Goal: Task Accomplishment & Management: Complete application form

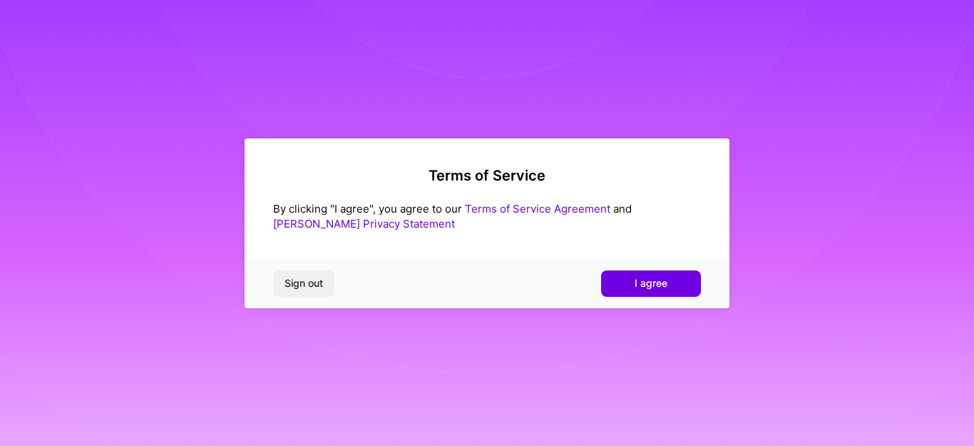
click at [573, 207] on link "Terms of Service Agreement" at bounding box center [537, 209] width 145 height 14
click at [630, 295] on button "I agree" at bounding box center [651, 283] width 100 height 26
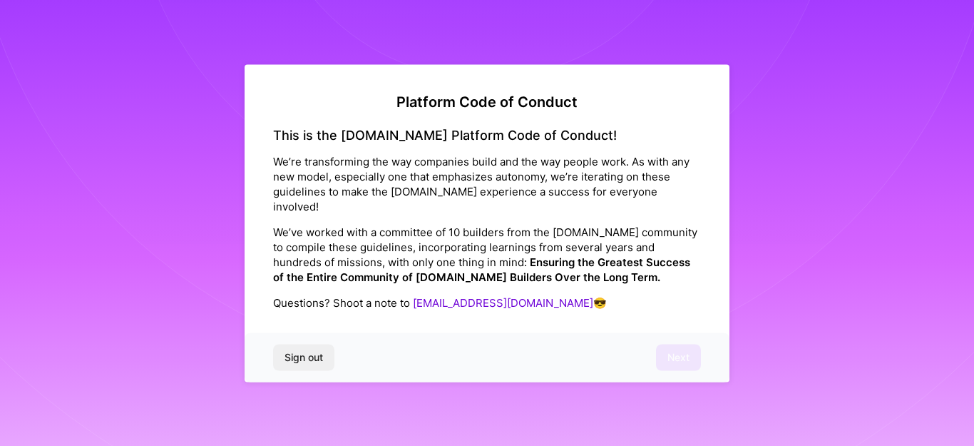
click at [500, 193] on p "We’re transforming the way companies build and the way people work. As with any…" at bounding box center [487, 184] width 428 height 60
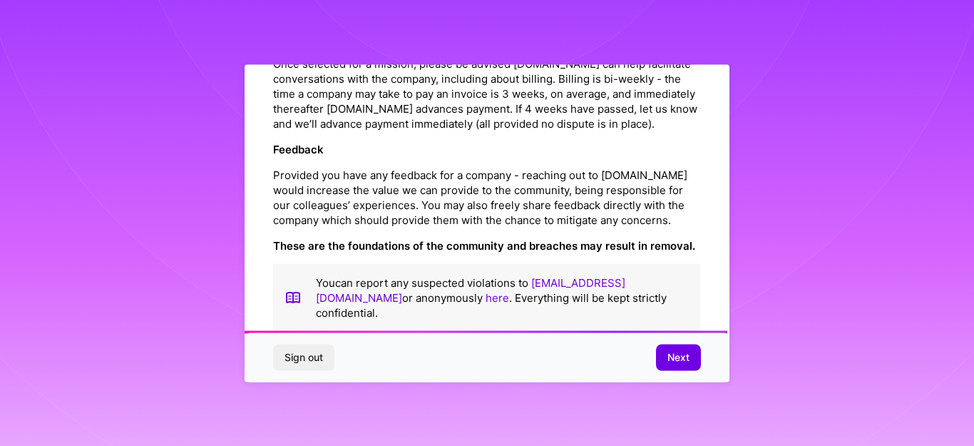
scroll to position [1705, 0]
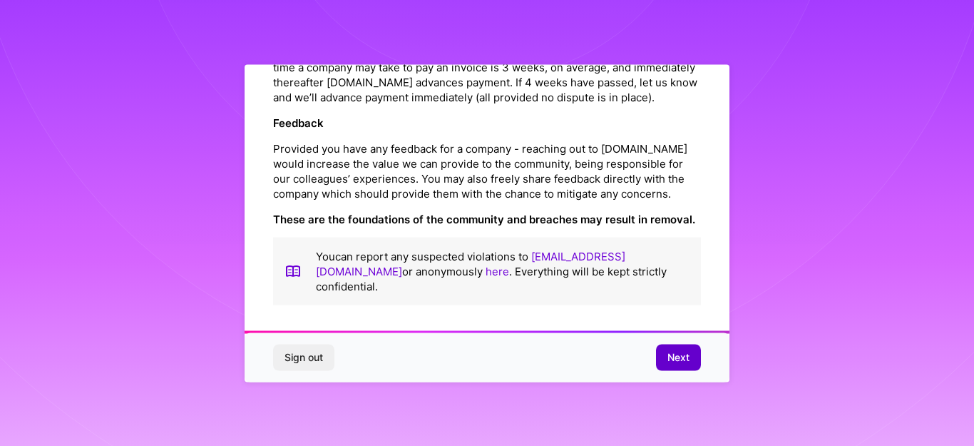
click at [669, 350] on span "Next" at bounding box center [679, 357] width 22 height 14
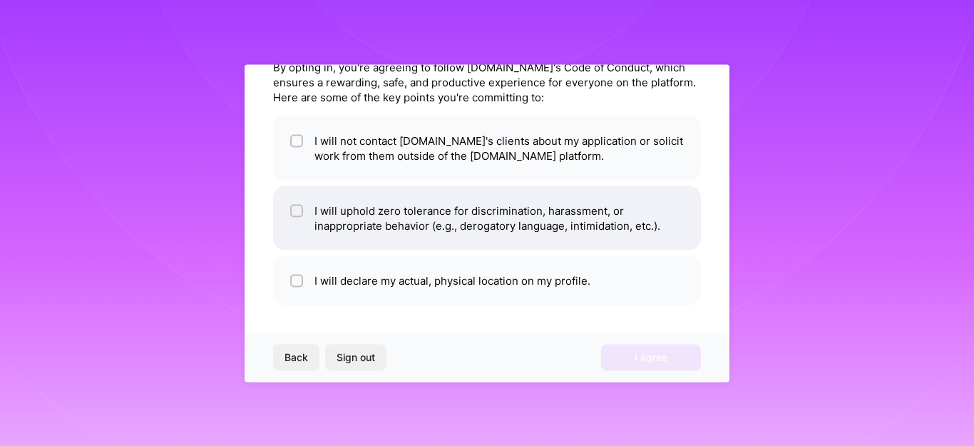
scroll to position [0, 0]
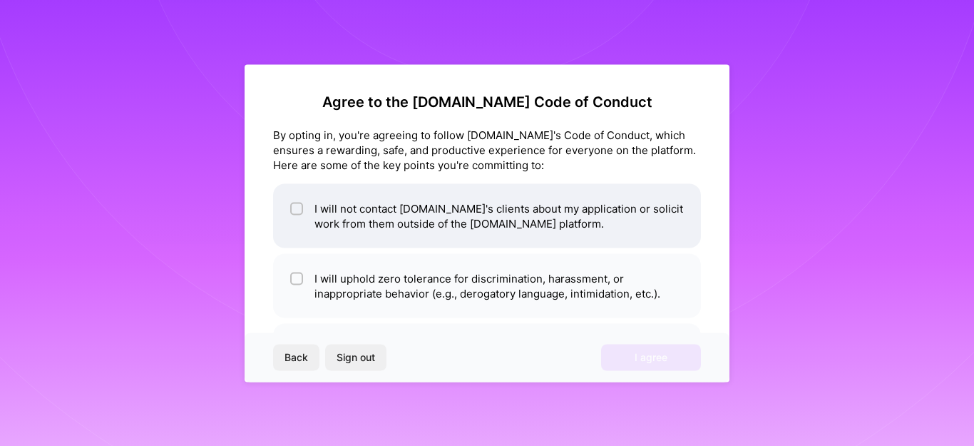
click at [297, 208] on input "checkbox" at bounding box center [298, 209] width 10 height 10
checkbox input "true"
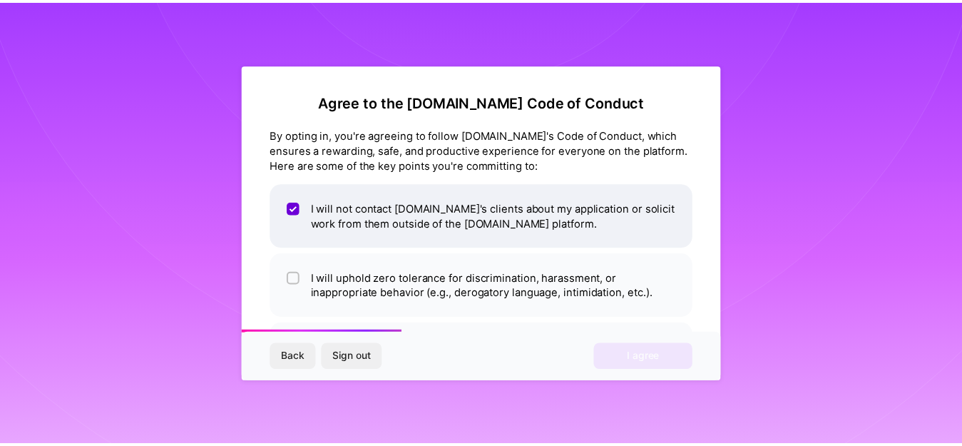
scroll to position [68, 0]
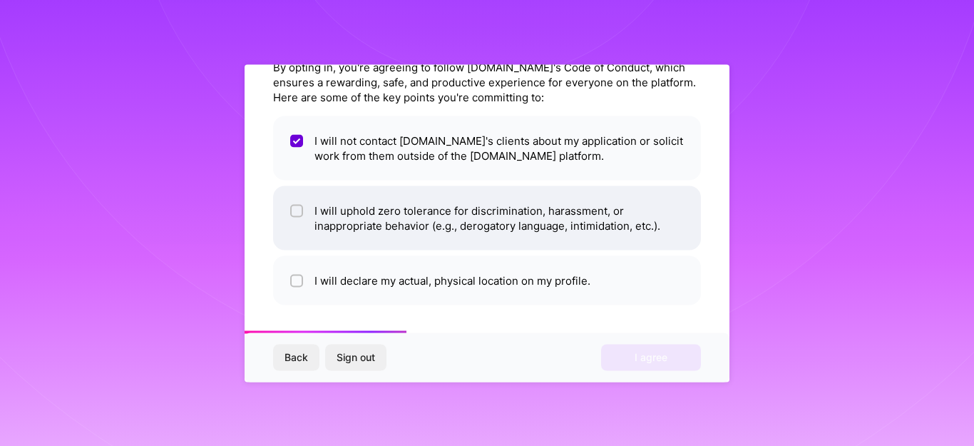
click at [295, 207] on input "checkbox" at bounding box center [298, 211] width 10 height 10
checkbox input "true"
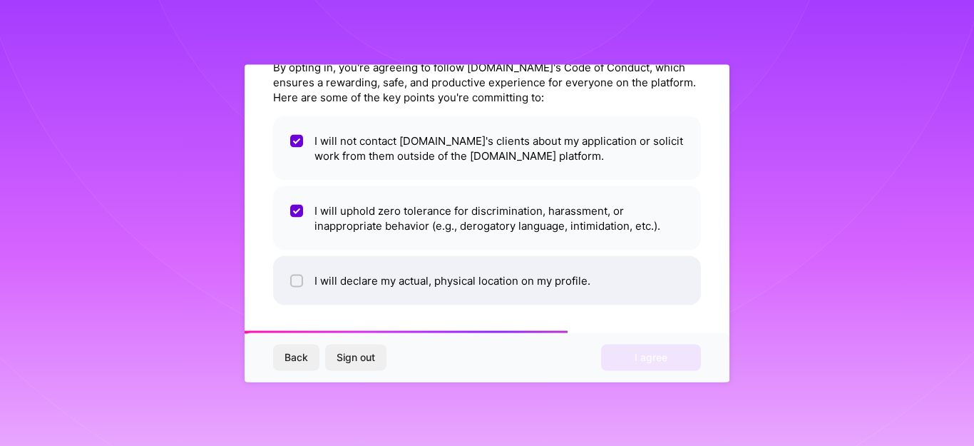
click at [300, 287] on span at bounding box center [296, 279] width 13 height 15
checkbox input "true"
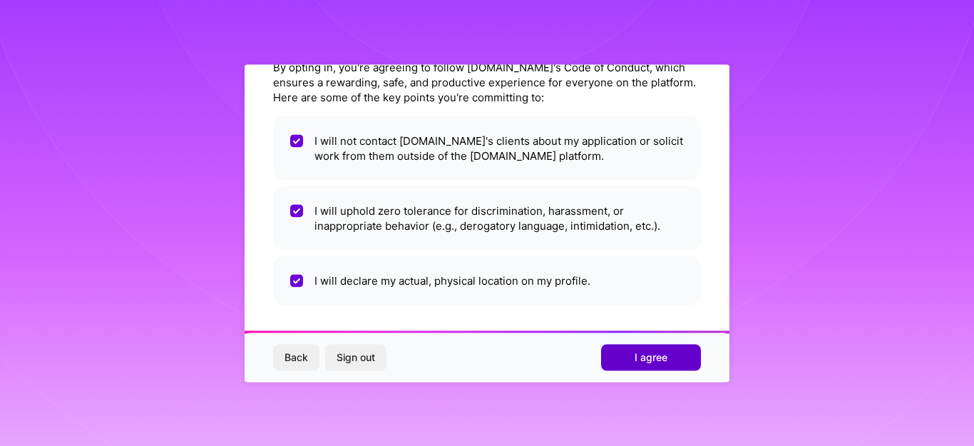
click at [662, 352] on span "I agree" at bounding box center [651, 357] width 33 height 14
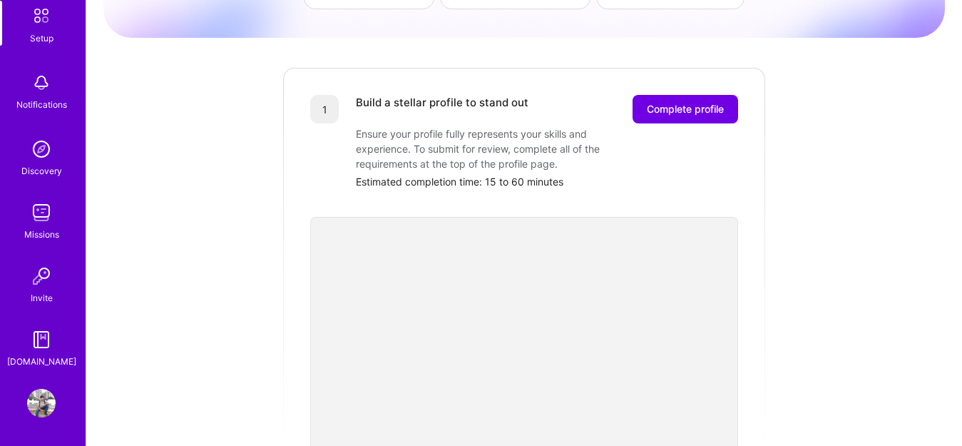
scroll to position [240, 0]
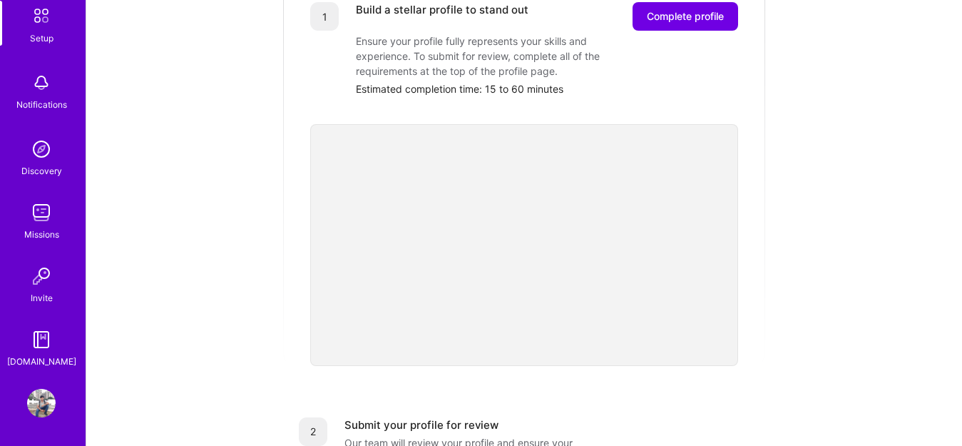
click at [272, 267] on div "Getting started as an A.Team Builder Complete the steps below to request to joi…" at bounding box center [524, 317] width 842 height 1093
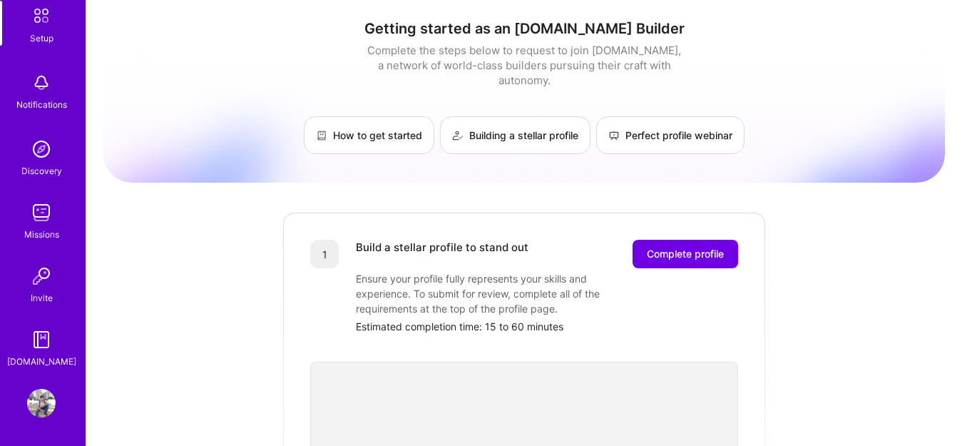
scroll to position [0, 0]
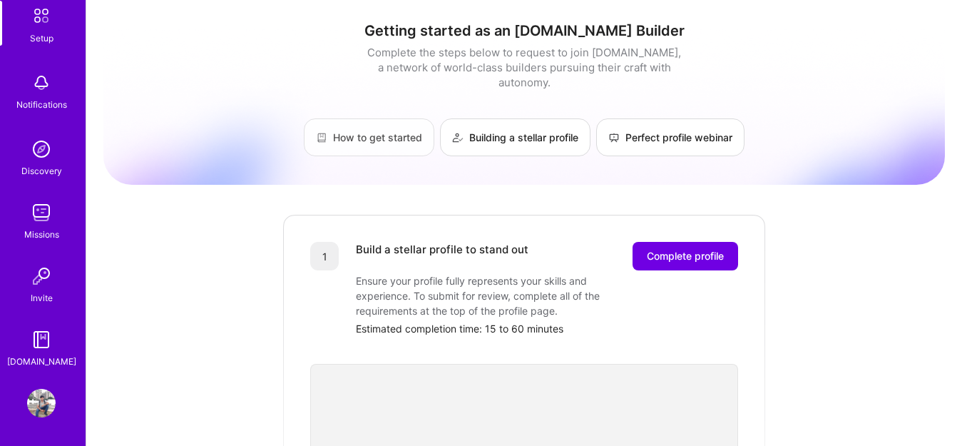
click at [374, 126] on link "How to get started" at bounding box center [369, 137] width 131 height 38
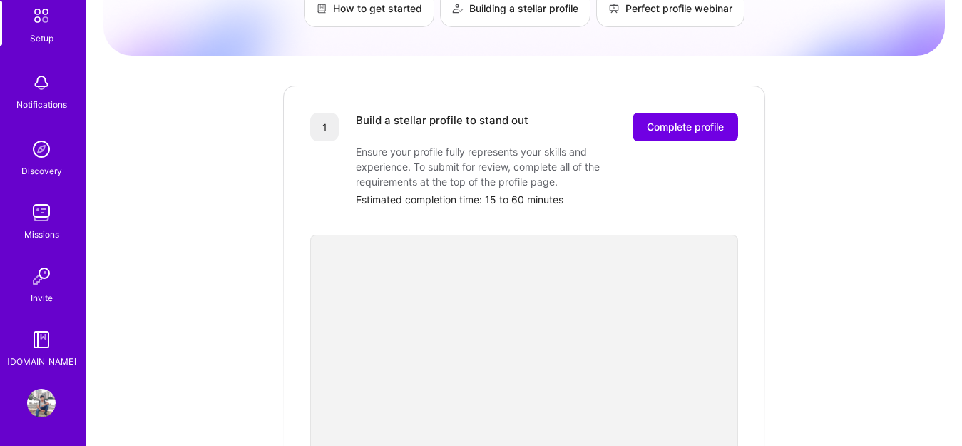
scroll to position [148, 0]
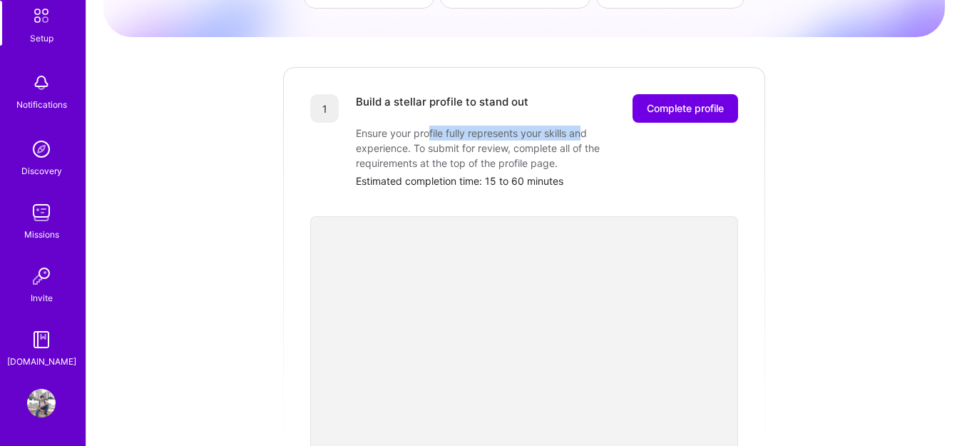
drag, startPoint x: 427, startPoint y: 122, endPoint x: 586, endPoint y: 121, distance: 158.3
click at [586, 126] on div "Ensure your profile fully represents your skills and experience. To submit for …" at bounding box center [498, 148] width 285 height 45
drag, startPoint x: 413, startPoint y: 134, endPoint x: 444, endPoint y: 135, distance: 30.7
click at [444, 135] on div "Ensure your profile fully represents your skills and experience. To submit for …" at bounding box center [498, 148] width 285 height 45
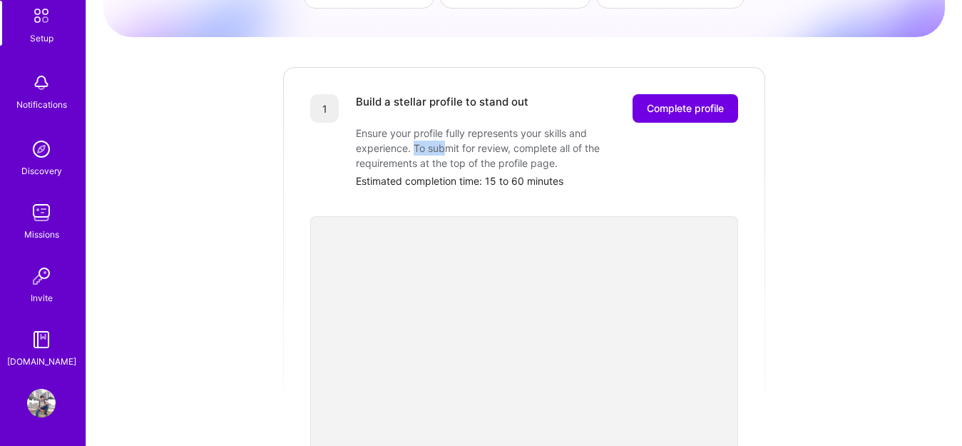
scroll to position [163, 0]
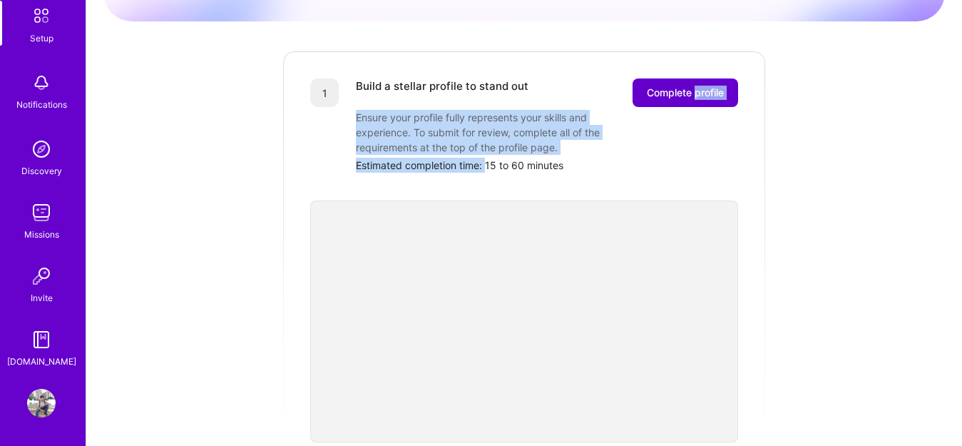
drag, startPoint x: 489, startPoint y: 147, endPoint x: 695, endPoint y: 86, distance: 214.8
click at [695, 86] on div "Build a stellar profile to stand out Complete profile Ensure your profile fully…" at bounding box center [547, 125] width 382 height 94
click at [695, 86] on button "Complete profile" at bounding box center [686, 92] width 106 height 29
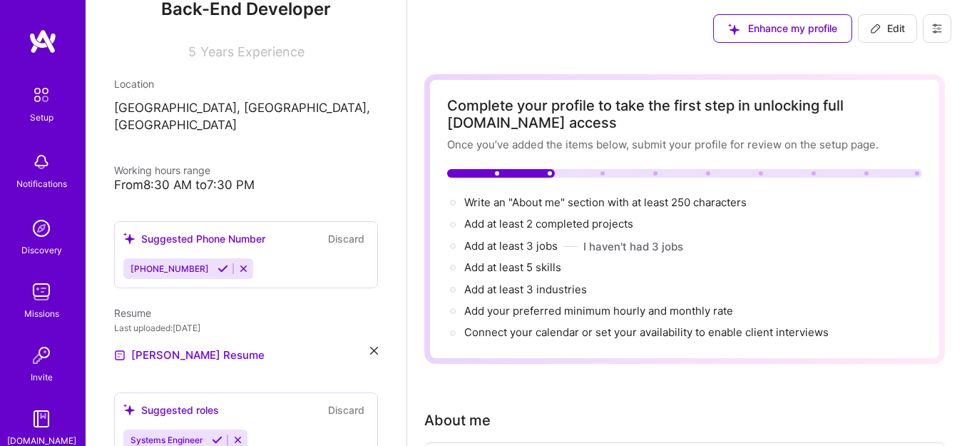
scroll to position [188, 0]
click at [153, 177] on div "From 8:30 AM to 7:30 PM" at bounding box center [246, 184] width 264 height 15
click at [187, 177] on div "From 8:30 AM to 7:30 PM" at bounding box center [246, 184] width 264 height 15
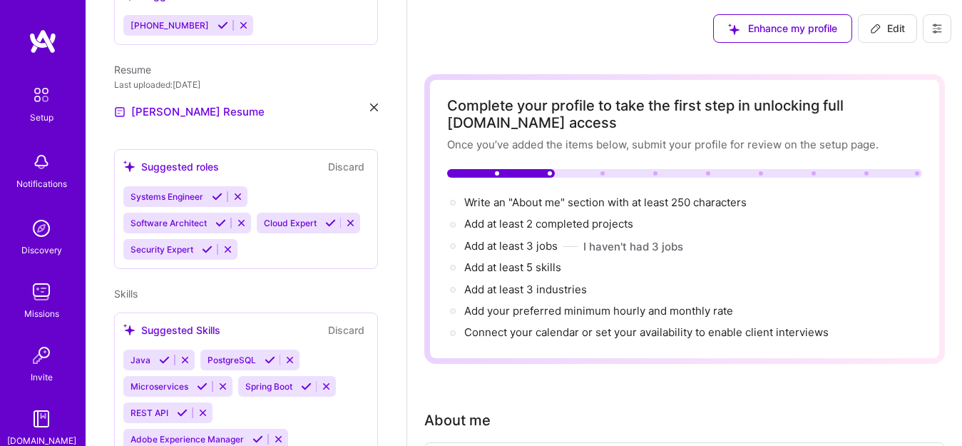
scroll to position [432, 0]
click at [345, 227] on icon at bounding box center [350, 221] width 11 height 11
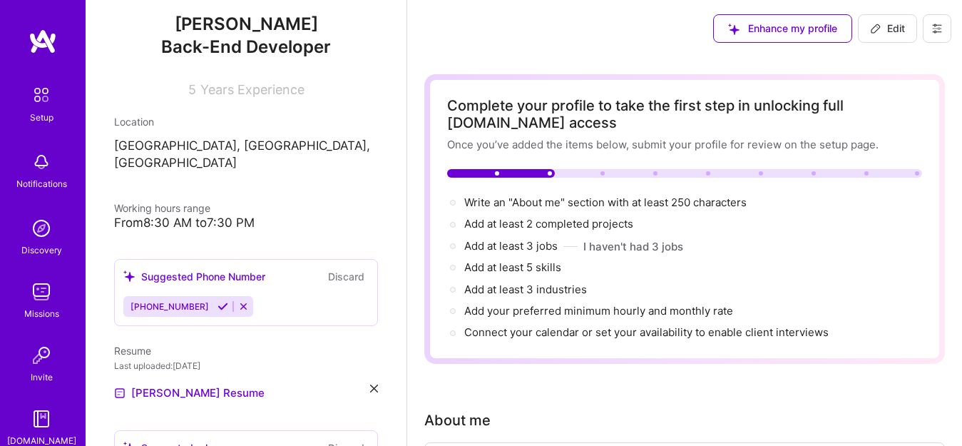
scroll to position [133, 0]
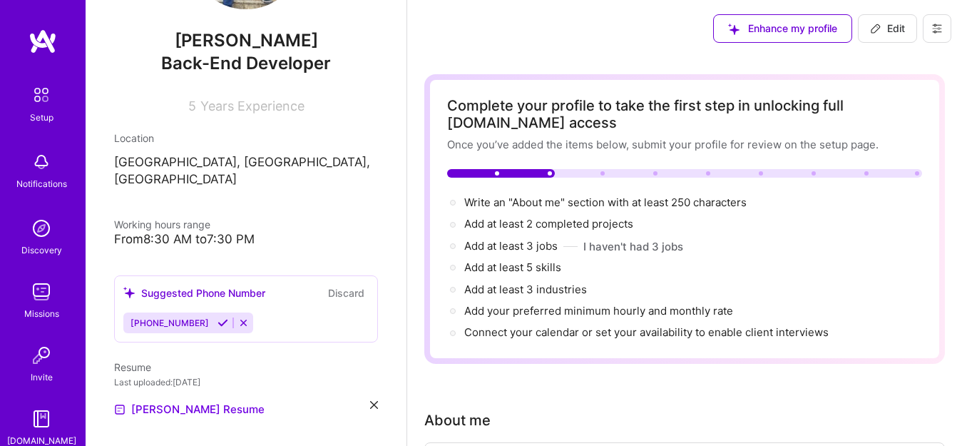
click at [186, 231] on div "Vivek Kumar Gupta Back-End Developer 5 Years Experience Location Noida, Uttar P…" at bounding box center [246, 223] width 321 height 446
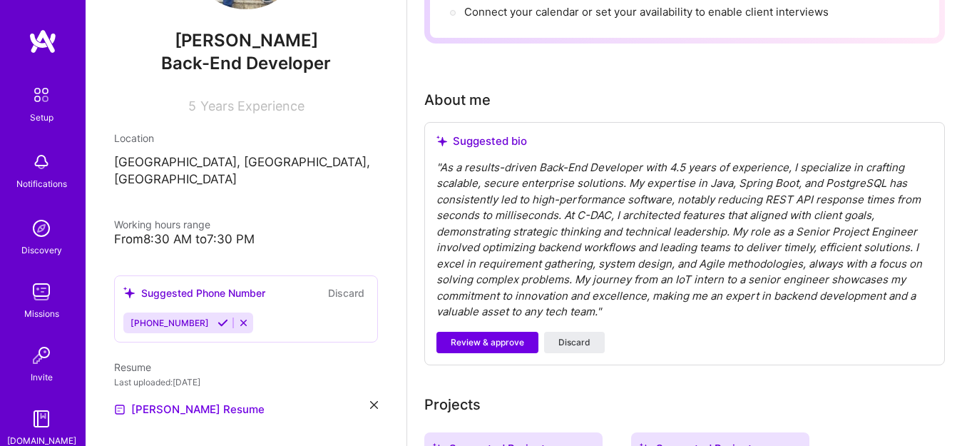
scroll to position [322, 0]
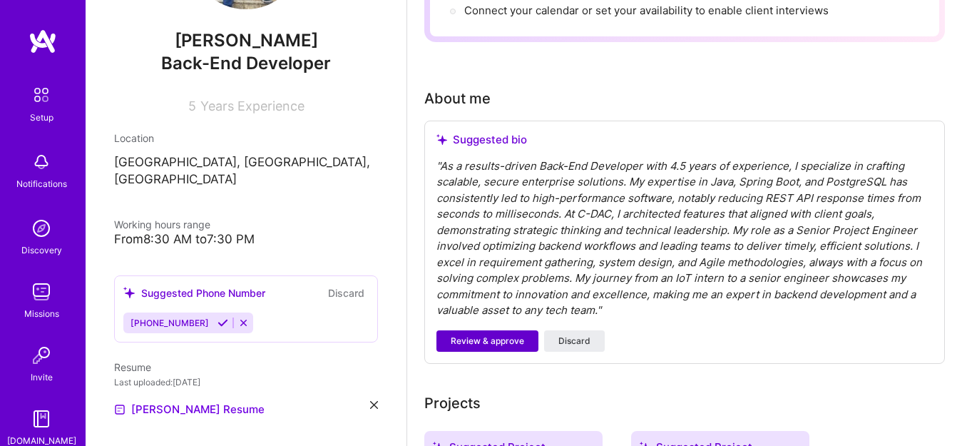
click at [502, 341] on span "Review & approve" at bounding box center [487, 340] width 73 height 13
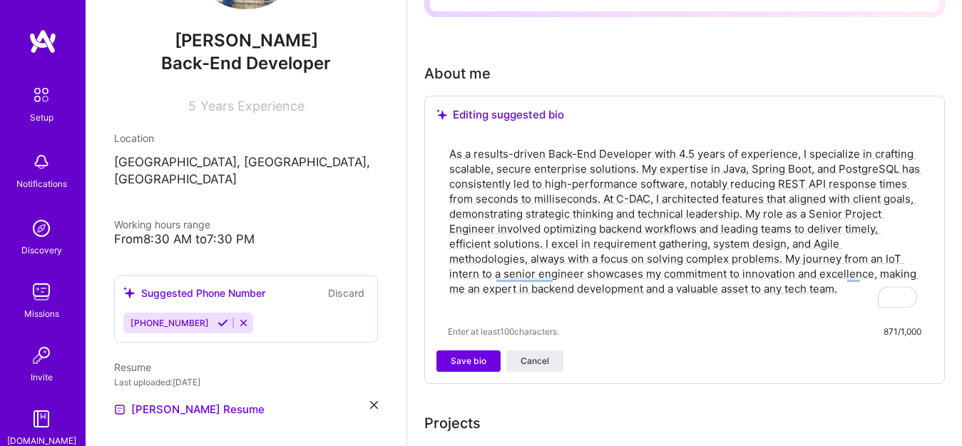
scroll to position [348, 0]
click at [452, 361] on span "Save bio" at bounding box center [469, 359] width 36 height 13
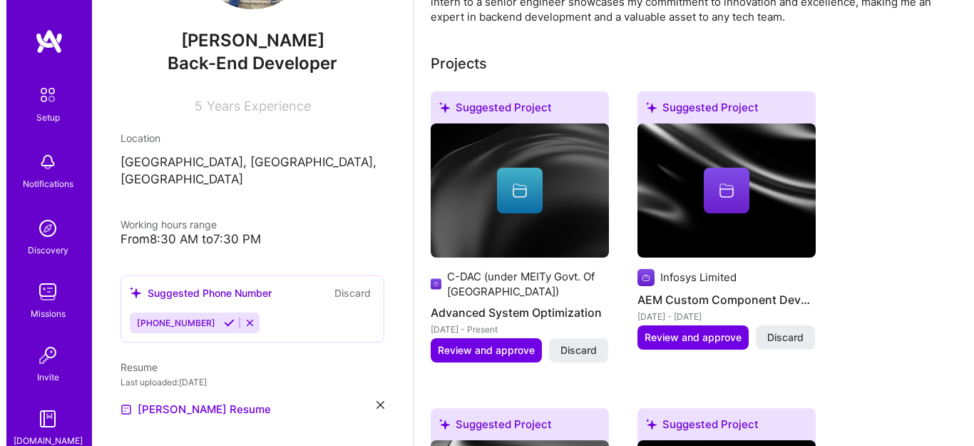
scroll to position [533, 0]
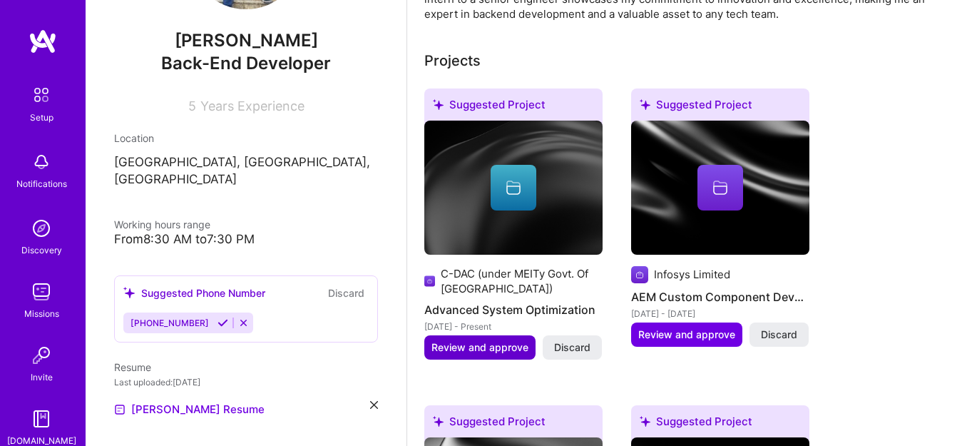
click at [491, 347] on span "Review and approve" at bounding box center [479, 347] width 97 height 14
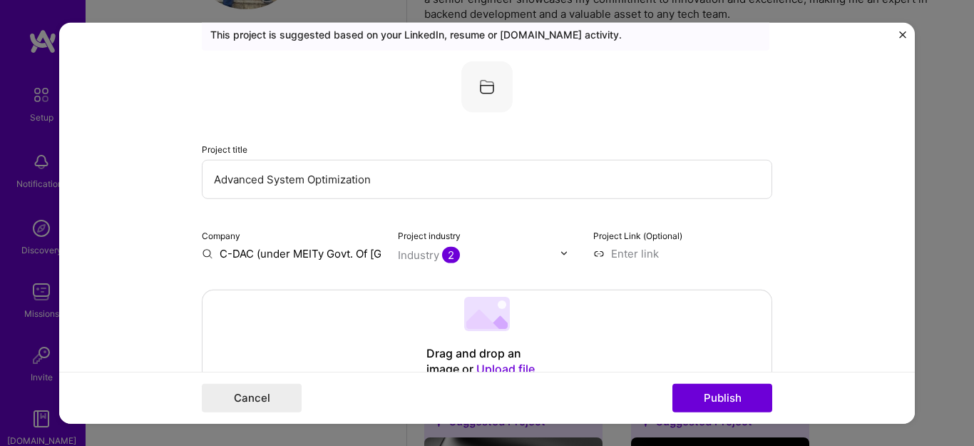
scroll to position [33, 0]
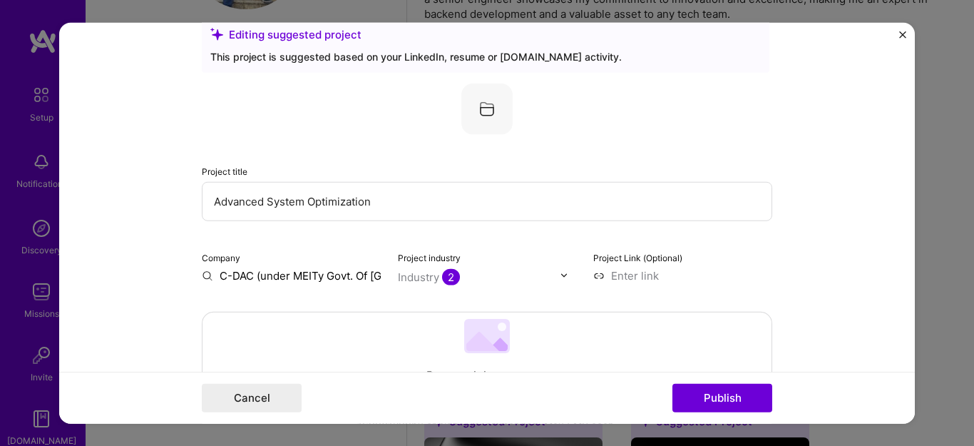
click at [366, 209] on input "Advanced System Optimization" at bounding box center [487, 200] width 571 height 39
type input "ID and Access Management System"
click at [329, 235] on div "Project title ID and Access Management System Company C-DAC (under MEITy Govt. …" at bounding box center [487, 183] width 571 height 200
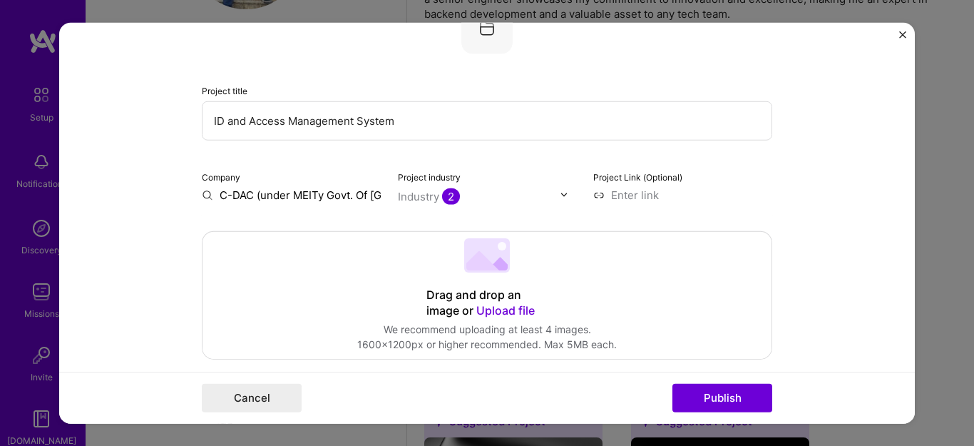
scroll to position [129, 0]
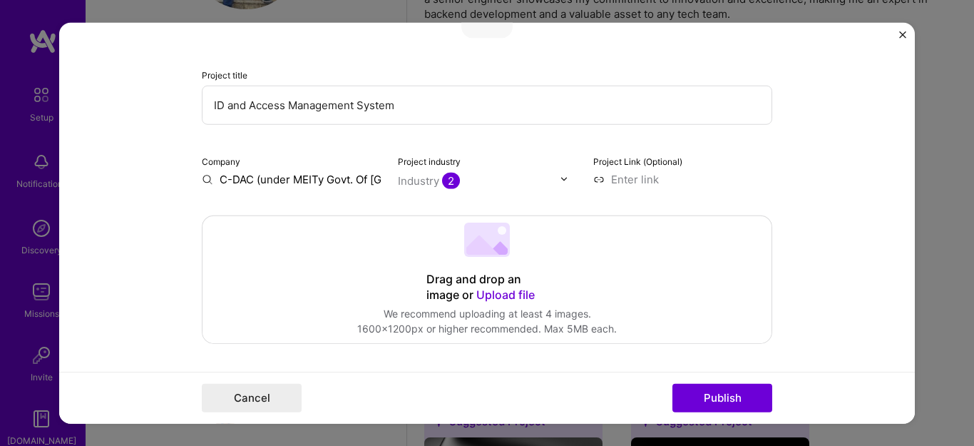
click at [560, 176] on img at bounding box center [564, 179] width 9 height 9
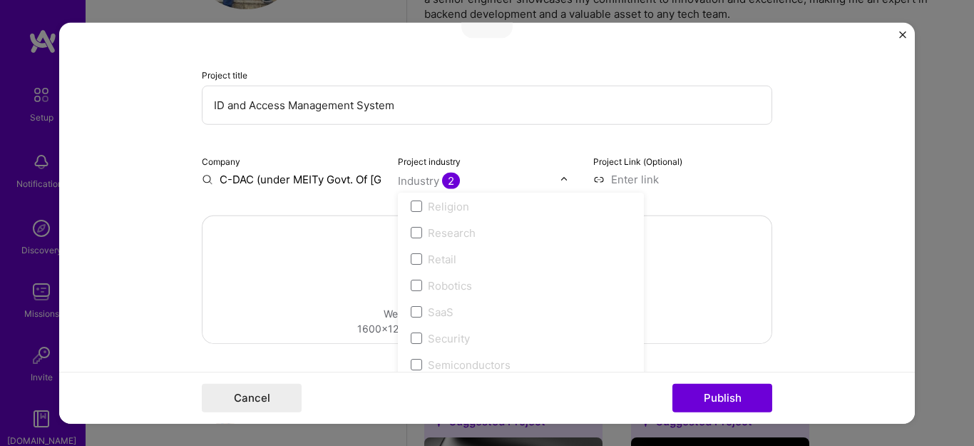
scroll to position [2747, 0]
click at [412, 344] on span at bounding box center [416, 338] width 11 height 11
click at [417, 339] on label "Security" at bounding box center [521, 338] width 220 height 15
click at [412, 339] on span at bounding box center [416, 338] width 11 height 11
click at [411, 337] on span at bounding box center [416, 338] width 11 height 11
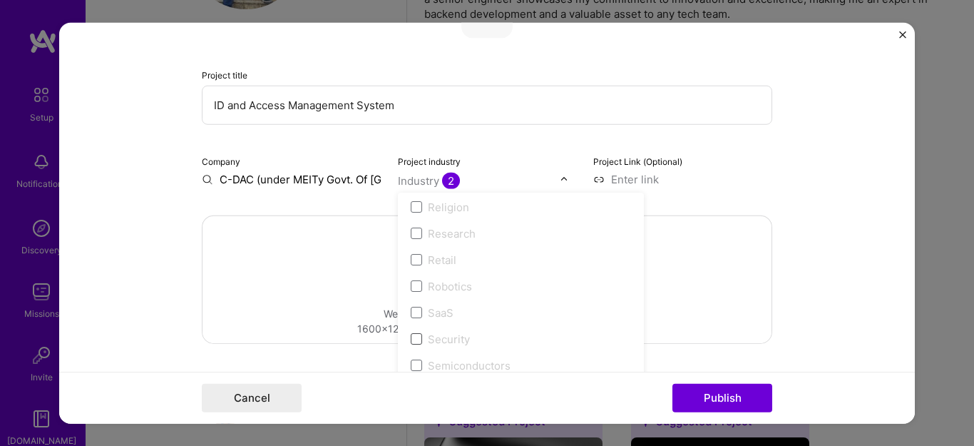
click at [411, 337] on span at bounding box center [416, 338] width 11 height 11
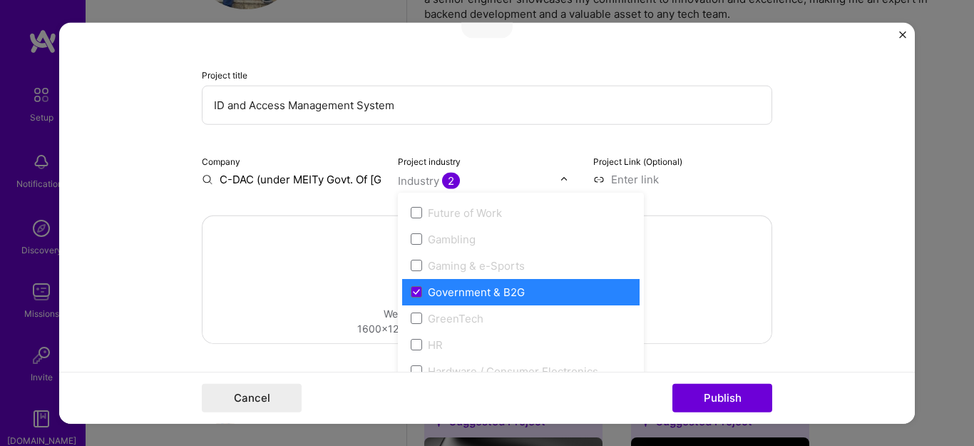
scroll to position [1647, 0]
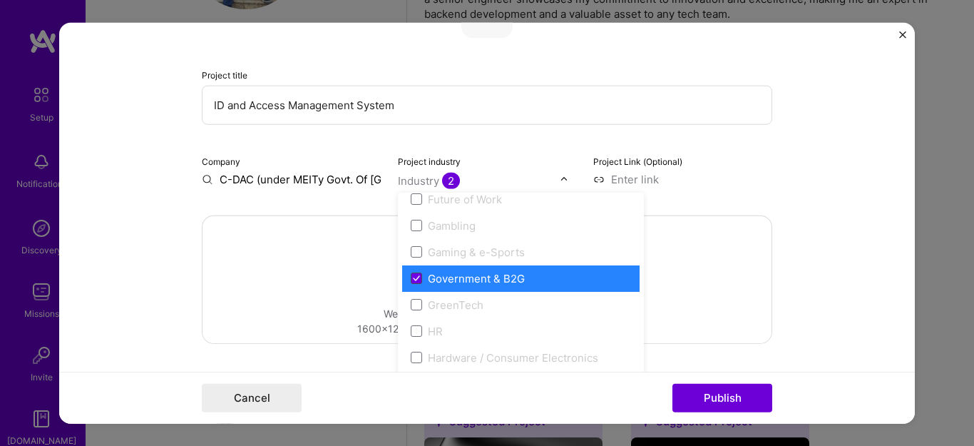
click at [413, 277] on icon at bounding box center [416, 278] width 7 height 6
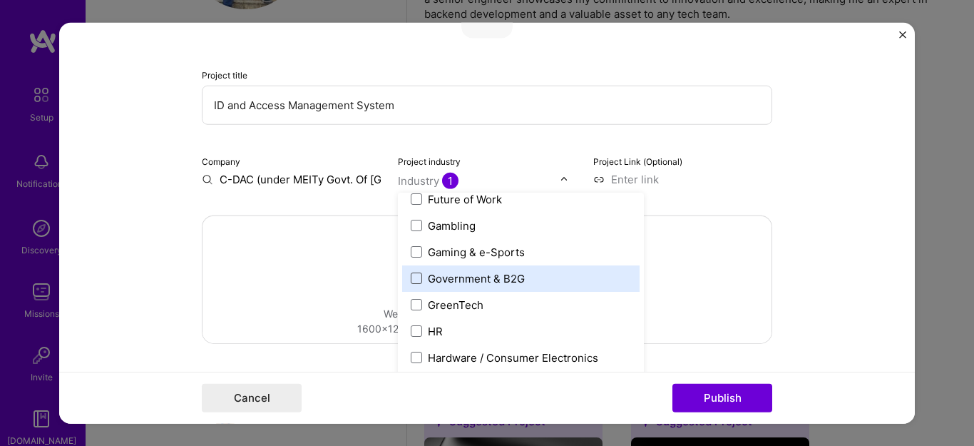
click at [419, 276] on label "Government & B2G" at bounding box center [521, 277] width 220 height 15
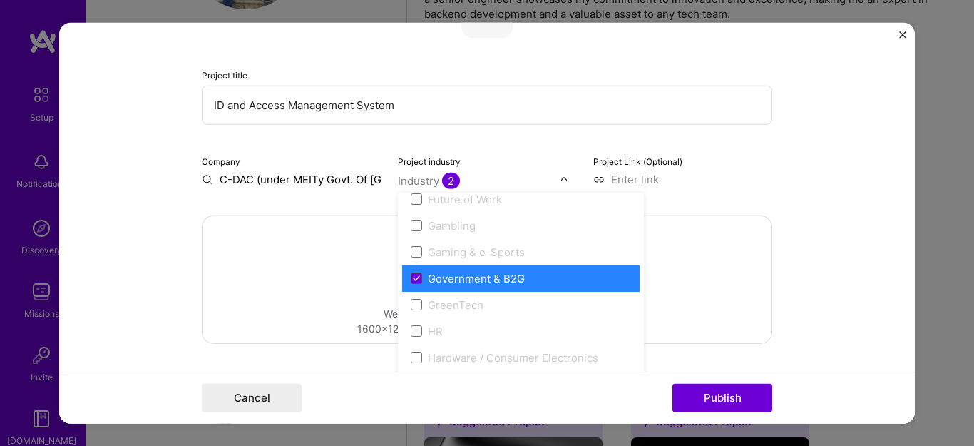
drag, startPoint x: 528, startPoint y: 265, endPoint x: 435, endPoint y: 280, distance: 93.8
click at [439, 280] on div "Government & B2G" at bounding box center [520, 278] width 237 height 26
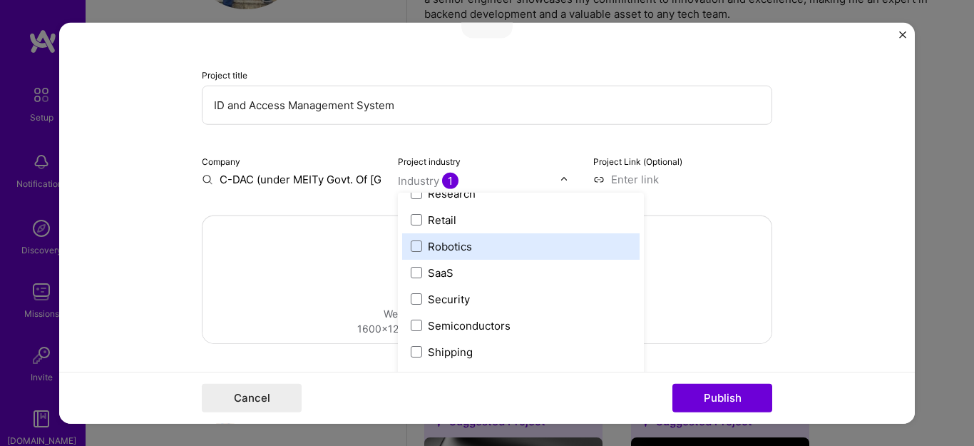
scroll to position [2792, 0]
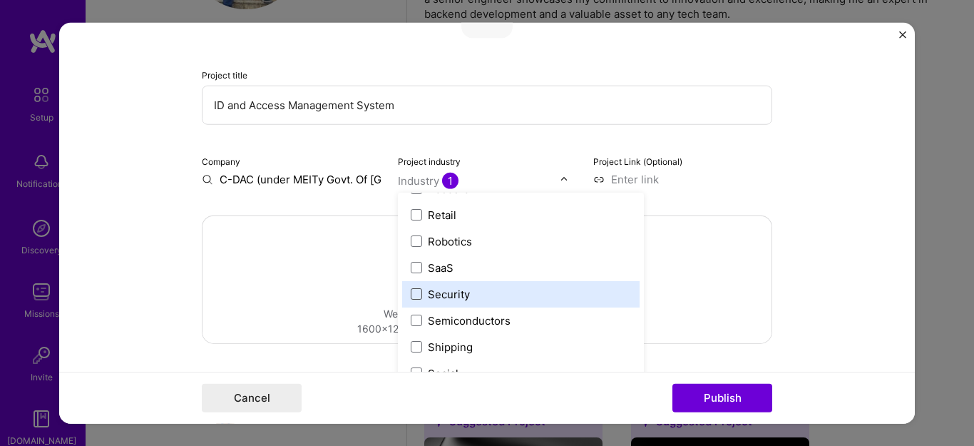
click at [411, 291] on span at bounding box center [416, 293] width 11 height 11
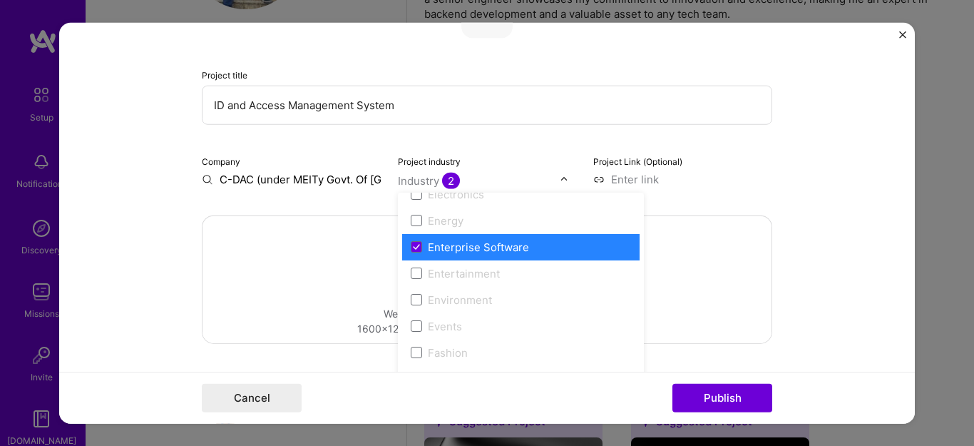
scroll to position [1334, 0]
click at [414, 249] on icon at bounding box center [417, 247] width 6 height 4
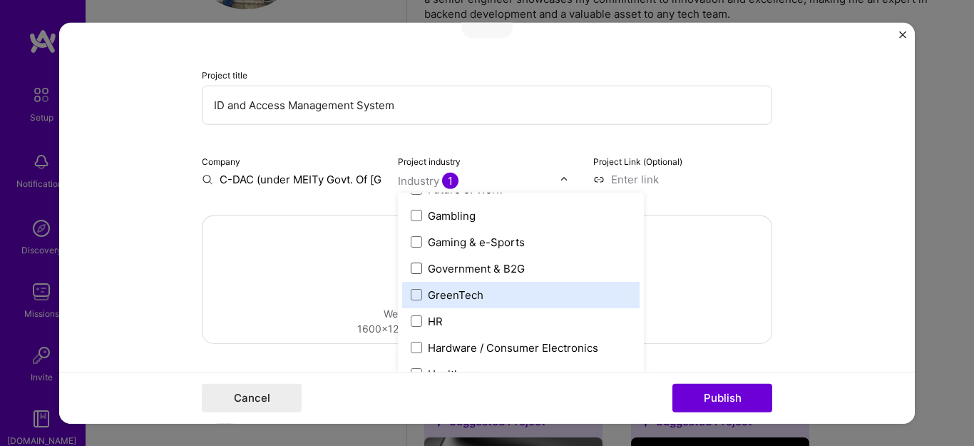
scroll to position [1658, 0]
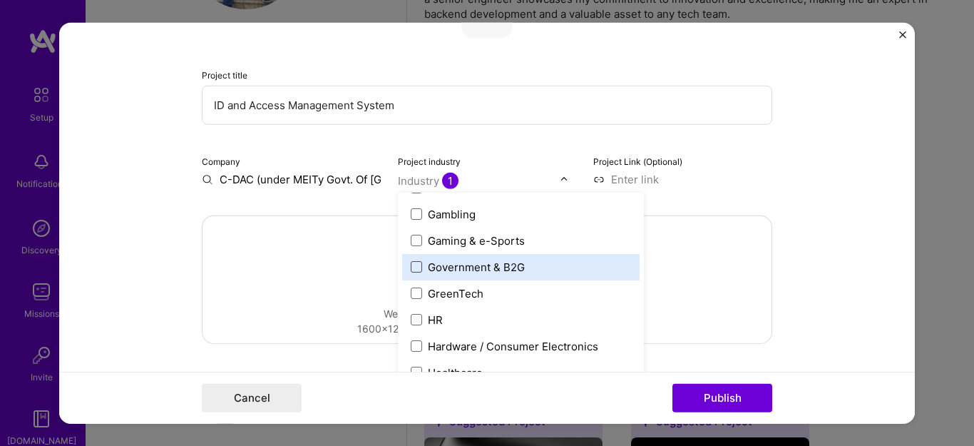
click at [411, 267] on span at bounding box center [416, 266] width 11 height 11
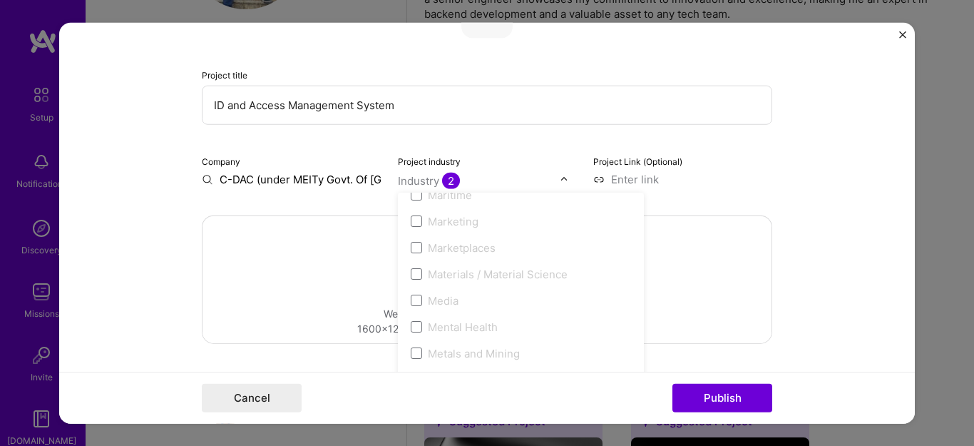
scroll to position [2408, 0]
click at [588, 144] on div "Project title ID and Access Management System Company C-DAC (under MEITy Govt. …" at bounding box center [487, 86] width 571 height 200
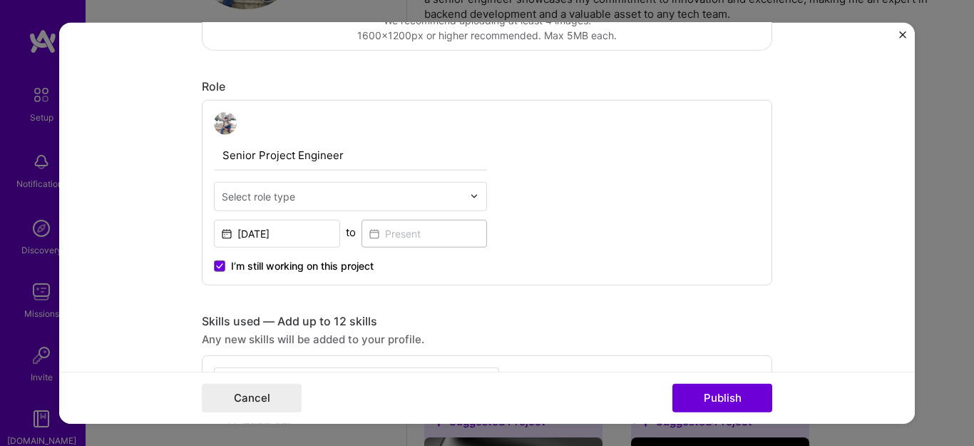
scroll to position [424, 0]
click at [437, 199] on input "text" at bounding box center [342, 193] width 241 height 15
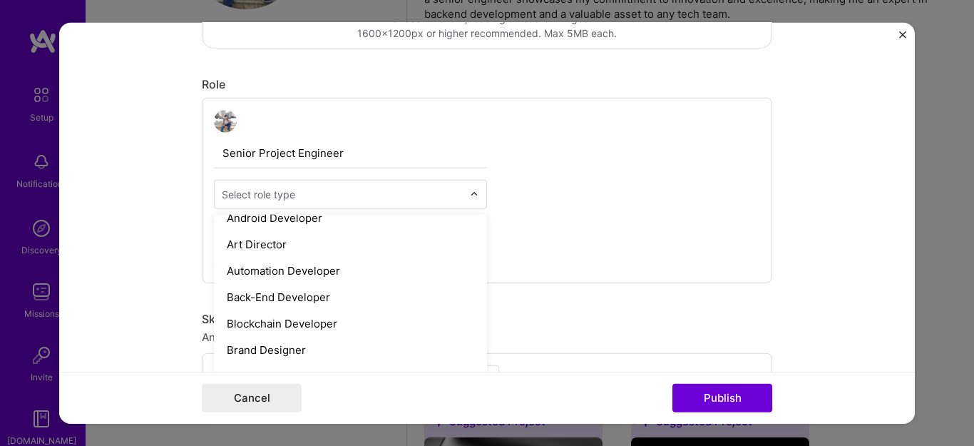
scroll to position [173, 0]
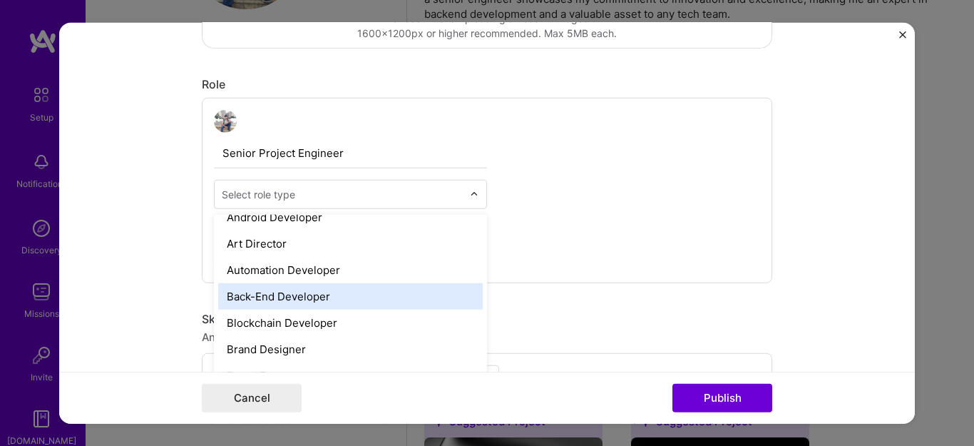
click at [297, 295] on div "Back-End Developer" at bounding box center [350, 295] width 265 height 26
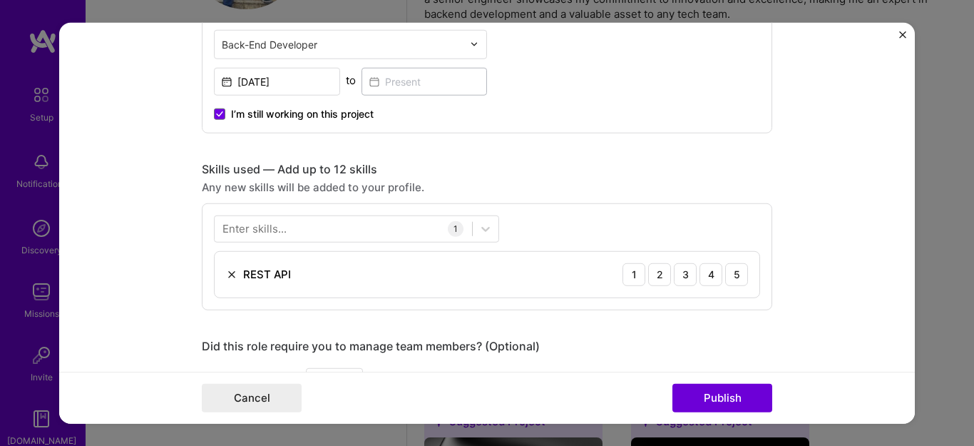
scroll to position [578, 0]
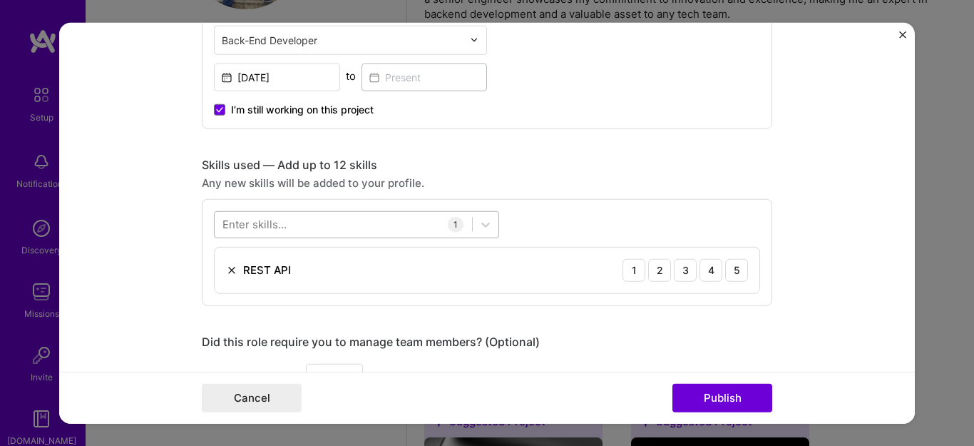
click at [359, 224] on div at bounding box center [343, 225] width 257 height 24
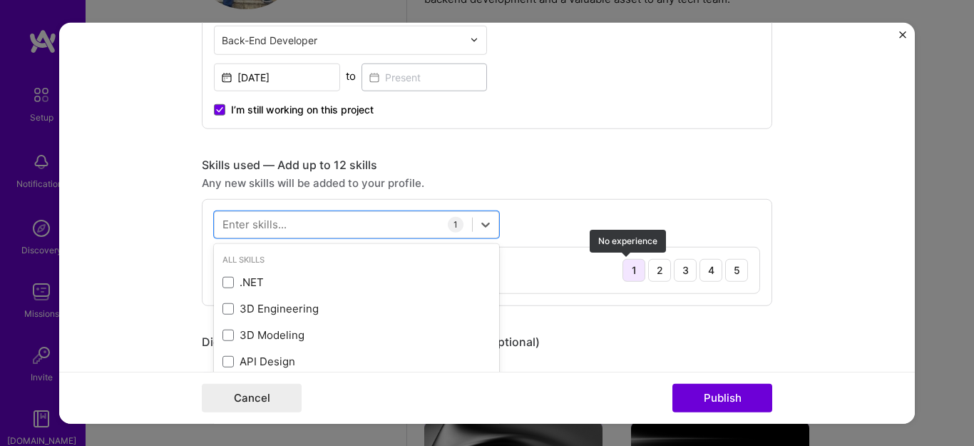
scroll to position [551, 0]
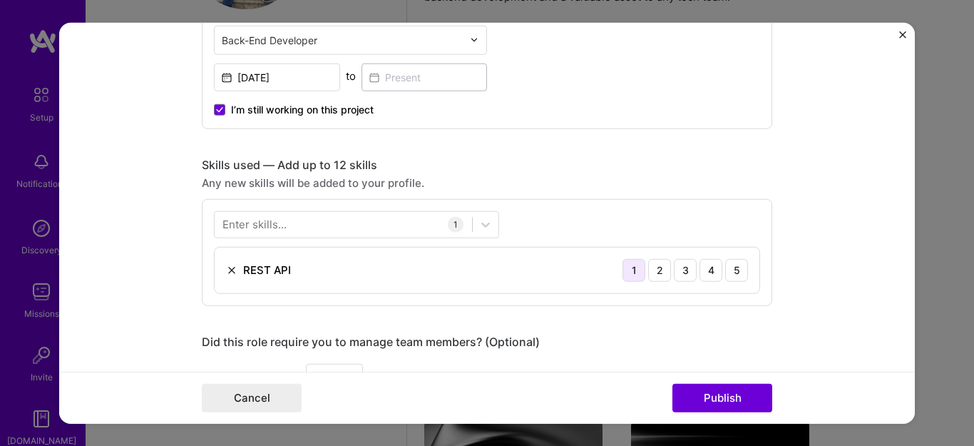
click at [630, 270] on div "1" at bounding box center [634, 269] width 23 height 23
click at [658, 270] on div "2" at bounding box center [659, 269] width 23 height 23
click at [689, 270] on div "3" at bounding box center [685, 269] width 23 height 23
click at [705, 270] on div "4" at bounding box center [711, 269] width 23 height 23
click at [735, 265] on div "5" at bounding box center [736, 269] width 23 height 23
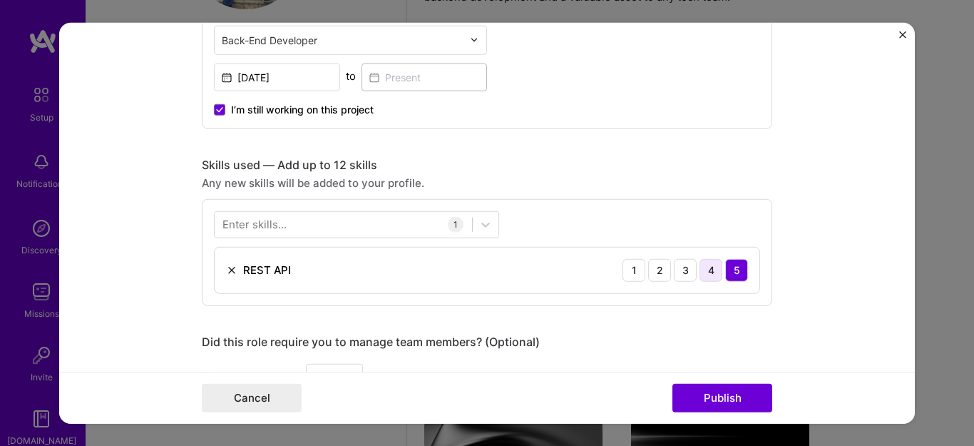
click at [710, 270] on div "4" at bounding box center [711, 269] width 23 height 23
click at [735, 267] on div "5" at bounding box center [736, 269] width 23 height 23
click at [549, 213] on div "Enter skills... 1 REST API 1 2 3 4 5" at bounding box center [487, 251] width 571 height 107
click at [324, 228] on div at bounding box center [343, 225] width 257 height 24
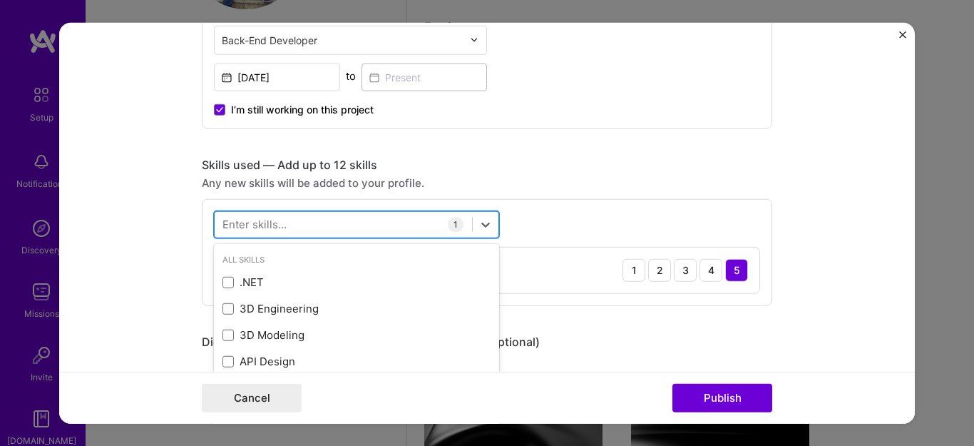
scroll to position [568, 0]
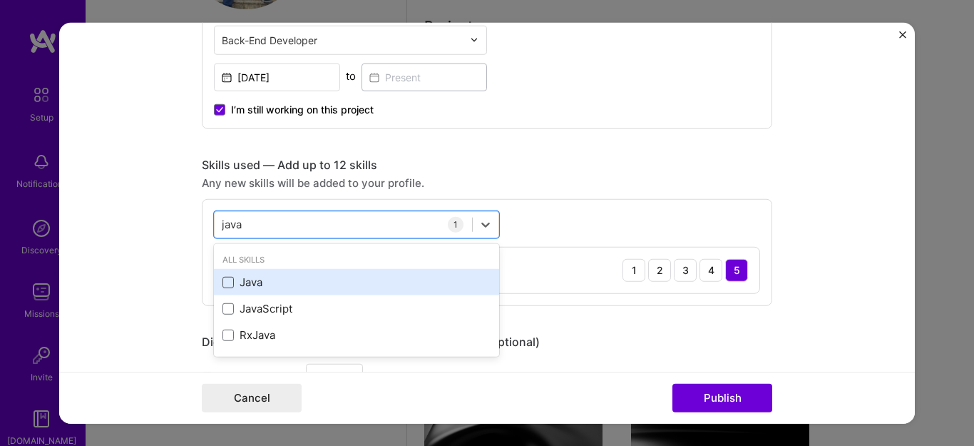
click at [223, 285] on span at bounding box center [228, 282] width 11 height 11
click at [0, 0] on input "checkbox" at bounding box center [0, 0] width 0 height 0
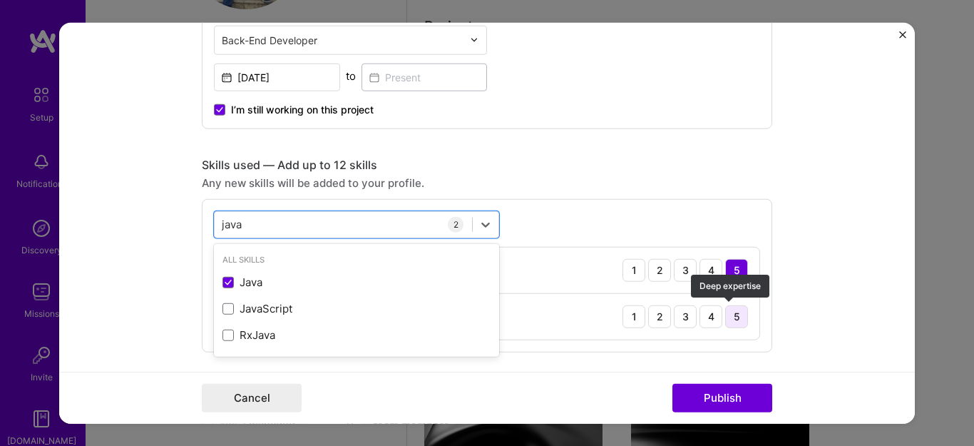
click at [730, 315] on div "5" at bounding box center [736, 316] width 23 height 23
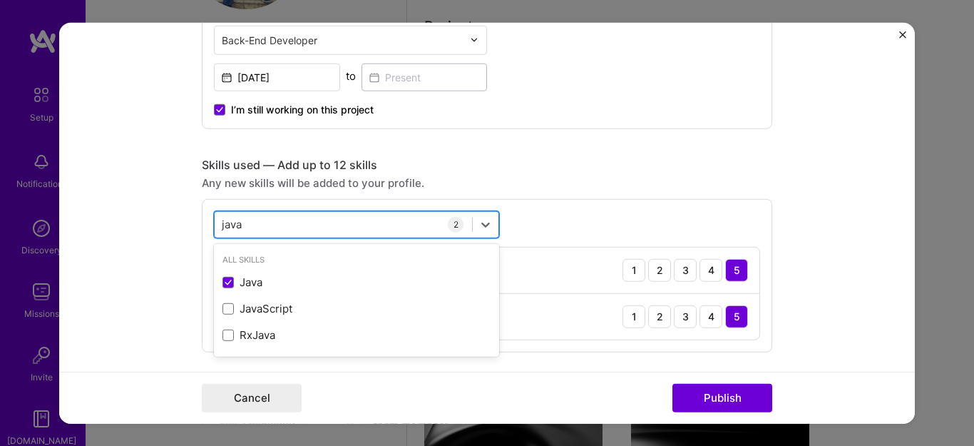
click at [307, 225] on div "java java" at bounding box center [343, 225] width 257 height 24
type input "j"
type input "s"
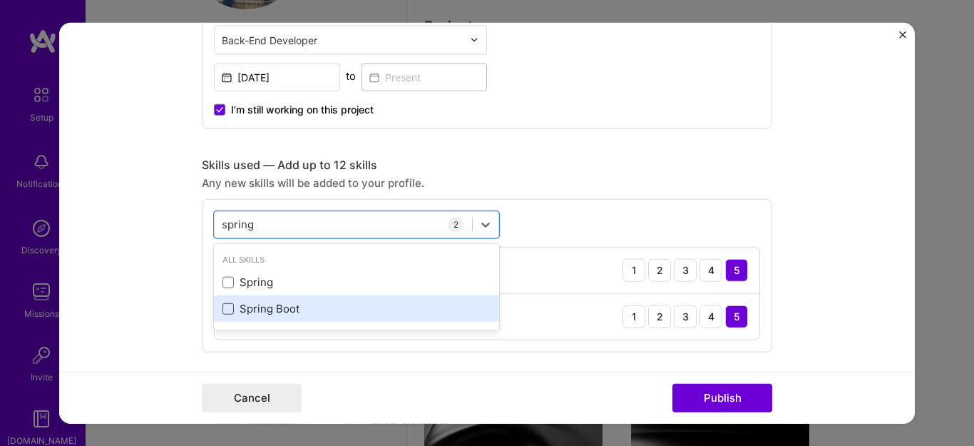
click at [224, 312] on span at bounding box center [228, 308] width 11 height 11
click at [0, 0] on input "checkbox" at bounding box center [0, 0] width 0 height 0
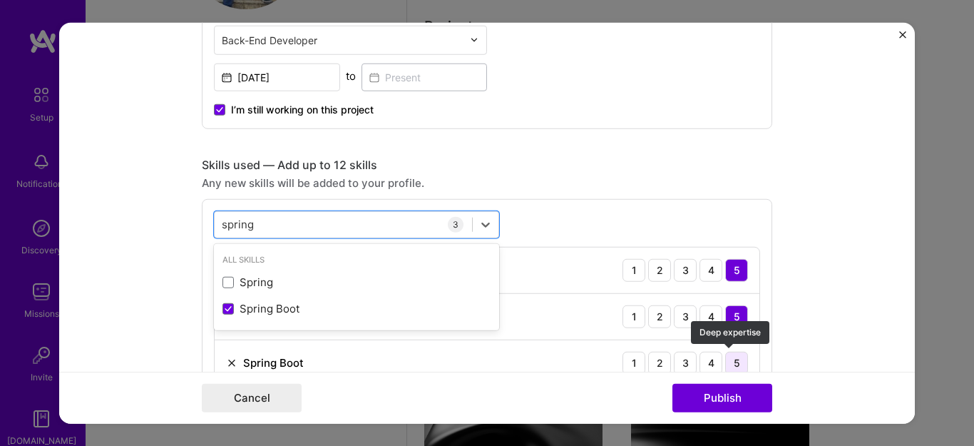
click at [730, 363] on div "5" at bounding box center [736, 362] width 23 height 23
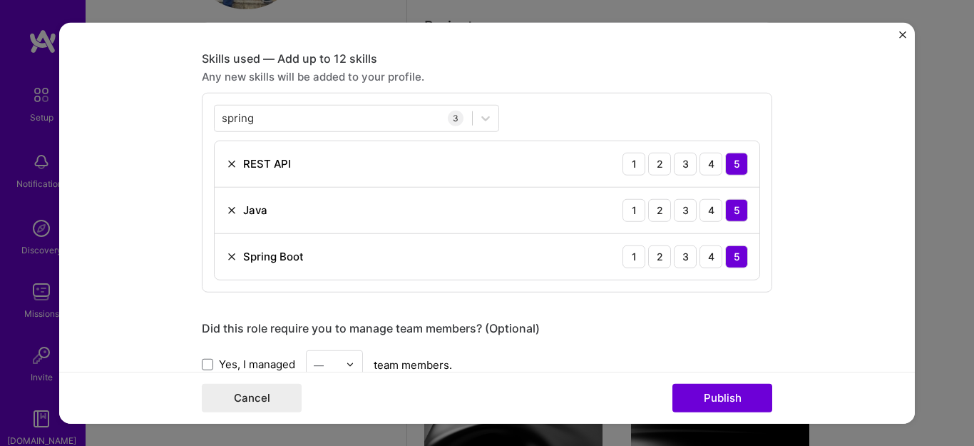
scroll to position [650, 0]
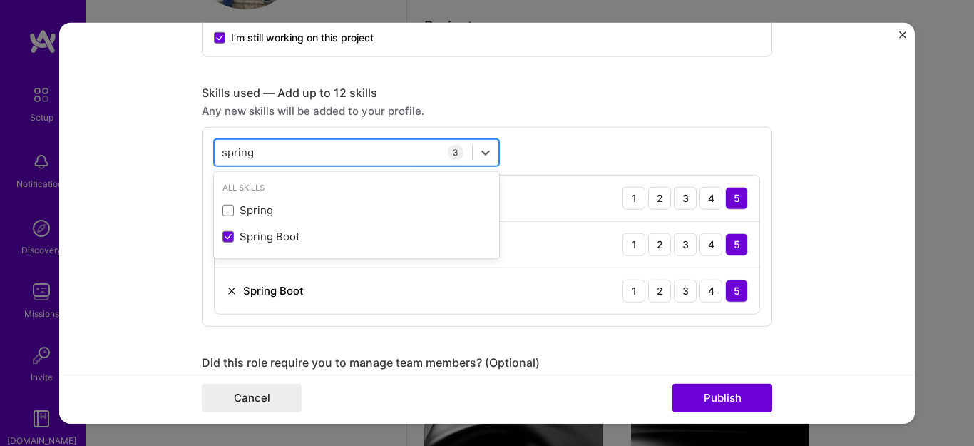
click at [305, 150] on div "spring spring" at bounding box center [343, 152] width 257 height 24
type input "s"
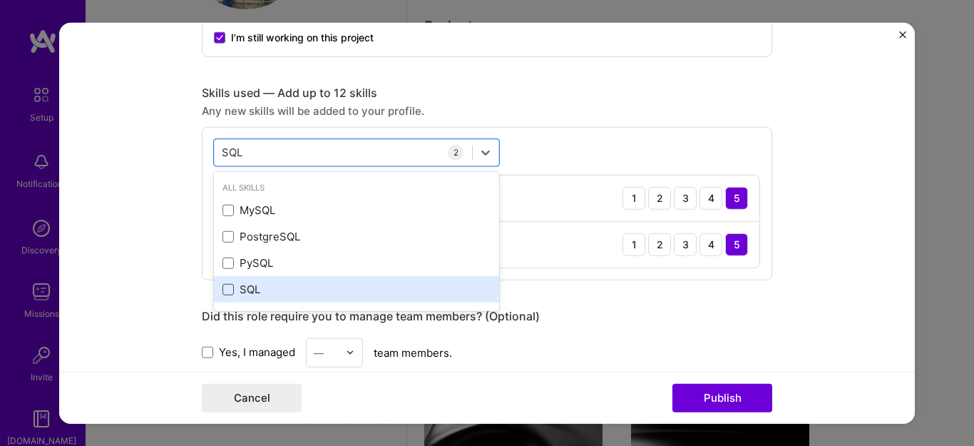
click at [224, 289] on span at bounding box center [228, 289] width 11 height 11
click at [0, 0] on input "checkbox" at bounding box center [0, 0] width 0 height 0
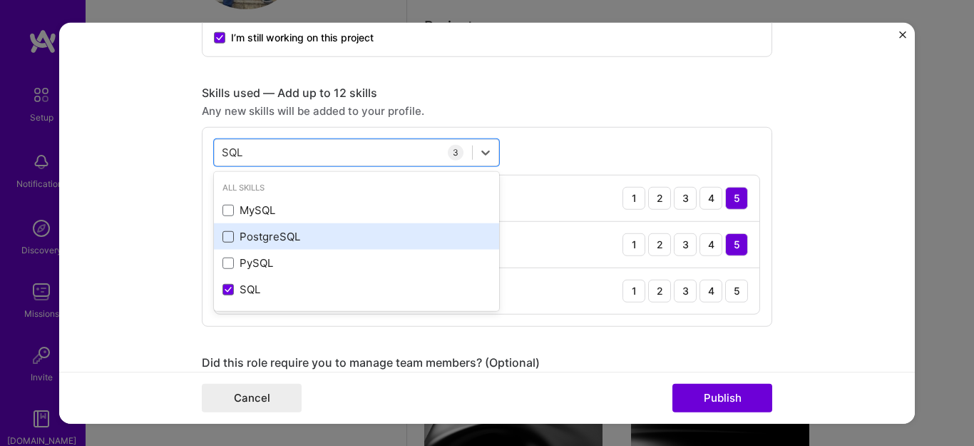
click at [223, 235] on span at bounding box center [228, 236] width 11 height 11
click at [0, 0] on input "checkbox" at bounding box center [0, 0] width 0 height 0
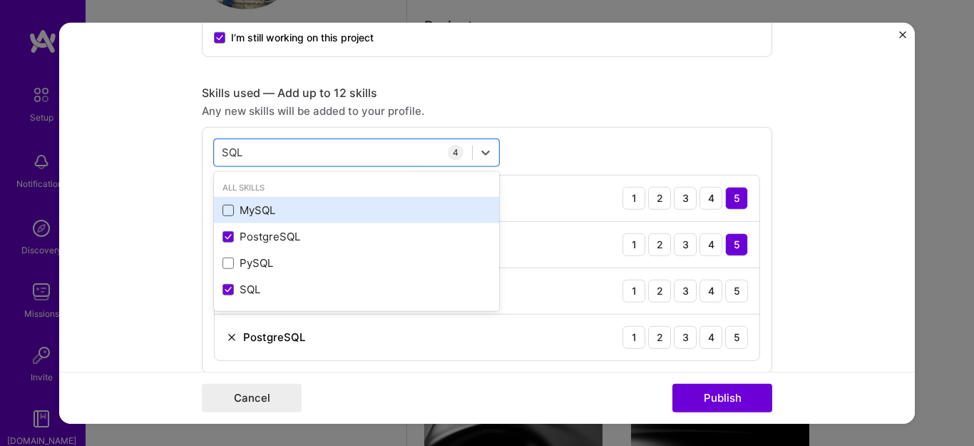
click at [225, 207] on span at bounding box center [228, 210] width 11 height 11
click at [0, 0] on input "checkbox" at bounding box center [0, 0] width 0 height 0
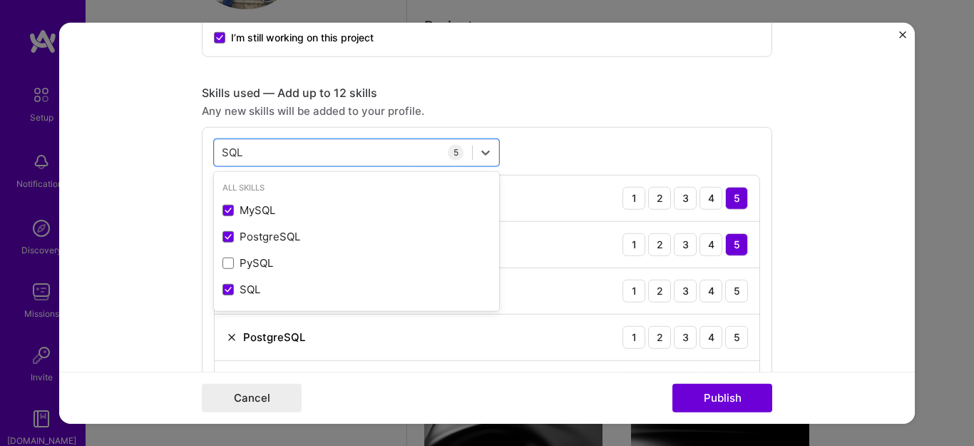
click at [523, 150] on div "option MySQL, selected. option MySQL selected, 0 of 2. 4 results available for …" at bounding box center [487, 272] width 571 height 292
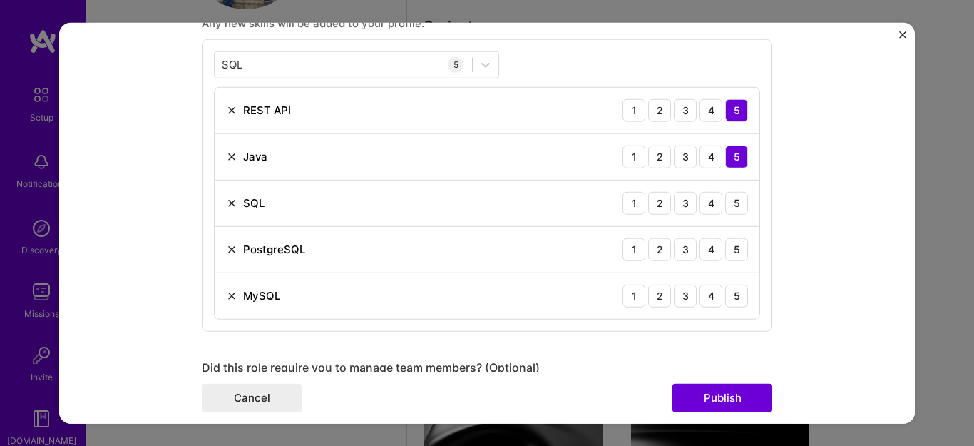
scroll to position [753, 0]
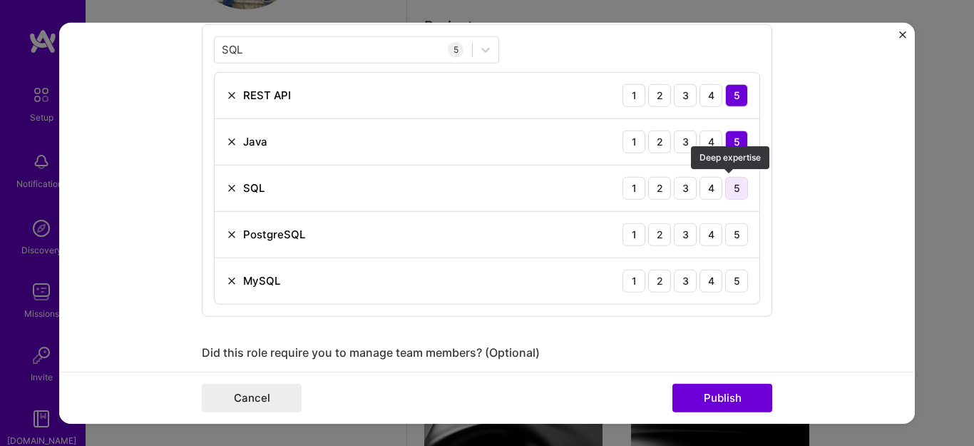
click at [733, 189] on div "5" at bounding box center [736, 187] width 23 height 23
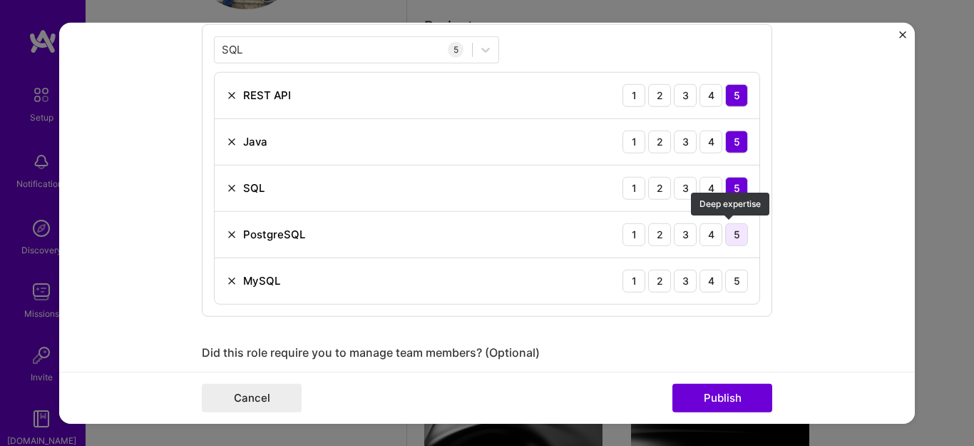
click at [737, 239] on div "5" at bounding box center [736, 234] width 23 height 23
click at [737, 285] on div "5" at bounding box center [736, 280] width 23 height 23
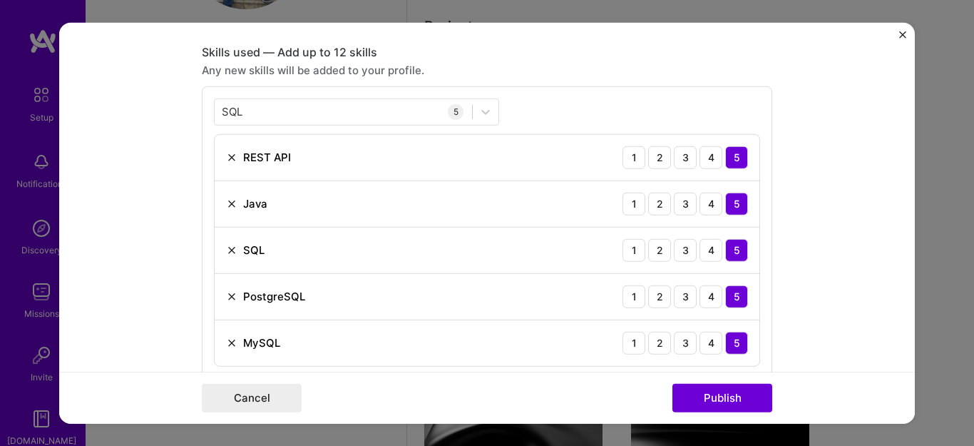
scroll to position [688, 0]
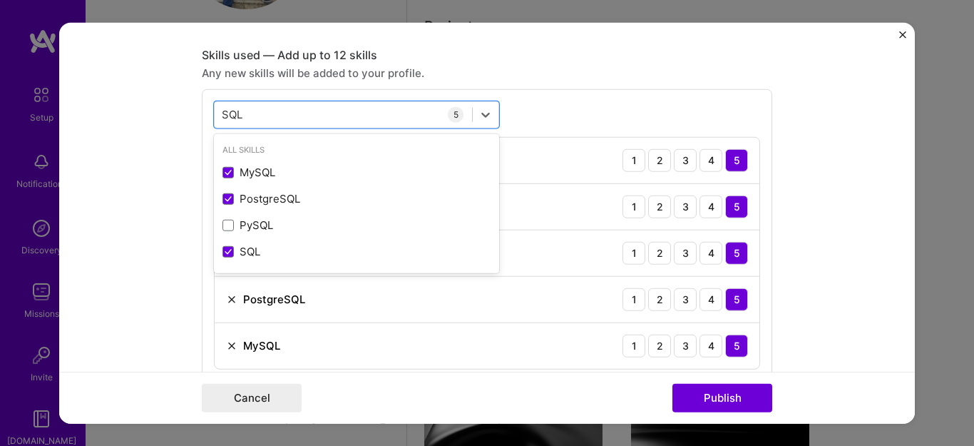
drag, startPoint x: 241, startPoint y: 109, endPoint x: 177, endPoint y: 111, distance: 64.2
click at [177, 111] on form "Editing suggested project This project is suggested based on your LinkedIn, res…" at bounding box center [487, 223] width 856 height 402
type input "S"
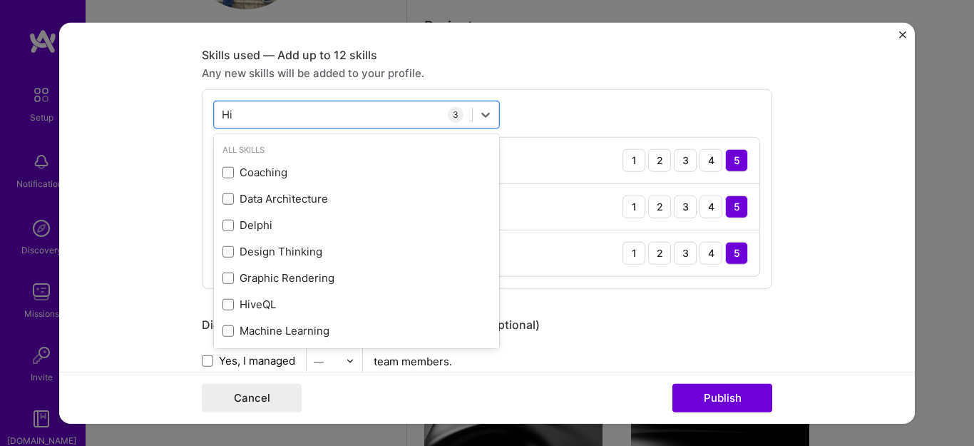
type input "H"
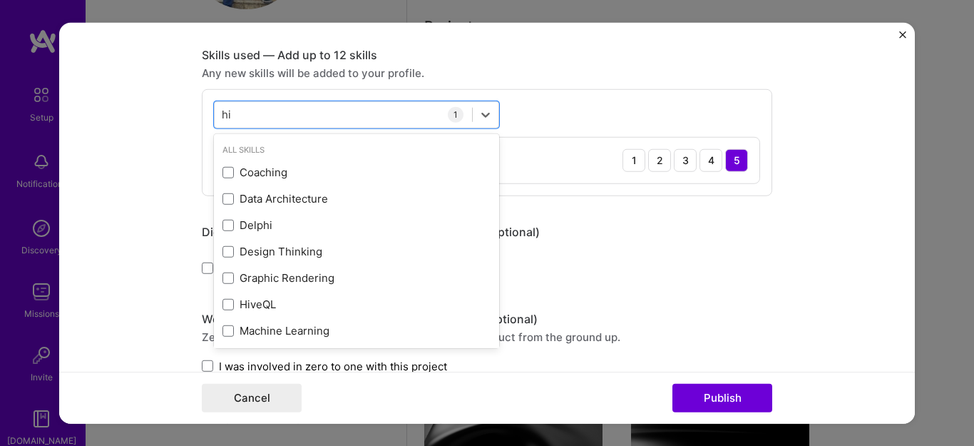
type input "h"
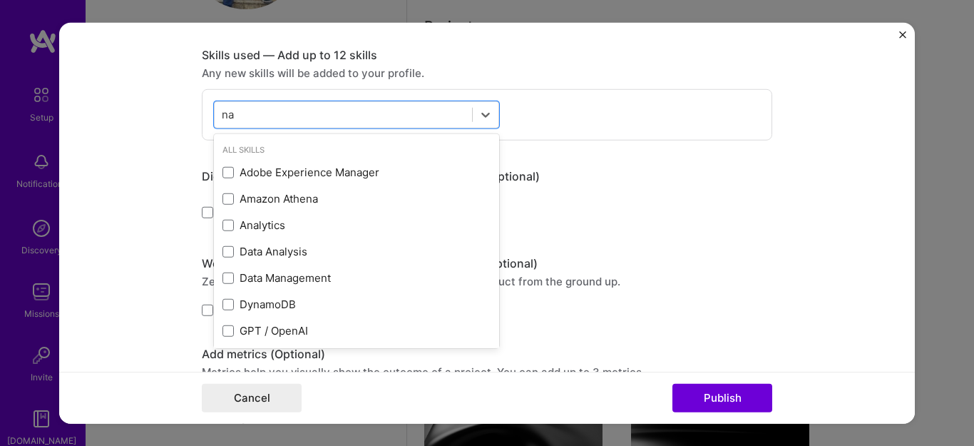
type input "n"
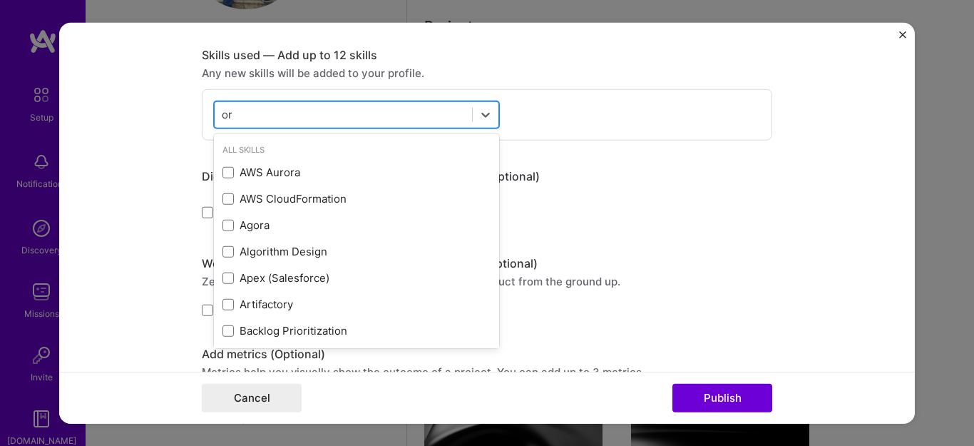
type input "o"
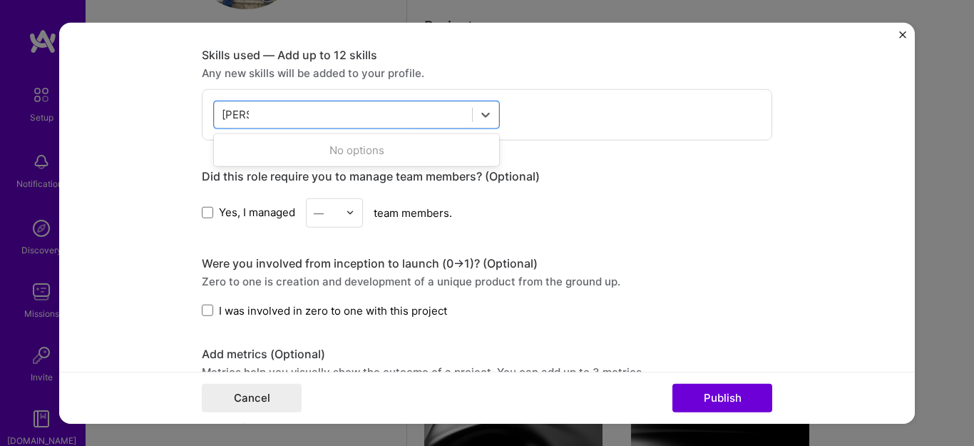
click at [533, 108] on div "option , deselected. 0 results available for search term hiber. Use Up and Down…" at bounding box center [487, 113] width 571 height 51
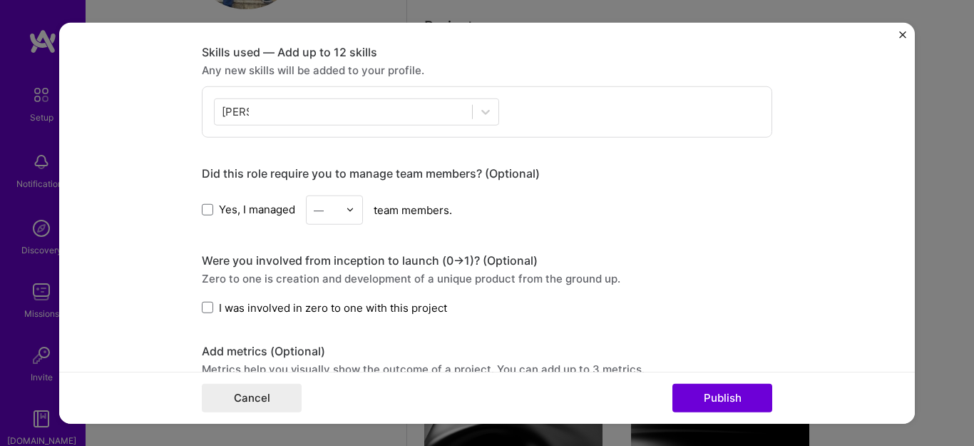
scroll to position [693, 0]
click at [511, 170] on div "Did this role require you to manage team members? (Optional)" at bounding box center [487, 171] width 571 height 15
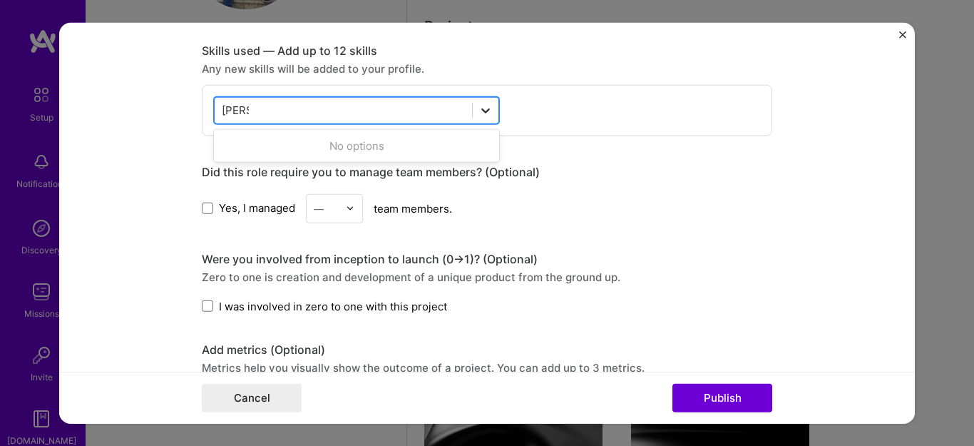
click at [486, 116] on icon at bounding box center [486, 110] width 14 height 14
click at [536, 117] on div "option , deselected. 0 results available for search term hiber. Use Up and Down…" at bounding box center [487, 109] width 571 height 51
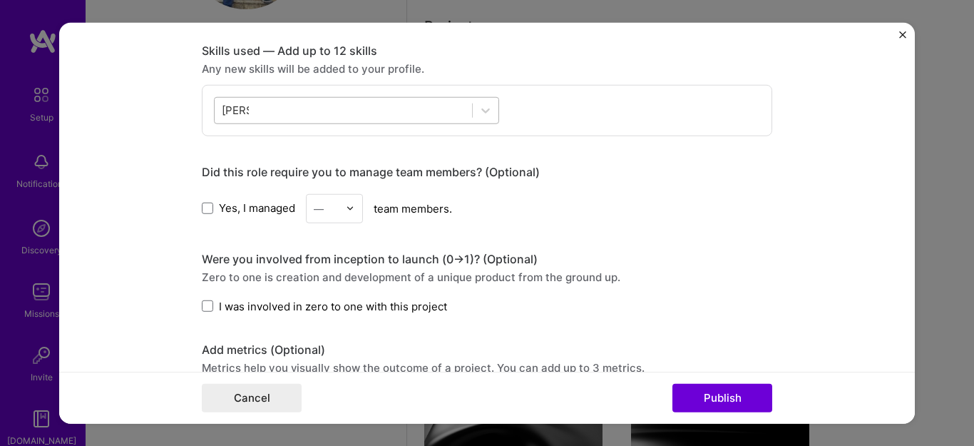
click at [376, 113] on div "hiber hiber" at bounding box center [343, 110] width 257 height 24
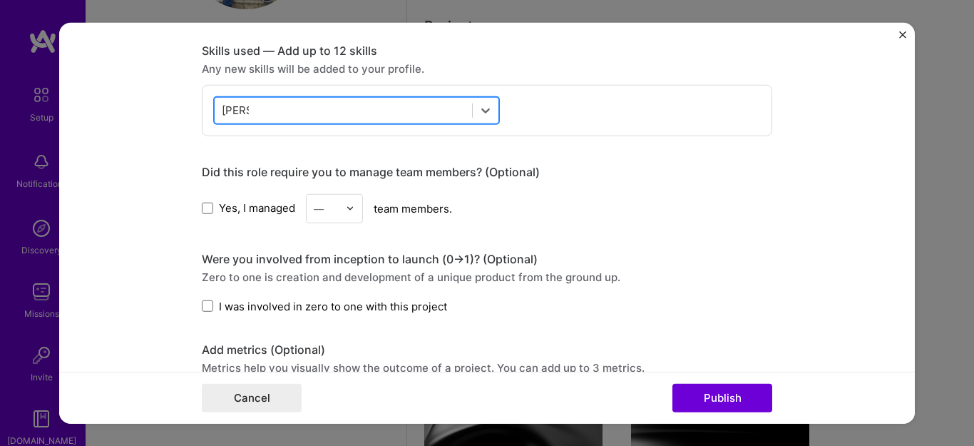
click at [376, 113] on div "hiber hiber" at bounding box center [343, 110] width 257 height 24
type input "h"
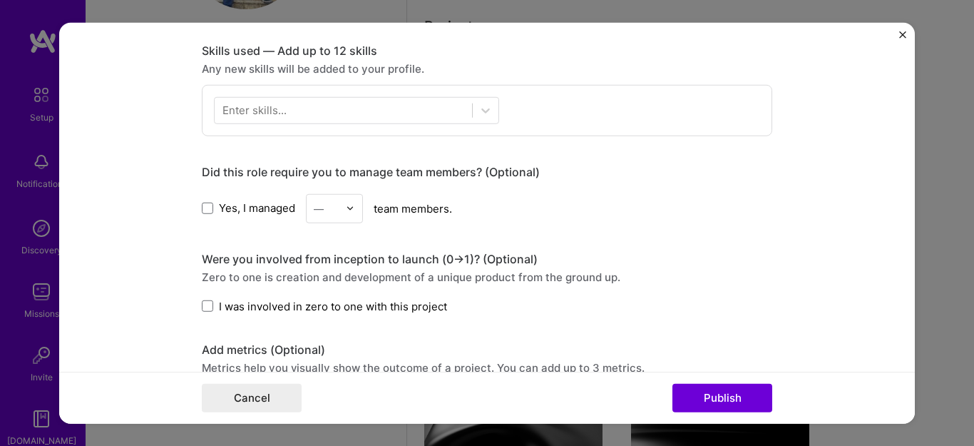
click at [551, 74] on div "Any new skills will be added to your profile." at bounding box center [487, 68] width 571 height 15
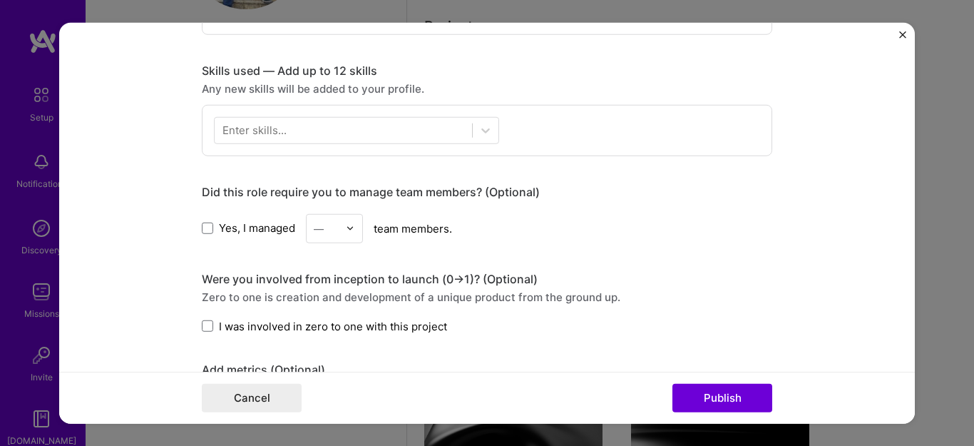
scroll to position [665, 0]
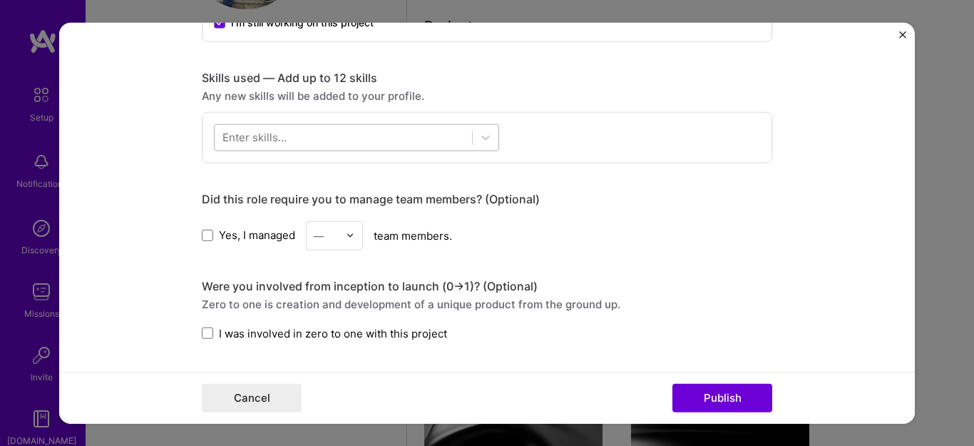
click at [359, 129] on div at bounding box center [343, 138] width 257 height 24
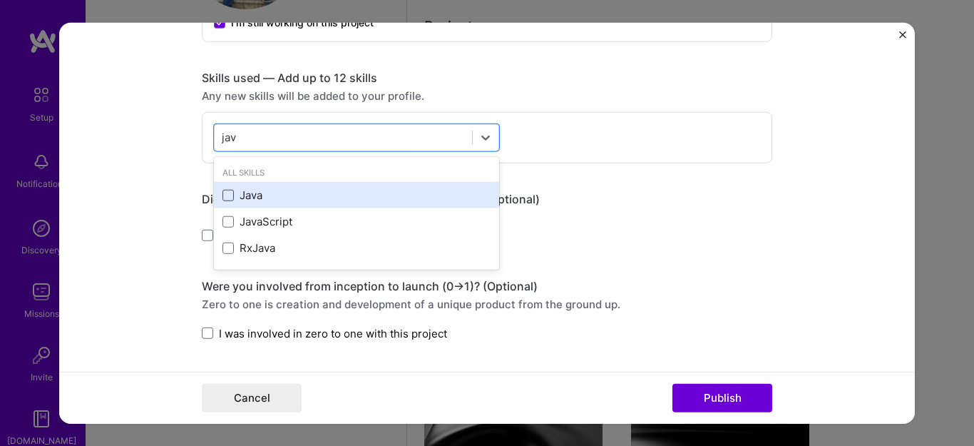
click at [223, 195] on span at bounding box center [228, 195] width 11 height 11
click at [0, 0] on input "checkbox" at bounding box center [0, 0] width 0 height 0
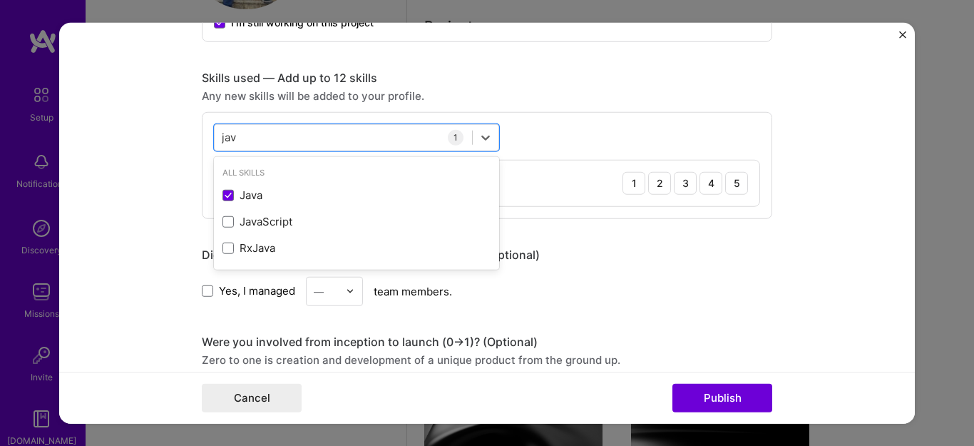
click at [547, 96] on div "Any new skills will be added to your profile." at bounding box center [487, 95] width 571 height 15
click at [298, 137] on div "jav jav" at bounding box center [343, 138] width 257 height 24
type input "j"
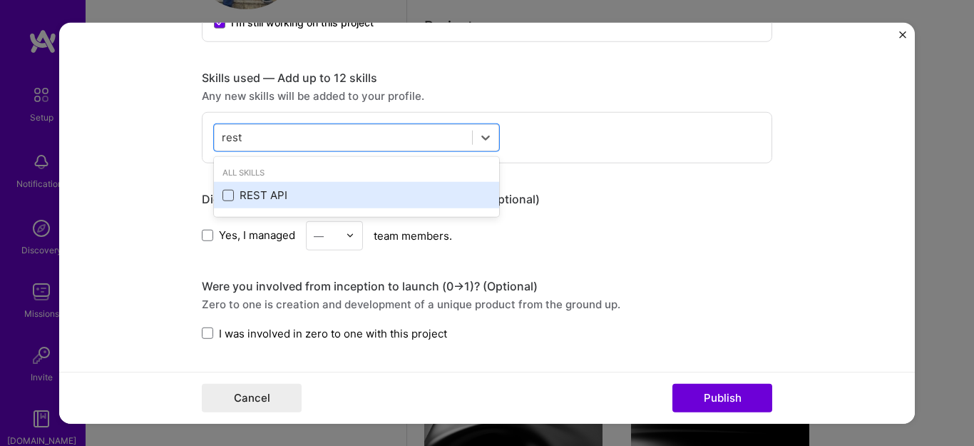
click at [223, 198] on span at bounding box center [228, 195] width 11 height 11
click at [0, 0] on input "checkbox" at bounding box center [0, 0] width 0 height 0
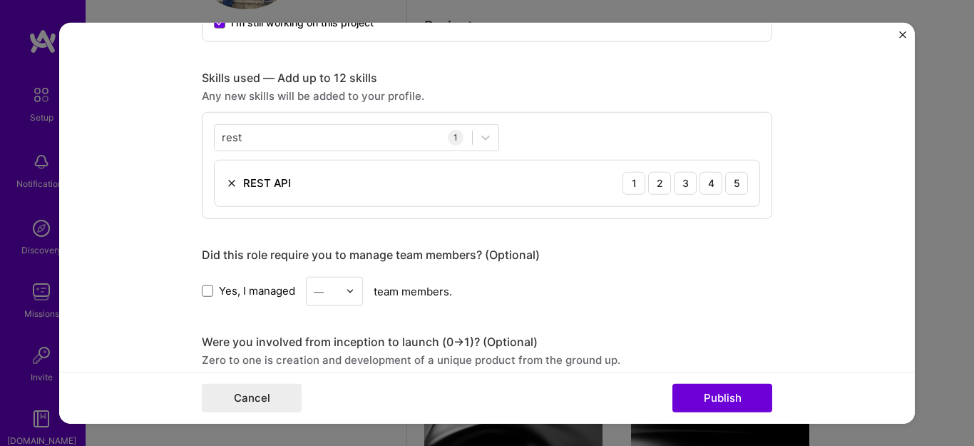
click at [575, 183] on div "REST API 1 2 3 4 5" at bounding box center [487, 183] width 545 height 46
click at [737, 188] on div "5" at bounding box center [736, 182] width 23 height 23
click at [322, 133] on div "rest rest" at bounding box center [343, 138] width 257 height 24
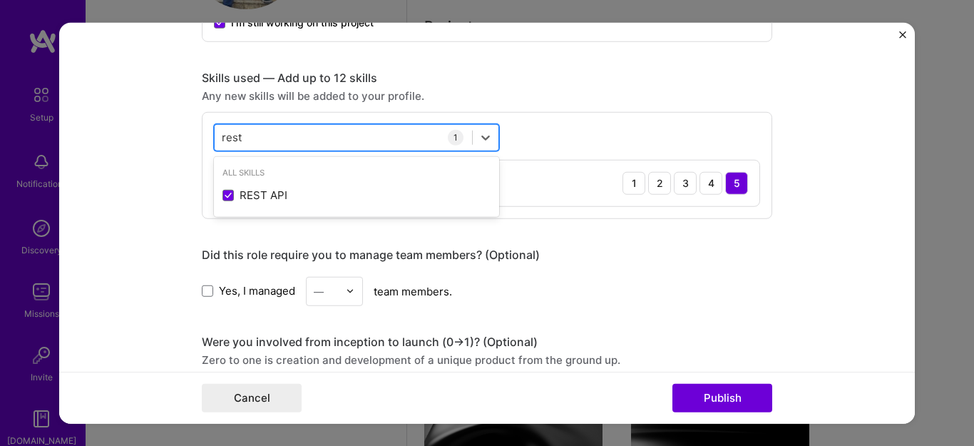
click at [322, 133] on div "rest rest" at bounding box center [343, 138] width 257 height 24
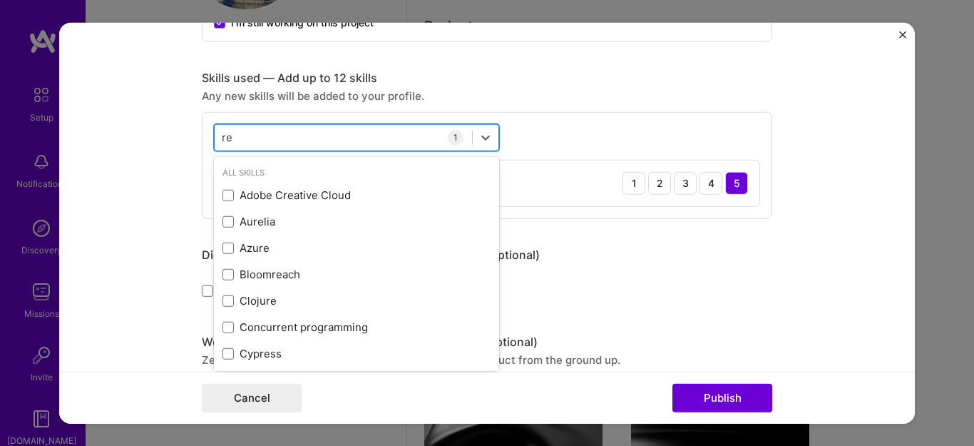
type input "r"
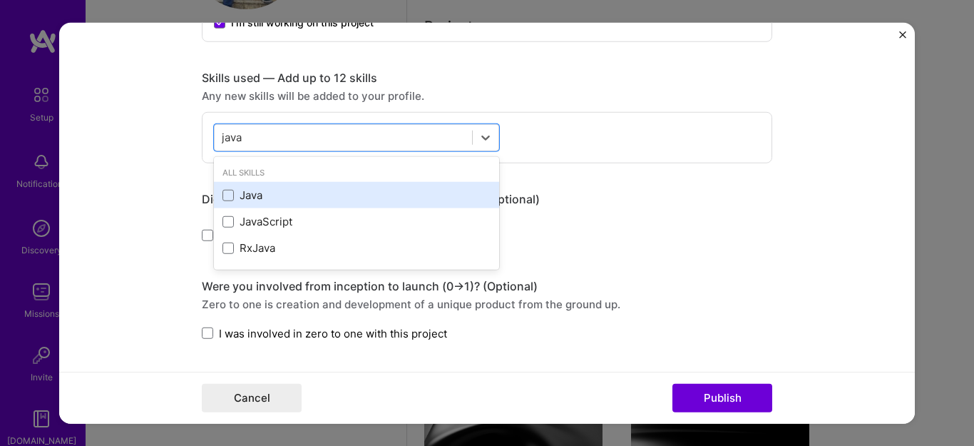
click at [223, 188] on div "Java" at bounding box center [357, 195] width 268 height 15
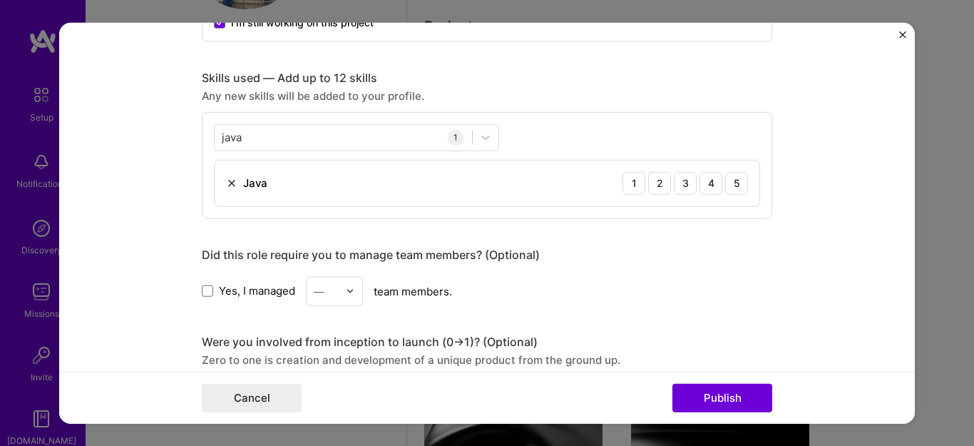
click at [568, 99] on div "Any new skills will be added to your profile." at bounding box center [487, 95] width 571 height 15
click at [735, 183] on div "5" at bounding box center [736, 182] width 23 height 23
click at [312, 143] on div "java java" at bounding box center [343, 138] width 257 height 24
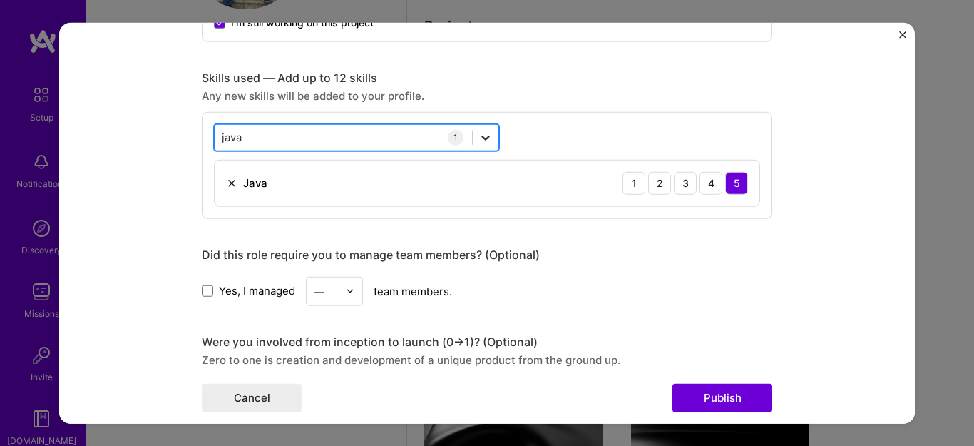
click at [481, 136] on icon at bounding box center [486, 137] width 14 height 14
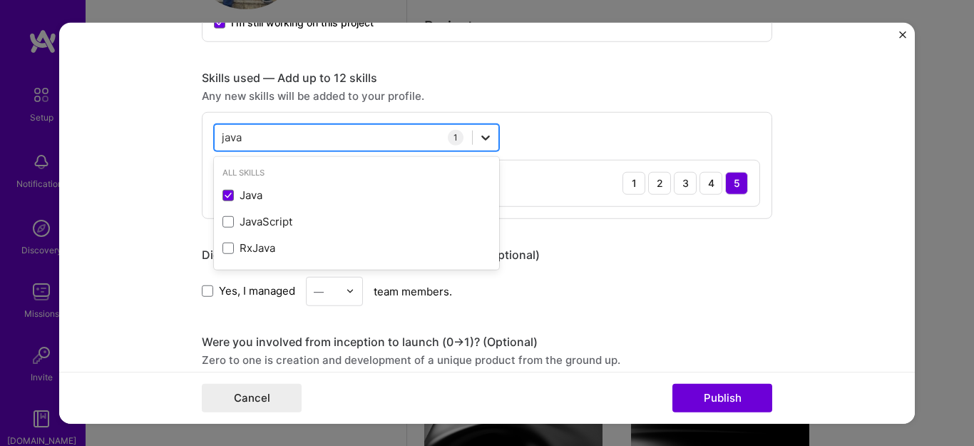
click at [481, 136] on icon at bounding box center [486, 137] width 14 height 14
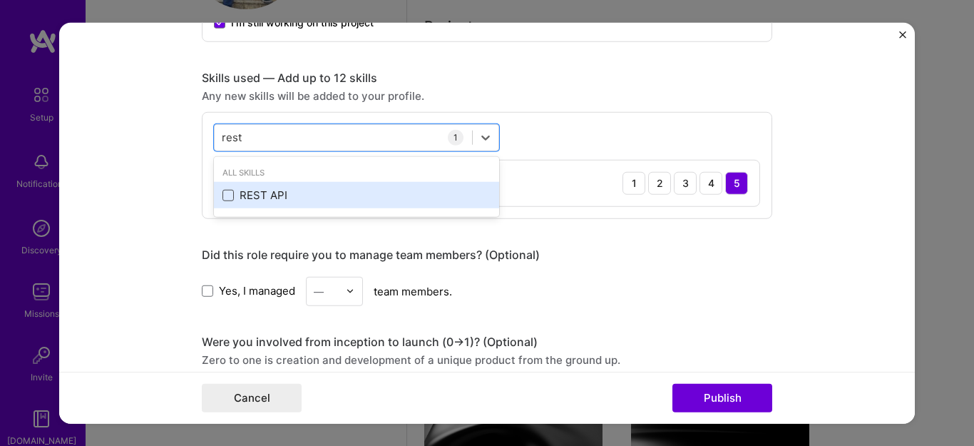
click at [223, 195] on span at bounding box center [228, 195] width 11 height 11
click at [0, 0] on input "checkbox" at bounding box center [0, 0] width 0 height 0
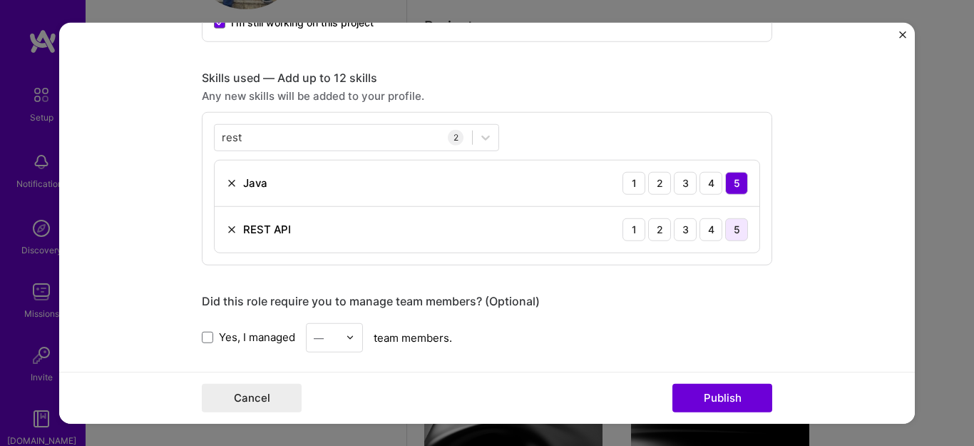
click at [734, 227] on div "5" at bounding box center [736, 229] width 23 height 23
click at [271, 137] on div "rest rest" at bounding box center [343, 138] width 257 height 24
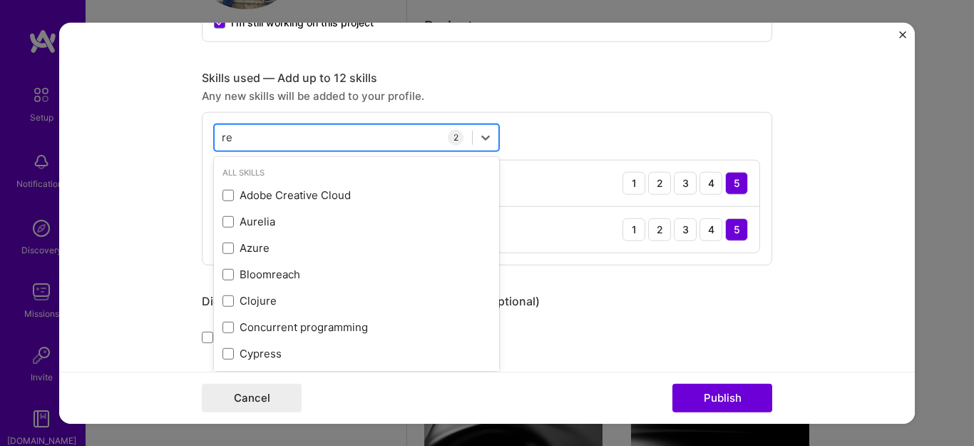
type input "r"
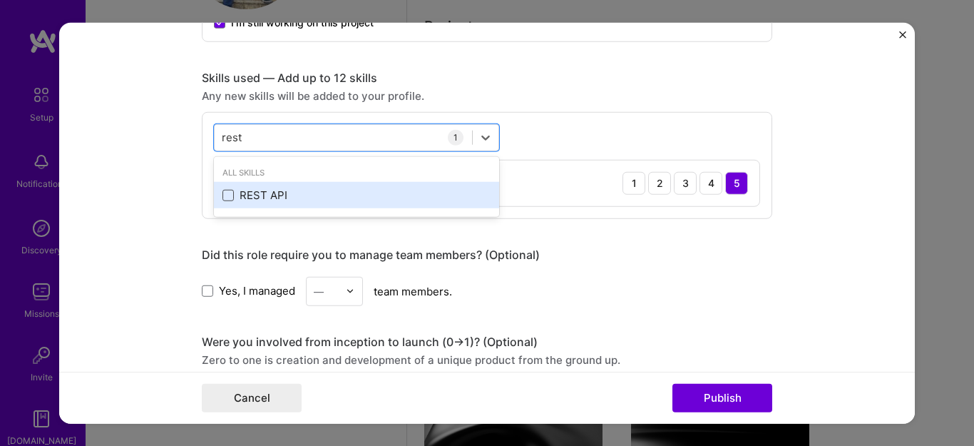
click at [223, 198] on span at bounding box center [228, 195] width 11 height 11
click at [0, 0] on input "checkbox" at bounding box center [0, 0] width 0 height 0
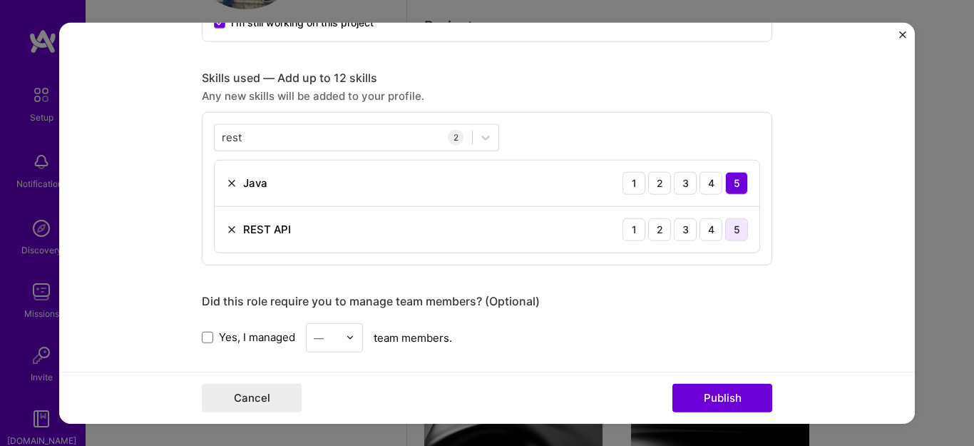
click at [734, 232] on div "5" at bounding box center [736, 229] width 23 height 23
click at [242, 138] on div "rest rest" at bounding box center [343, 138] width 257 height 24
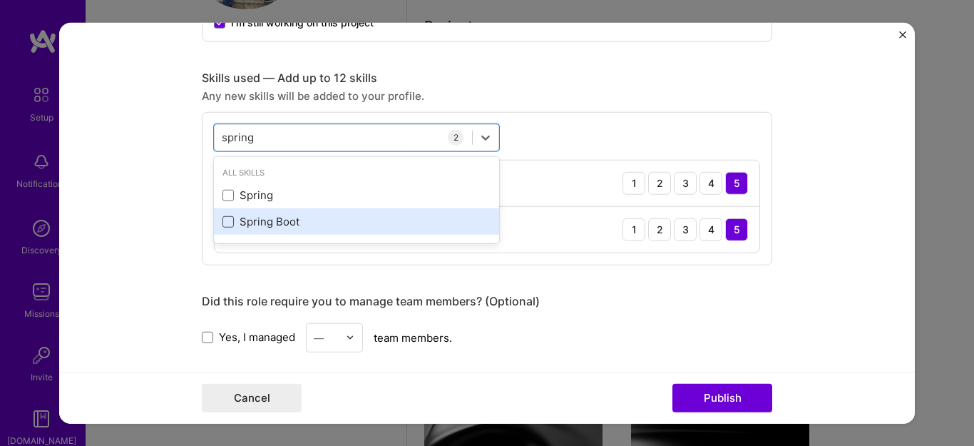
click at [223, 224] on span at bounding box center [228, 221] width 11 height 11
click at [0, 0] on input "checkbox" at bounding box center [0, 0] width 0 height 0
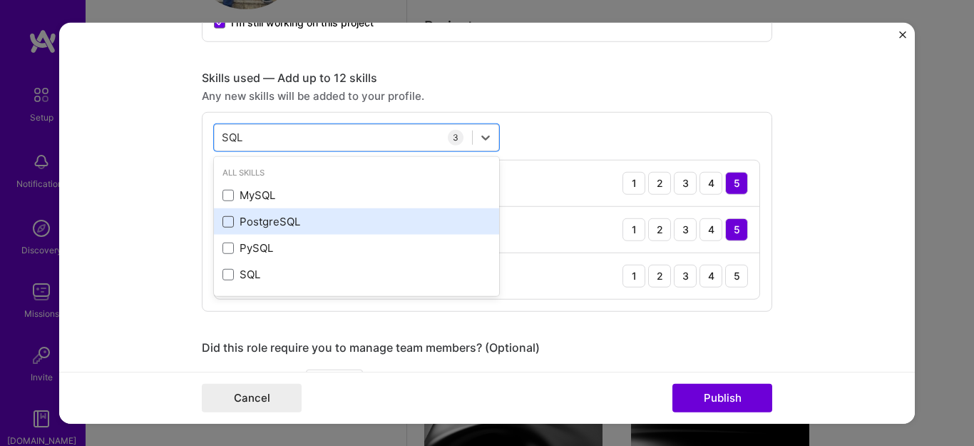
click at [223, 222] on span at bounding box center [228, 221] width 11 height 11
click at [0, 0] on input "checkbox" at bounding box center [0, 0] width 0 height 0
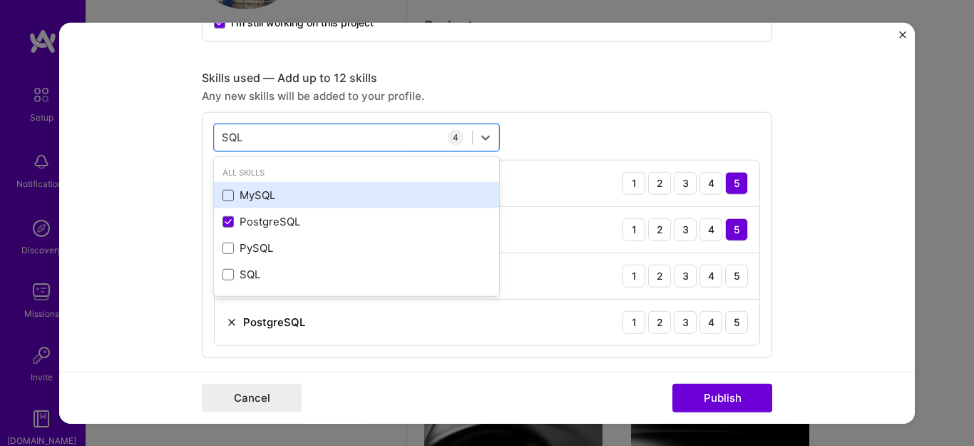
click at [223, 195] on span at bounding box center [228, 195] width 11 height 11
click at [0, 0] on input "checkbox" at bounding box center [0, 0] width 0 height 0
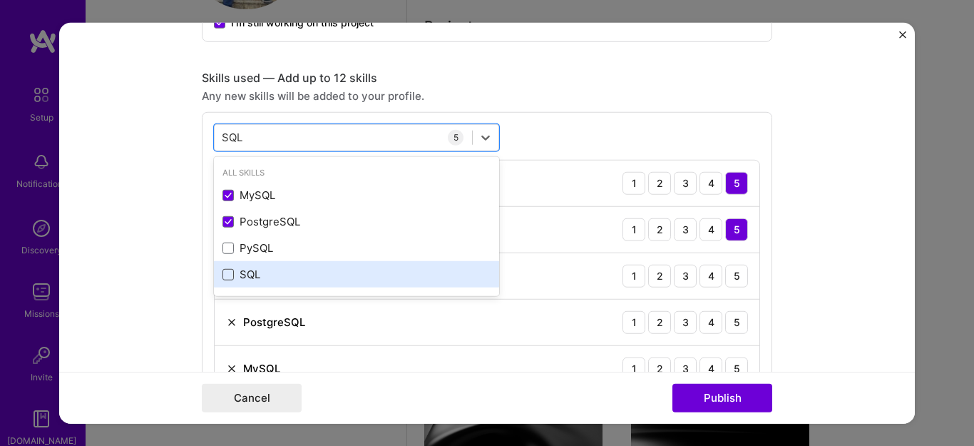
click at [228, 272] on span at bounding box center [228, 274] width 11 height 11
click at [0, 0] on input "checkbox" at bounding box center [0, 0] width 0 height 0
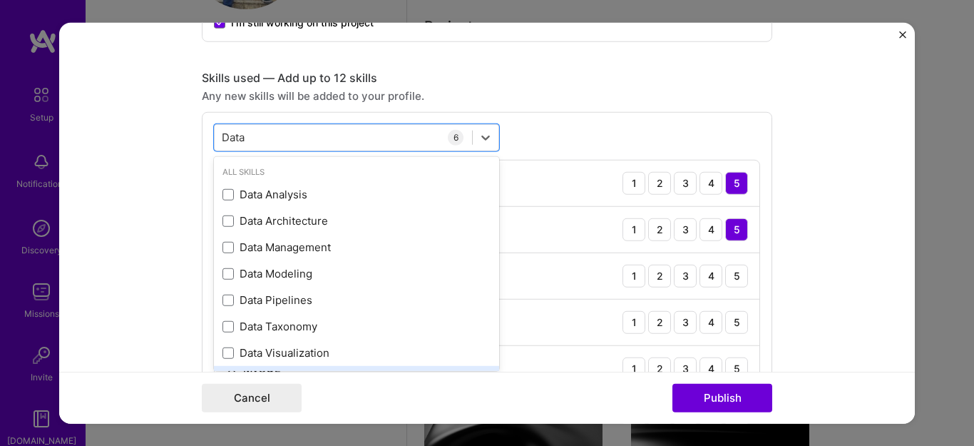
scroll to position [0, 0]
click at [232, 136] on input "Data" at bounding box center [234, 137] width 25 height 15
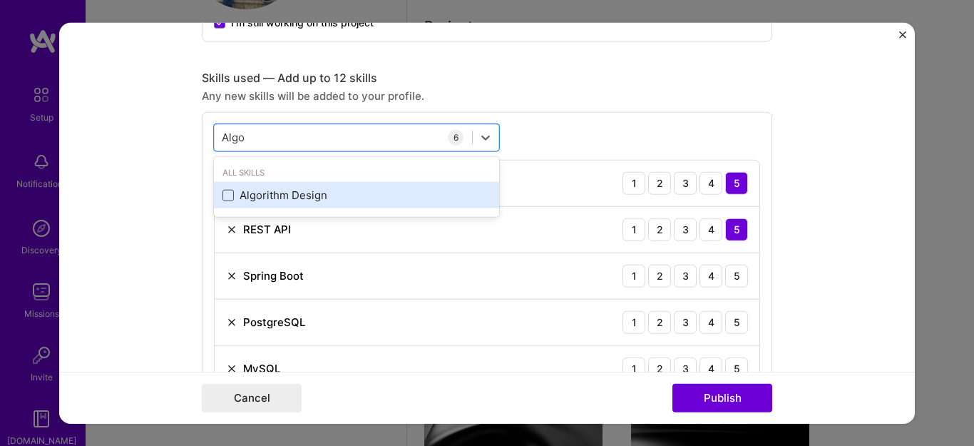
click at [224, 195] on span at bounding box center [228, 195] width 11 height 11
click at [0, 0] on input "checkbox" at bounding box center [0, 0] width 0 height 0
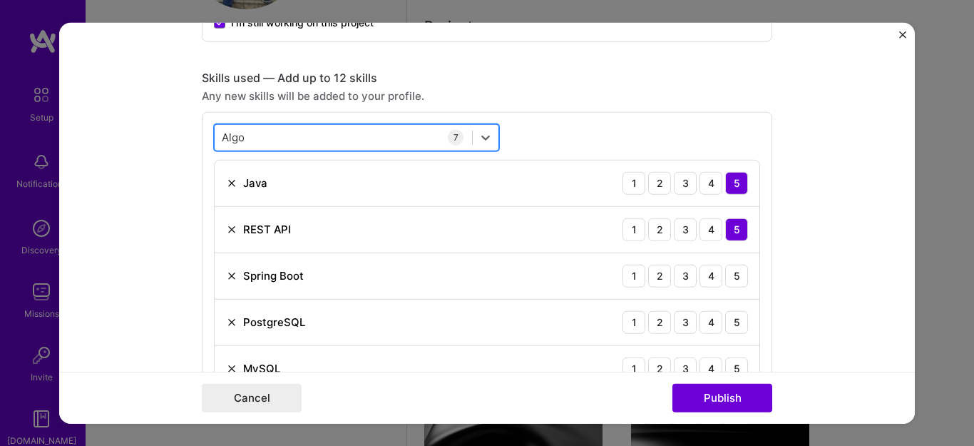
click at [265, 136] on div "Algo Algo" at bounding box center [343, 138] width 257 height 24
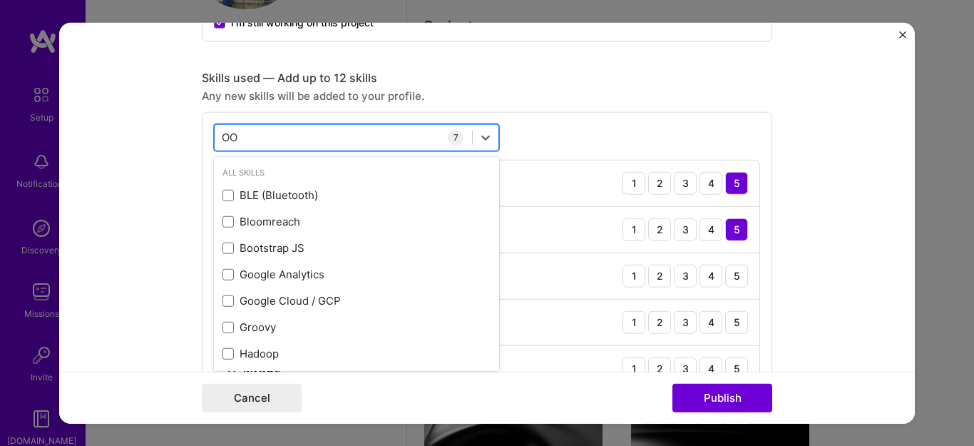
type input "O"
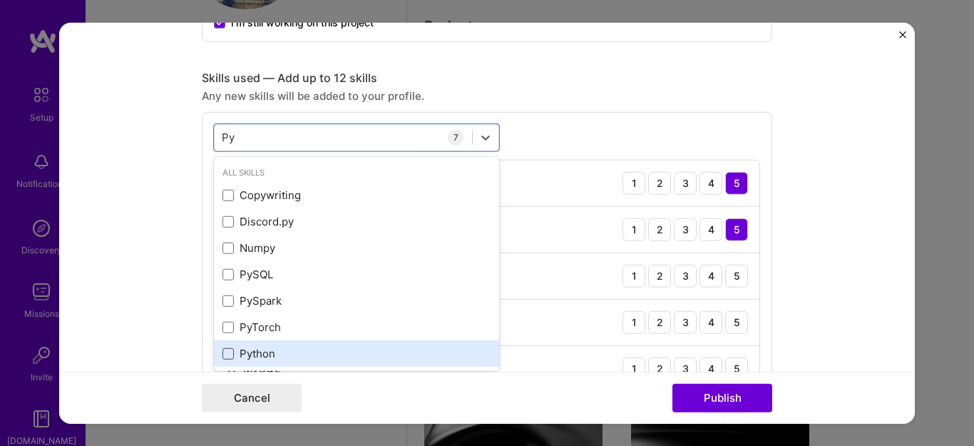
click at [223, 358] on span at bounding box center [228, 353] width 11 height 11
click at [0, 0] on input "checkbox" at bounding box center [0, 0] width 0 height 0
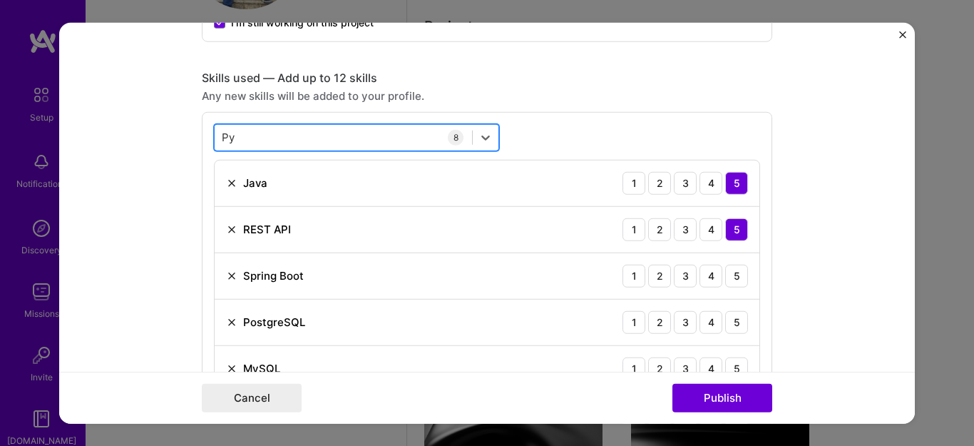
drag, startPoint x: 236, startPoint y: 140, endPoint x: 216, endPoint y: 138, distance: 20.0
click at [216, 138] on div "Py Py" at bounding box center [343, 138] width 257 height 24
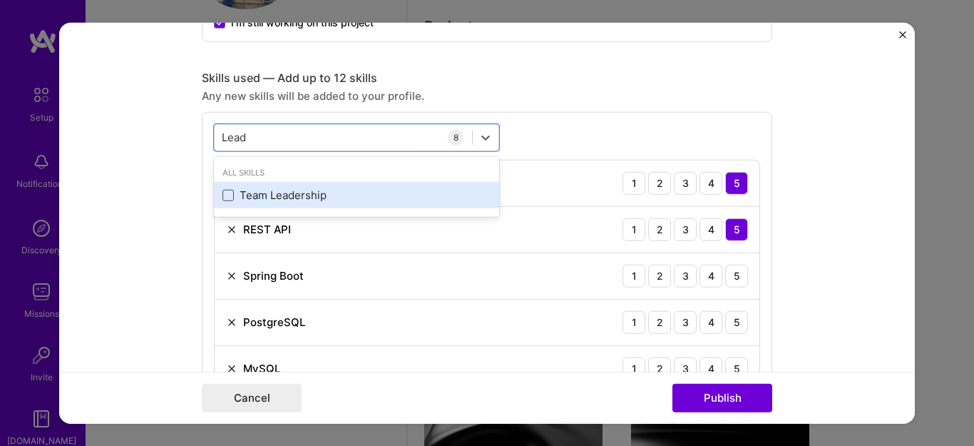
click at [224, 193] on span at bounding box center [228, 195] width 11 height 11
click at [0, 0] on input "checkbox" at bounding box center [0, 0] width 0 height 0
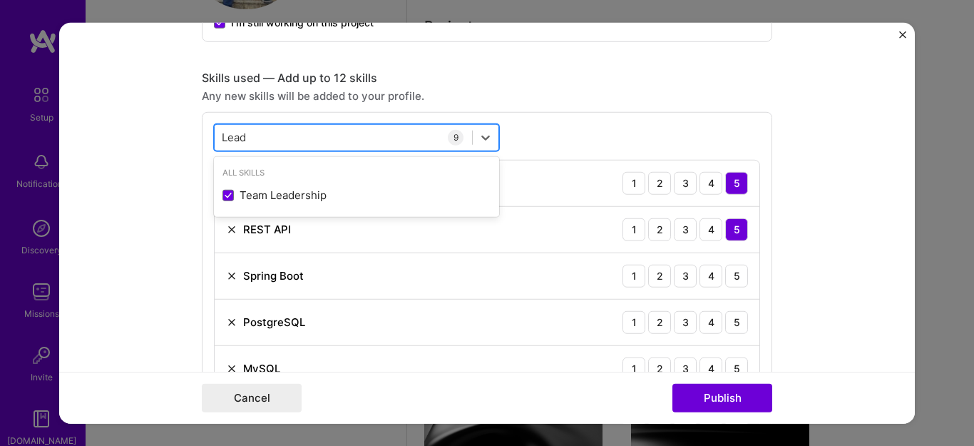
click at [268, 136] on div "Lead Lead" at bounding box center [343, 138] width 257 height 24
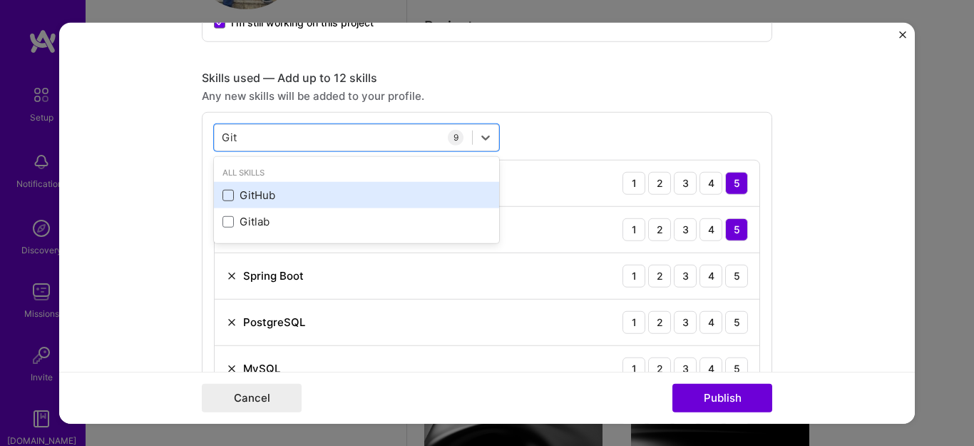
click at [223, 195] on span at bounding box center [228, 195] width 11 height 11
click at [0, 0] on input "checkbox" at bounding box center [0, 0] width 0 height 0
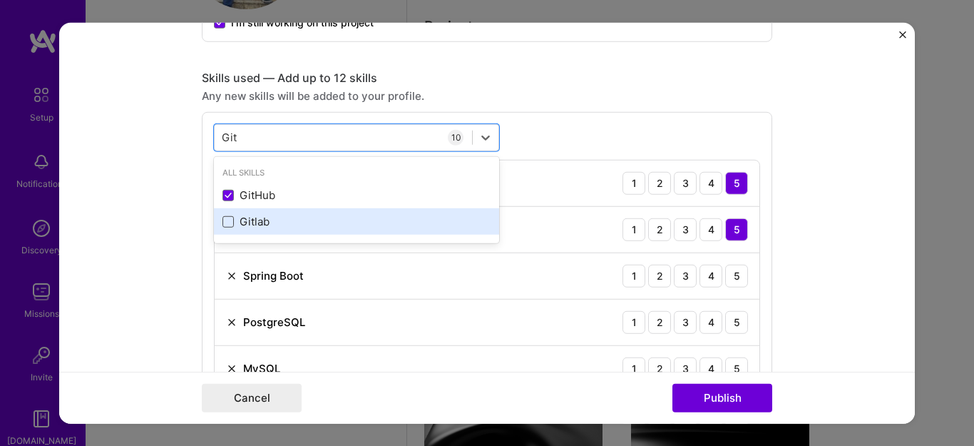
click at [223, 220] on span at bounding box center [228, 221] width 11 height 11
click at [0, 0] on input "checkbox" at bounding box center [0, 0] width 0 height 0
click at [225, 215] on div "Gitlab" at bounding box center [357, 221] width 268 height 15
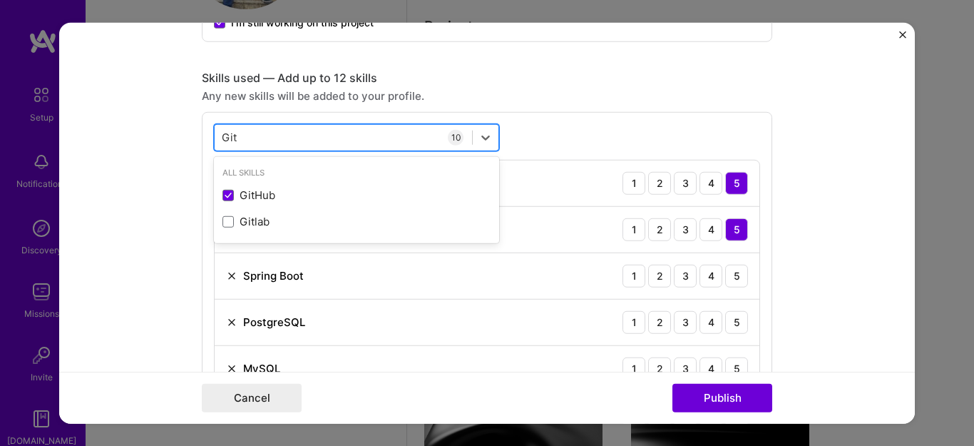
click at [268, 135] on div "Git Git" at bounding box center [343, 138] width 257 height 24
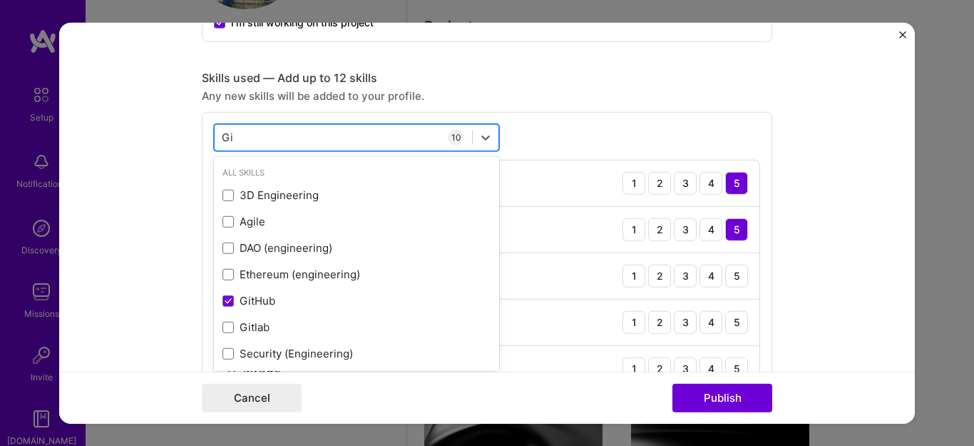
type input "G"
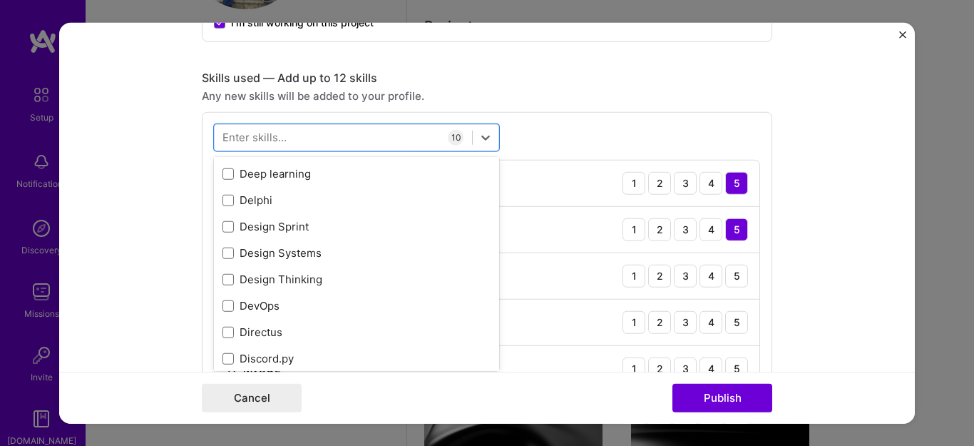
scroll to position [2585, 0]
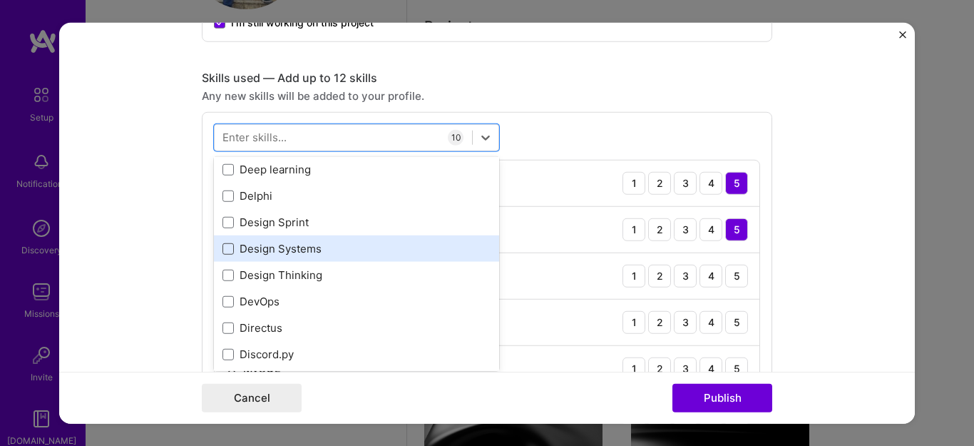
click at [223, 249] on span at bounding box center [228, 248] width 11 height 11
click at [0, 0] on input "checkbox" at bounding box center [0, 0] width 0 height 0
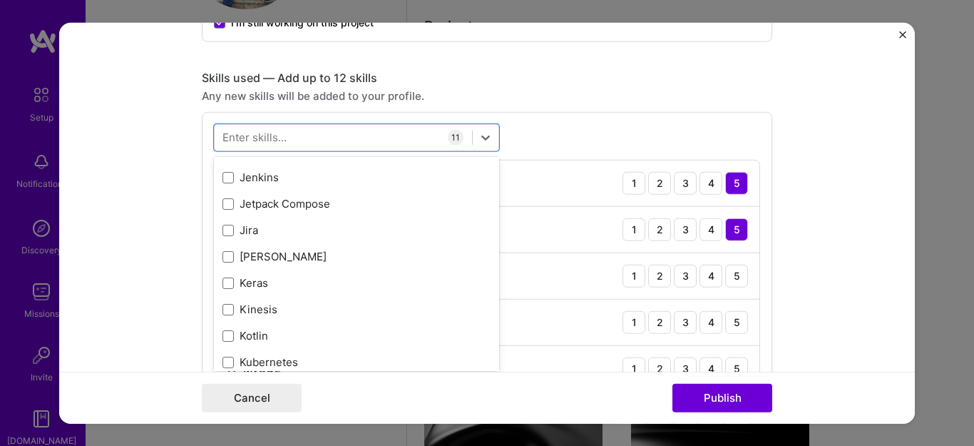
scroll to position [4637, 0]
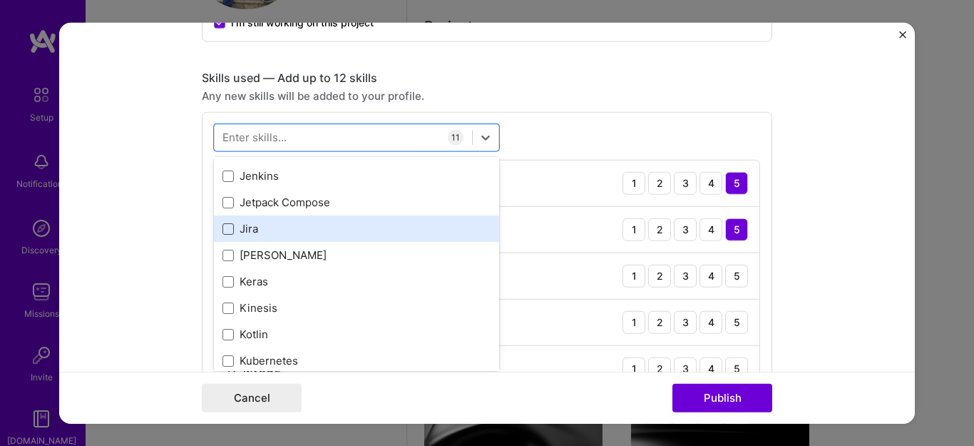
click at [223, 230] on span at bounding box center [228, 228] width 11 height 11
click at [0, 0] on input "checkbox" at bounding box center [0, 0] width 0 height 0
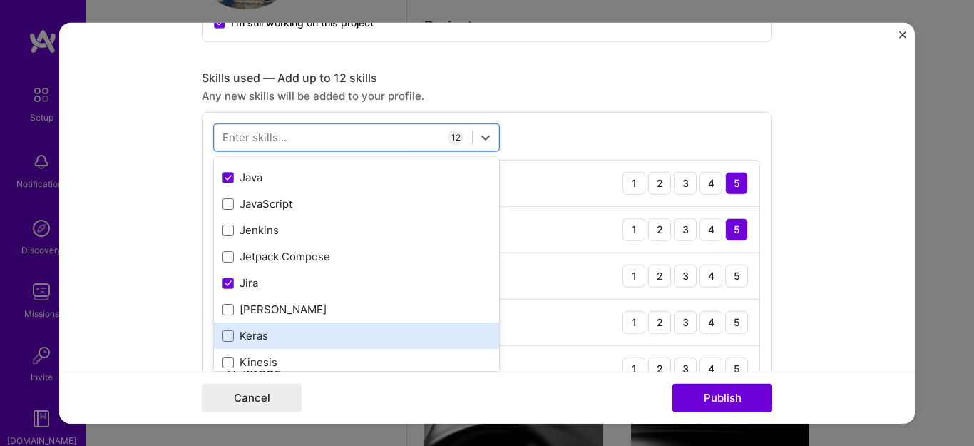
scroll to position [4582, 0]
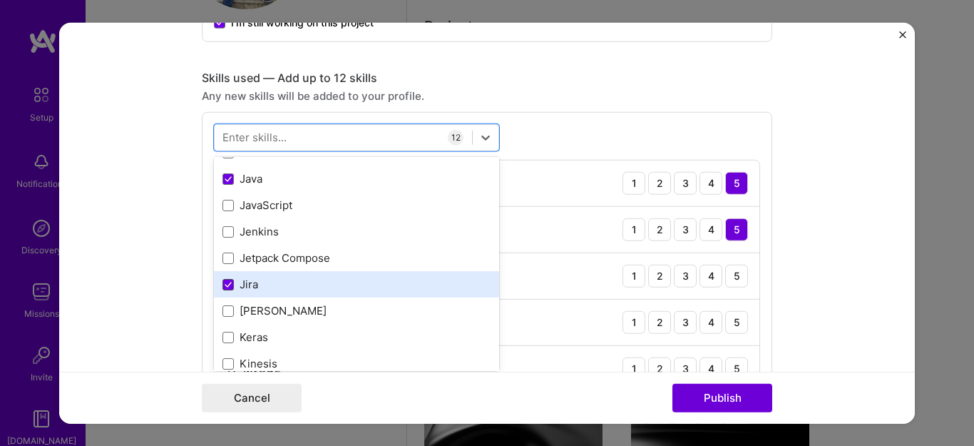
click at [223, 289] on span at bounding box center [228, 284] width 11 height 11
click at [0, 0] on input "checkbox" at bounding box center [0, 0] width 0 height 0
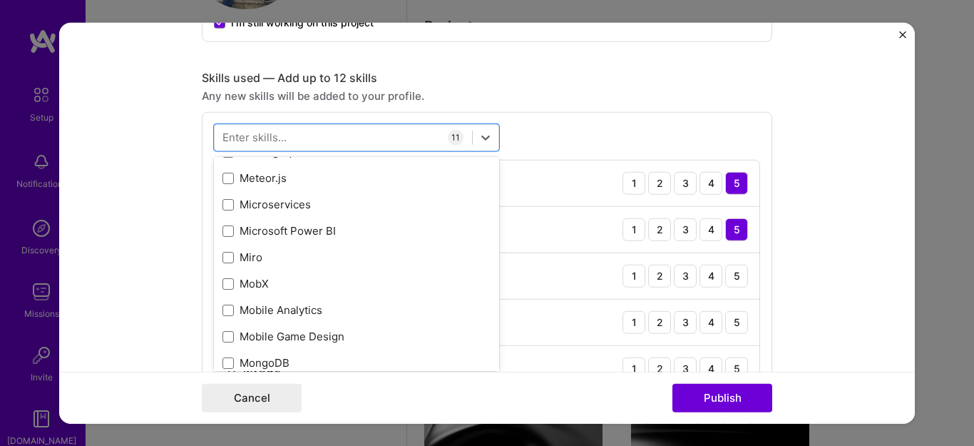
scroll to position [5402, 0]
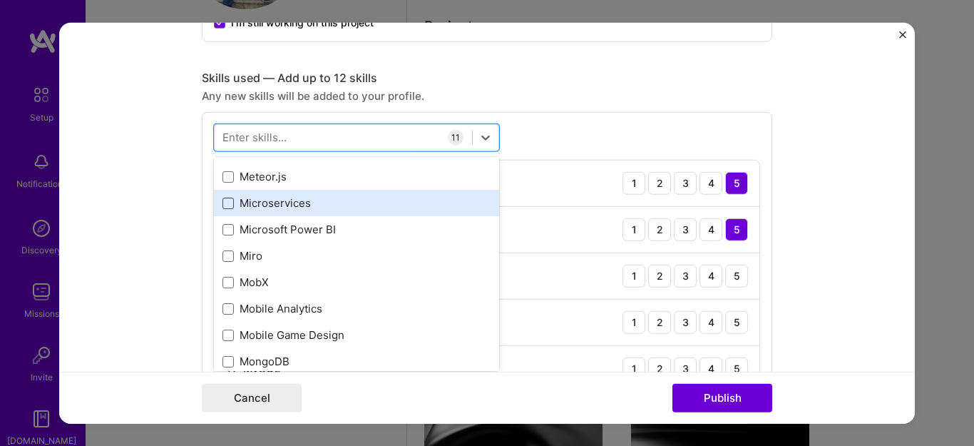
click at [223, 203] on span at bounding box center [228, 203] width 11 height 11
click at [0, 0] on input "checkbox" at bounding box center [0, 0] width 0 height 0
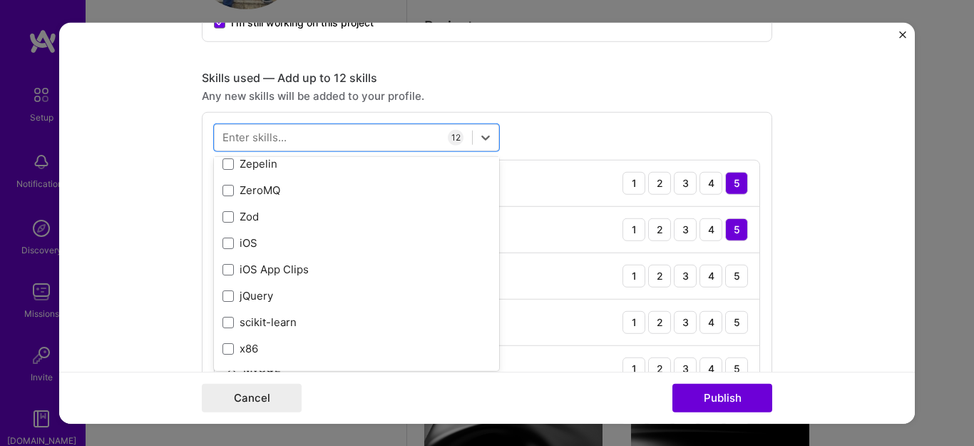
scroll to position [9794, 0]
click at [504, 78] on div "Skills used — Add up to 12 skills" at bounding box center [487, 77] width 571 height 15
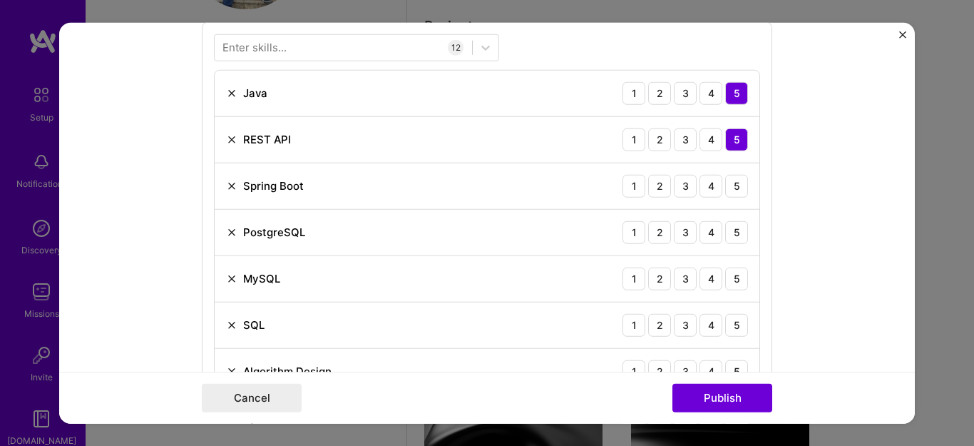
scroll to position [760, 0]
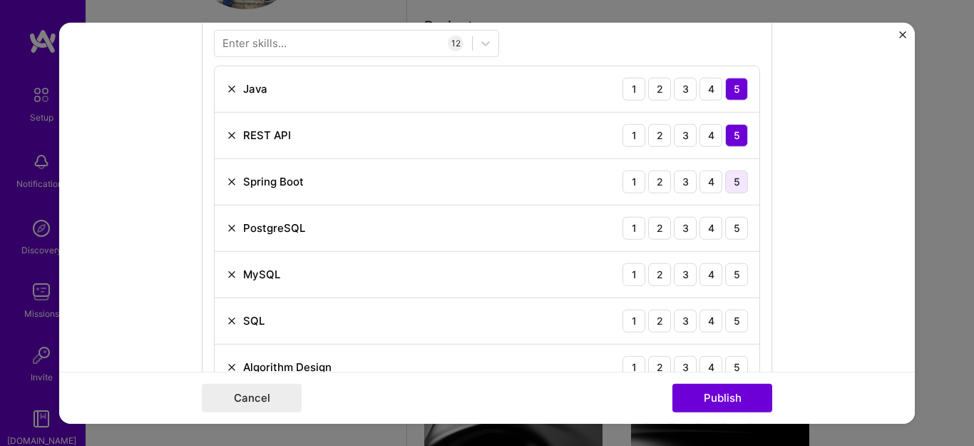
click at [732, 178] on div "5" at bounding box center [736, 181] width 23 height 23
click at [735, 225] on div "5" at bounding box center [736, 227] width 23 height 23
click at [737, 277] on div "5" at bounding box center [736, 273] width 23 height 23
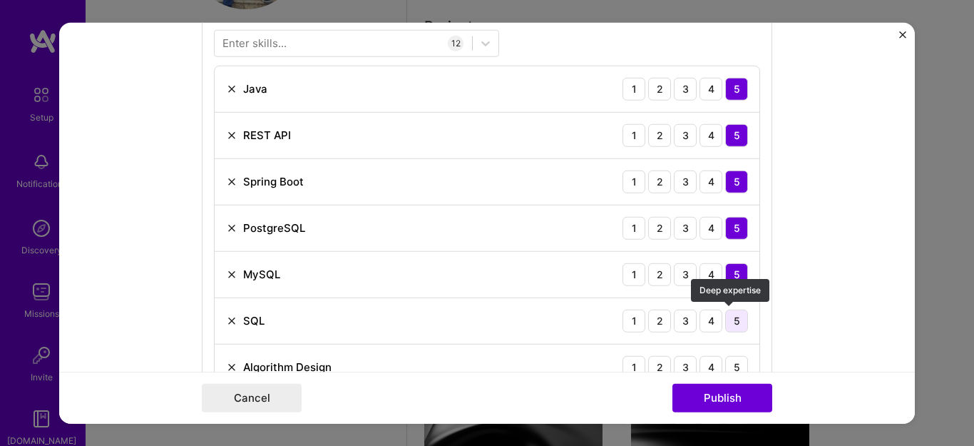
click at [731, 326] on div "5" at bounding box center [736, 320] width 23 height 23
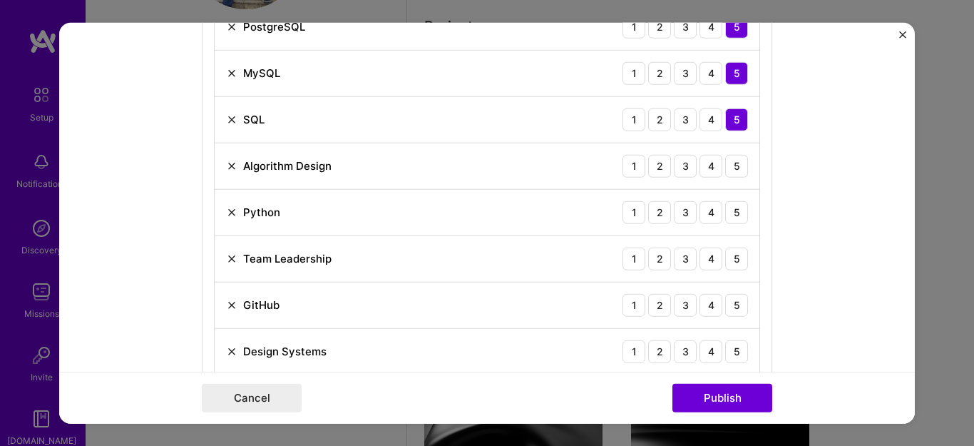
scroll to position [969, 0]
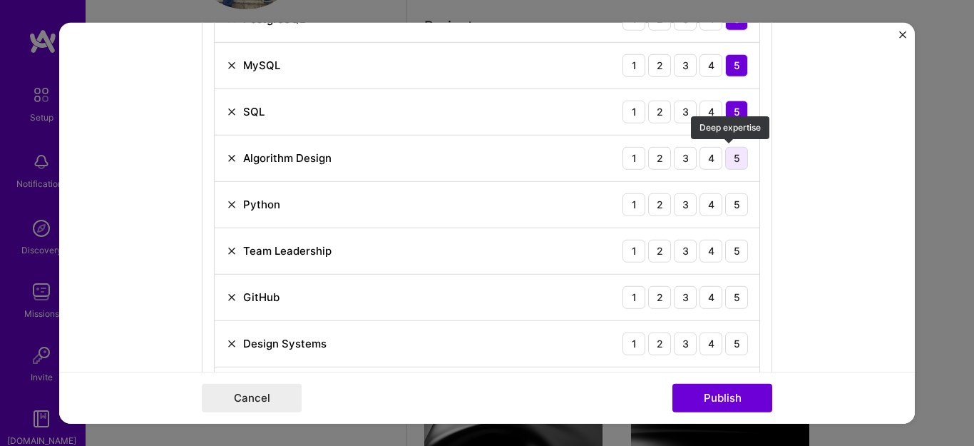
click at [727, 166] on div "5" at bounding box center [736, 157] width 23 height 23
click at [707, 207] on div "4" at bounding box center [711, 204] width 23 height 23
click at [709, 254] on div "4" at bounding box center [711, 250] width 23 height 23
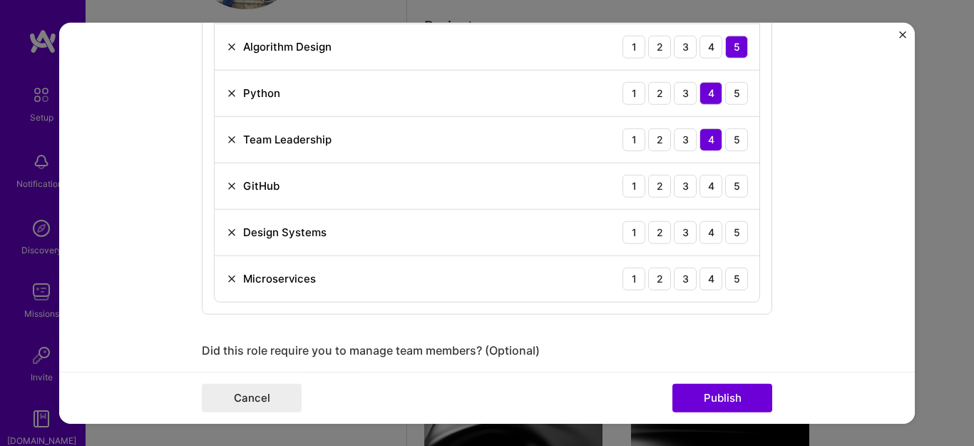
scroll to position [1104, 0]
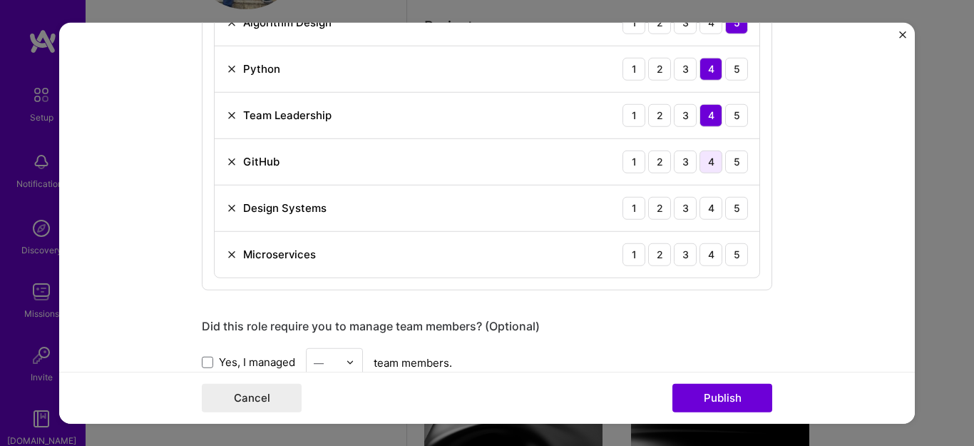
click at [705, 163] on div "4" at bounding box center [711, 161] width 23 height 23
click at [730, 207] on div "5" at bounding box center [736, 207] width 23 height 23
click at [707, 255] on div "4" at bounding box center [711, 253] width 23 height 23
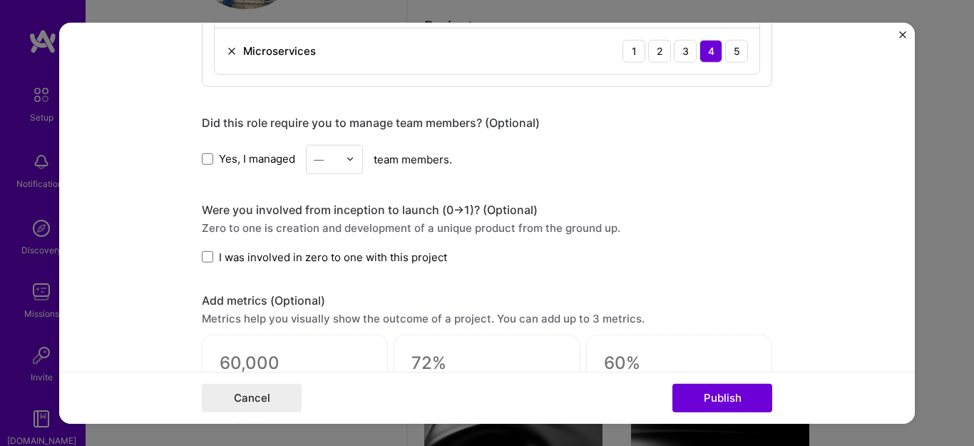
scroll to position [1308, 0]
click at [205, 160] on span at bounding box center [207, 158] width 11 height 11
click at [0, 0] on input "Yes, I managed" at bounding box center [0, 0] width 0 height 0
click at [332, 163] on input "text" at bounding box center [326, 157] width 25 height 15
click at [315, 226] on div "2" at bounding box center [334, 222] width 48 height 26
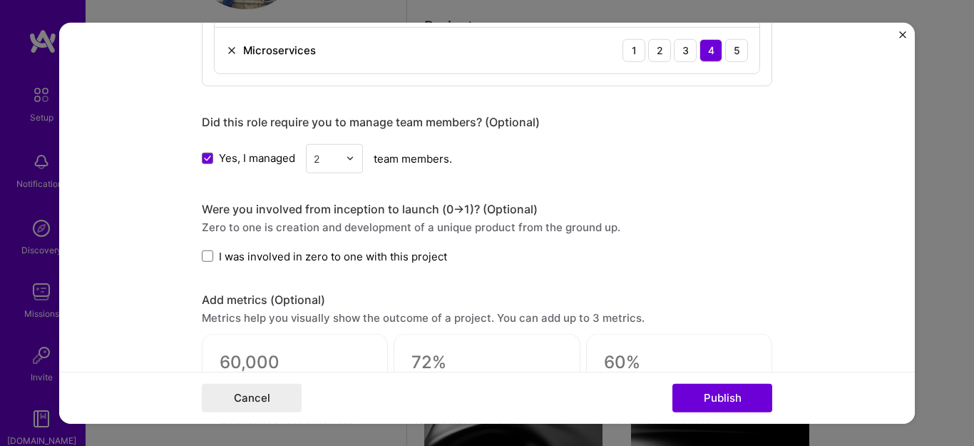
click at [346, 152] on div at bounding box center [354, 158] width 16 height 28
click at [323, 219] on div "3" at bounding box center [334, 222] width 48 height 26
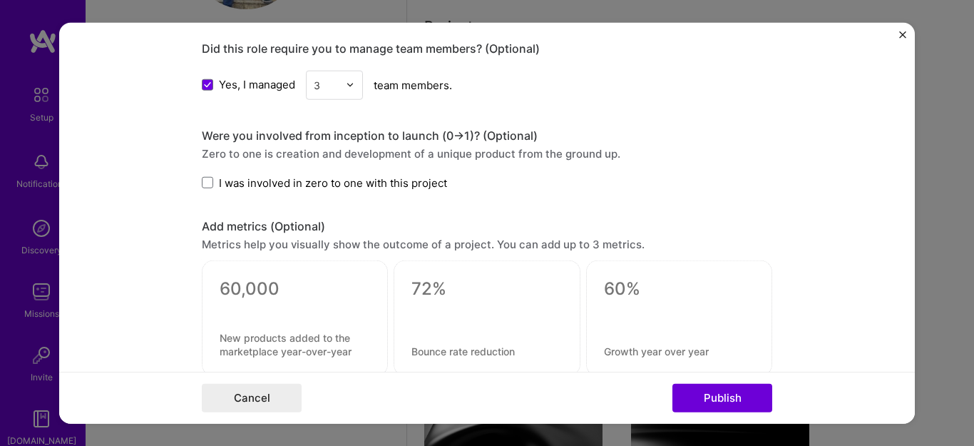
scroll to position [1394, 0]
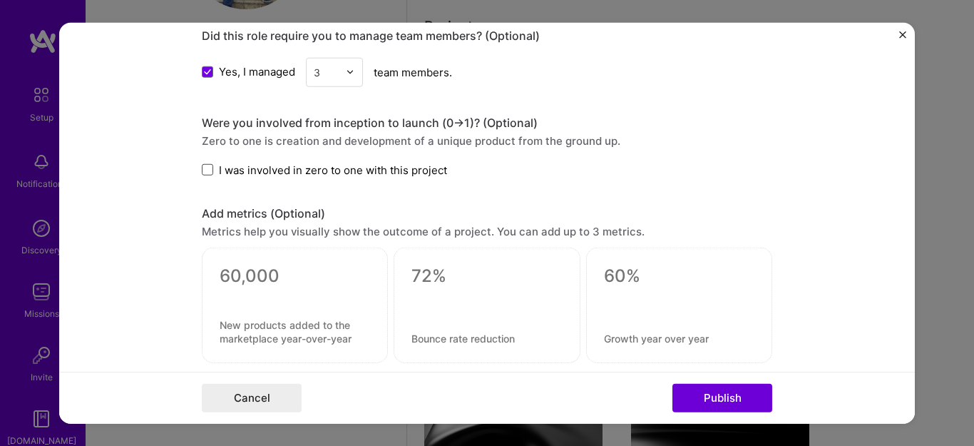
click at [205, 170] on span at bounding box center [207, 169] width 11 height 11
click at [0, 0] on input "I was involved in zero to one with this project" at bounding box center [0, 0] width 0 height 0
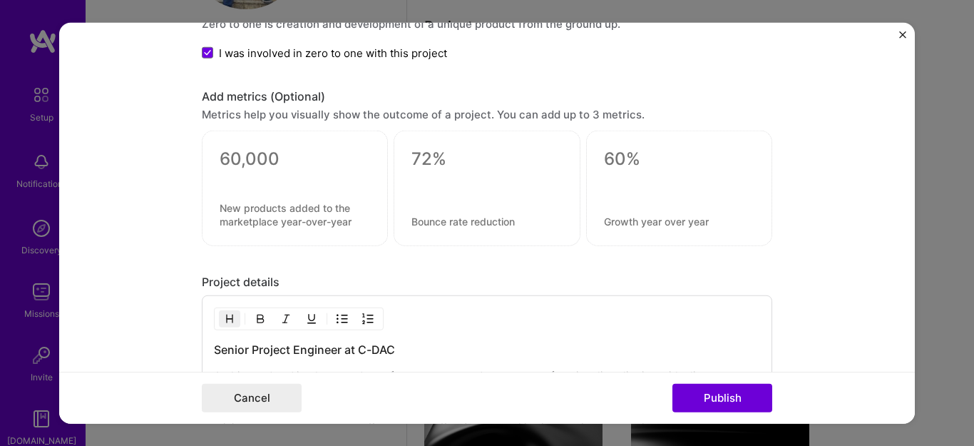
scroll to position [1538, 0]
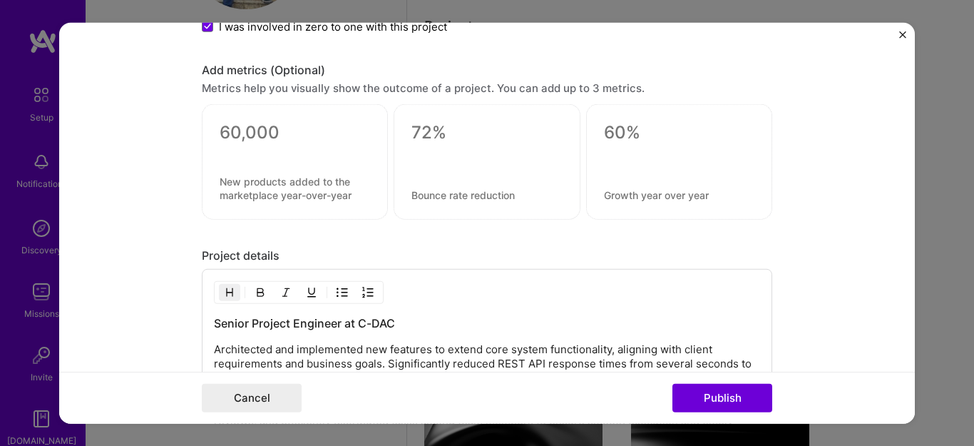
click at [252, 140] on textarea at bounding box center [295, 132] width 150 height 21
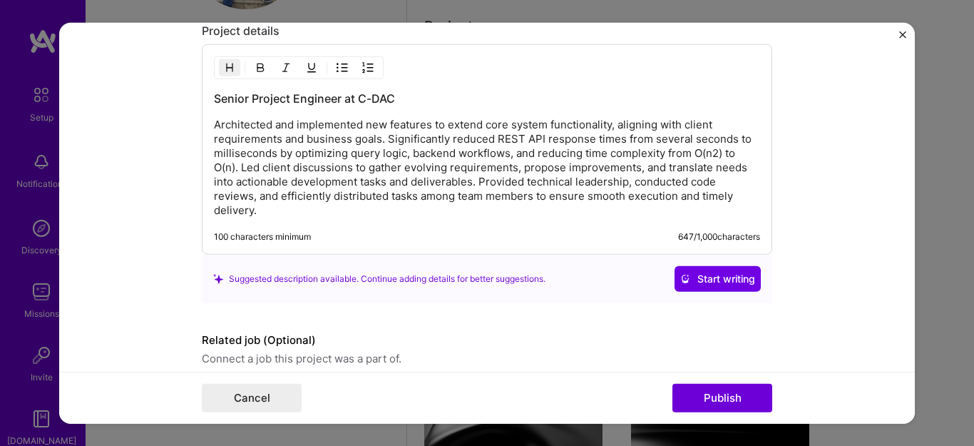
scroll to position [1815, 0]
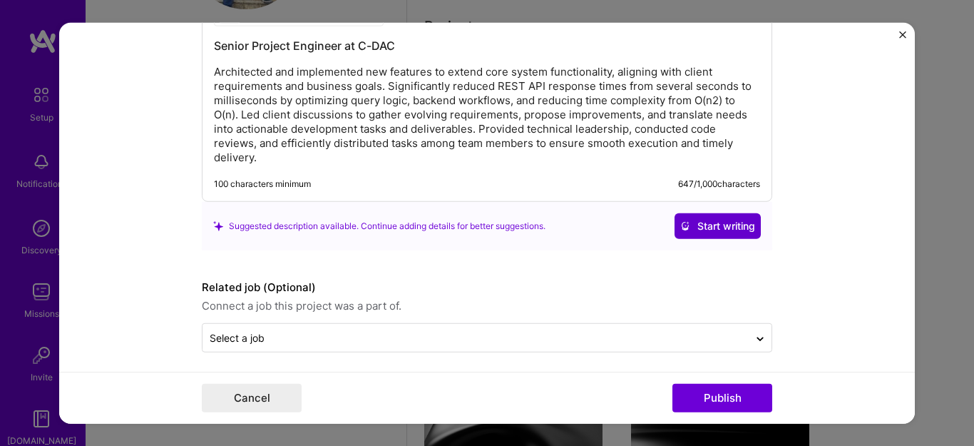
click at [698, 213] on button "Start writing" at bounding box center [718, 226] width 86 height 26
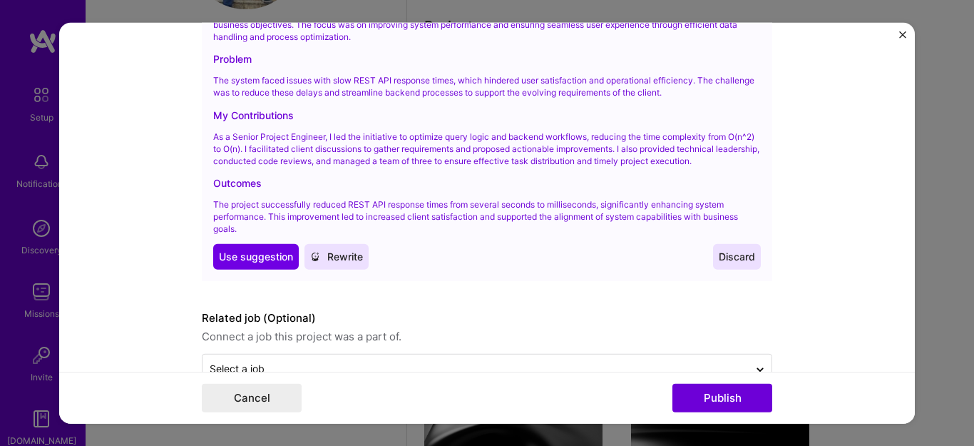
scroll to position [2075, 0]
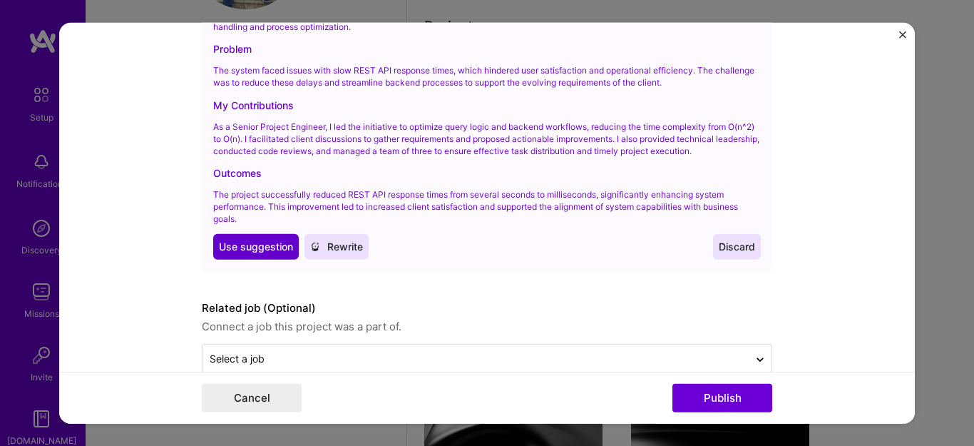
click at [247, 241] on span "Use suggestion" at bounding box center [256, 246] width 74 height 14
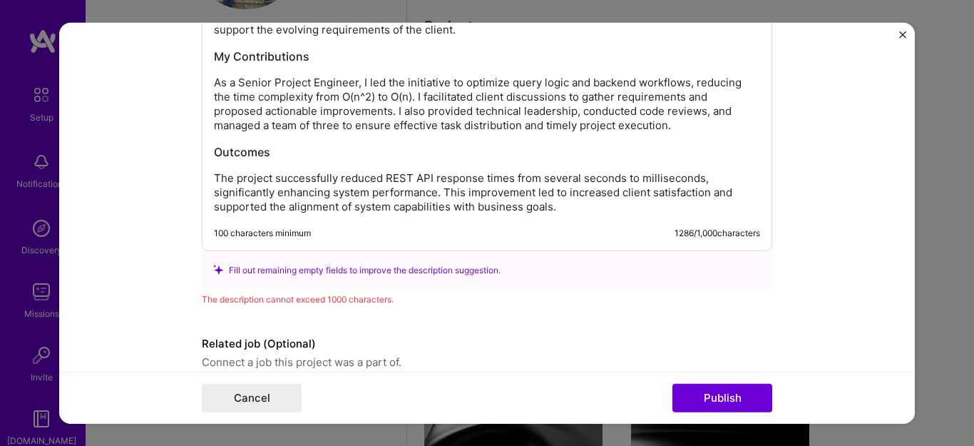
scroll to position [1966, 0]
click at [369, 267] on div "Fill out remaining empty fields to improve the description suggestion." at bounding box center [487, 270] width 548 height 15
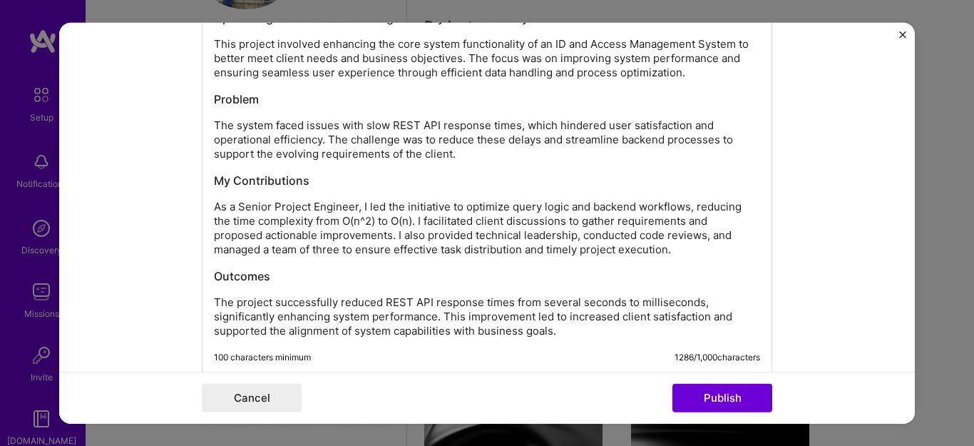
scroll to position [1842, 0]
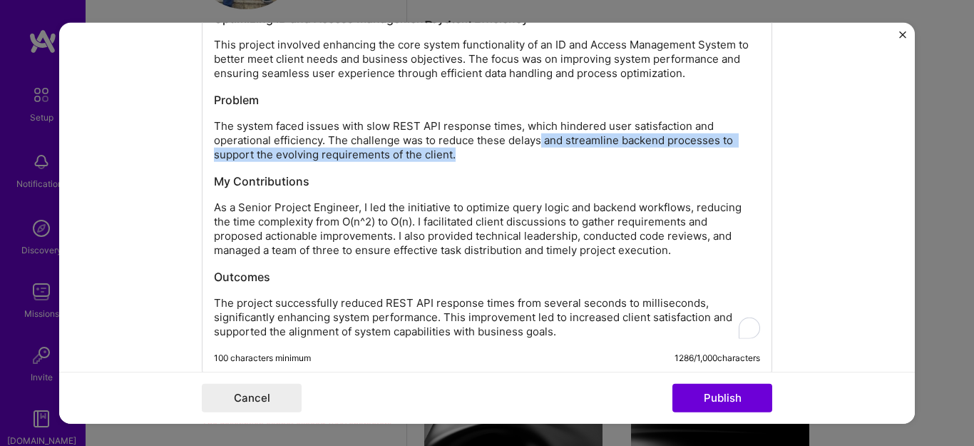
drag, startPoint x: 537, startPoint y: 138, endPoint x: 505, endPoint y: 153, distance: 35.1
click at [505, 153] on p "The system faced issues with slow REST API response times, which hindered user …" at bounding box center [487, 140] width 546 height 43
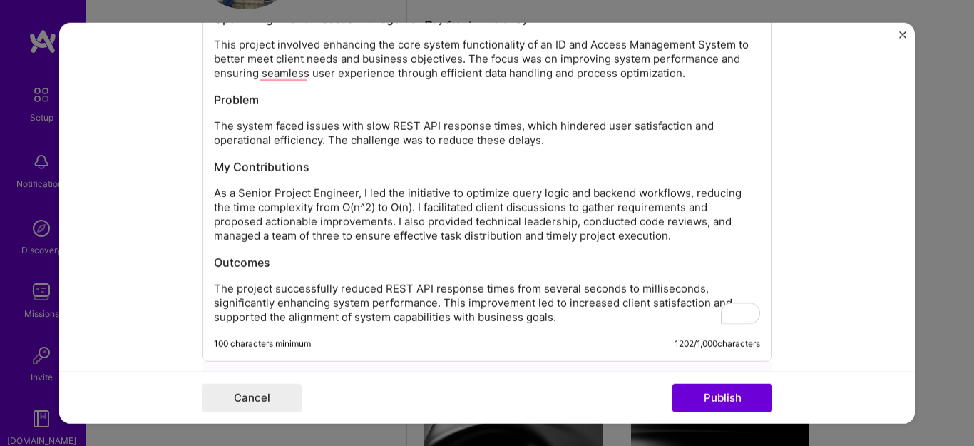
click at [533, 169] on h3 "My Contributions" at bounding box center [487, 167] width 546 height 16
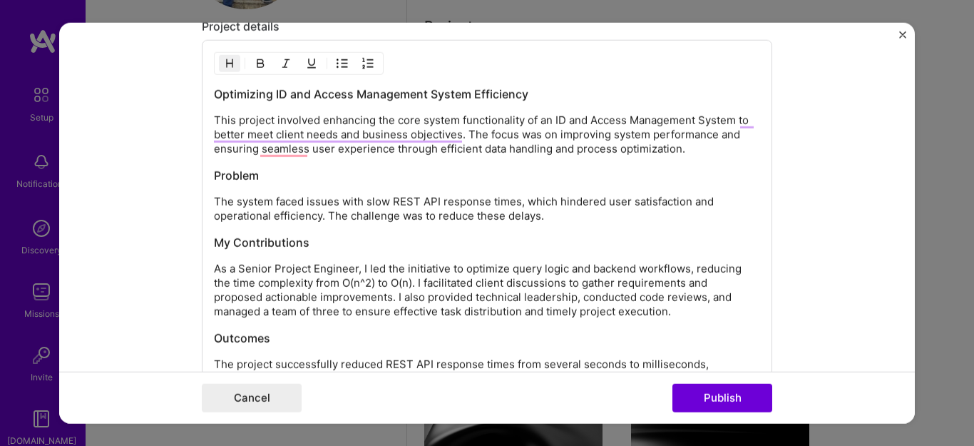
scroll to position [1767, 0]
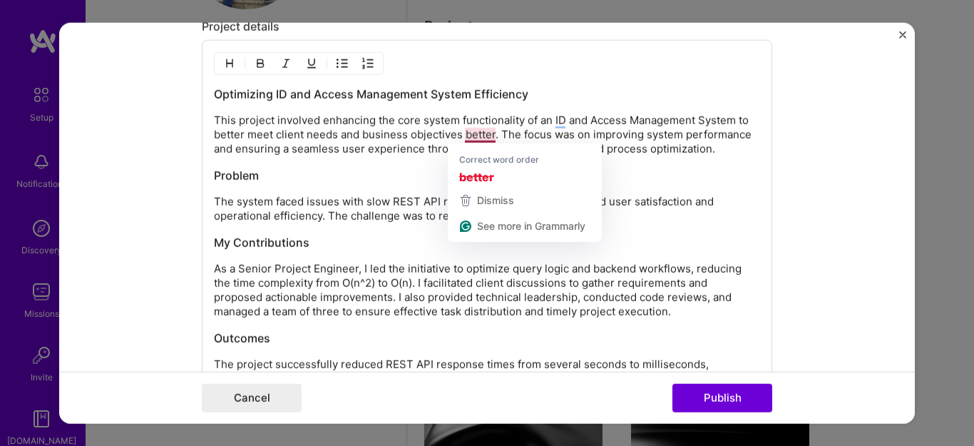
click at [467, 135] on p "This project involved enhancing the core system functionality of an ID and Acce…" at bounding box center [487, 134] width 546 height 43
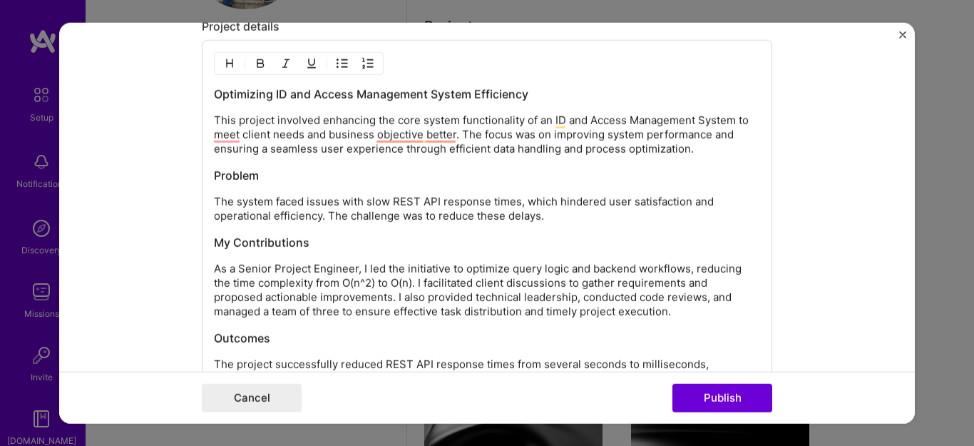
click at [388, 169] on h3 "Problem" at bounding box center [487, 176] width 546 height 16
click at [482, 153] on p "This project involved enhancing the core system functionality of an ID and Acce…" at bounding box center [487, 134] width 546 height 43
drag, startPoint x: 536, startPoint y: 121, endPoint x: 559, endPoint y: 121, distance: 22.8
click at [559, 121] on p "This project involved enhancing the core system functionality of an ID and Acce…" at bounding box center [487, 134] width 546 height 43
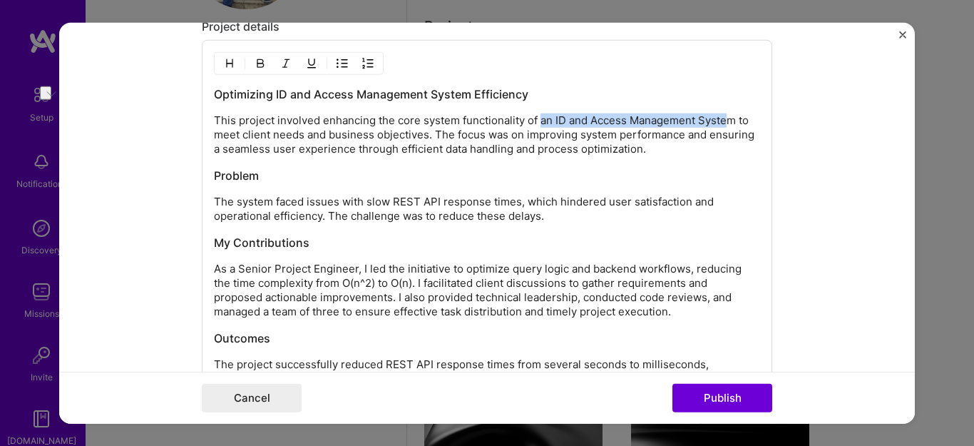
drag, startPoint x: 534, startPoint y: 123, endPoint x: 726, endPoint y: 118, distance: 191.9
click at [726, 118] on p "This project involved enhancing the core system functionality of an ID and Acce…" at bounding box center [487, 134] width 546 height 43
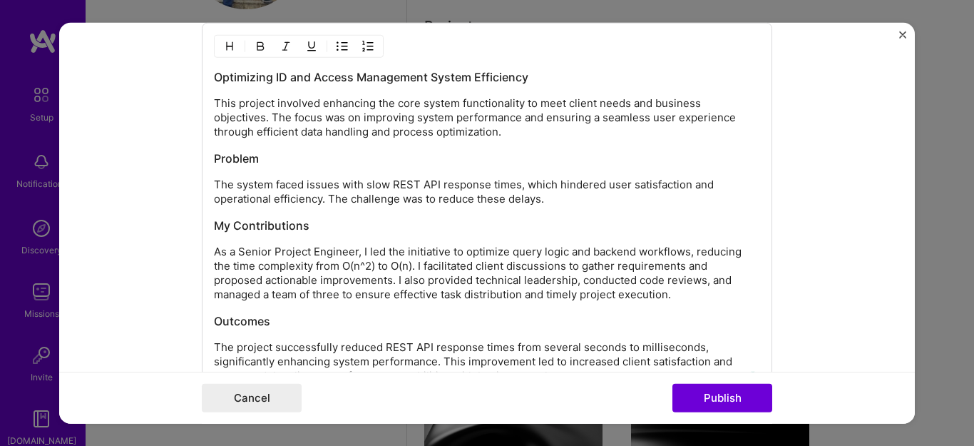
scroll to position [0, 0]
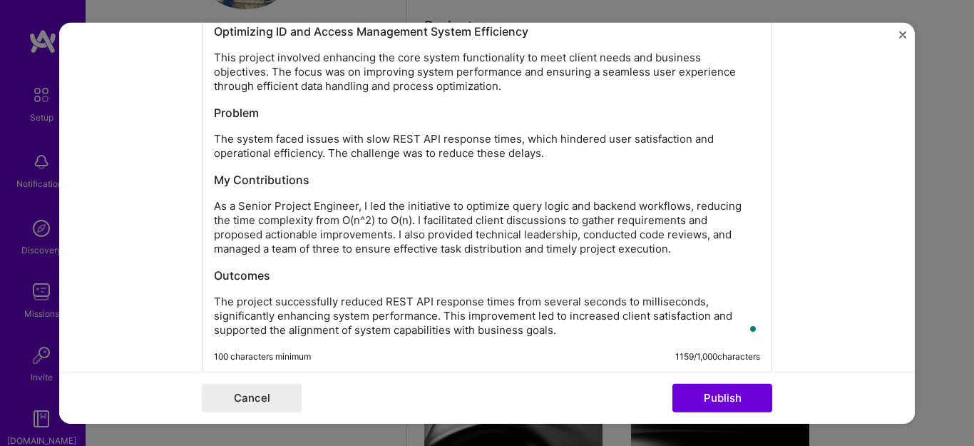
click at [250, 129] on div "Optimizing ID and Access Management System Efficiency This project involved enh…" at bounding box center [487, 181] width 546 height 314
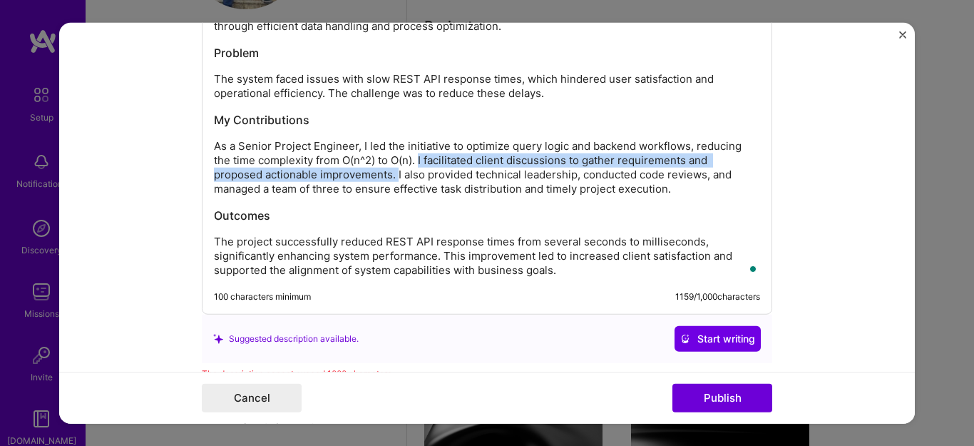
drag, startPoint x: 414, startPoint y: 158, endPoint x: 392, endPoint y: 177, distance: 28.9
click at [392, 177] on p "As a Senior Project Engineer, I led the initiative to optimize query logic and …" at bounding box center [487, 167] width 546 height 57
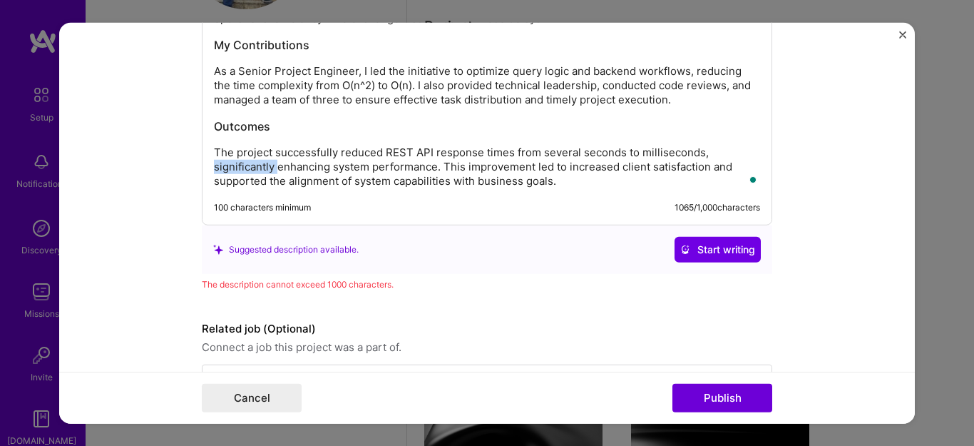
drag, startPoint x: 210, startPoint y: 168, endPoint x: 271, endPoint y: 168, distance: 60.6
click at [271, 168] on p "The project successfully reduced REST API response times from several seconds t…" at bounding box center [487, 166] width 546 height 43
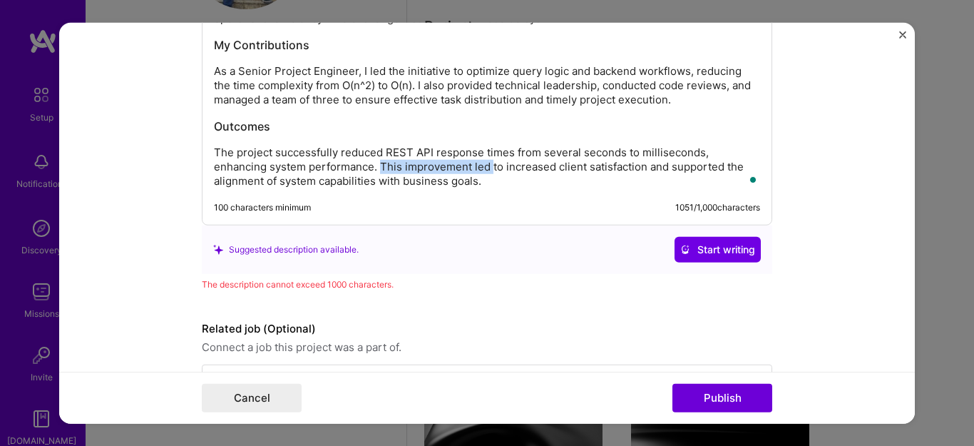
drag, startPoint x: 484, startPoint y: 163, endPoint x: 375, endPoint y: 162, distance: 109.1
click at [375, 162] on p "The project successfully reduced REST API response times from several seconds t…" at bounding box center [487, 166] width 546 height 43
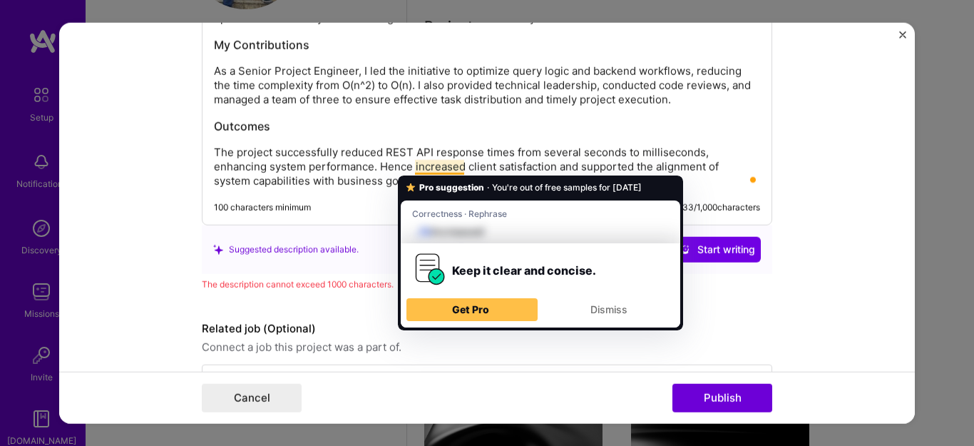
click at [506, 139] on div "Optimizing ID and Access Management System Efficiency This project involved enh…" at bounding box center [487, 39] width 546 height 300
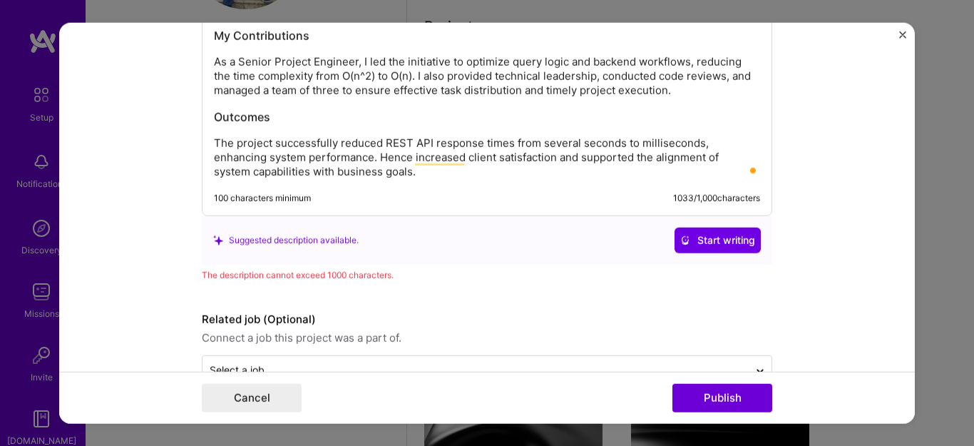
scroll to position [1973, 0]
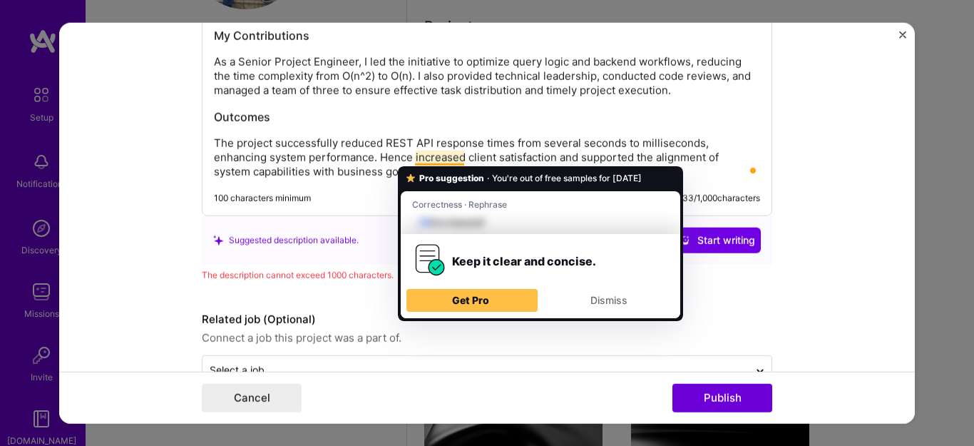
click at [434, 156] on p "The project successfully reduced REST API response times from several seconds t…" at bounding box center [487, 157] width 546 height 43
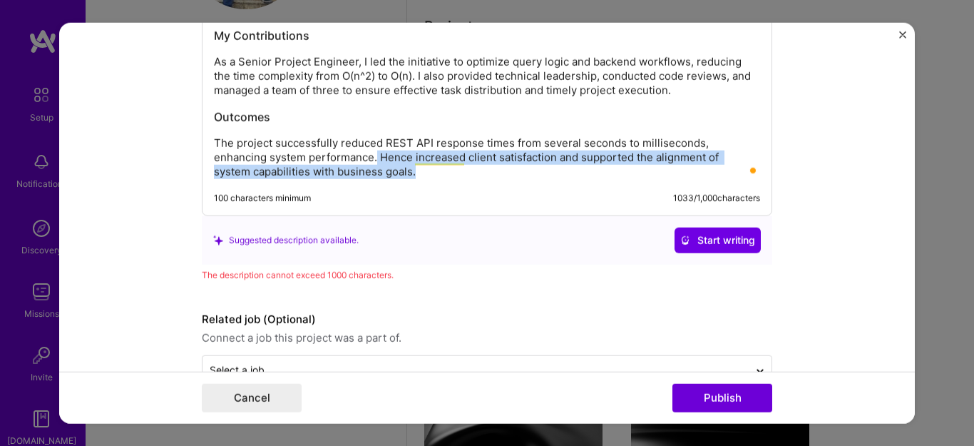
drag, startPoint x: 369, startPoint y: 155, endPoint x: 419, endPoint y: 178, distance: 54.6
click at [419, 178] on p "The project successfully reduced REST API response times from several seconds t…" at bounding box center [487, 157] width 546 height 43
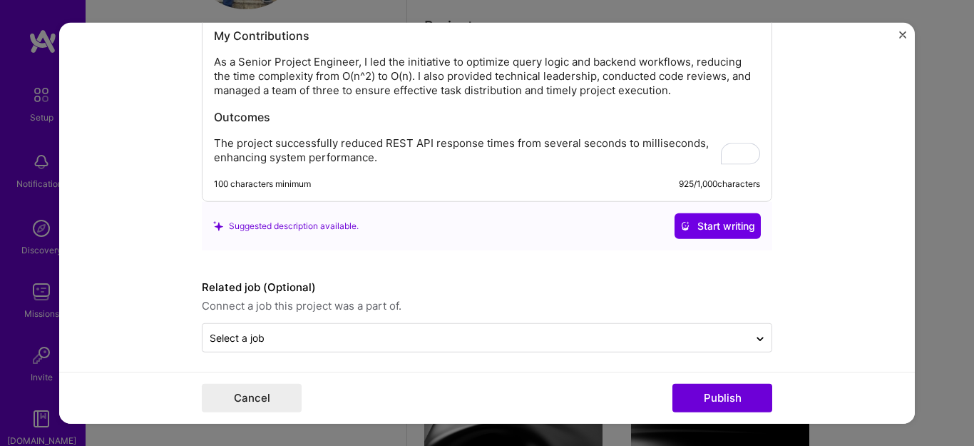
click at [435, 163] on p "The project successfully reduced REST API response times from several seconds t…" at bounding box center [487, 150] width 546 height 29
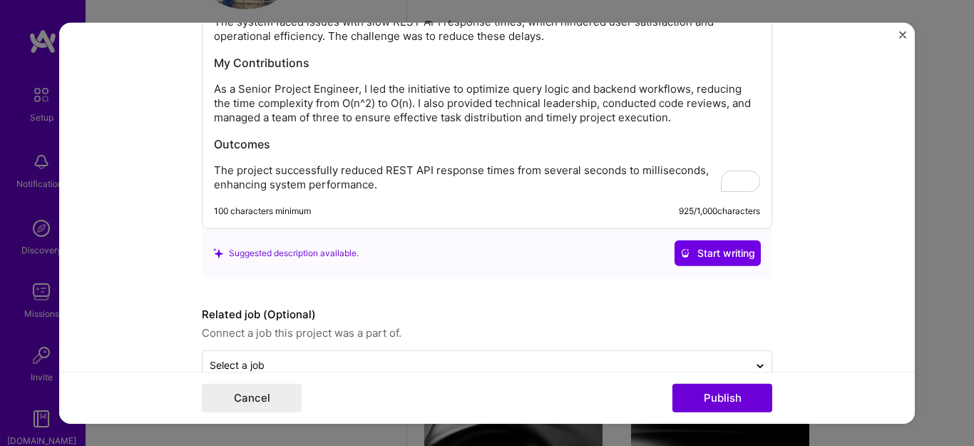
scroll to position [1980, 0]
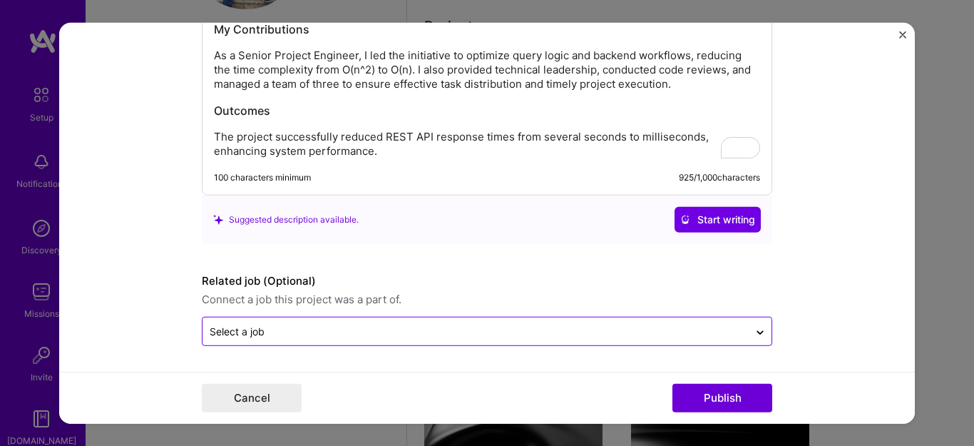
click at [367, 327] on input "text" at bounding box center [476, 331] width 532 height 15
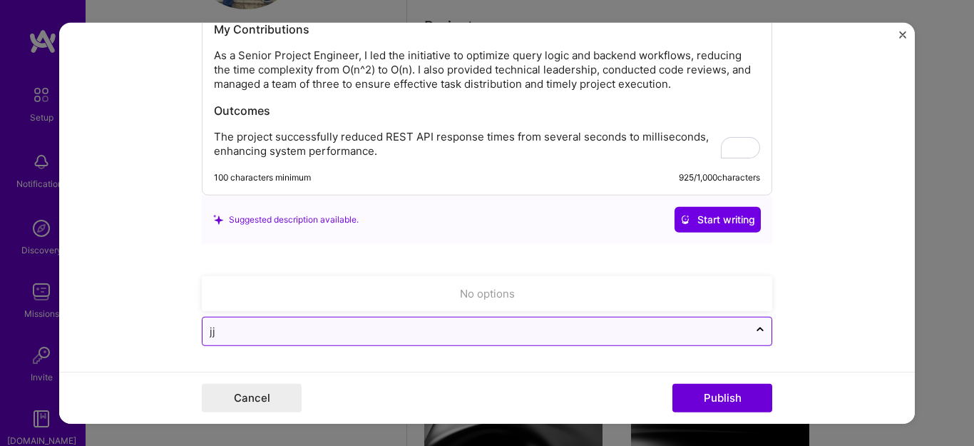
type input "j"
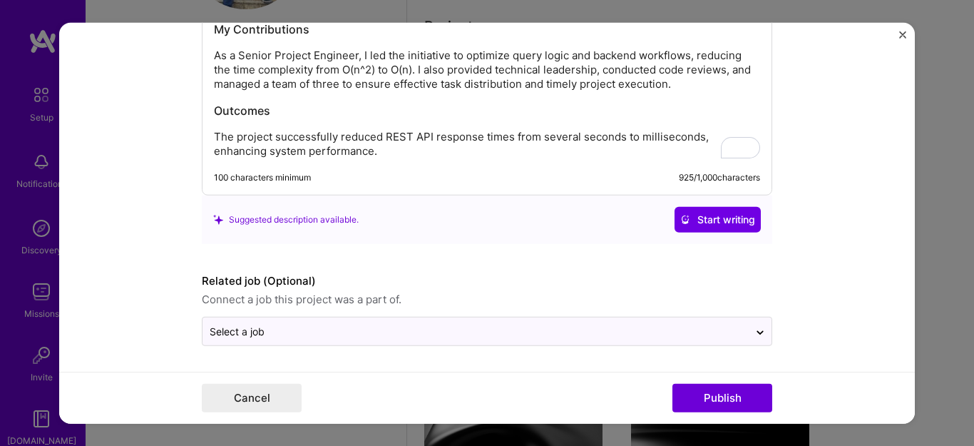
click at [382, 291] on span "Connect a job this project was a part of." at bounding box center [487, 299] width 571 height 17
click at [711, 394] on button "Publish" at bounding box center [723, 398] width 100 height 29
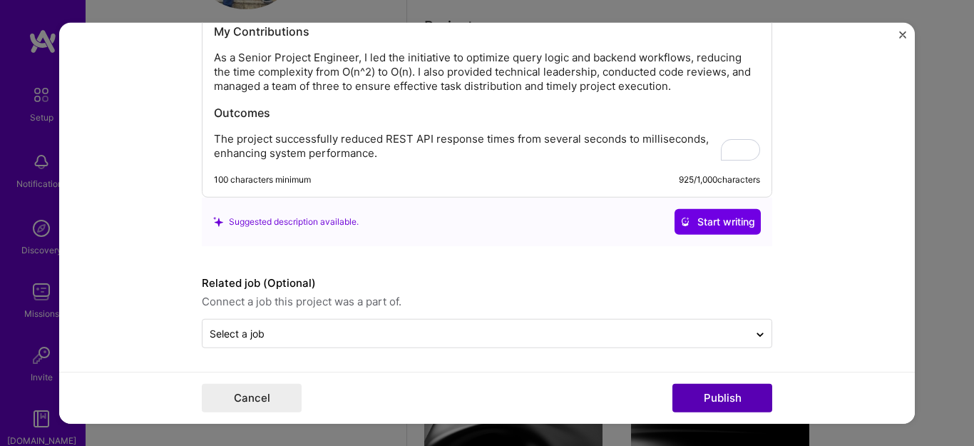
click at [732, 399] on button "Publish" at bounding box center [723, 398] width 100 height 29
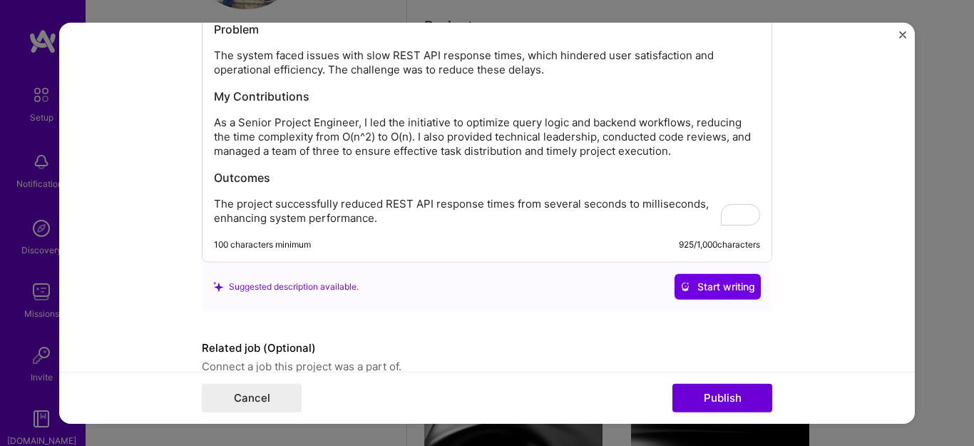
scroll to position [1881, 0]
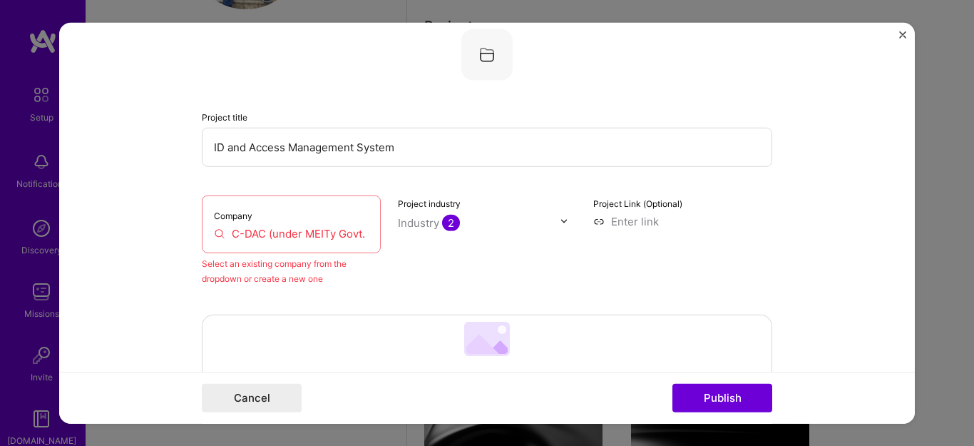
click at [271, 240] on input "C-DAC (under MEITy Govt. Of [GEOGRAPHIC_DATA])" at bounding box center [291, 232] width 155 height 15
click at [362, 230] on input "C-DAC (under MEITy Govt. Of [GEOGRAPHIC_DATA])" at bounding box center [291, 232] width 155 height 15
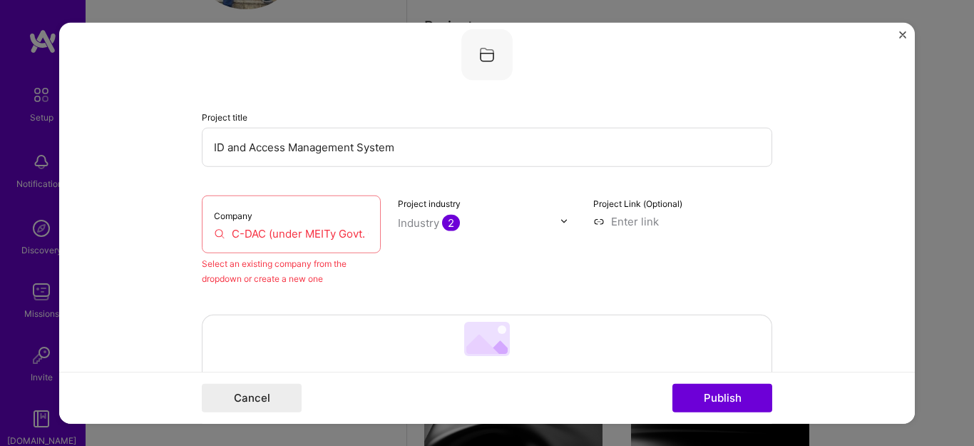
click at [362, 230] on input "C-DAC (under MEITy Govt. Of [GEOGRAPHIC_DATA])" at bounding box center [291, 232] width 155 height 15
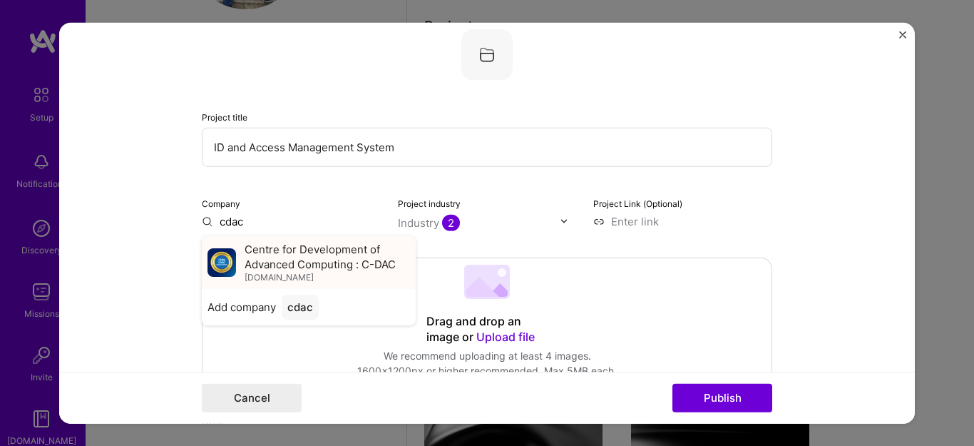
click at [290, 263] on span "Centre for Development of Advanced Computing : C-DAC" at bounding box center [327, 256] width 165 height 30
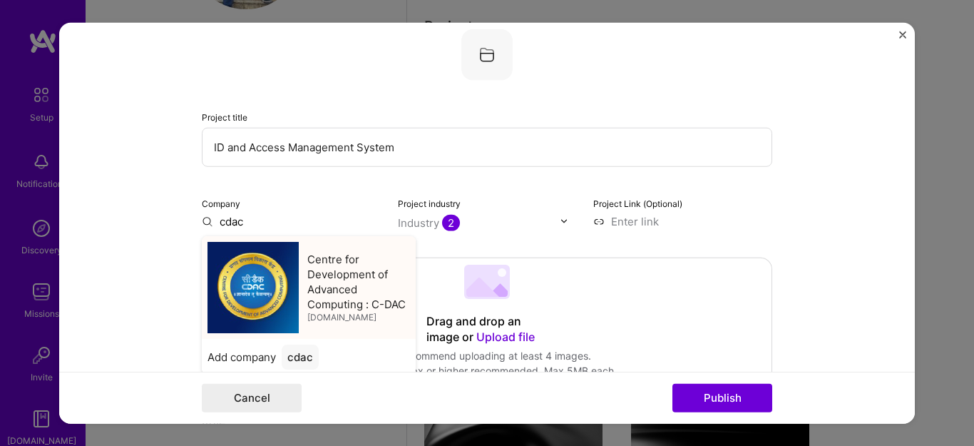
type input "Centre for Development of Advanced Computing : C-DAC"
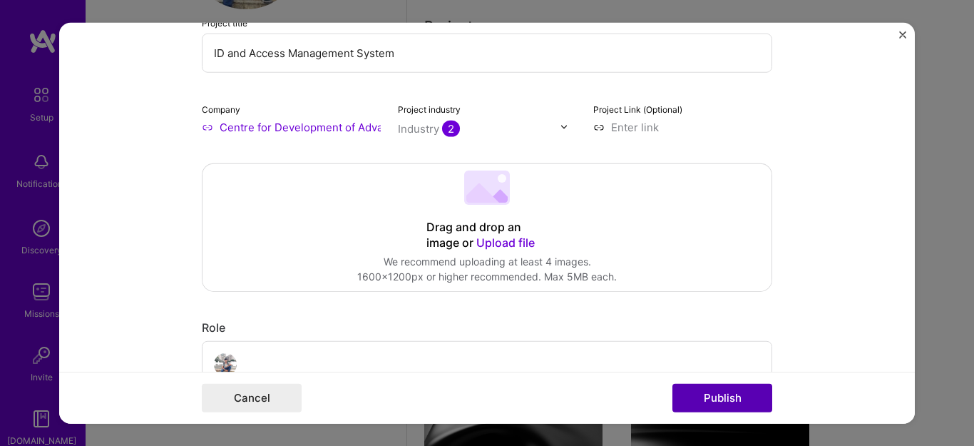
click at [700, 398] on button "Publish" at bounding box center [723, 398] width 100 height 29
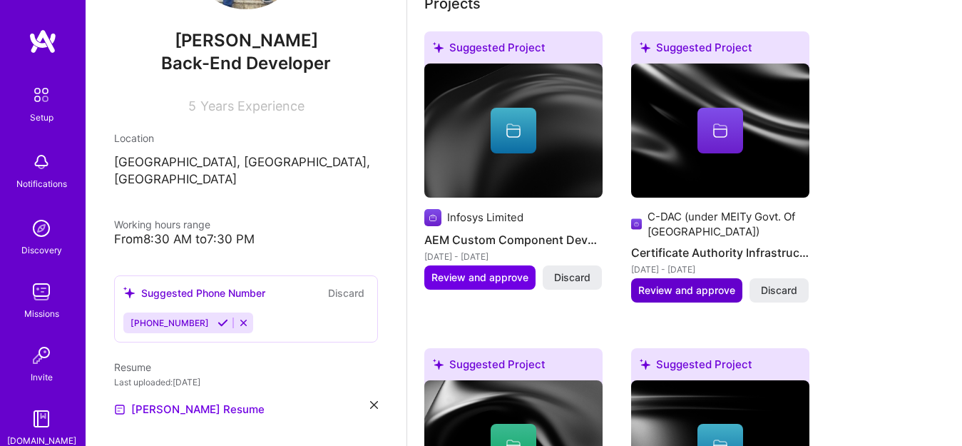
click at [702, 289] on span "Review and approve" at bounding box center [686, 290] width 97 height 14
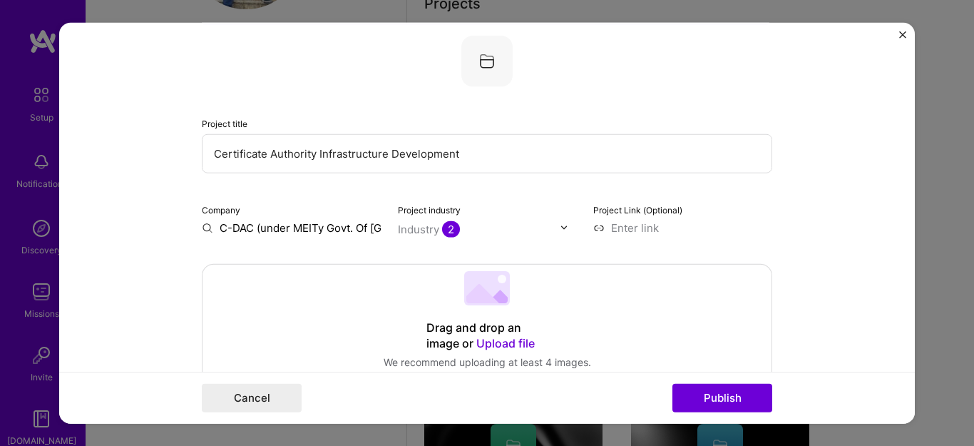
click at [208, 155] on input "Certificate Authority Infrastructure Development" at bounding box center [487, 152] width 571 height 39
type input "Enterprise Certificate Authority"
click at [273, 182] on div "Project title Enterprise Certificate Authority Company C-DAC (under MEITy Govt.…" at bounding box center [487, 135] width 571 height 200
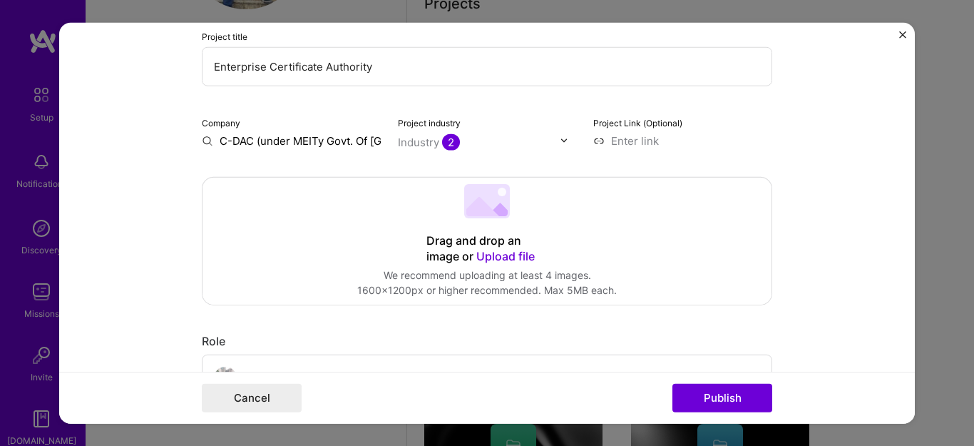
scroll to position [183, 0]
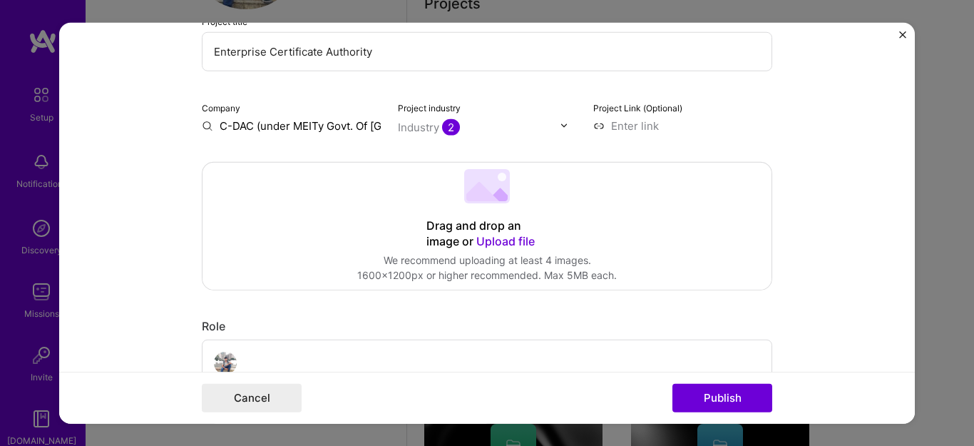
click at [284, 133] on input "C-DAC (under MEITy Govt. Of [GEOGRAPHIC_DATA])" at bounding box center [291, 125] width 179 height 15
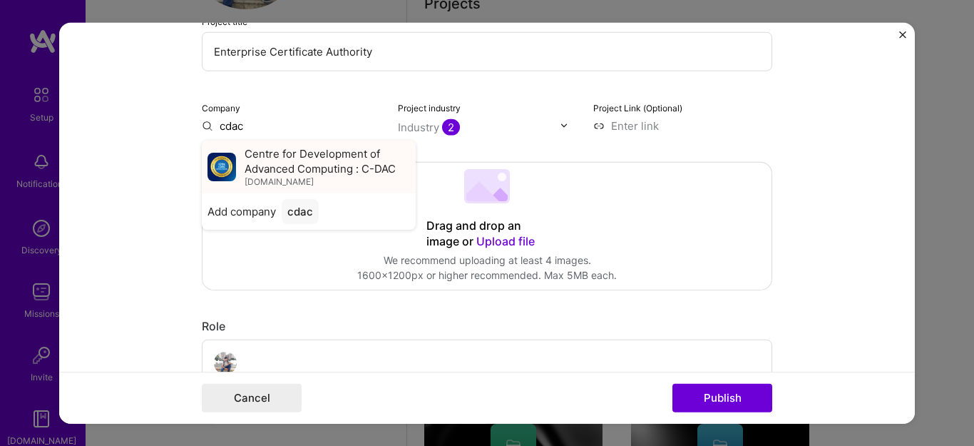
click at [267, 153] on span "Centre for Development of Advanced Computing : C-DAC" at bounding box center [327, 160] width 165 height 30
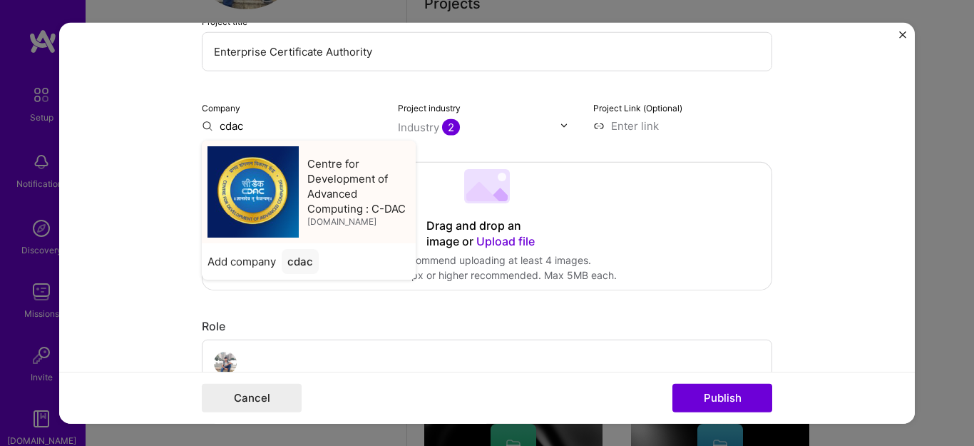
type input "Centre for Development of Advanced Computing : C-DAC"
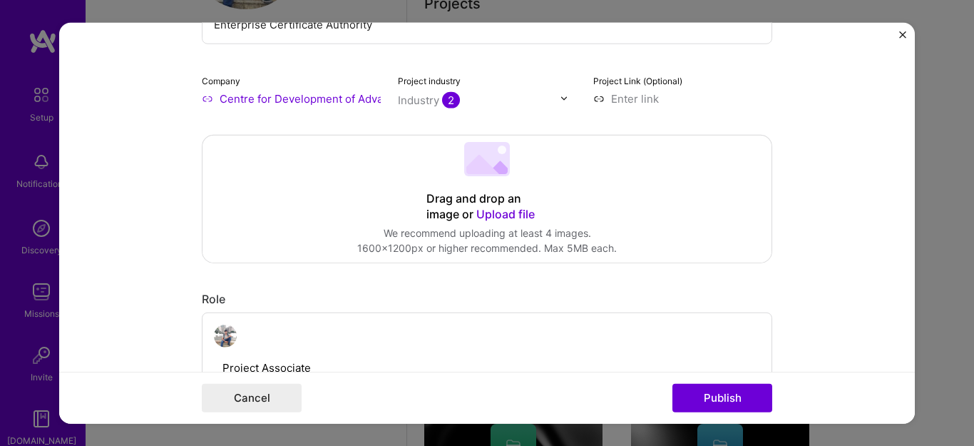
scroll to position [210, 0]
click at [560, 96] on img at bounding box center [564, 97] width 9 height 9
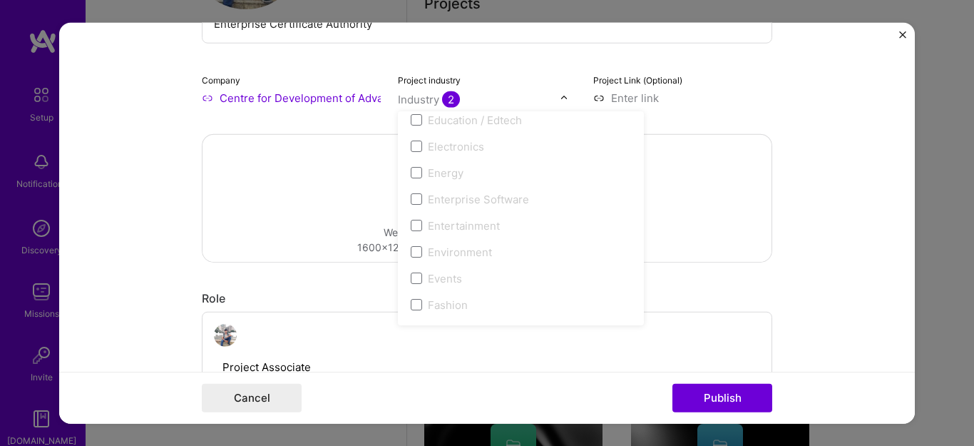
scroll to position [1301, 0]
click at [411, 196] on span at bounding box center [416, 199] width 11 height 11
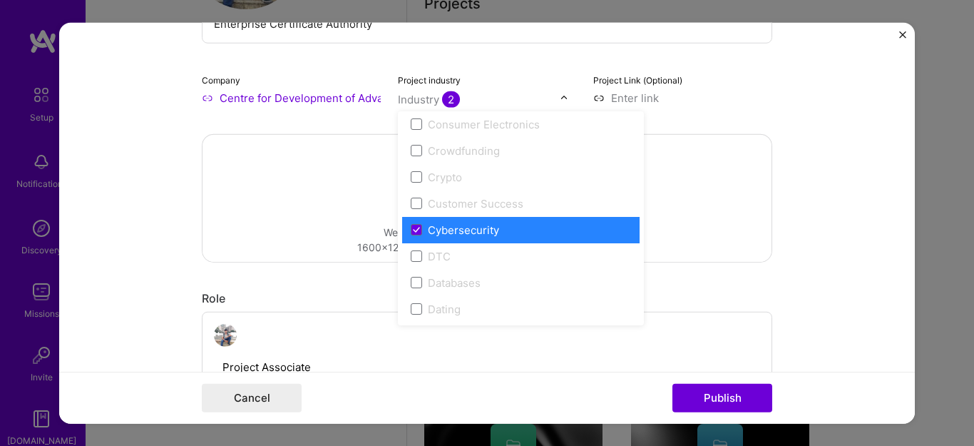
scroll to position [983, 0]
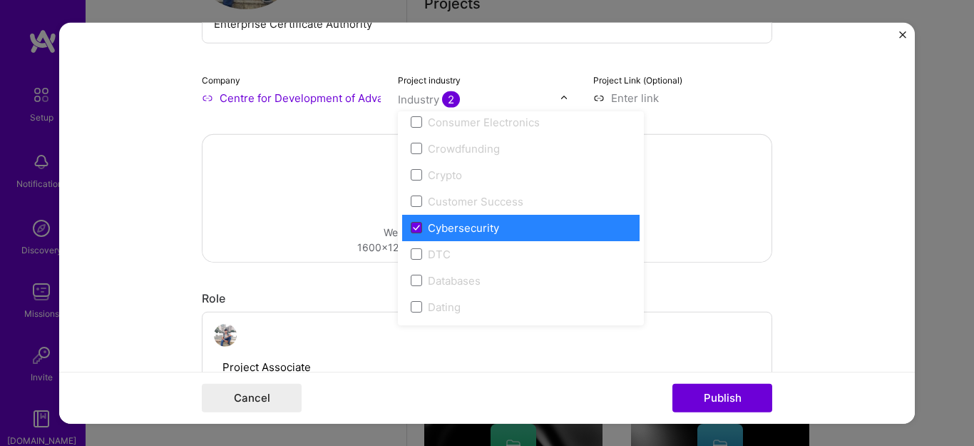
click at [414, 228] on icon at bounding box center [417, 227] width 6 height 4
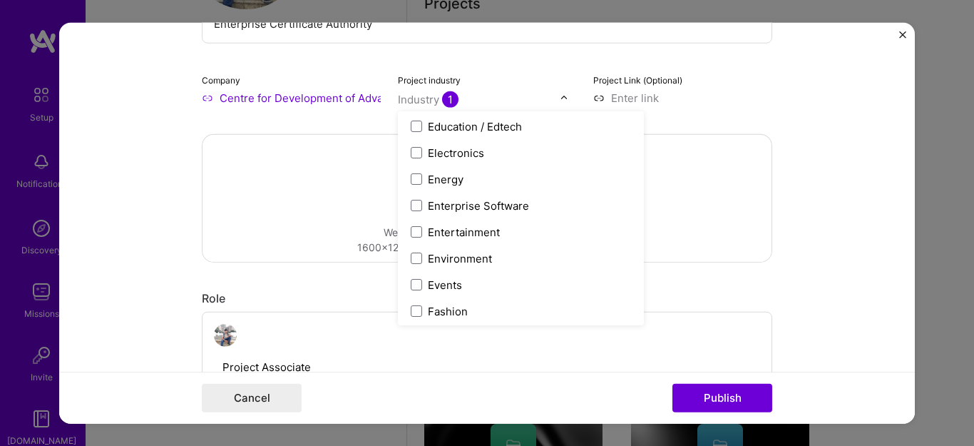
scroll to position [1274, 0]
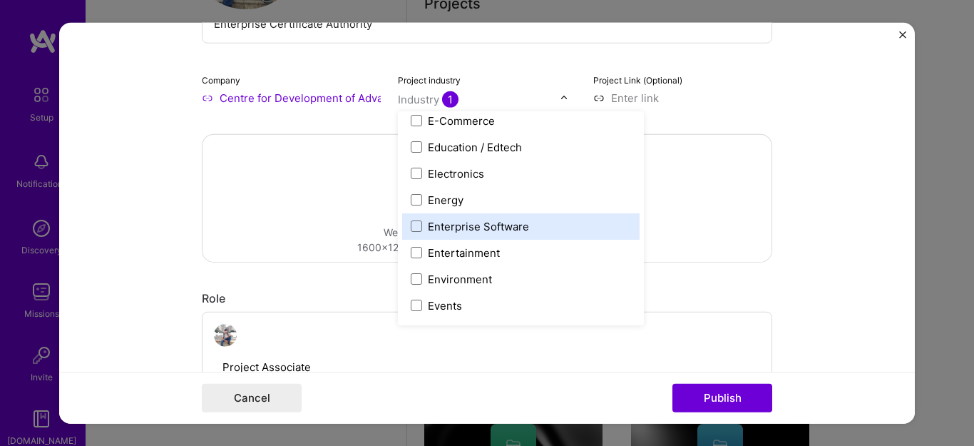
click at [411, 232] on label "Enterprise Software" at bounding box center [521, 225] width 220 height 15
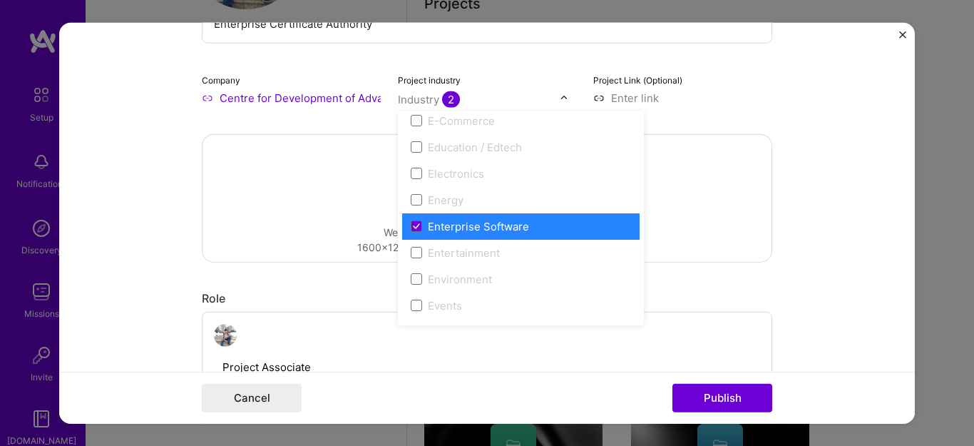
click at [726, 204] on div "Drag and drop an image or Upload file Upload file We recommend uploading at lea…" at bounding box center [487, 197] width 569 height 127
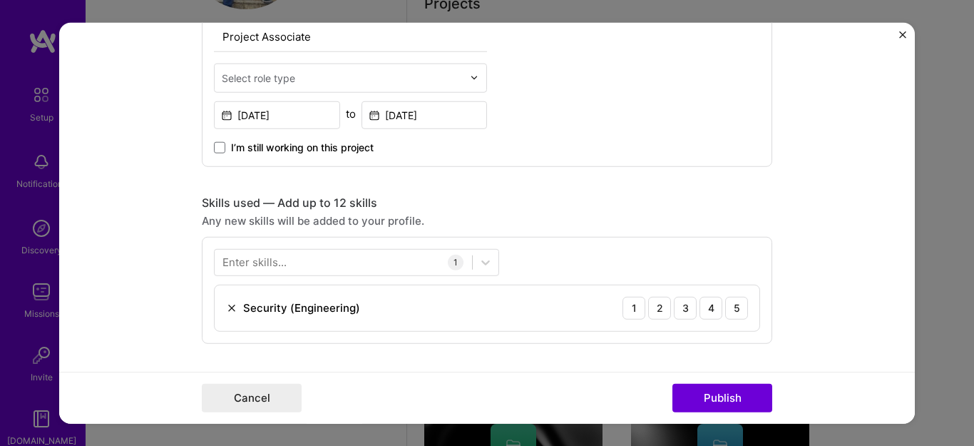
scroll to position [543, 0]
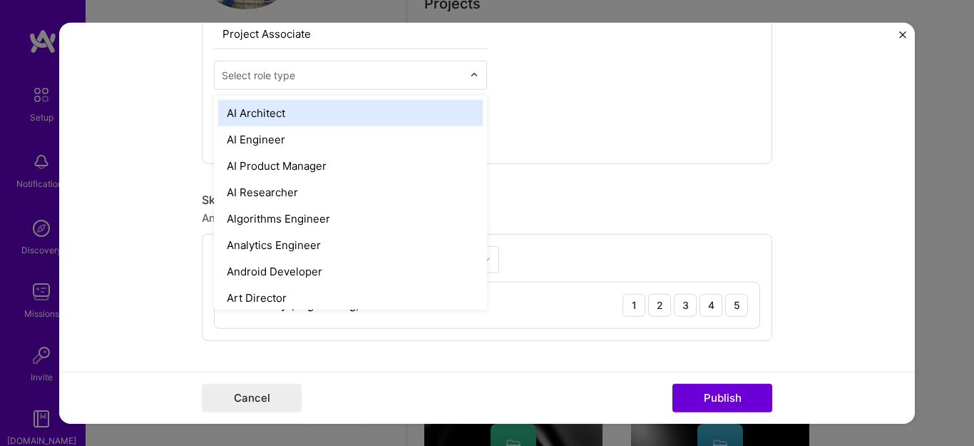
click at [454, 83] on div at bounding box center [342, 75] width 241 height 18
type input "bac"
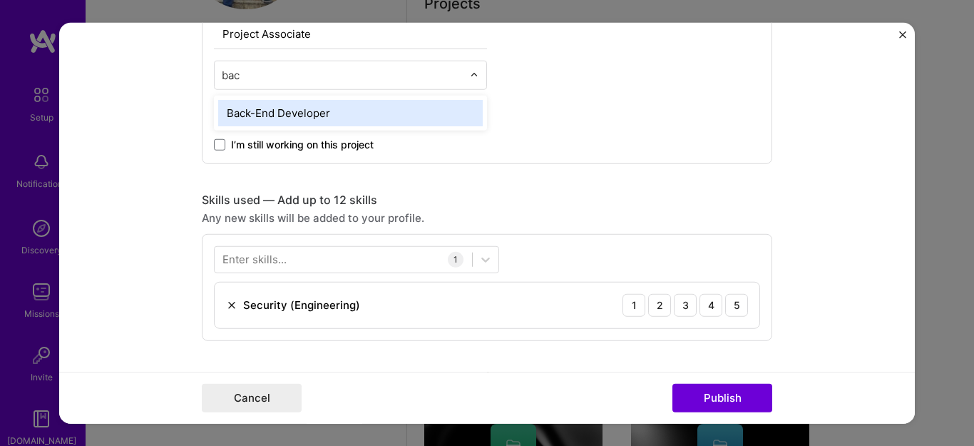
click at [362, 126] on div "Back-End Developer" at bounding box center [350, 112] width 273 height 35
click at [322, 118] on div "Back-End Developer" at bounding box center [350, 112] width 265 height 26
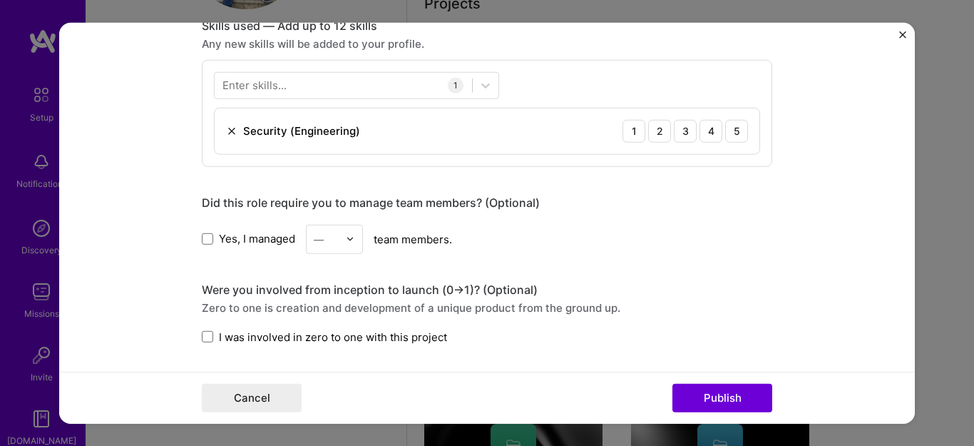
scroll to position [722, 0]
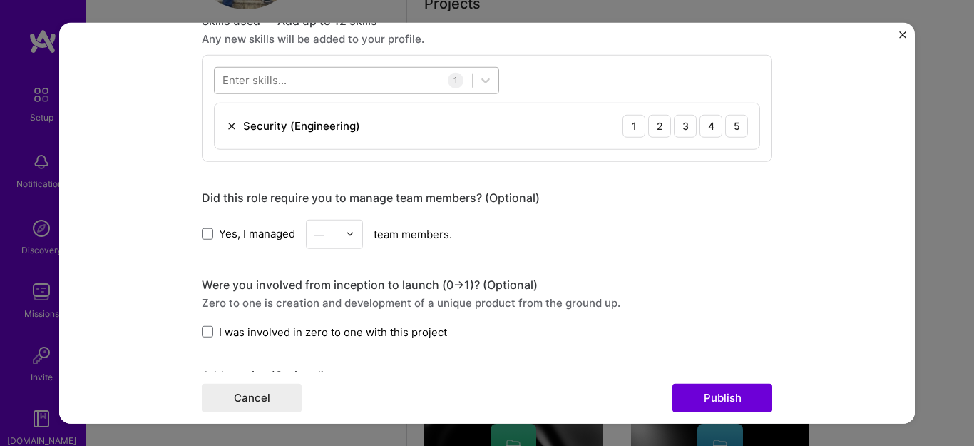
click at [365, 82] on div at bounding box center [343, 80] width 257 height 24
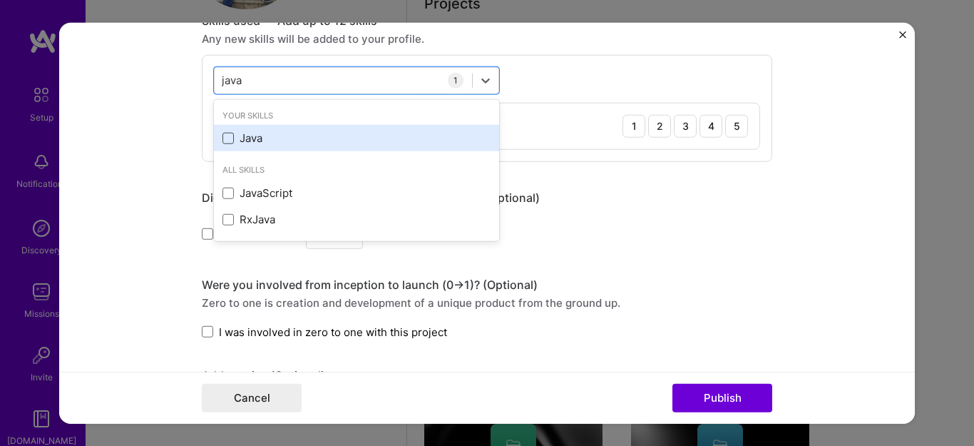
click at [224, 140] on span at bounding box center [228, 138] width 11 height 11
click at [0, 0] on input "checkbox" at bounding box center [0, 0] width 0 height 0
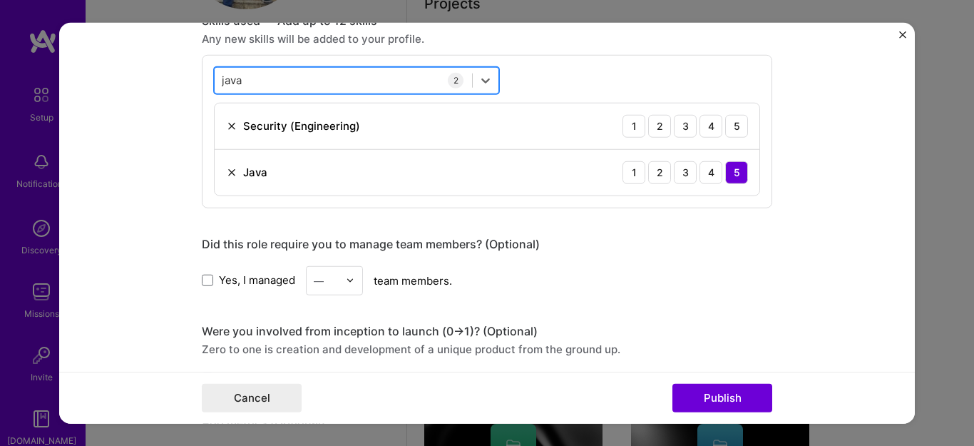
drag, startPoint x: 270, startPoint y: 77, endPoint x: 217, endPoint y: 81, distance: 53.7
click at [217, 81] on div "java java" at bounding box center [343, 80] width 257 height 24
click at [222, 81] on input "java" at bounding box center [232, 80] width 21 height 15
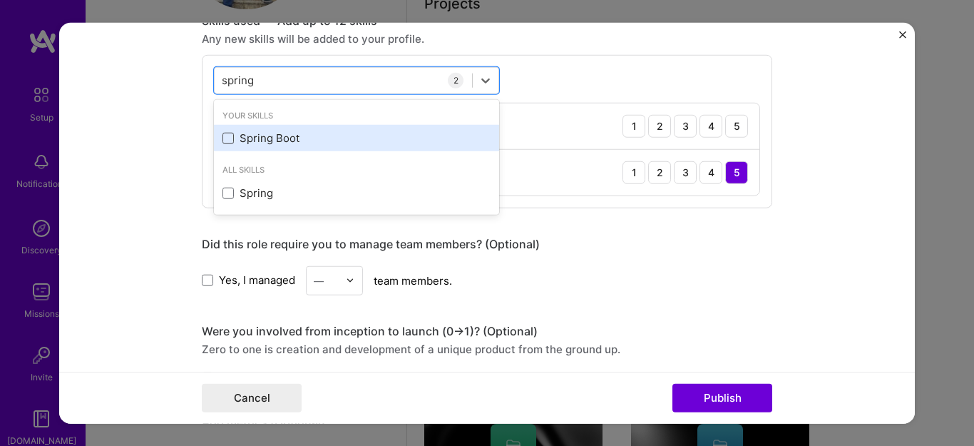
click at [223, 138] on span at bounding box center [228, 138] width 11 height 11
click at [0, 0] on input "checkbox" at bounding box center [0, 0] width 0 height 0
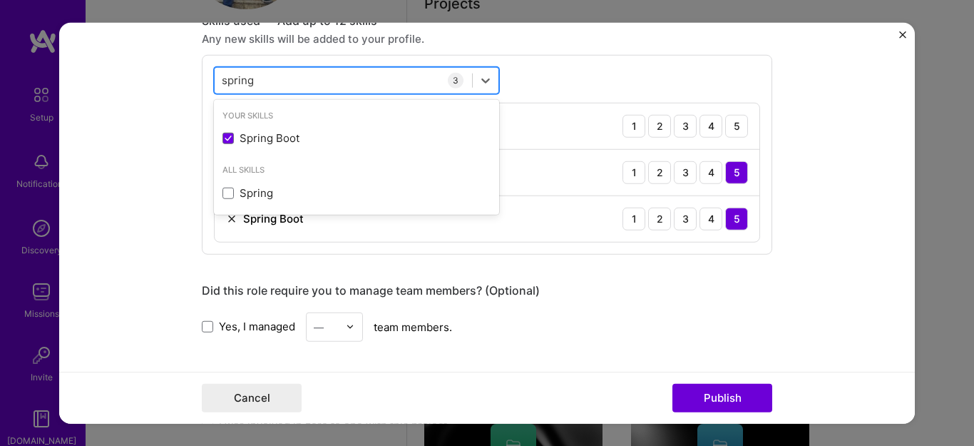
click at [255, 82] on div "spring spring" at bounding box center [343, 80] width 257 height 24
drag, startPoint x: 253, startPoint y: 79, endPoint x: 218, endPoint y: 82, distance: 35.1
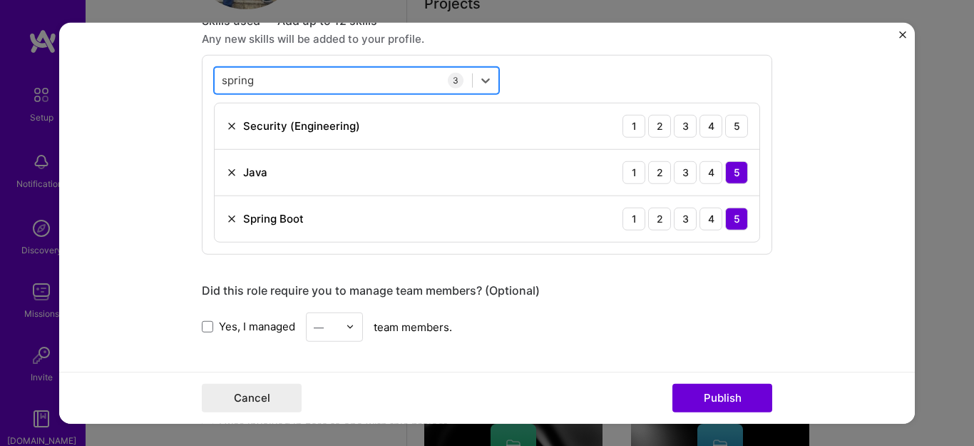
click at [218, 82] on div "spring spring" at bounding box center [343, 80] width 257 height 24
click at [222, 82] on input "spring" at bounding box center [238, 80] width 33 height 15
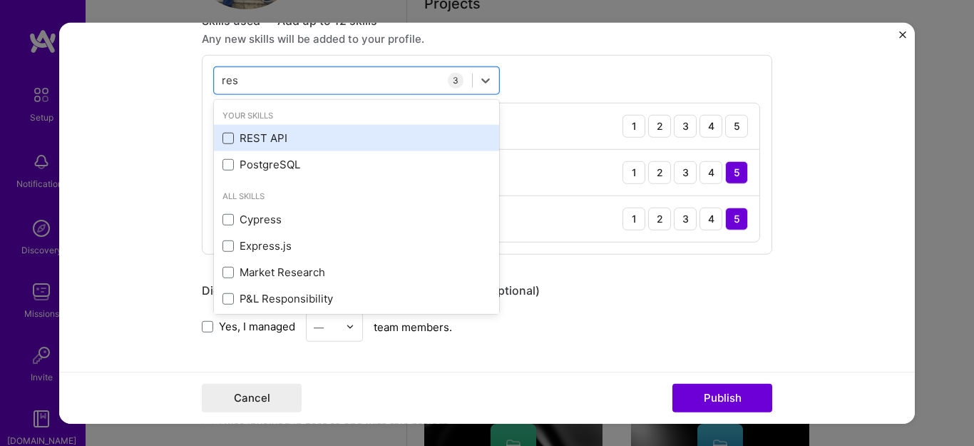
click at [224, 139] on span at bounding box center [228, 138] width 11 height 11
click at [0, 0] on input "checkbox" at bounding box center [0, 0] width 0 height 0
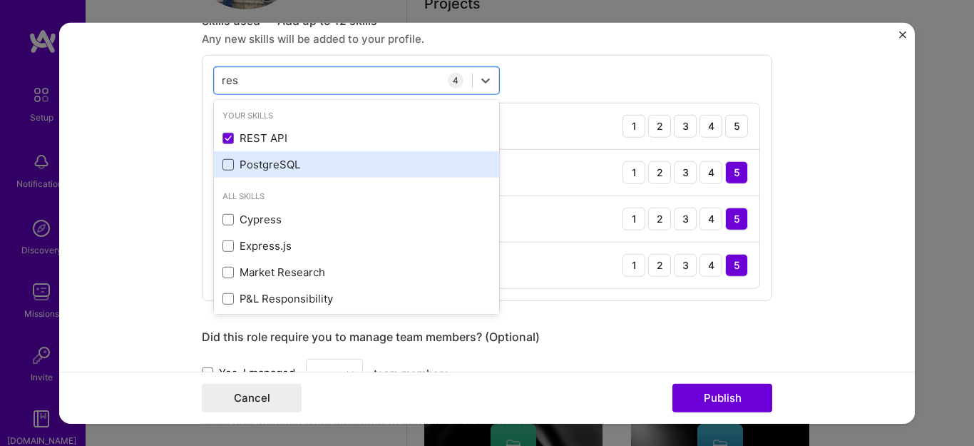
click at [224, 163] on span at bounding box center [228, 164] width 11 height 11
click at [0, 0] on input "checkbox" at bounding box center [0, 0] width 0 height 0
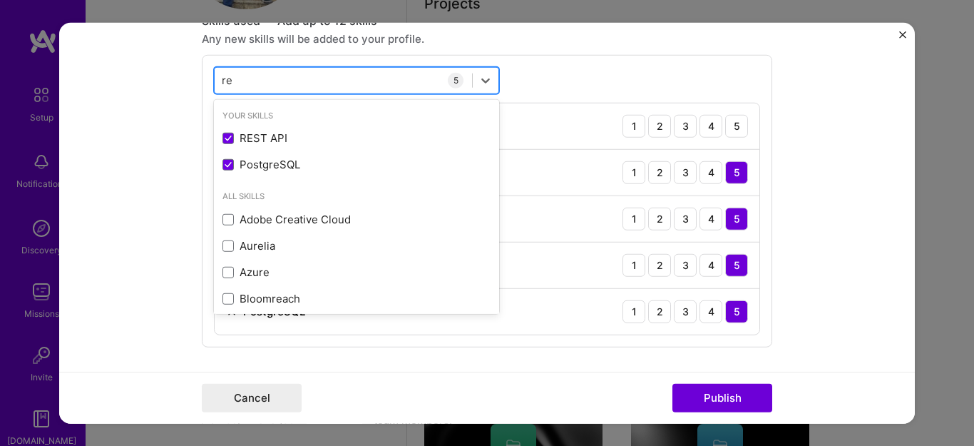
type input "r"
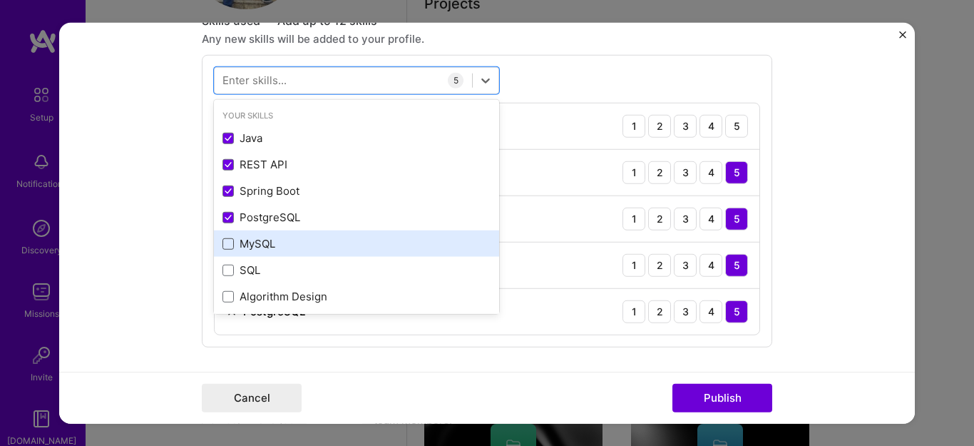
click at [225, 244] on span at bounding box center [228, 243] width 11 height 11
click at [0, 0] on input "checkbox" at bounding box center [0, 0] width 0 height 0
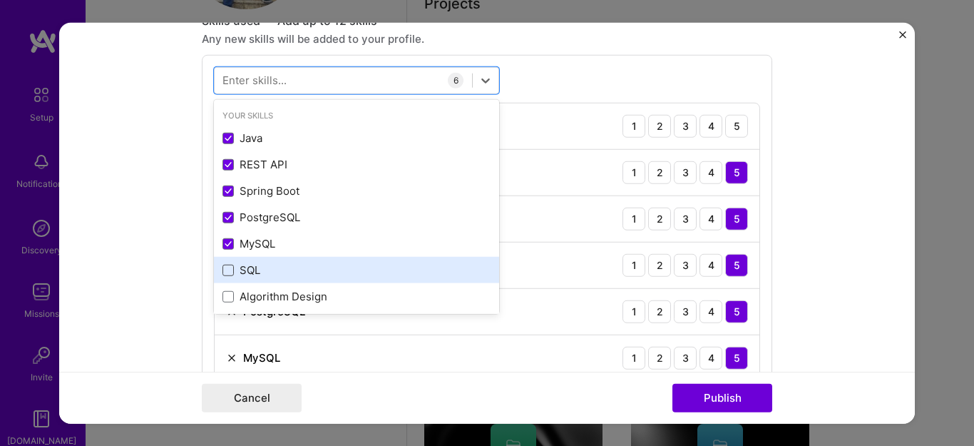
click at [223, 270] on span at bounding box center [228, 270] width 11 height 11
click at [0, 0] on input "checkbox" at bounding box center [0, 0] width 0 height 0
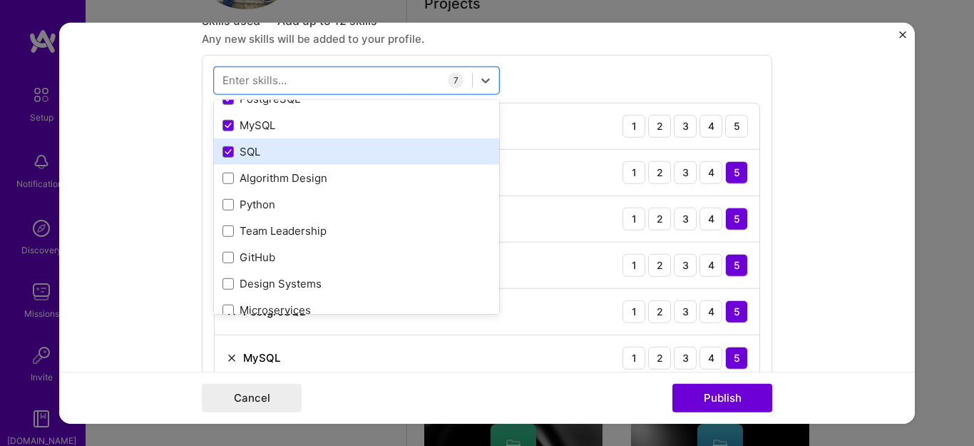
scroll to position [119, 0]
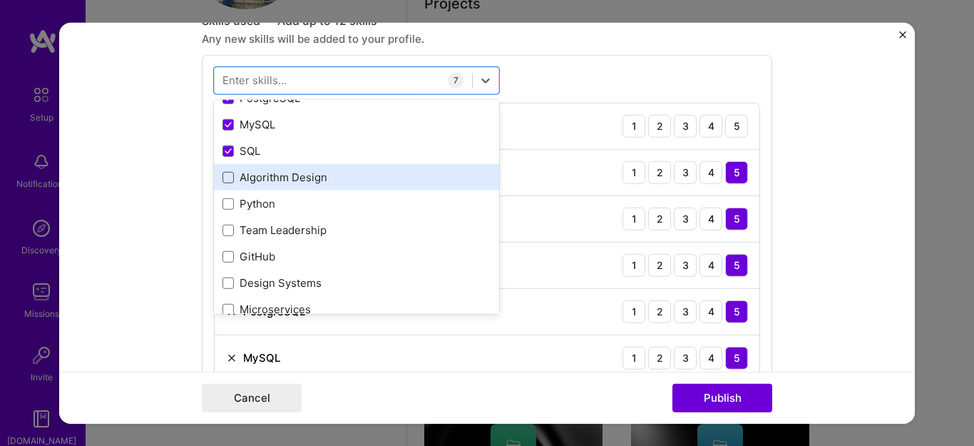
click at [223, 178] on span at bounding box center [228, 177] width 11 height 11
click at [0, 0] on input "checkbox" at bounding box center [0, 0] width 0 height 0
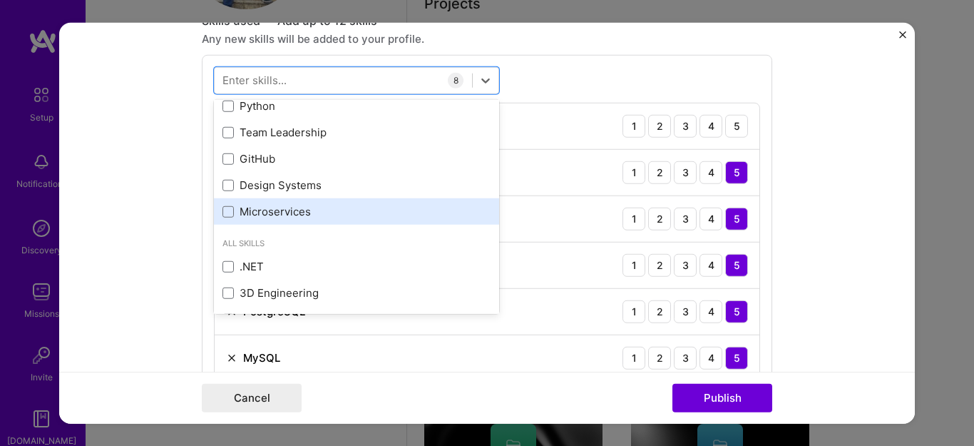
scroll to position [224, 0]
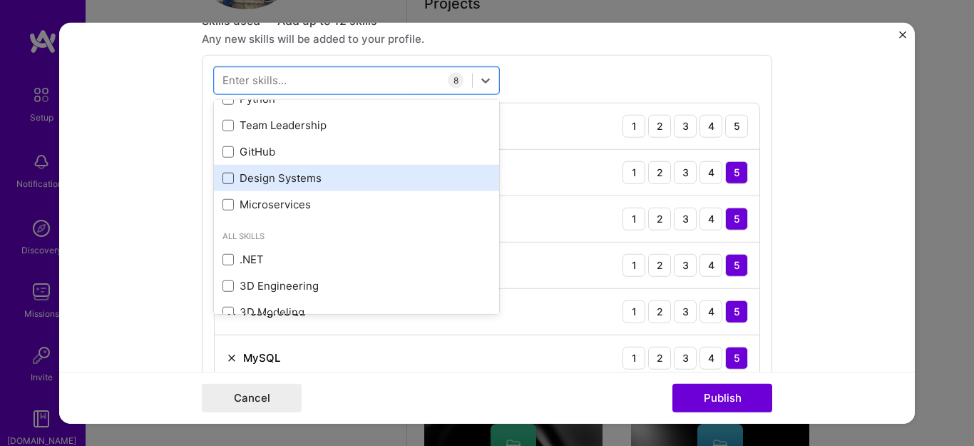
click at [224, 180] on span at bounding box center [228, 178] width 11 height 11
click at [0, 0] on input "checkbox" at bounding box center [0, 0] width 0 height 0
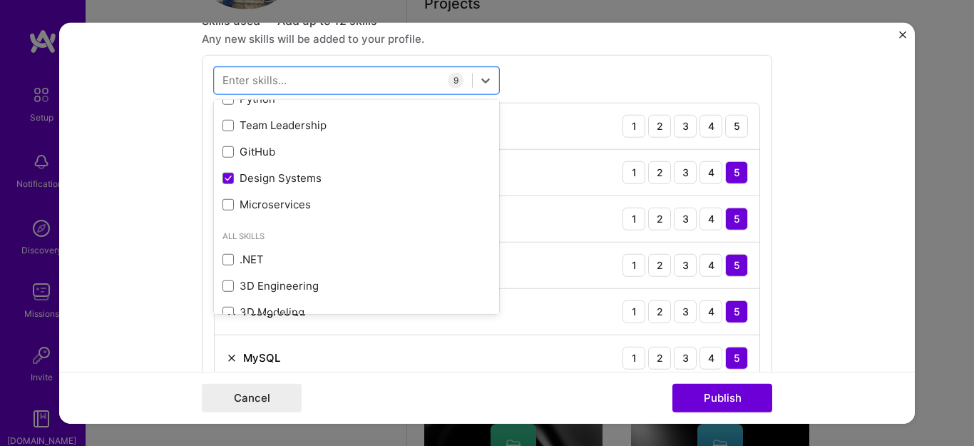
click at [158, 164] on form "Editing suggested project This project is suggested based on your LinkedIn, res…" at bounding box center [487, 223] width 856 height 402
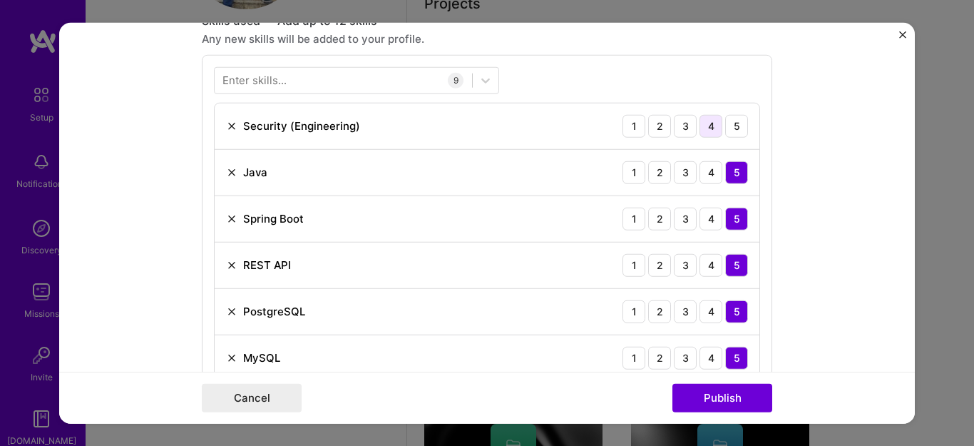
click at [706, 128] on div "4" at bounding box center [711, 125] width 23 height 23
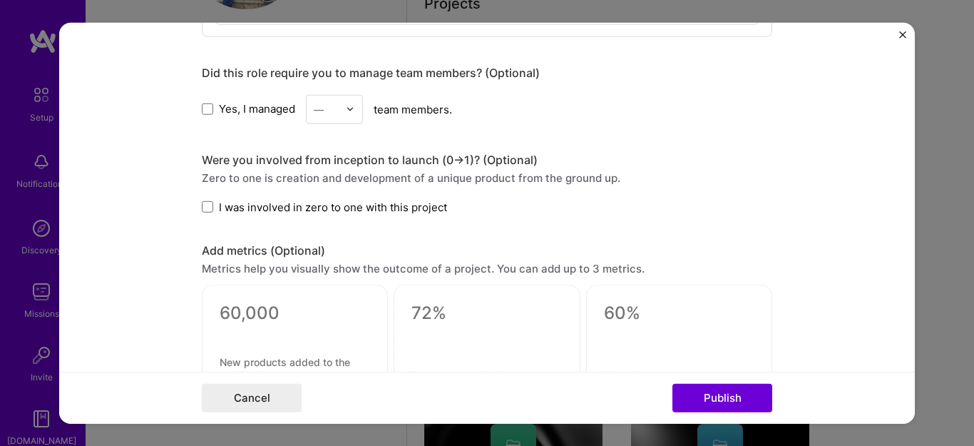
scroll to position [1237, 0]
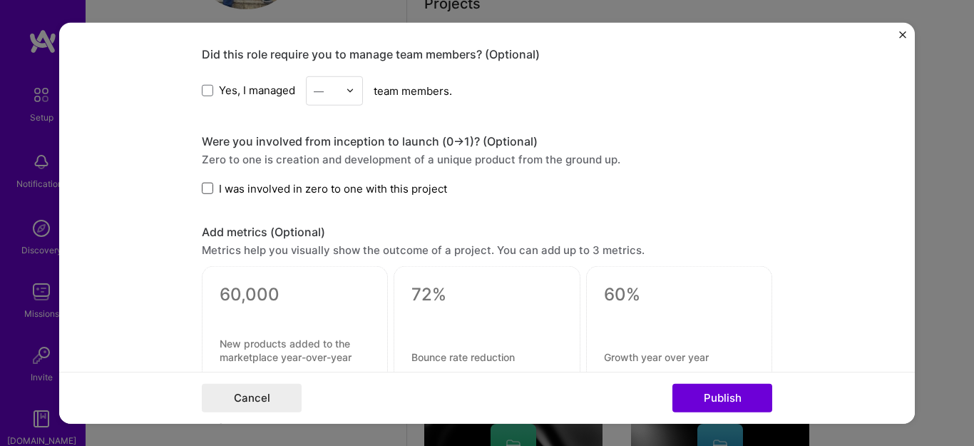
click at [202, 186] on span at bounding box center [207, 188] width 11 height 11
click at [0, 0] on input "I was involved in zero to one with this project" at bounding box center [0, 0] width 0 height 0
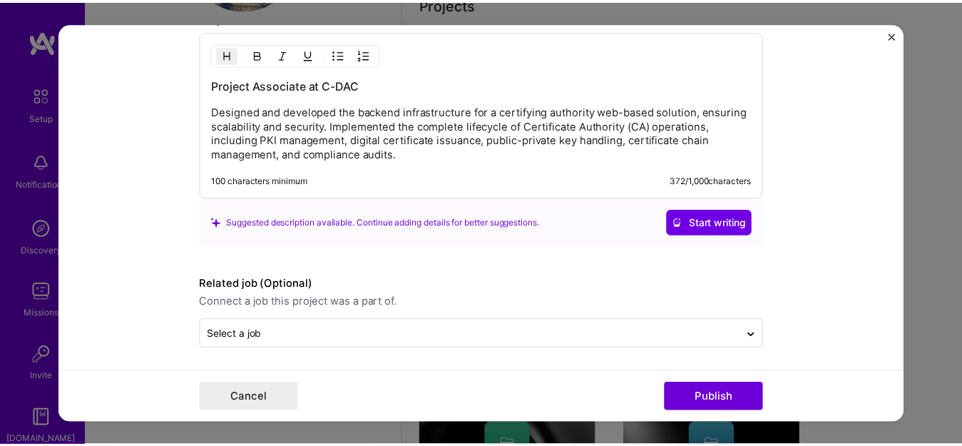
scroll to position [1640, 0]
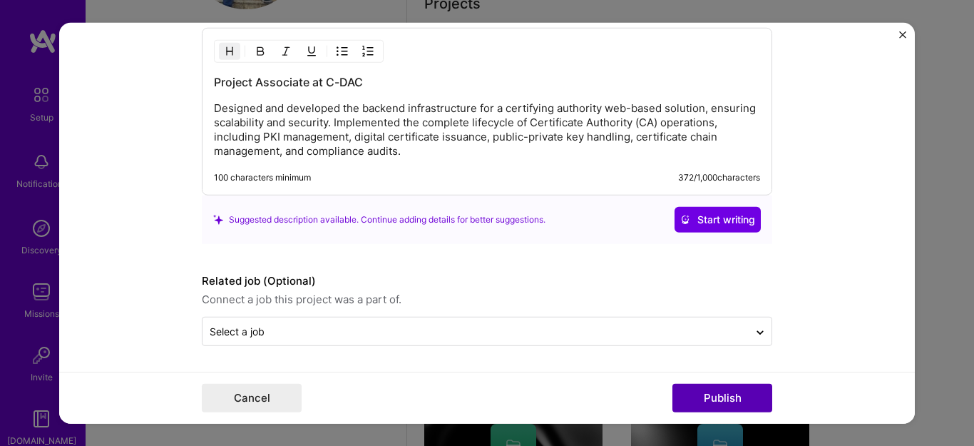
click at [712, 391] on button "Publish" at bounding box center [723, 398] width 100 height 29
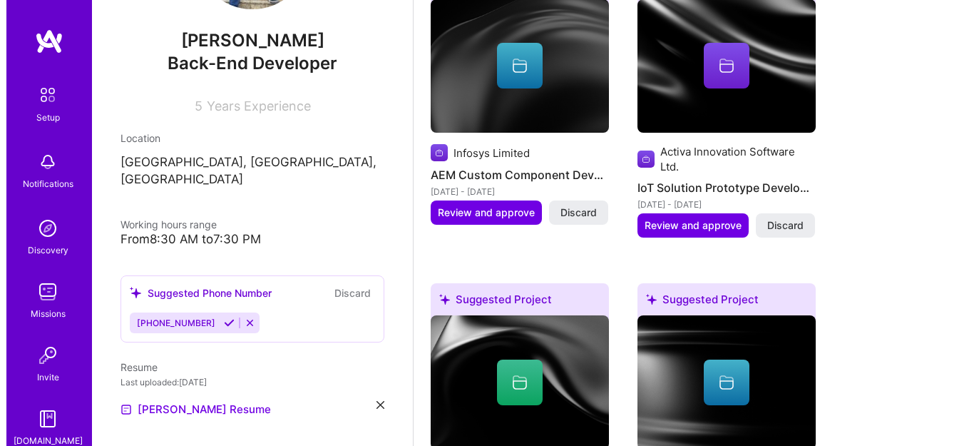
scroll to position [623, 0]
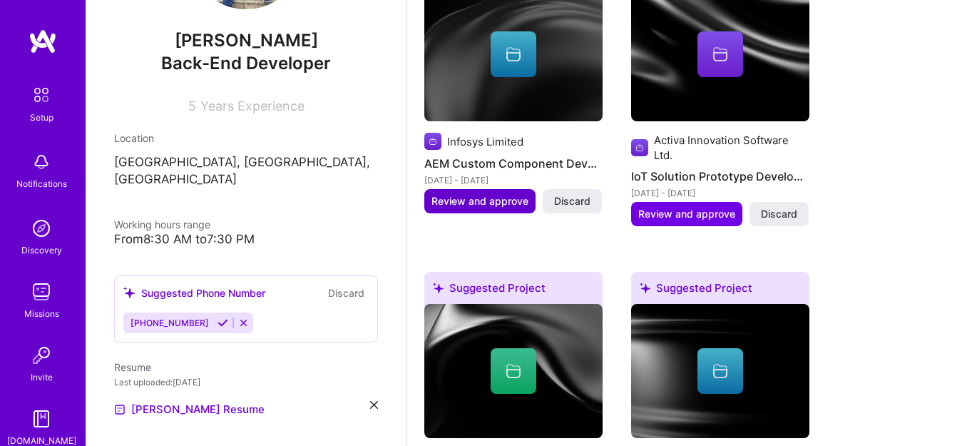
click at [491, 203] on span "Review and approve" at bounding box center [479, 201] width 97 height 14
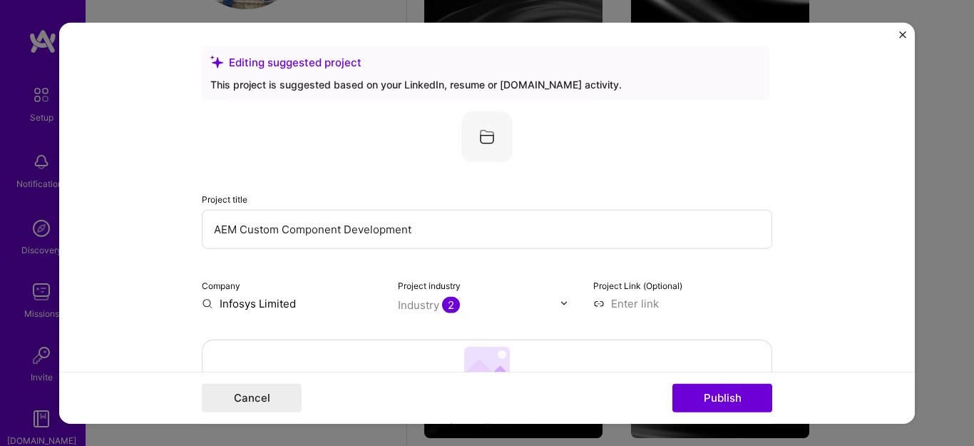
scroll to position [0, 0]
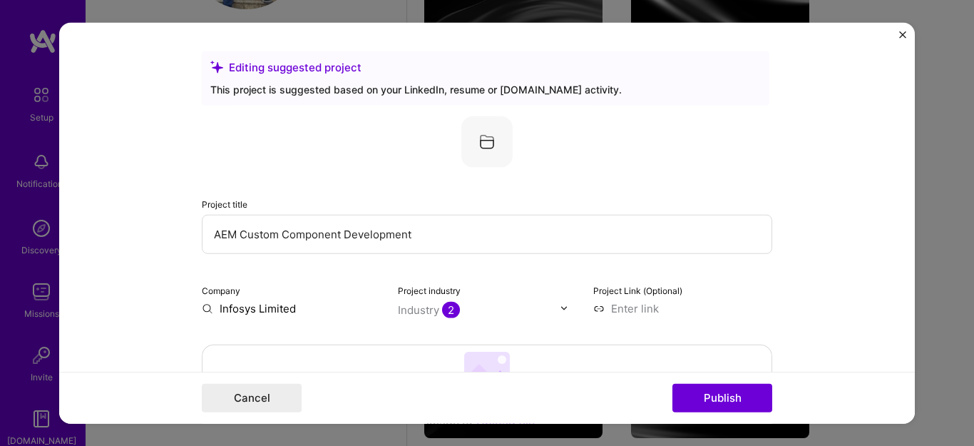
click at [300, 240] on input "AEM Custom Component Development" at bounding box center [487, 233] width 571 height 39
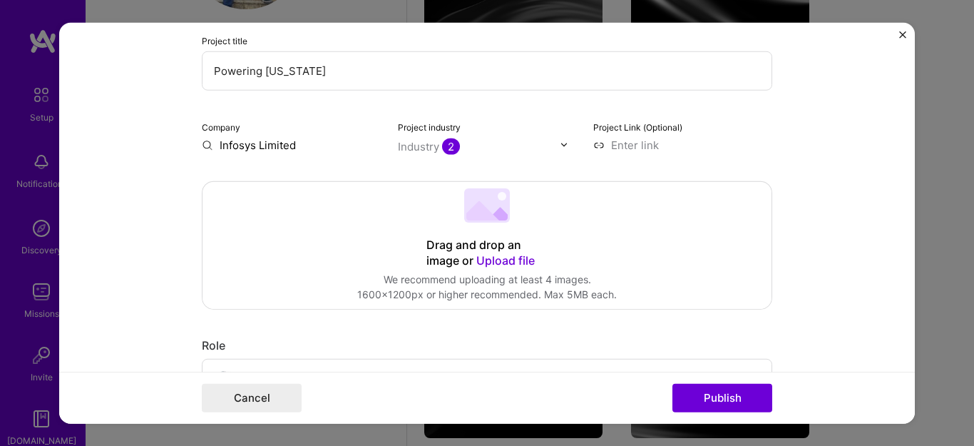
scroll to position [169, 0]
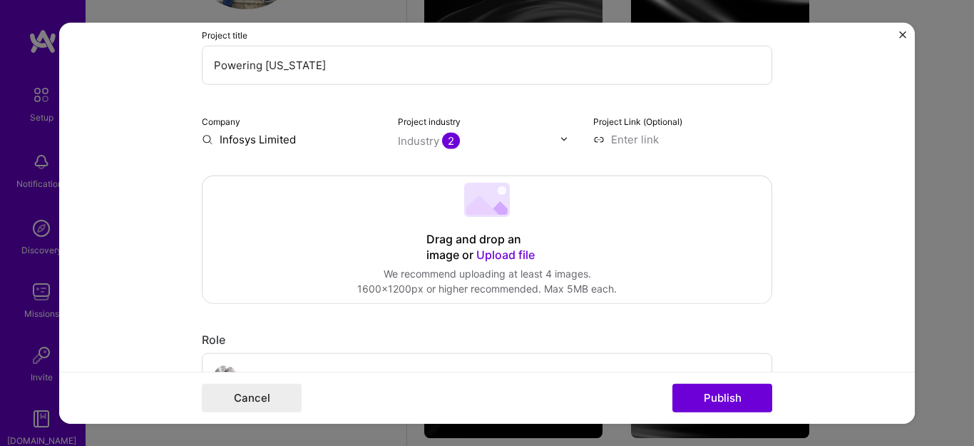
type input "Powering [US_STATE]"
click at [560, 133] on div at bounding box center [568, 138] width 16 height 15
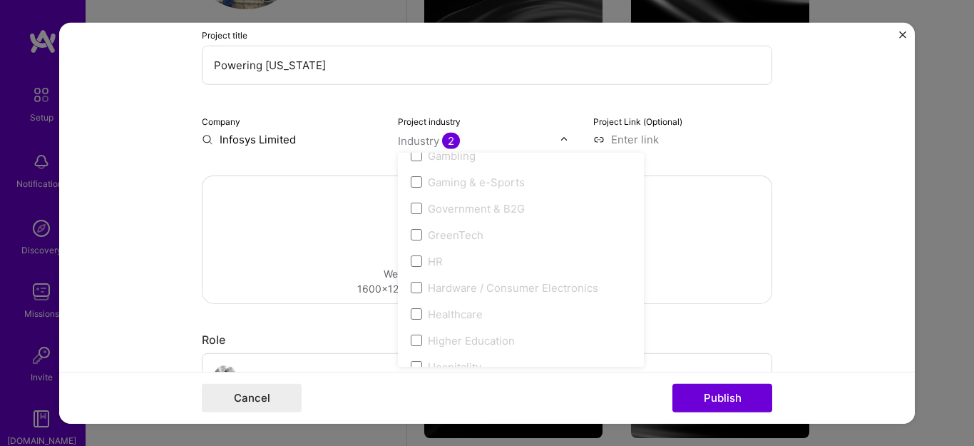
scroll to position [1677, 0]
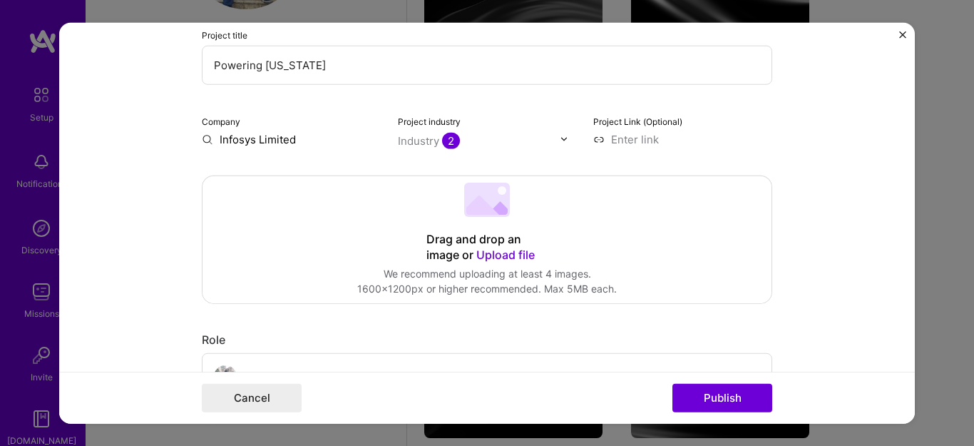
click at [813, 180] on form "Editing suggested project This project is suggested based on your LinkedIn, res…" at bounding box center [487, 223] width 856 height 402
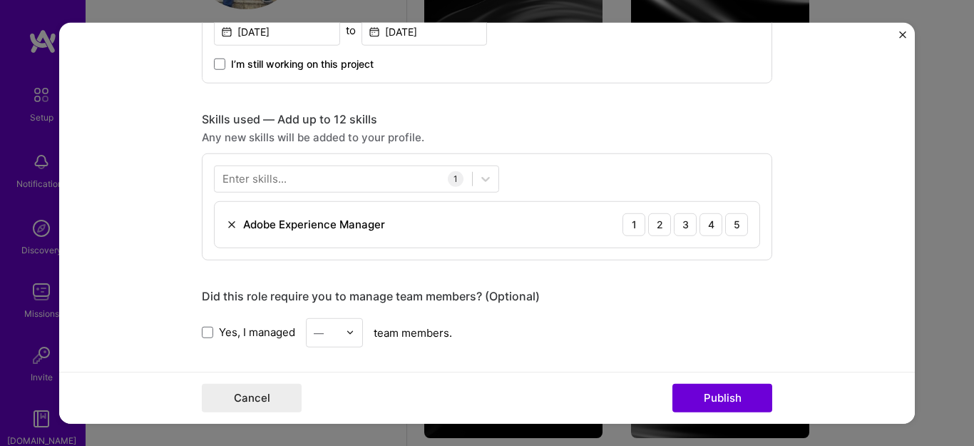
scroll to position [650, 0]
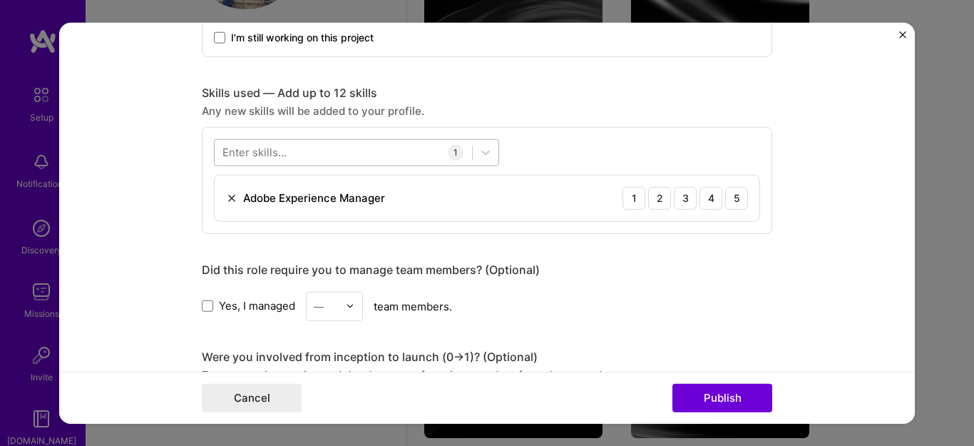
click at [329, 155] on div at bounding box center [343, 152] width 257 height 24
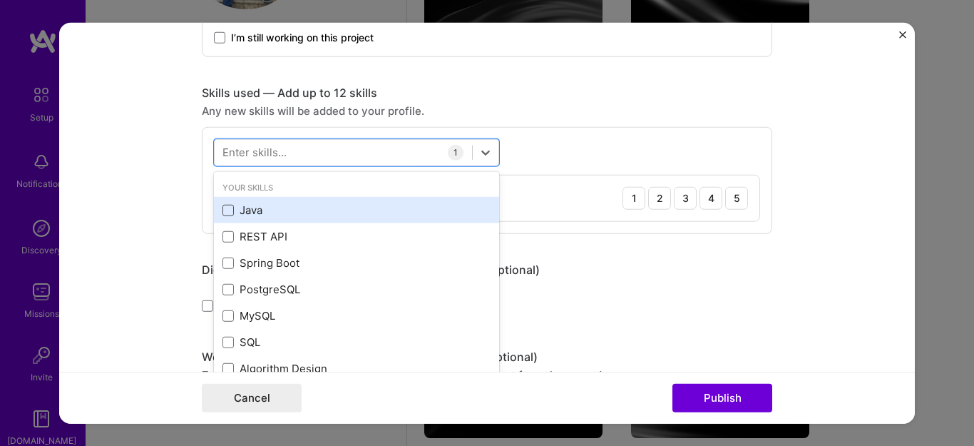
click at [223, 210] on span at bounding box center [228, 210] width 11 height 11
click at [0, 0] on input "checkbox" at bounding box center [0, 0] width 0 height 0
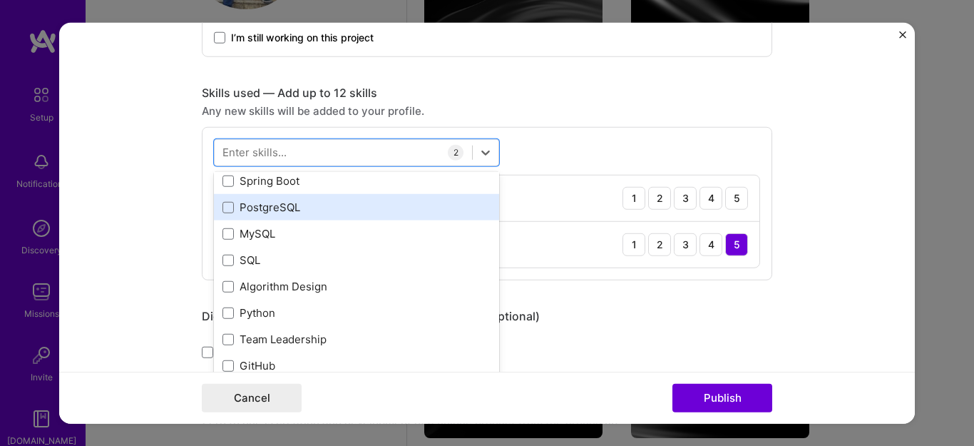
scroll to position [101, 0]
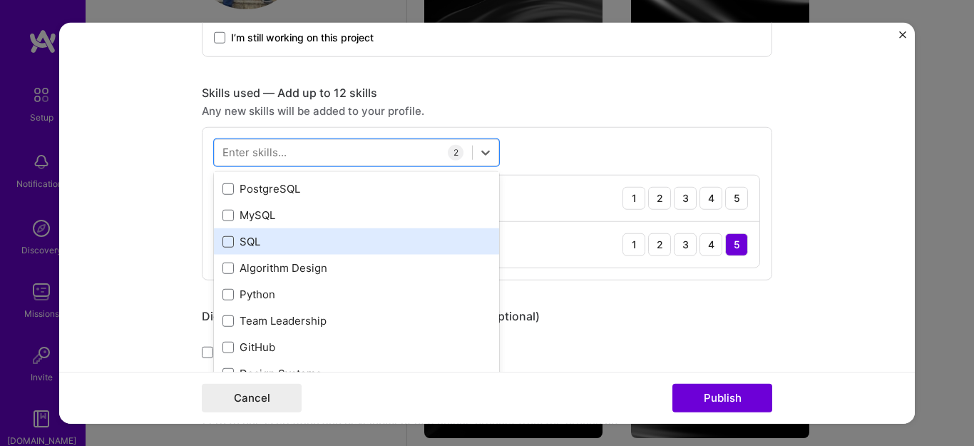
click at [223, 240] on span at bounding box center [228, 241] width 11 height 11
click at [0, 0] on input "checkbox" at bounding box center [0, 0] width 0 height 0
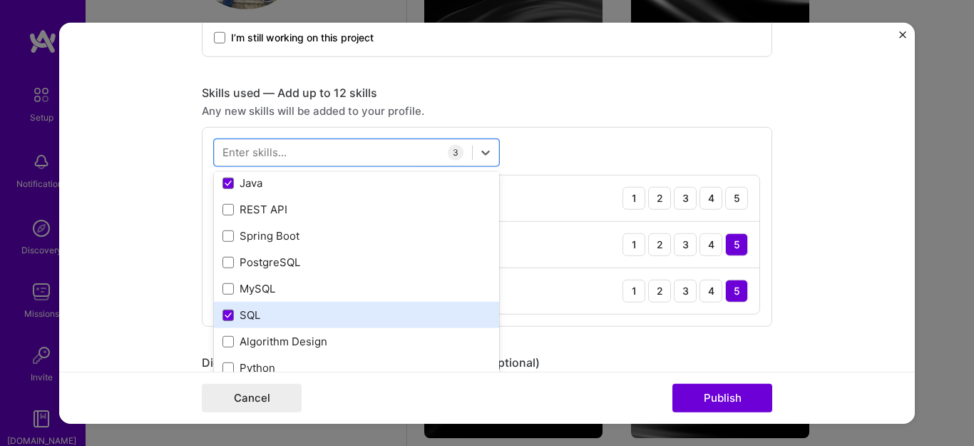
scroll to position [0, 0]
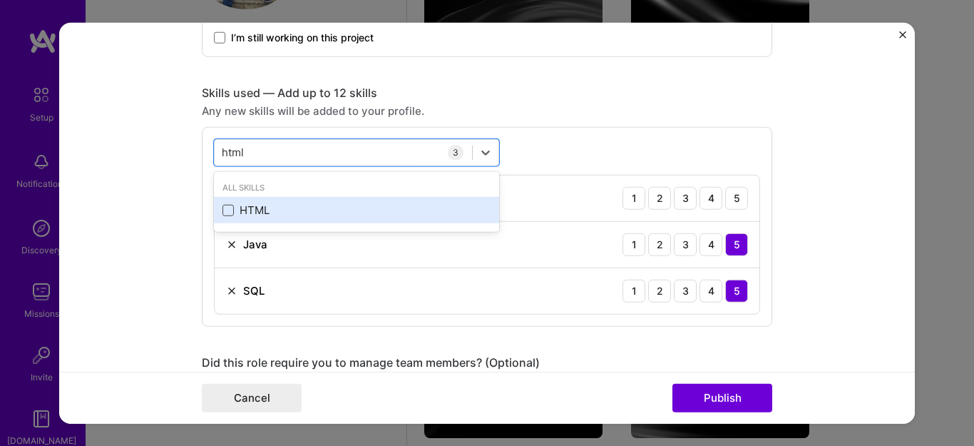
click at [223, 212] on span at bounding box center [228, 210] width 11 height 11
click at [0, 0] on input "checkbox" at bounding box center [0, 0] width 0 height 0
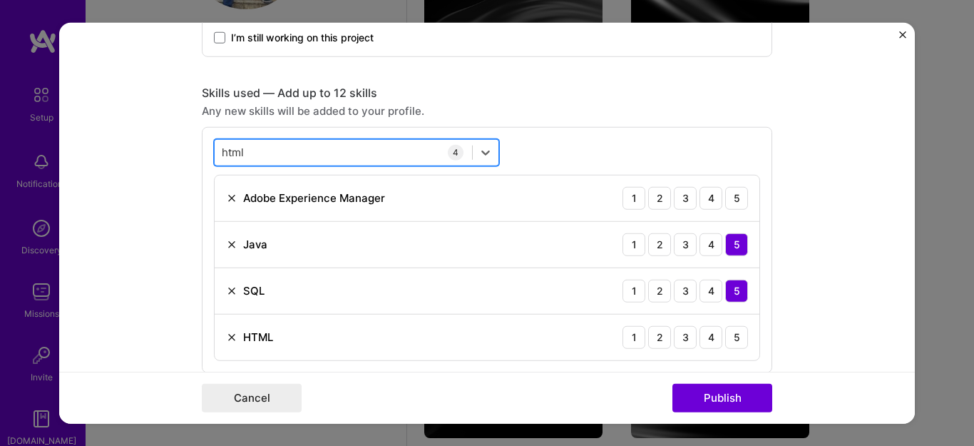
drag, startPoint x: 260, startPoint y: 155, endPoint x: 212, endPoint y: 148, distance: 48.3
click at [215, 148] on div "html html" at bounding box center [343, 152] width 257 height 24
click at [222, 151] on input "html" at bounding box center [234, 152] width 24 height 15
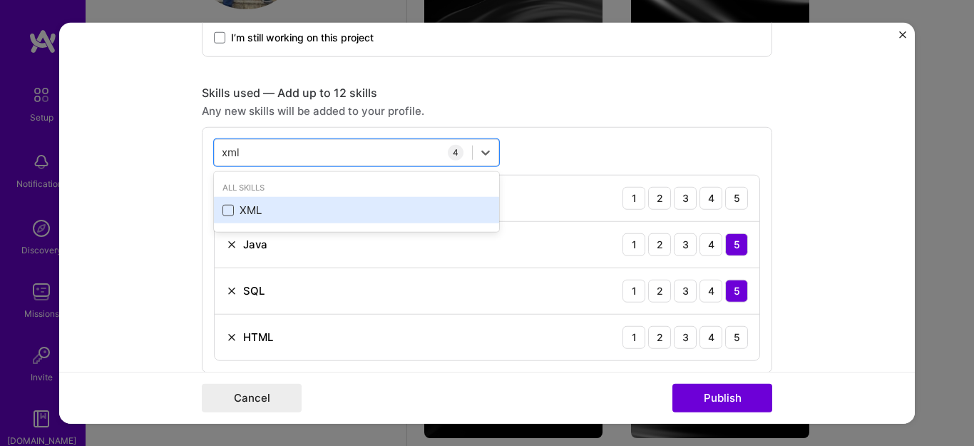
click at [223, 205] on span at bounding box center [228, 210] width 11 height 11
click at [0, 0] on input "checkbox" at bounding box center [0, 0] width 0 height 0
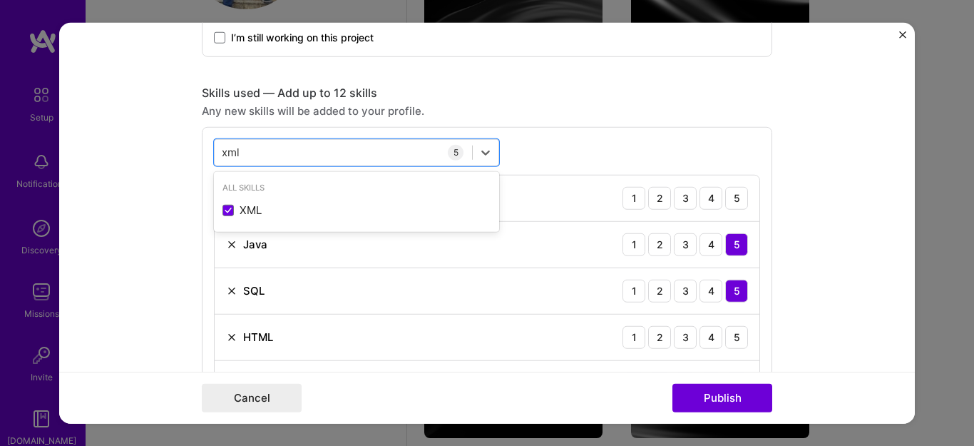
type input "xml"
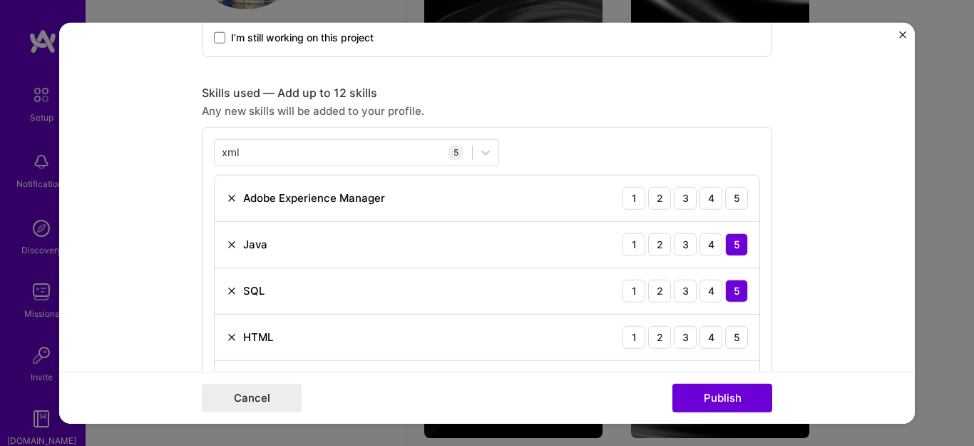
click at [492, 116] on div "Any new skills will be added to your profile." at bounding box center [487, 110] width 571 height 15
click at [684, 202] on div "3" at bounding box center [685, 197] width 23 height 23
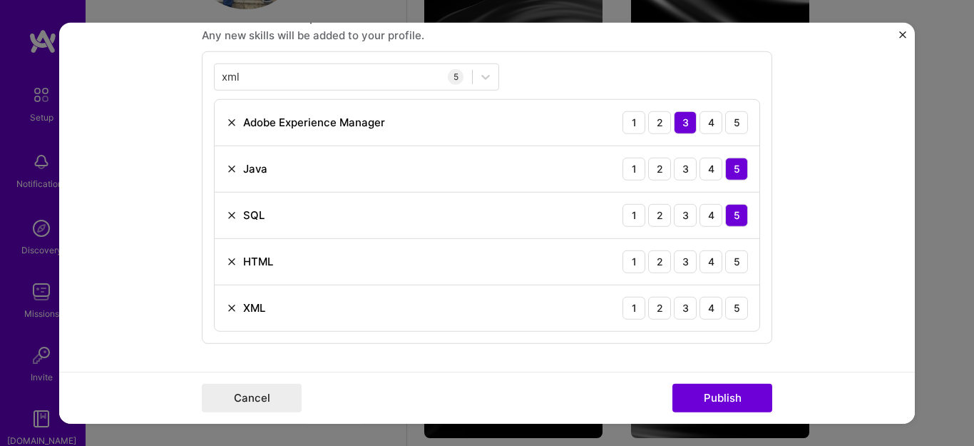
scroll to position [747, 0]
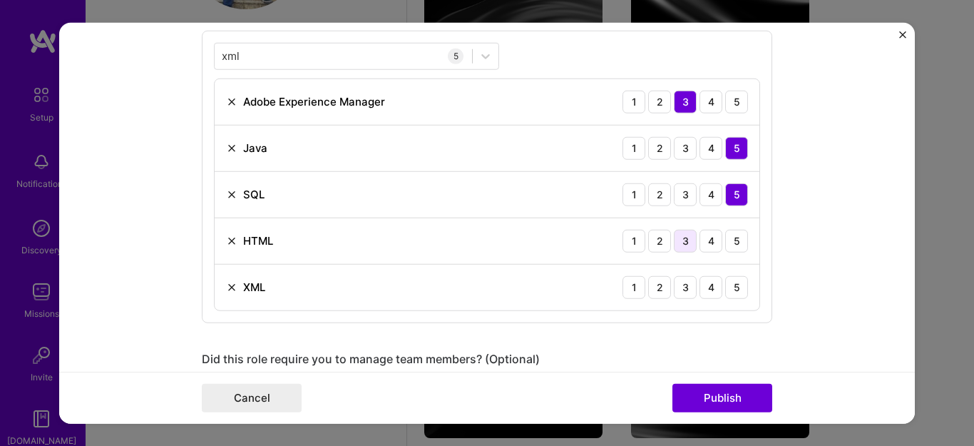
click at [682, 243] on div "3" at bounding box center [685, 240] width 23 height 23
click at [705, 288] on div "4" at bounding box center [711, 286] width 23 height 23
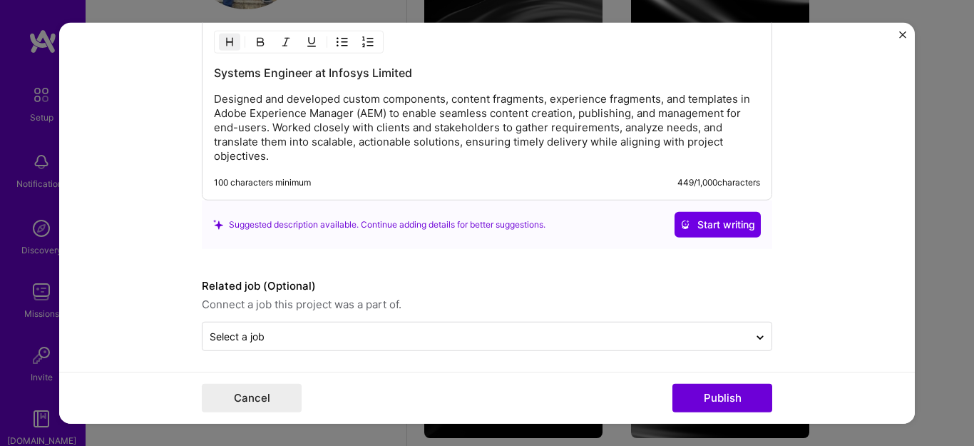
scroll to position [1468, 0]
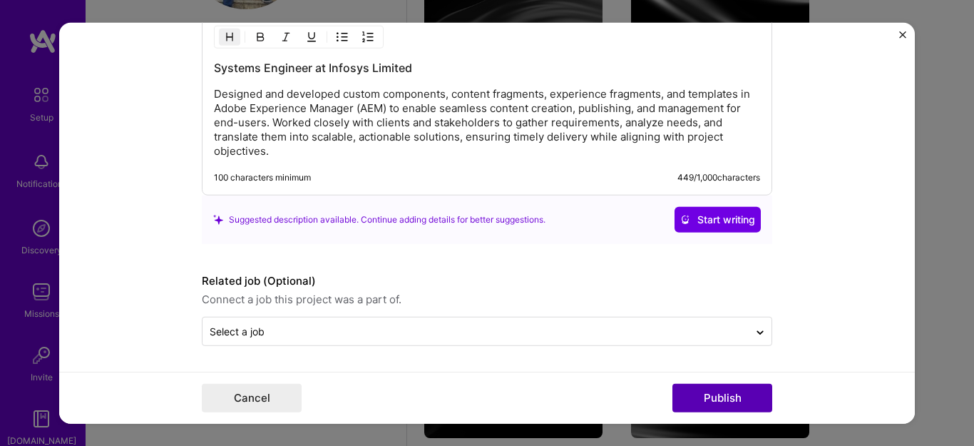
click at [725, 389] on button "Publish" at bounding box center [723, 398] width 100 height 29
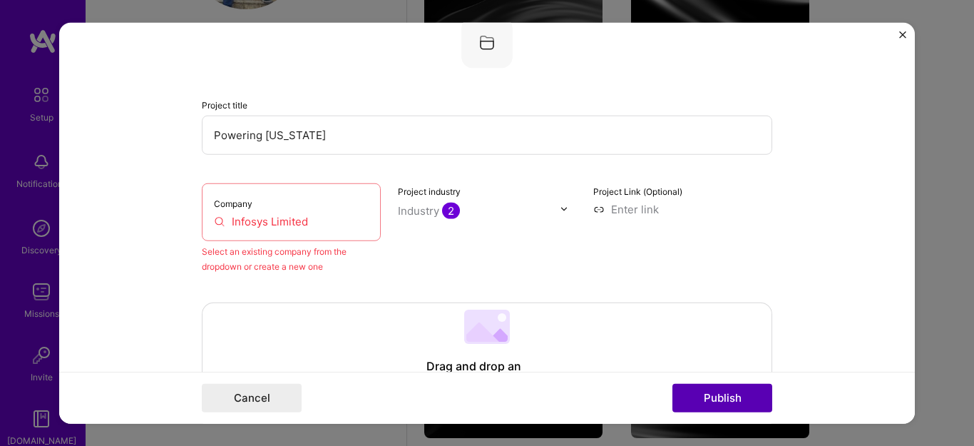
scroll to position [93, 0]
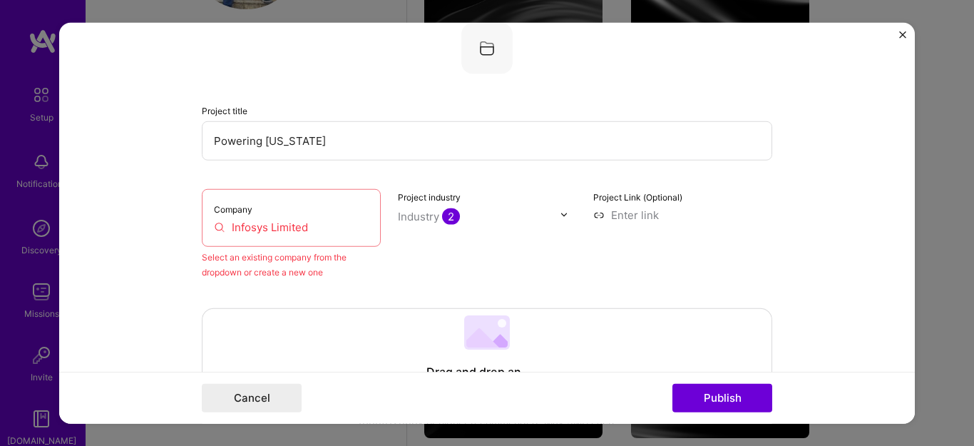
click at [312, 225] on input "Infosys Limited" at bounding box center [291, 226] width 155 height 15
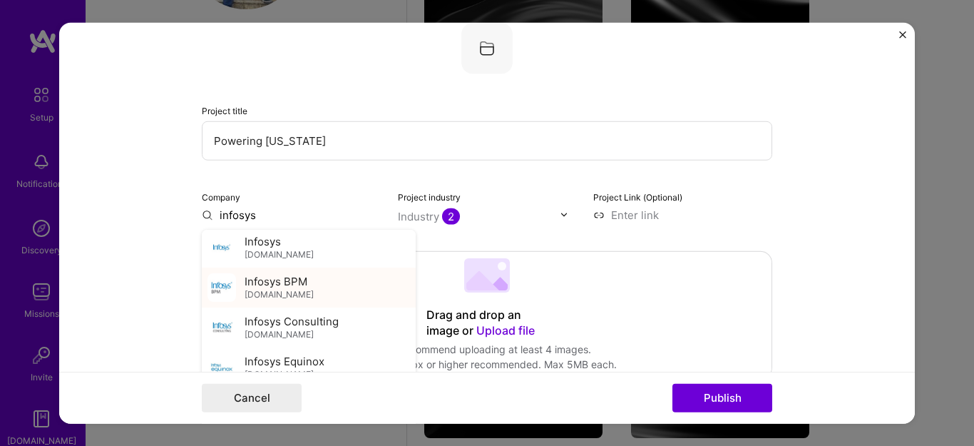
scroll to position [28, 0]
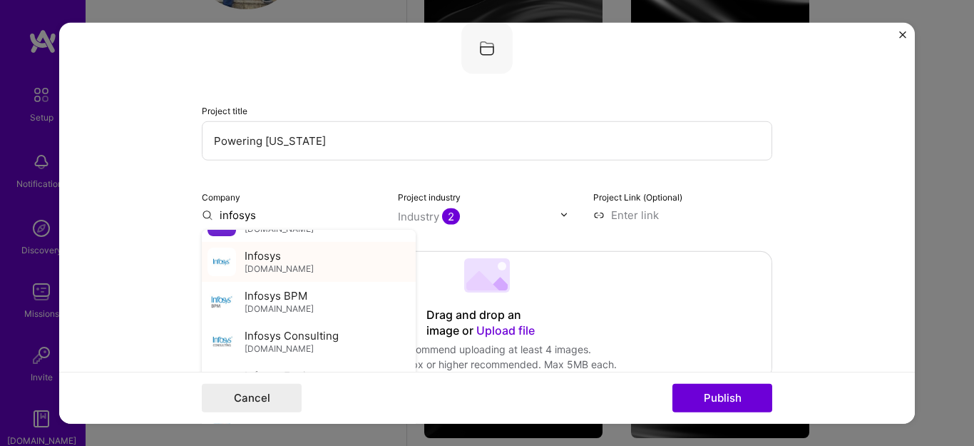
click at [295, 260] on div "Infosys infosys.com" at bounding box center [309, 261] width 214 height 40
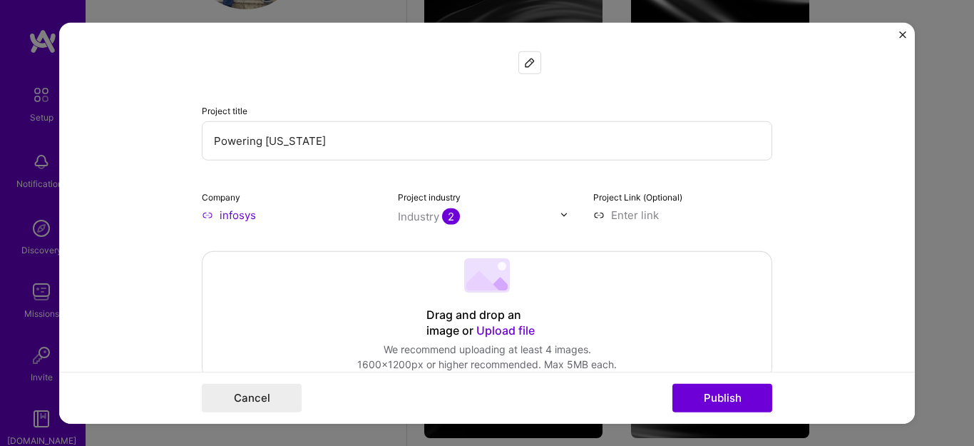
type input "Infosys"
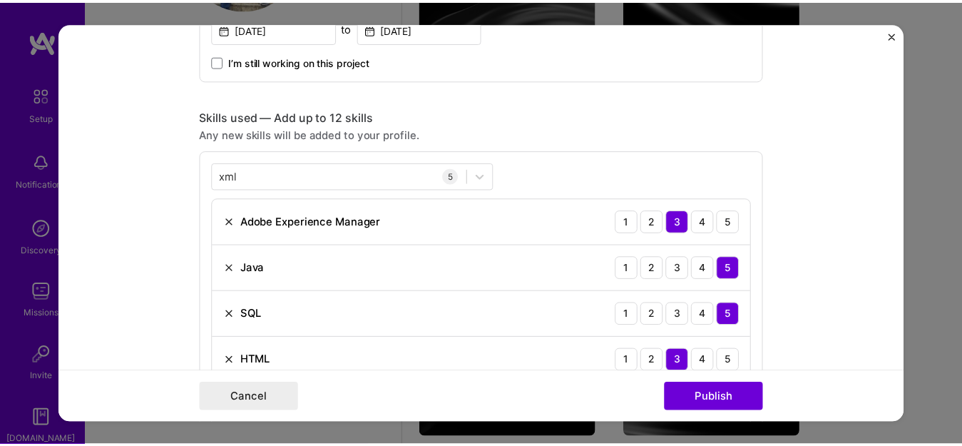
scroll to position [847, 0]
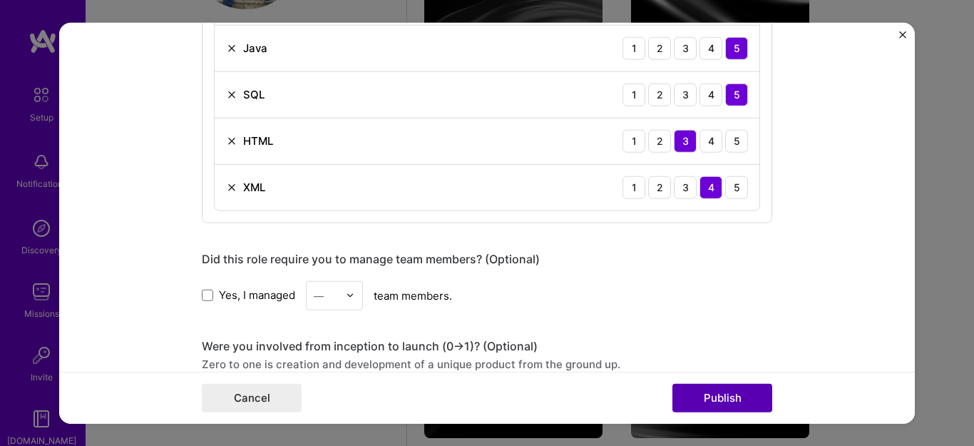
click at [724, 395] on button "Publish" at bounding box center [723, 398] width 100 height 29
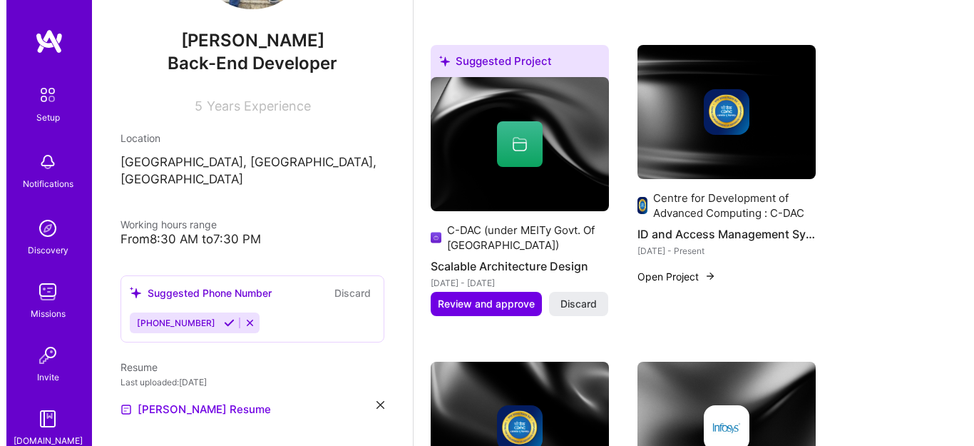
scroll to position [851, 0]
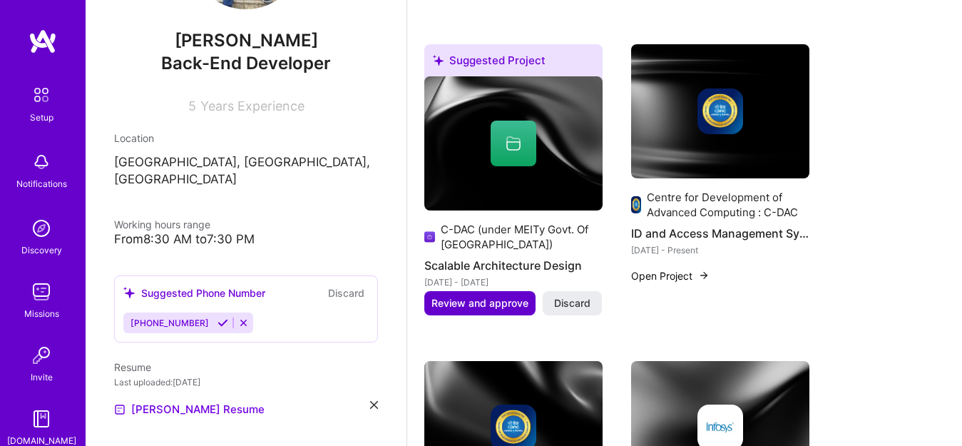
click at [500, 302] on span "Review and approve" at bounding box center [479, 303] width 97 height 14
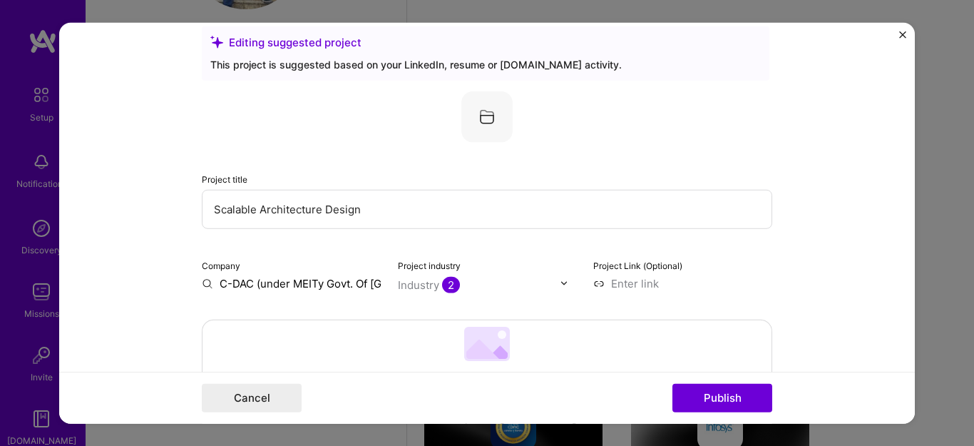
scroll to position [0, 0]
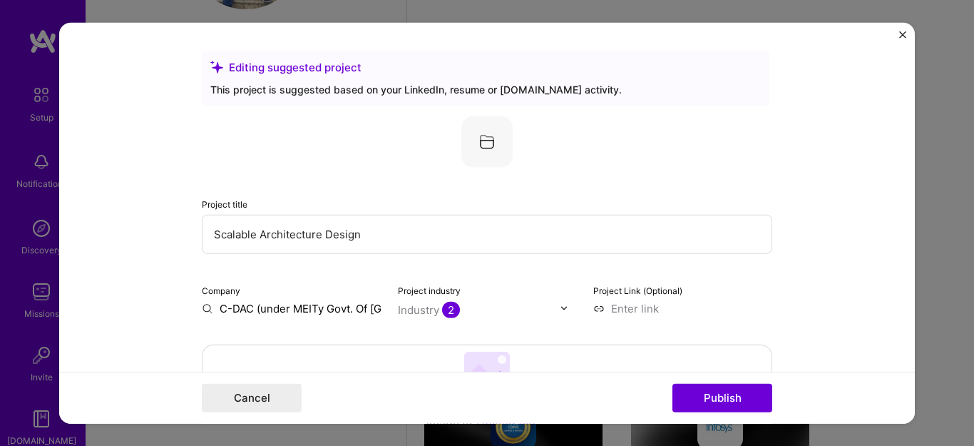
click at [334, 230] on input "Scalable Architecture Design" at bounding box center [487, 233] width 571 height 39
type input "I"
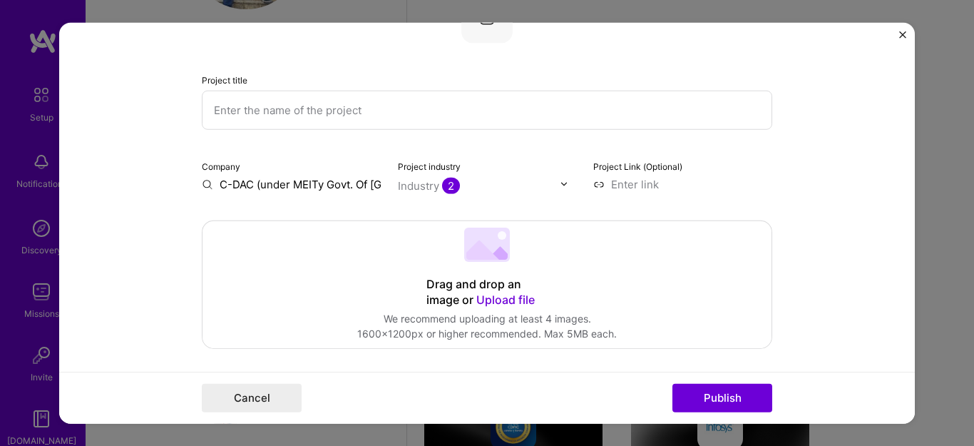
scroll to position [103, 0]
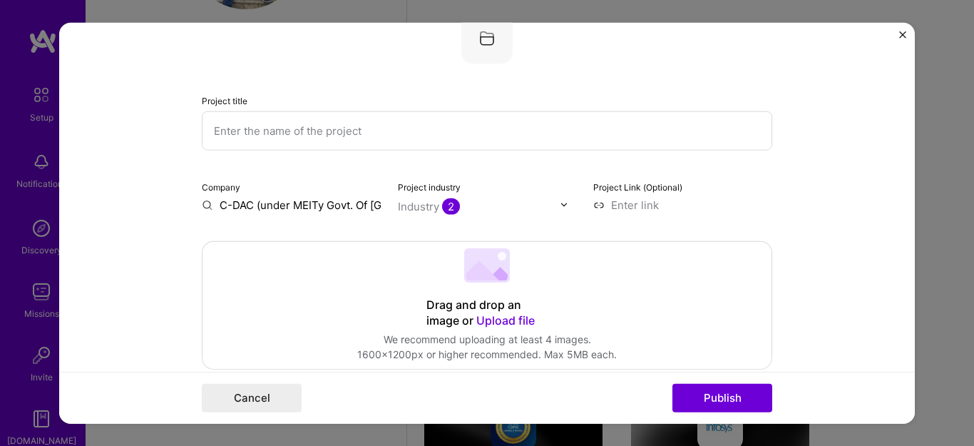
click at [265, 136] on input "text" at bounding box center [487, 130] width 571 height 39
click at [242, 133] on input "Metro Management System" at bounding box center [487, 130] width 571 height 39
type input "Metro Management System"
click at [248, 199] on input "C-DAC (under MEITy Govt. Of [GEOGRAPHIC_DATA])" at bounding box center [291, 204] width 179 height 15
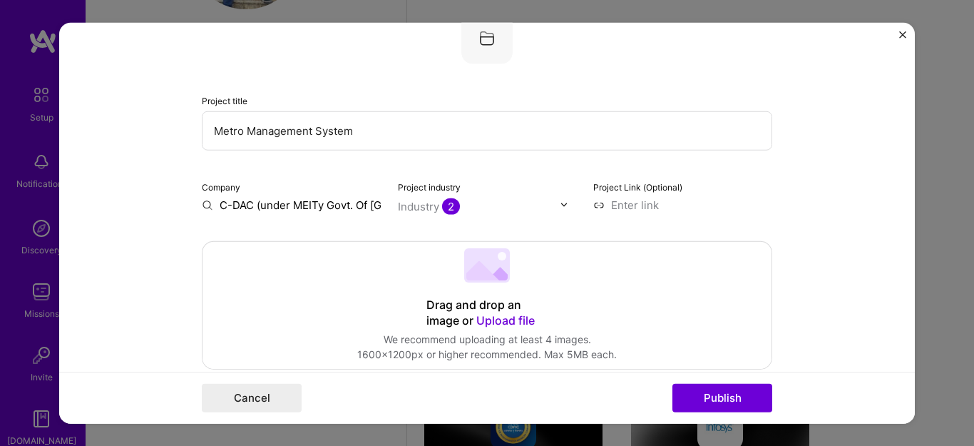
click at [248, 199] on input "C-DAC (under MEITy Govt. Of [GEOGRAPHIC_DATA])" at bounding box center [291, 204] width 179 height 15
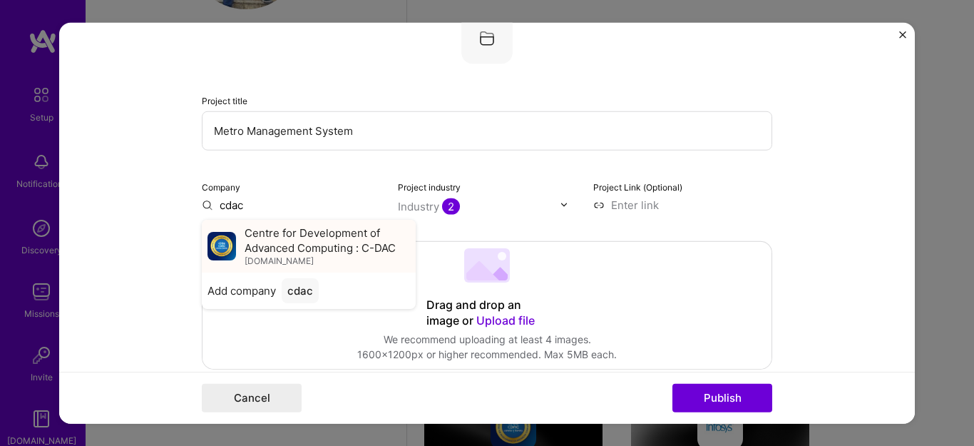
click at [245, 235] on span "Centre for Development of Advanced Computing : C-DAC" at bounding box center [327, 240] width 165 height 30
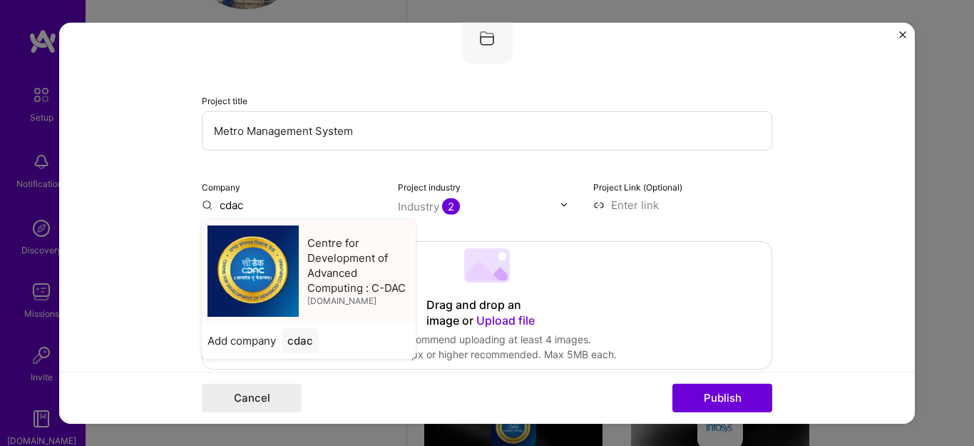
type input "Centre for Development of Advanced Computing : C-DAC"
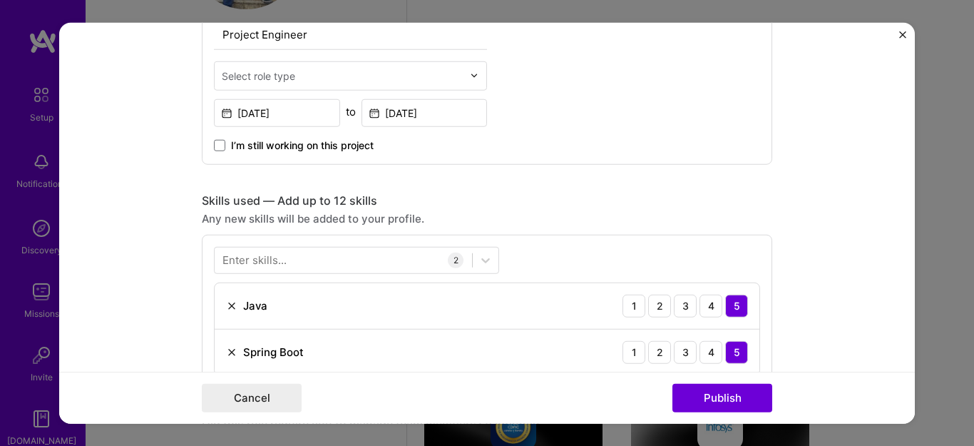
scroll to position [541, 0]
click at [335, 92] on div "Select role type" at bounding box center [350, 77] width 273 height 29
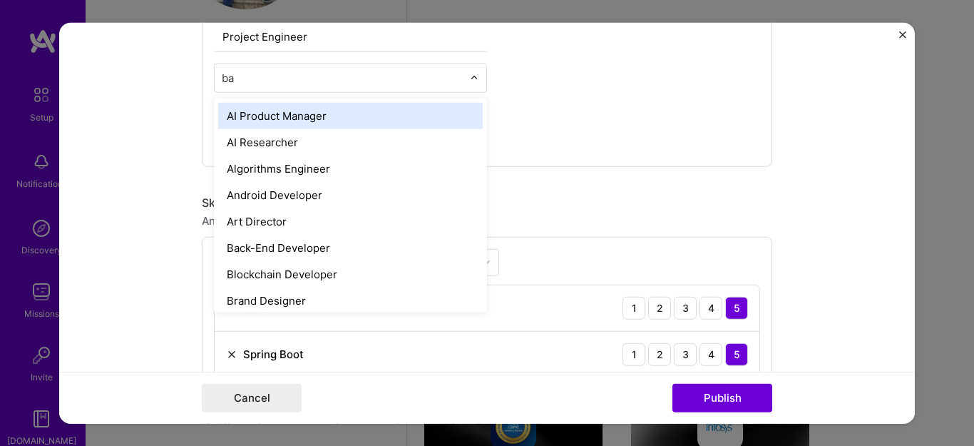
type input "bac"
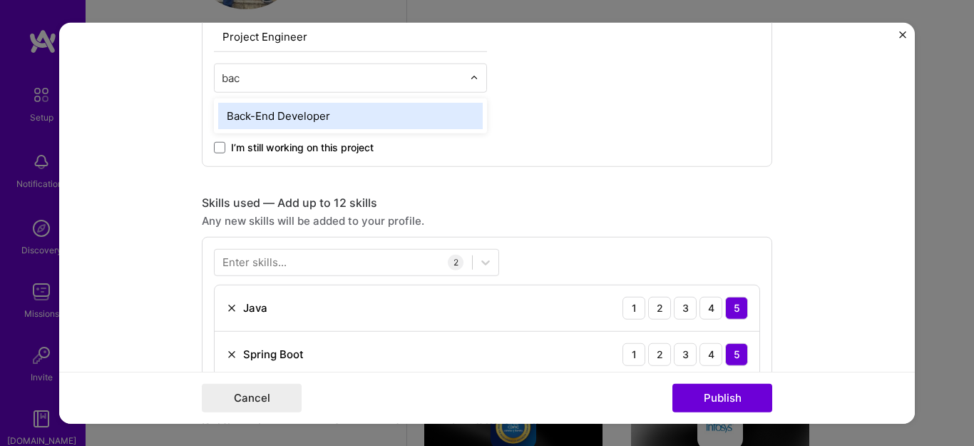
click at [311, 113] on div "Back-End Developer" at bounding box center [350, 115] width 265 height 26
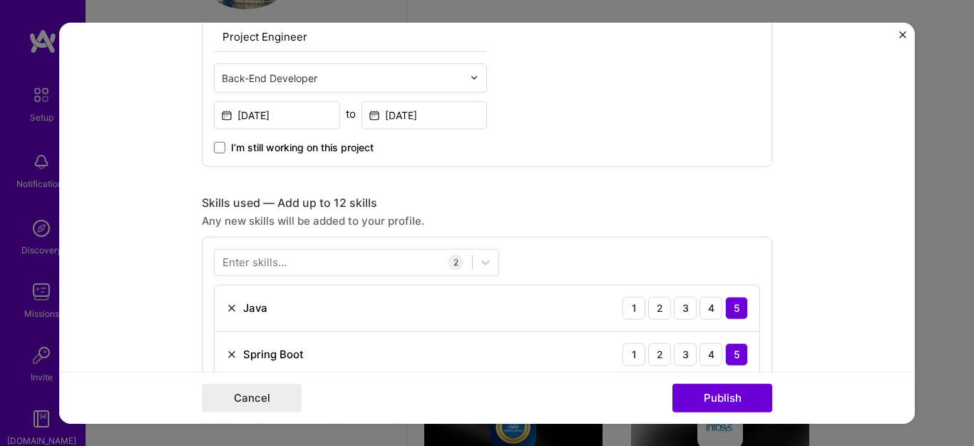
click at [140, 229] on form "Editing suggested project This project is suggested based on your LinkedIn, res…" at bounding box center [487, 223] width 856 height 402
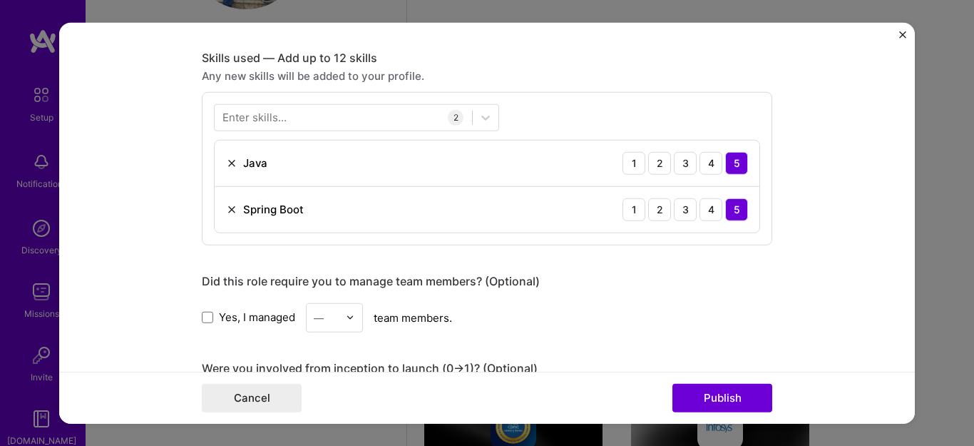
scroll to position [687, 0]
click at [252, 108] on div "Enter skills..." at bounding box center [255, 115] width 64 height 15
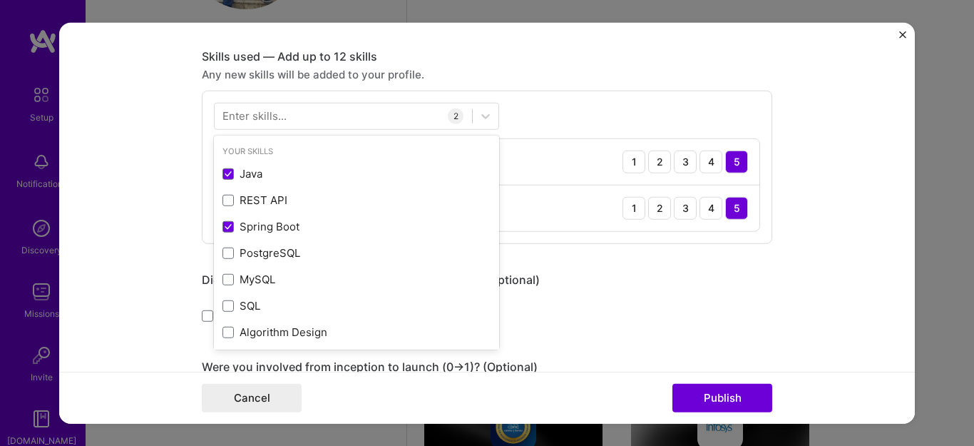
click at [244, 116] on div "Enter skills..." at bounding box center [255, 115] width 64 height 15
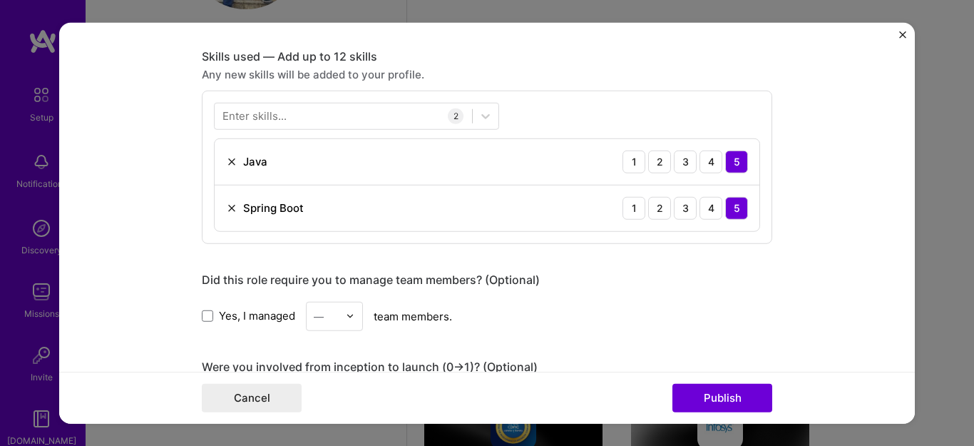
click at [244, 116] on div "Enter skills..." at bounding box center [255, 115] width 64 height 15
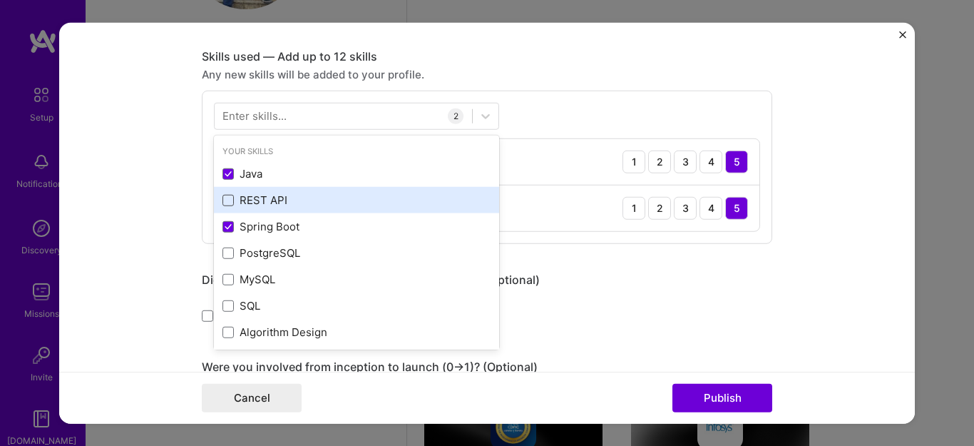
click at [225, 199] on span at bounding box center [228, 200] width 11 height 11
click at [0, 0] on input "checkbox" at bounding box center [0, 0] width 0 height 0
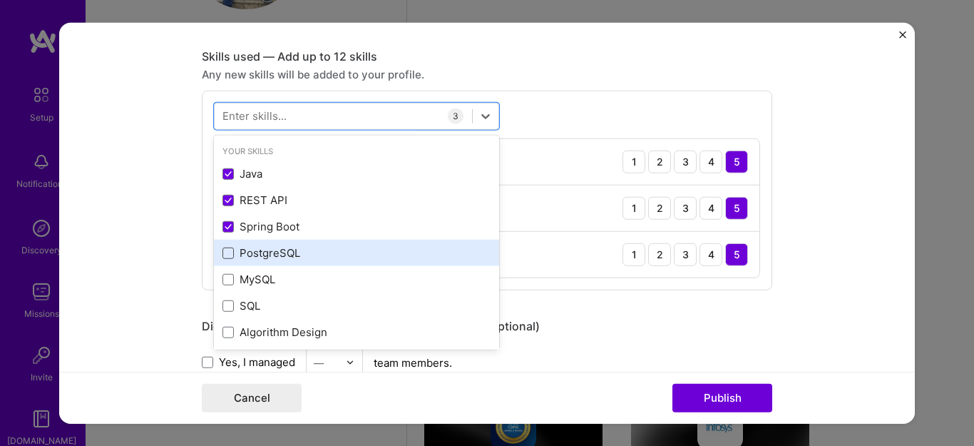
click at [227, 252] on span at bounding box center [228, 252] width 11 height 11
click at [0, 0] on input "checkbox" at bounding box center [0, 0] width 0 height 0
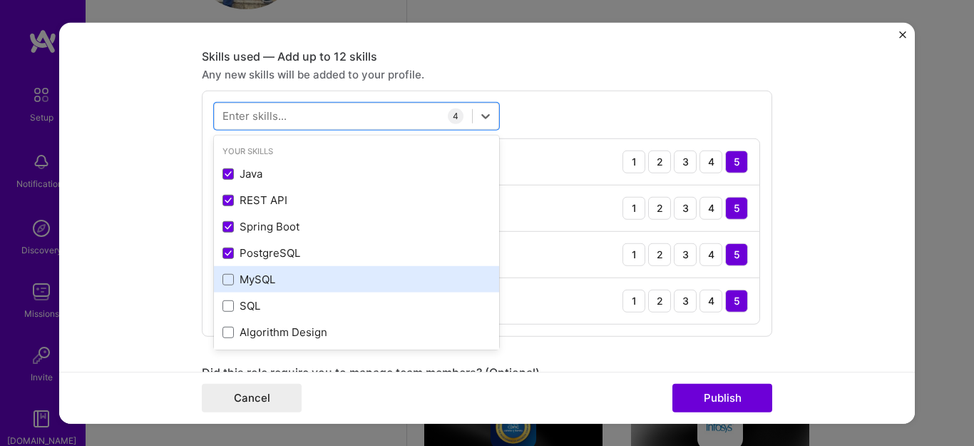
click at [227, 285] on div "MySQL" at bounding box center [357, 279] width 268 height 15
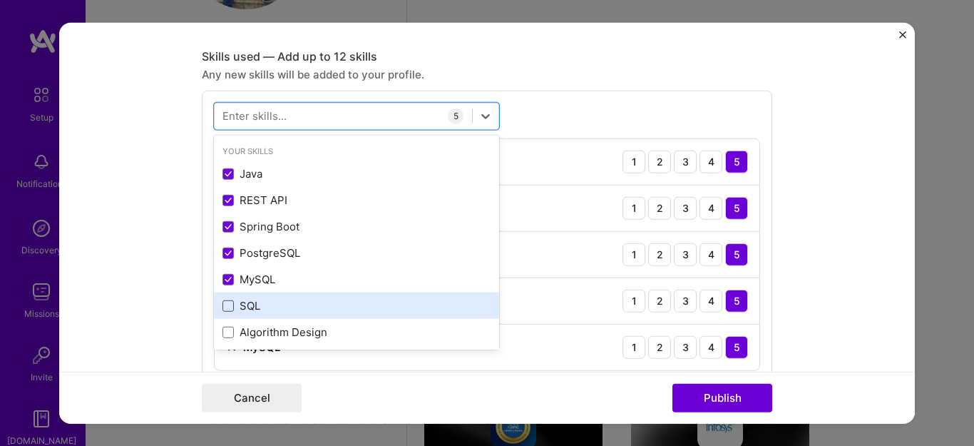
click at [223, 307] on span at bounding box center [228, 305] width 11 height 11
click at [0, 0] on input "checkbox" at bounding box center [0, 0] width 0 height 0
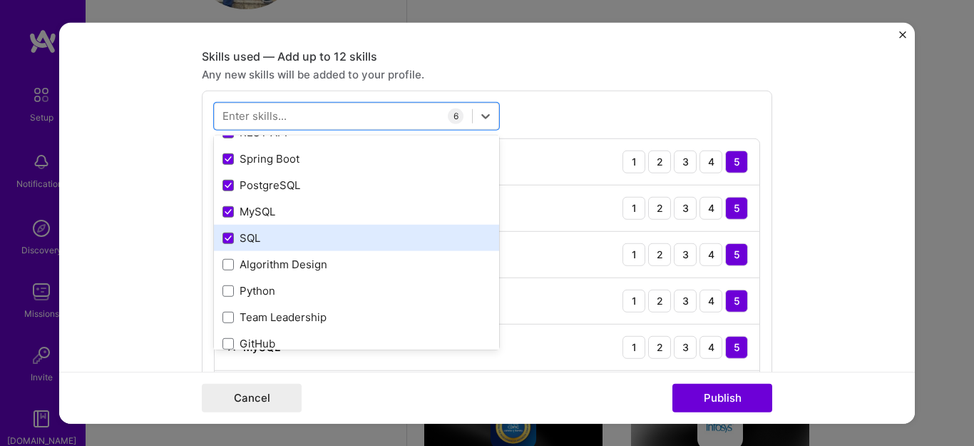
scroll to position [75, 0]
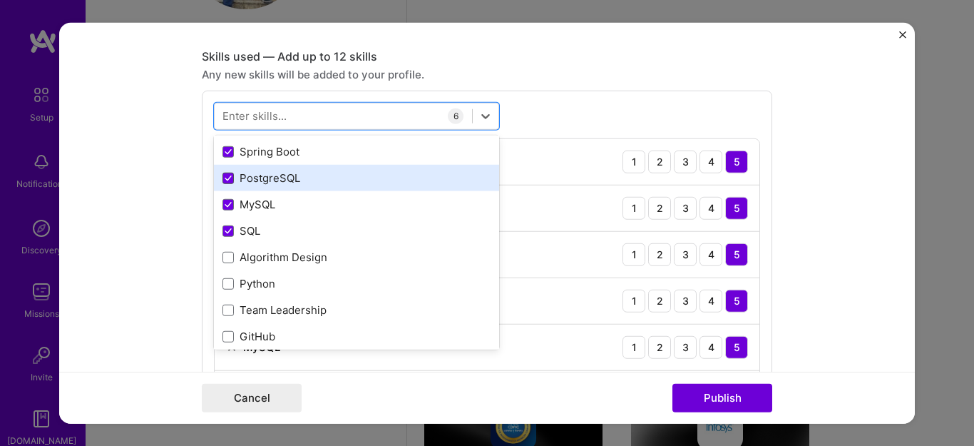
click at [223, 173] on span at bounding box center [228, 178] width 11 height 11
click at [0, 0] on input "checkbox" at bounding box center [0, 0] width 0 height 0
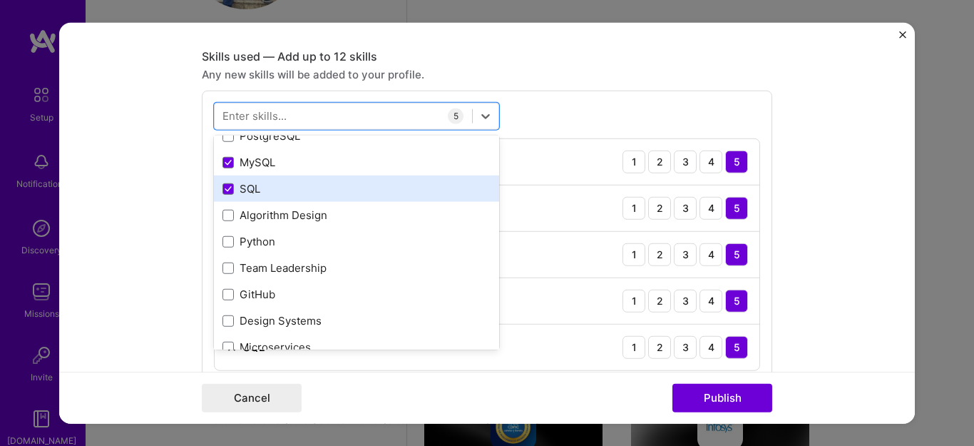
scroll to position [128, 0]
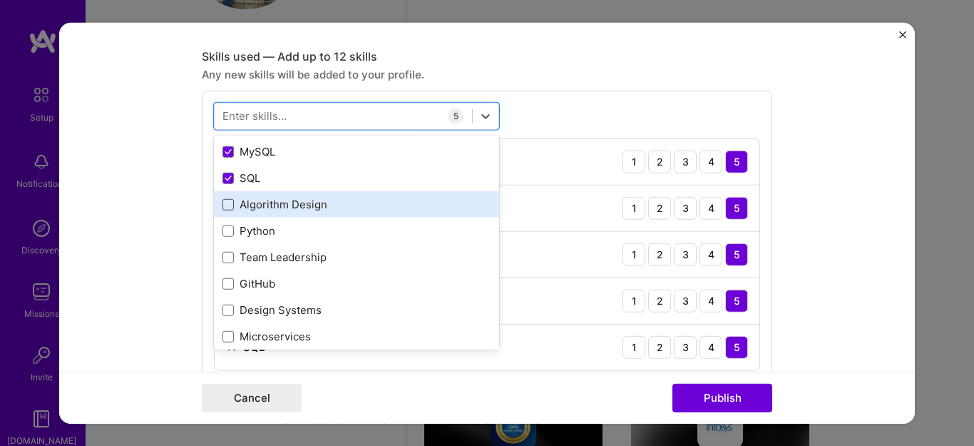
click at [225, 207] on span at bounding box center [228, 204] width 11 height 11
click at [0, 0] on input "checkbox" at bounding box center [0, 0] width 0 height 0
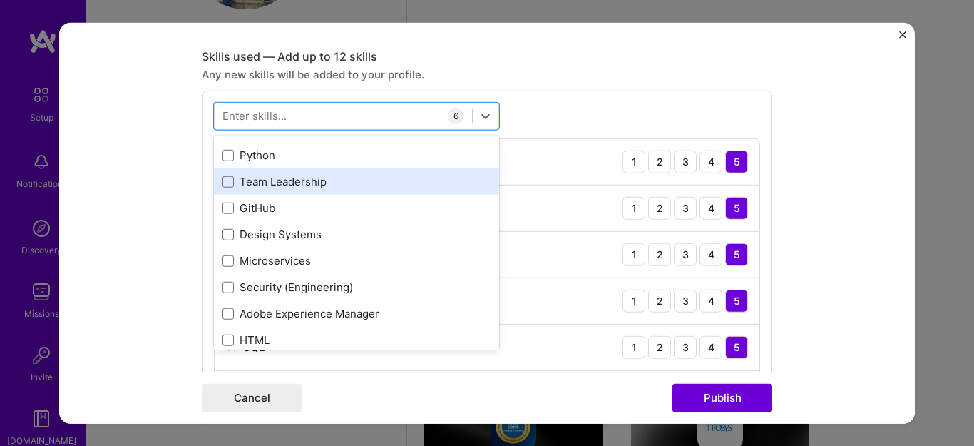
scroll to position [204, 0]
click at [223, 181] on span at bounding box center [228, 180] width 11 height 11
click at [0, 0] on input "checkbox" at bounding box center [0, 0] width 0 height 0
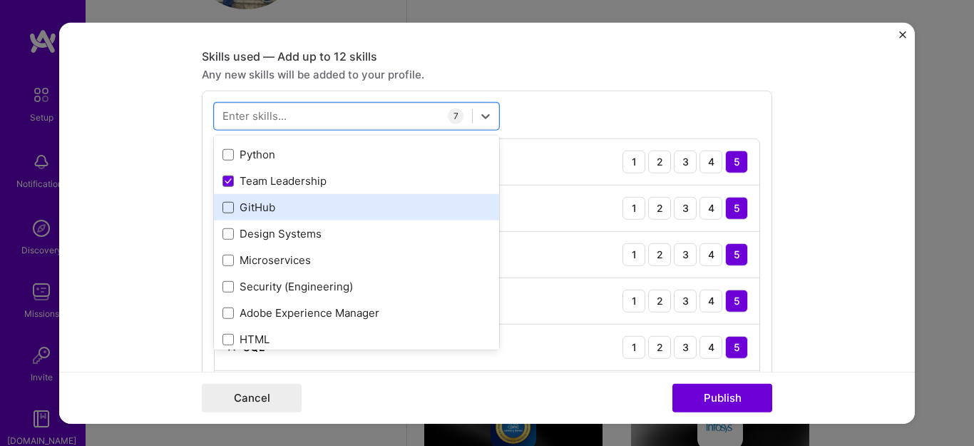
click at [223, 206] on span at bounding box center [228, 207] width 11 height 11
click at [0, 0] on input "checkbox" at bounding box center [0, 0] width 0 height 0
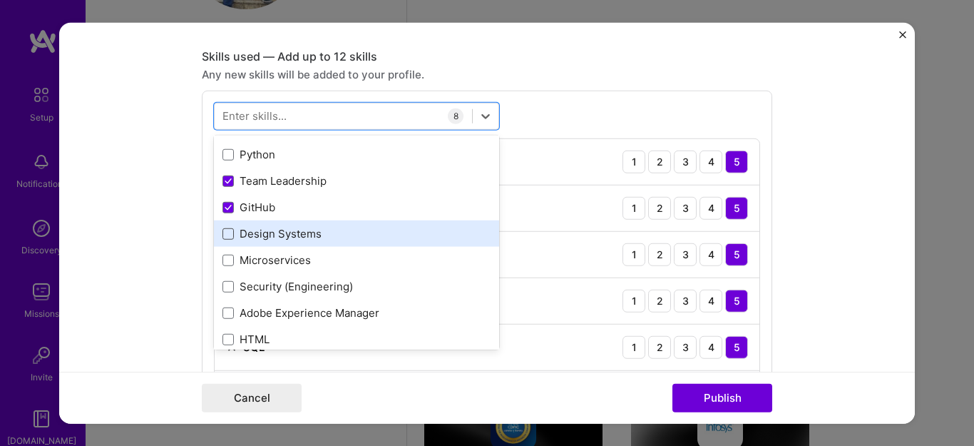
click at [223, 234] on span at bounding box center [228, 233] width 11 height 11
click at [0, 0] on input "checkbox" at bounding box center [0, 0] width 0 height 0
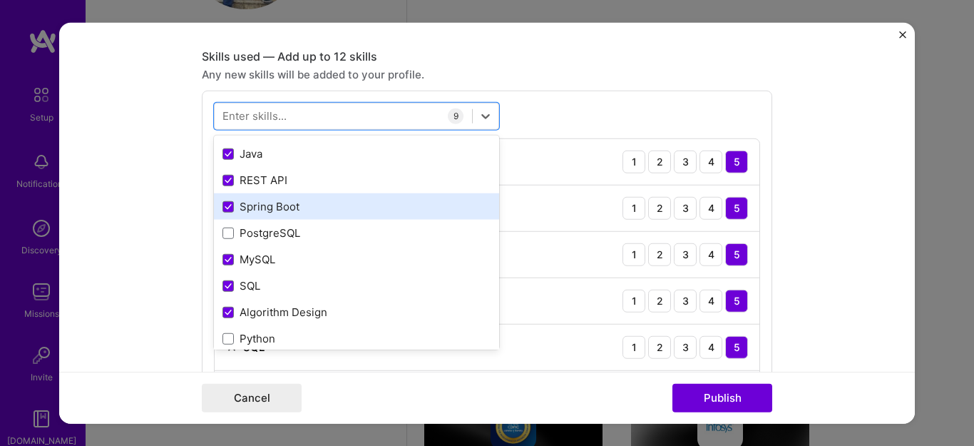
scroll to position [0, 0]
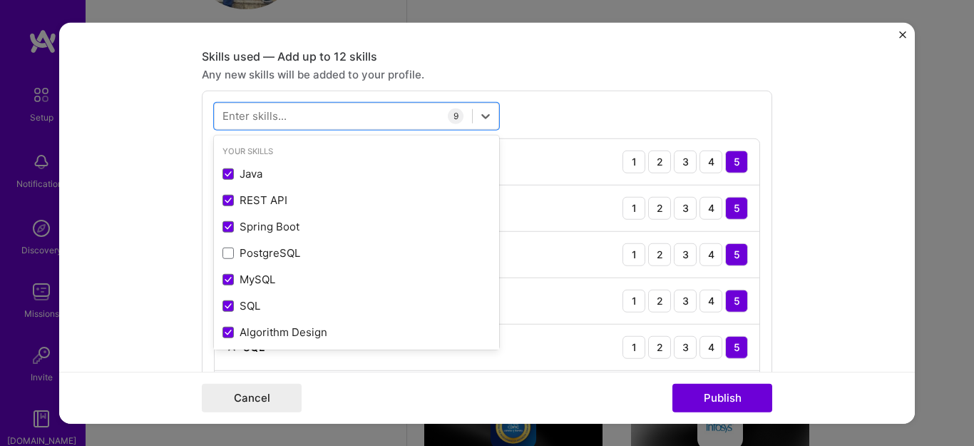
click at [534, 118] on div "option Design Systems, selected. option Java focused, 0 of 2. 378 results avail…" at bounding box center [487, 329] width 571 height 478
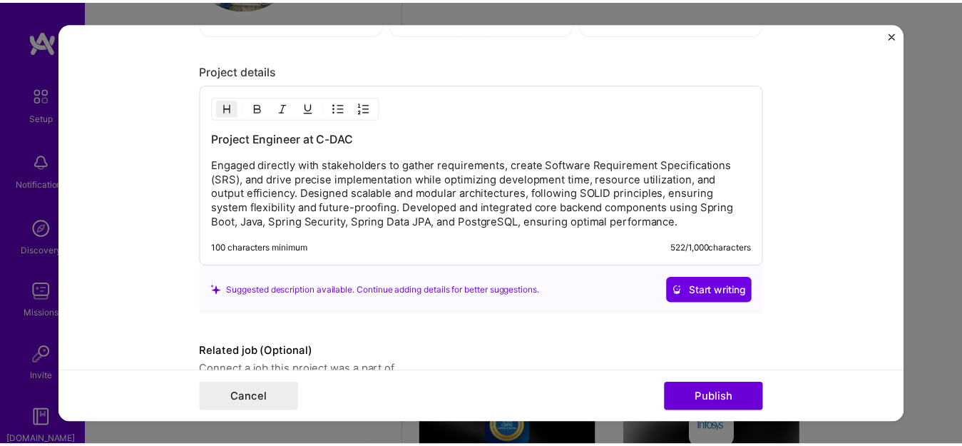
scroll to position [1654, 0]
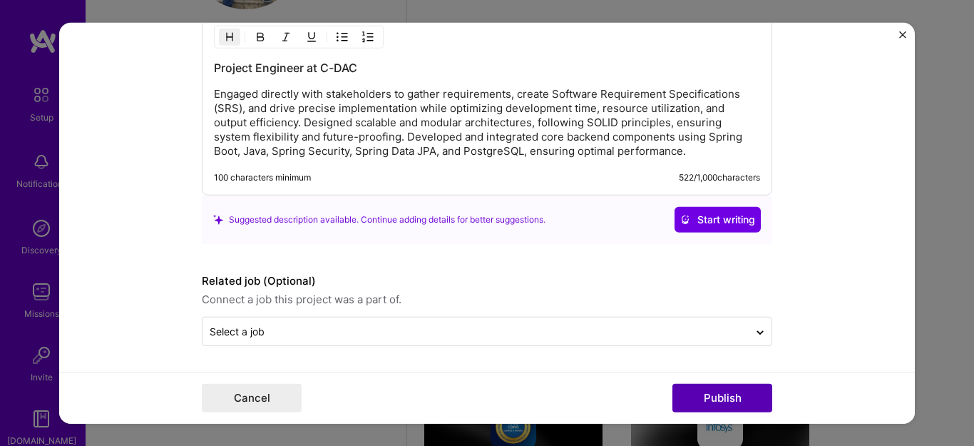
click at [735, 392] on button "Publish" at bounding box center [723, 398] width 100 height 29
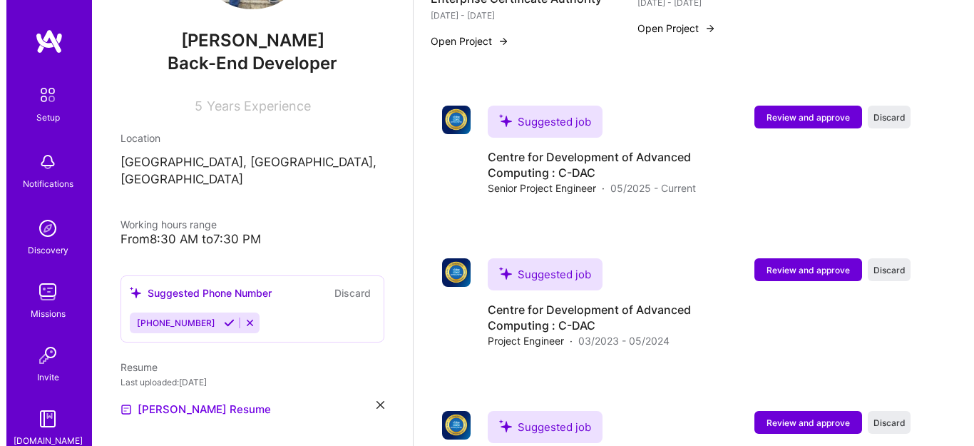
scroll to position [1385, 0]
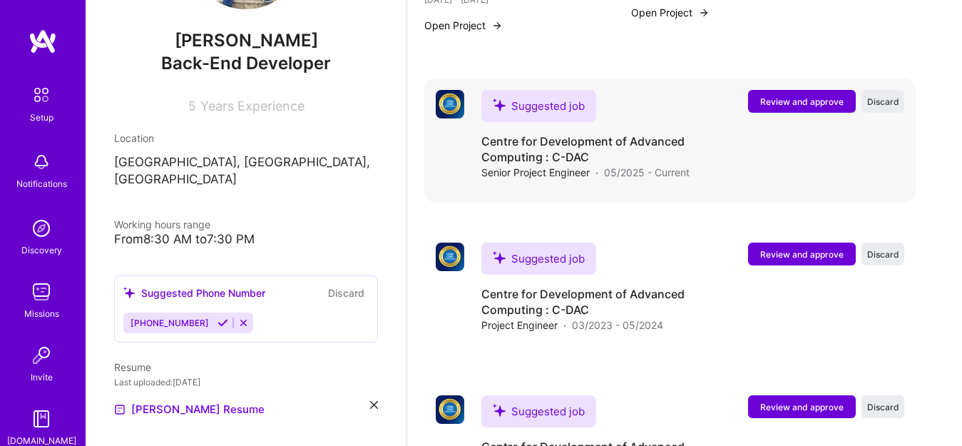
click at [807, 99] on span "Review and approve" at bounding box center [801, 102] width 83 height 12
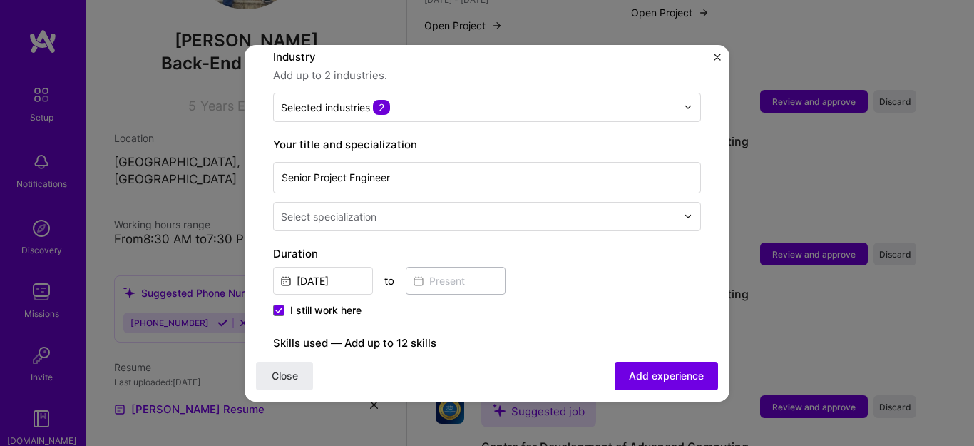
scroll to position [248, 0]
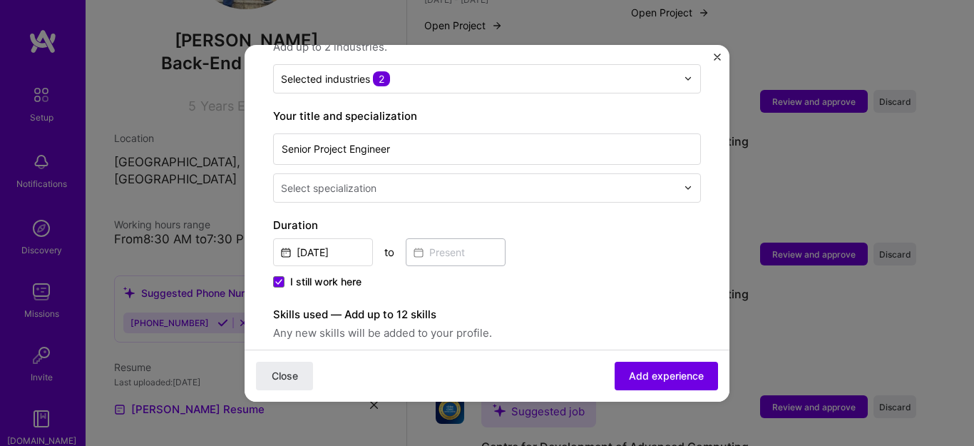
click at [434, 180] on input "text" at bounding box center [480, 187] width 399 height 15
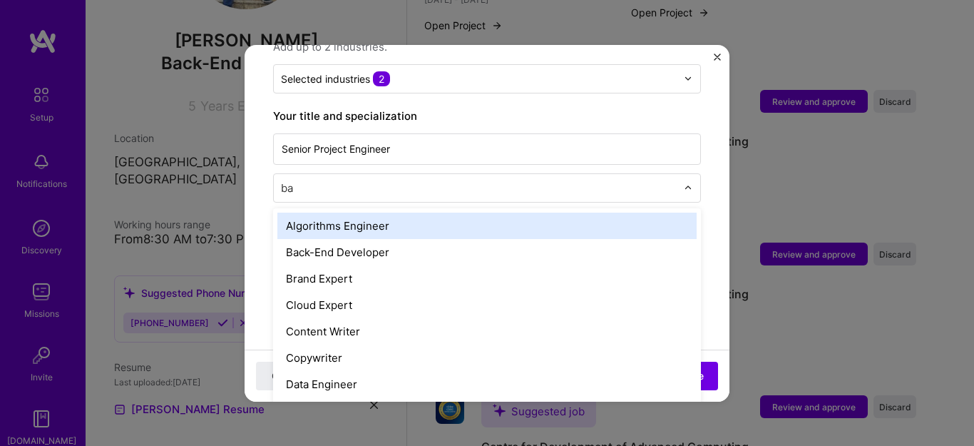
type input "bac"
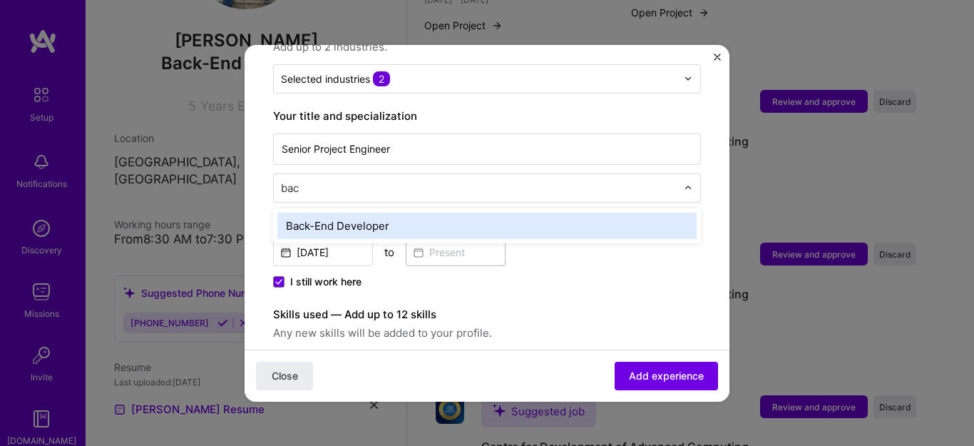
click at [394, 213] on div "Back-End Developer" at bounding box center [486, 226] width 419 height 26
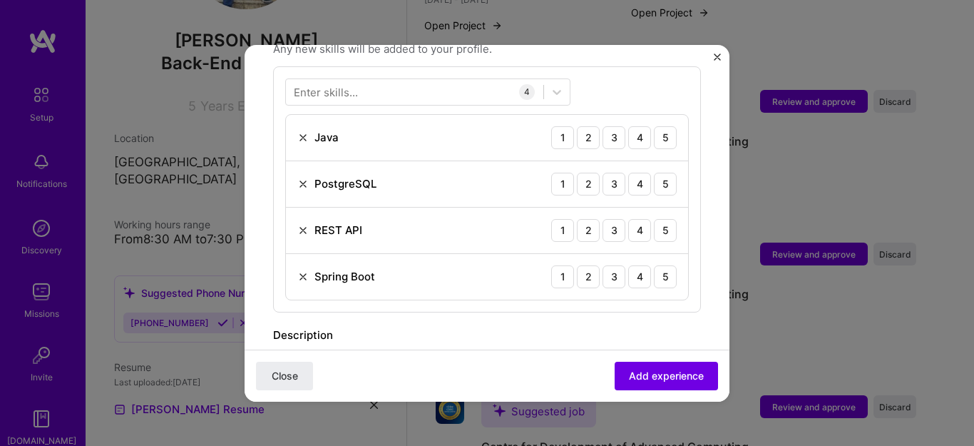
scroll to position [538, 0]
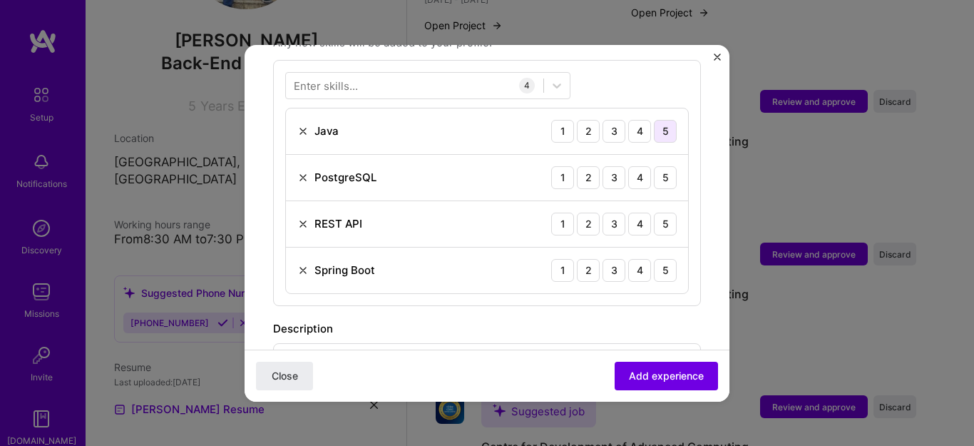
click at [655, 120] on div "5" at bounding box center [665, 131] width 23 height 23
click at [654, 166] on div "5" at bounding box center [665, 177] width 23 height 23
click at [659, 213] on div "5" at bounding box center [665, 224] width 23 height 23
click at [654, 259] on div "5" at bounding box center [665, 270] width 23 height 23
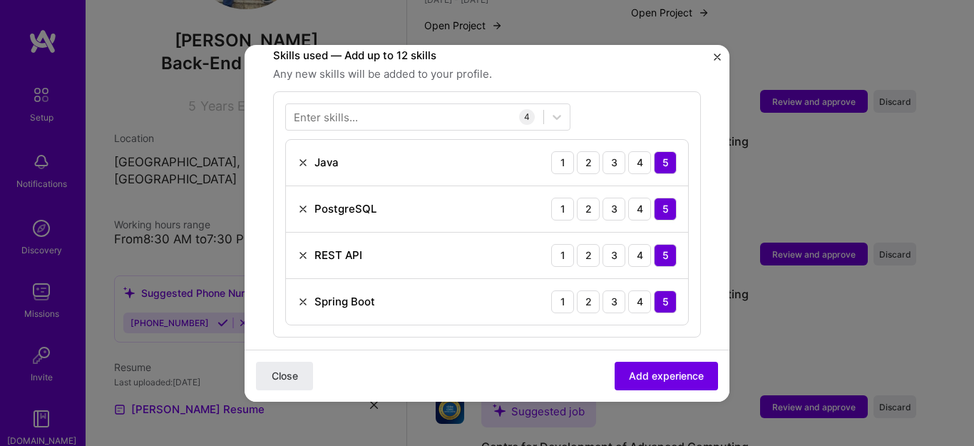
scroll to position [530, 0]
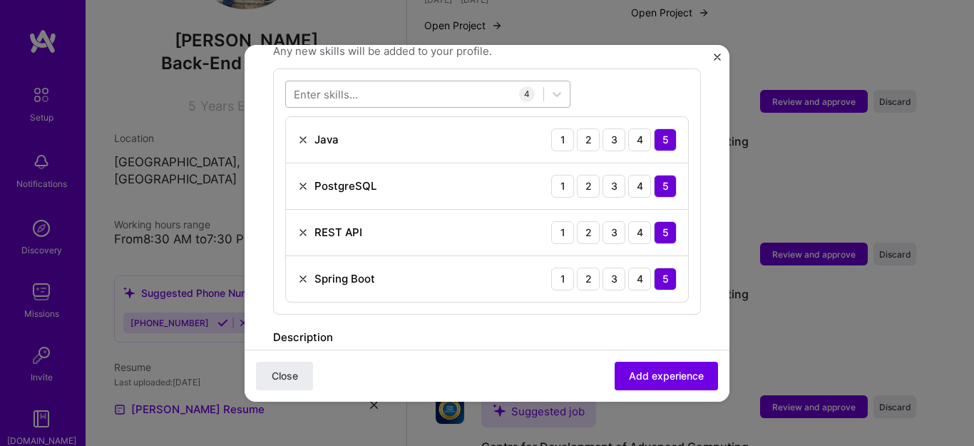
click at [358, 82] on div at bounding box center [414, 94] width 257 height 24
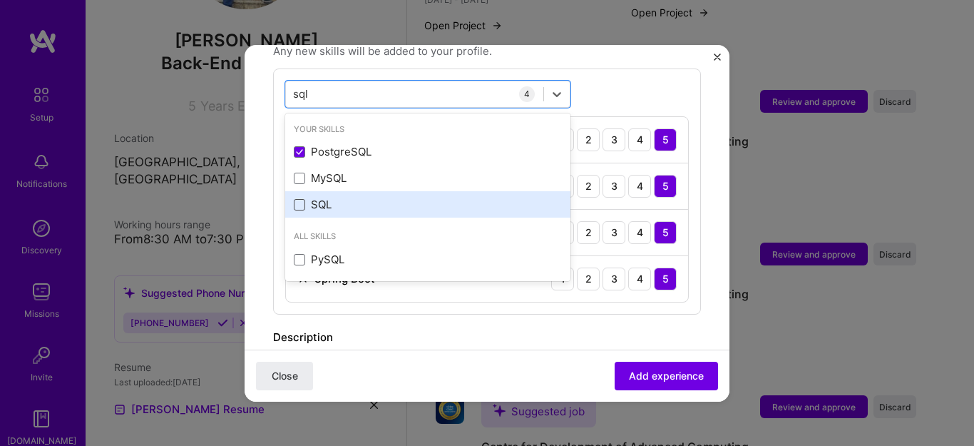
click at [297, 199] on span at bounding box center [299, 204] width 11 height 11
click at [0, 0] on input "checkbox" at bounding box center [0, 0] width 0 height 0
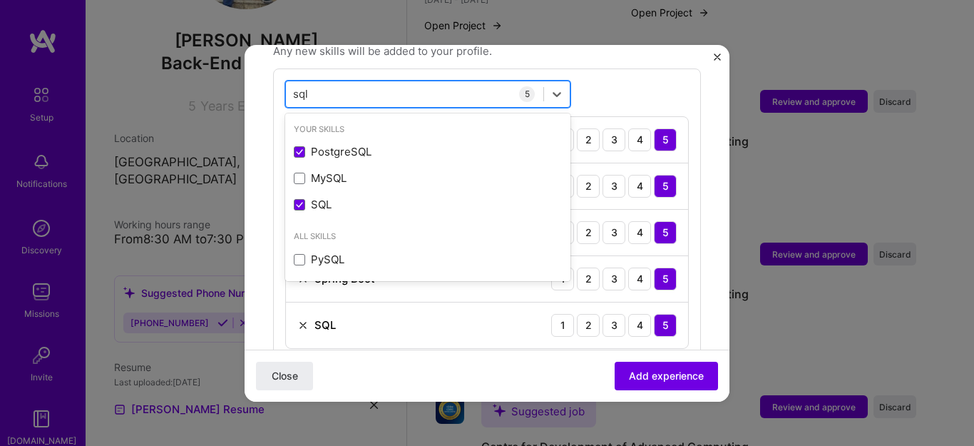
click at [331, 82] on div "sql sql" at bounding box center [414, 94] width 257 height 24
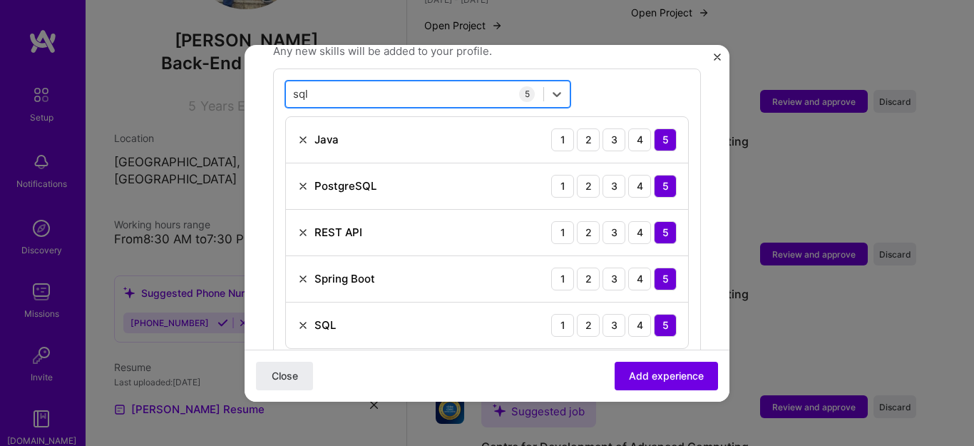
click at [331, 82] on div "sql sql" at bounding box center [414, 94] width 257 height 24
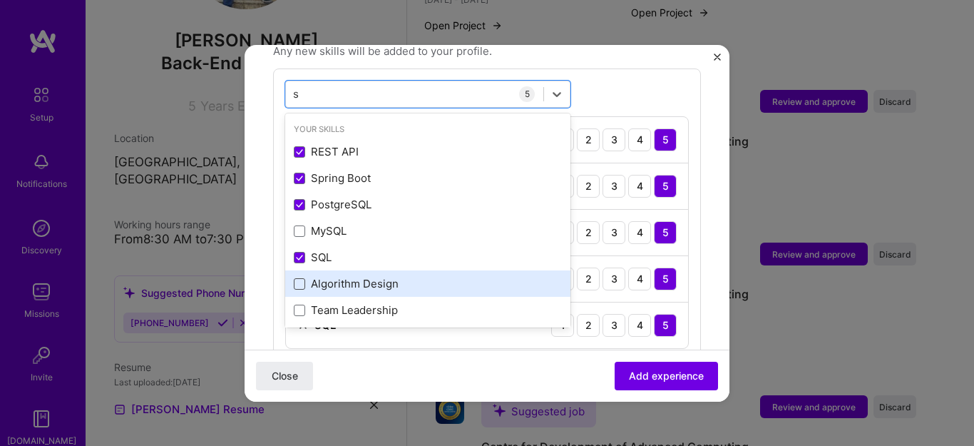
click at [300, 278] on span at bounding box center [299, 283] width 11 height 11
click at [0, 0] on input "checkbox" at bounding box center [0, 0] width 0 height 0
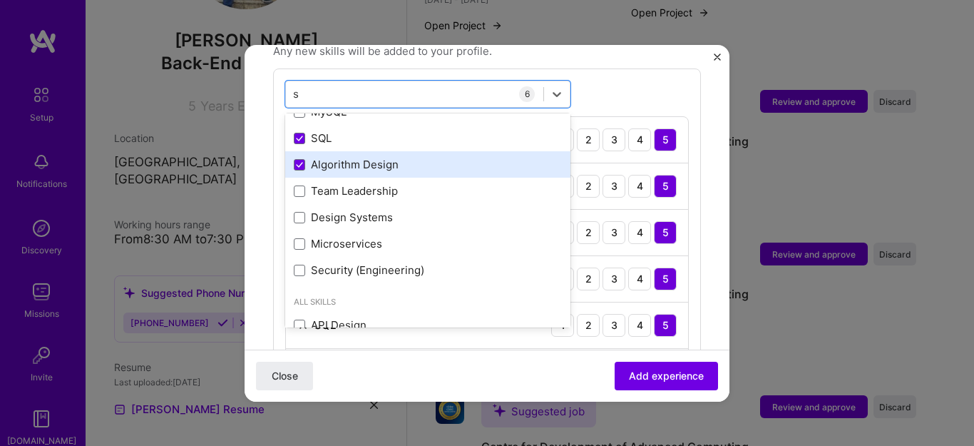
scroll to position [120, 0]
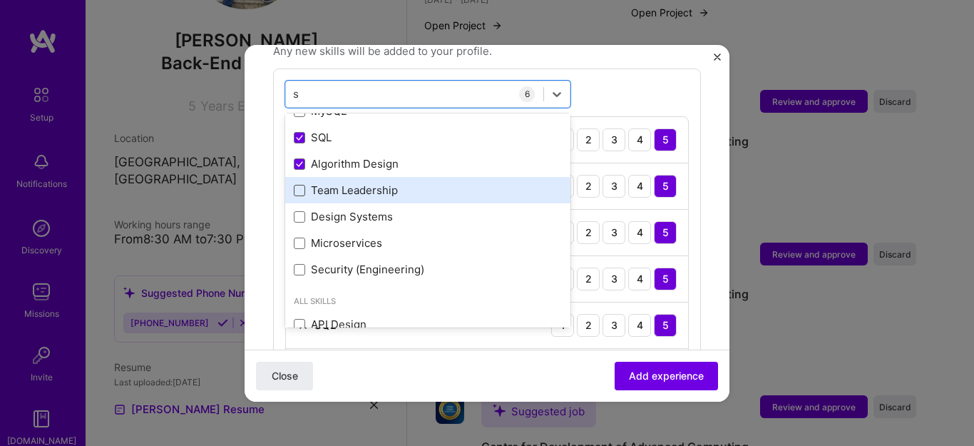
click at [302, 185] on span at bounding box center [299, 190] width 11 height 11
click at [0, 0] on input "checkbox" at bounding box center [0, 0] width 0 height 0
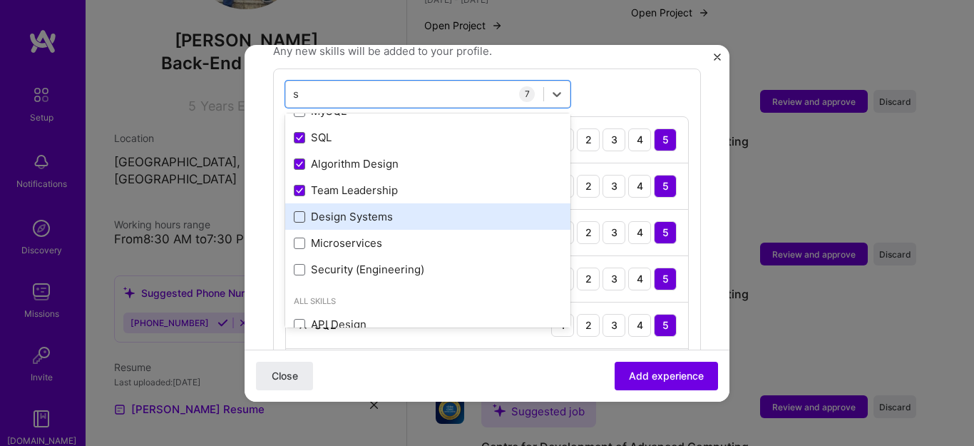
click at [300, 211] on span at bounding box center [299, 216] width 11 height 11
click at [0, 0] on input "checkbox" at bounding box center [0, 0] width 0 height 0
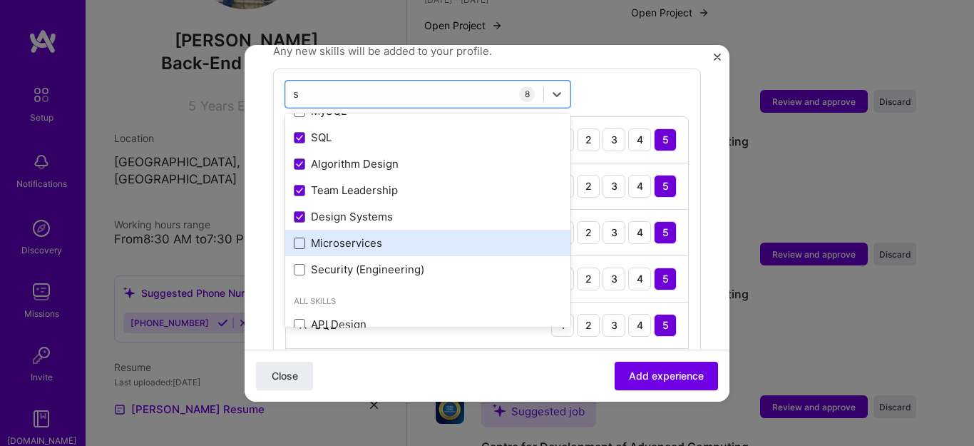
click at [300, 237] on span at bounding box center [299, 242] width 11 height 11
click at [0, 0] on input "checkbox" at bounding box center [0, 0] width 0 height 0
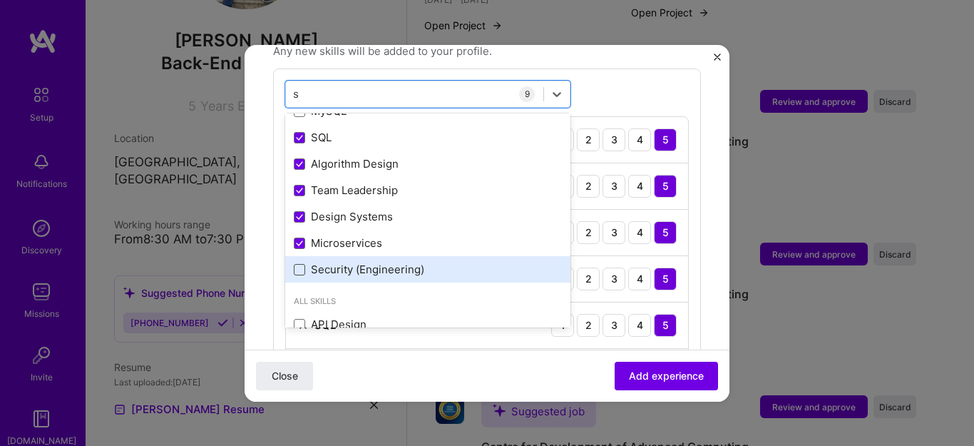
click at [300, 264] on span at bounding box center [299, 269] width 11 height 11
click at [0, 0] on input "checkbox" at bounding box center [0, 0] width 0 height 0
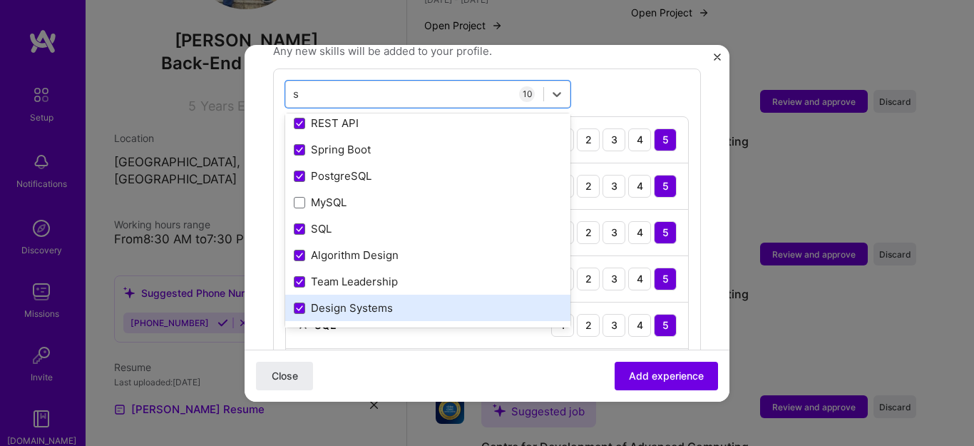
scroll to position [0, 0]
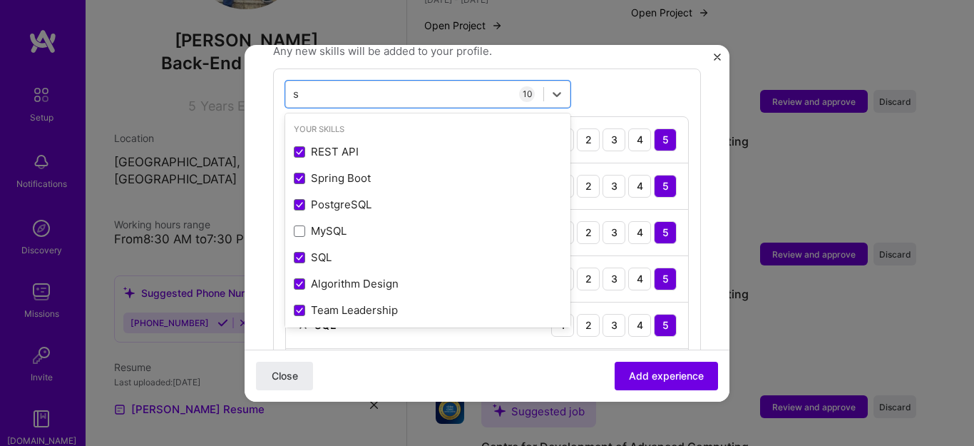
type input "s"
click at [607, 81] on div "option Security (Engineering), selected. option Spring Boot focused, 0 of 2. 18…" at bounding box center [487, 330] width 428 height 524
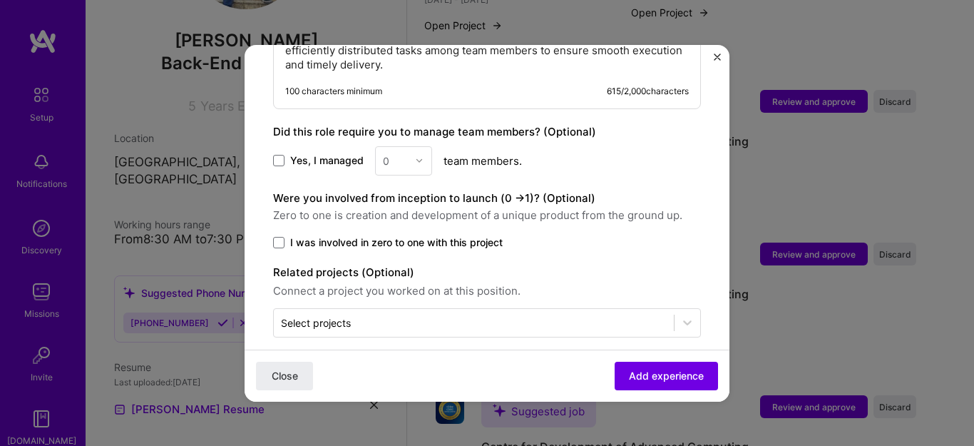
scroll to position [1263, 0]
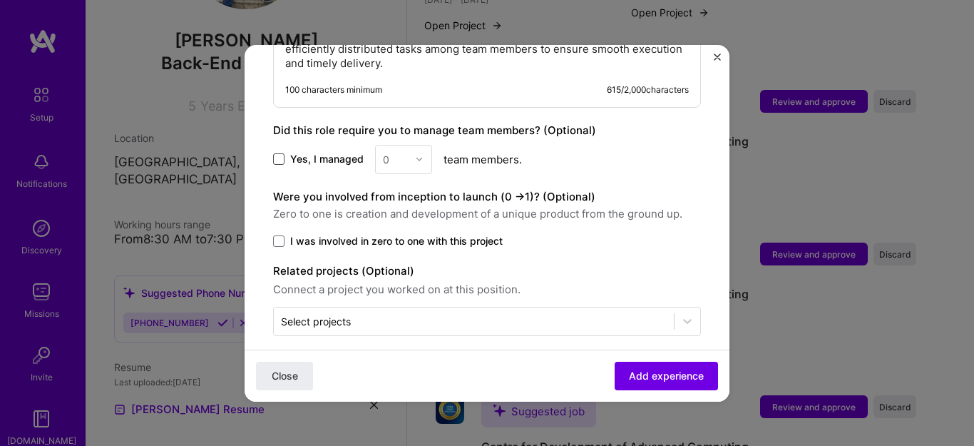
click at [280, 153] on span at bounding box center [278, 158] width 11 height 11
click at [0, 0] on input "Yes, I managed" at bounding box center [0, 0] width 0 height 0
click at [404, 152] on input "text" at bounding box center [395, 159] width 25 height 15
click at [389, 237] on div "3" at bounding box center [403, 250] width 48 height 26
click at [285, 234] on label "I was involved in zero to one with this project" at bounding box center [487, 241] width 428 height 14
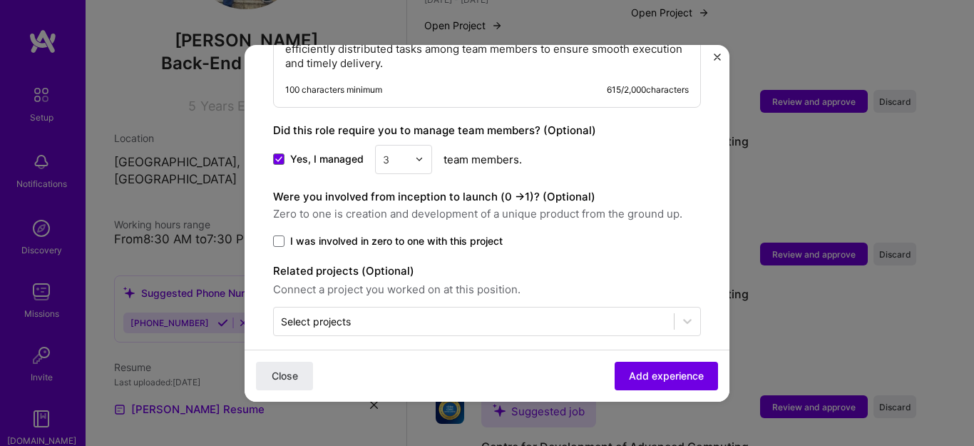
click at [0, 0] on input "I was involved in zero to one with this project" at bounding box center [0, 0] width 0 height 0
click at [655, 372] on span "Add experience" at bounding box center [666, 375] width 75 height 14
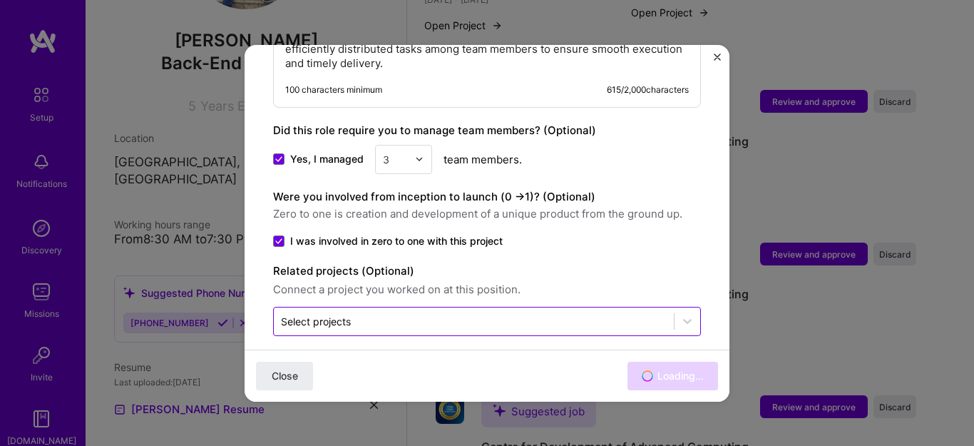
click at [568, 314] on input "text" at bounding box center [474, 321] width 386 height 15
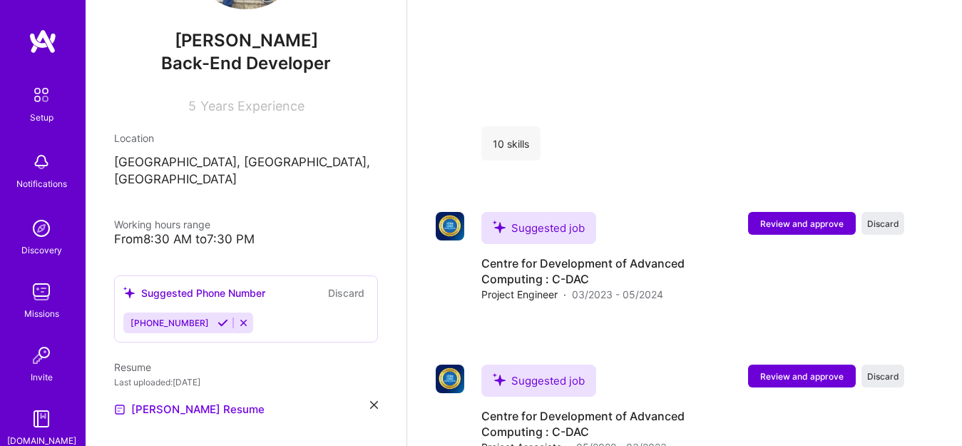
click at [295, 111] on span "Years Experience" at bounding box center [252, 105] width 104 height 15
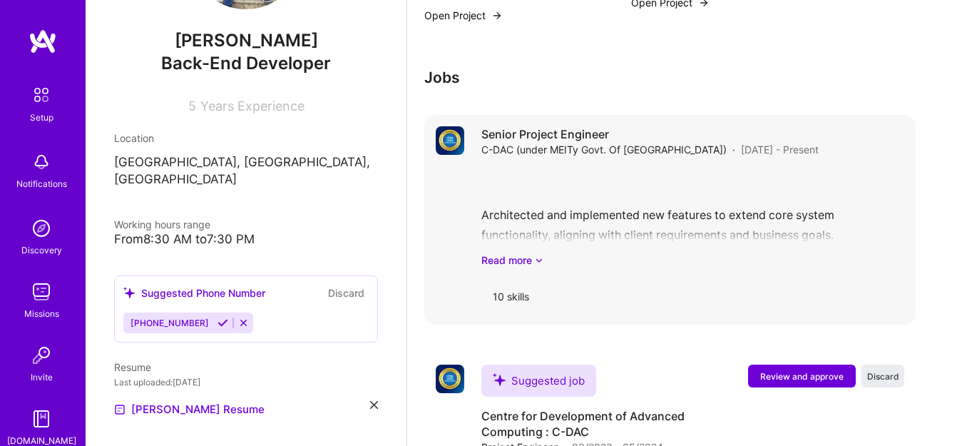
scroll to position [1397, 0]
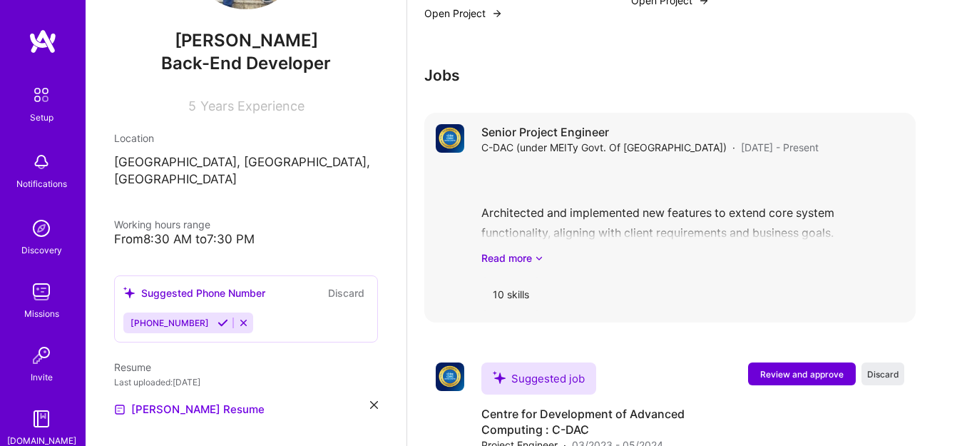
click at [633, 228] on div "Architected and implemented new features to extend core system functionality, a…" at bounding box center [692, 215] width 423 height 99
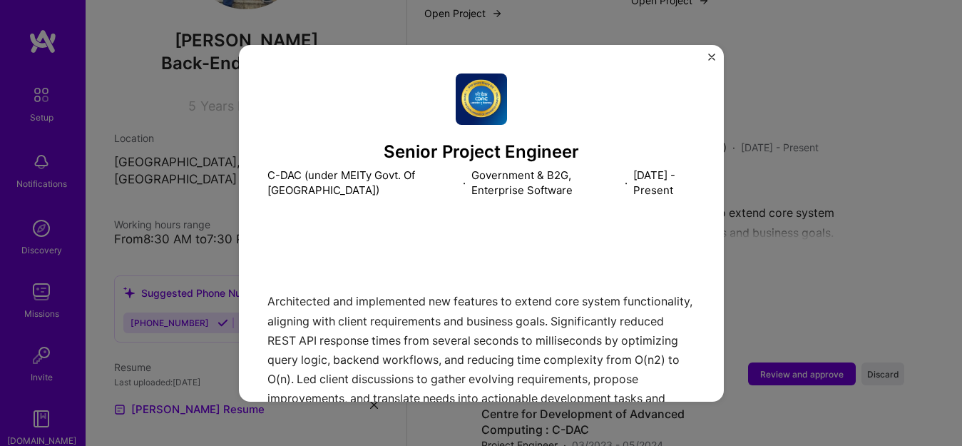
click at [778, 167] on div "Senior Project Engineer C-DAC (under MEITy Govt. Of India) · Government & B2G, …" at bounding box center [481, 223] width 962 height 446
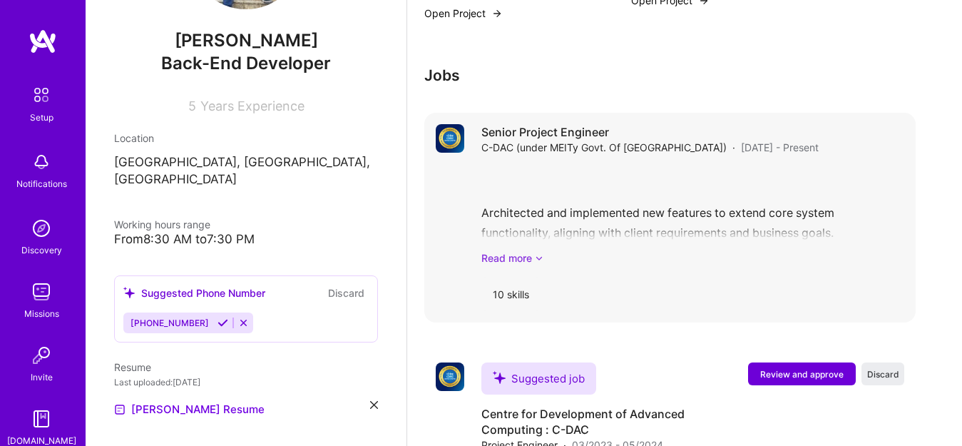
click at [539, 257] on icon at bounding box center [539, 257] width 9 height 15
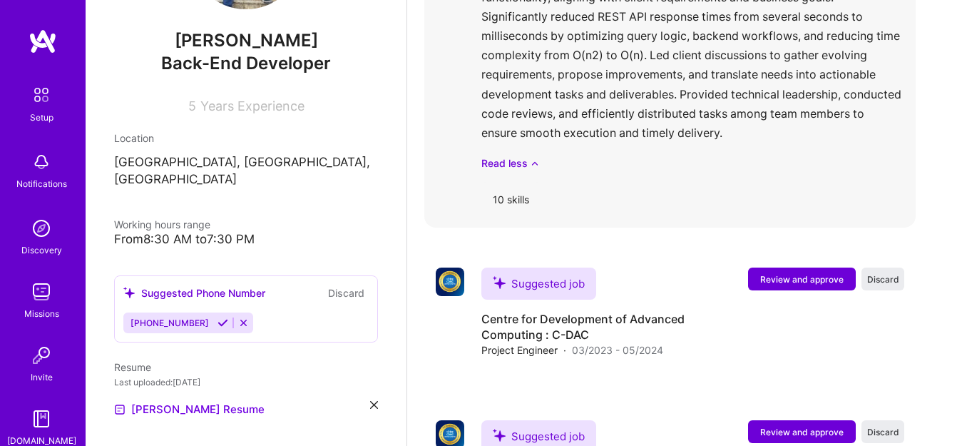
scroll to position [1637, 0]
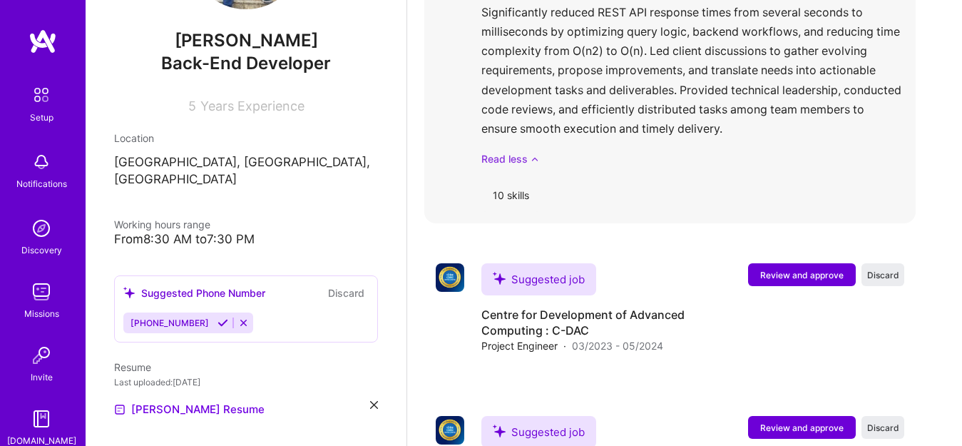
drag, startPoint x: 617, startPoint y: 153, endPoint x: 585, endPoint y: 155, distance: 32.1
click at [585, 155] on link "Read less" at bounding box center [692, 158] width 423 height 15
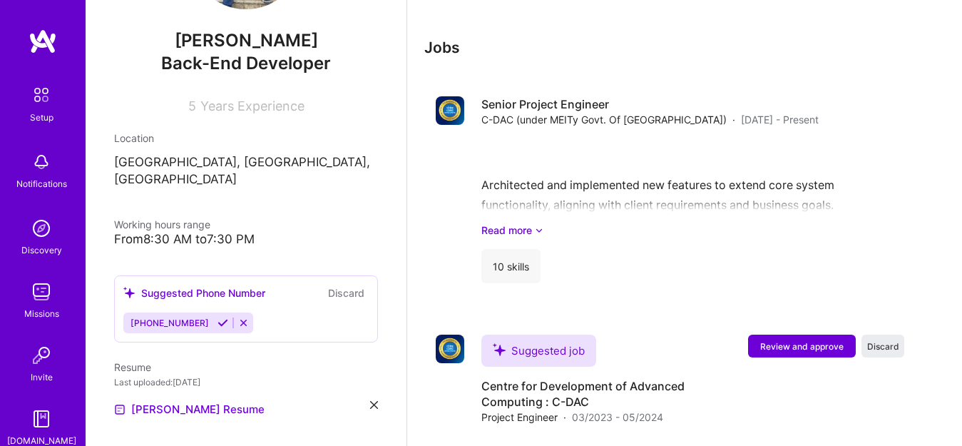
scroll to position [1369, 0]
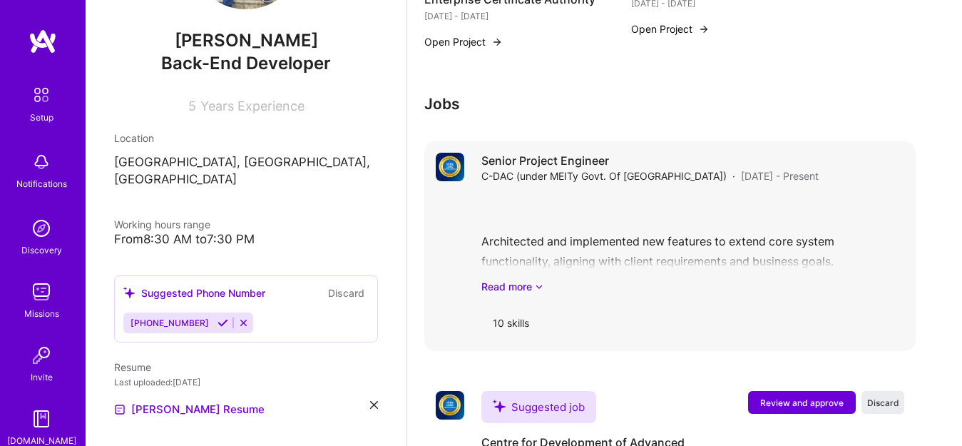
click at [741, 180] on span "[DATE] - Present" at bounding box center [780, 175] width 78 height 15
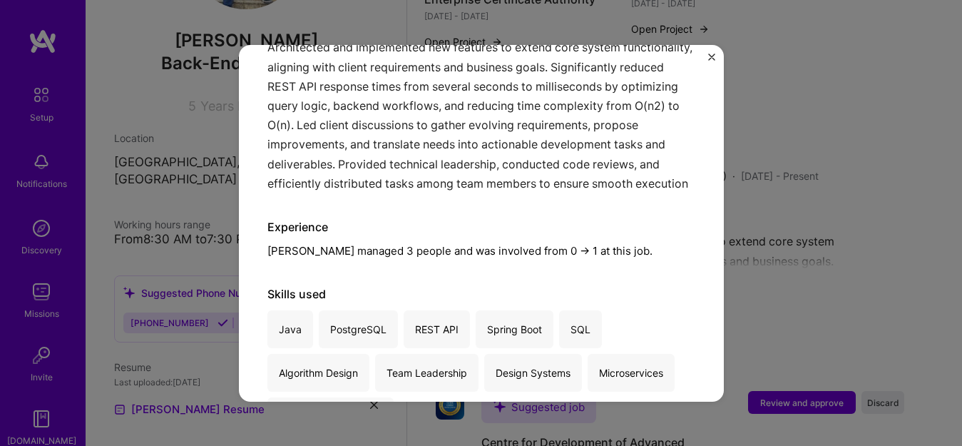
scroll to position [316, 0]
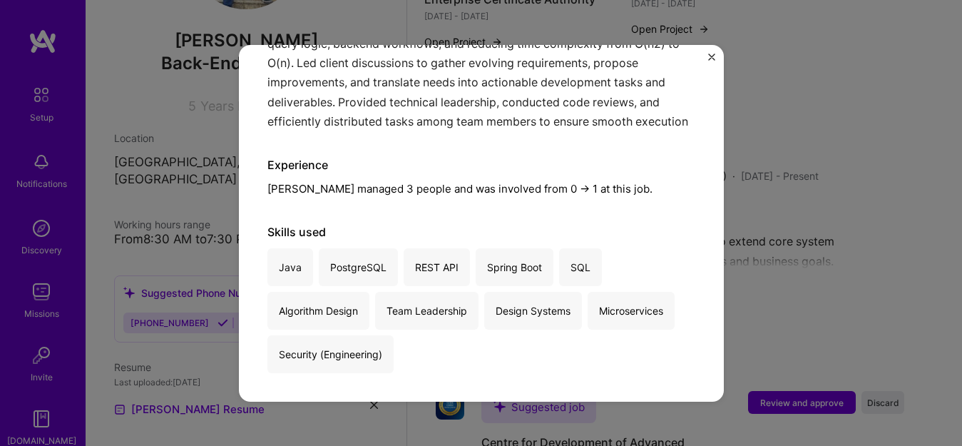
click at [766, 166] on div "Senior Project Engineer C-DAC (under MEITy Govt. Of India) · Government & B2G, …" at bounding box center [481, 223] width 962 height 446
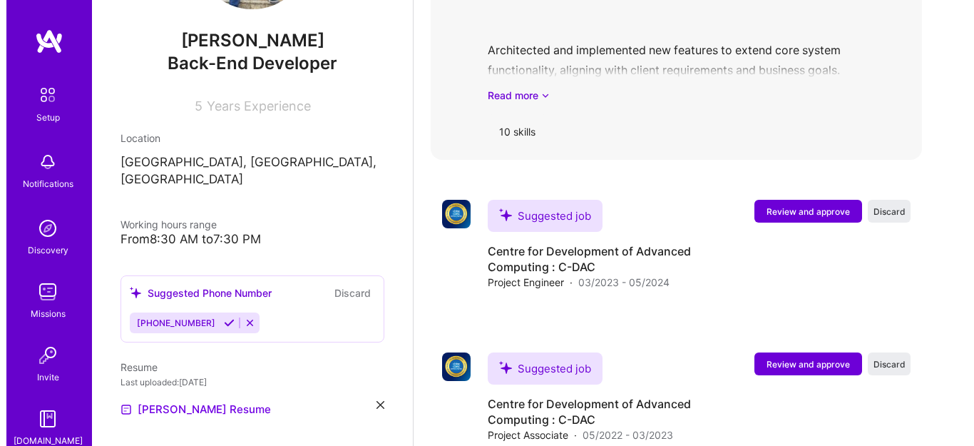
scroll to position [1612, 0]
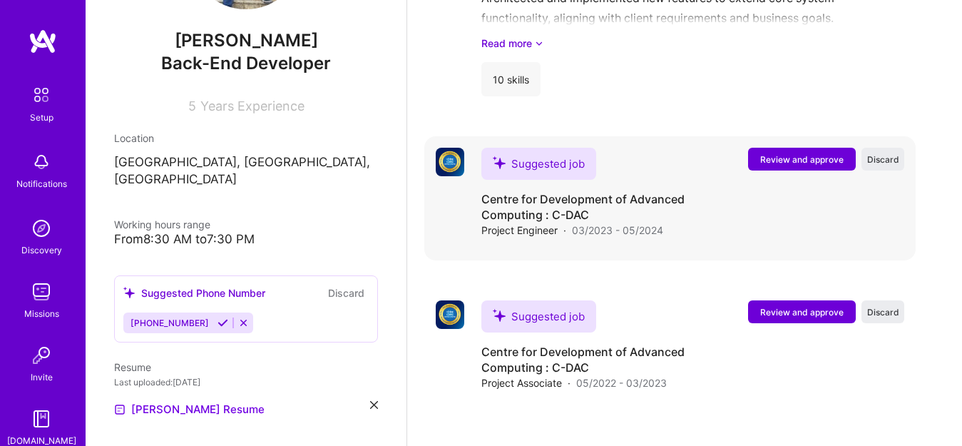
click at [808, 157] on span "Review and approve" at bounding box center [801, 159] width 83 height 12
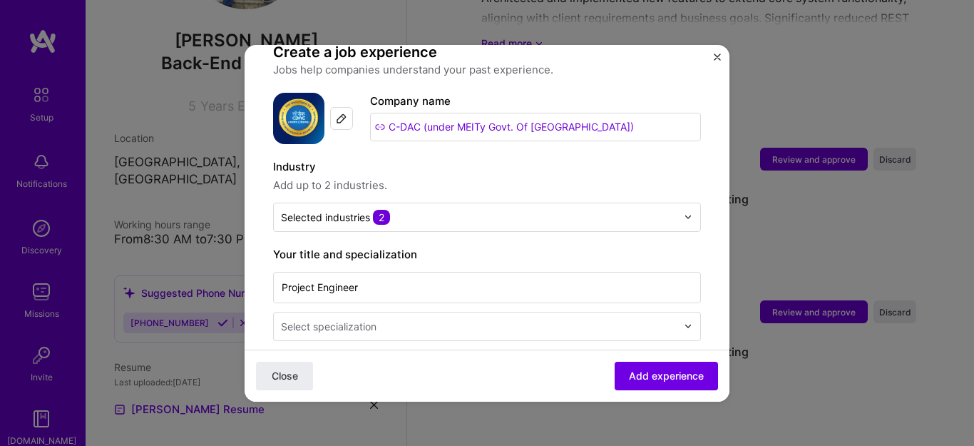
scroll to position [140, 0]
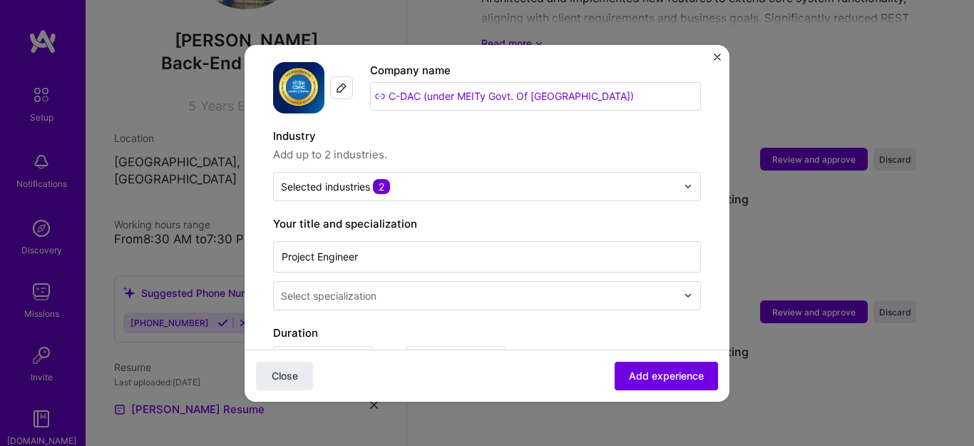
click at [382, 288] on input "text" at bounding box center [480, 295] width 399 height 15
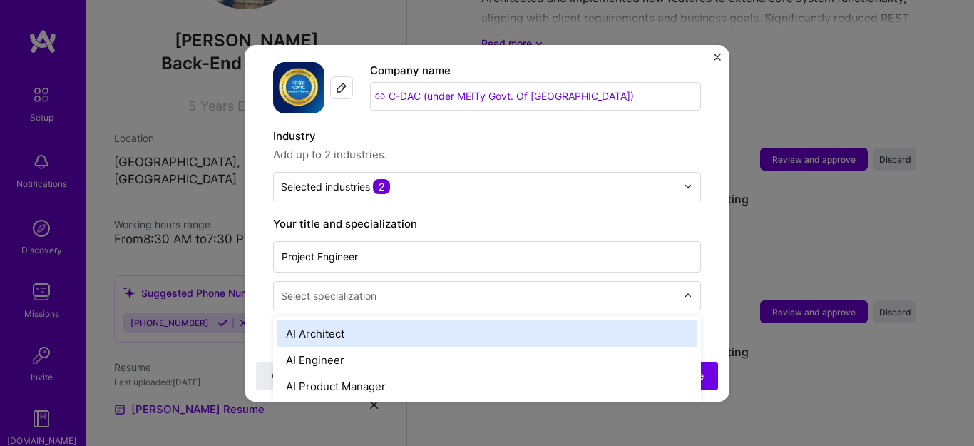
scroll to position [1686, 0]
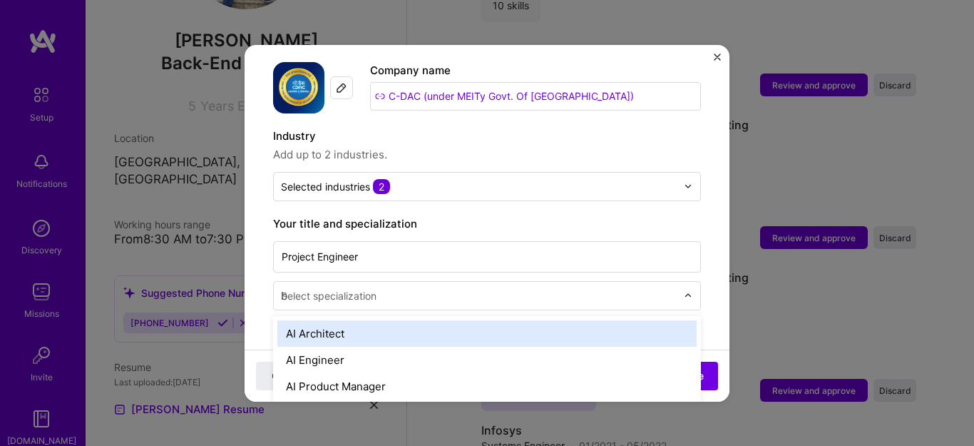
type input "ba"
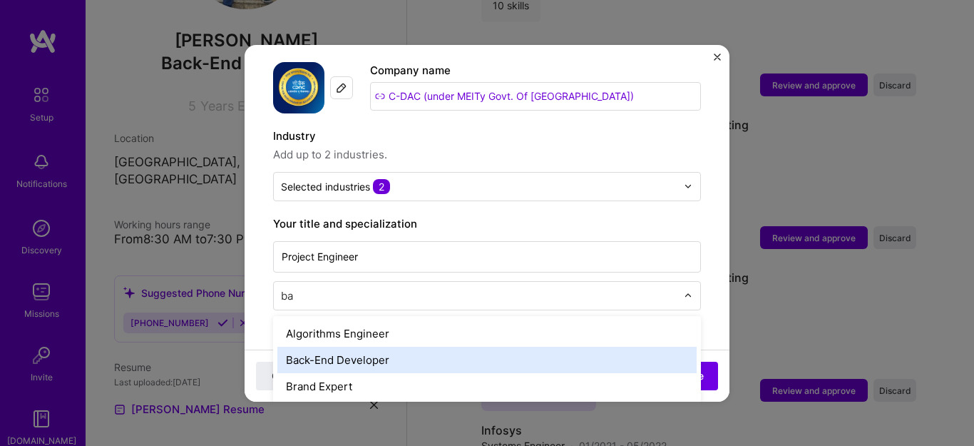
click at [349, 347] on div "Back-End Developer" at bounding box center [486, 360] width 419 height 26
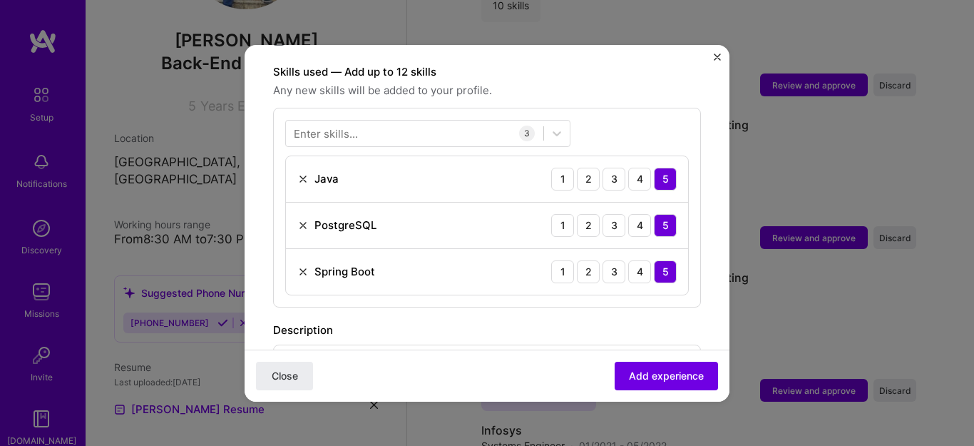
scroll to position [471, 0]
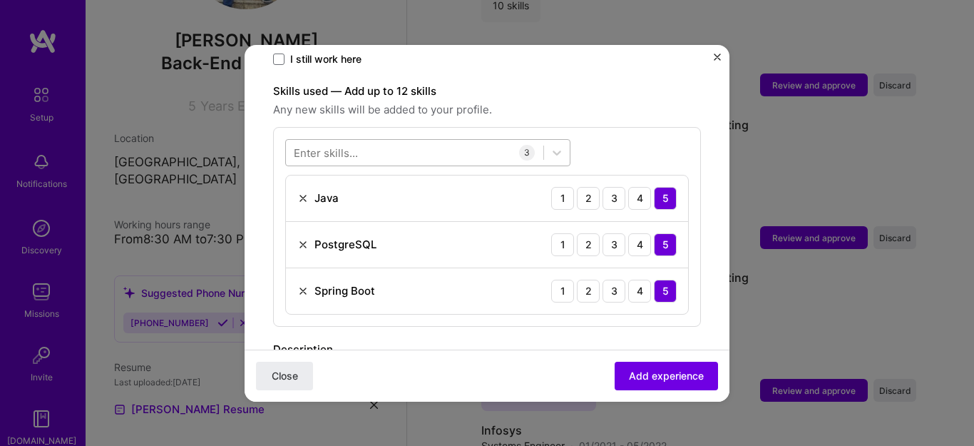
click at [391, 145] on div at bounding box center [414, 152] width 257 height 24
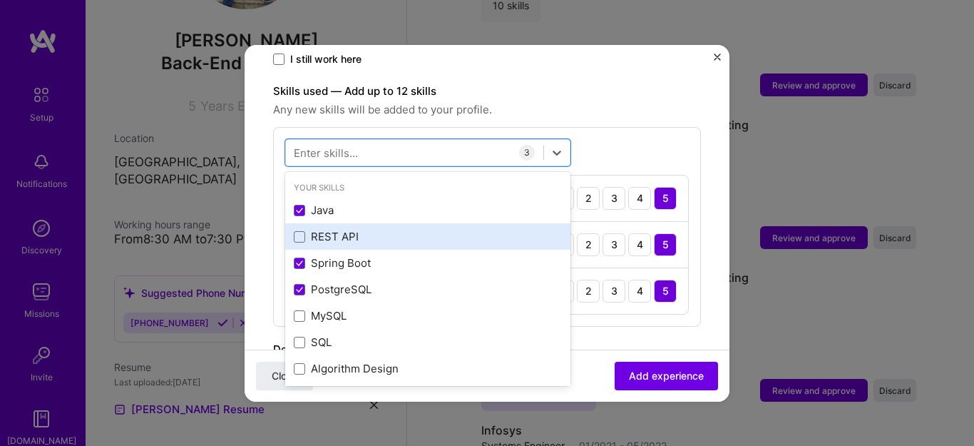
click at [308, 229] on div "REST API" at bounding box center [428, 236] width 268 height 15
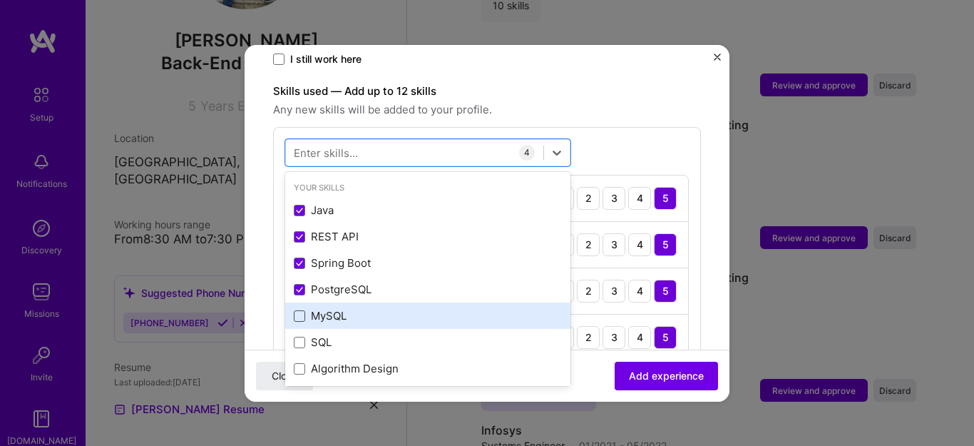
click at [304, 310] on span at bounding box center [299, 315] width 11 height 11
click at [0, 0] on input "checkbox" at bounding box center [0, 0] width 0 height 0
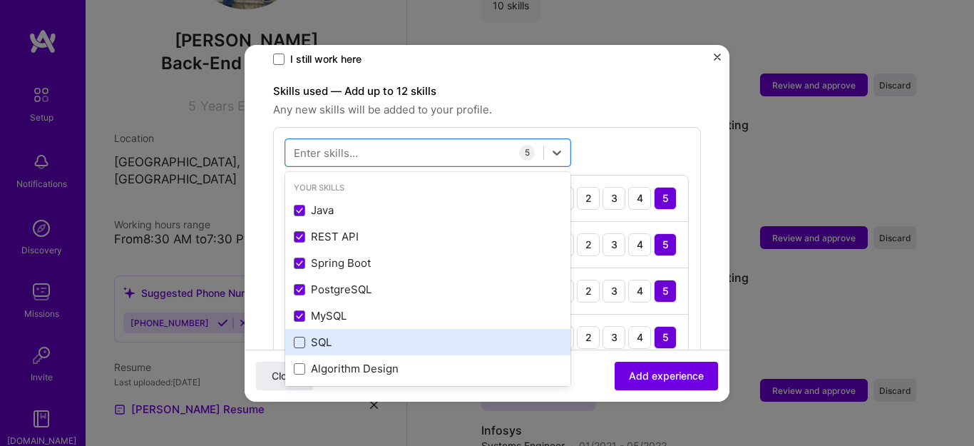
click at [301, 337] on span at bounding box center [299, 342] width 11 height 11
click at [0, 0] on input "checkbox" at bounding box center [0, 0] width 0 height 0
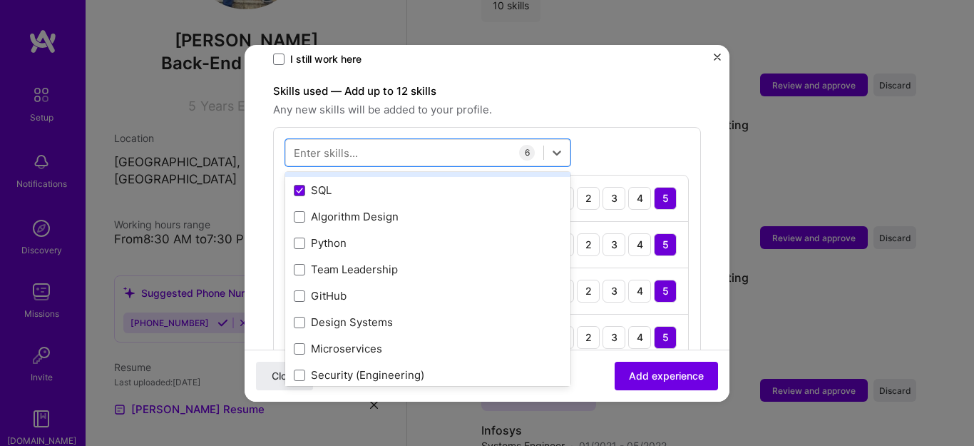
scroll to position [158, 0]
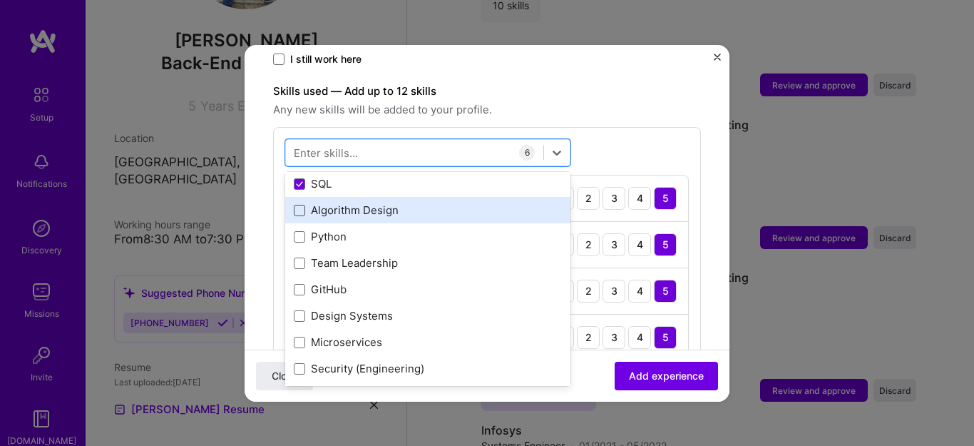
click at [299, 205] on span at bounding box center [299, 210] width 11 height 11
click at [0, 0] on input "checkbox" at bounding box center [0, 0] width 0 height 0
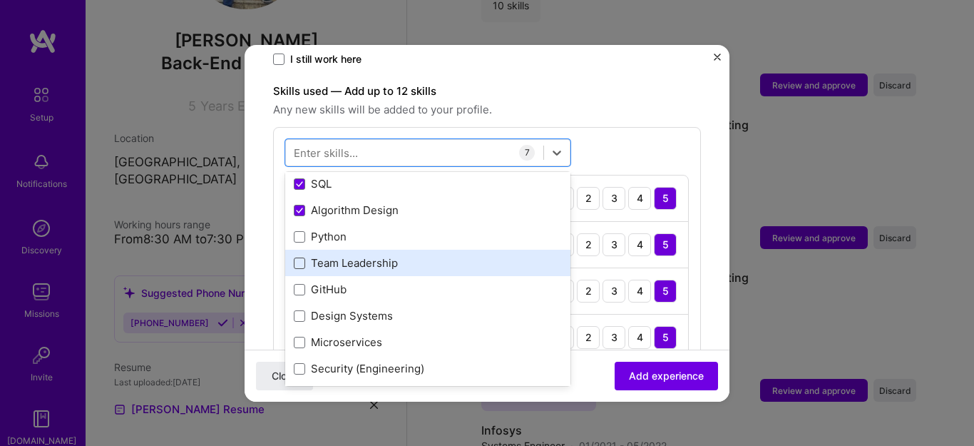
click at [302, 257] on span at bounding box center [299, 262] width 11 height 11
click at [0, 0] on input "checkbox" at bounding box center [0, 0] width 0 height 0
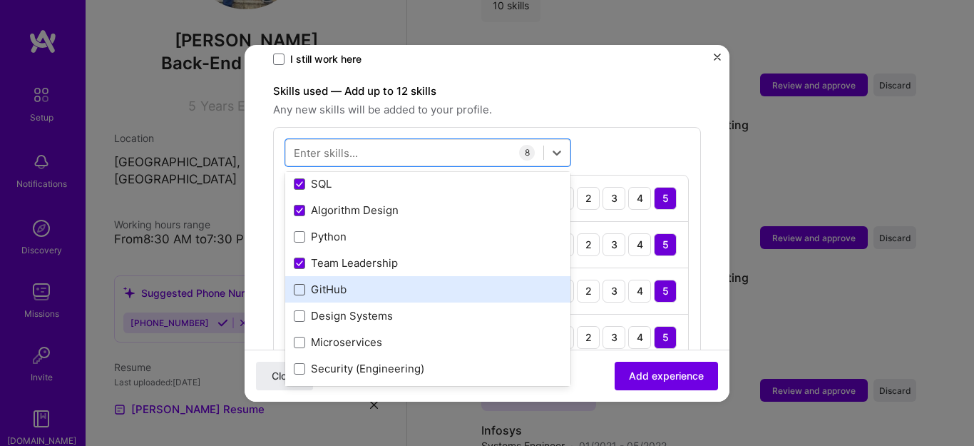
click at [304, 284] on span at bounding box center [299, 289] width 11 height 11
click at [0, 0] on input "checkbox" at bounding box center [0, 0] width 0 height 0
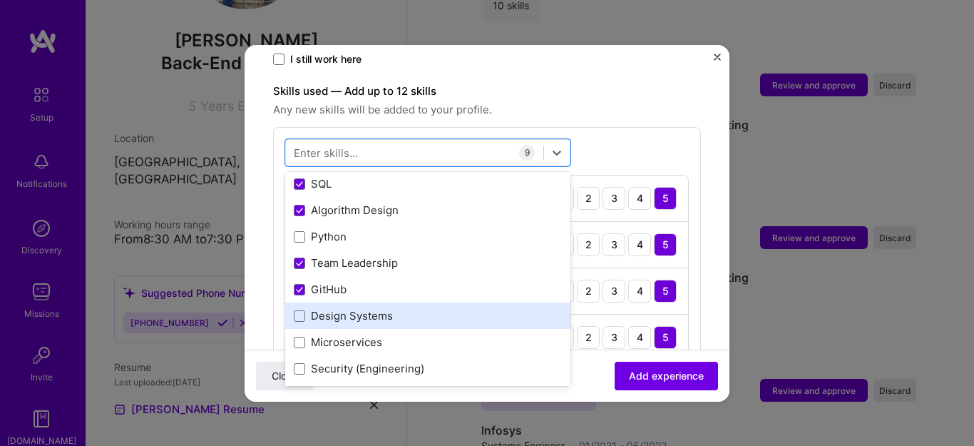
click at [313, 308] on div "Design Systems" at bounding box center [428, 315] width 268 height 15
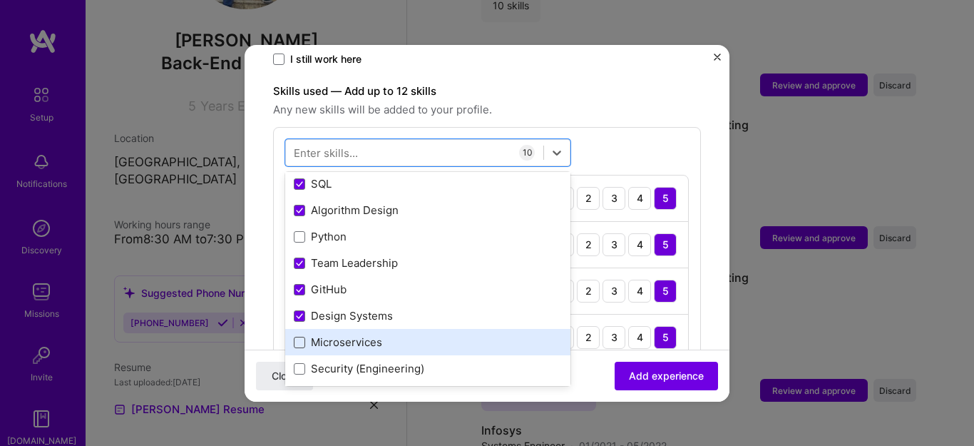
click at [302, 337] on span at bounding box center [299, 342] width 11 height 11
click at [0, 0] on input "checkbox" at bounding box center [0, 0] width 0 height 0
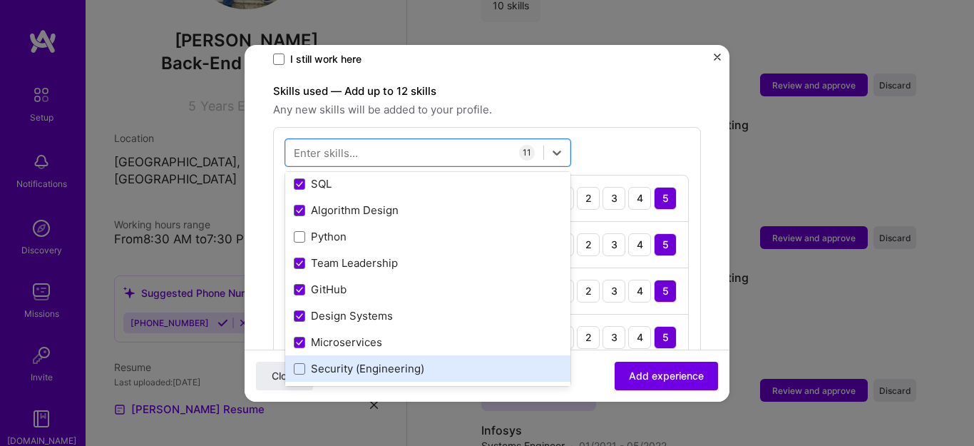
click at [319, 362] on div "Security (Engineering)" at bounding box center [427, 368] width 285 height 26
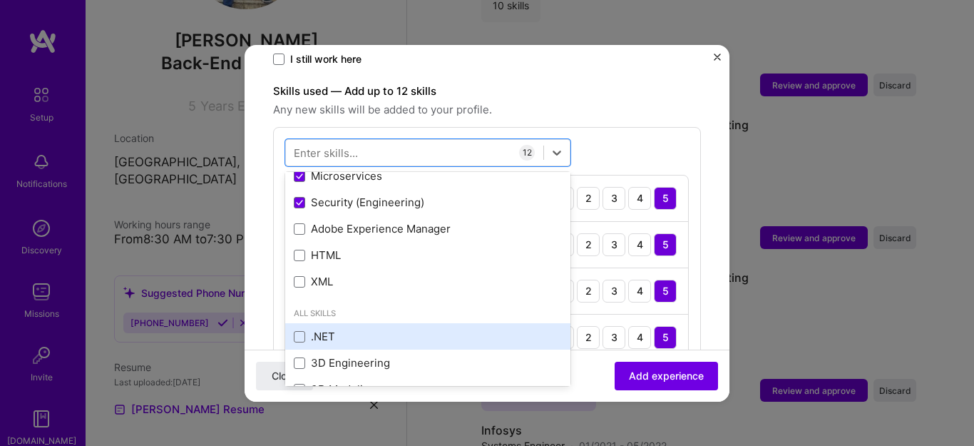
scroll to position [300, 0]
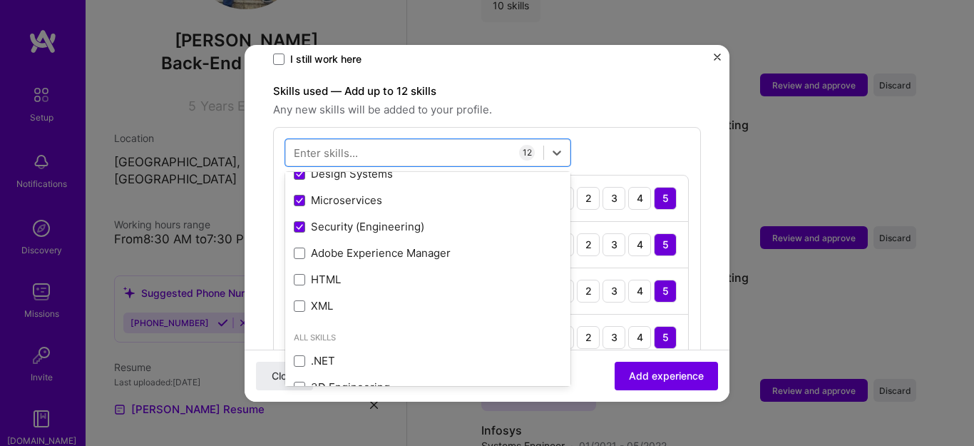
click at [639, 143] on div "option Security (Engineering), selected. option Microservices selected, 0 of 2.…" at bounding box center [487, 435] width 428 height 617
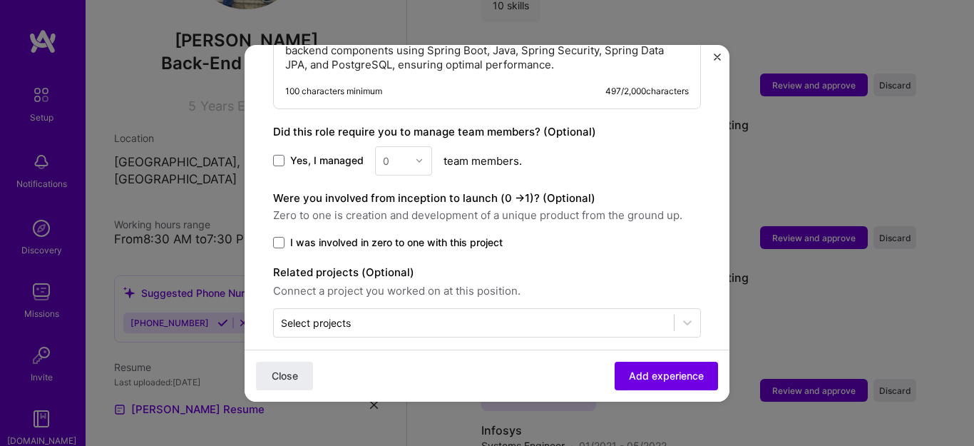
scroll to position [1327, 0]
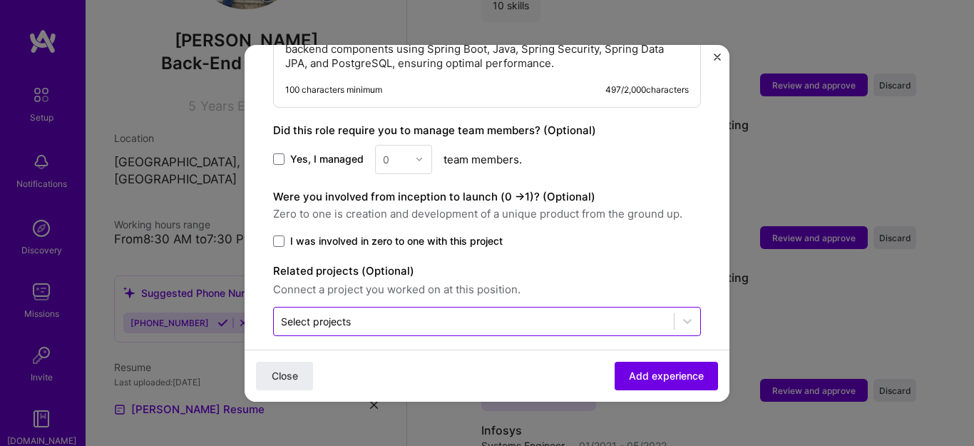
click at [429, 314] on input "text" at bounding box center [474, 321] width 386 height 15
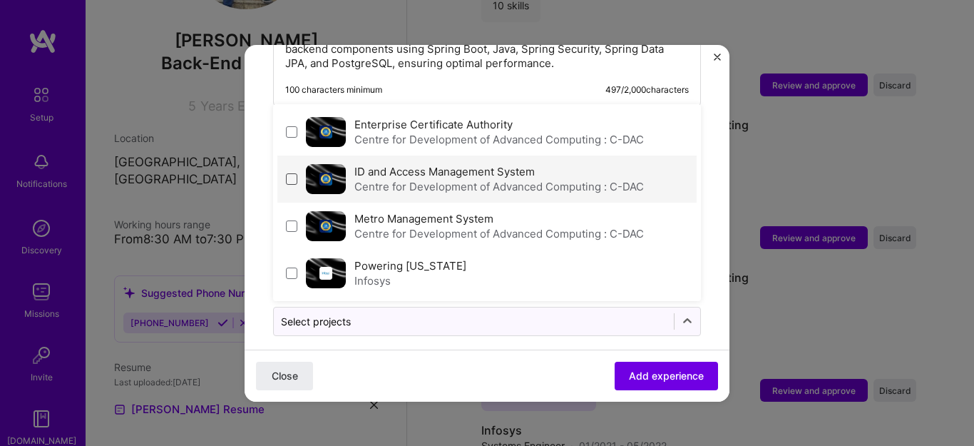
click at [293, 173] on span at bounding box center [291, 178] width 11 height 11
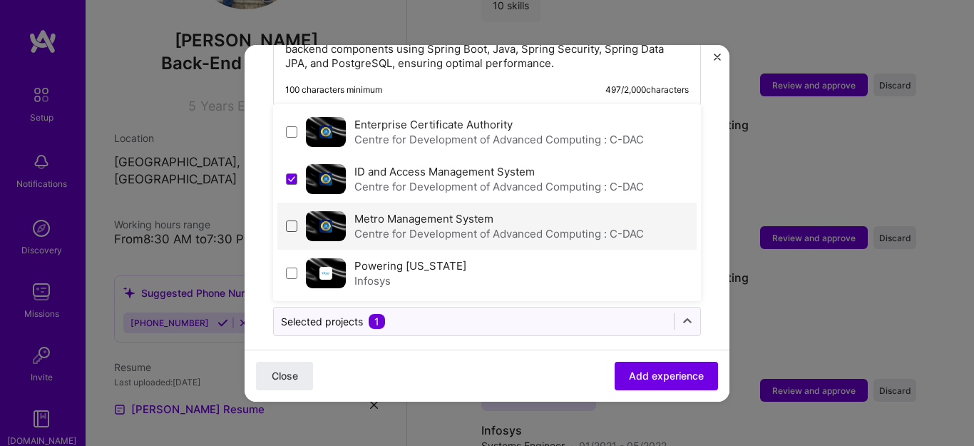
click at [295, 220] on span at bounding box center [291, 225] width 11 height 11
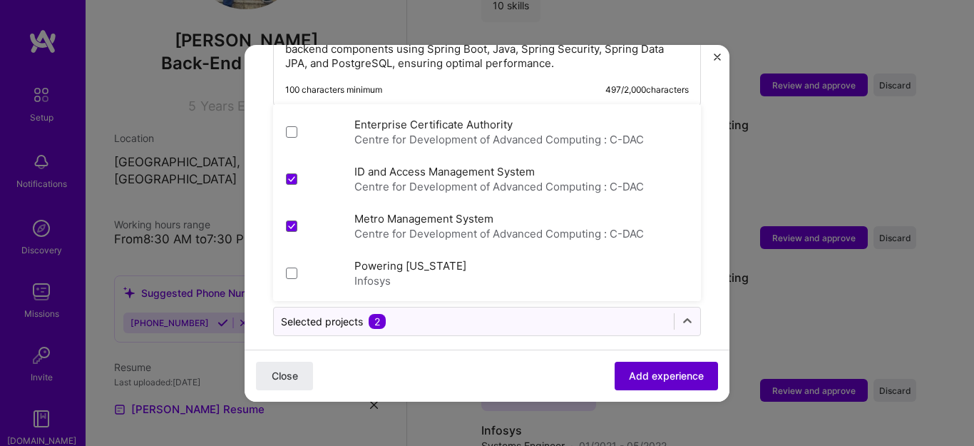
click at [655, 374] on span "Add experience" at bounding box center [666, 375] width 75 height 14
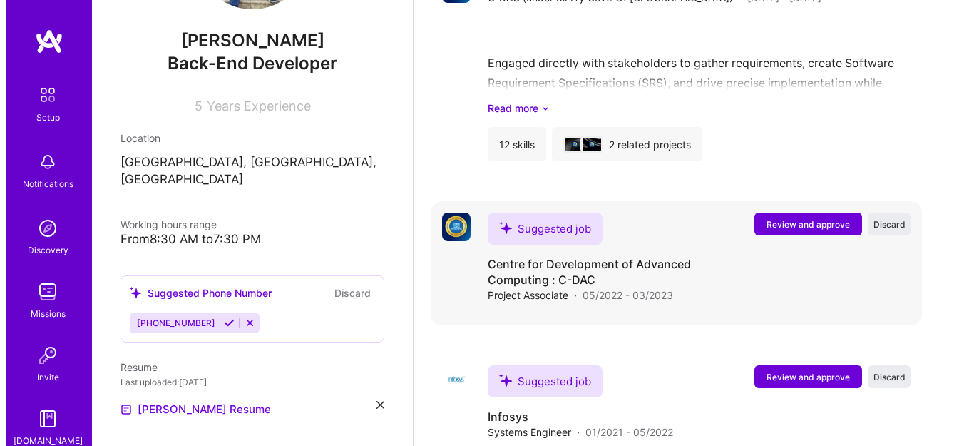
scroll to position [1802, 0]
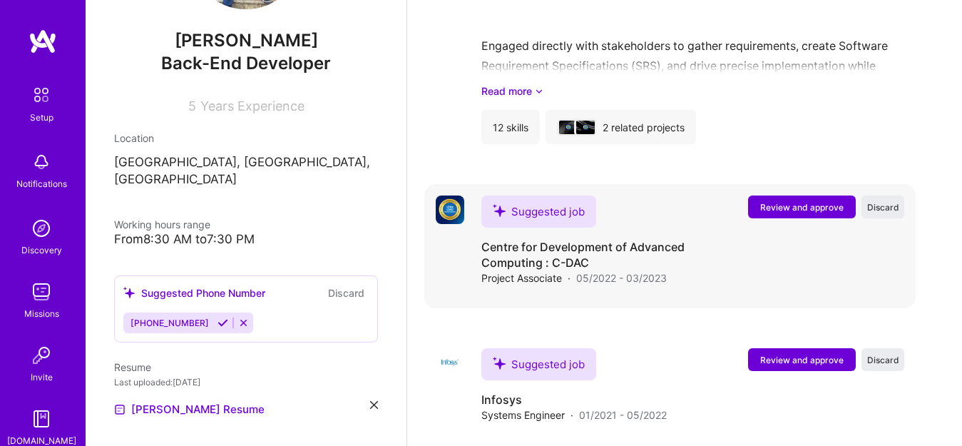
click at [832, 201] on span "Review and approve" at bounding box center [801, 207] width 83 height 12
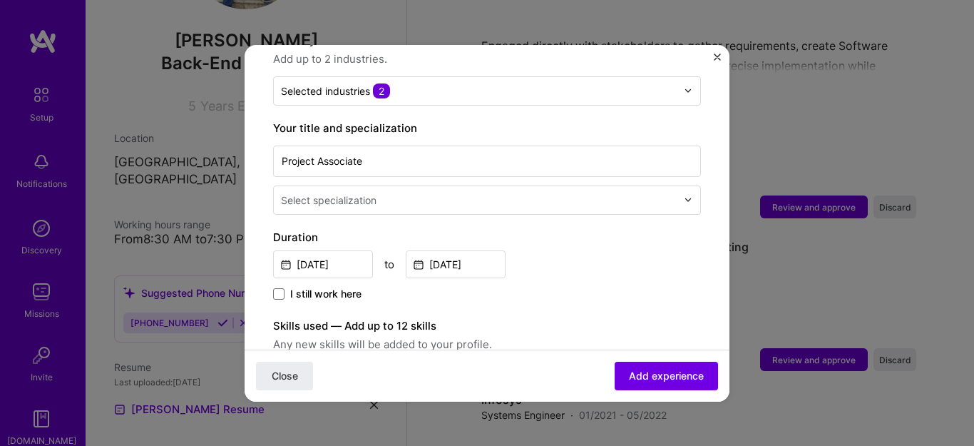
scroll to position [237, 0]
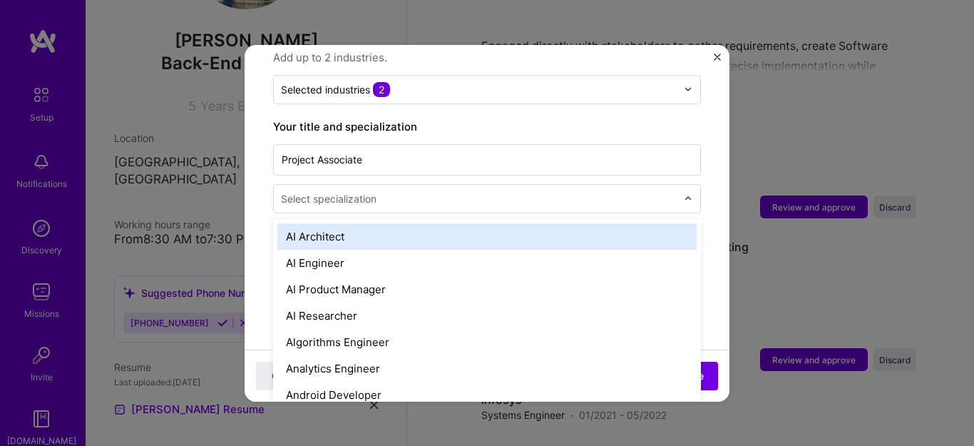
click at [368, 191] on div "Select specialization" at bounding box center [329, 198] width 96 height 15
type input "bac"
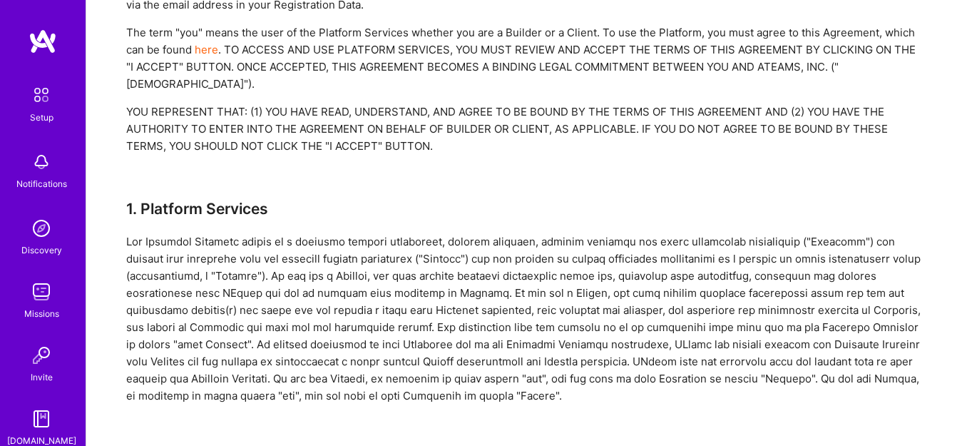
scroll to position [229, 0]
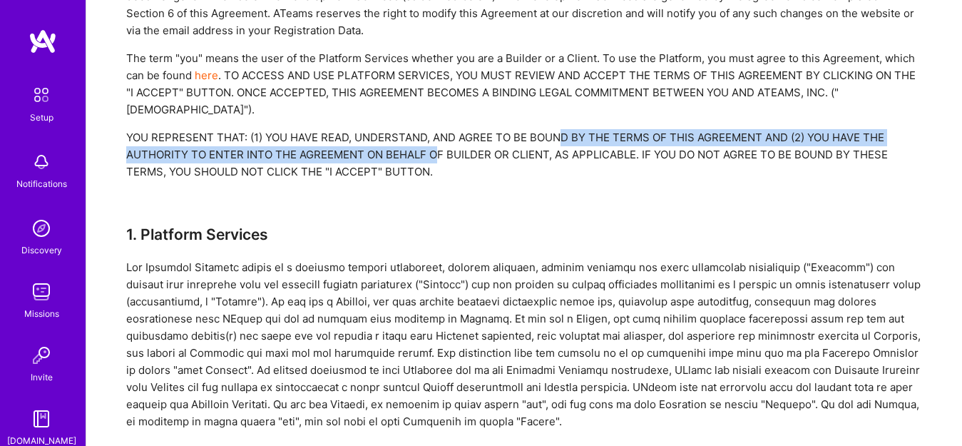
drag, startPoint x: 439, startPoint y: 131, endPoint x: 560, endPoint y: 128, distance: 120.6
click at [560, 129] on div "YOU REPRESENT THAT: (1) YOU HAVE READ, UNDERSTAND, AND AGREE TO BE BOUND BY THE…" at bounding box center [524, 154] width 796 height 51
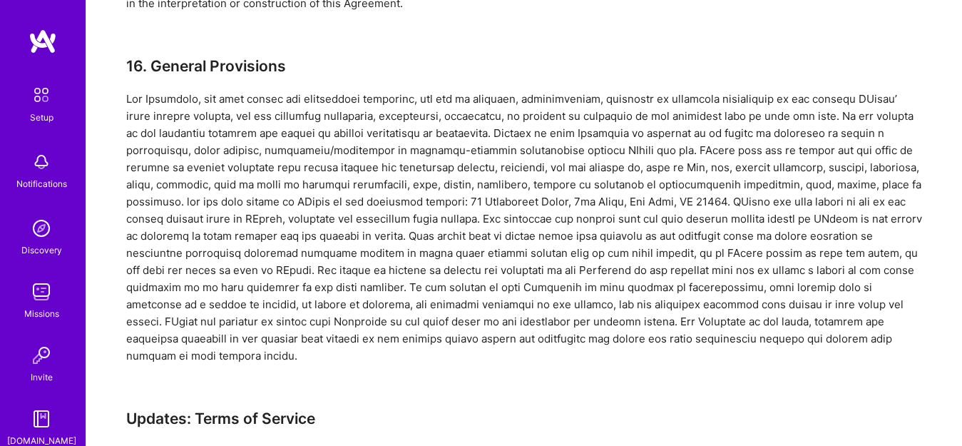
scroll to position [4732, 0]
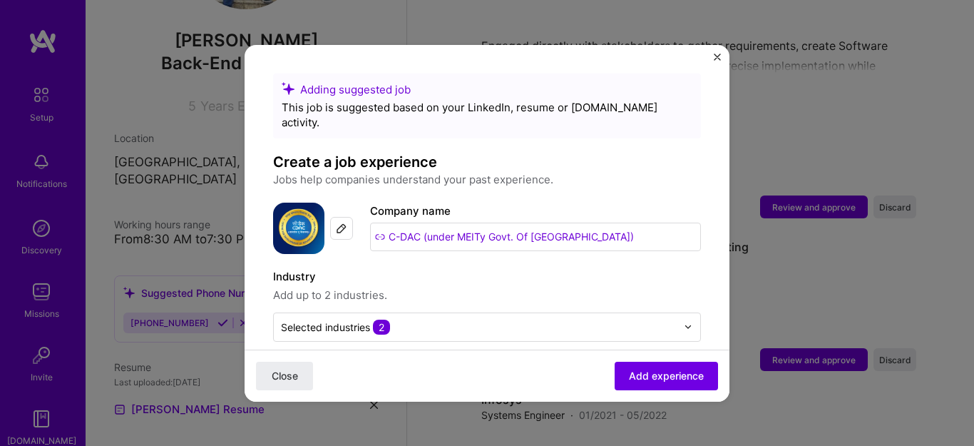
scroll to position [237, 0]
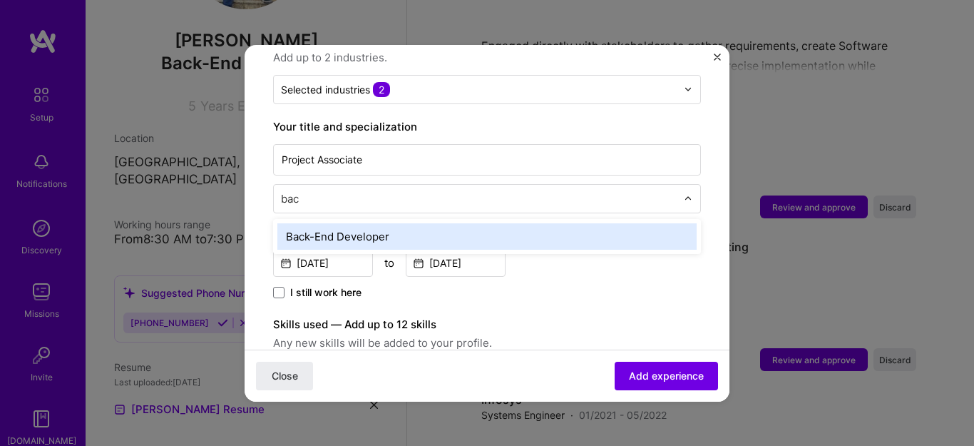
click at [354, 223] on div "Back-End Developer" at bounding box center [486, 236] width 419 height 26
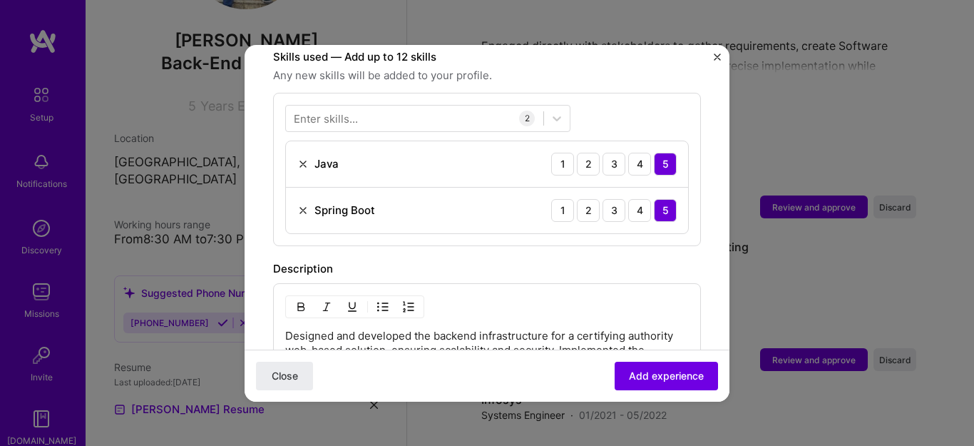
scroll to position [545, 0]
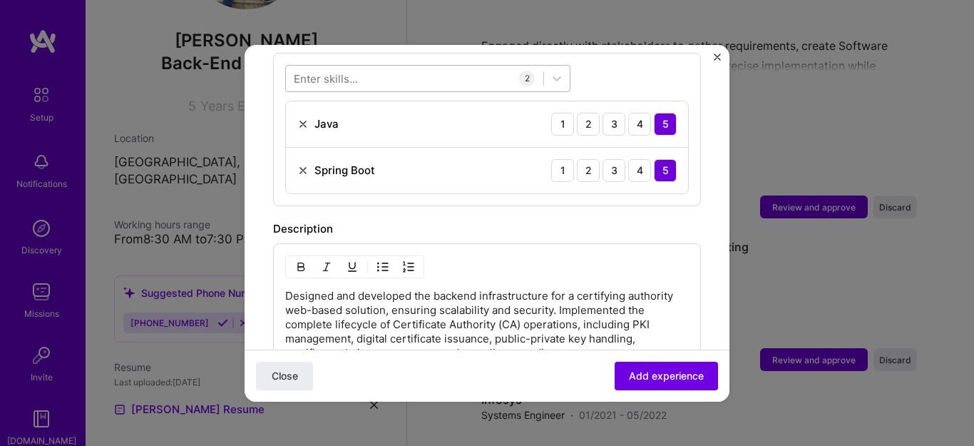
click at [374, 74] on div at bounding box center [414, 78] width 257 height 24
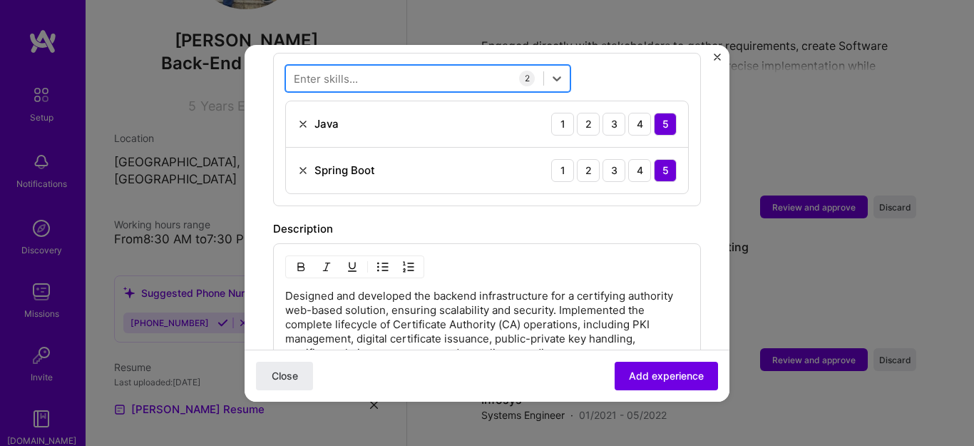
click at [367, 66] on div at bounding box center [414, 78] width 257 height 24
click at [340, 71] on div at bounding box center [414, 78] width 257 height 24
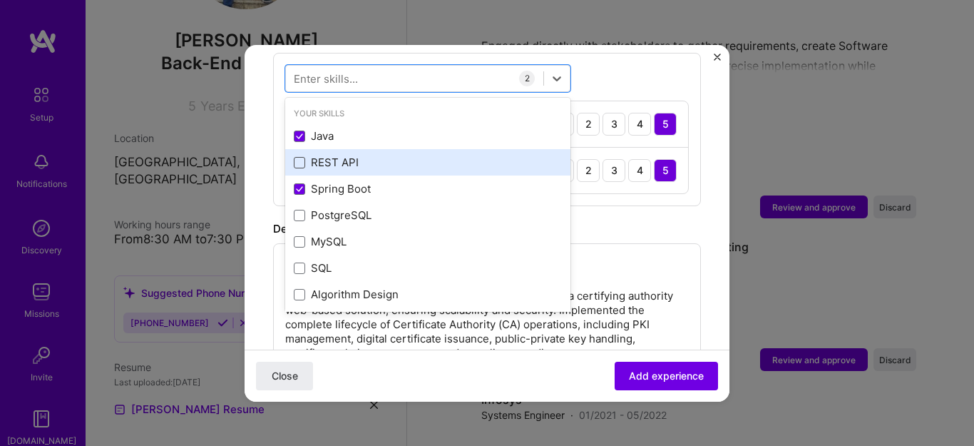
click at [305, 157] on span at bounding box center [299, 162] width 11 height 11
click at [0, 0] on input "checkbox" at bounding box center [0, 0] width 0 height 0
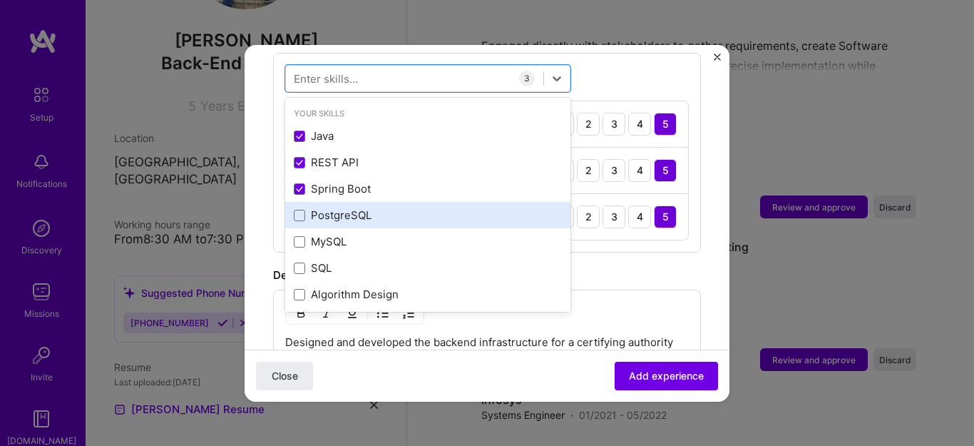
click at [332, 208] on div "PostgreSQL" at bounding box center [428, 215] width 268 height 15
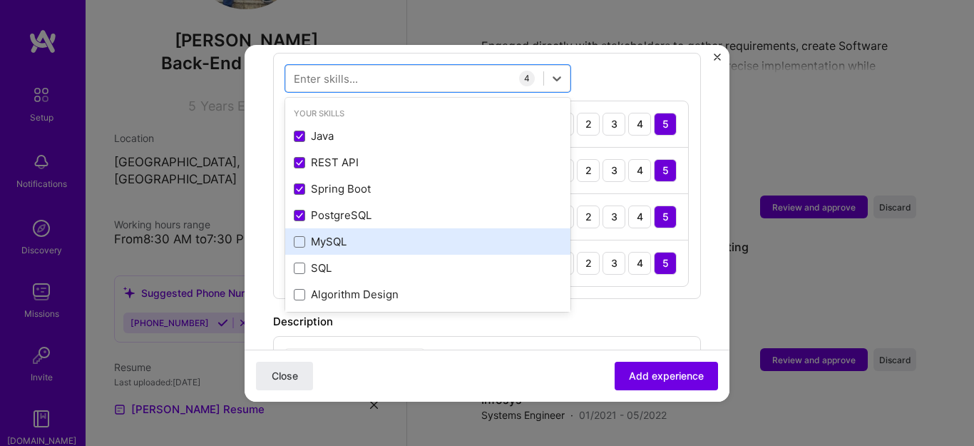
click at [326, 234] on div "MySQL" at bounding box center [428, 241] width 268 height 15
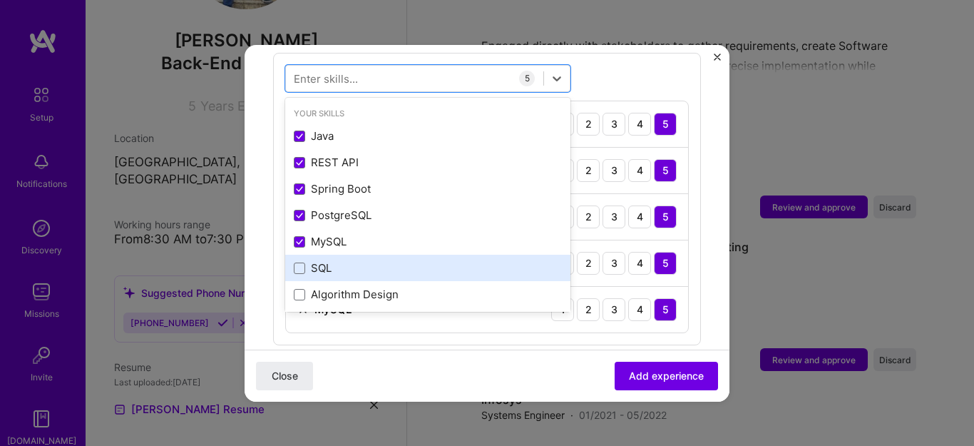
click at [322, 260] on div "SQL" at bounding box center [428, 267] width 268 height 15
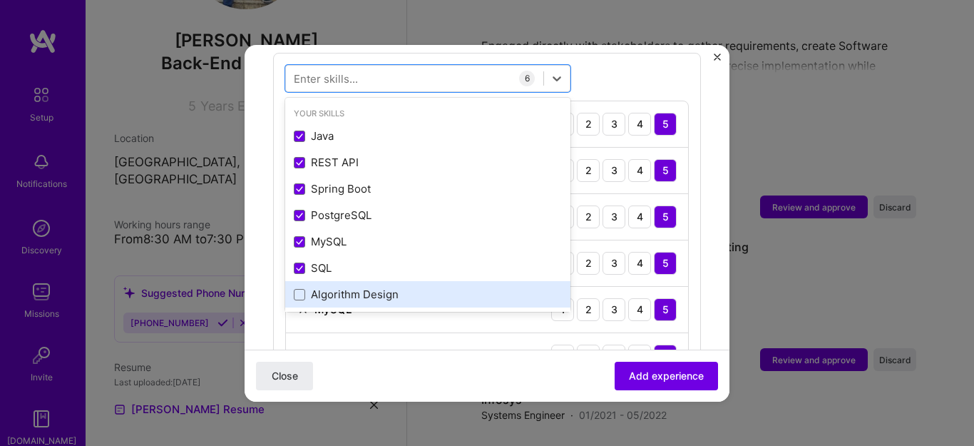
click at [340, 287] on div "Algorithm Design" at bounding box center [428, 294] width 268 height 15
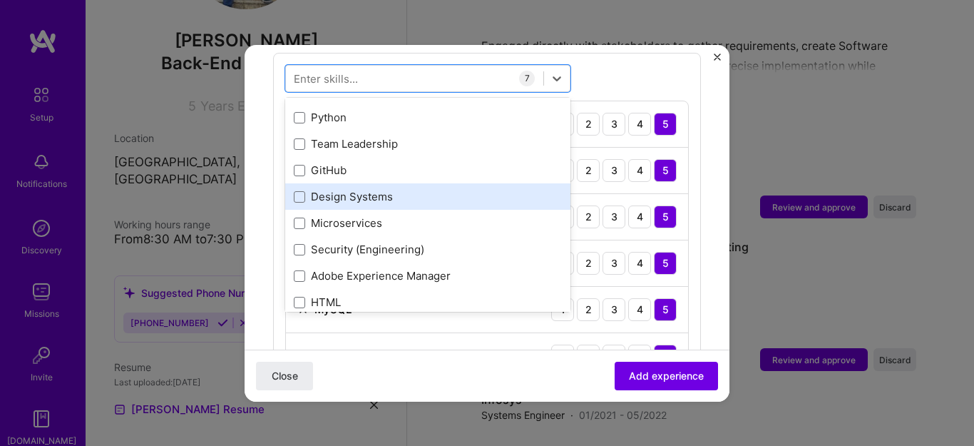
scroll to position [195, 0]
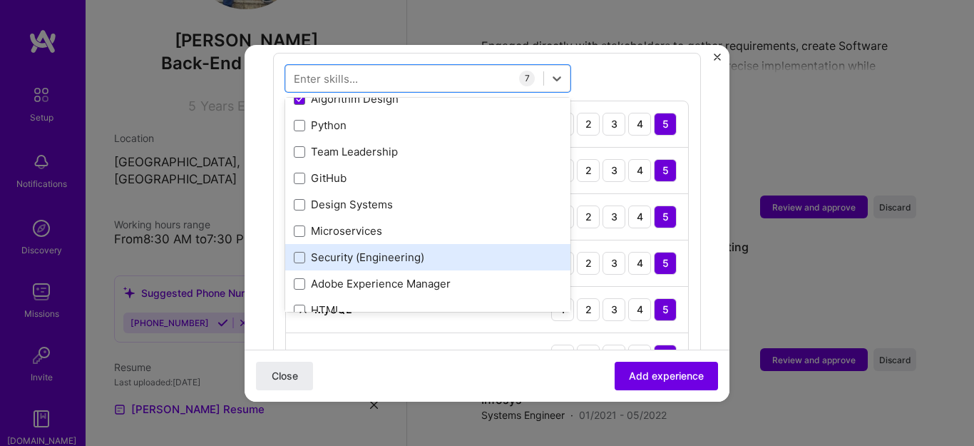
click at [325, 250] on div "Security (Engineering)" at bounding box center [428, 257] width 268 height 15
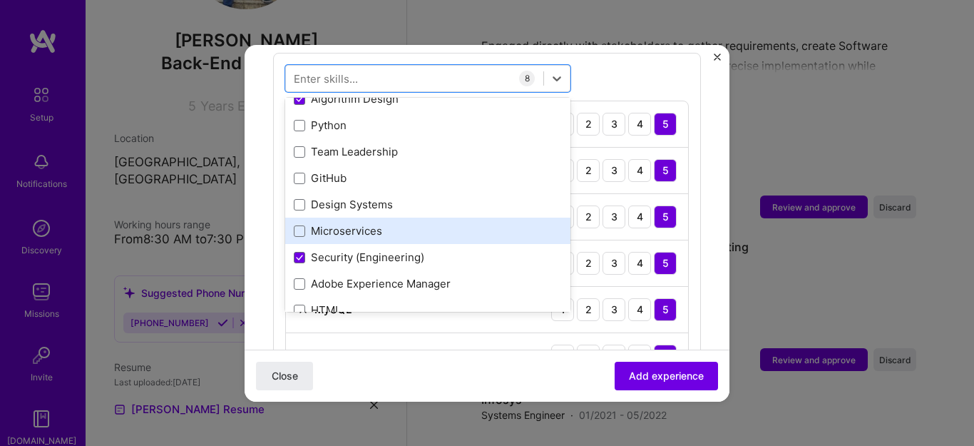
click at [336, 223] on div "Microservices" at bounding box center [428, 230] width 268 height 15
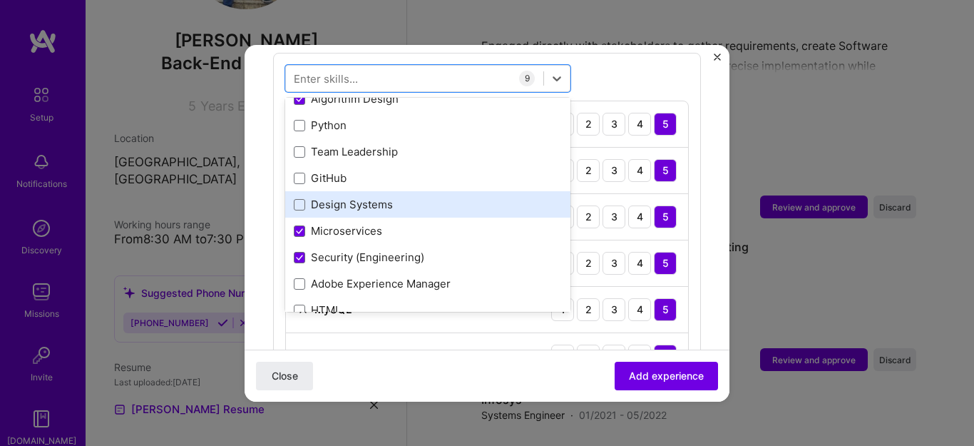
click at [343, 191] on div "Design Systems" at bounding box center [427, 204] width 285 height 26
click at [346, 197] on div "Design Systems" at bounding box center [428, 204] width 268 height 15
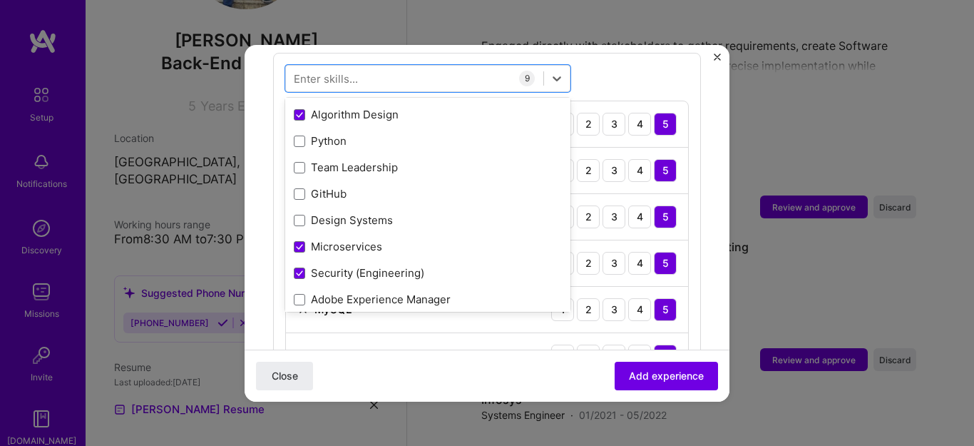
scroll to position [195, 0]
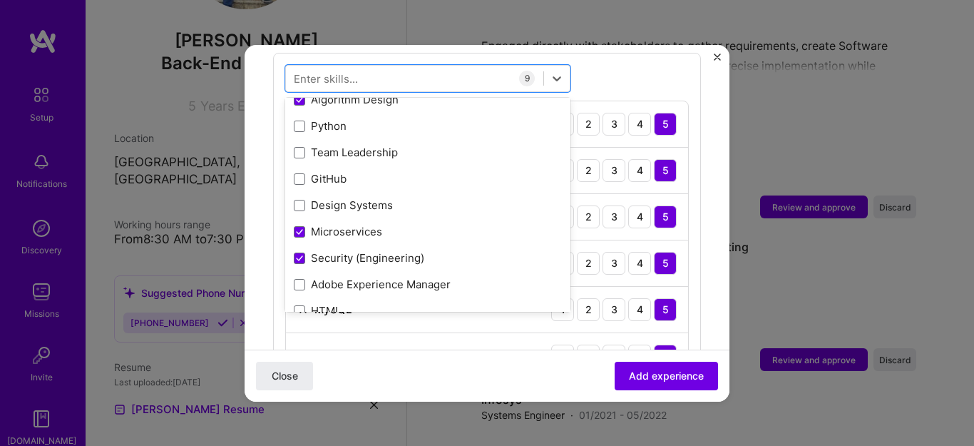
click at [699, 233] on form "Adding suggested job This job is suggested based on your LinkedIn, resume or A.…" at bounding box center [487, 280] width 485 height 1502
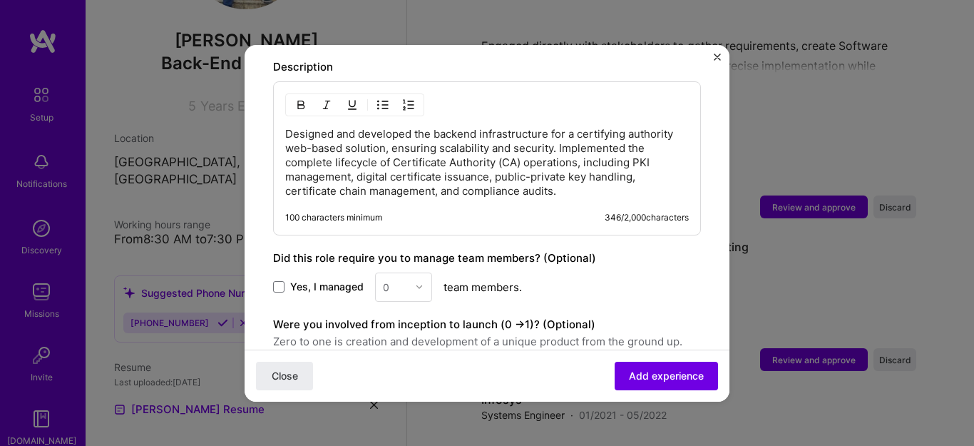
scroll to position [1159, 0]
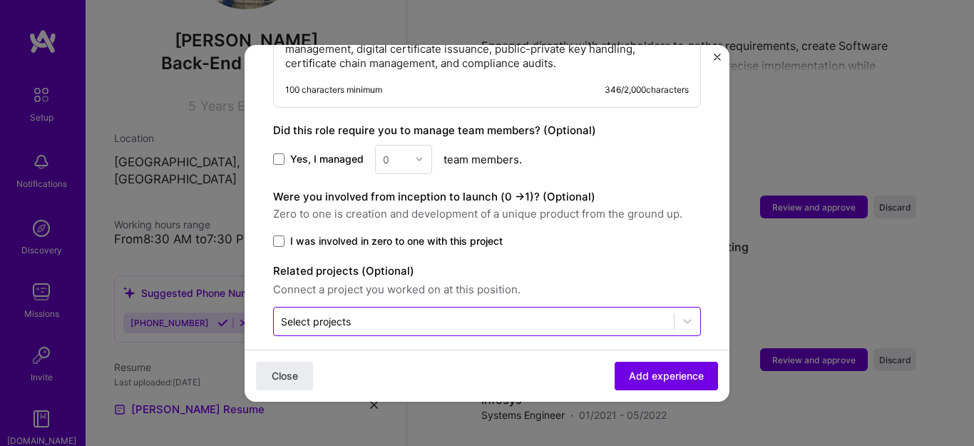
click at [385, 314] on input "text" at bounding box center [474, 321] width 386 height 15
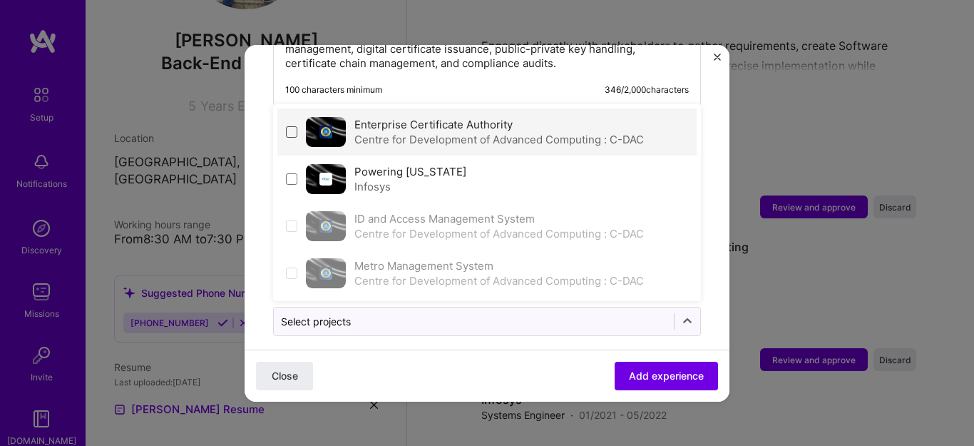
click at [289, 126] on span at bounding box center [291, 131] width 11 height 11
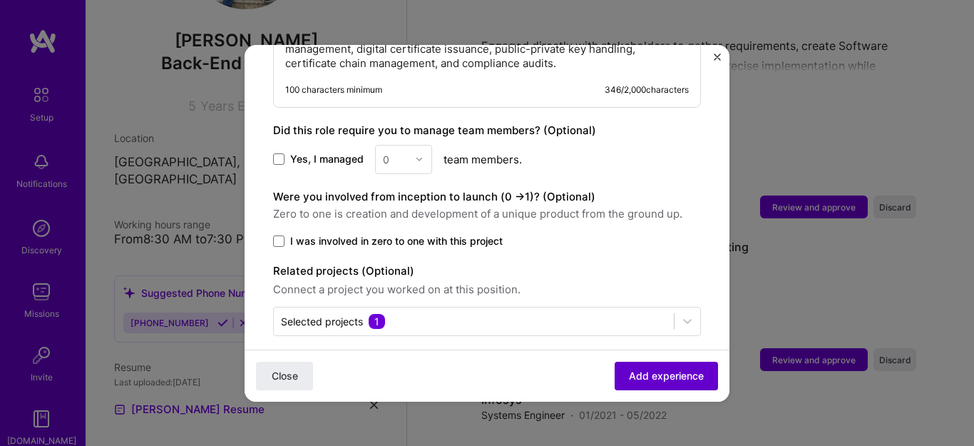
click at [641, 372] on span "Add experience" at bounding box center [666, 375] width 75 height 14
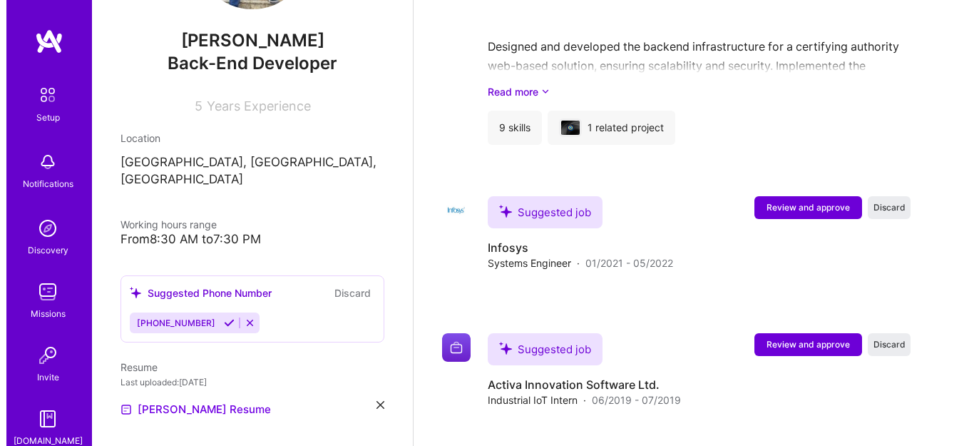
scroll to position [2040, 0]
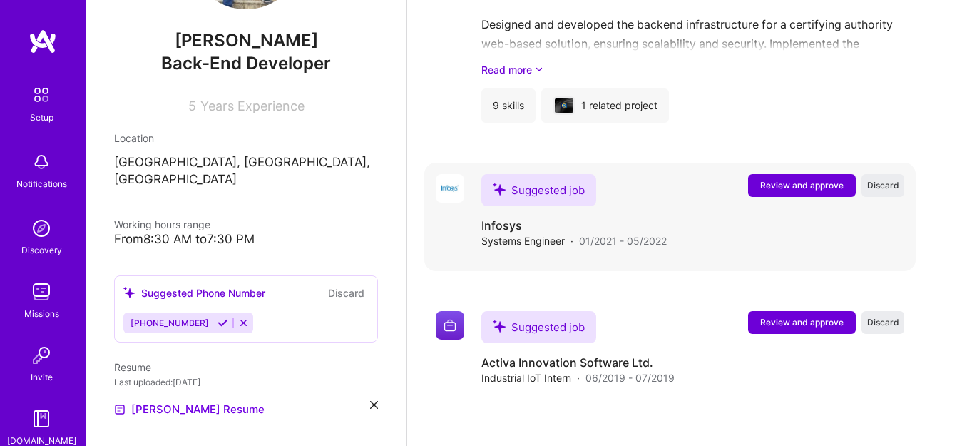
click at [801, 187] on span "Review and approve" at bounding box center [801, 185] width 83 height 12
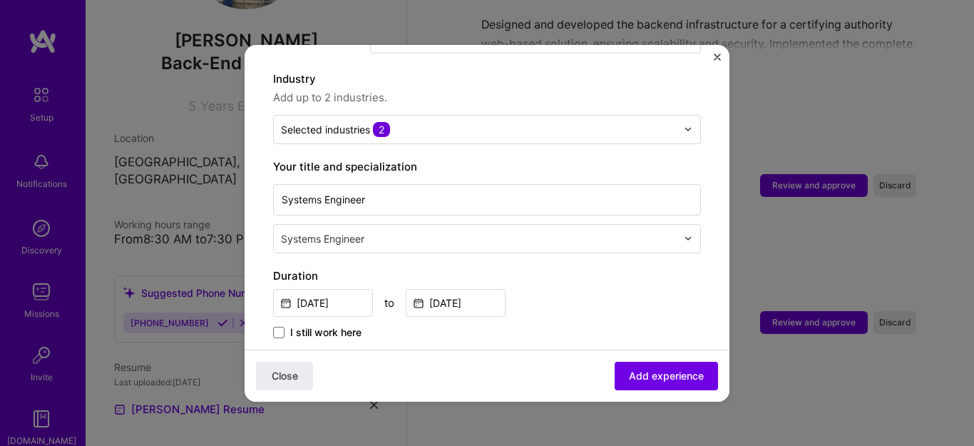
scroll to position [240, 0]
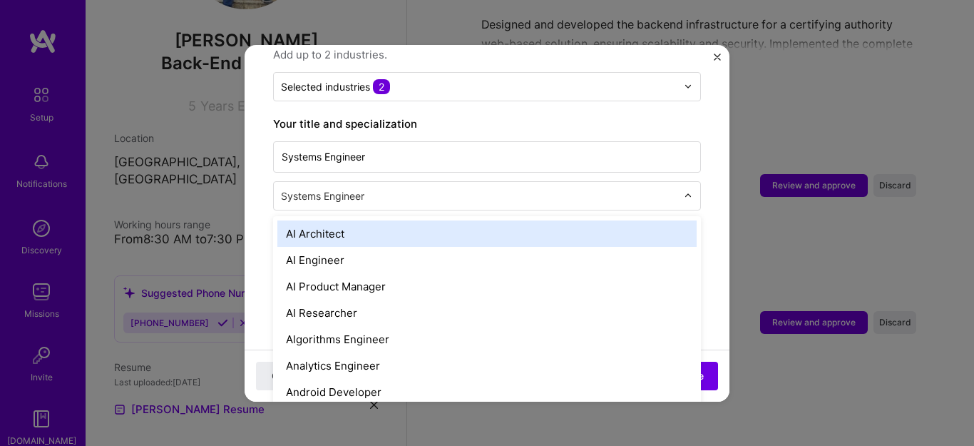
click at [444, 189] on div at bounding box center [480, 196] width 399 height 18
type input "bac"
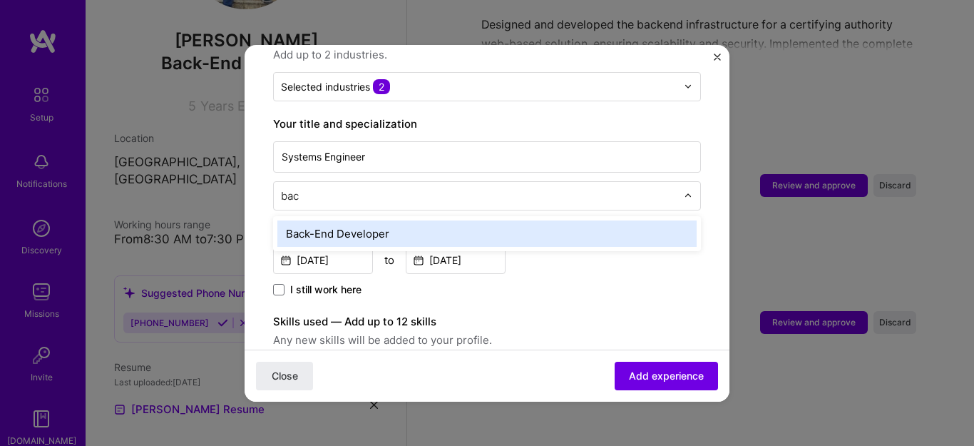
click at [439, 228] on div "Back-End Developer" at bounding box center [486, 233] width 419 height 26
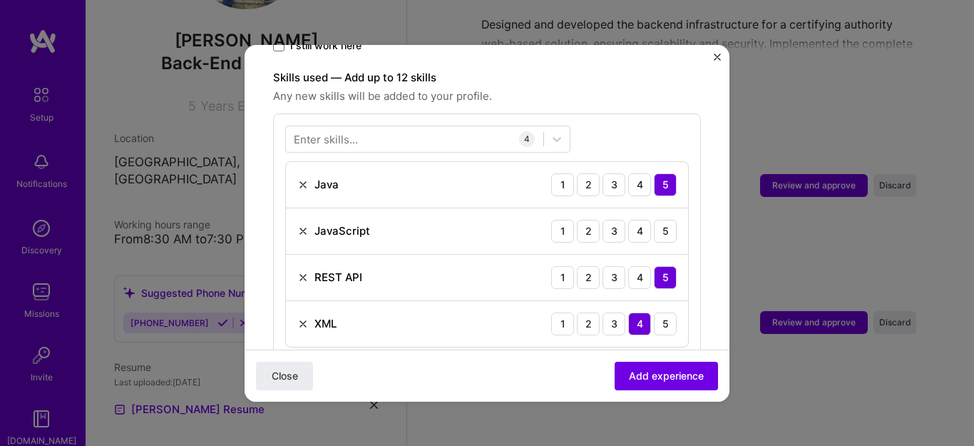
scroll to position [466, 0]
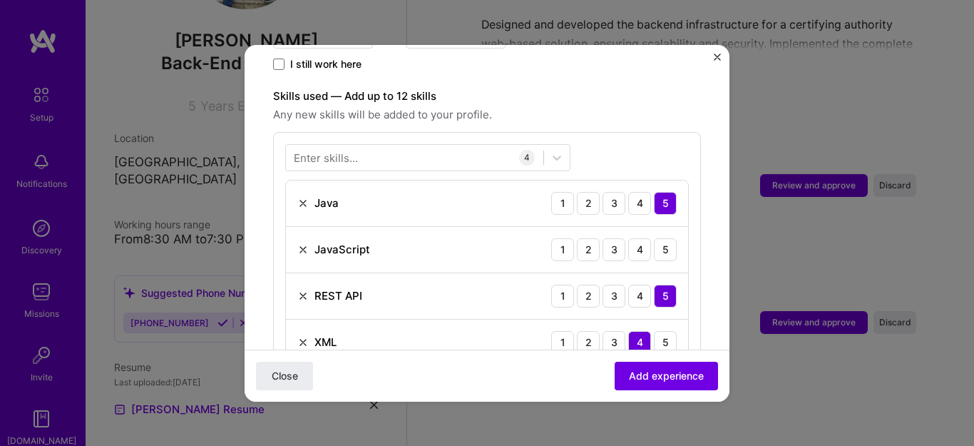
click at [345, 150] on div "Enter skills..." at bounding box center [326, 157] width 64 height 15
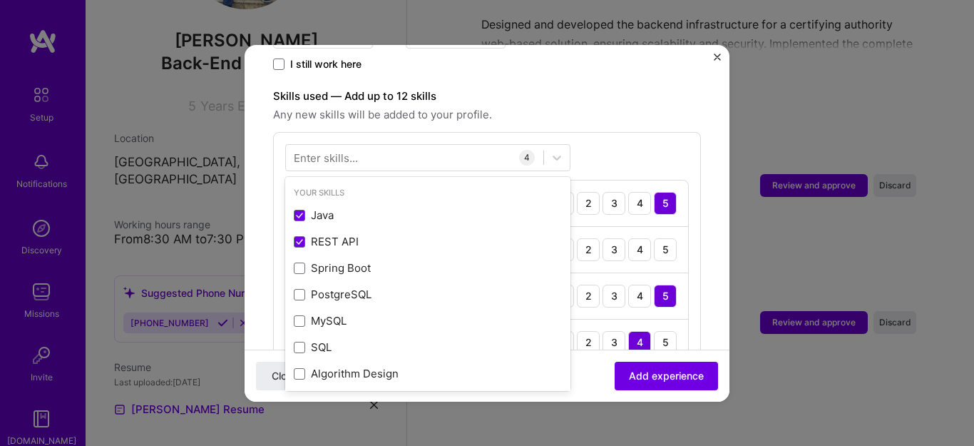
click at [345, 150] on div "Enter skills..." at bounding box center [326, 157] width 64 height 15
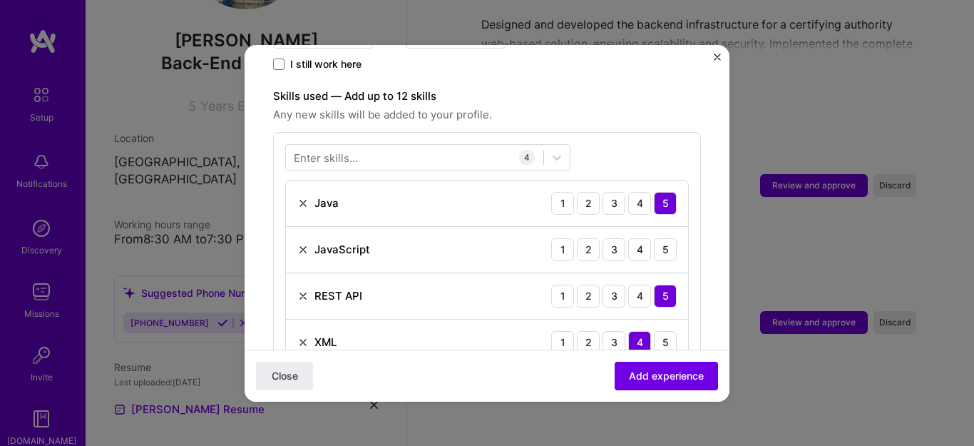
click at [312, 150] on div "Enter skills..." at bounding box center [326, 157] width 64 height 15
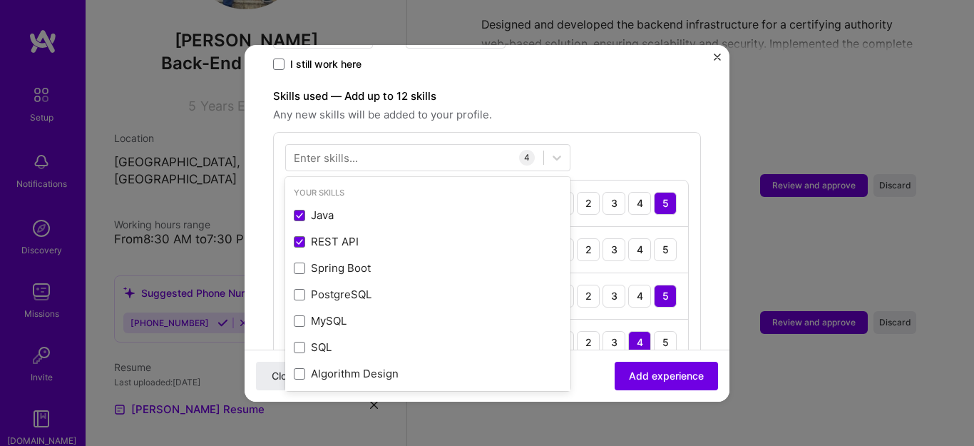
click at [317, 150] on div "Enter skills..." at bounding box center [326, 157] width 64 height 15
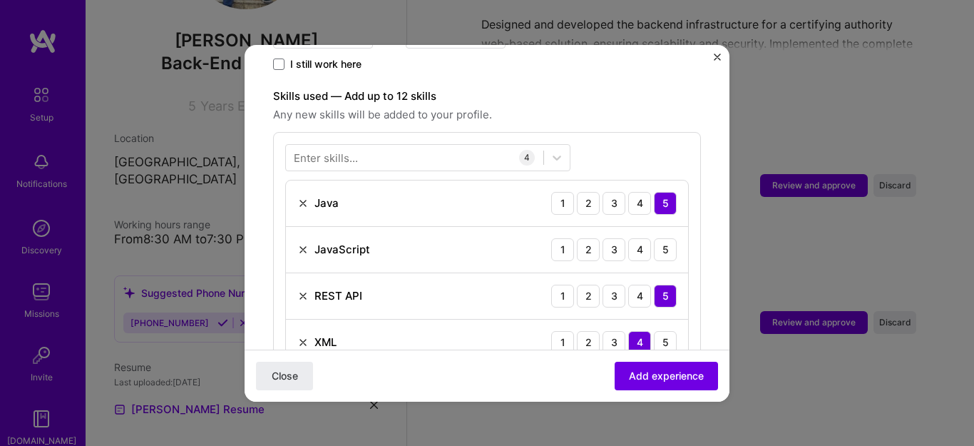
click at [305, 150] on div "Enter skills..." at bounding box center [326, 157] width 64 height 15
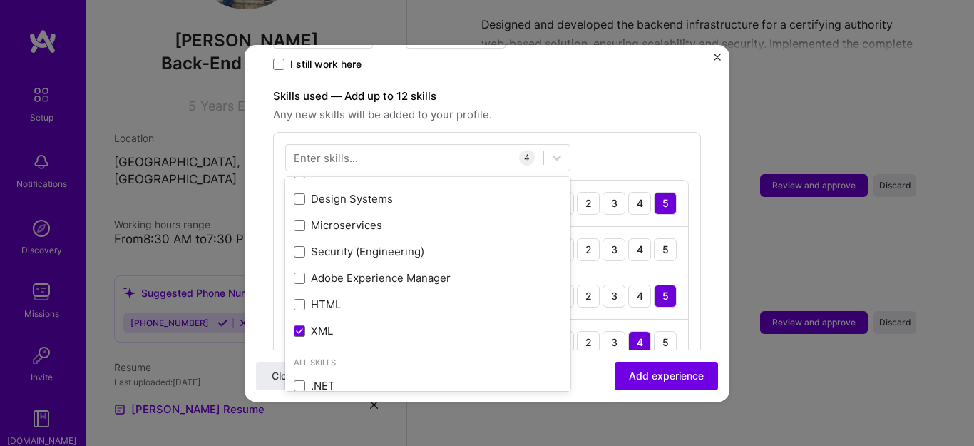
scroll to position [281, 0]
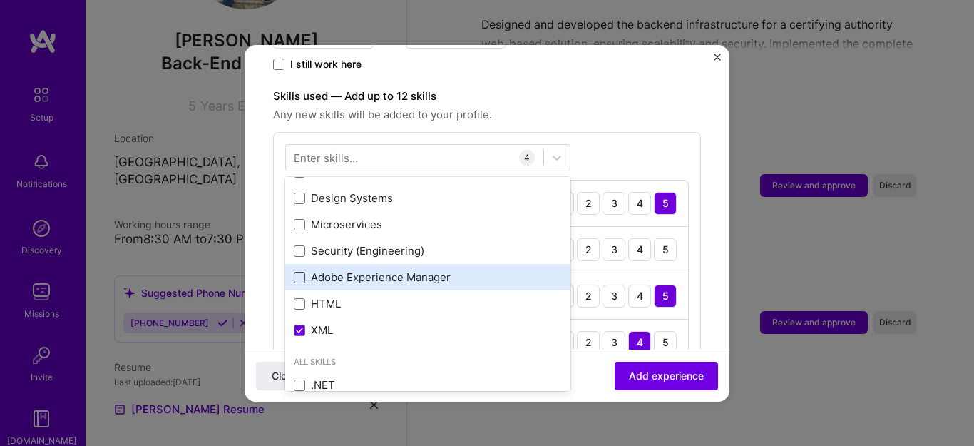
click at [300, 264] on div "Java REST API Spring Boot PostgreSQL MySQL SQL Algorithm Design Python Team Lea…" at bounding box center [427, 132] width 285 height 422
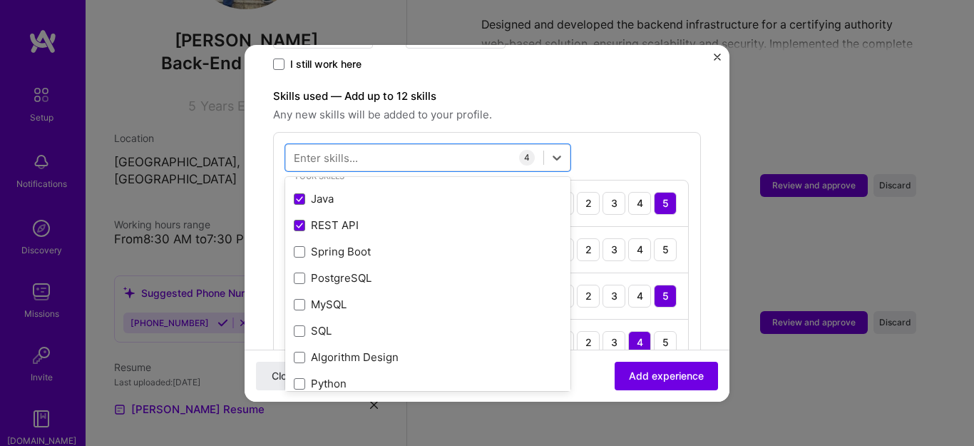
click at [615, 107] on span "Any new skills will be added to your profile." at bounding box center [487, 114] width 428 height 17
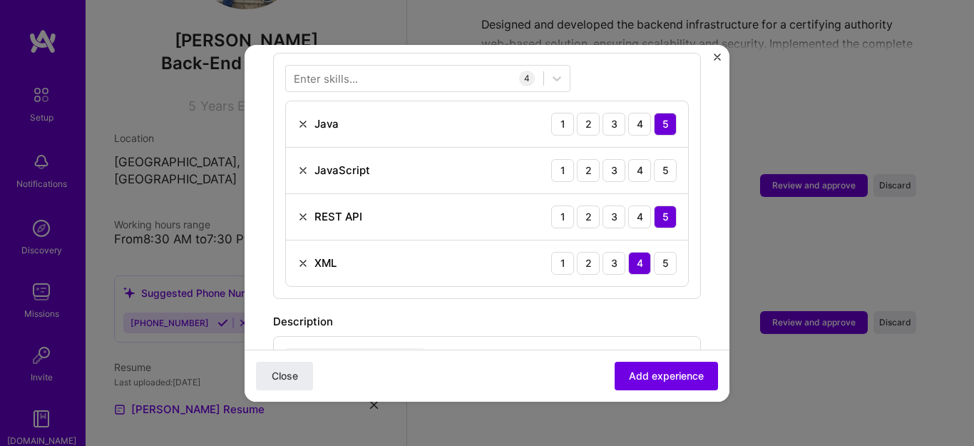
scroll to position [562, 0]
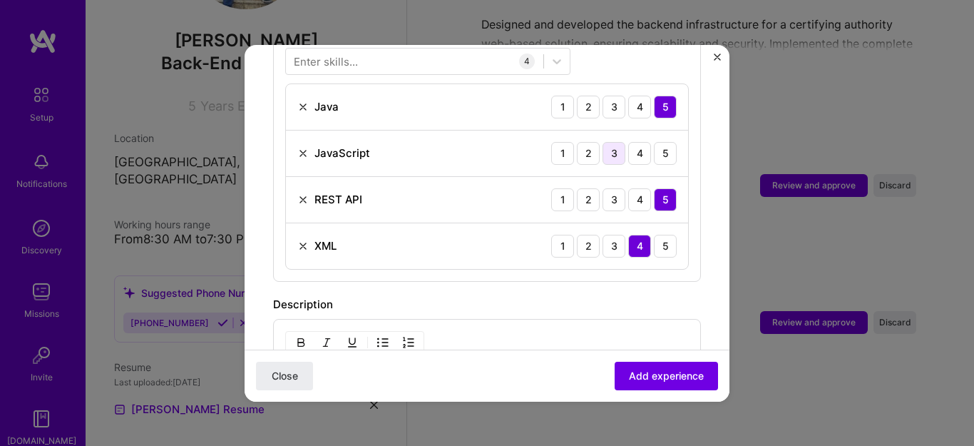
click at [611, 142] on div "3" at bounding box center [614, 153] width 23 height 23
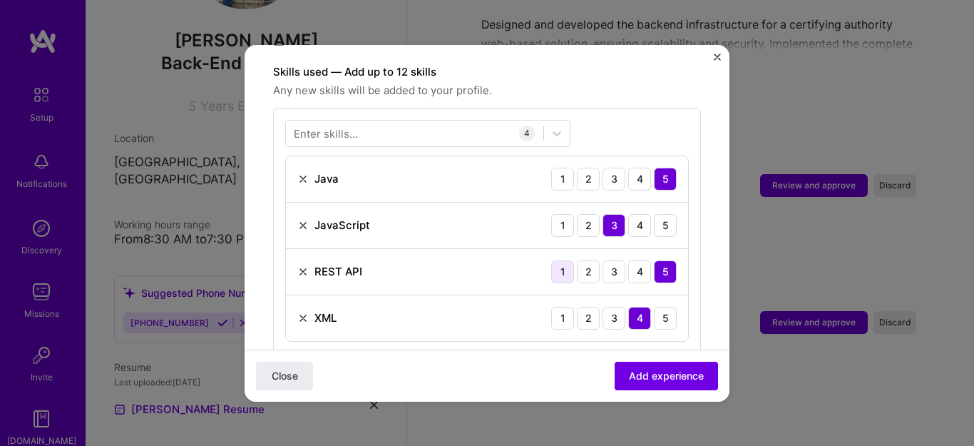
scroll to position [488, 0]
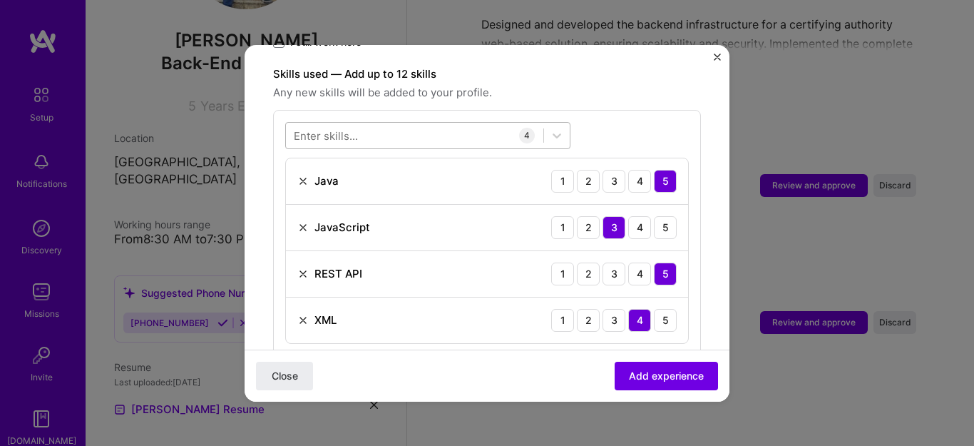
click at [399, 126] on div at bounding box center [414, 135] width 257 height 24
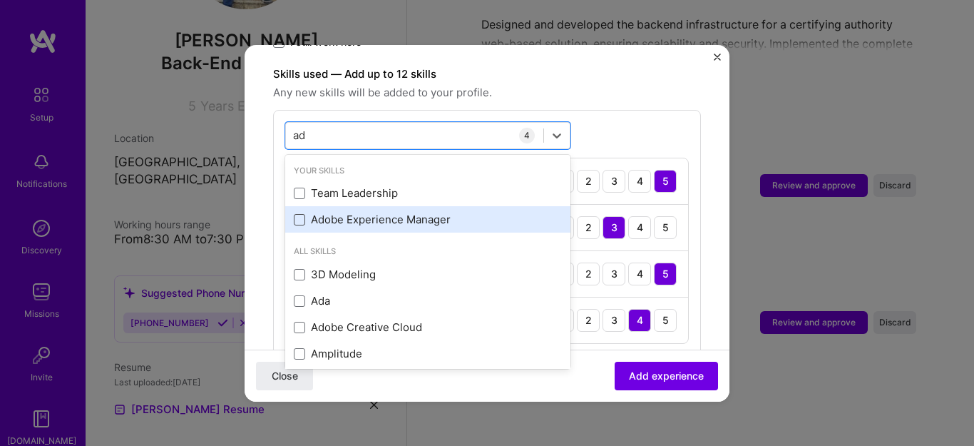
click at [298, 214] on span at bounding box center [299, 219] width 11 height 11
click at [0, 0] on input "checkbox" at bounding box center [0, 0] width 0 height 0
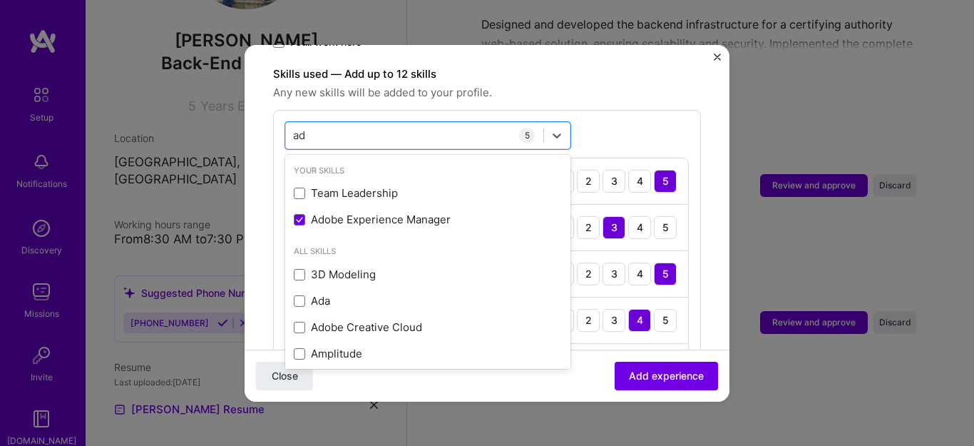
type input "ad"
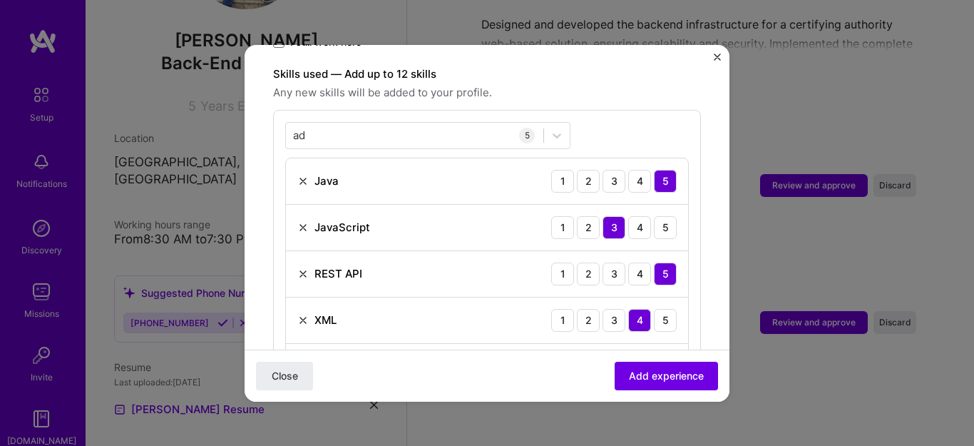
click at [632, 111] on div "ad ad 5 Java 1 2 3 4 5 JavaScript 1 2 3 4 5 REST API 1 2 3 4 5 XML 1 2 3 4 5 Ad…" at bounding box center [487, 256] width 428 height 292
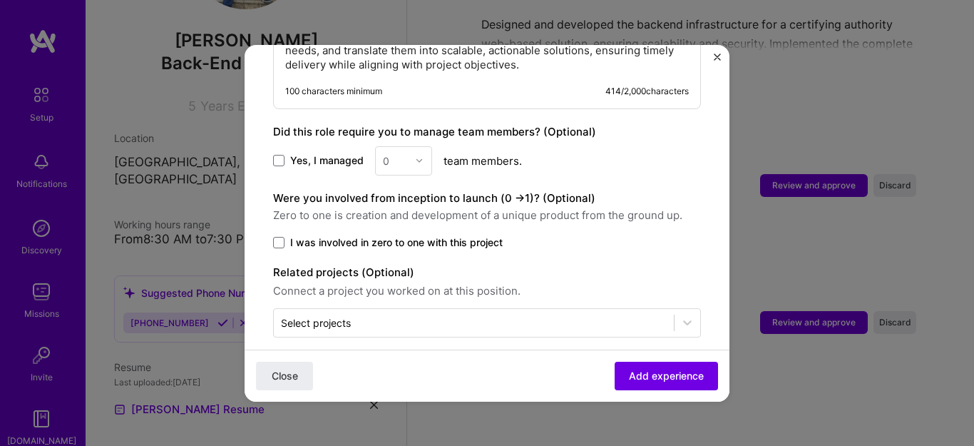
scroll to position [988, 0]
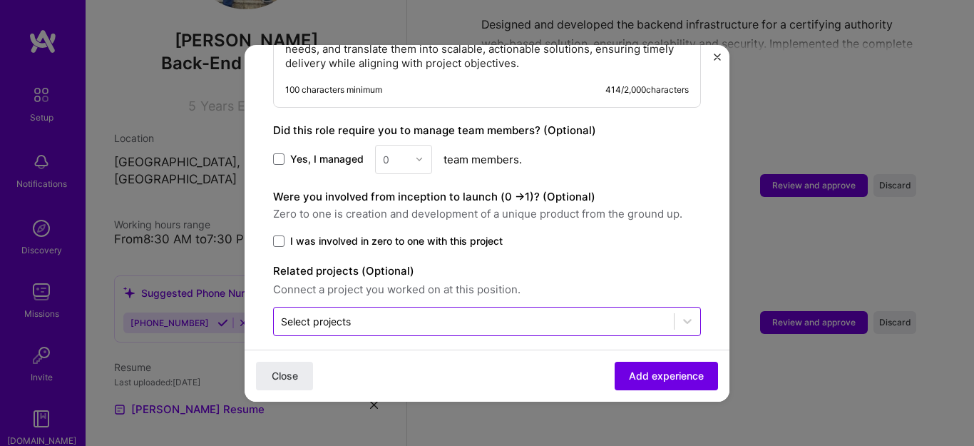
click at [397, 314] on input "text" at bounding box center [474, 321] width 386 height 15
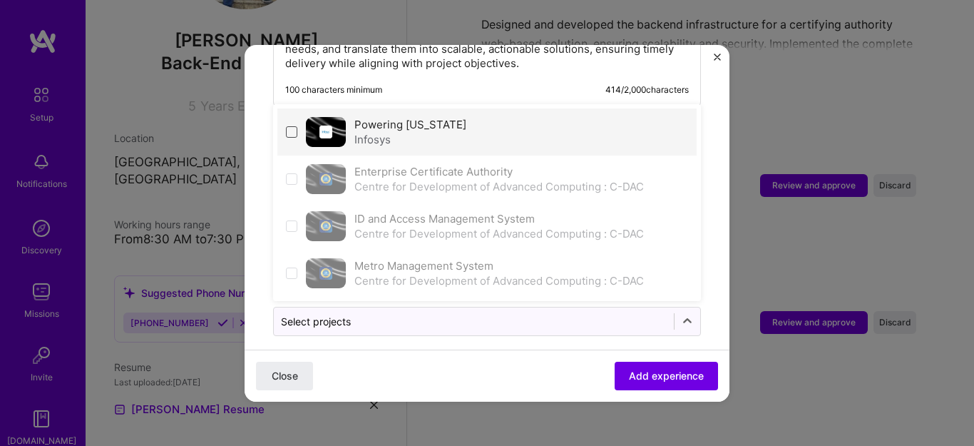
click at [289, 126] on span at bounding box center [291, 131] width 11 height 11
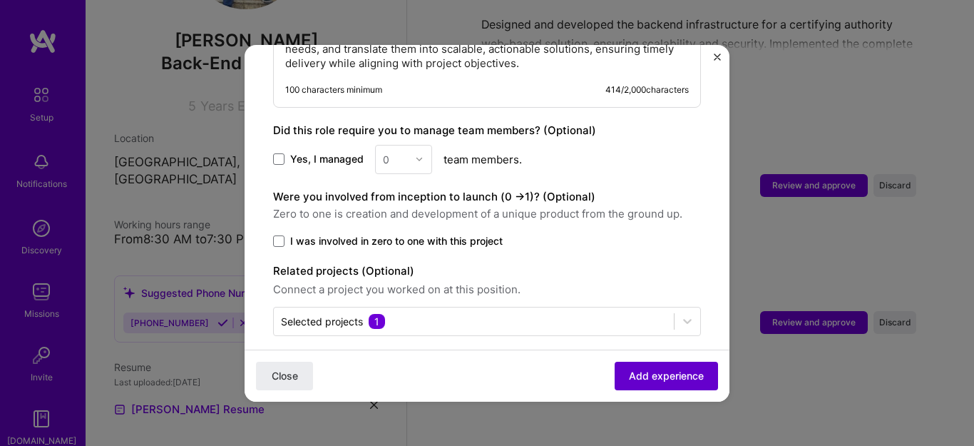
click at [663, 372] on span "Add experience" at bounding box center [666, 375] width 75 height 14
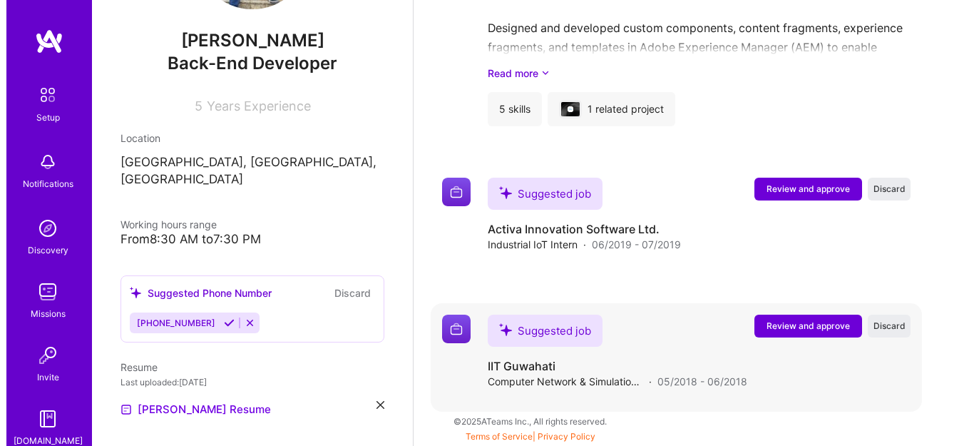
scroll to position [2275, 0]
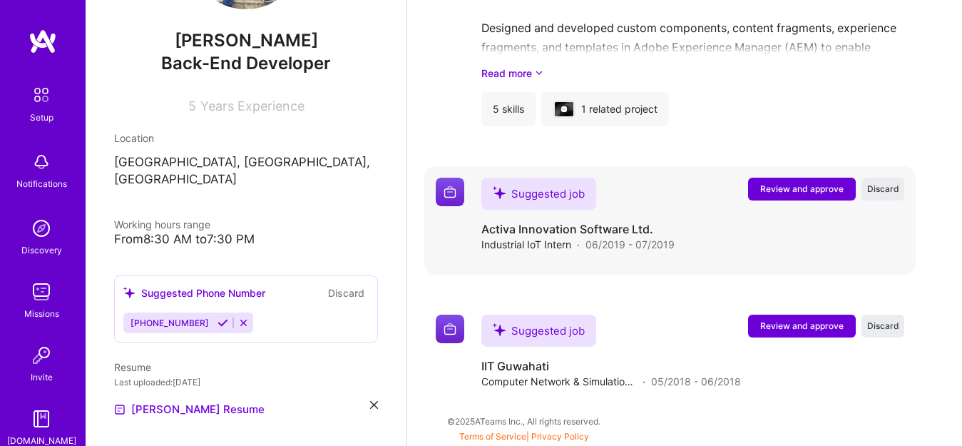
click at [794, 190] on span "Review and approve" at bounding box center [801, 189] width 83 height 12
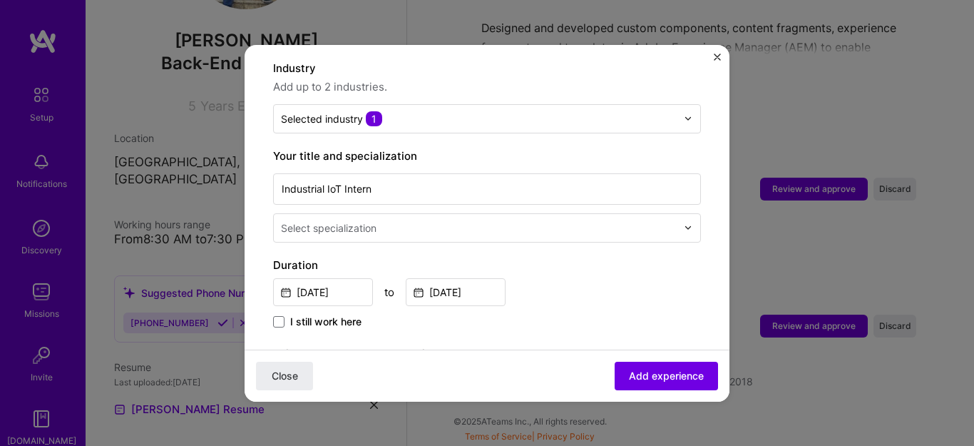
scroll to position [190, 0]
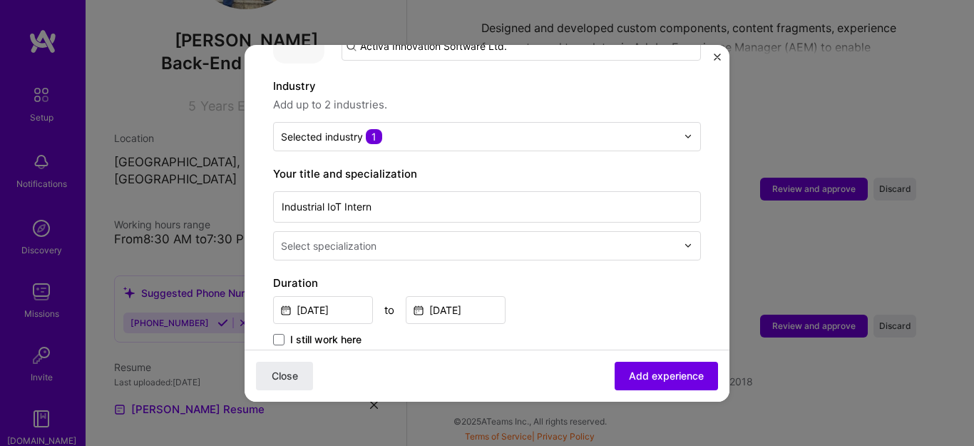
click at [438, 238] on input "text" at bounding box center [480, 245] width 399 height 15
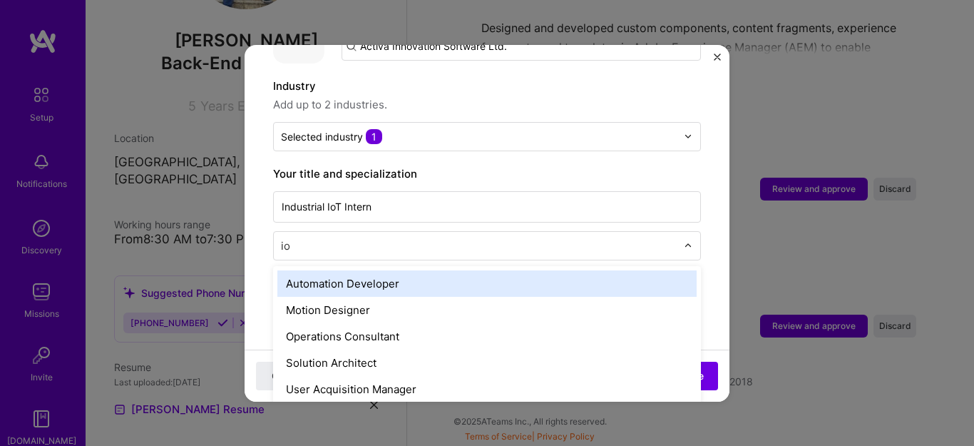
type input "i"
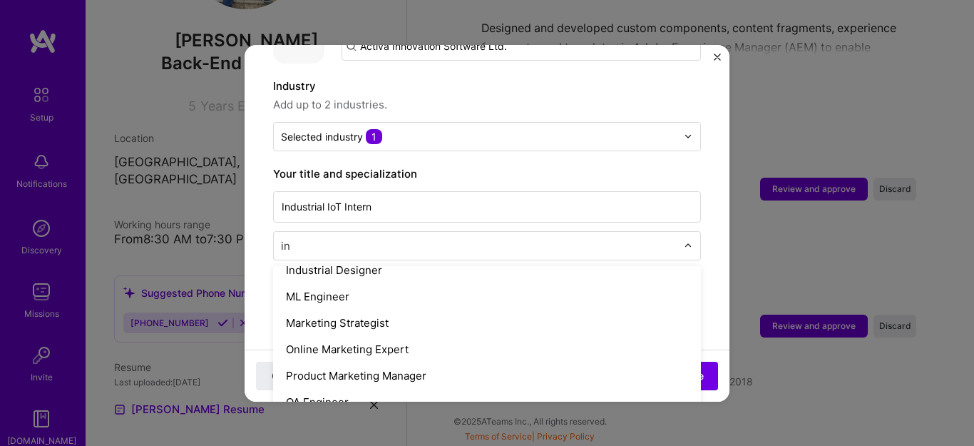
scroll to position [354, 0]
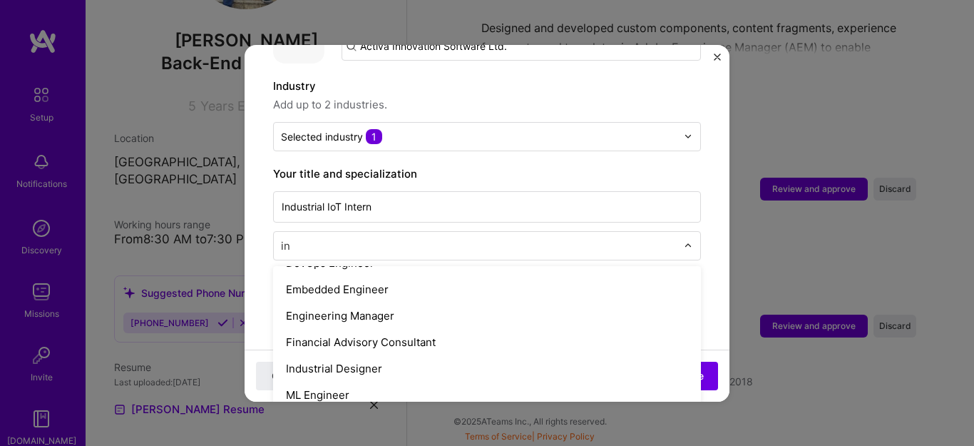
type input "i"
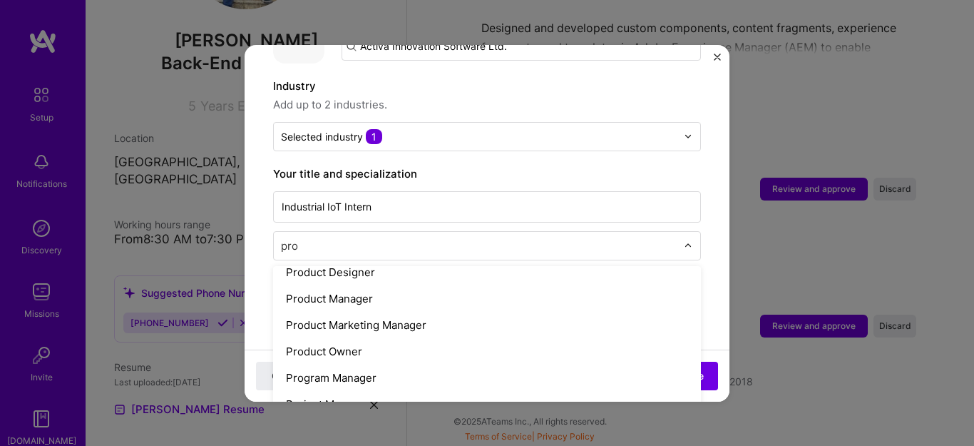
scroll to position [11, 0]
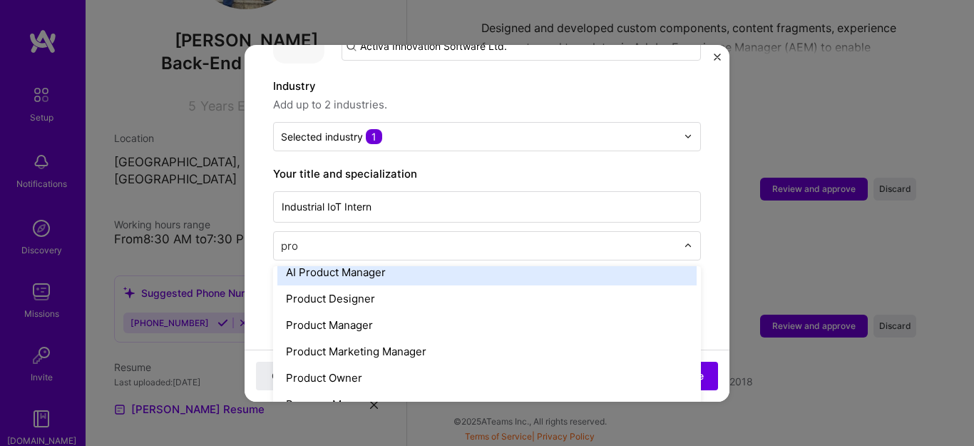
type input "prod"
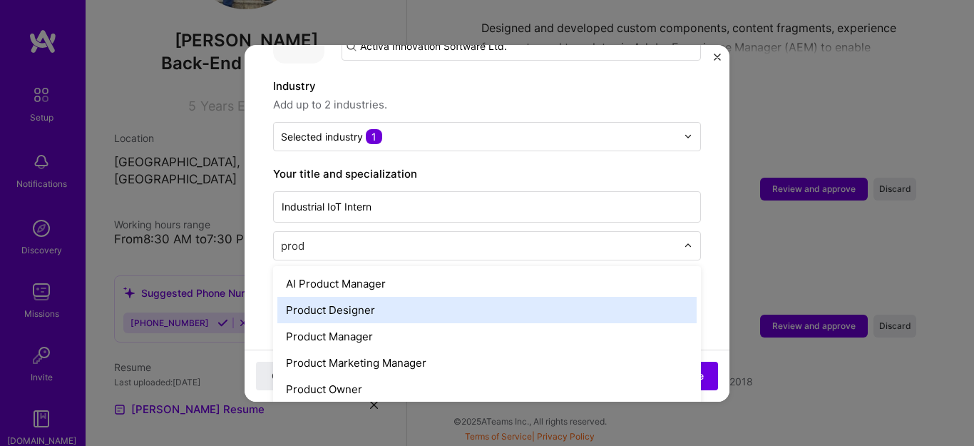
click at [359, 297] on div "Product Designer" at bounding box center [486, 310] width 419 height 26
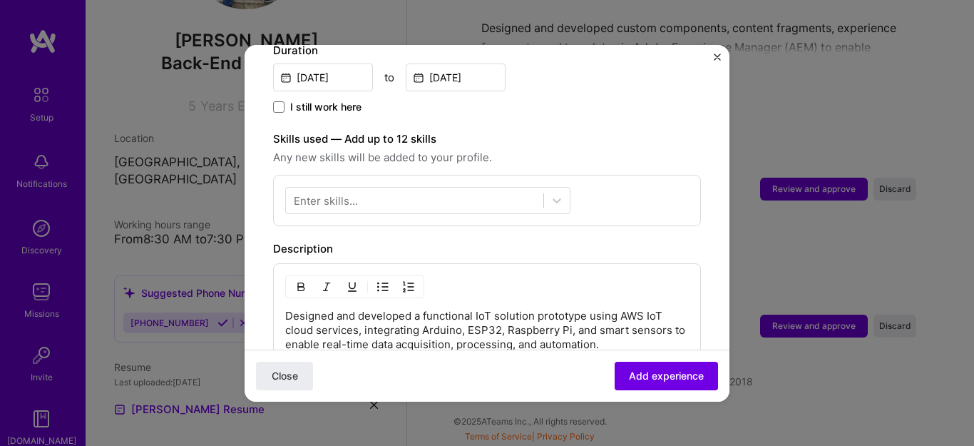
scroll to position [435, 0]
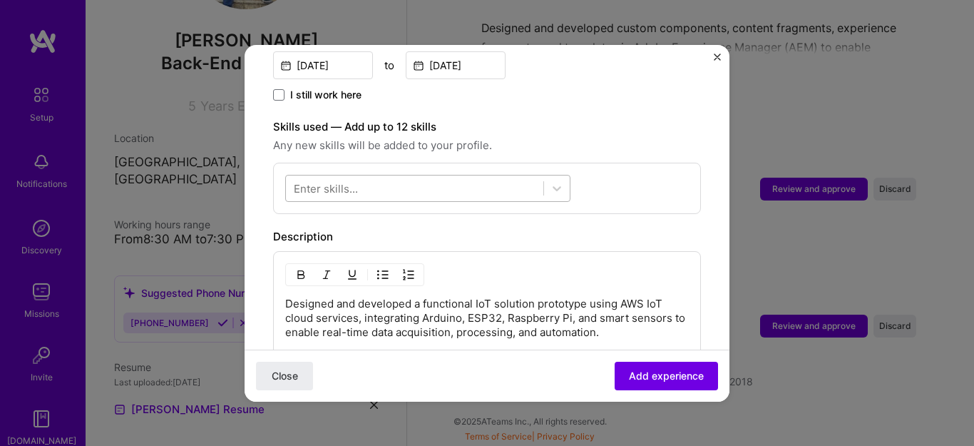
click at [362, 176] on div at bounding box center [414, 188] width 257 height 24
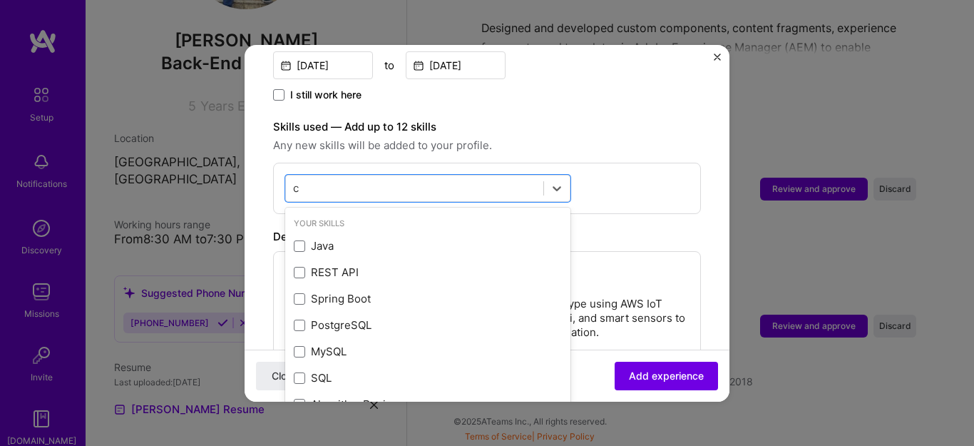
type input "c"
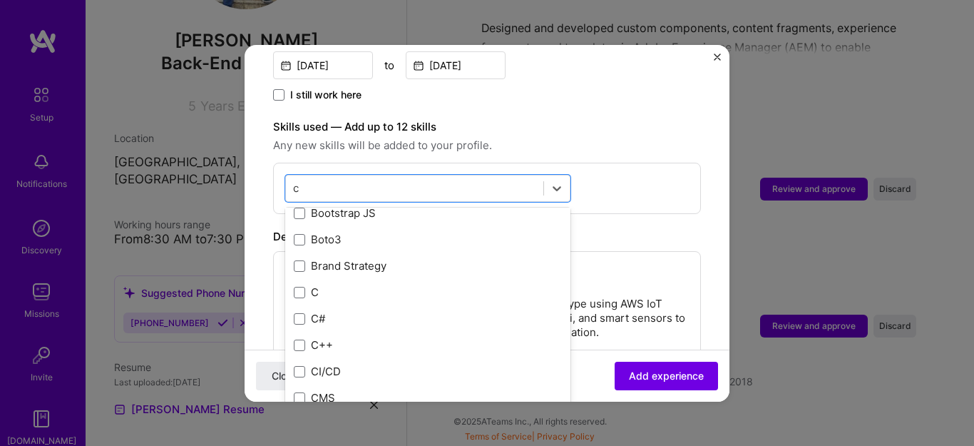
scroll to position [1537, 0]
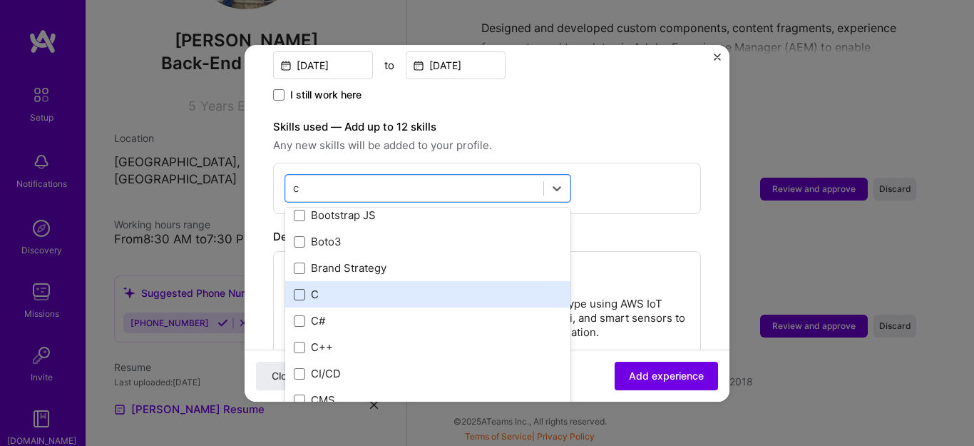
click at [297, 289] on span at bounding box center [299, 294] width 11 height 11
click at [0, 0] on input "checkbox" at bounding box center [0, 0] width 0 height 0
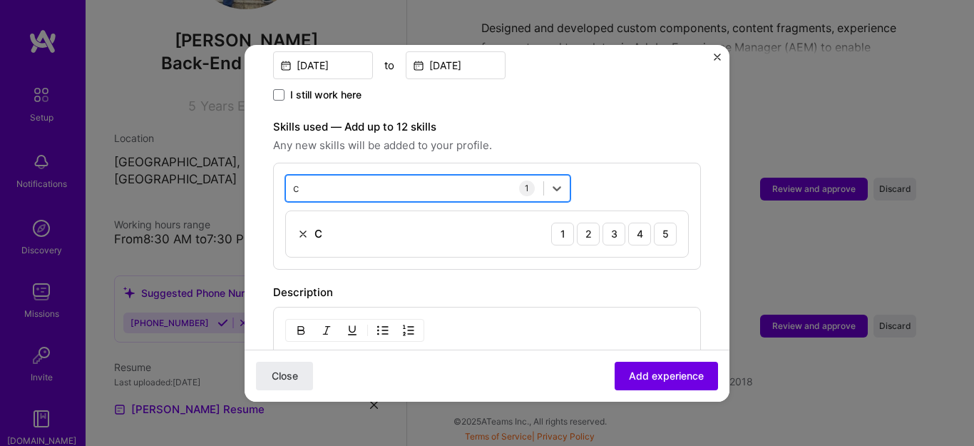
drag, startPoint x: 315, startPoint y: 174, endPoint x: 300, endPoint y: 174, distance: 14.3
click at [300, 176] on div "c c" at bounding box center [414, 188] width 257 height 24
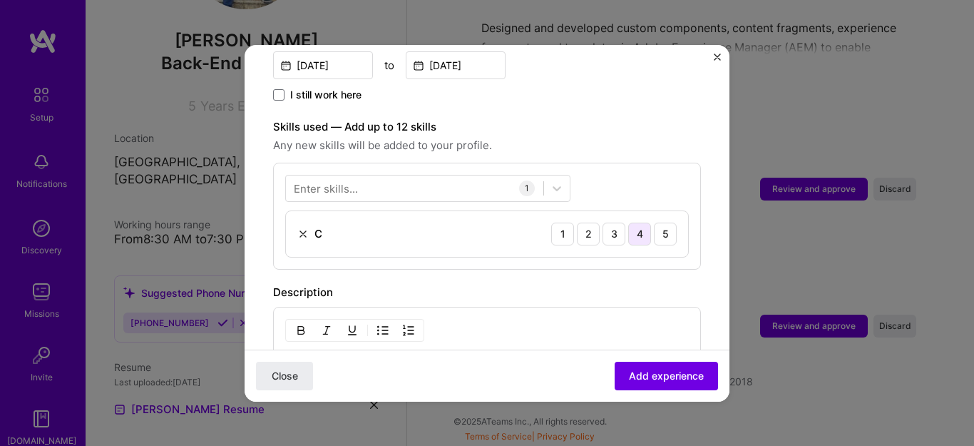
click at [635, 223] on div "4" at bounding box center [639, 234] width 23 height 23
click at [327, 180] on div "Enter skills..." at bounding box center [326, 187] width 64 height 15
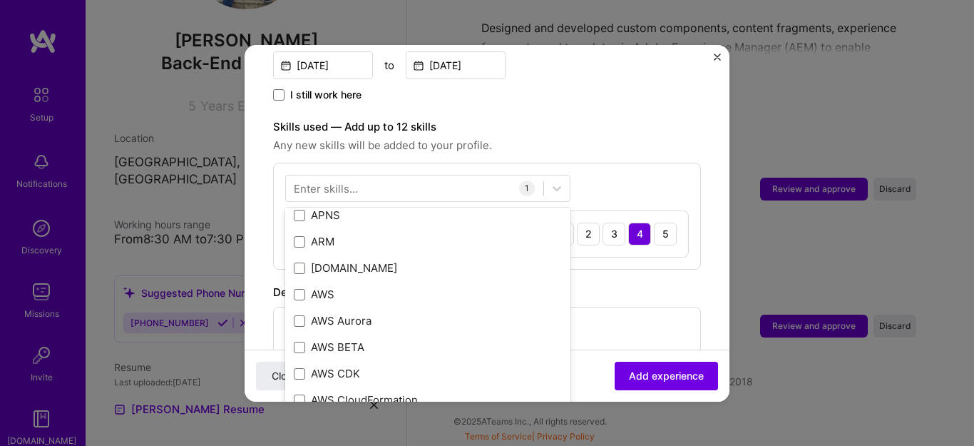
scroll to position [638, 0]
click at [316, 180] on div "Enter skills..." at bounding box center [326, 187] width 64 height 15
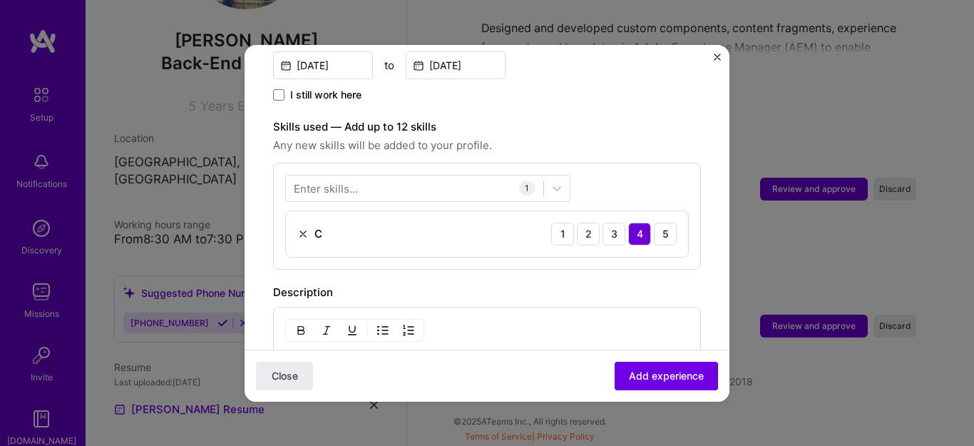
click at [304, 180] on div "Enter skills..." at bounding box center [326, 187] width 64 height 15
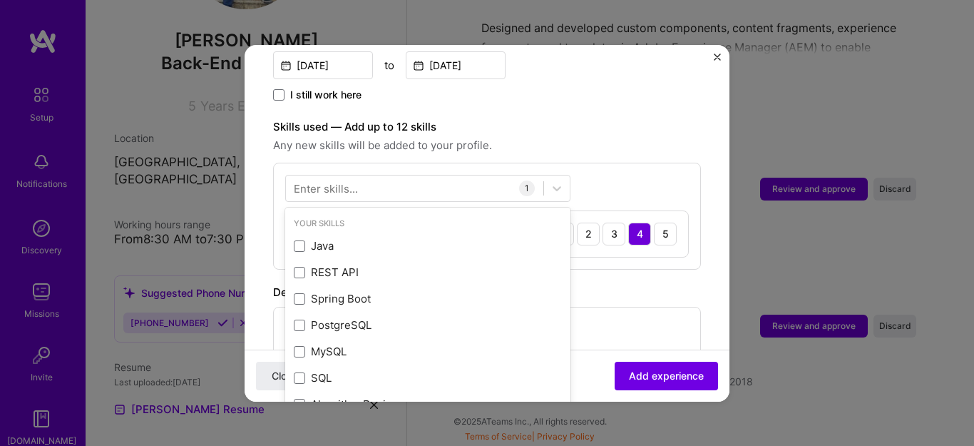
click at [298, 180] on div "Enter skills..." at bounding box center [326, 187] width 64 height 15
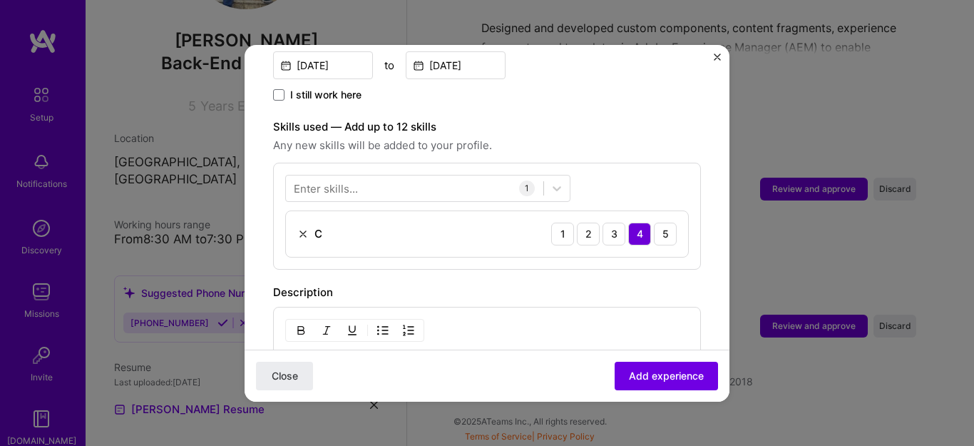
click at [298, 180] on div "Enter skills..." at bounding box center [326, 187] width 64 height 15
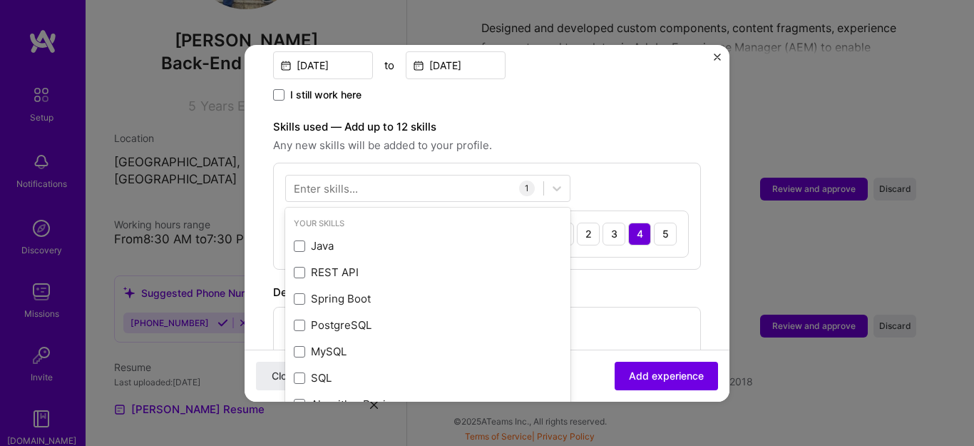
click at [302, 180] on div "Enter skills..." at bounding box center [326, 187] width 64 height 15
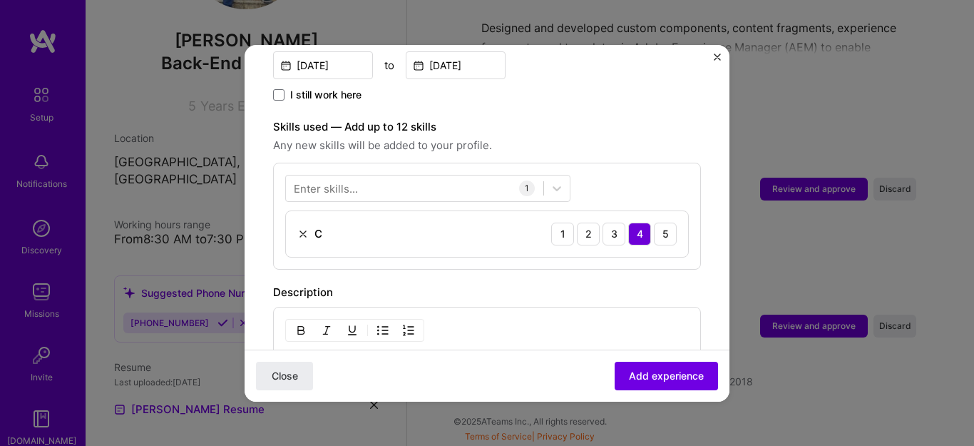
click at [320, 180] on div "Enter skills..." at bounding box center [326, 187] width 64 height 15
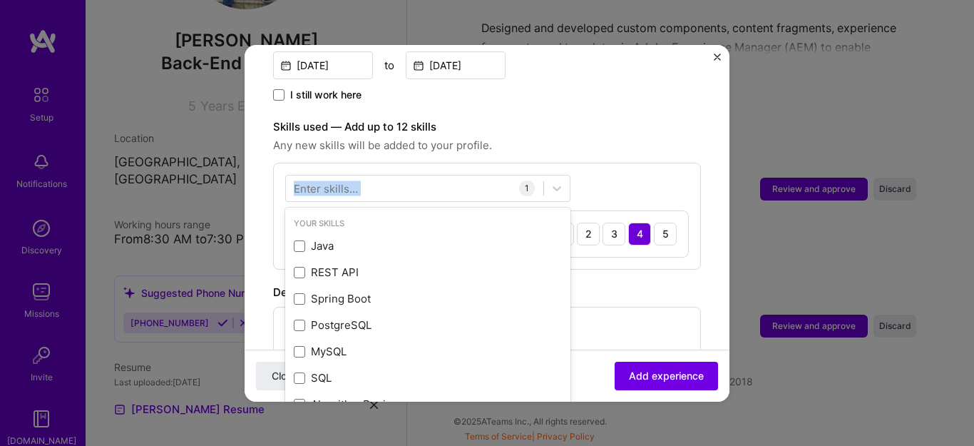
click at [320, 180] on div "Enter skills..." at bounding box center [326, 187] width 64 height 15
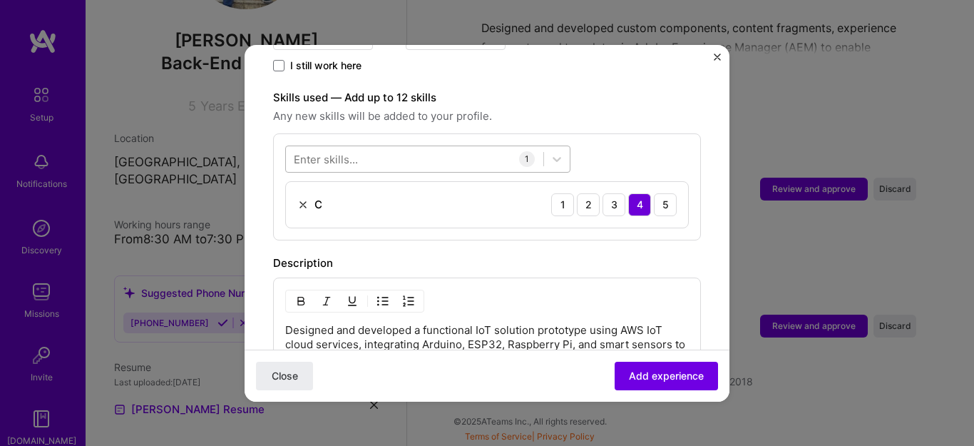
scroll to position [467, 0]
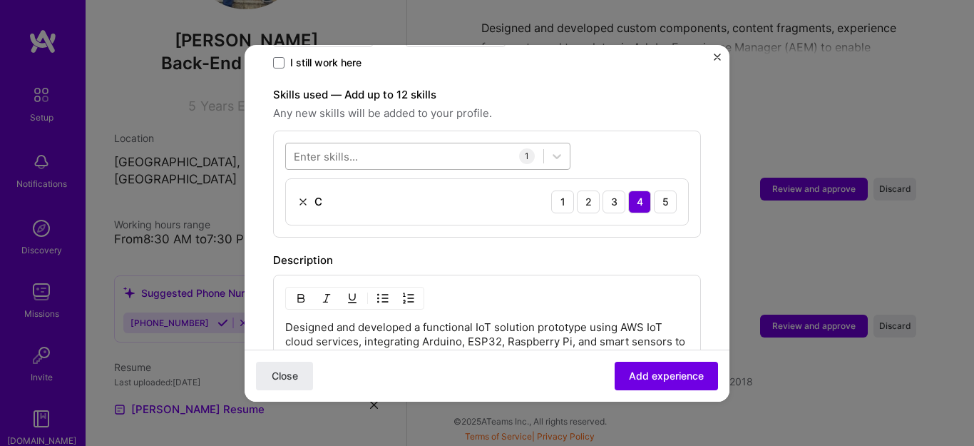
click at [385, 144] on div at bounding box center [414, 156] width 257 height 24
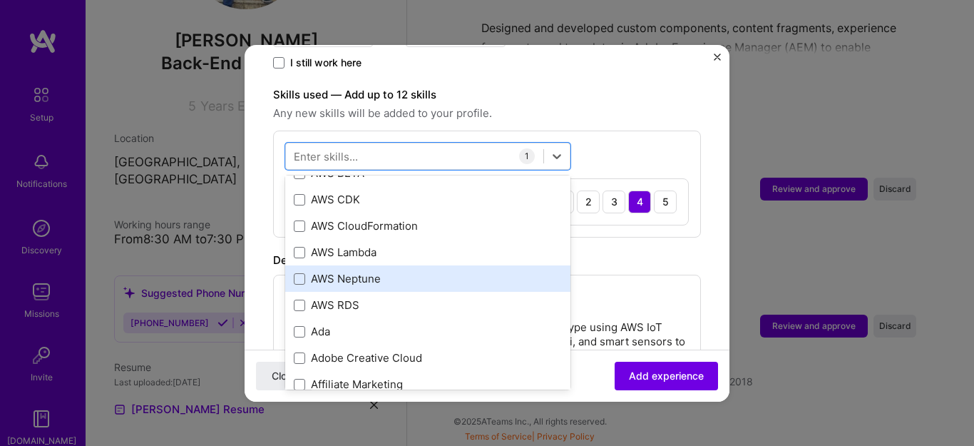
scroll to position [782, 0]
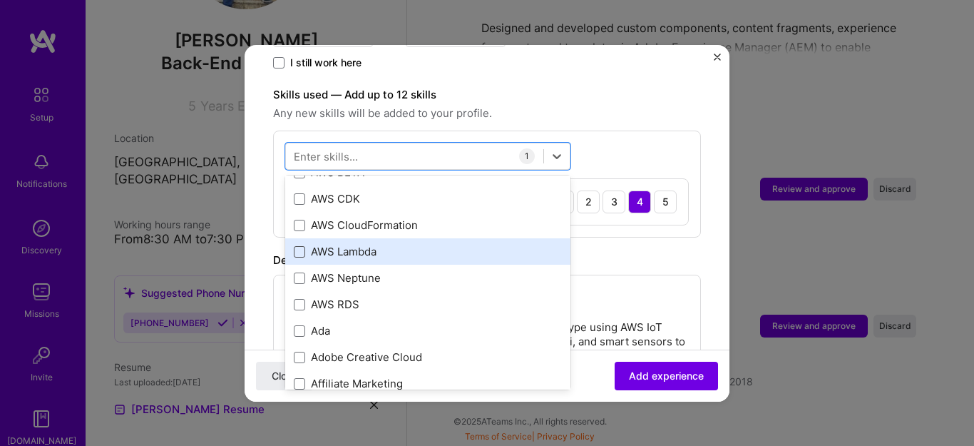
click at [294, 246] on span at bounding box center [299, 251] width 11 height 11
click at [0, 0] on input "checkbox" at bounding box center [0, 0] width 0 height 0
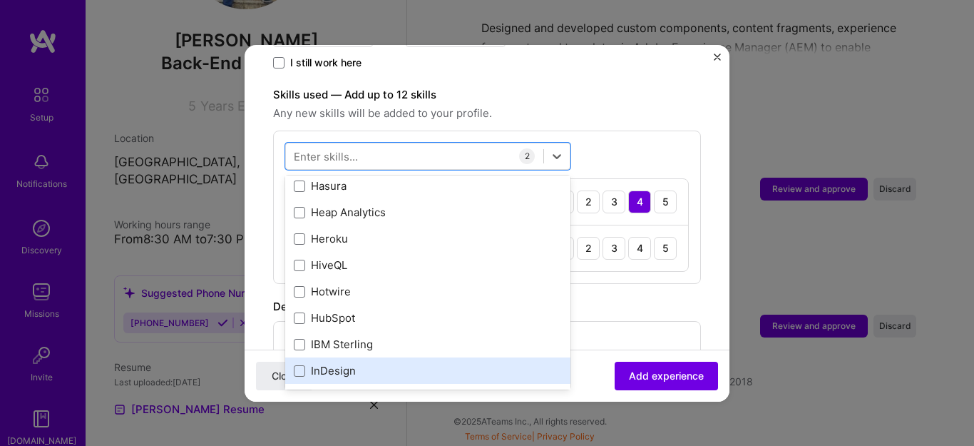
scroll to position [4594, 0]
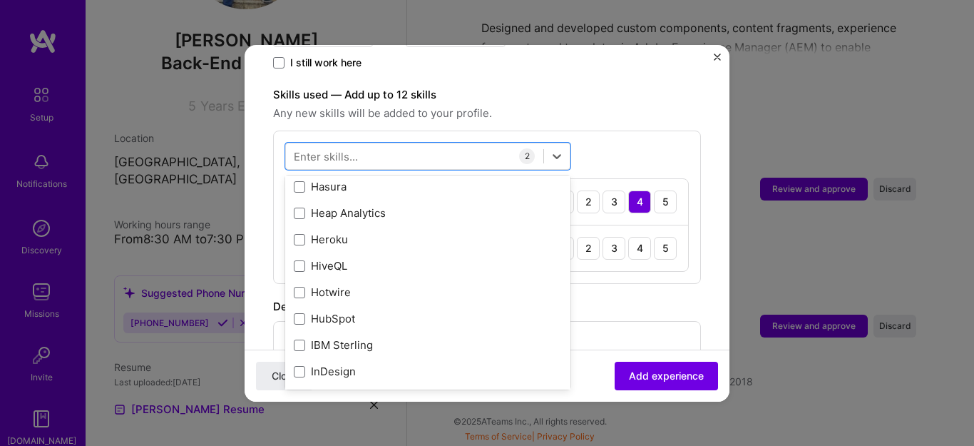
click at [638, 131] on div "option AWS Lambda, selected. option Hasura focused, 0 of 2. 378 results availab…" at bounding box center [487, 207] width 428 height 153
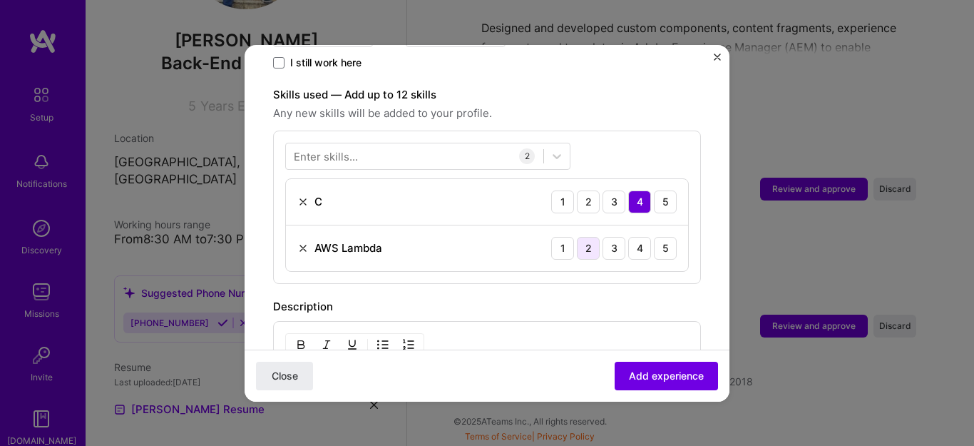
click at [582, 237] on div "2" at bounding box center [588, 248] width 23 height 23
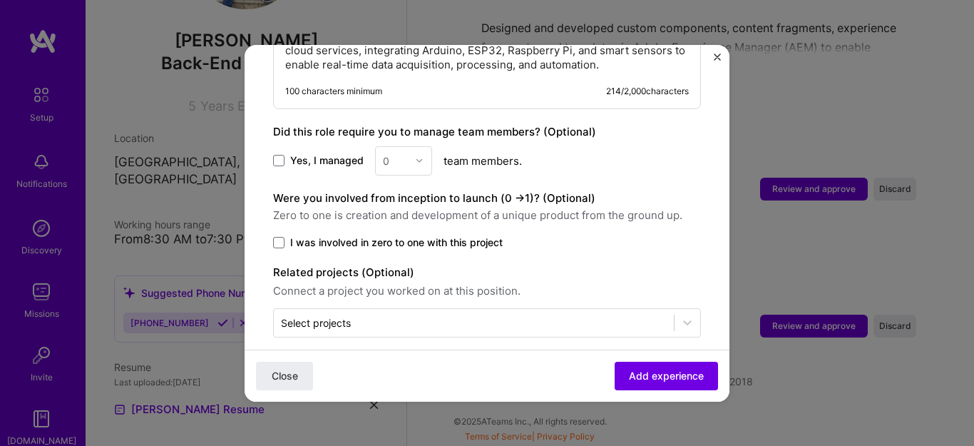
scroll to position [806, 0]
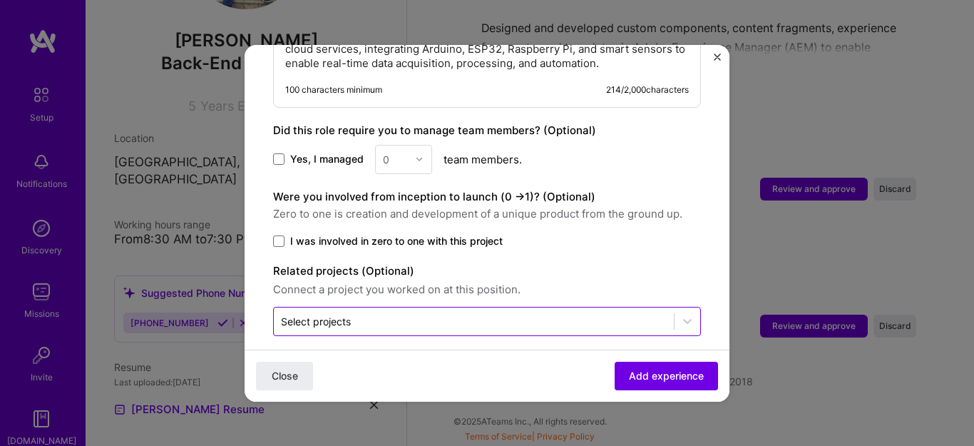
click at [591, 314] on input "text" at bounding box center [474, 321] width 386 height 15
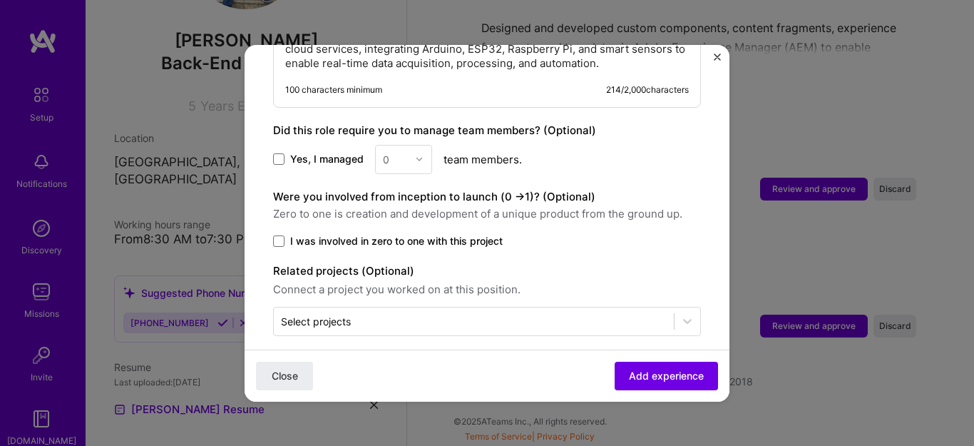
click at [629, 381] on span "Add experience" at bounding box center [666, 375] width 75 height 14
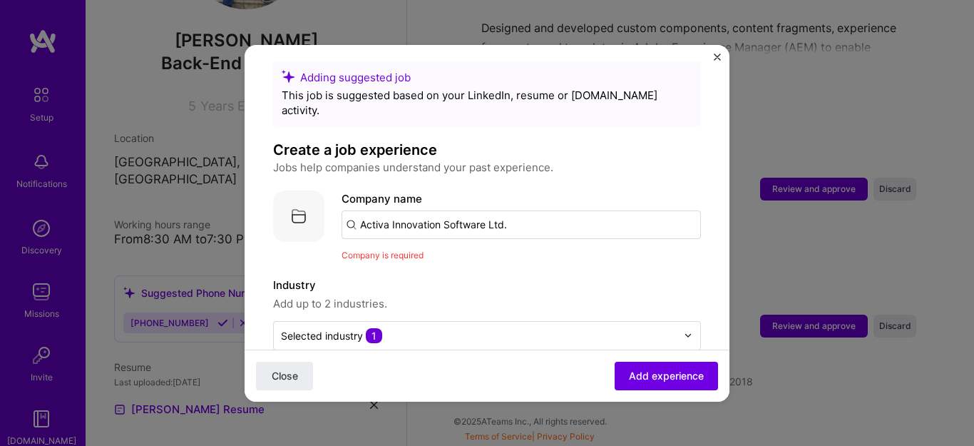
scroll to position [0, 0]
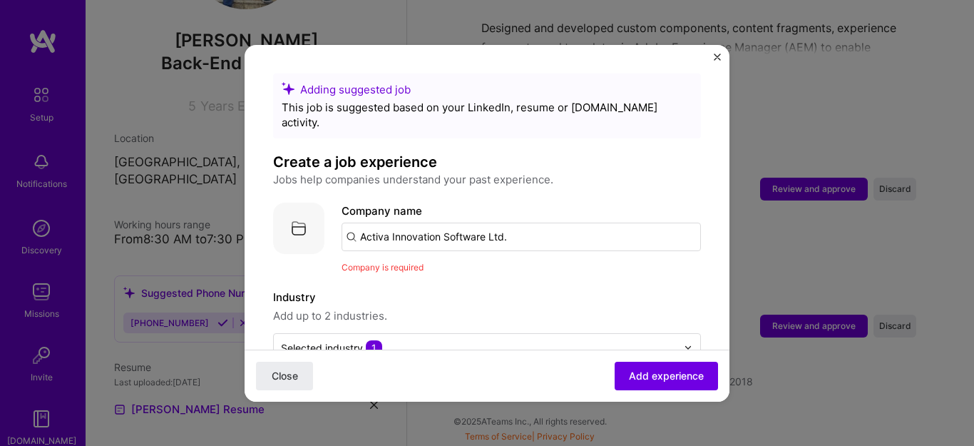
click at [420, 223] on input "Activa Innovation Software Ltd." at bounding box center [521, 237] width 359 height 29
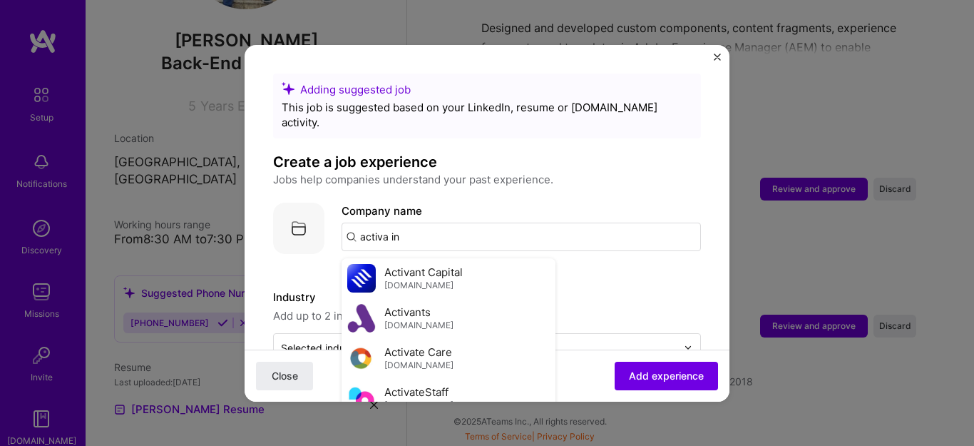
type input "activa inc"
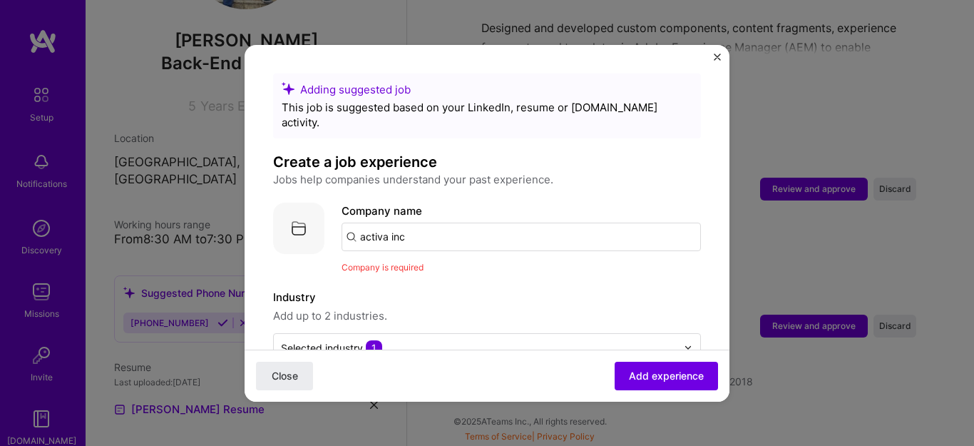
drag, startPoint x: 436, startPoint y: 222, endPoint x: 349, endPoint y: 221, distance: 86.3
click at [349, 223] on input "activa inc" at bounding box center [521, 237] width 359 height 29
type input "Activa Inc"
click at [461, 264] on div "Activa Inc" at bounding box center [452, 276] width 63 height 25
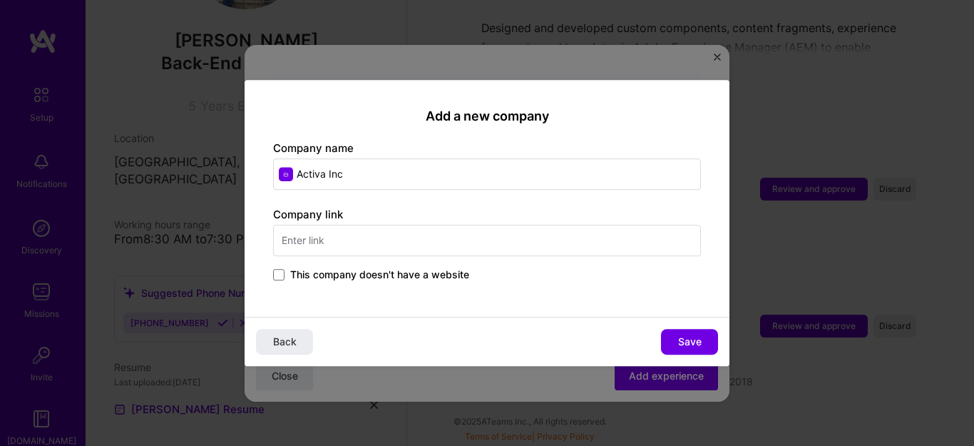
click at [368, 247] on input "text" at bounding box center [487, 240] width 428 height 31
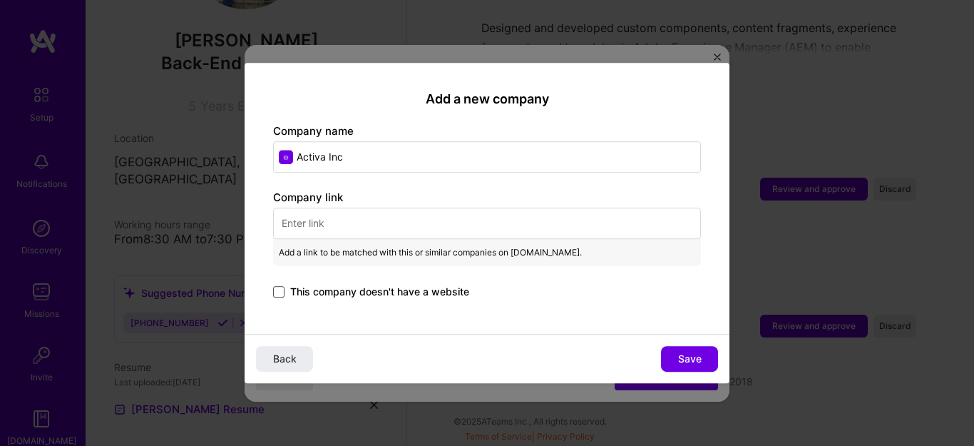
click at [276, 286] on span at bounding box center [278, 291] width 11 height 11
click at [0, 0] on input "This company doesn't have a website" at bounding box center [0, 0] width 0 height 0
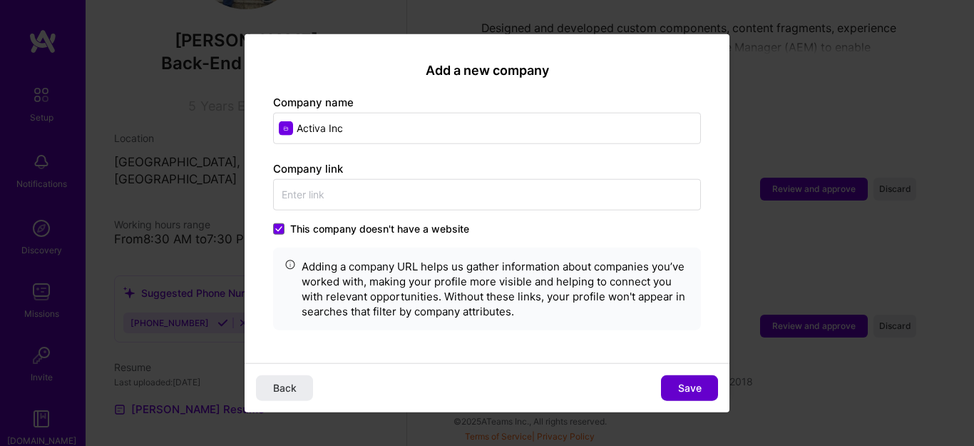
click at [696, 393] on span "Save" at bounding box center [690, 388] width 24 height 14
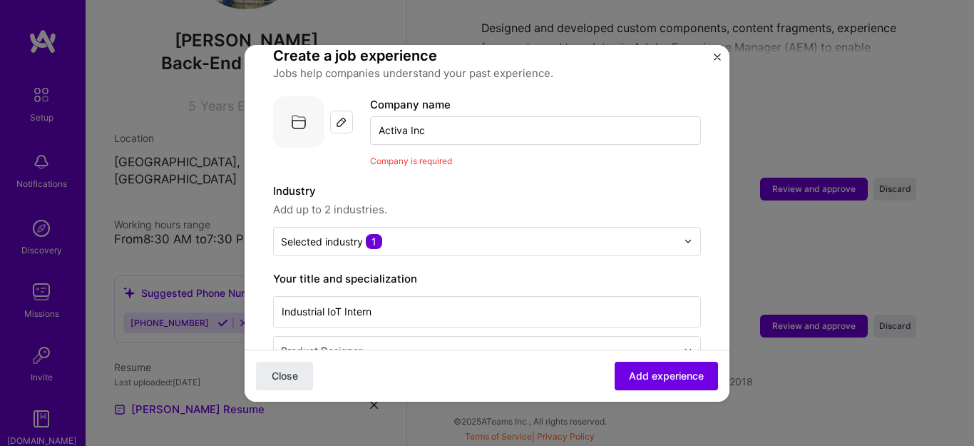
scroll to position [113, 0]
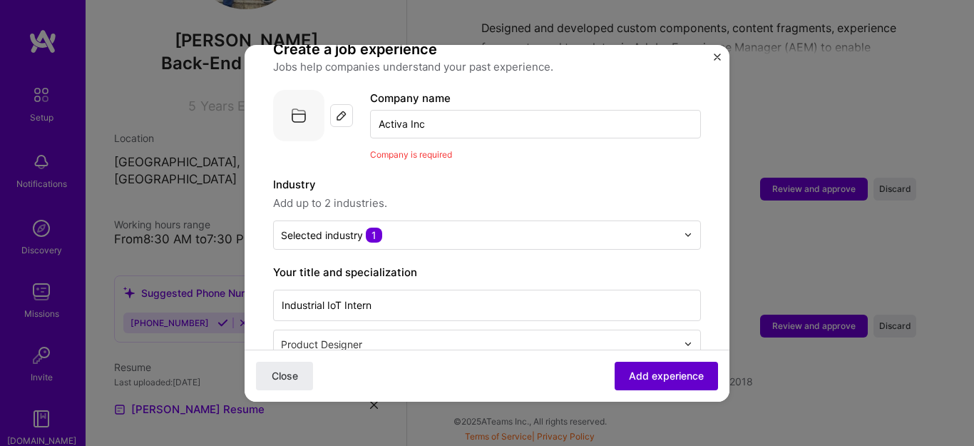
click at [653, 372] on span "Add experience" at bounding box center [666, 375] width 75 height 14
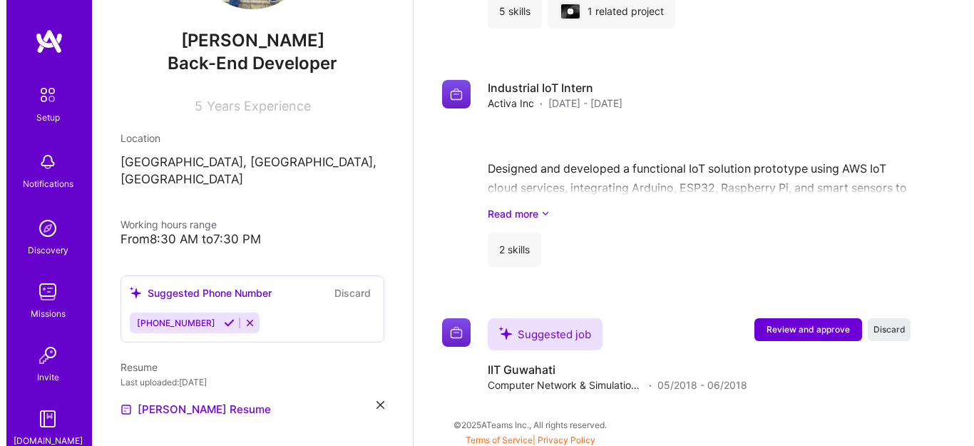
scroll to position [2376, 0]
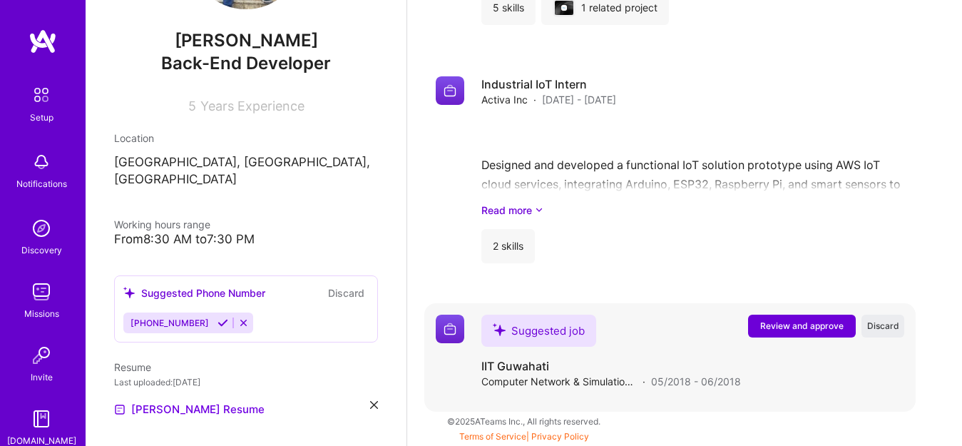
click at [797, 325] on span "Review and approve" at bounding box center [801, 326] width 83 height 12
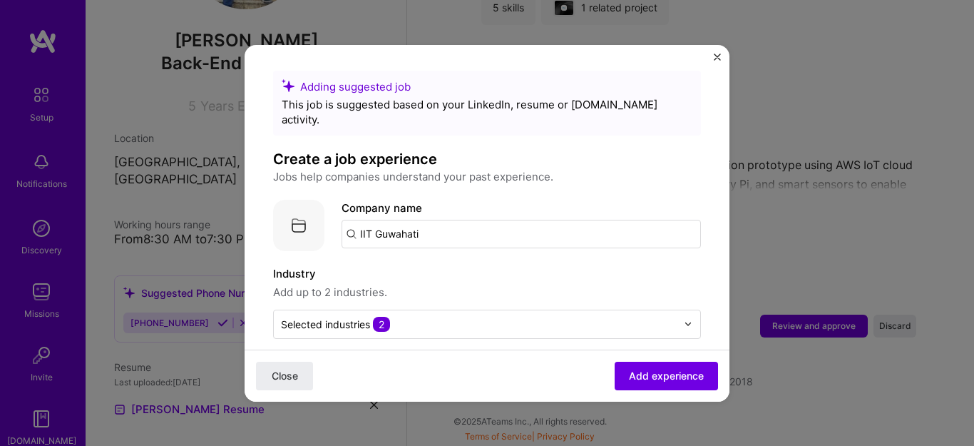
scroll to position [0, 0]
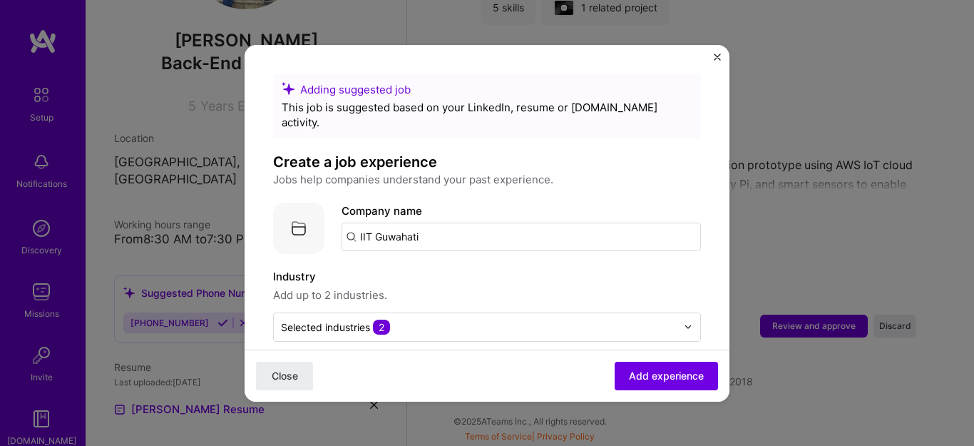
click at [432, 223] on input "IIT Guwahati" at bounding box center [521, 237] width 359 height 29
type input "IIT Guwahati"
click at [456, 264] on div "IIT Guwahati" at bounding box center [459, 276] width 76 height 25
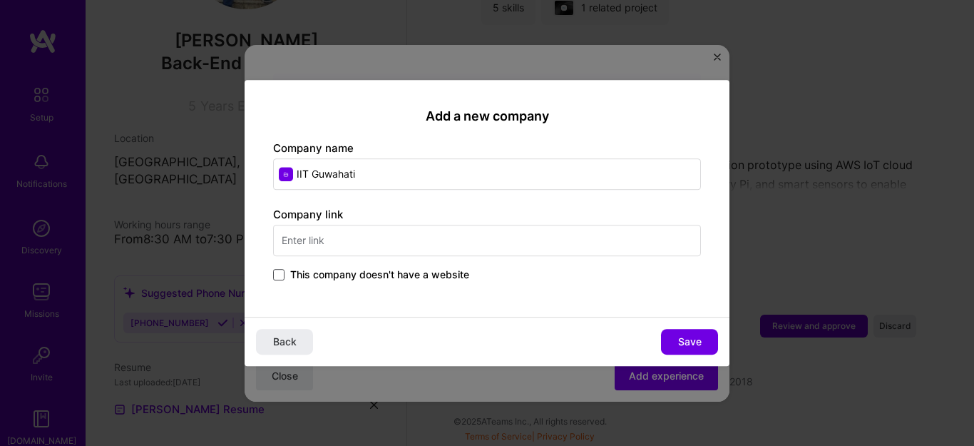
click at [277, 272] on span at bounding box center [278, 274] width 11 height 11
click at [0, 0] on input "This company doesn't have a website" at bounding box center [0, 0] width 0 height 0
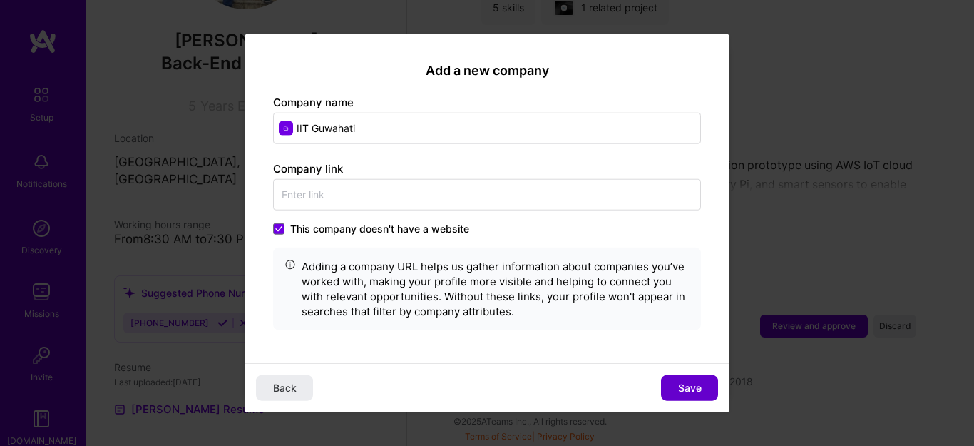
click at [694, 388] on span "Save" at bounding box center [690, 388] width 24 height 14
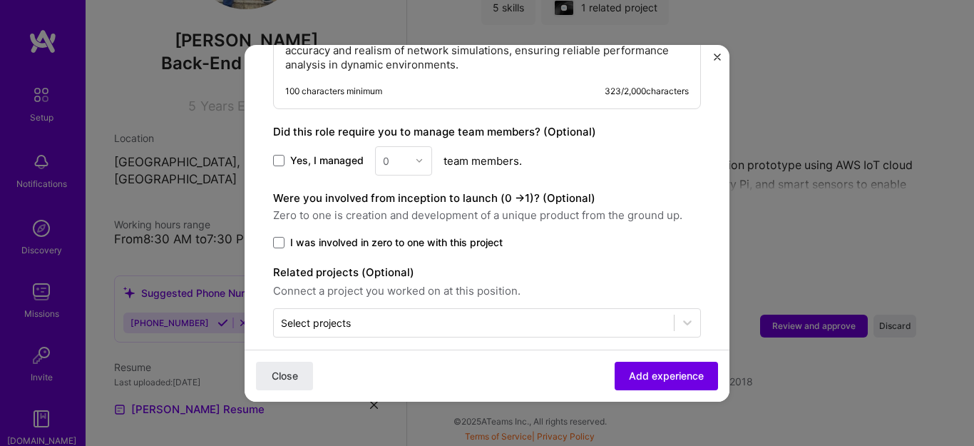
scroll to position [732, 0]
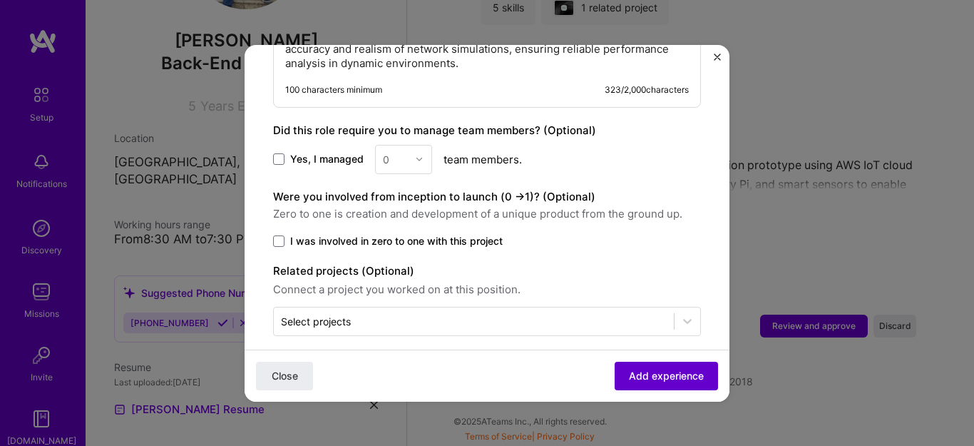
click at [672, 372] on span "Add experience" at bounding box center [666, 375] width 75 height 14
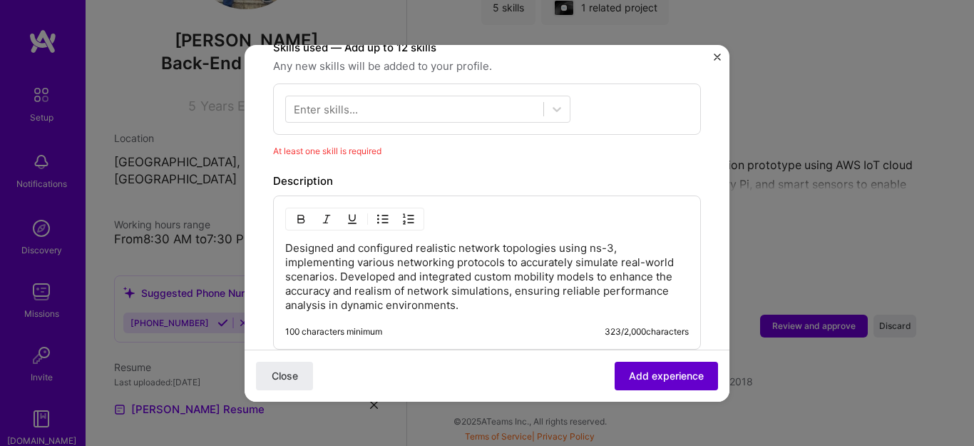
scroll to position [296, 0]
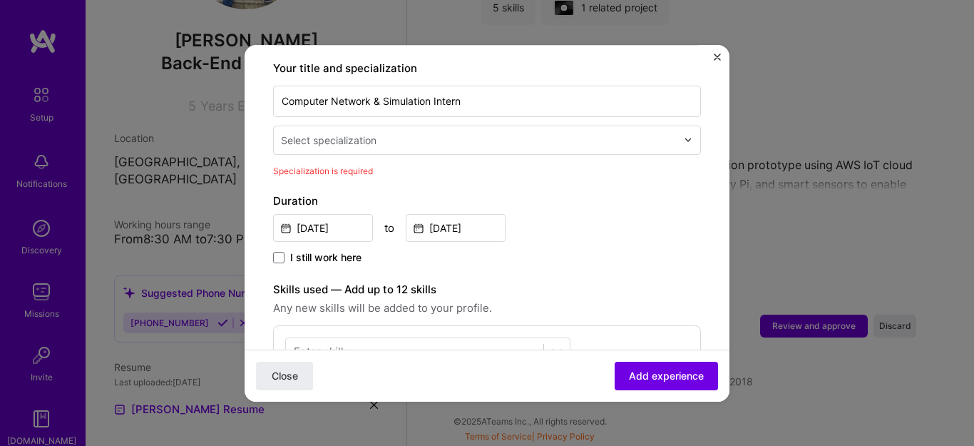
click at [406, 133] on input "text" at bounding box center [480, 140] width 399 height 15
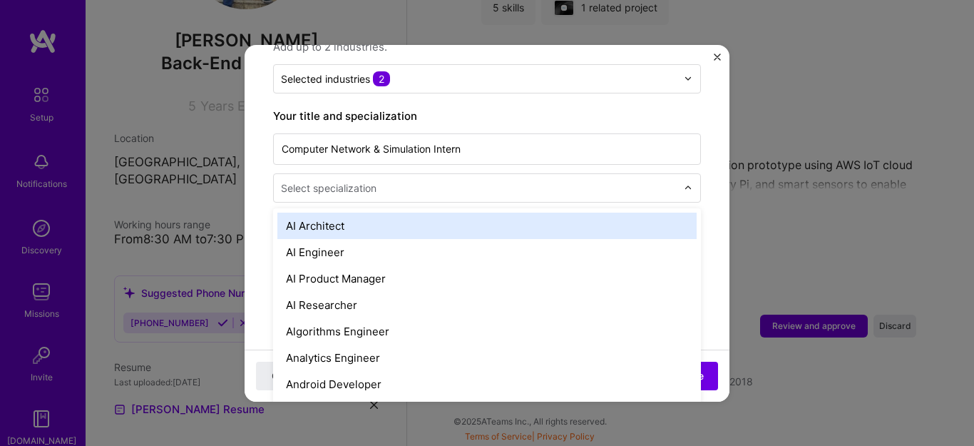
scroll to position [247, 0]
type input "deve"
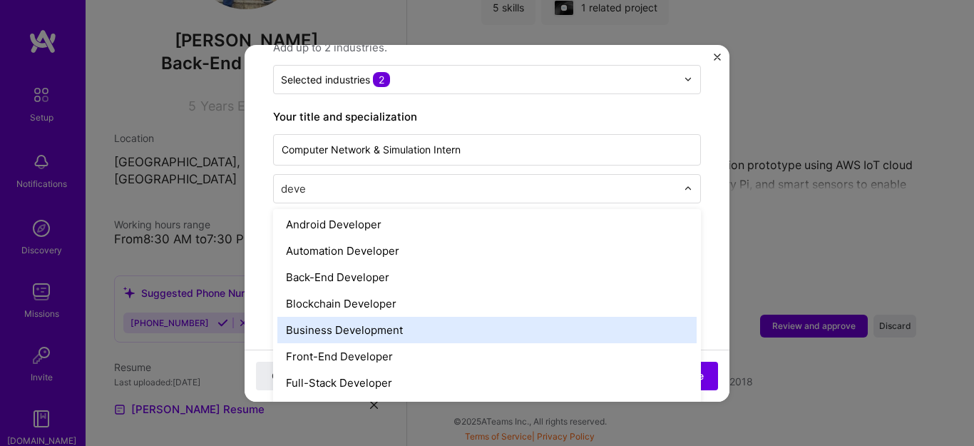
scroll to position [3, 0]
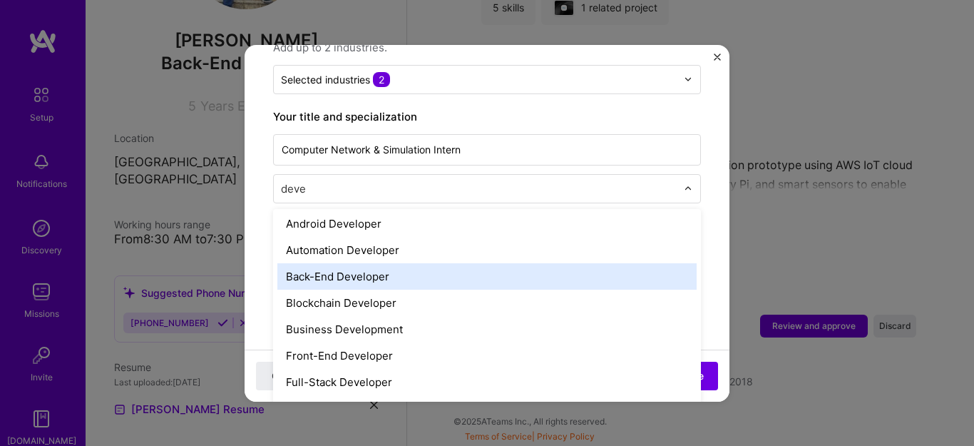
click at [364, 267] on div "Back-End Developer" at bounding box center [486, 276] width 419 height 26
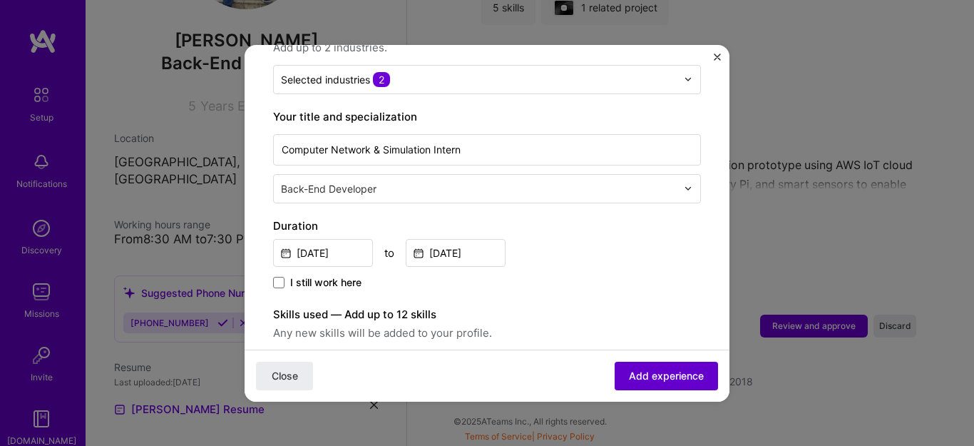
click at [650, 366] on button "Add experience" at bounding box center [666, 375] width 103 height 29
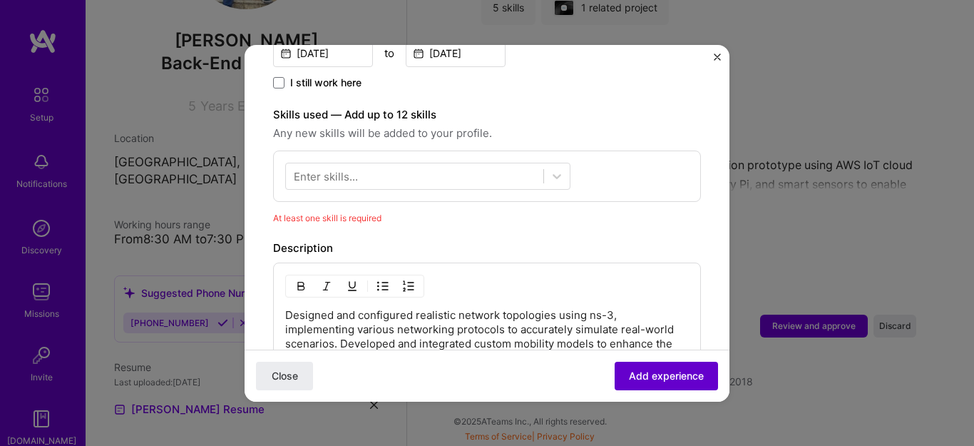
scroll to position [494, 0]
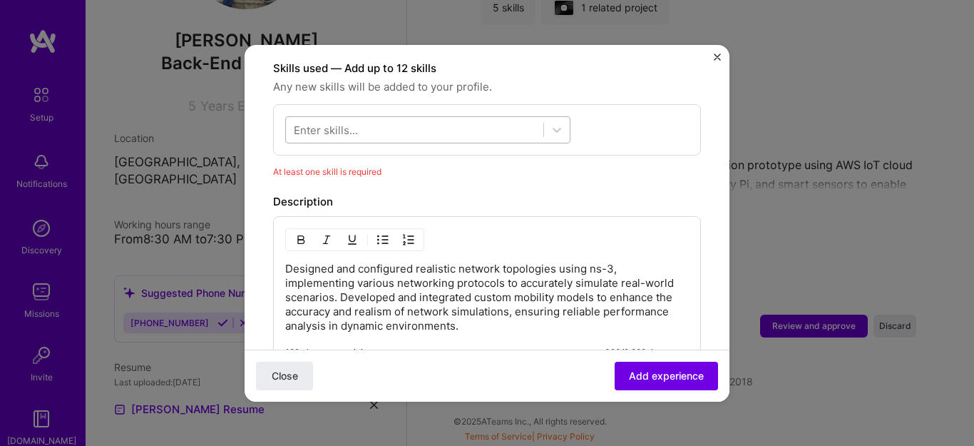
click at [467, 118] on div at bounding box center [414, 130] width 257 height 24
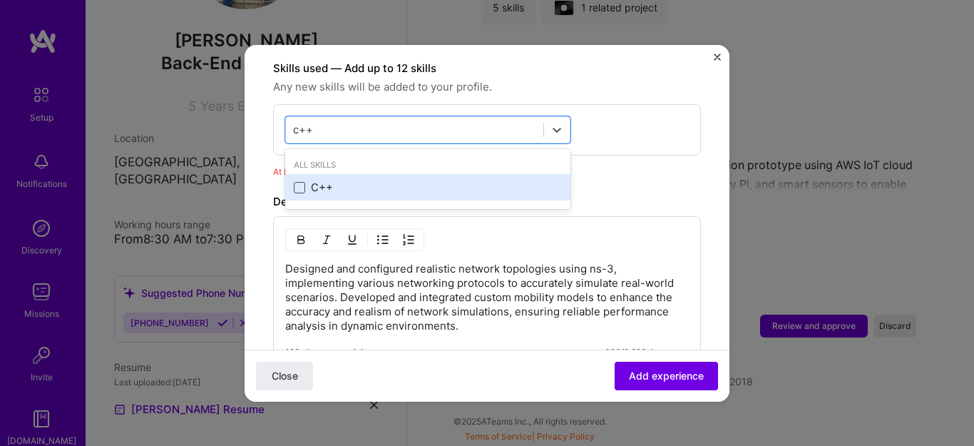
click at [297, 182] on span at bounding box center [299, 187] width 11 height 11
click at [0, 0] on input "checkbox" at bounding box center [0, 0] width 0 height 0
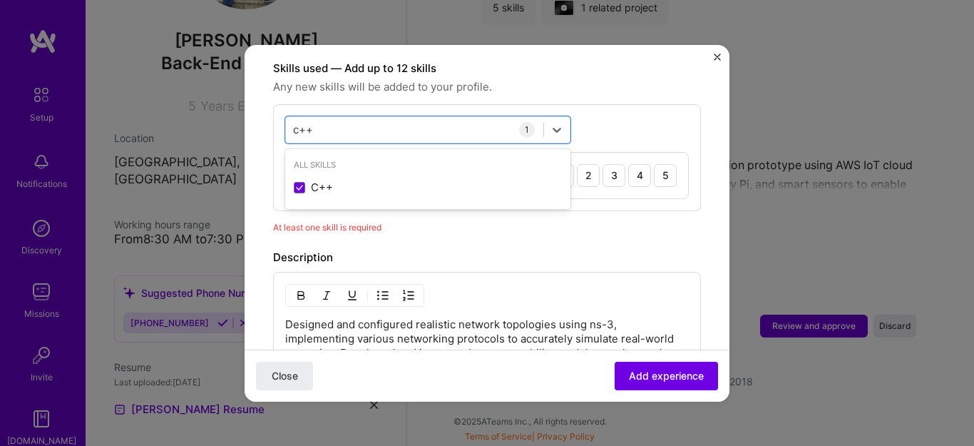
click at [615, 125] on div "option C++, selected. option C++ selected, 0 of 2. 1 result available for searc…" at bounding box center [487, 157] width 428 height 107
drag, startPoint x: 408, startPoint y: 98, endPoint x: 337, endPoint y: 110, distance: 72.3
click at [337, 110] on div "c++ c++ 1 C++ 1 2 3 4 5" at bounding box center [487, 157] width 428 height 107
click at [337, 118] on div "c++ c++" at bounding box center [414, 130] width 257 height 24
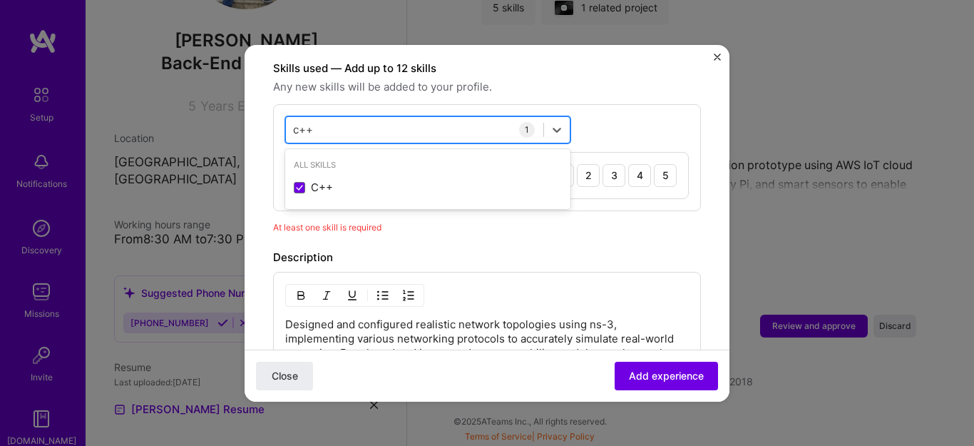
click at [337, 118] on div "c++ c++" at bounding box center [414, 130] width 257 height 24
drag, startPoint x: 315, startPoint y: 114, endPoint x: 292, endPoint y: 114, distance: 22.8
click at [292, 118] on div "c++ c++" at bounding box center [414, 130] width 257 height 24
type input "c"
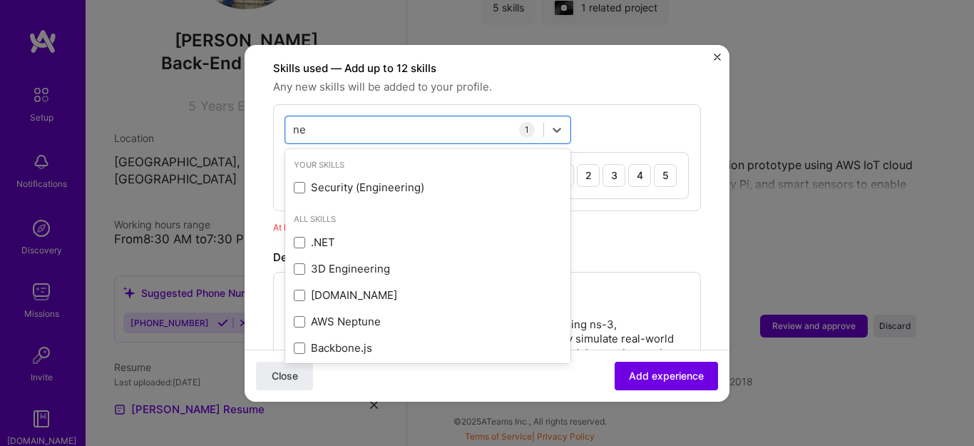
type input "n"
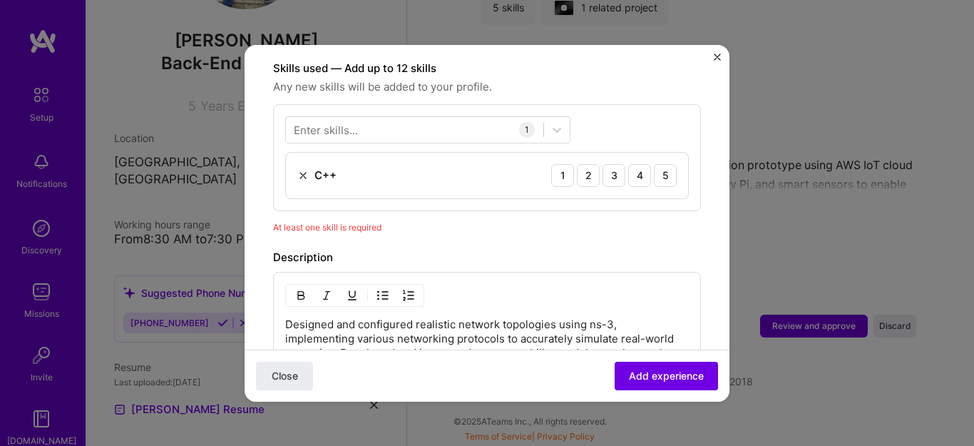
click at [613, 106] on div "Enter skills... 1 C++ 1 2 3 4 5" at bounding box center [487, 157] width 428 height 107
click at [606, 164] on div "3" at bounding box center [614, 175] width 23 height 23
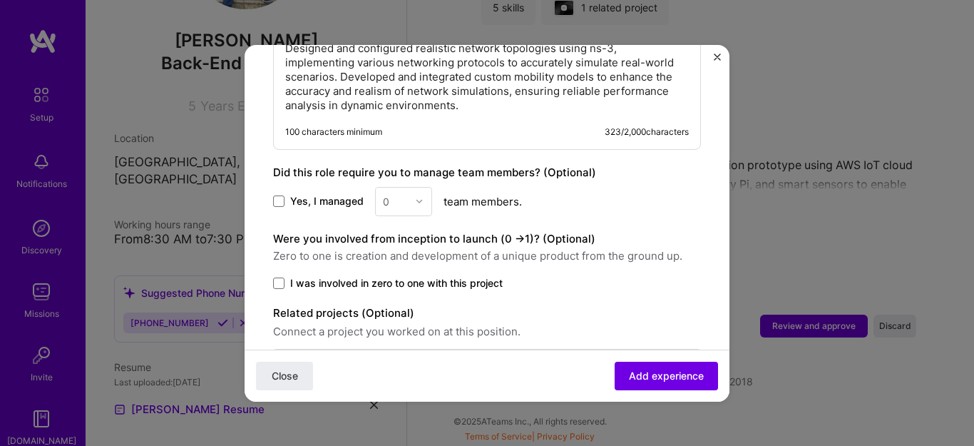
scroll to position [777, 0]
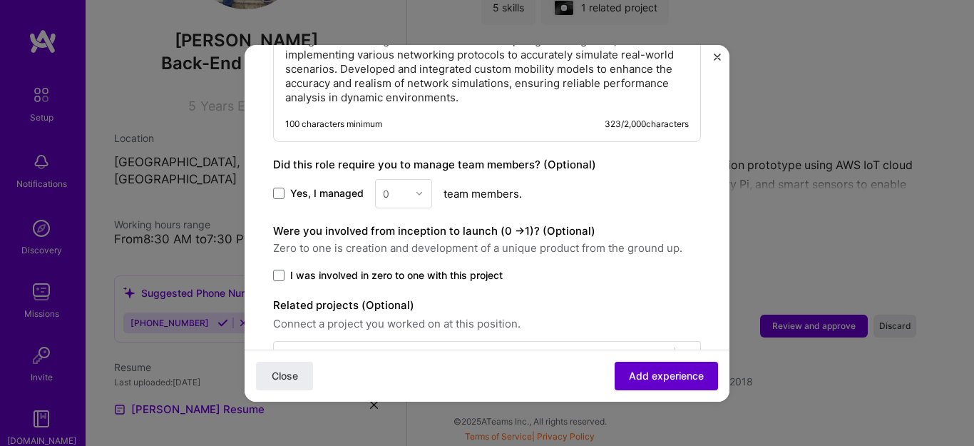
click at [630, 373] on span "Add experience" at bounding box center [666, 375] width 75 height 14
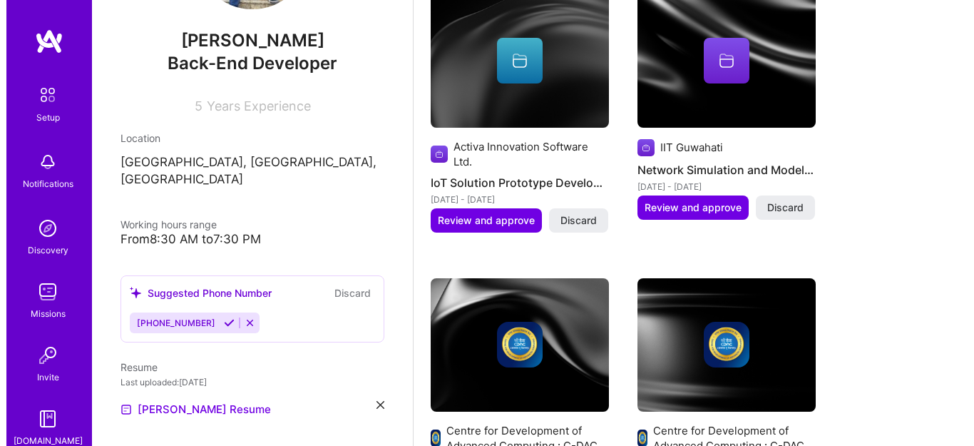
scroll to position [590, 0]
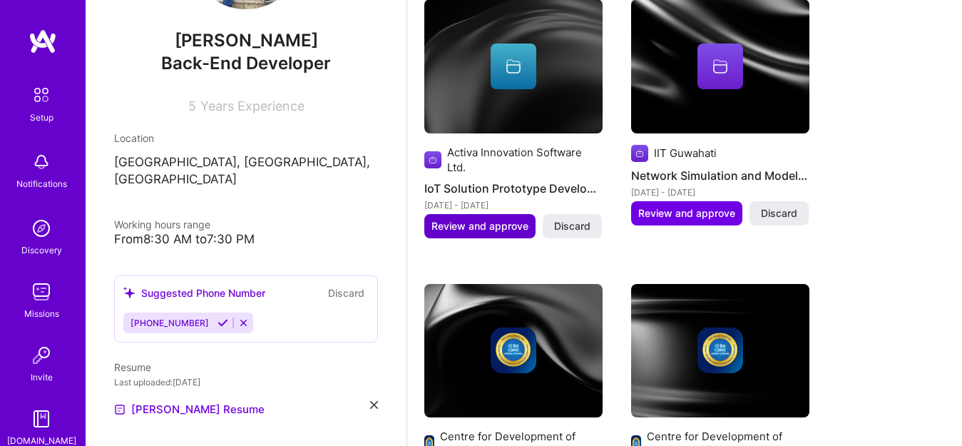
click at [514, 229] on span "Review and approve" at bounding box center [479, 226] width 97 height 14
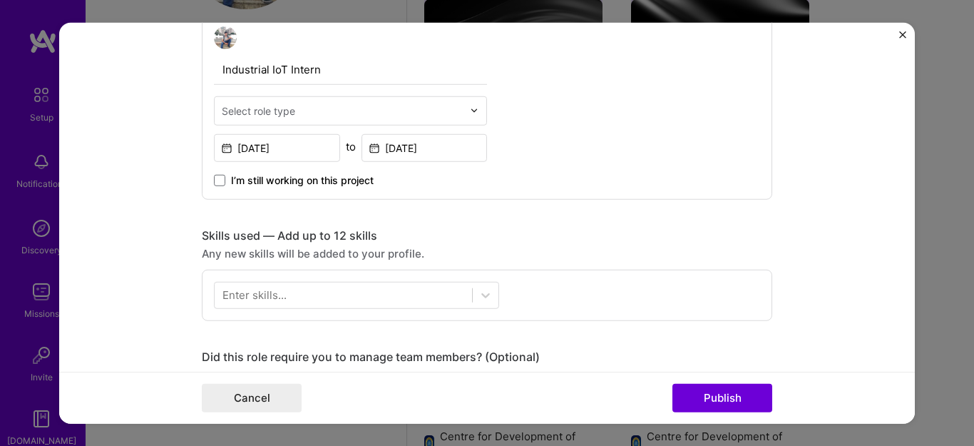
scroll to position [512, 0]
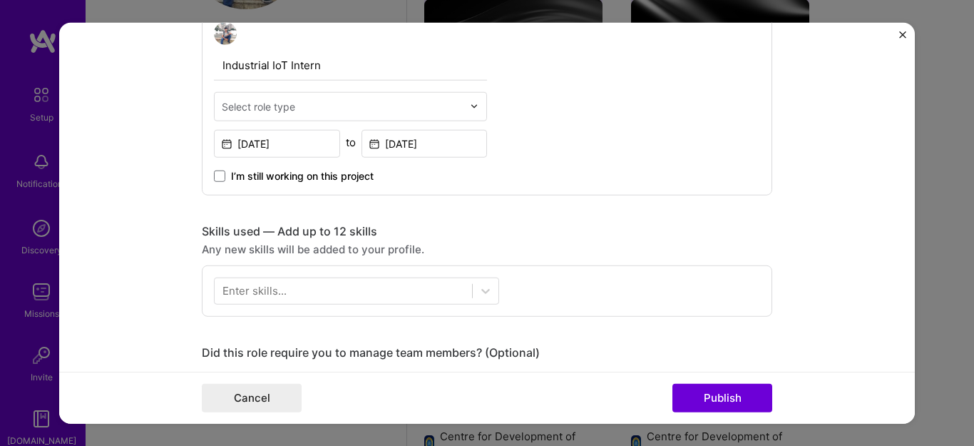
click at [351, 116] on div "Select role type" at bounding box center [342, 106] width 255 height 28
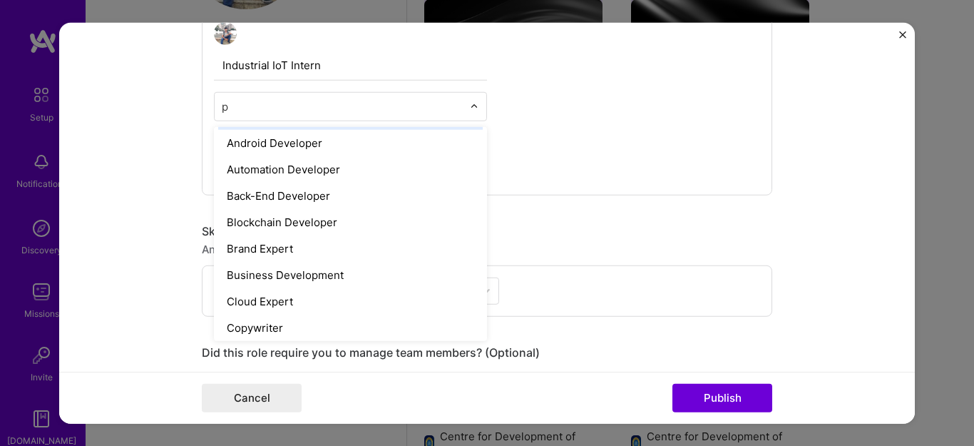
scroll to position [0, 0]
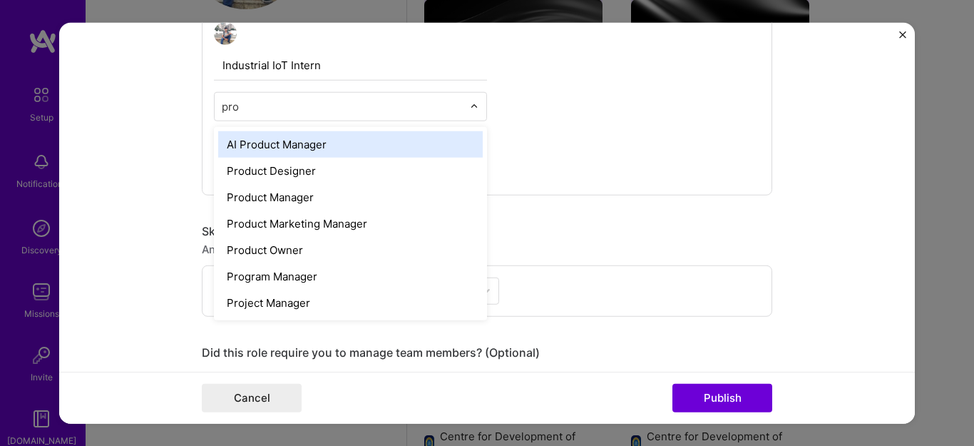
type input "prod"
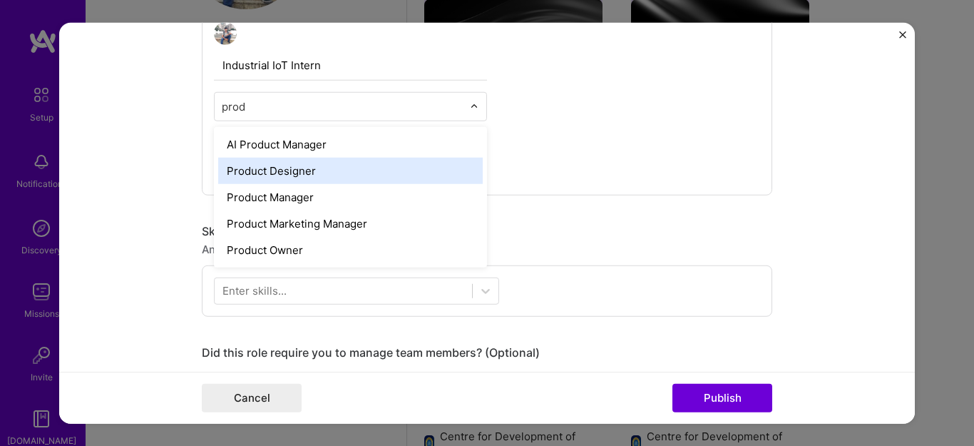
click at [328, 172] on div "Product Designer" at bounding box center [350, 170] width 265 height 26
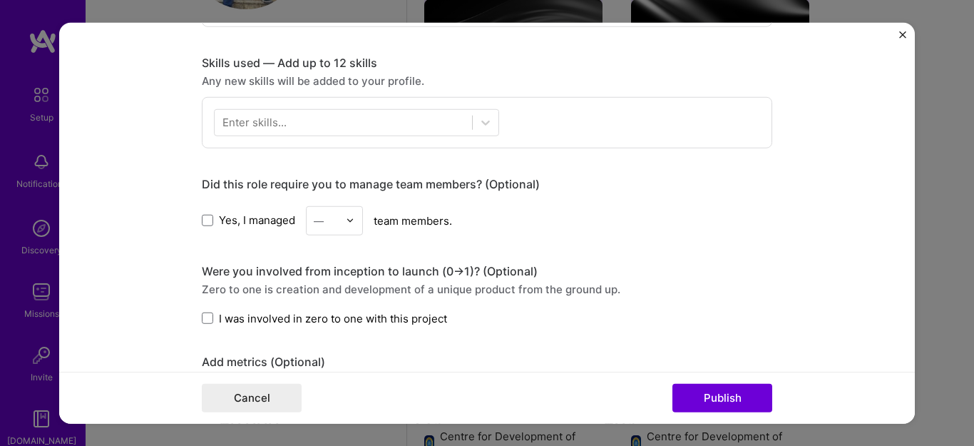
scroll to position [698, 0]
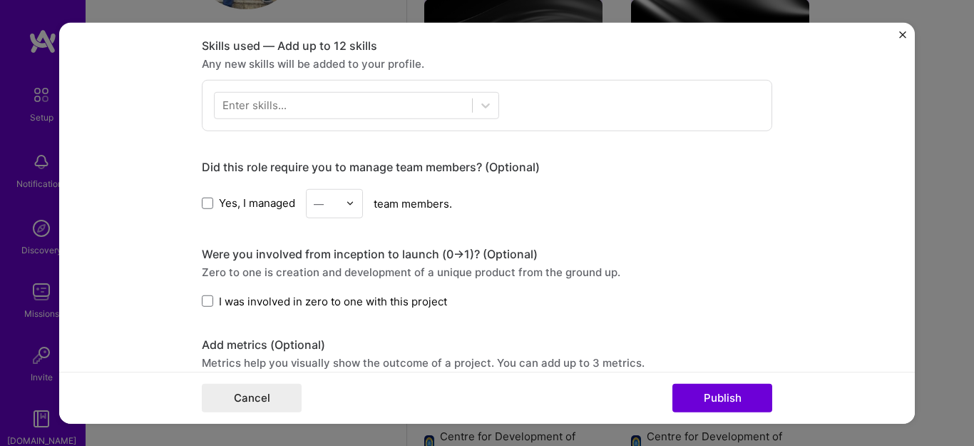
click at [359, 123] on div "Enter skills..." at bounding box center [487, 104] width 571 height 51
click at [327, 111] on div at bounding box center [343, 105] width 257 height 24
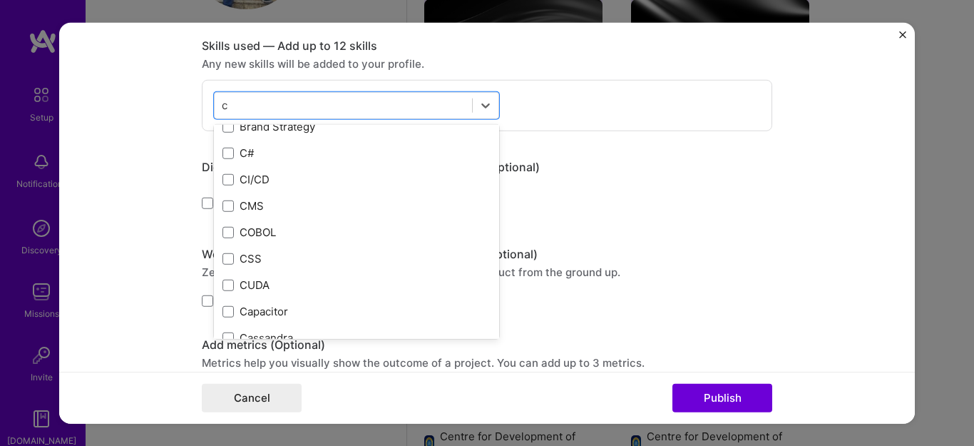
scroll to position [1631, 0]
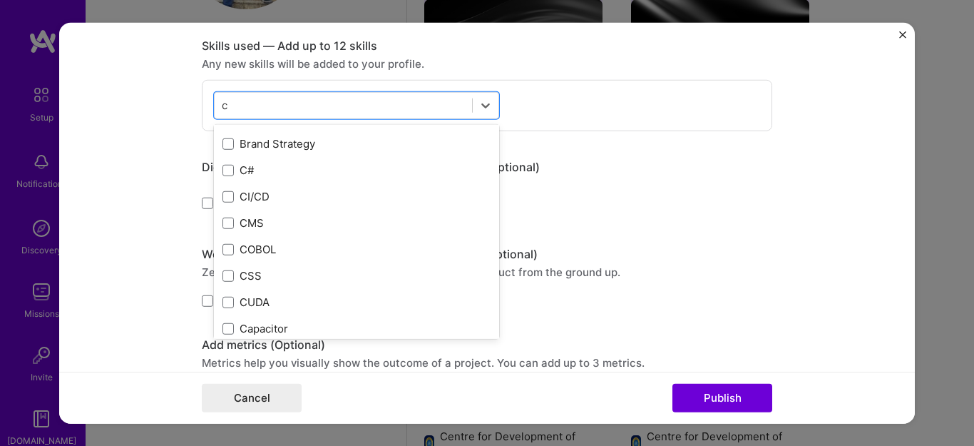
type input "c"
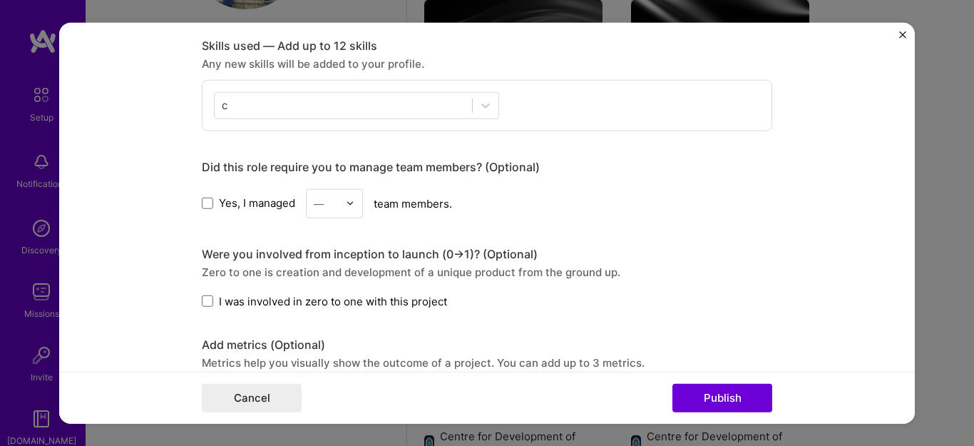
click at [530, 113] on div "c c" at bounding box center [487, 104] width 571 height 51
click at [328, 116] on div "c c" at bounding box center [343, 105] width 257 height 24
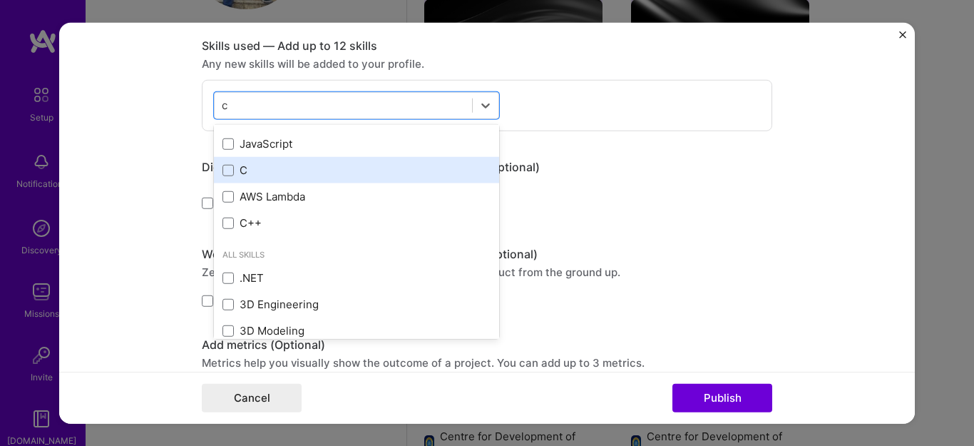
scroll to position [440, 0]
click at [223, 173] on span at bounding box center [228, 171] width 11 height 11
click at [0, 0] on input "checkbox" at bounding box center [0, 0] width 0 height 0
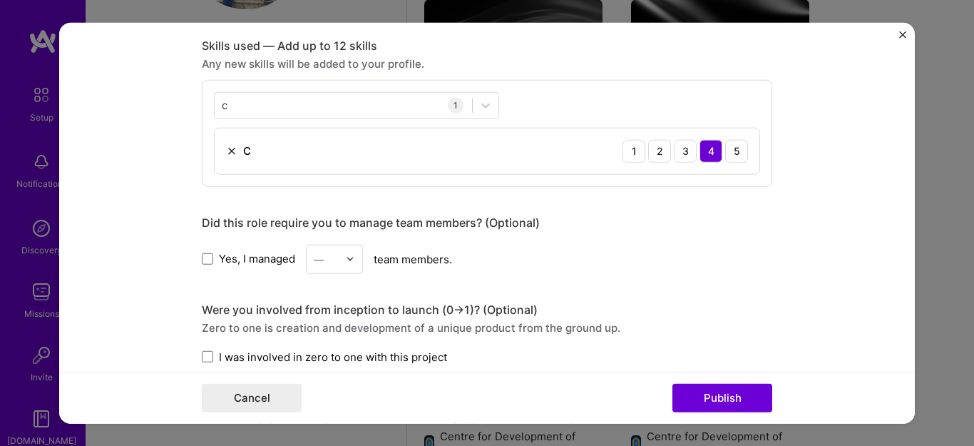
click at [583, 108] on div "c c 1 C 1 2 3 4 5" at bounding box center [487, 132] width 571 height 107
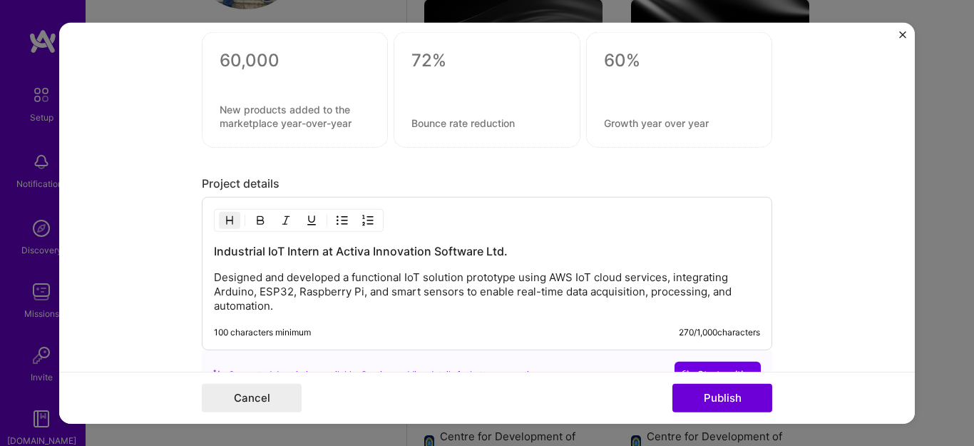
scroll to position [1255, 0]
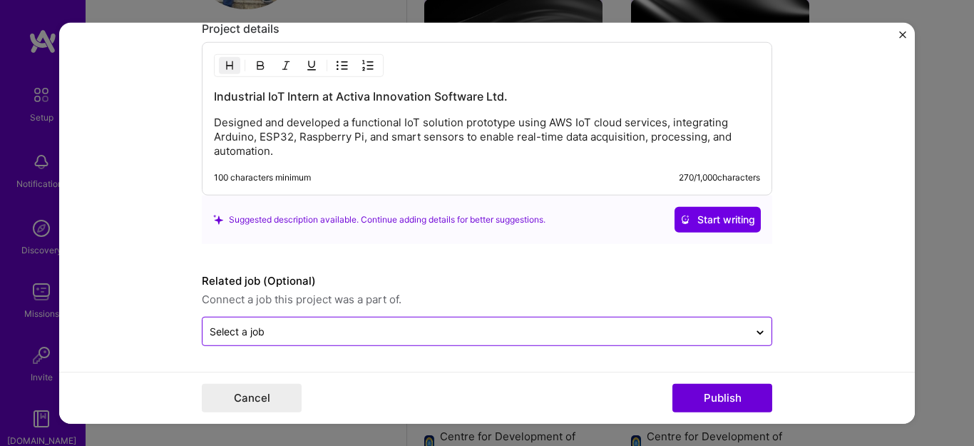
click at [530, 329] on input "text" at bounding box center [476, 331] width 532 height 15
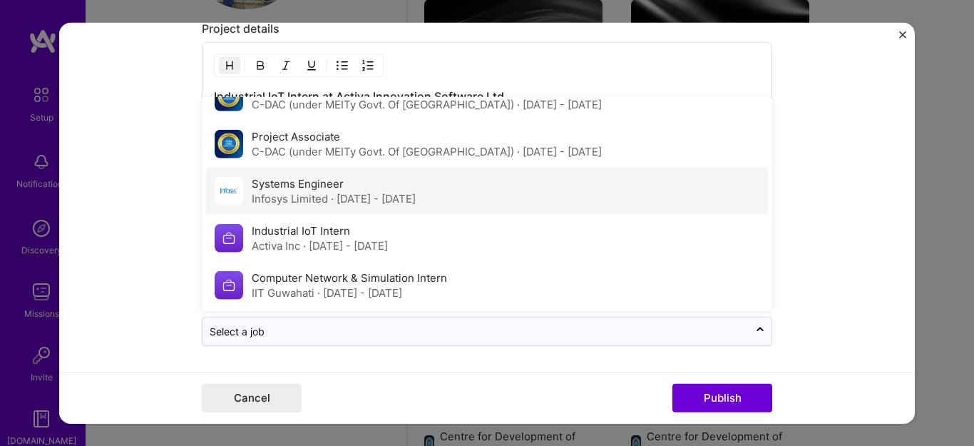
scroll to position [77, 0]
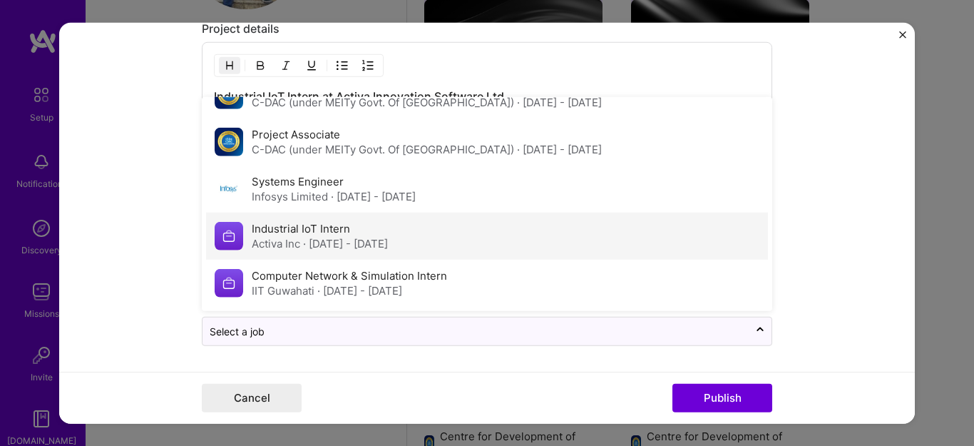
click at [388, 238] on span "· Jun 2019 - Jul 2019" at bounding box center [345, 244] width 85 height 14
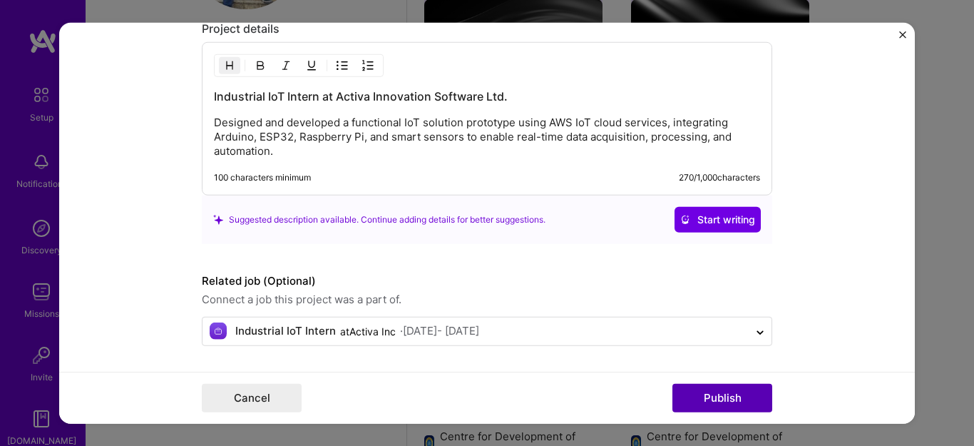
click at [710, 395] on button "Publish" at bounding box center [723, 398] width 100 height 29
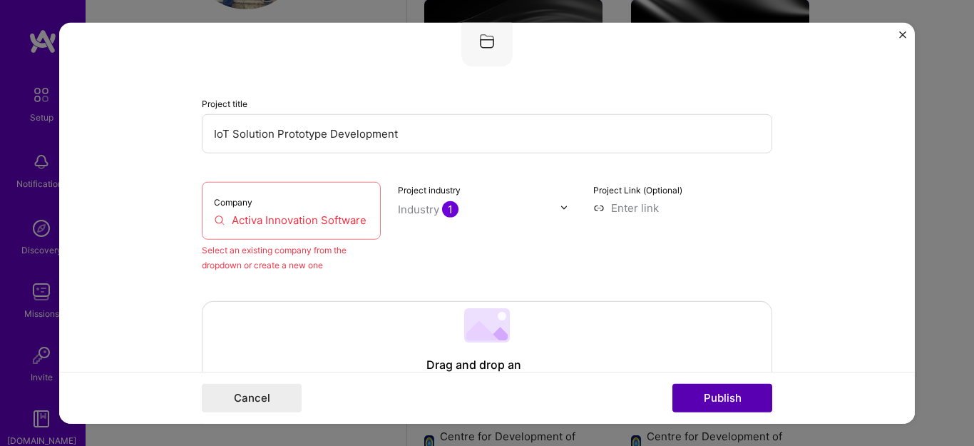
scroll to position [93, 0]
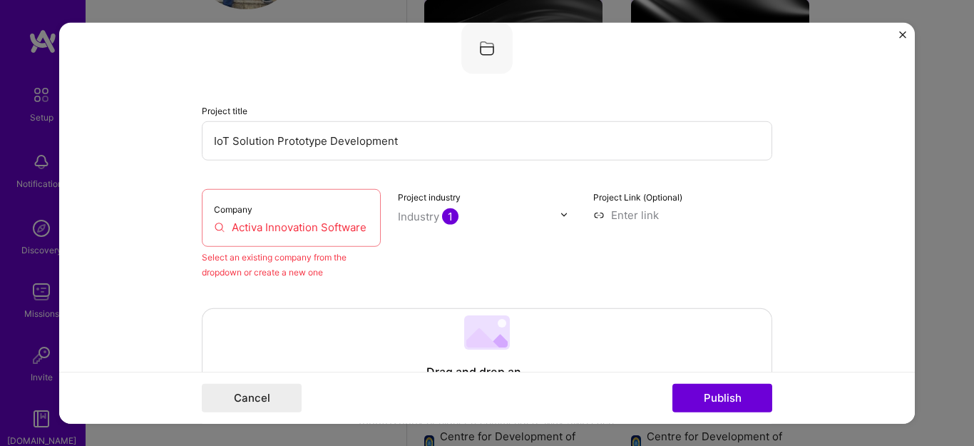
click at [329, 228] on input "Activa Innovation Software Ltd." at bounding box center [291, 226] width 155 height 15
type input "a"
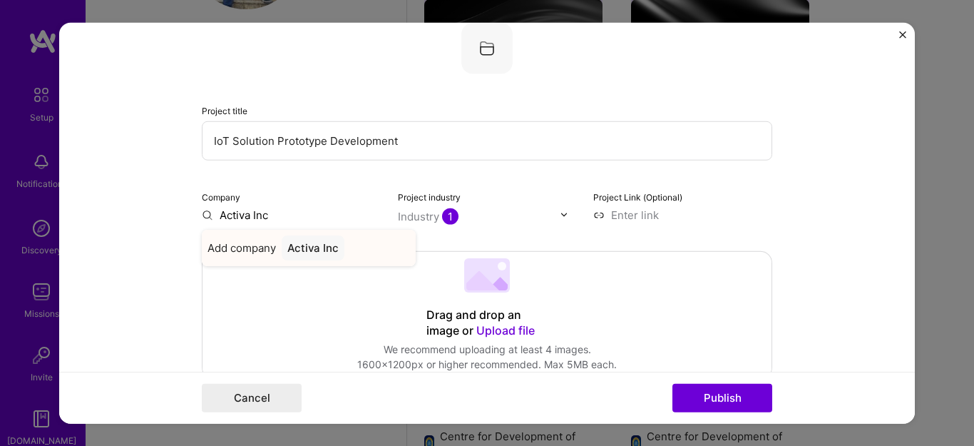
type input "Activa Inc"
click at [323, 246] on div "Activa Inc" at bounding box center [313, 247] width 63 height 25
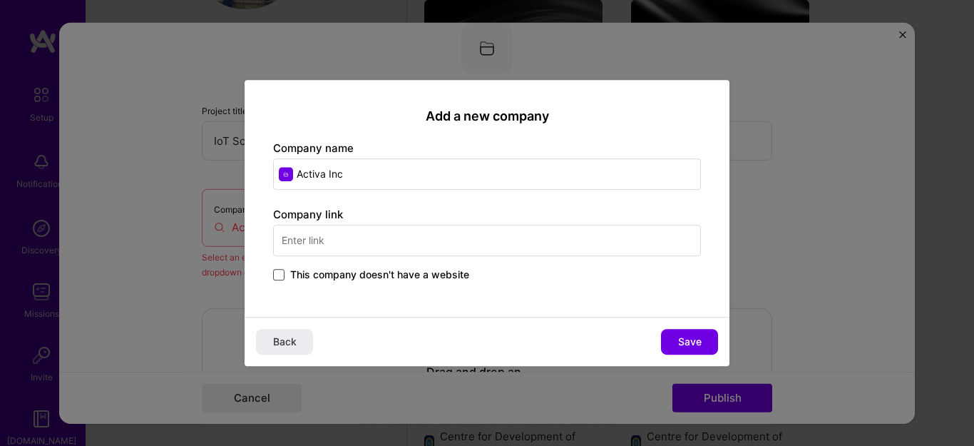
click at [279, 275] on span at bounding box center [278, 274] width 11 height 11
click at [0, 0] on input "This company doesn't have a website" at bounding box center [0, 0] width 0 height 0
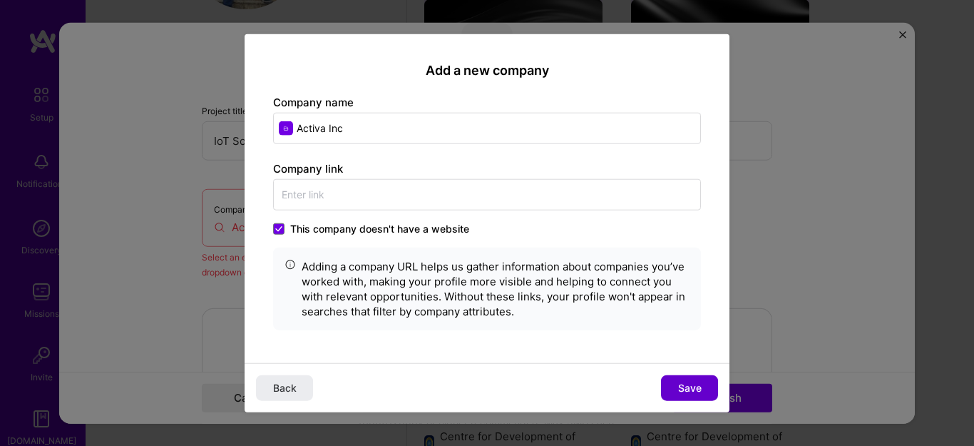
click at [694, 392] on span "Save" at bounding box center [690, 388] width 24 height 14
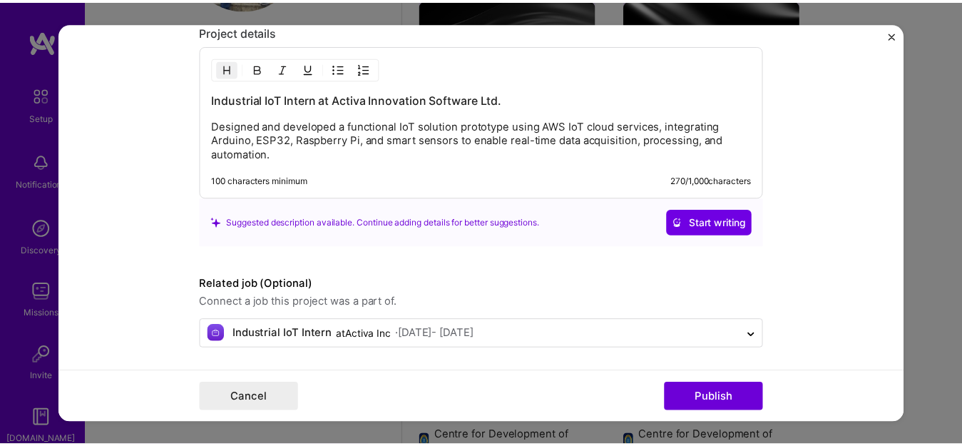
scroll to position [1255, 0]
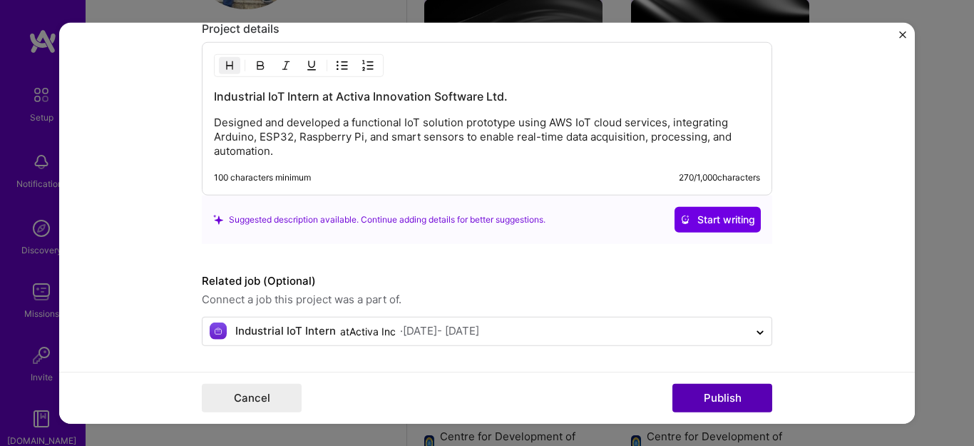
click at [710, 400] on button "Publish" at bounding box center [723, 398] width 100 height 29
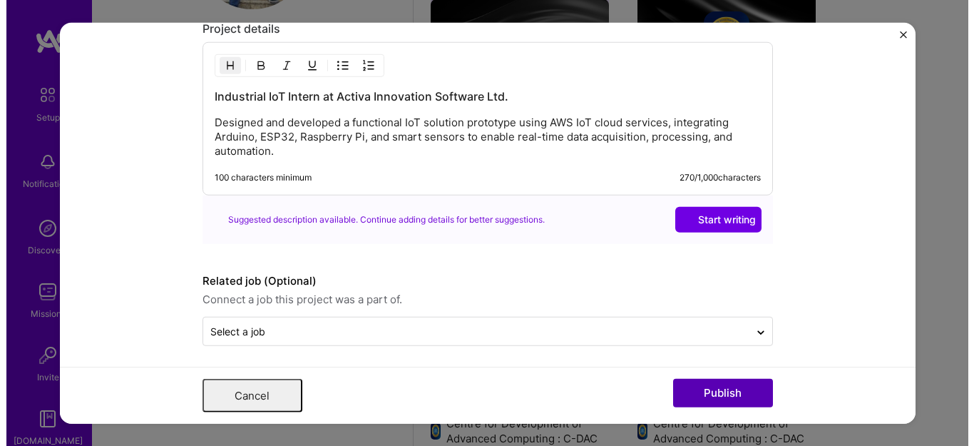
scroll to position [0, 0]
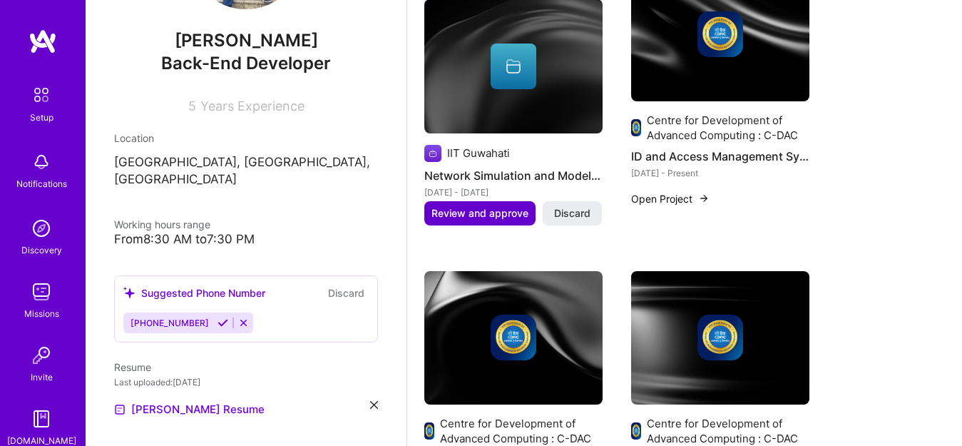
click at [490, 213] on span "Review and approve" at bounding box center [479, 213] width 97 height 14
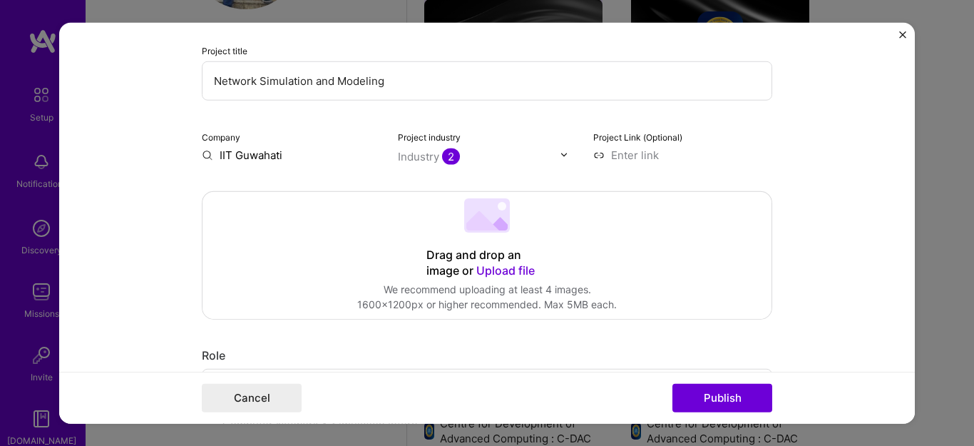
scroll to position [177, 0]
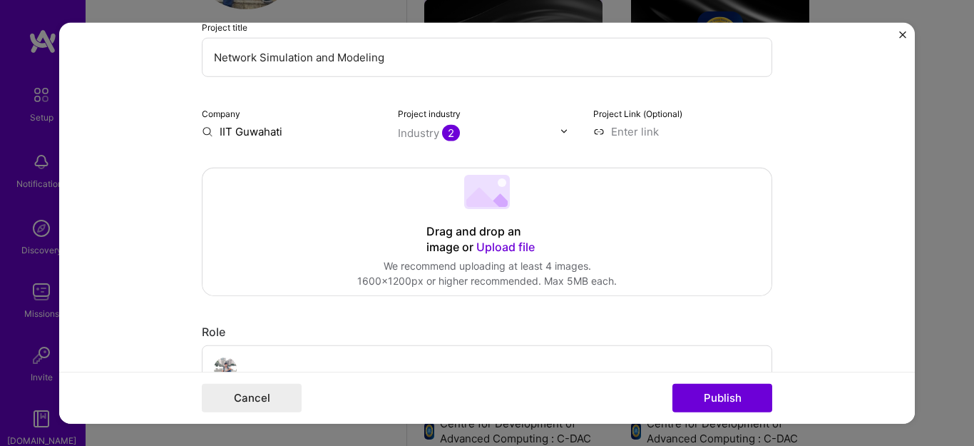
click at [284, 128] on input "IIT Guwahati" at bounding box center [291, 130] width 179 height 15
type input "IIT Guwahati"
click at [306, 154] on div "IIT Guwahati" at bounding box center [320, 163] width 76 height 25
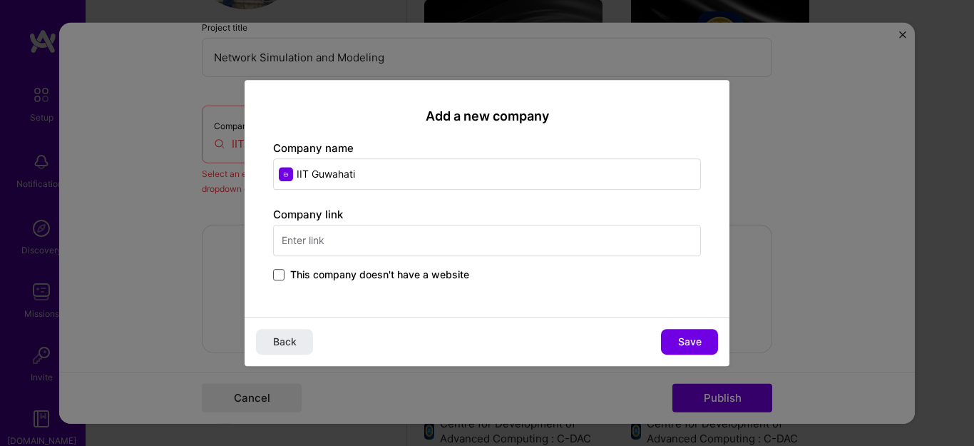
click at [280, 279] on span at bounding box center [278, 274] width 11 height 11
click at [0, 0] on input "This company doesn't have a website" at bounding box center [0, 0] width 0 height 0
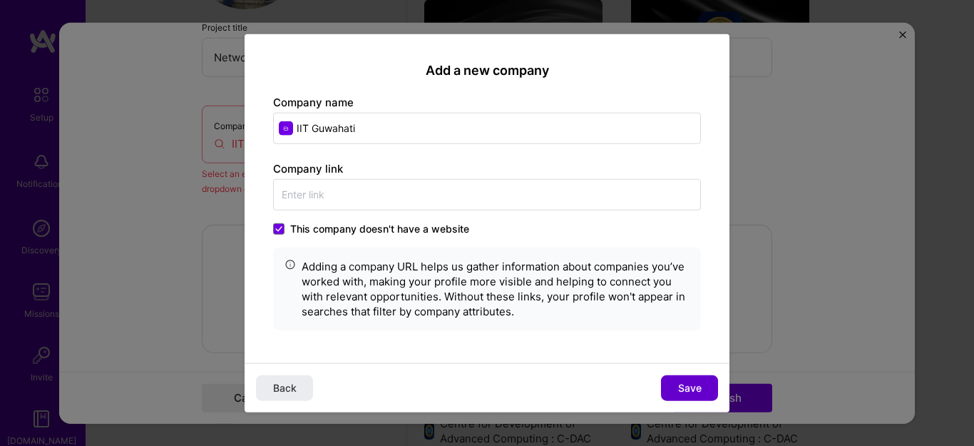
click at [695, 386] on span "Save" at bounding box center [690, 388] width 24 height 14
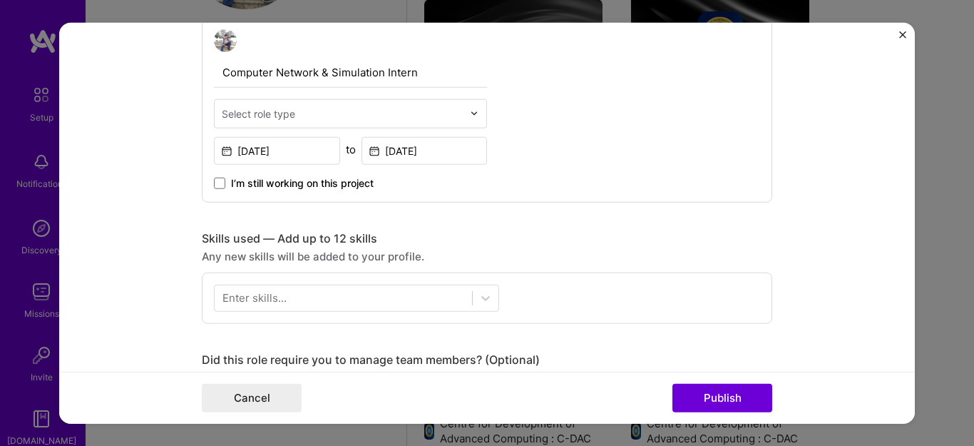
scroll to position [498, 0]
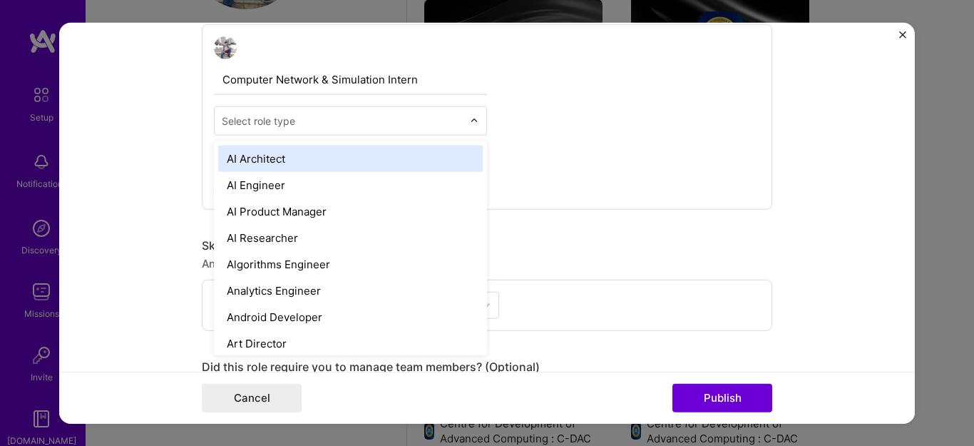
click at [361, 125] on input "text" at bounding box center [342, 120] width 241 height 15
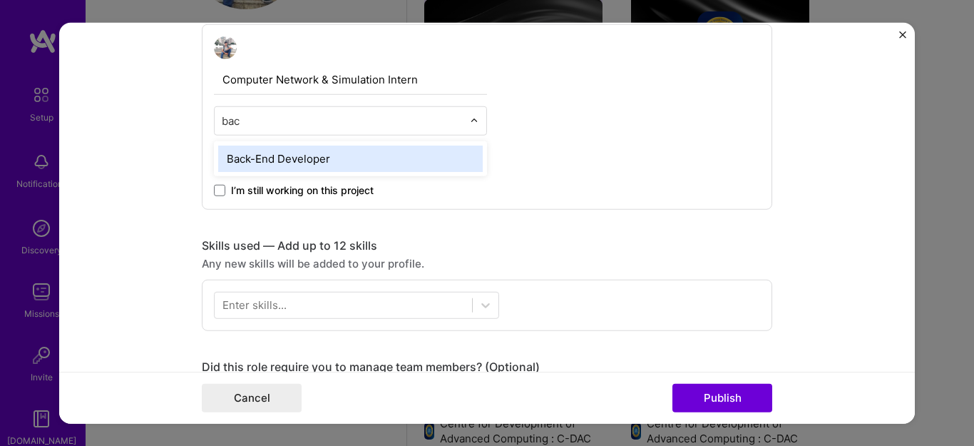
type input "back"
click at [339, 155] on div "Back-End Developer" at bounding box center [350, 158] width 265 height 26
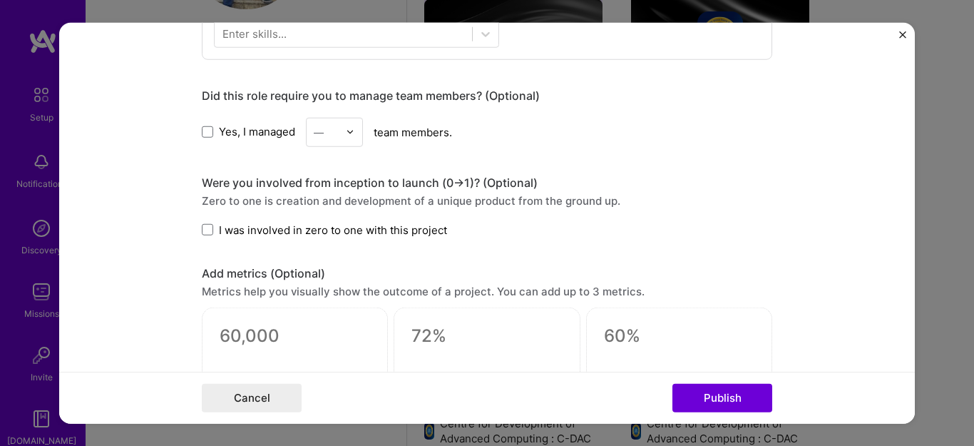
scroll to position [598, 0]
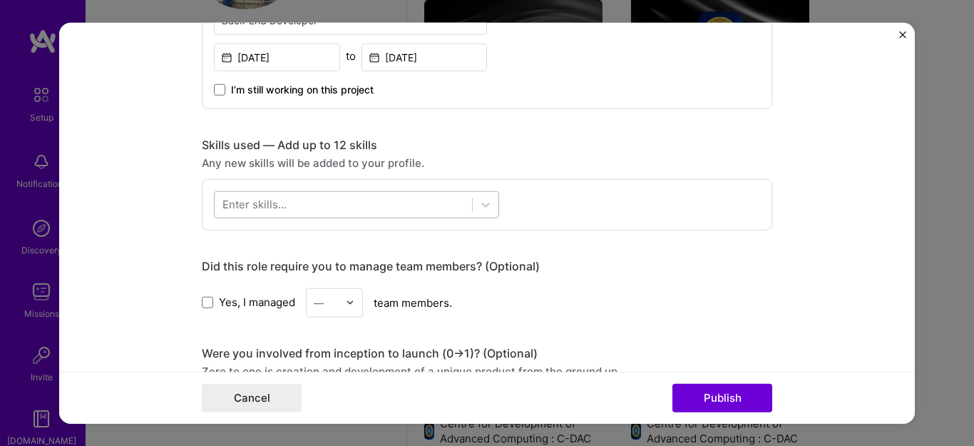
click at [342, 191] on div at bounding box center [356, 203] width 285 height 27
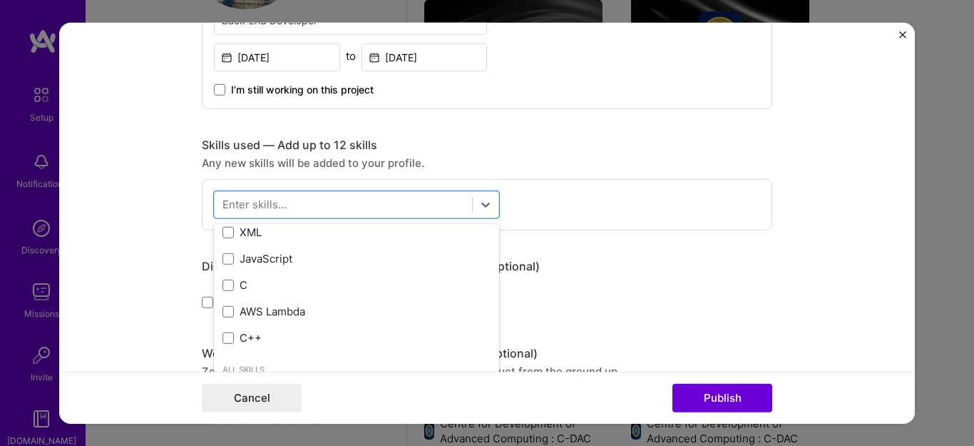
scroll to position [431, 0]
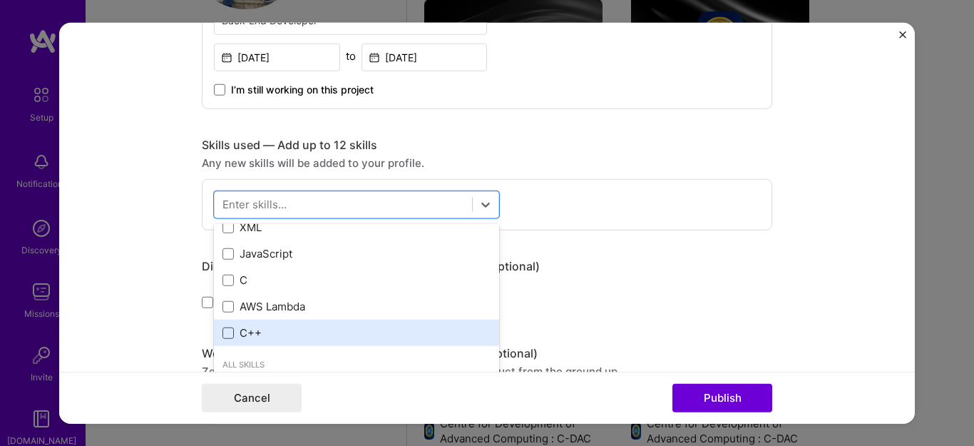
click at [223, 337] on span at bounding box center [228, 332] width 11 height 11
click at [0, 0] on input "checkbox" at bounding box center [0, 0] width 0 height 0
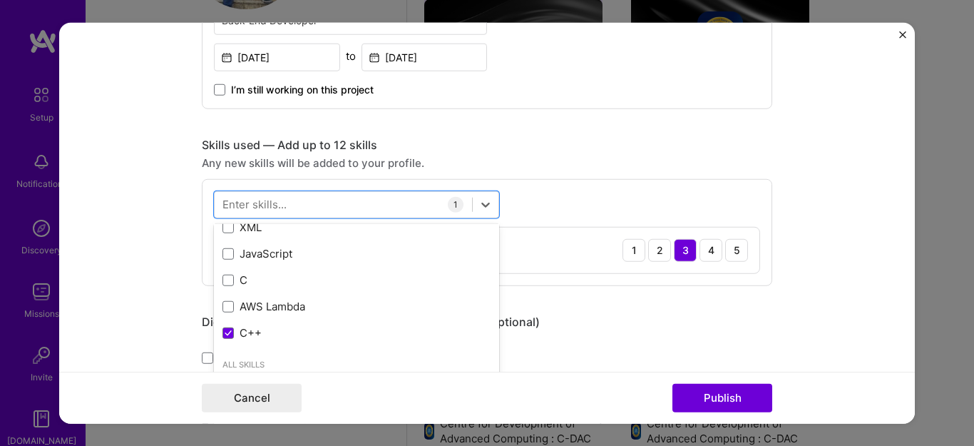
click at [613, 150] on div "Skills used — Add up to 12 skills" at bounding box center [487, 144] width 571 height 15
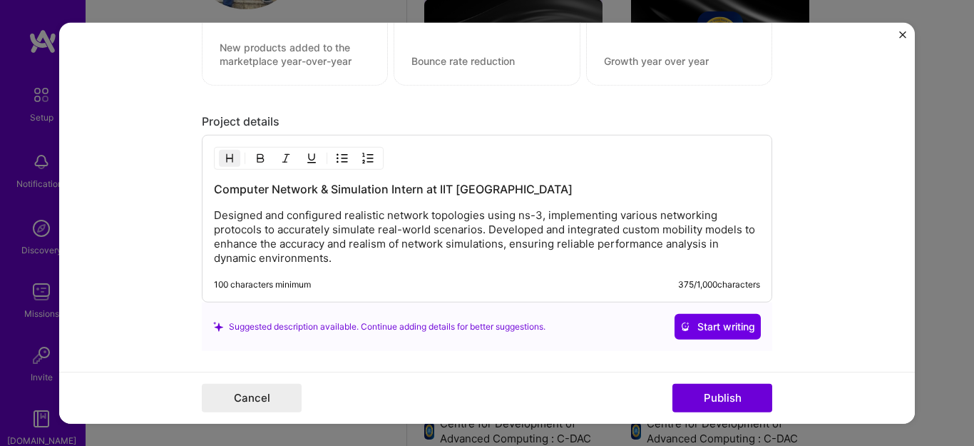
scroll to position [1269, 0]
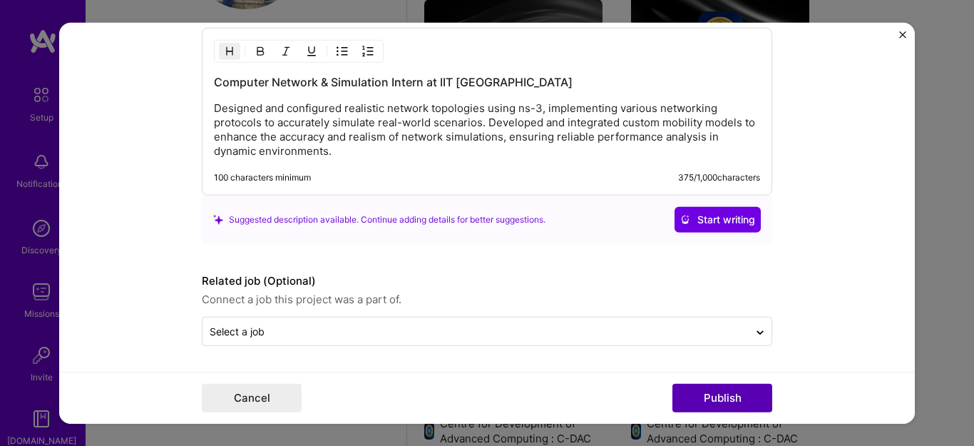
click at [723, 404] on button "Publish" at bounding box center [723, 398] width 100 height 29
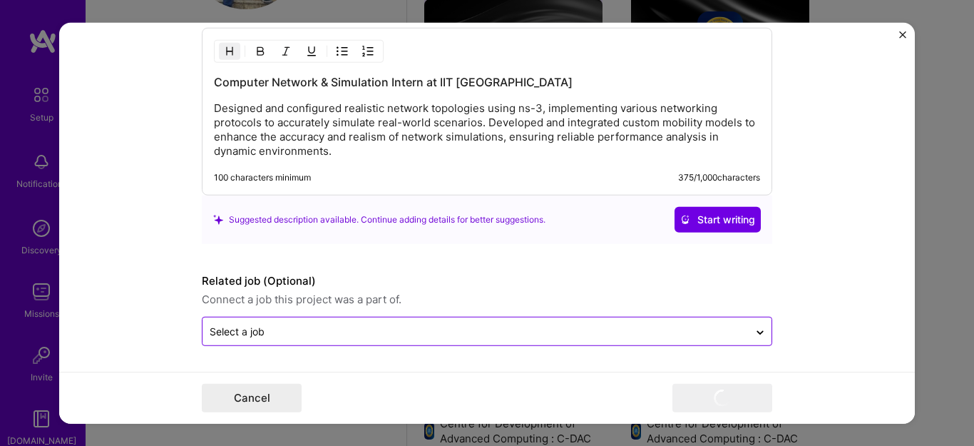
click at [633, 339] on div at bounding box center [476, 331] width 532 height 18
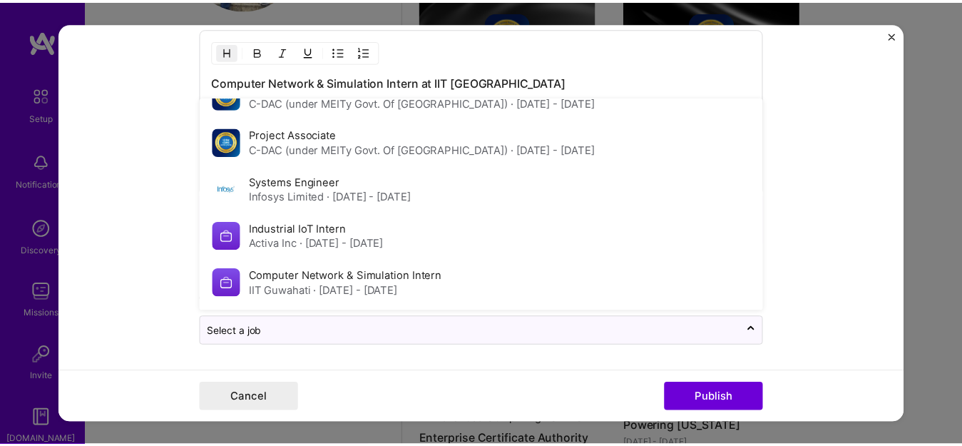
scroll to position [1204, 0]
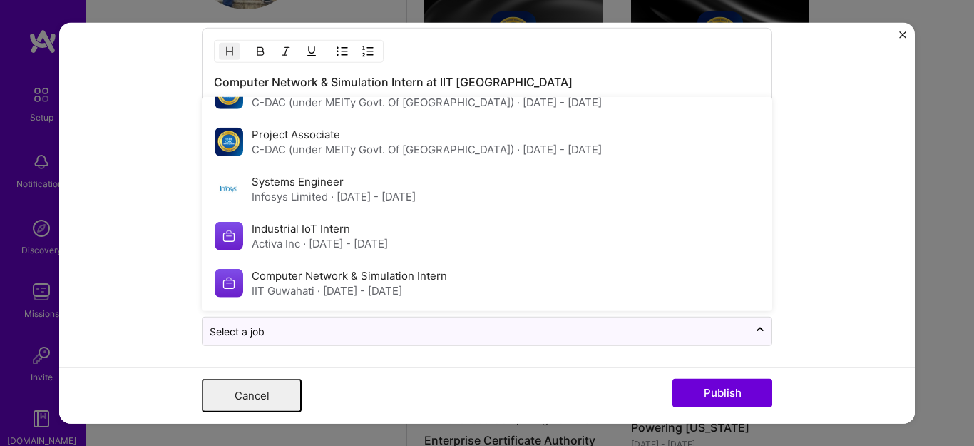
click at [295, 285] on div "Suggested Phone Number Discard +917631785036" at bounding box center [246, 308] width 264 height 67
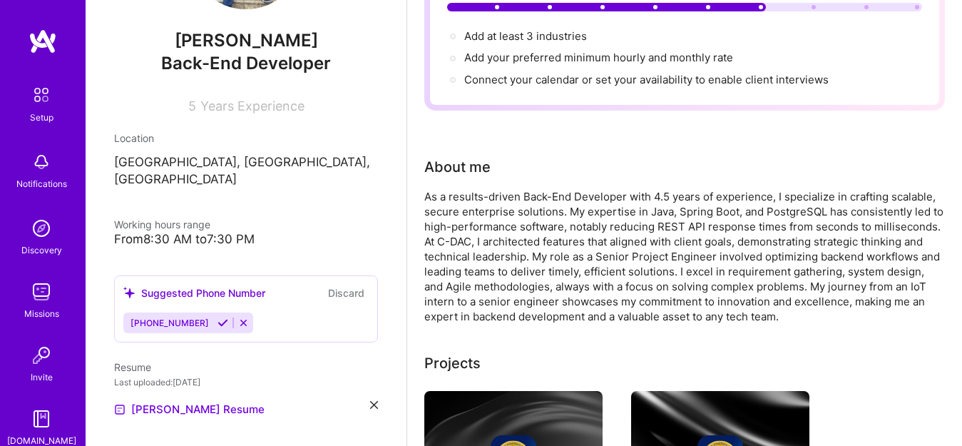
scroll to position [0, 0]
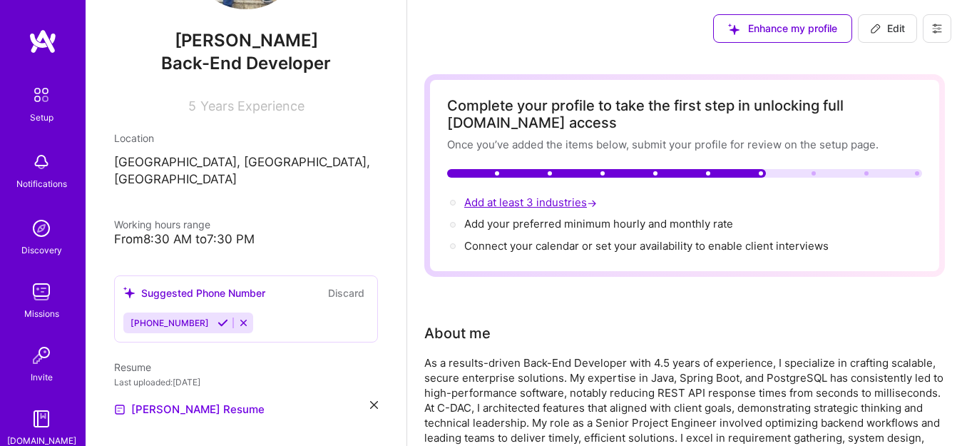
click at [537, 205] on span "Add at least 3 industries →" at bounding box center [532, 202] width 136 height 14
select select "US"
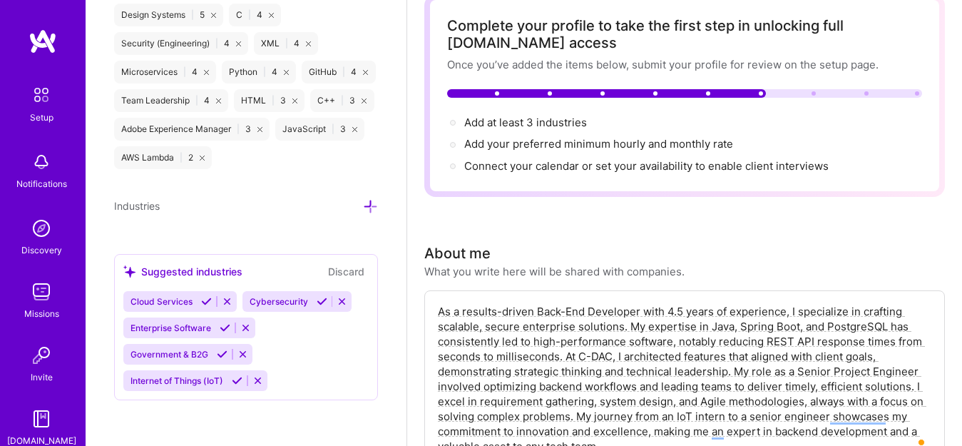
scroll to position [81, 0]
click at [184, 332] on span "Enterprise Software" at bounding box center [171, 327] width 81 height 11
click at [224, 329] on icon at bounding box center [225, 327] width 11 height 11
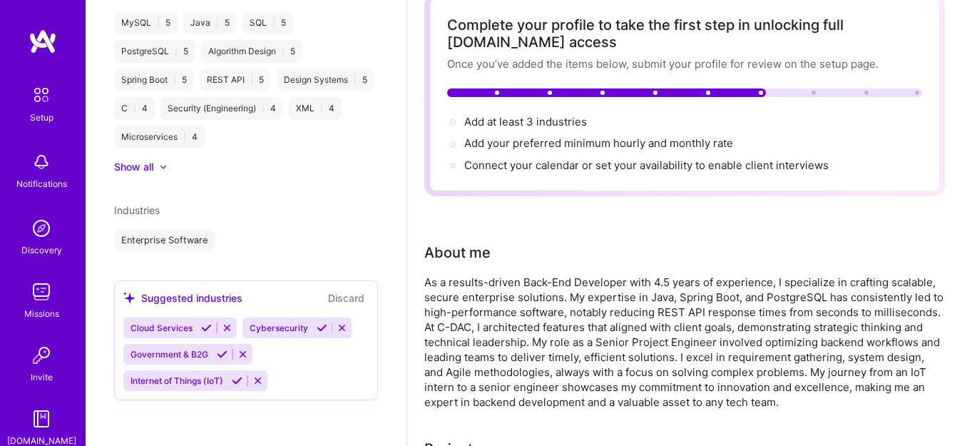
scroll to position [743, 0]
click at [221, 356] on icon at bounding box center [222, 354] width 11 height 11
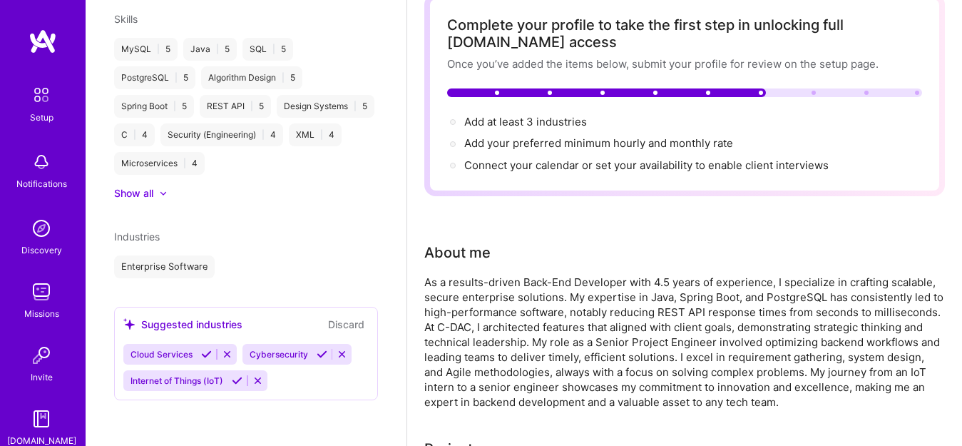
scroll to position [717, 0]
click at [287, 372] on div "Cloud Services Cybersecurity Internet of Things (IoT)" at bounding box center [245, 367] width 245 height 47
click at [285, 379] on div "Cloud Services Cybersecurity Internet of Things (IoT)" at bounding box center [245, 367] width 245 height 47
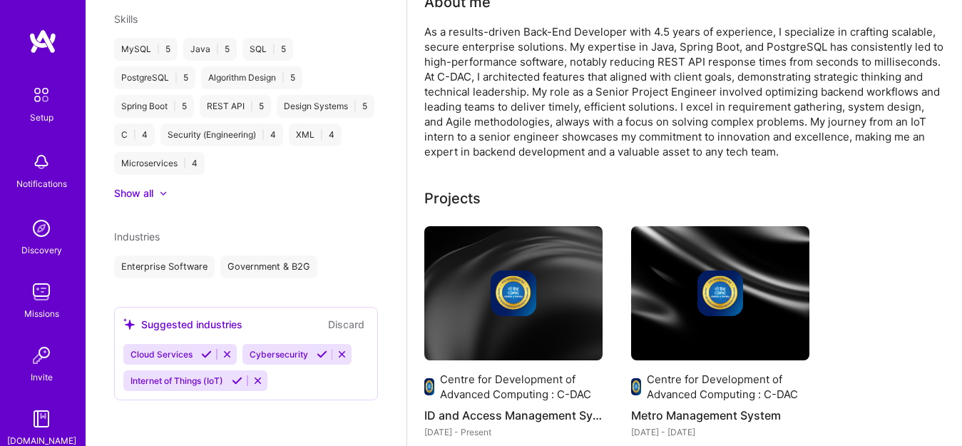
scroll to position [350, 0]
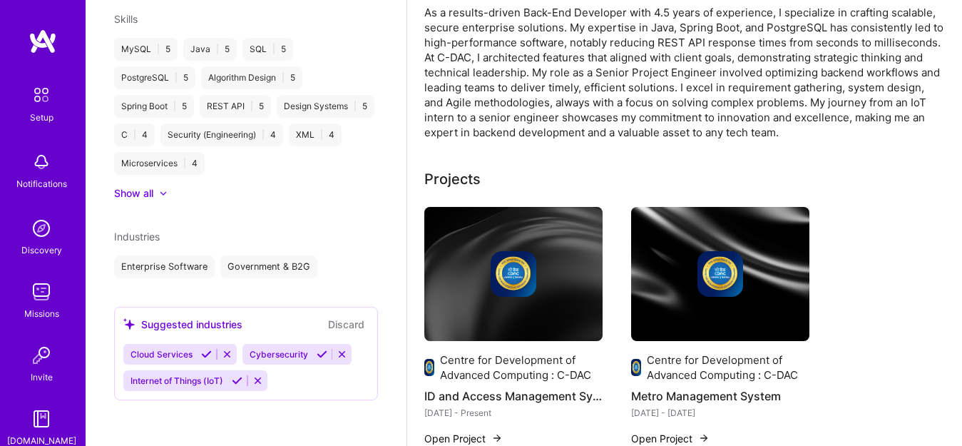
click at [289, 379] on div "Cloud Services Cybersecurity Internet of Things (IoT)" at bounding box center [245, 367] width 245 height 47
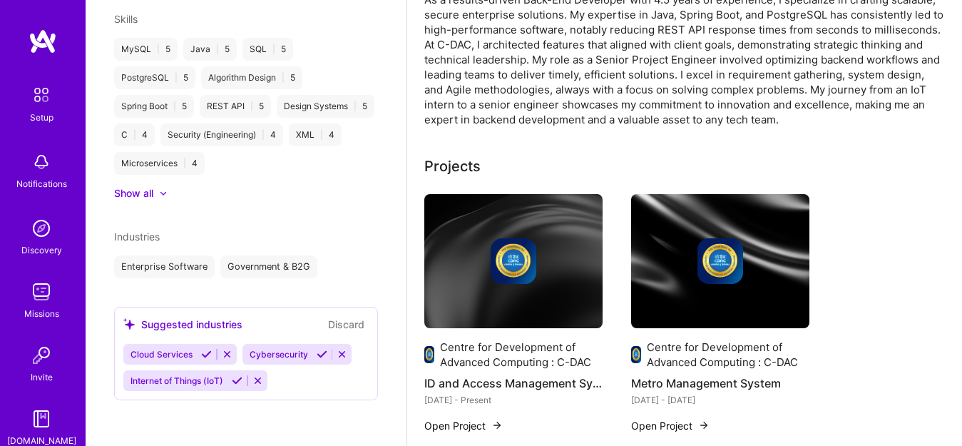
click at [181, 324] on div "Suggested industries" at bounding box center [182, 324] width 119 height 15
click at [292, 274] on div "Government & B2G" at bounding box center [268, 266] width 97 height 23
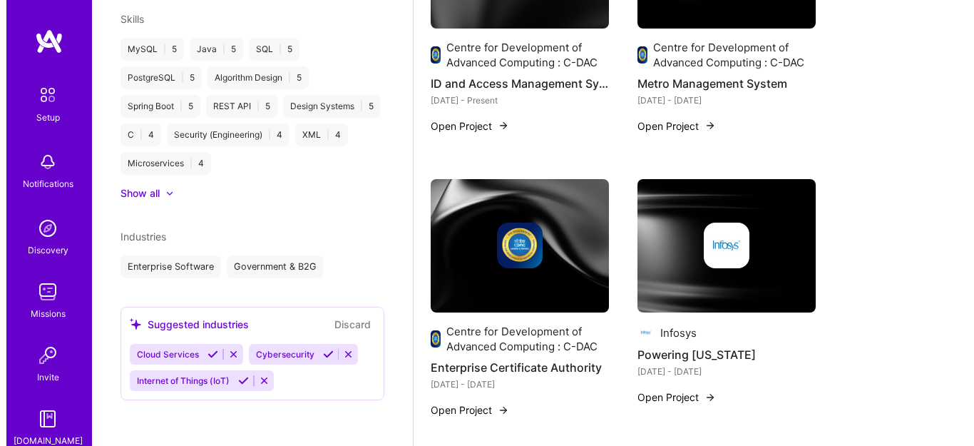
scroll to position [665, 0]
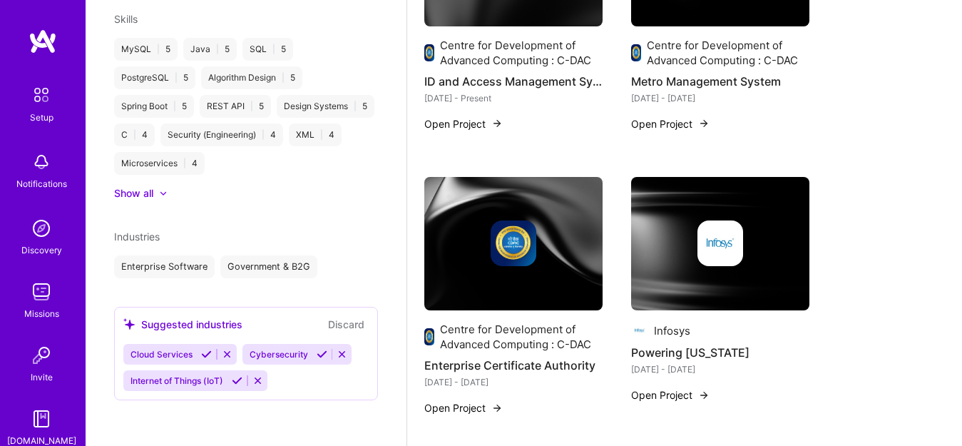
click at [674, 394] on button "Open Project" at bounding box center [670, 394] width 78 height 15
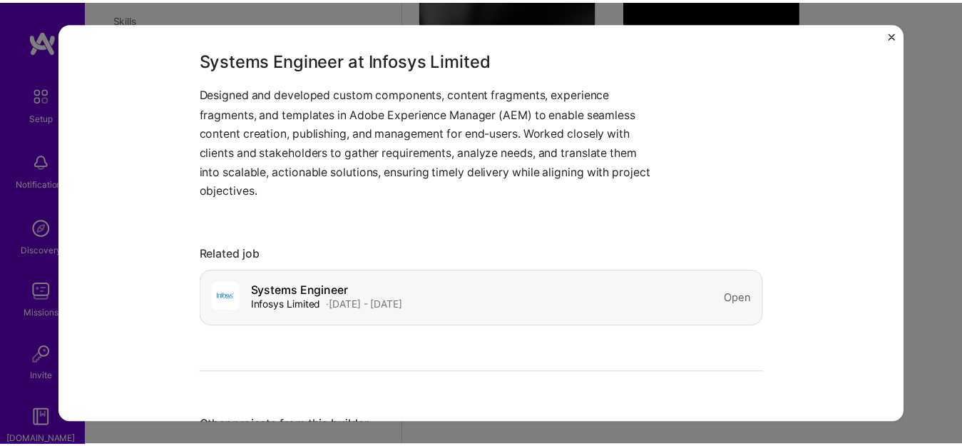
scroll to position [366, 0]
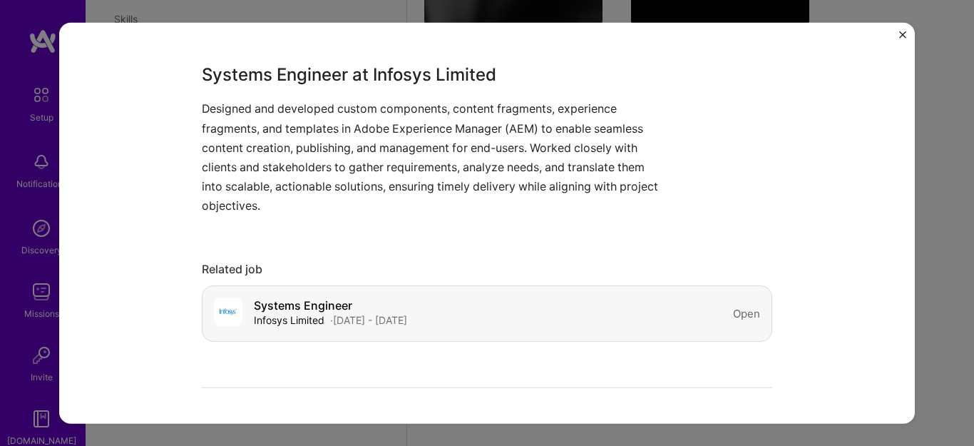
click at [367, 307] on h4 "Systems Engineer" at bounding box center [330, 306] width 153 height 14
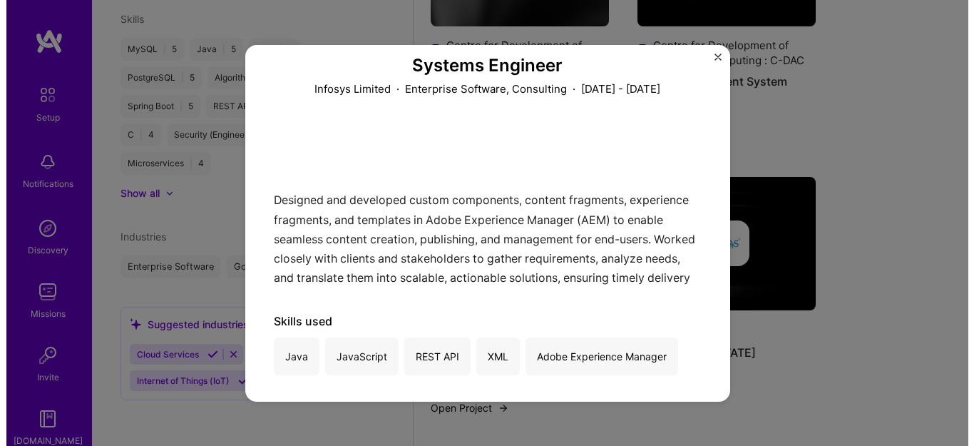
scroll to position [208, 0]
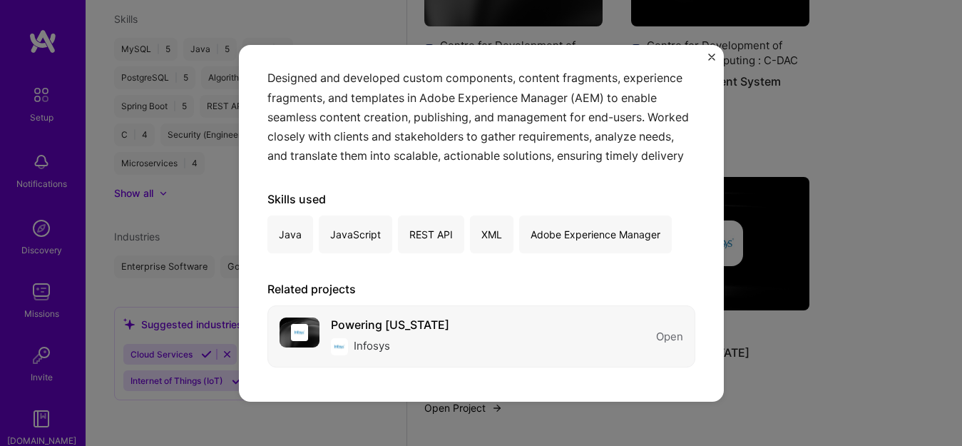
click at [466, 325] on div "Powering Florida Infosys Open" at bounding box center [481, 336] width 428 height 62
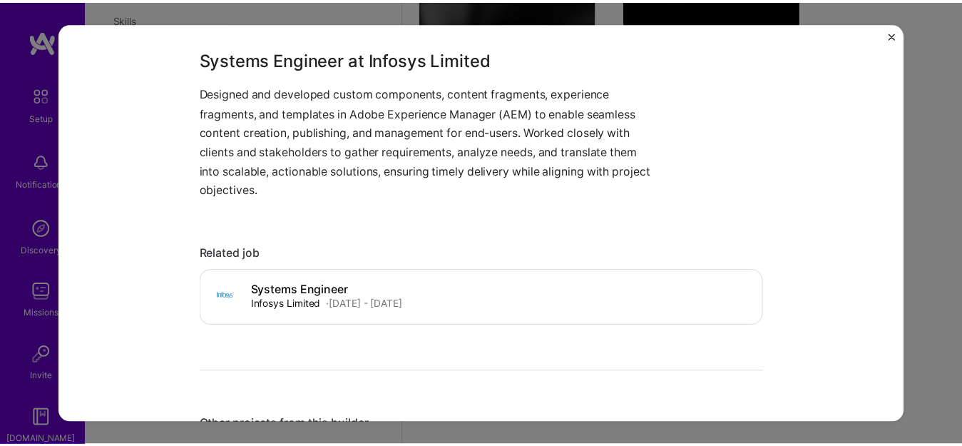
scroll to position [422, 0]
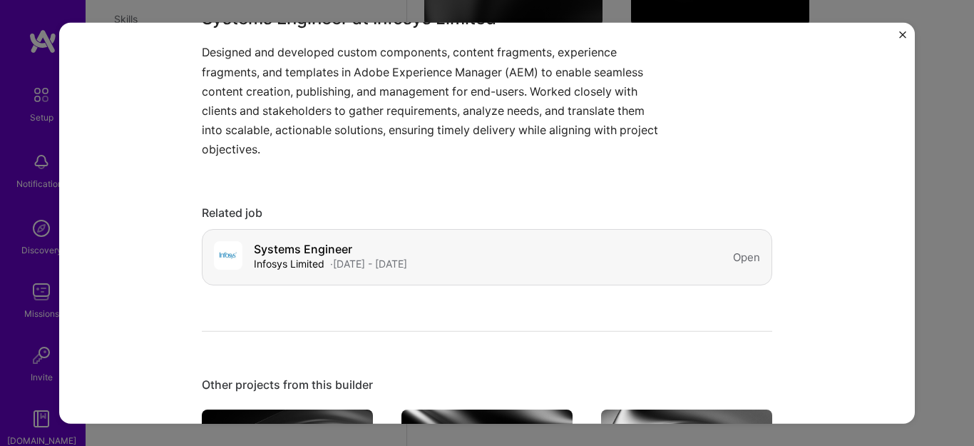
click at [315, 250] on h4 "Systems Engineer" at bounding box center [330, 249] width 153 height 14
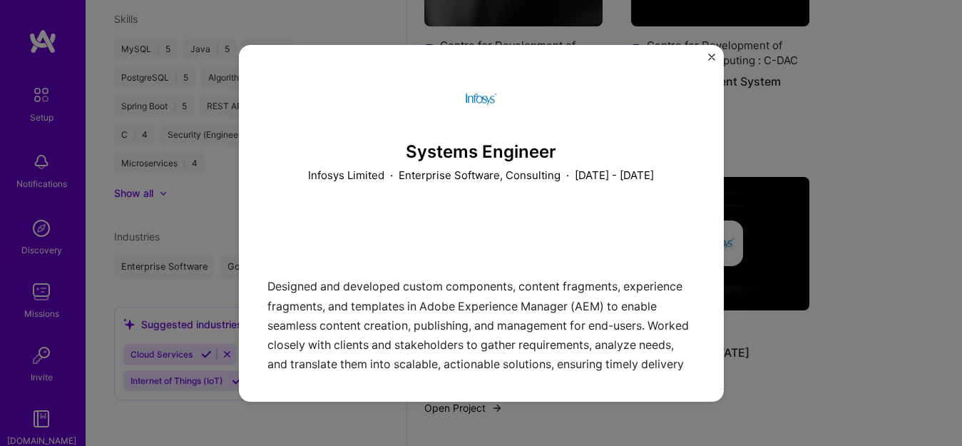
click at [404, 177] on p "Enterprise Software, Consulting" at bounding box center [480, 175] width 162 height 15
click at [499, 176] on p "Enterprise Software, Consulting" at bounding box center [480, 175] width 162 height 15
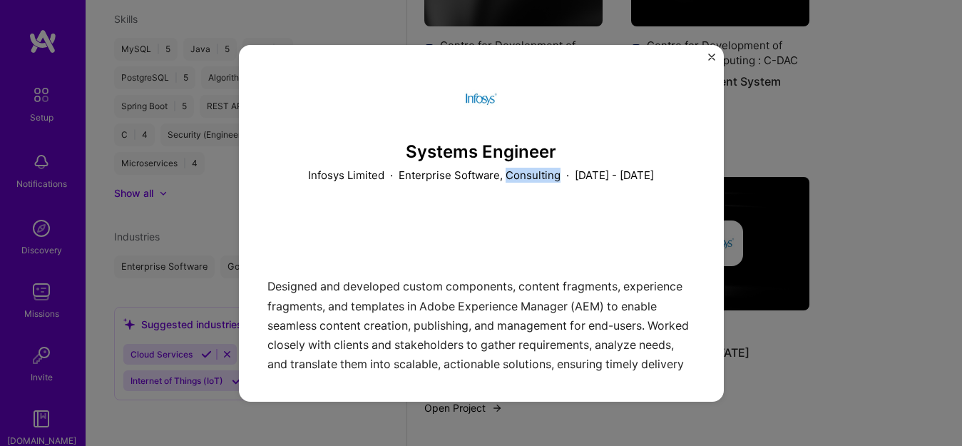
click at [708, 65] on button "Close" at bounding box center [711, 60] width 7 height 15
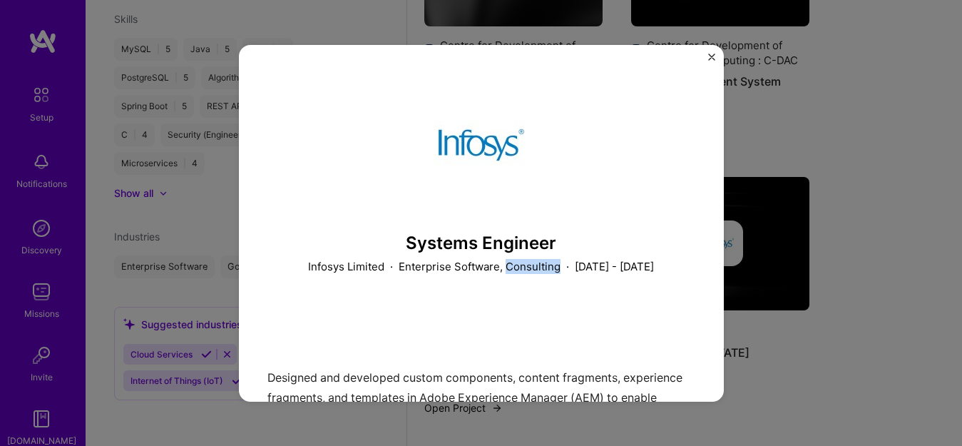
click at [707, 65] on div "Centre for Development of Advanced Computing : C-DAC" at bounding box center [728, 53] width 163 height 30
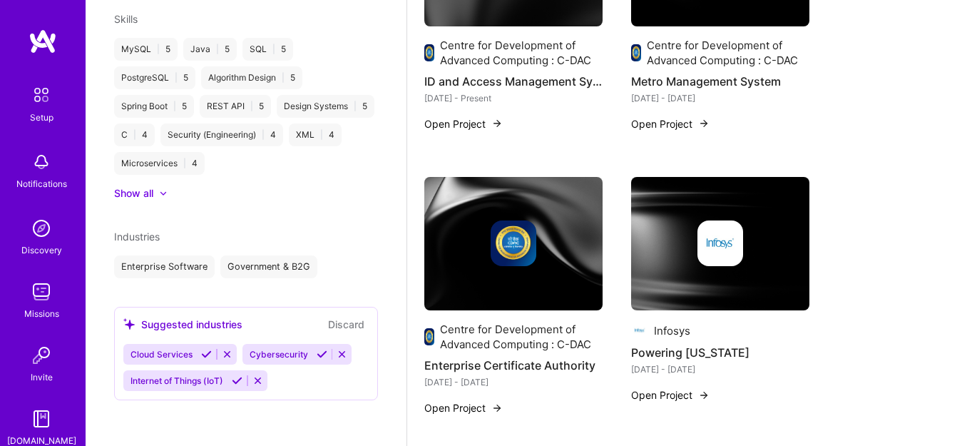
click at [305, 330] on div "Suggested industries Discard" at bounding box center [245, 324] width 245 height 16
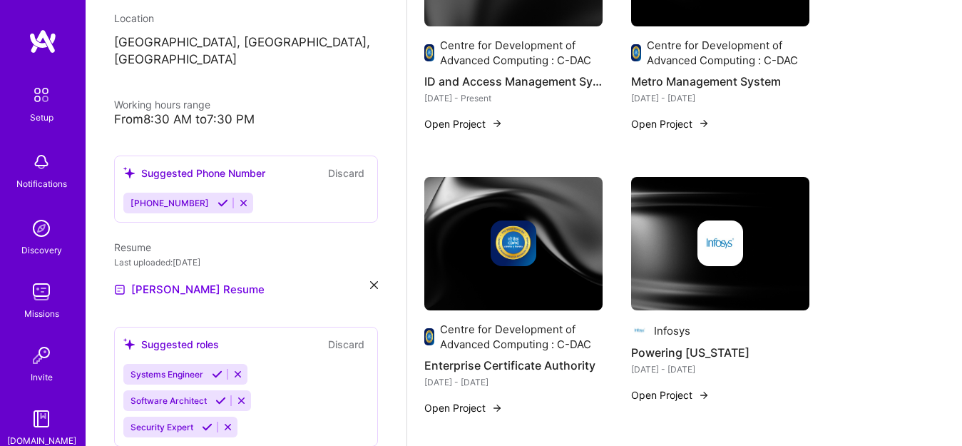
scroll to position [258, 0]
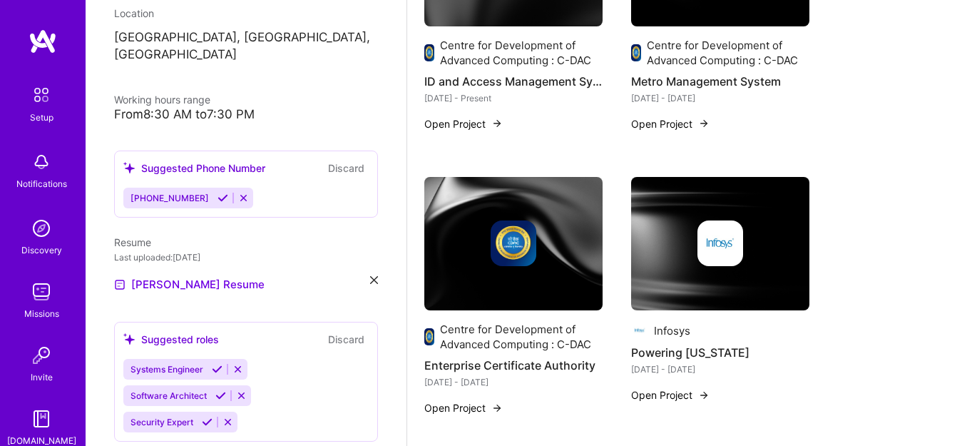
click at [218, 193] on icon at bounding box center [223, 198] width 11 height 11
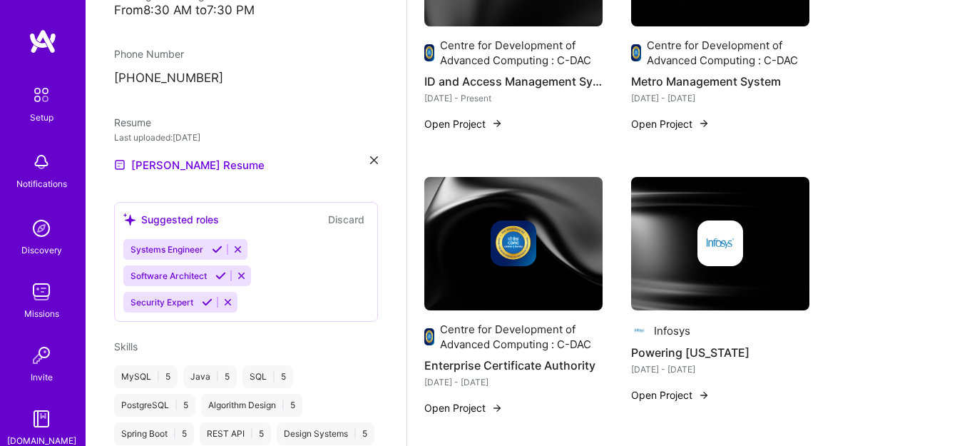
scroll to position [355, 0]
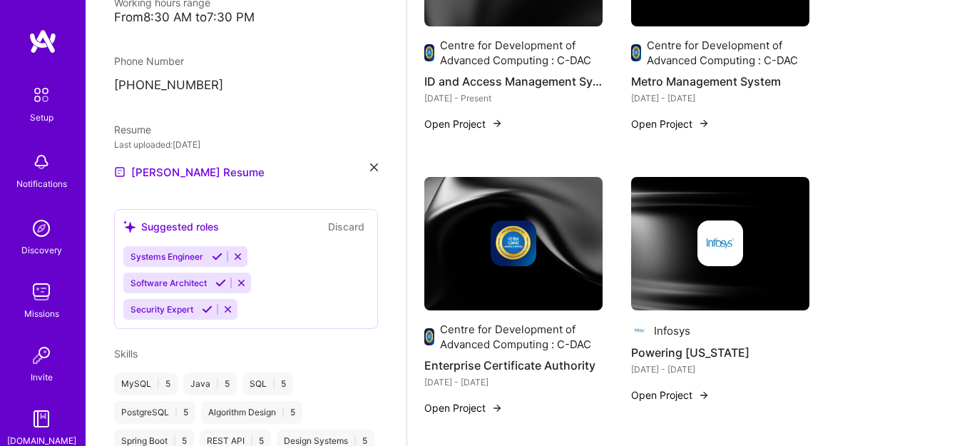
click at [215, 251] on icon at bounding box center [217, 256] width 11 height 11
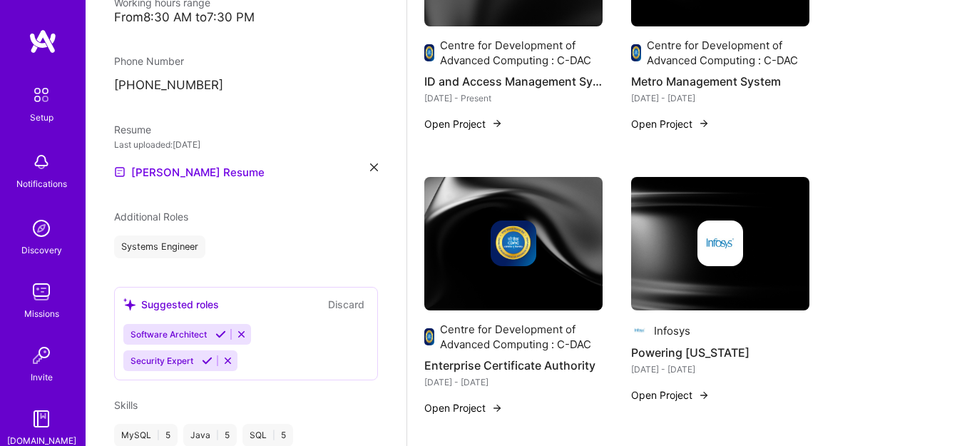
click at [337, 296] on button "Discard" at bounding box center [346, 304] width 45 height 16
click at [332, 296] on button "Discard" at bounding box center [346, 304] width 45 height 16
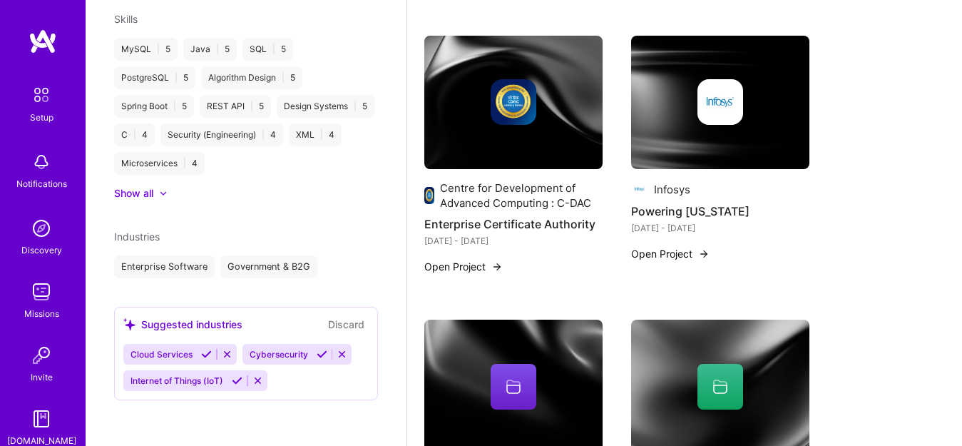
scroll to position [827, 0]
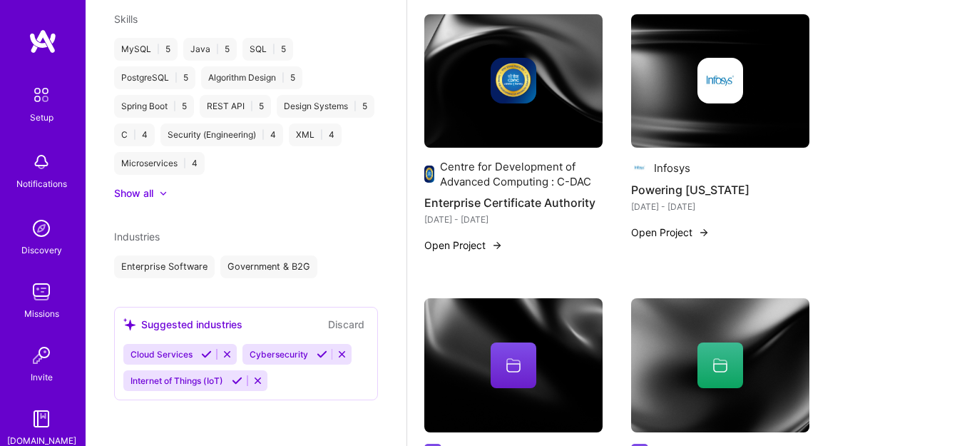
click at [338, 325] on button "Discard" at bounding box center [346, 324] width 45 height 16
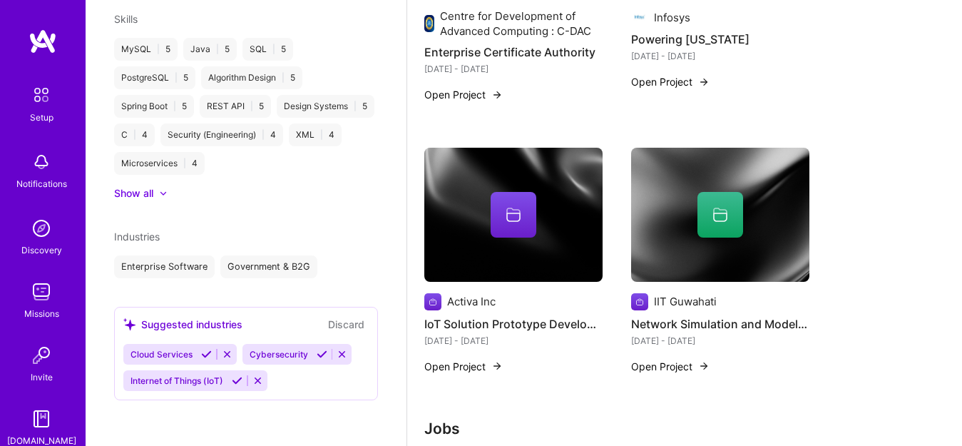
scroll to position [979, 0]
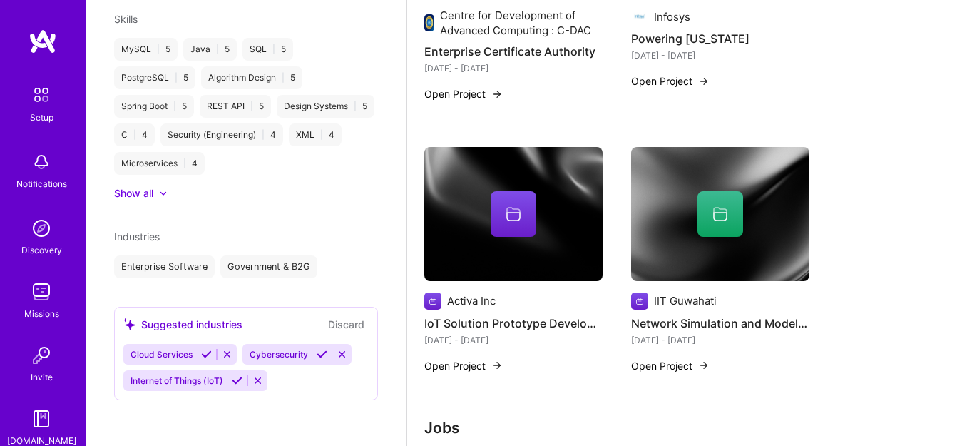
click at [324, 327] on button "Discard" at bounding box center [346, 324] width 45 height 16
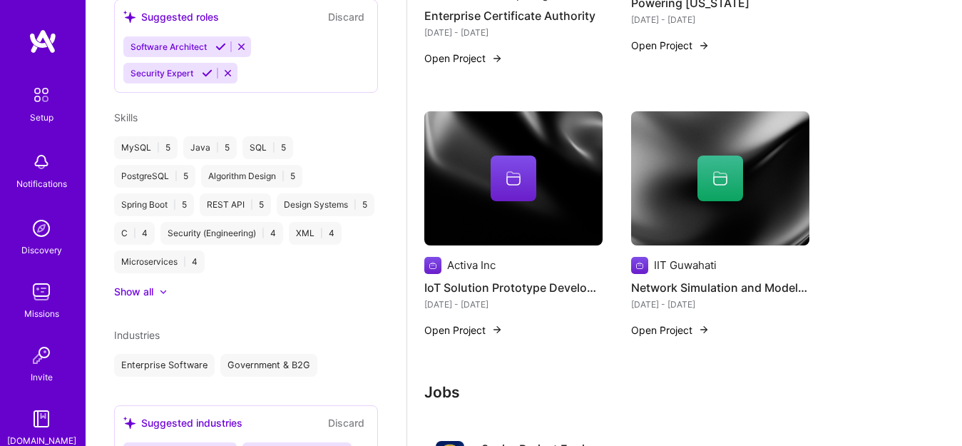
scroll to position [753, 0]
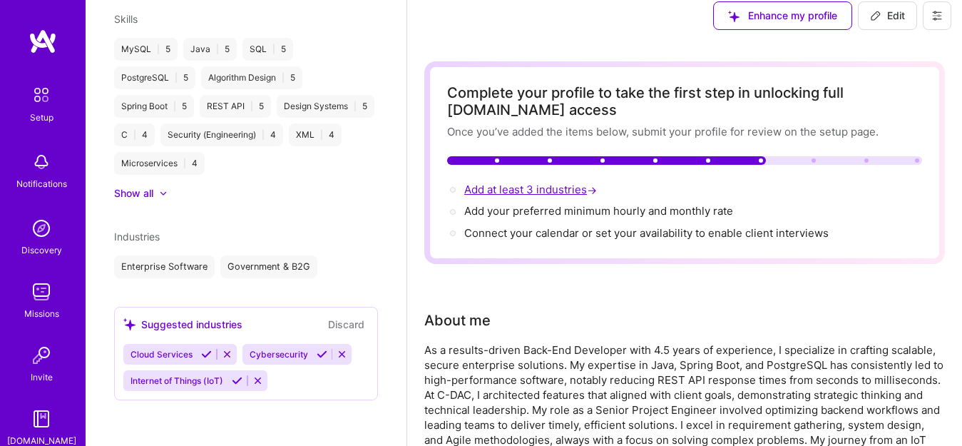
click at [483, 178] on div "Complete your profile to take the first step in unlocking full A.Team access On…" at bounding box center [684, 162] width 475 height 157
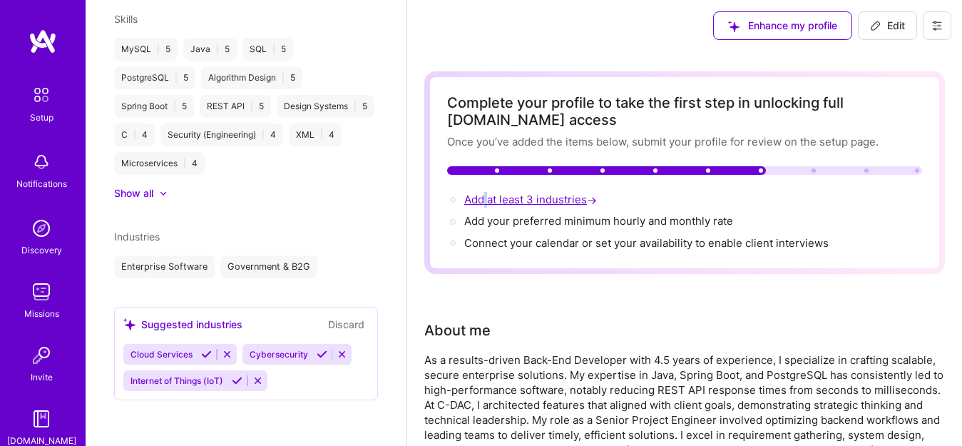
click at [483, 178] on div "Complete your profile to take the first step in unlocking full A.Team access On…" at bounding box center [684, 172] width 475 height 157
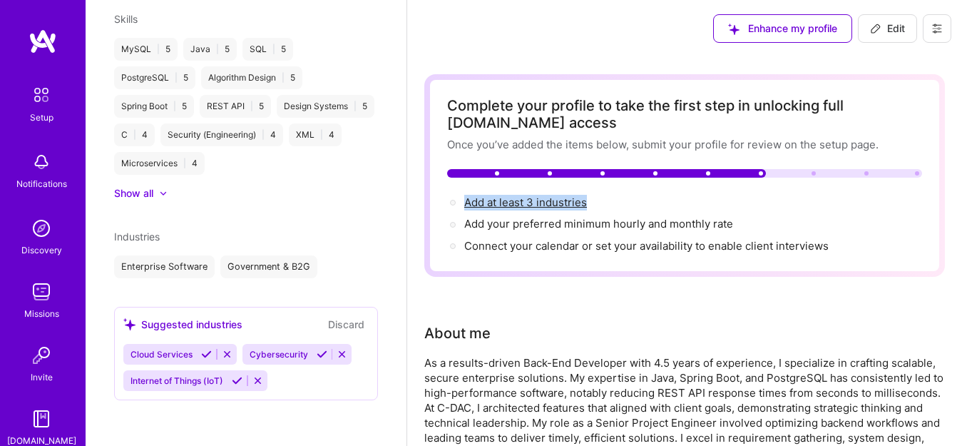
click at [896, 32] on span "Edit" at bounding box center [887, 28] width 35 height 14
select select "IN"
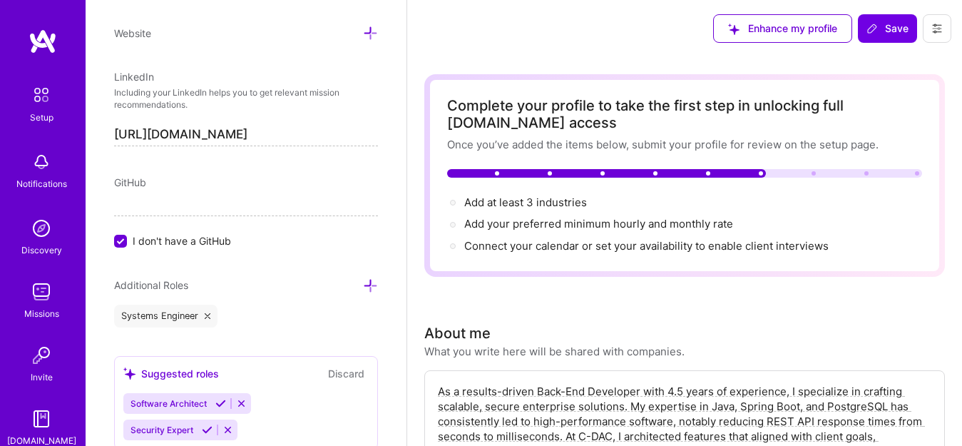
scroll to position [689, 0]
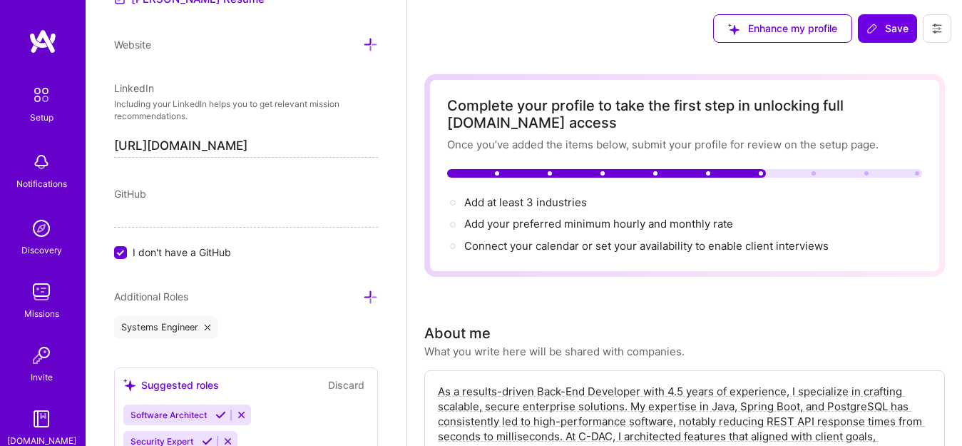
click at [171, 220] on input at bounding box center [246, 216] width 264 height 23
click at [160, 223] on input at bounding box center [246, 216] width 264 height 23
click at [124, 252] on input "I don't have a GitHub" at bounding box center [122, 253] width 13 height 13
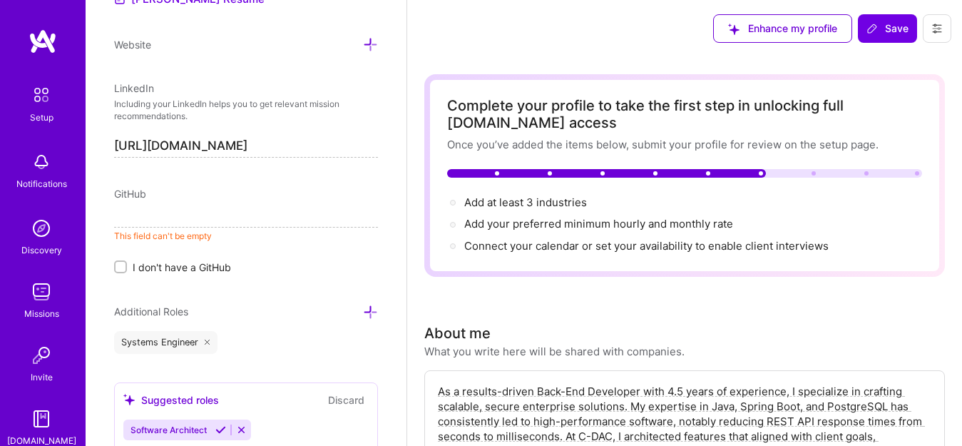
click at [145, 219] on input at bounding box center [246, 216] width 264 height 23
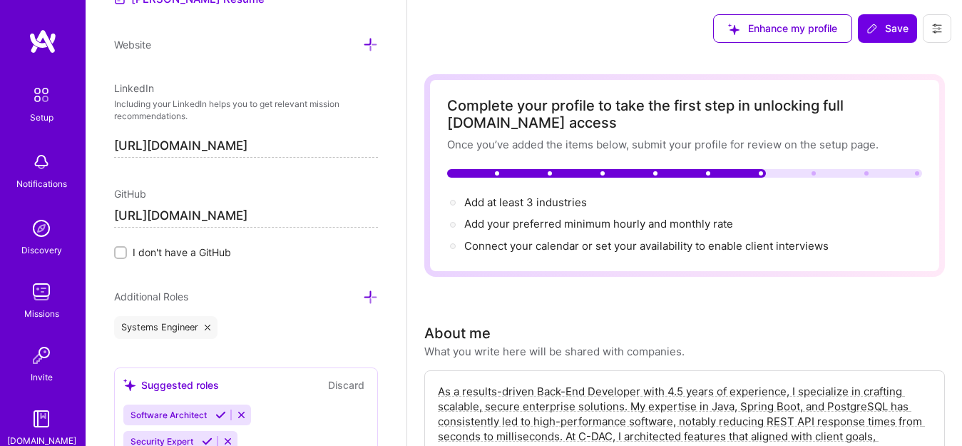
type input "[URL][DOMAIN_NAME]"
click at [159, 180] on div "Edit photo Vivek Kumar Gupta Back-End Developer 5 Years Experience Location Thi…" at bounding box center [246, 223] width 321 height 446
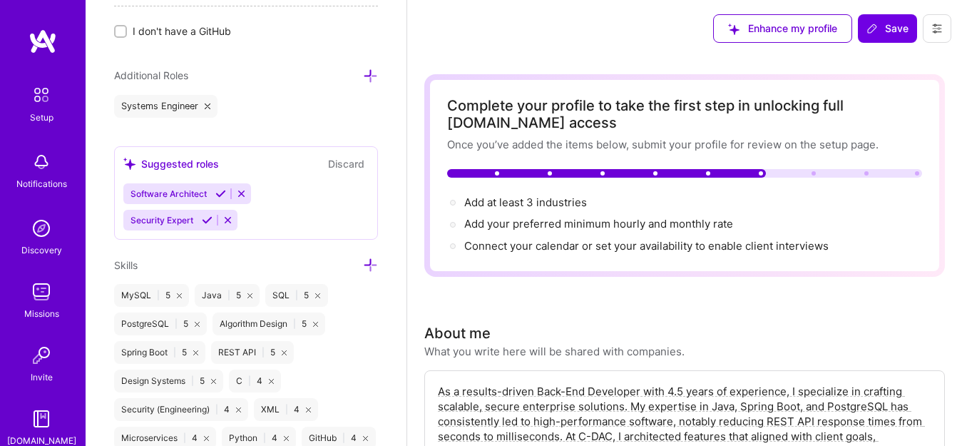
scroll to position [911, 0]
click at [363, 76] on icon at bounding box center [370, 75] width 15 height 15
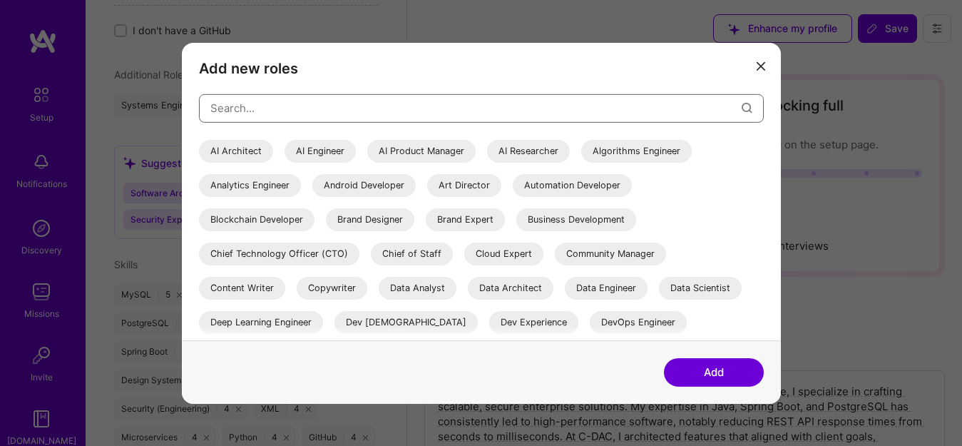
click at [272, 116] on input "modal" at bounding box center [475, 108] width 531 height 36
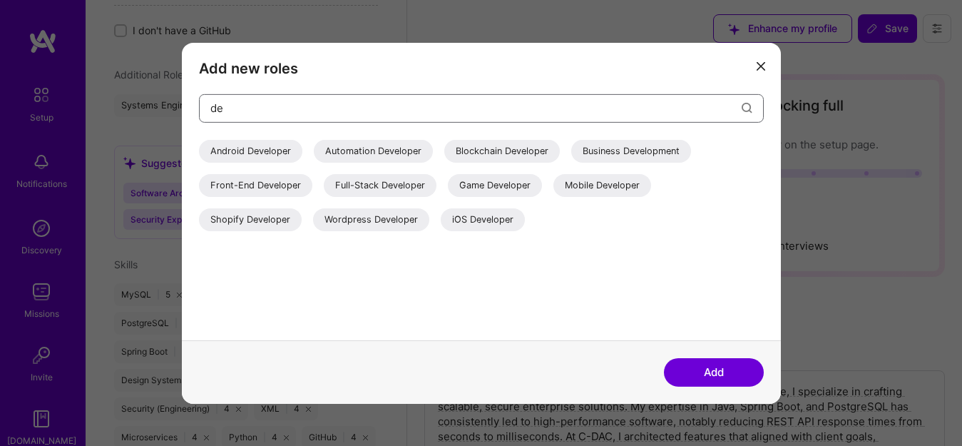
type input "d"
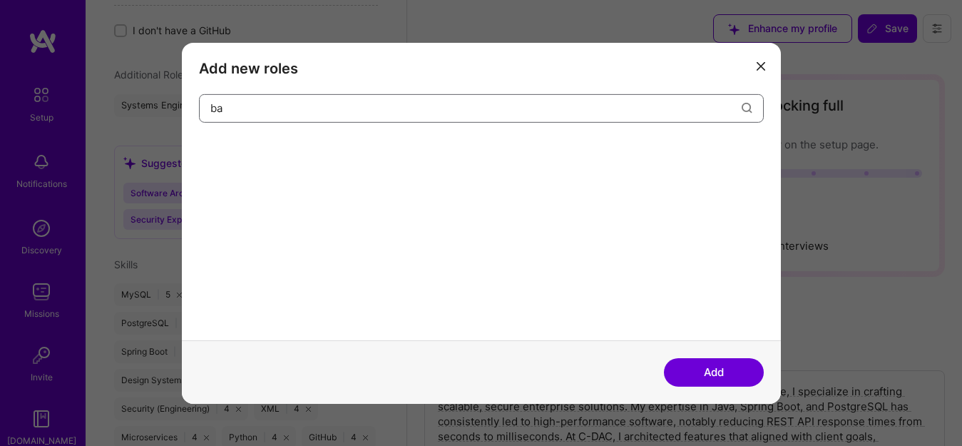
type input "b"
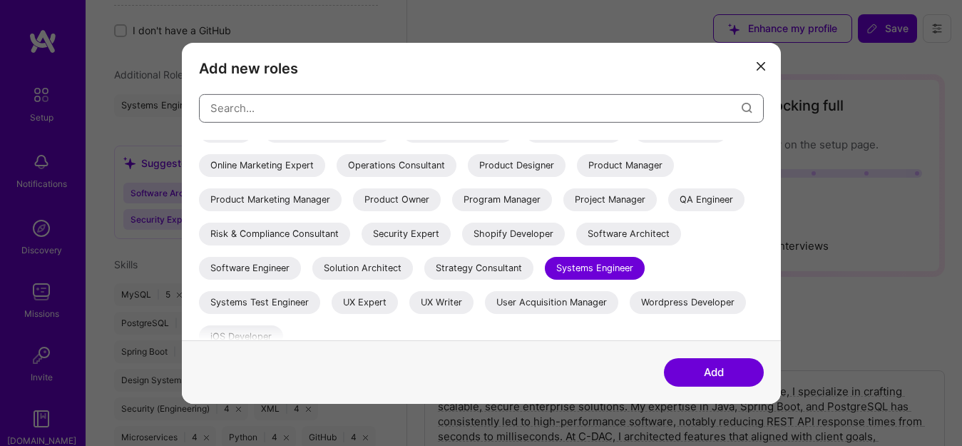
scroll to position [342, 0]
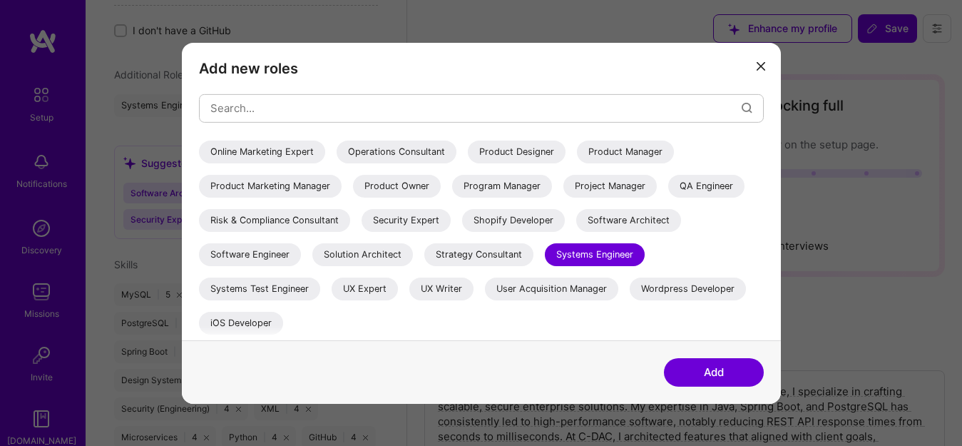
click at [261, 253] on div "Software Engineer" at bounding box center [250, 253] width 102 height 23
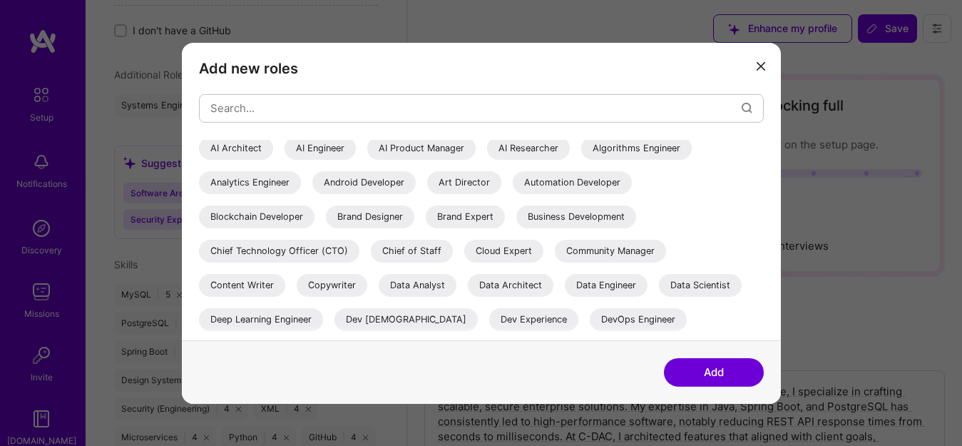
scroll to position [0, 0]
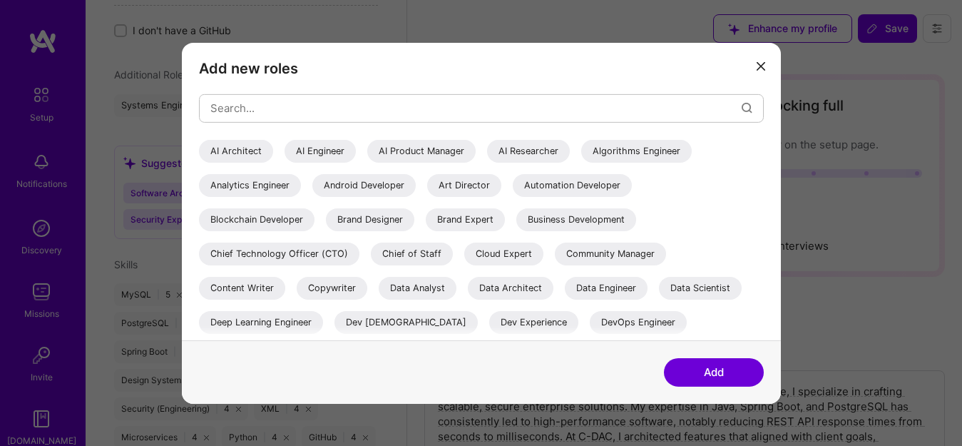
click at [725, 369] on button "Add" at bounding box center [714, 372] width 100 height 29
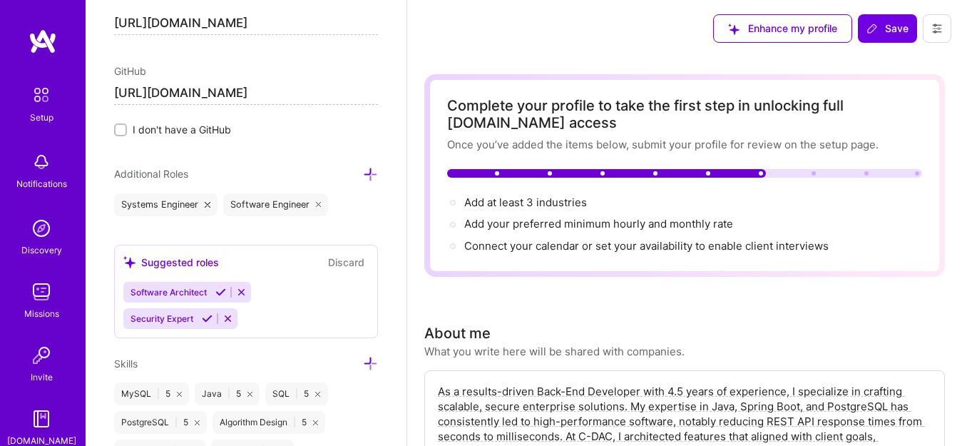
scroll to position [817, 0]
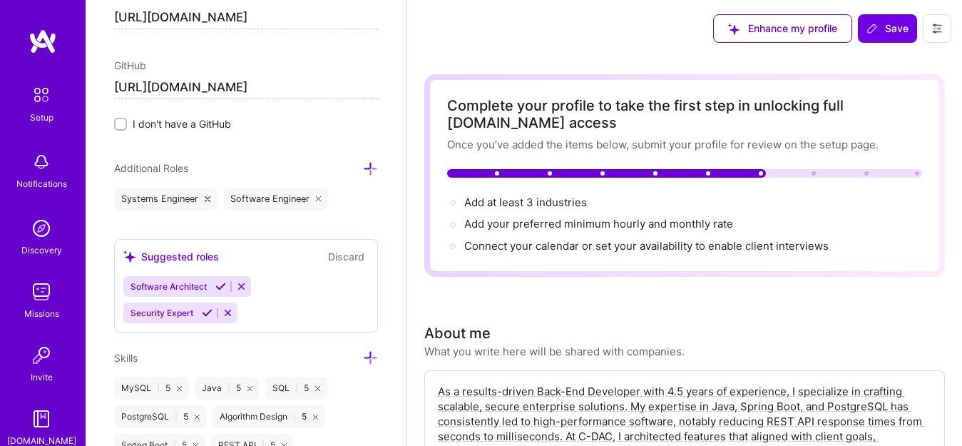
click at [363, 173] on icon at bounding box center [370, 168] width 15 height 15
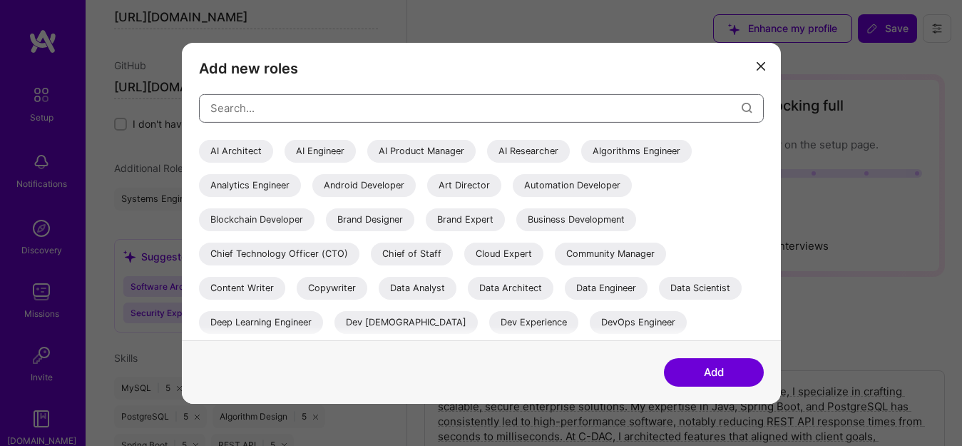
click at [324, 115] on input "modal" at bounding box center [475, 108] width 531 height 36
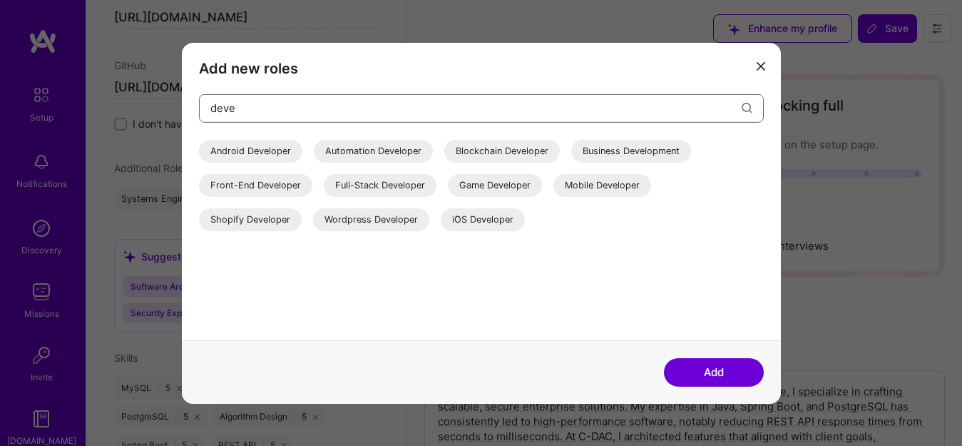
type input "deve"
click at [760, 59] on button "modal" at bounding box center [760, 65] width 17 height 24
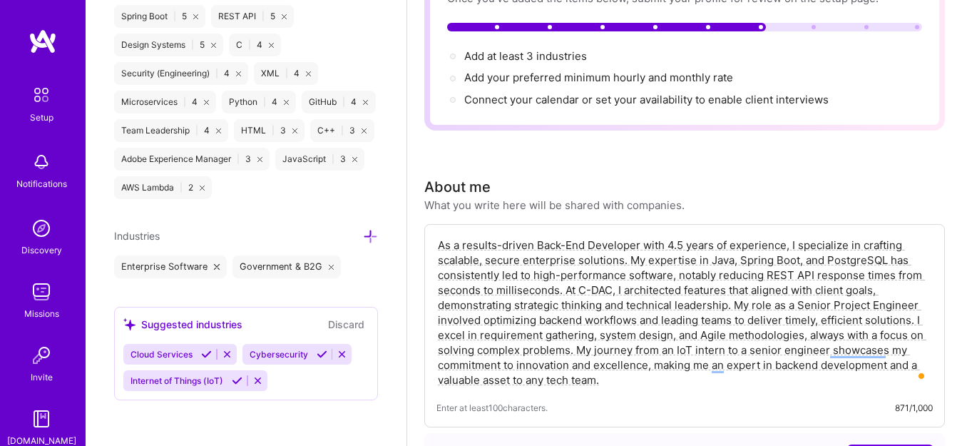
scroll to position [154, 0]
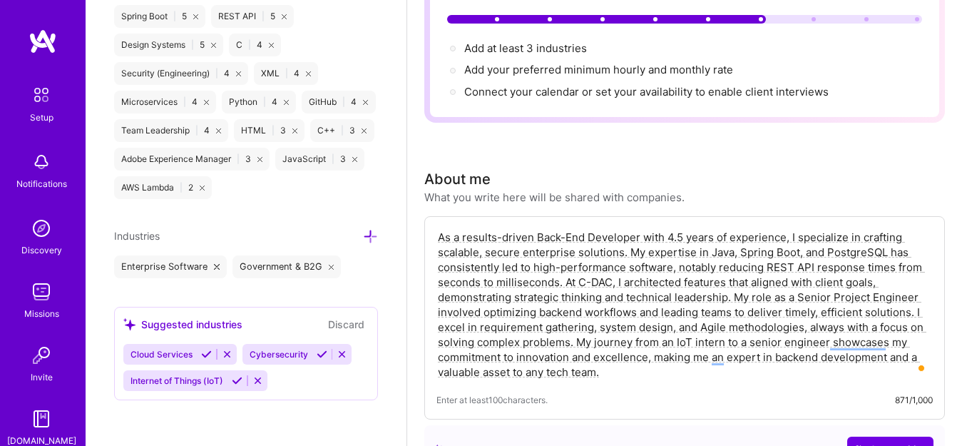
click at [363, 236] on icon at bounding box center [370, 236] width 15 height 15
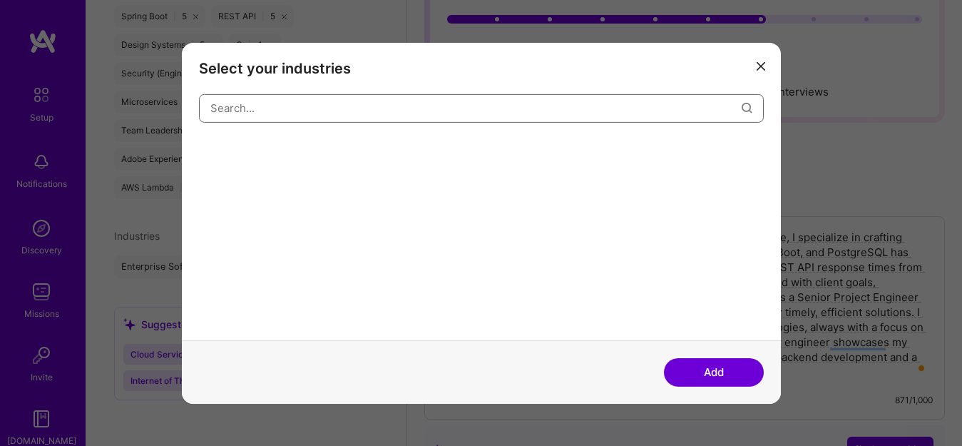
click at [277, 118] on input "modal" at bounding box center [475, 108] width 531 height 36
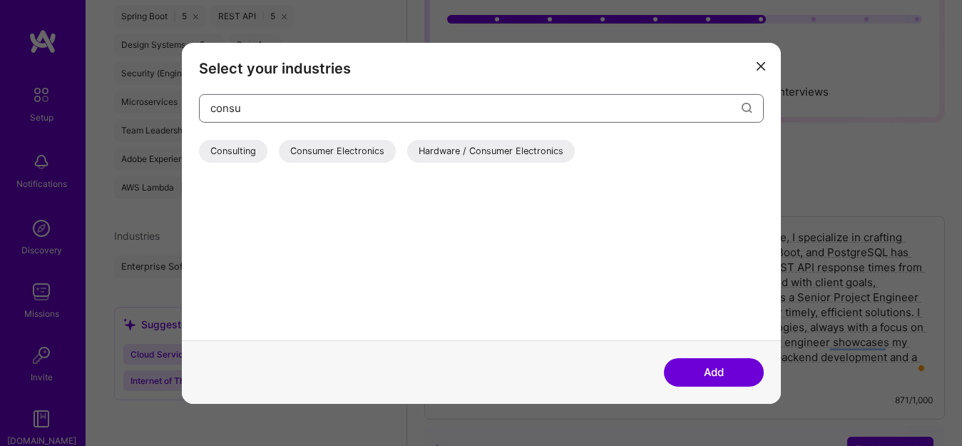
type input "consu"
click at [237, 152] on div "Consulting" at bounding box center [233, 150] width 68 height 23
click at [699, 367] on button "Add" at bounding box center [714, 372] width 100 height 29
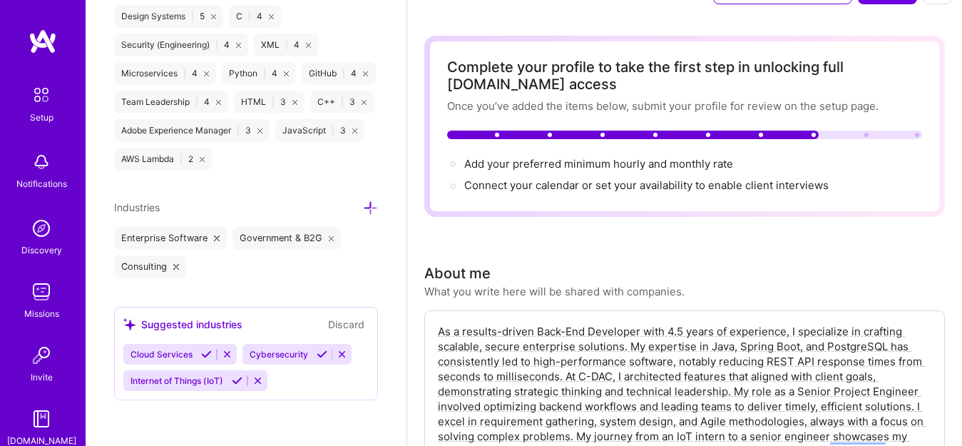
scroll to position [1, 0]
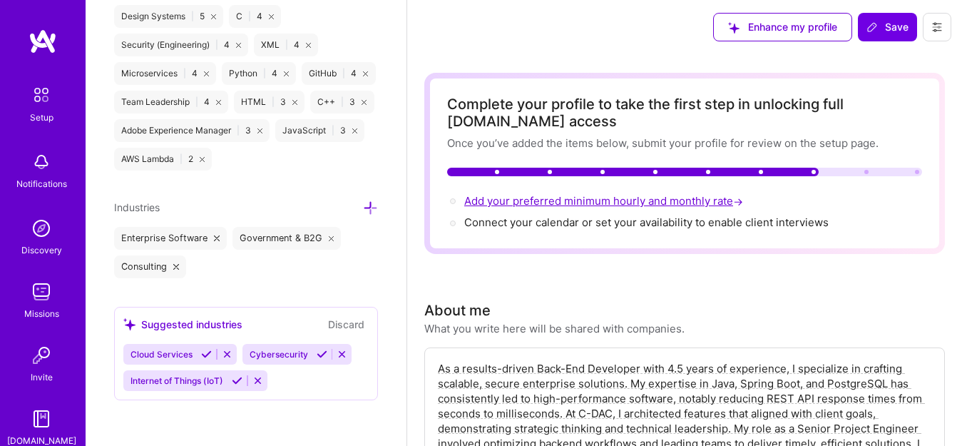
click at [636, 203] on span "Add your preferred minimum hourly and monthly rate →" at bounding box center [605, 201] width 282 height 14
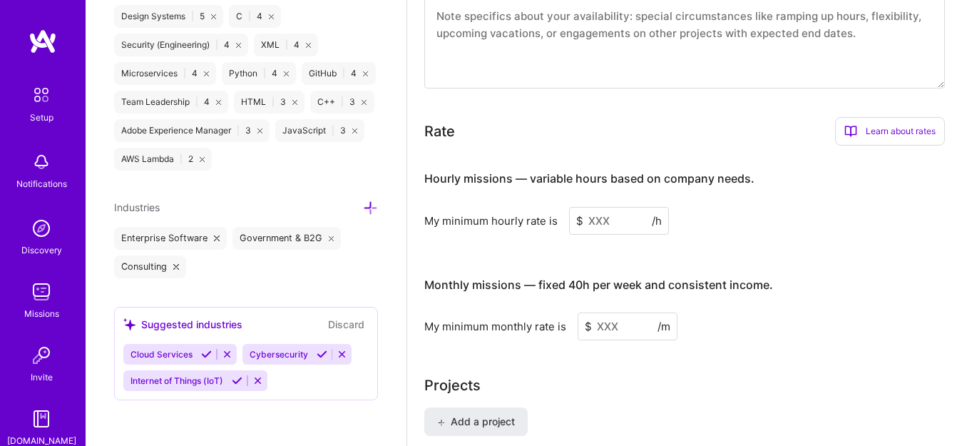
scroll to position [785, 0]
click at [889, 124] on div "Learn about rates" at bounding box center [890, 132] width 110 height 29
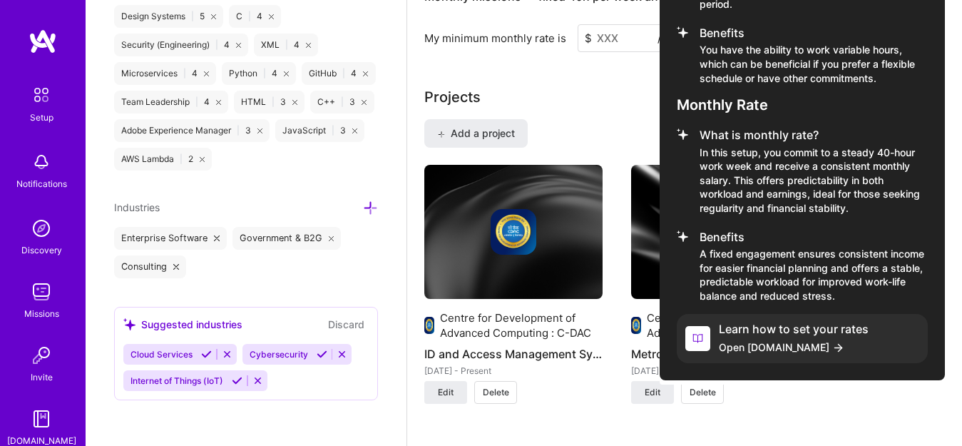
scroll to position [1090, 0]
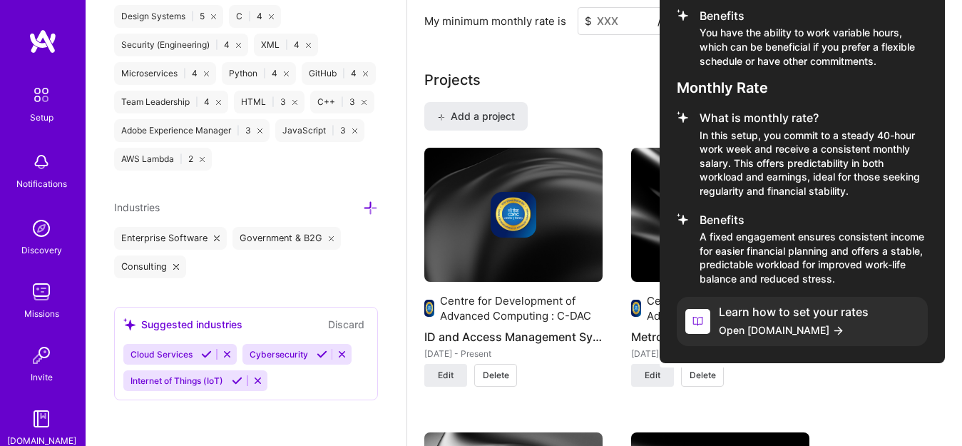
click at [771, 323] on span "Open [DOMAIN_NAME]" at bounding box center [794, 329] width 150 height 15
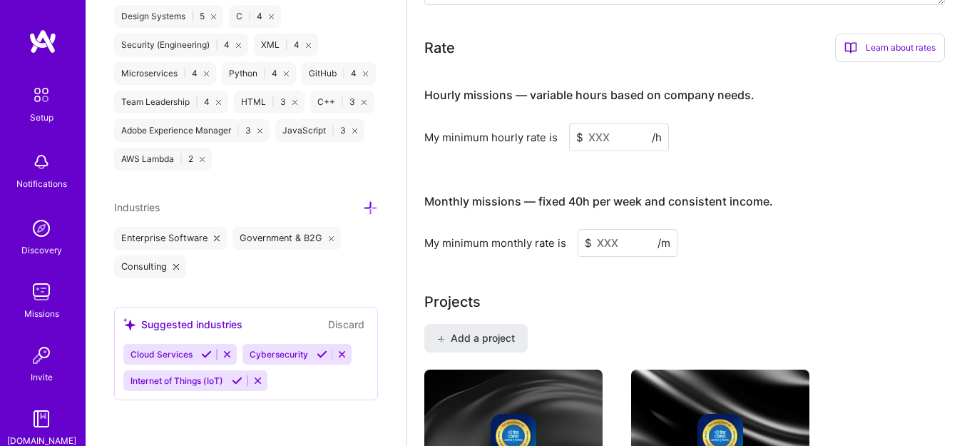
scroll to position [851, 0]
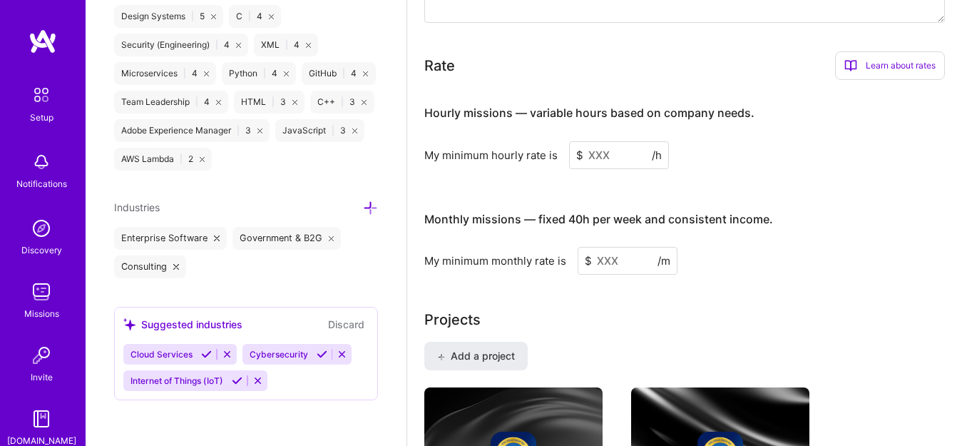
click at [596, 158] on input at bounding box center [619, 155] width 100 height 28
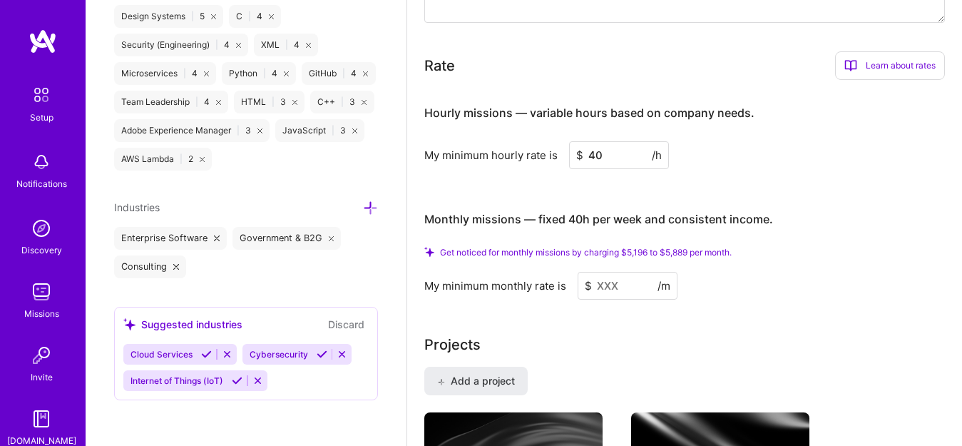
type input "40"
click at [565, 192] on div "Hourly missions — variable hours based on company needs. My minimum hourly rate…" at bounding box center [684, 195] width 521 height 208
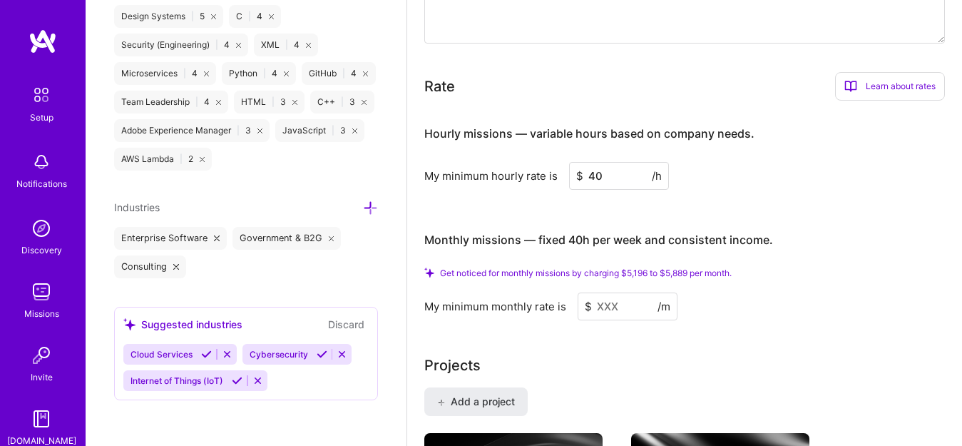
scroll to position [826, 0]
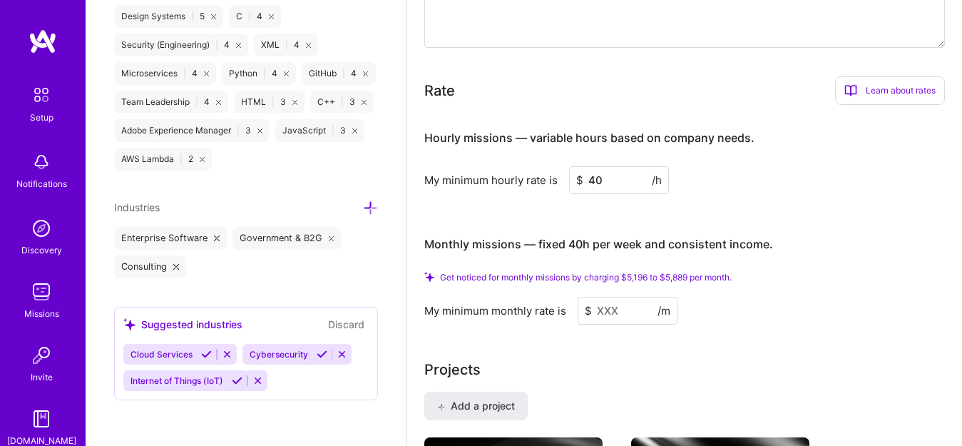
click at [747, 279] on div "Get noticed for monthly missions by charging $5,196 to $5,889 per month." at bounding box center [684, 277] width 521 height 11
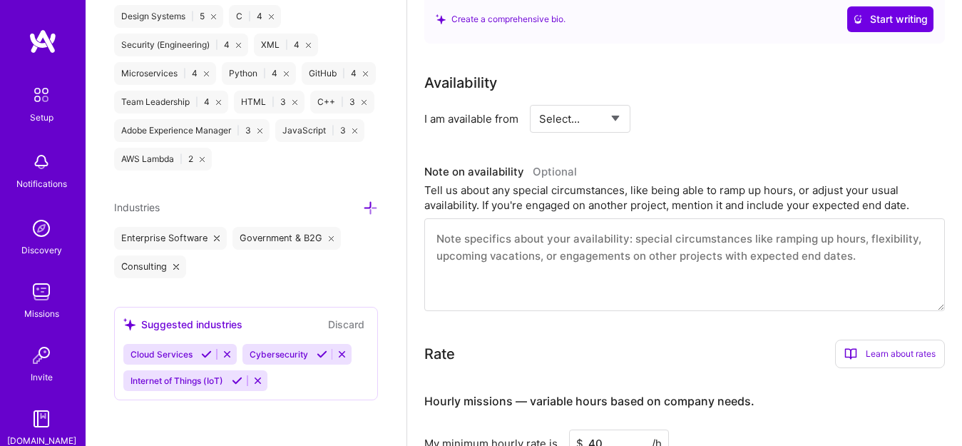
scroll to position [561, 0]
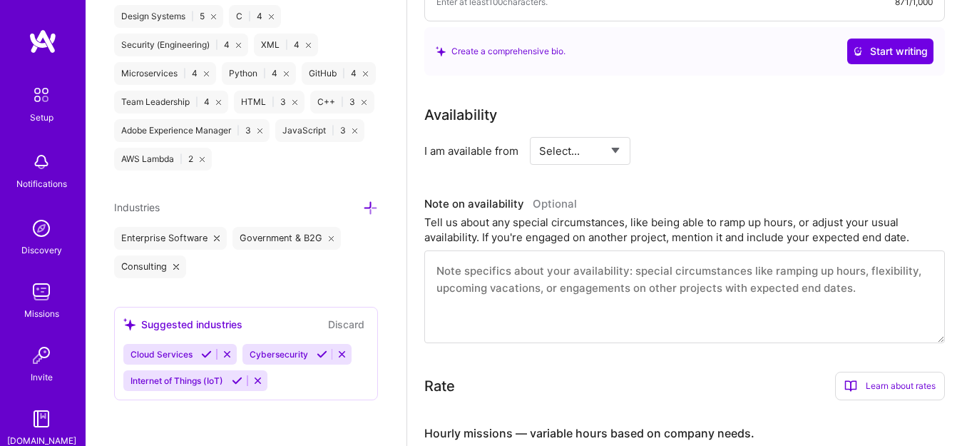
scroll to position [527, 0]
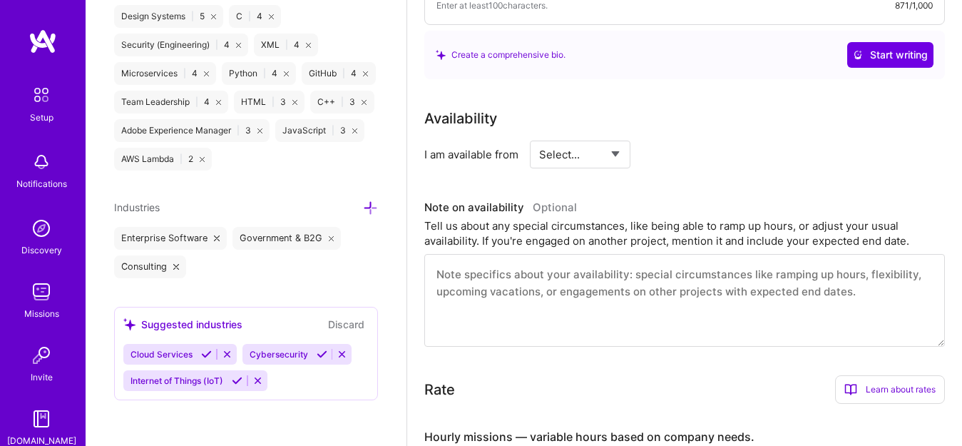
click at [591, 147] on select "Select... Right Now Future Date Not Available" at bounding box center [580, 154] width 82 height 36
select select "Right Now"
click at [539, 136] on select "Select... Right Now Future Date Not Available" at bounding box center [580, 154] width 82 height 36
click at [695, 153] on input at bounding box center [711, 154] width 86 height 28
type input "10"
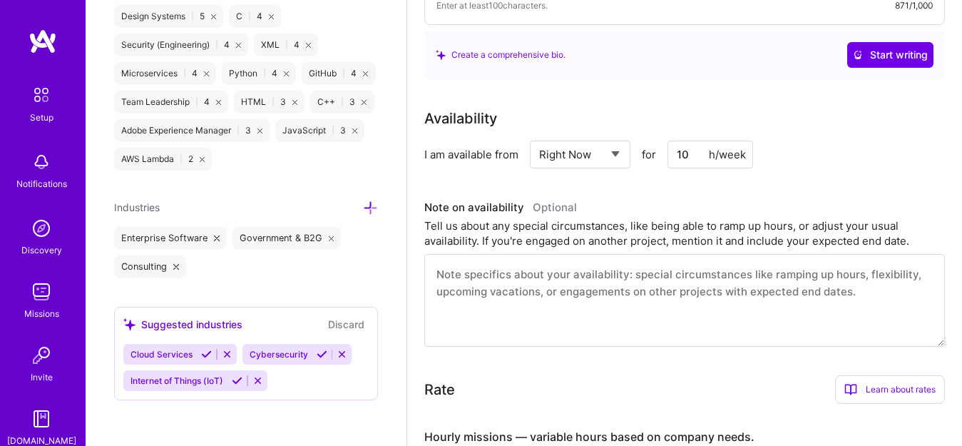
click at [789, 172] on div "Availability I am available from Select... Right Now Future Date Not Available …" at bounding box center [684, 227] width 521 height 239
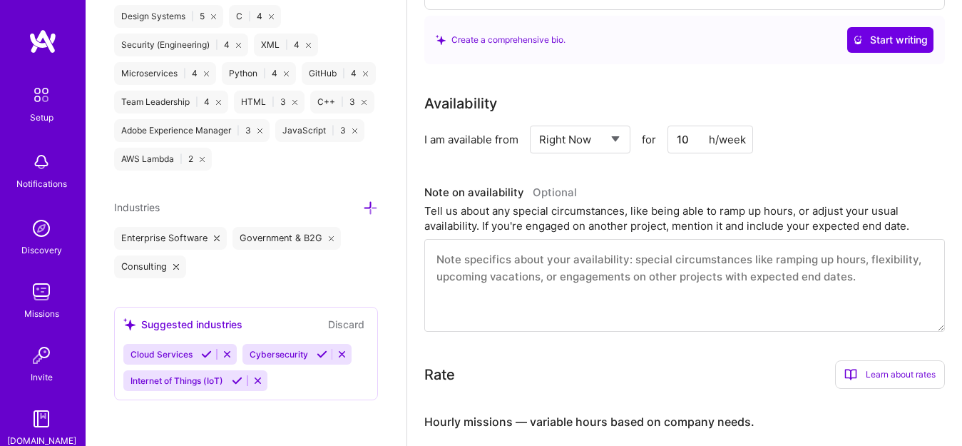
scroll to position [546, 0]
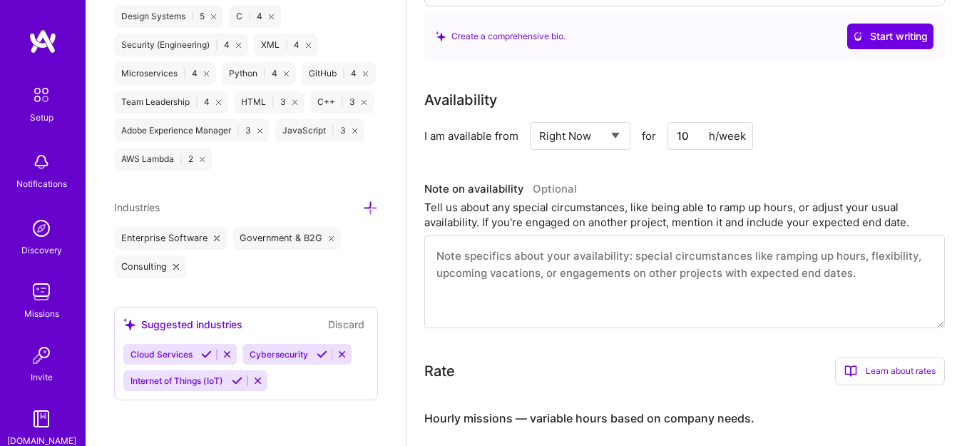
click at [531, 263] on textarea at bounding box center [684, 281] width 521 height 93
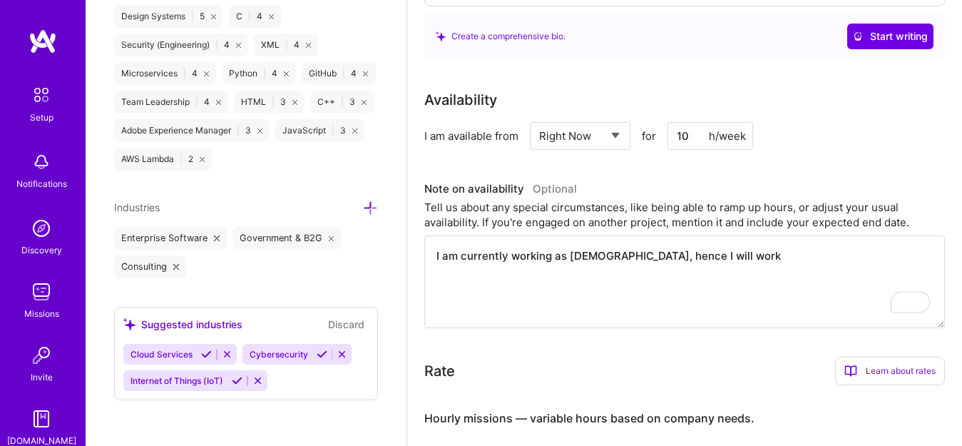
click at [566, 255] on textarea "I am currently working as full-time employee, hence I will work" at bounding box center [684, 281] width 521 height 93
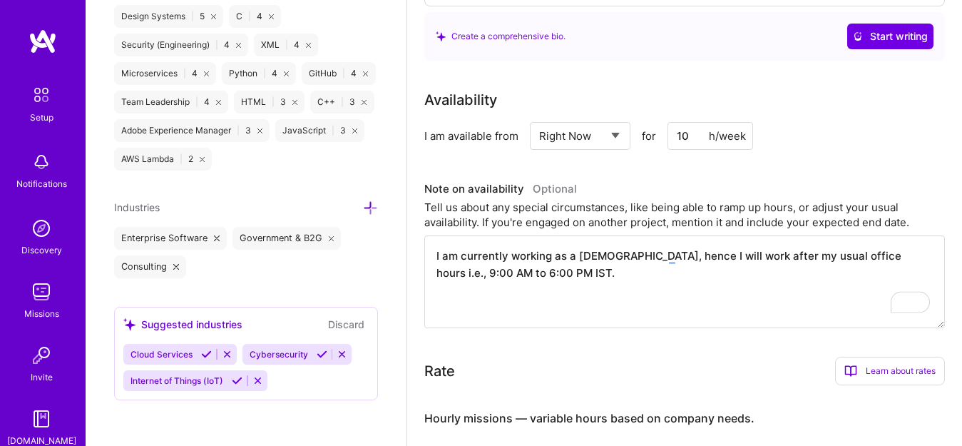
click at [617, 270] on textarea "I am currently working as a full-time employee, hence I will work after my usua…" at bounding box center [684, 281] width 521 height 93
type textarea "I am currently working as a full-time employee, hence I will work after my usua…"
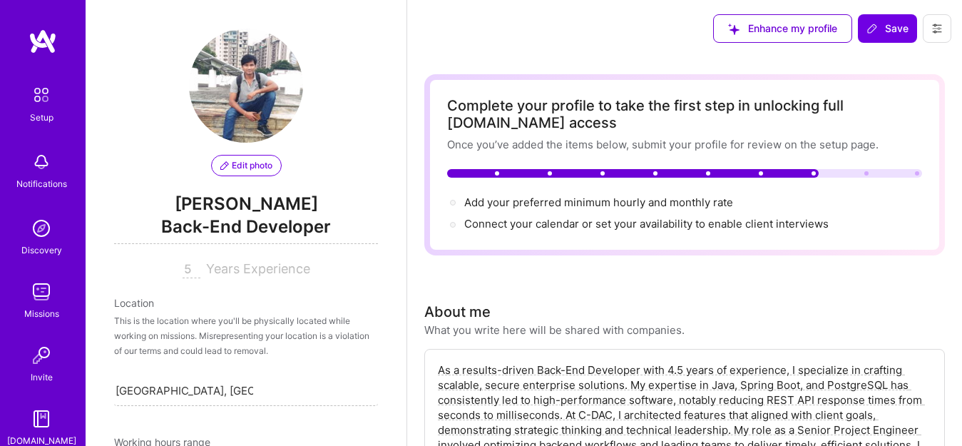
select select "IN"
select select "Right Now"
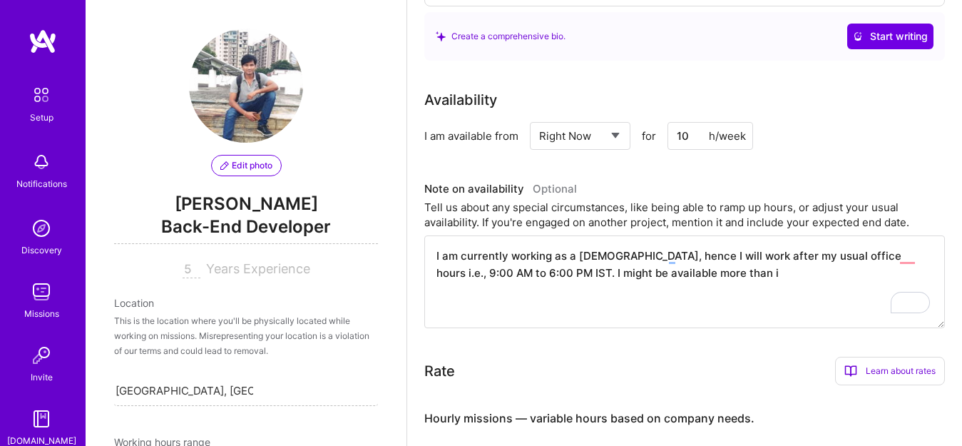
scroll to position [1303, 0]
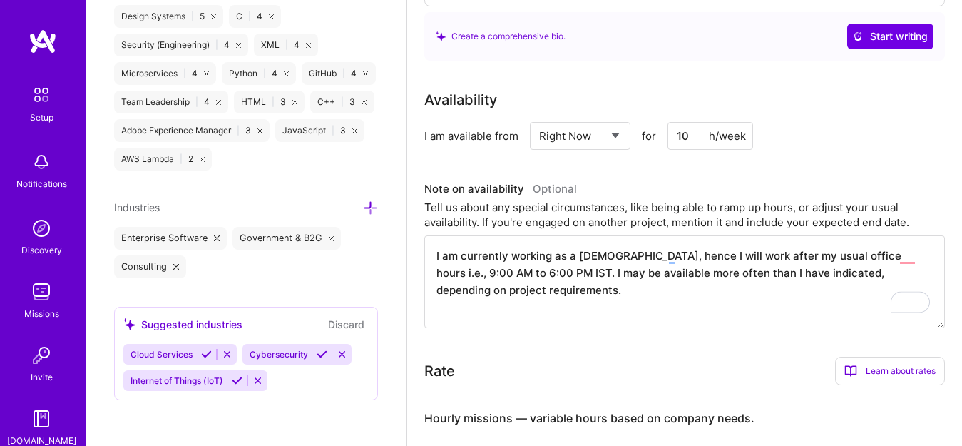
click at [571, 300] on textarea "I am currently working as a full-time employee, hence I will work after my usua…" at bounding box center [684, 281] width 521 height 93
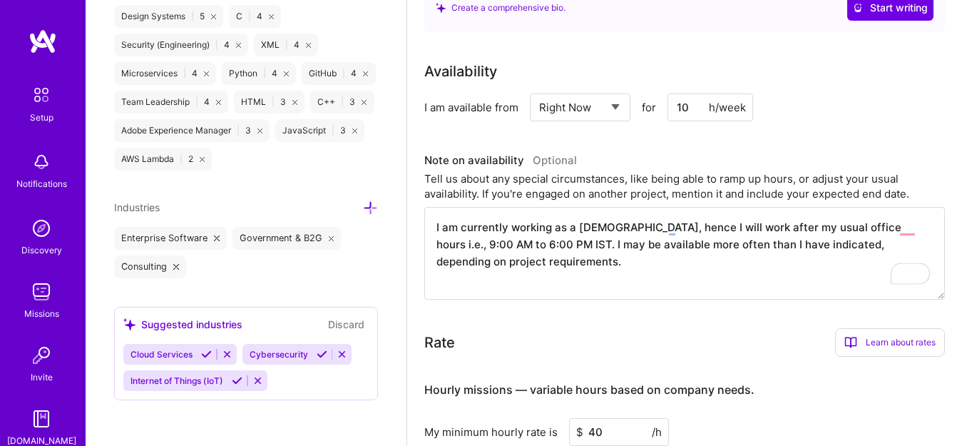
scroll to position [666, 0]
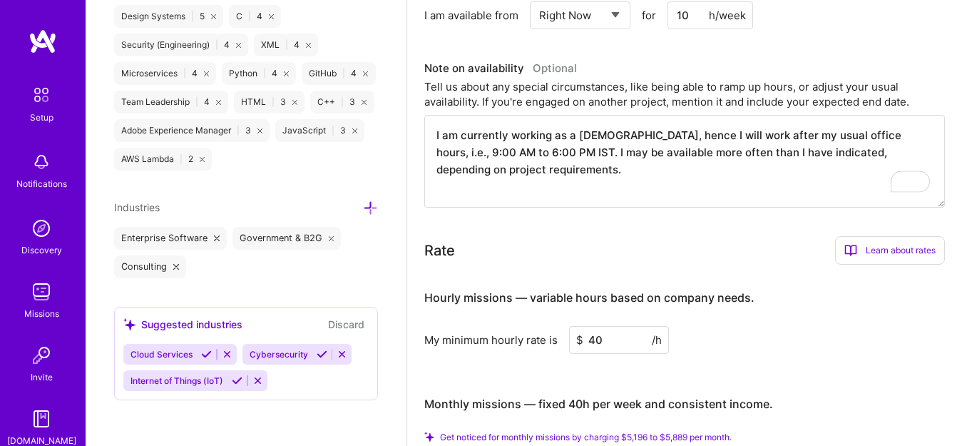
click at [643, 204] on textarea "I am currently working as a [DEMOGRAPHIC_DATA], hence I will work after my usua…" at bounding box center [684, 161] width 521 height 93
type textarea "I am currently working as a [DEMOGRAPHIC_DATA], hence I will work after my usua…"
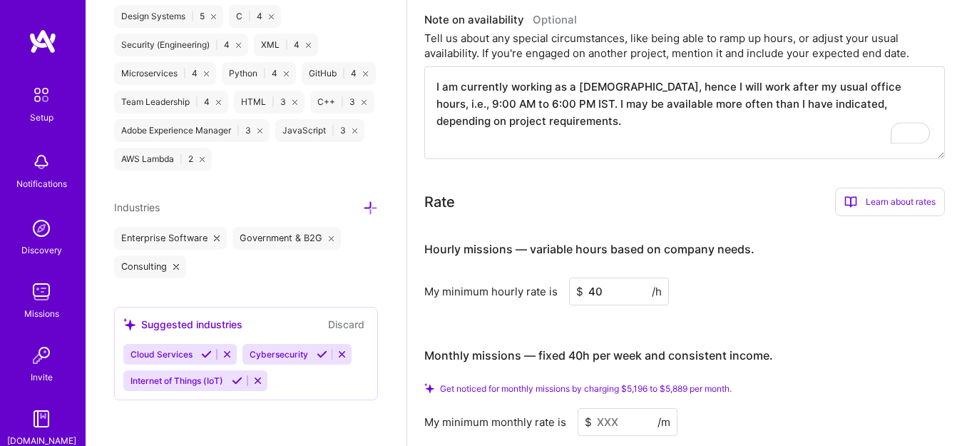
scroll to position [695, 0]
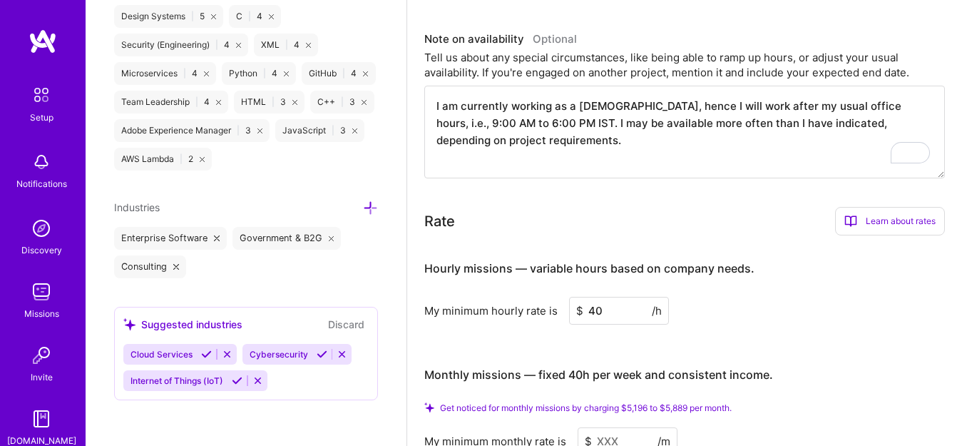
click at [613, 241] on div "Rate Learn about rates Hourly Rate What is hourly rate? This model involves pay…" at bounding box center [684, 331] width 521 height 248
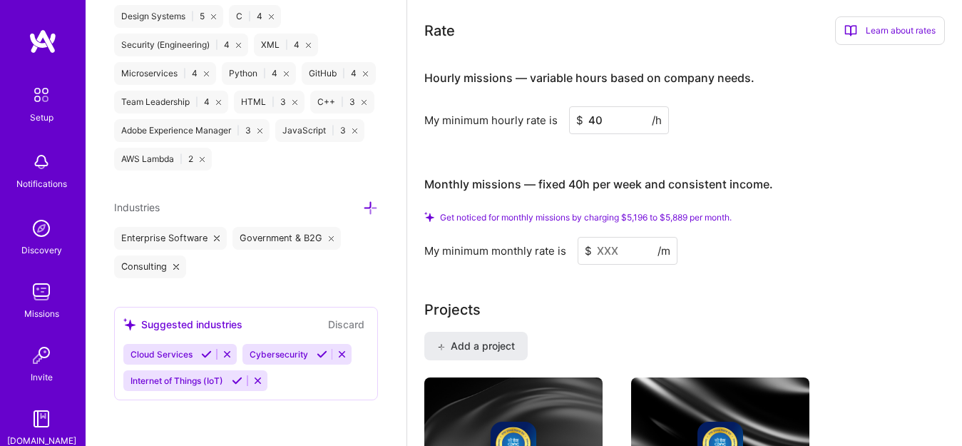
scroll to position [853, 0]
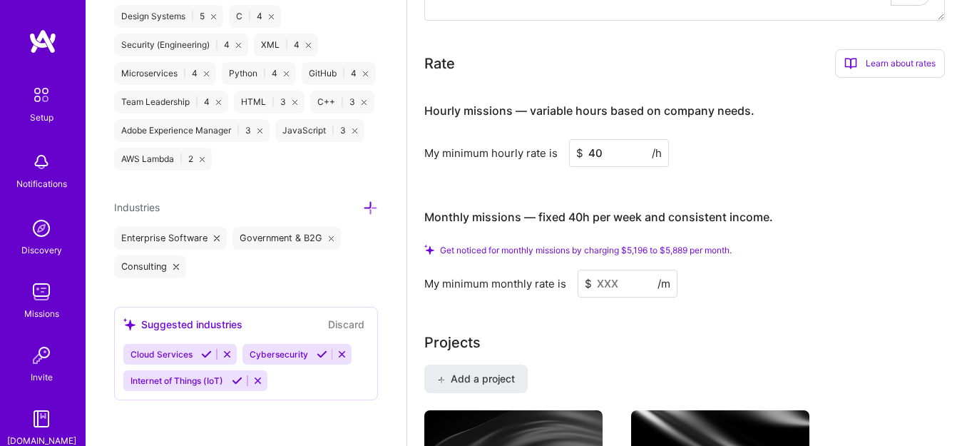
click at [583, 231] on div "Monthly missions — fixed 40h per week and consistent income." at bounding box center [598, 217] width 349 height 44
drag, startPoint x: 598, startPoint y: 154, endPoint x: 586, endPoint y: 155, distance: 12.9
click at [586, 155] on input "40" at bounding box center [619, 153] width 100 height 28
type input "55"
click at [656, 189] on div "Hourly missions — variable hours based on company needs. My minimum hourly rate…" at bounding box center [684, 193] width 521 height 208
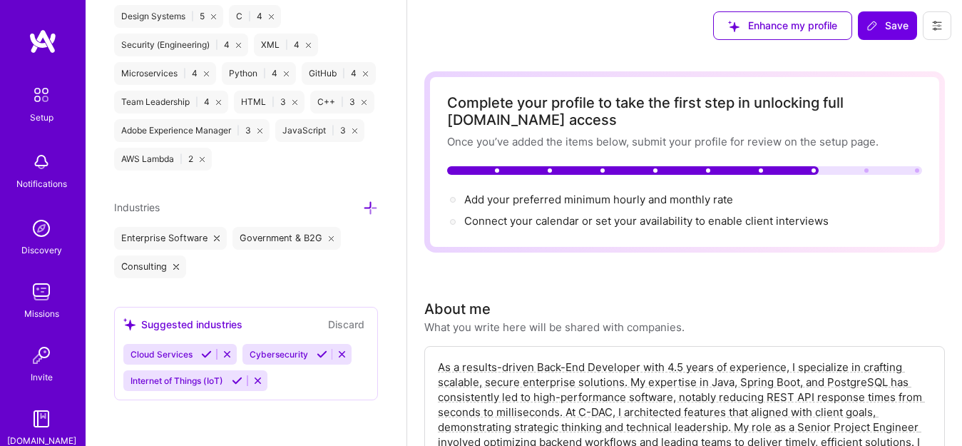
scroll to position [0, 0]
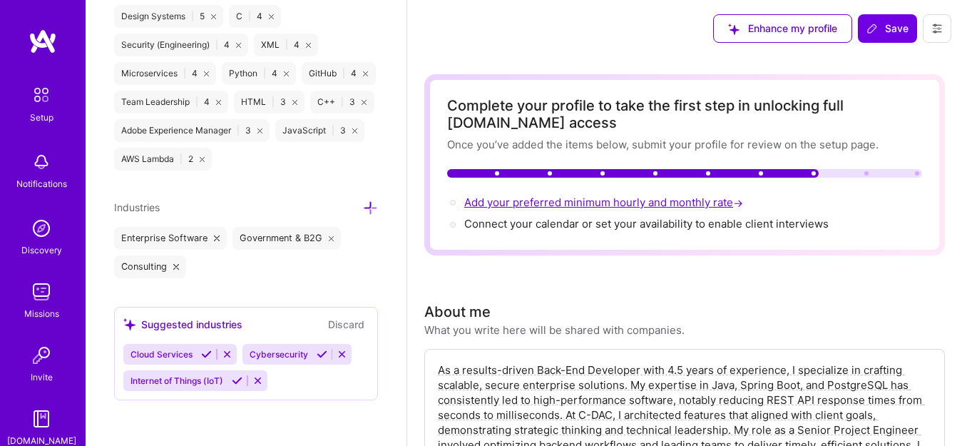
click at [612, 203] on span "Add your preferred minimum hourly and monthly rate →" at bounding box center [605, 202] width 282 height 14
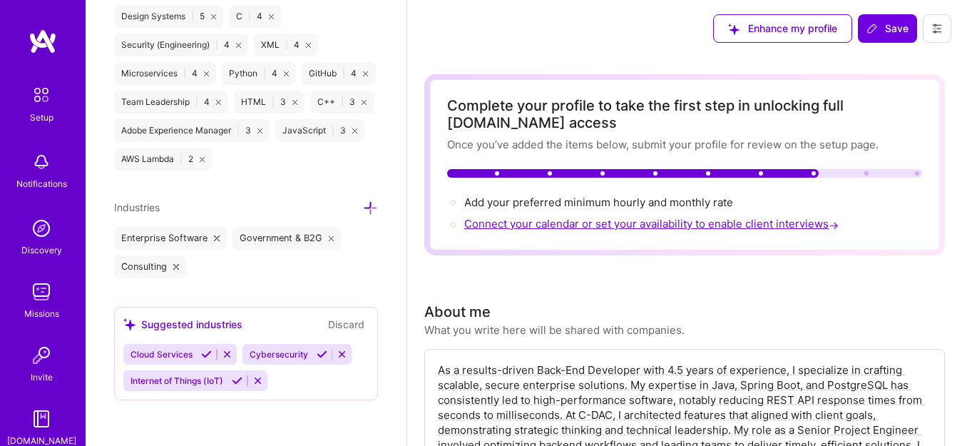
click at [618, 223] on span "Connect your calendar or set your availability to enable client interviews →" at bounding box center [652, 224] width 377 height 14
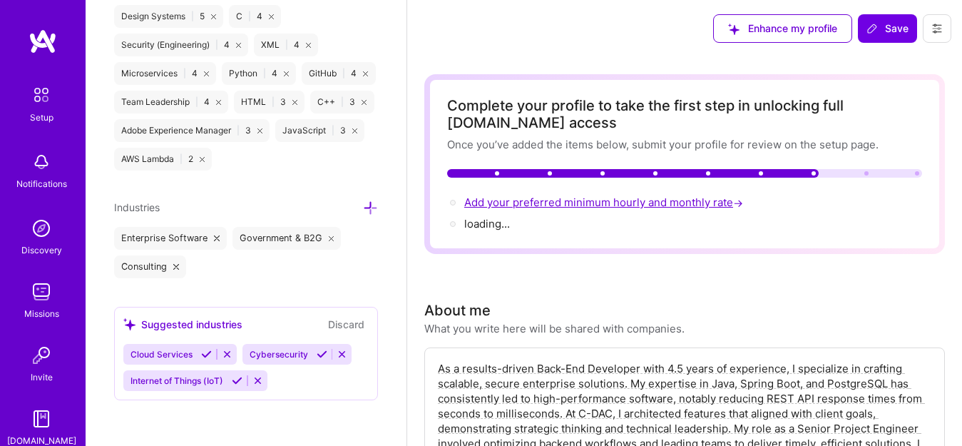
click at [601, 201] on span "Add your preferred minimum hourly and monthly rate →" at bounding box center [605, 202] width 282 height 14
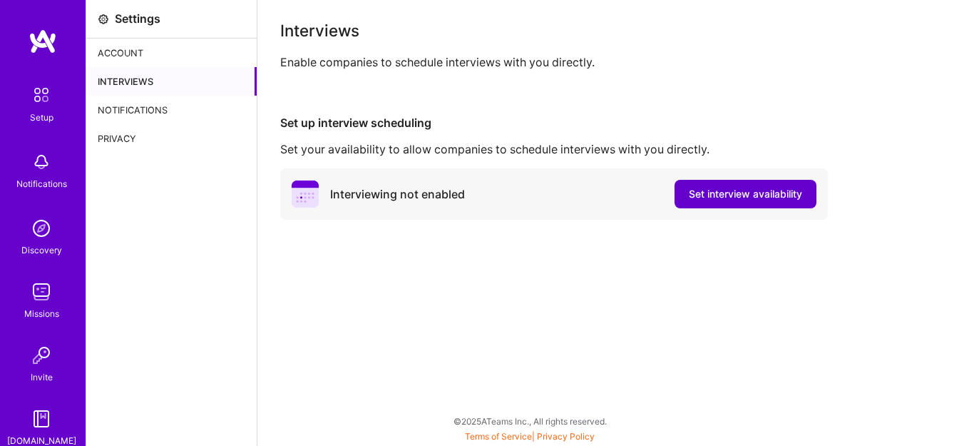
click at [760, 194] on span "Set interview availability" at bounding box center [745, 194] width 113 height 14
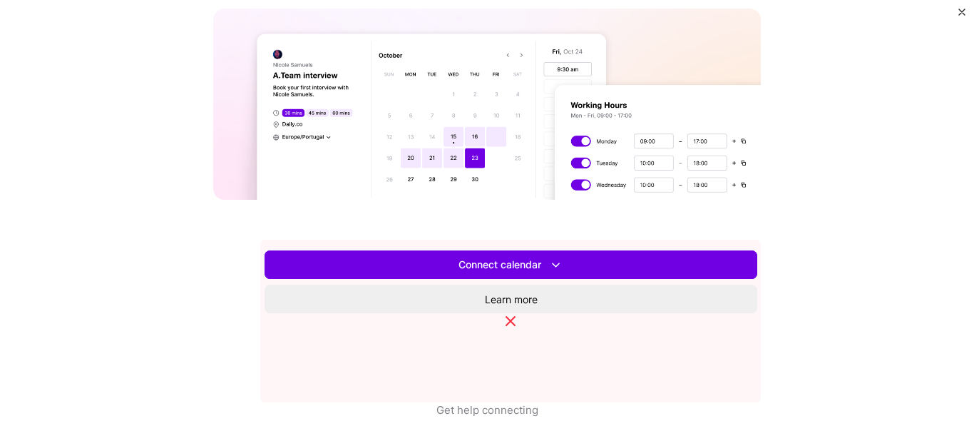
scroll to position [184, 0]
click at [511, 251] on h3 "Connected calendar" at bounding box center [511, 258] width 478 height 14
click at [643, 251] on h3 "Manual availability" at bounding box center [511, 258] width 478 height 14
drag, startPoint x: 632, startPoint y: 200, endPoint x: 660, endPoint y: 251, distance: 58.4
click at [660, 268] on p "Choose your availability for interviews and update manually to prevent conflict…" at bounding box center [511, 275] width 478 height 14
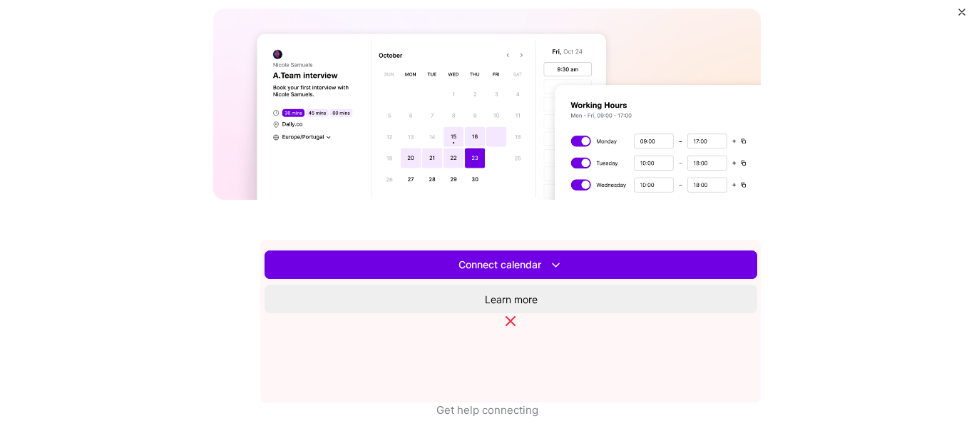
click at [660, 268] on p "Choose your availability for interviews and update manually to prevent conflict…" at bounding box center [511, 275] width 478 height 14
click at [545, 266] on span "Set availability" at bounding box center [511, 264] width 68 height 14
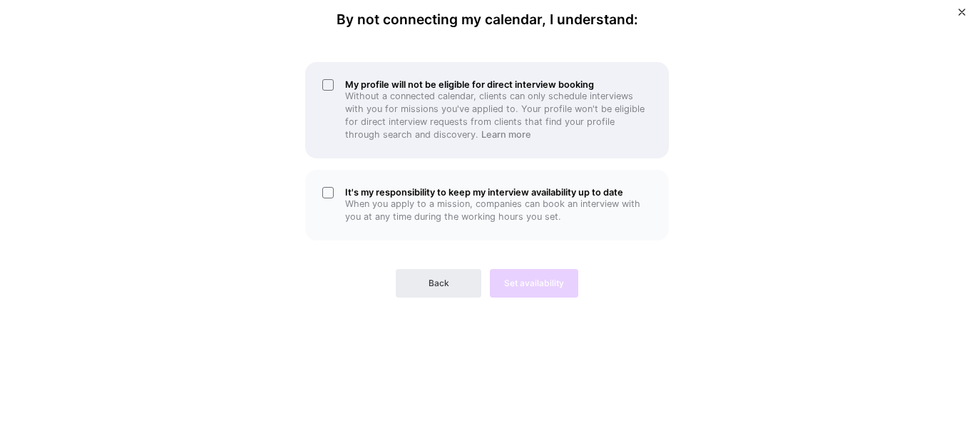
click at [328, 80] on div "My profile will not be eligible for direct interview booking Without a connecte…" at bounding box center [487, 110] width 364 height 96
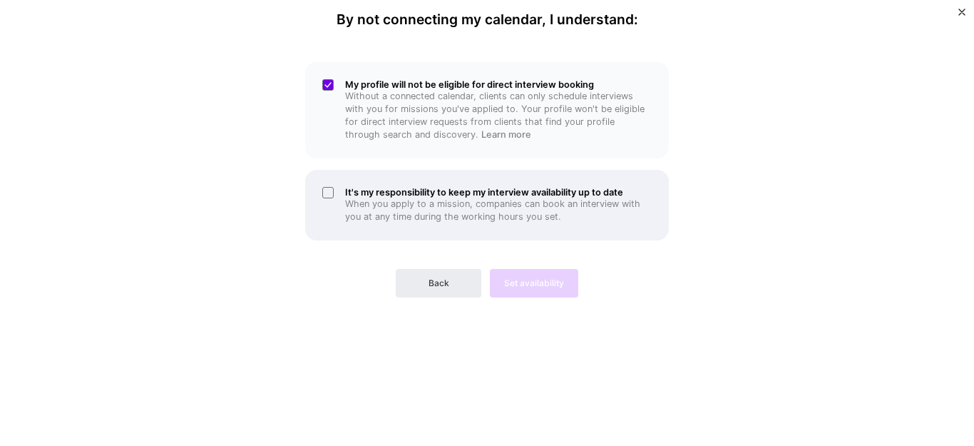
click at [329, 193] on div "It's my responsibility to keep my interview availability up to date When you ap…" at bounding box center [487, 205] width 364 height 71
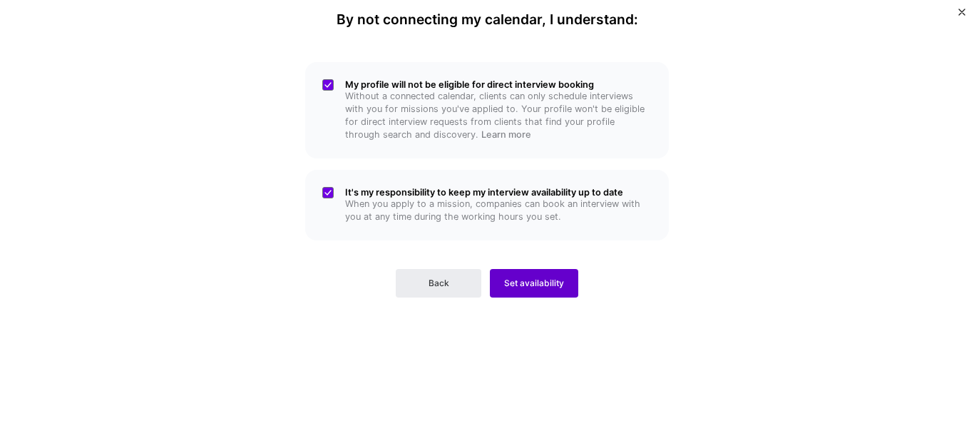
click at [528, 278] on span "Set availability" at bounding box center [534, 283] width 60 height 13
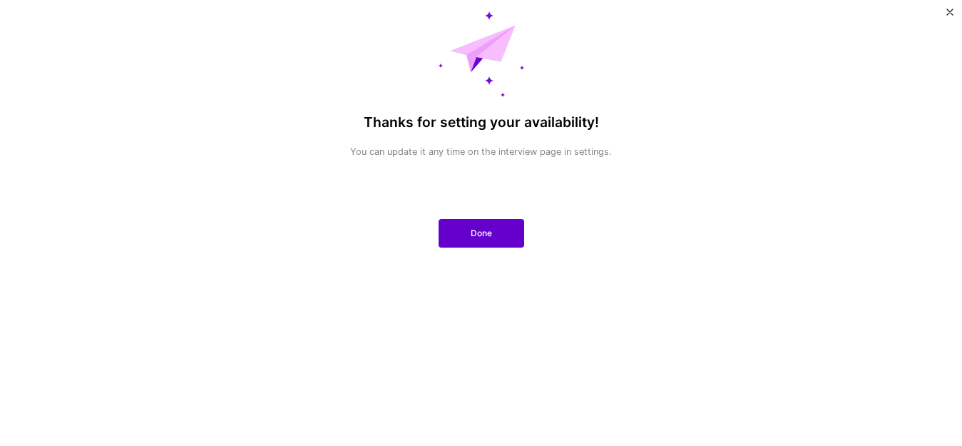
click at [457, 230] on button "Done" at bounding box center [482, 233] width 86 height 29
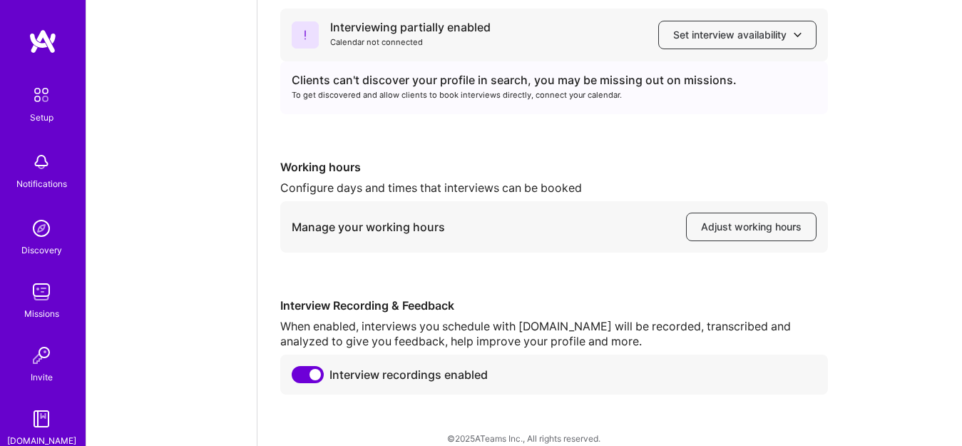
scroll to position [161, 0]
click at [730, 229] on span "Adjust working hours" at bounding box center [751, 225] width 101 height 14
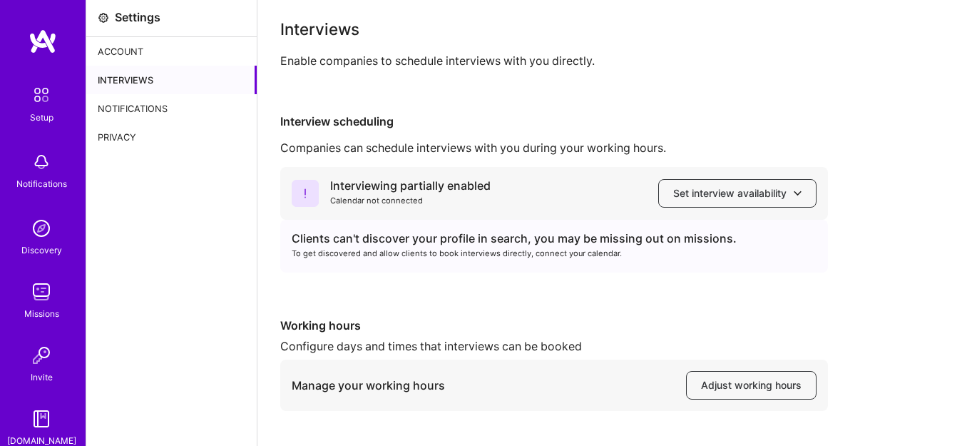
scroll to position [0, 0]
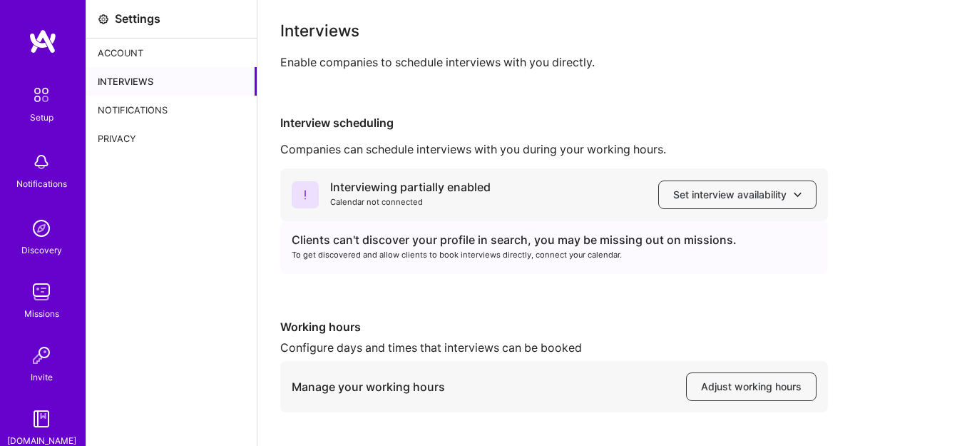
click at [149, 108] on div "Notifications" at bounding box center [171, 110] width 170 height 29
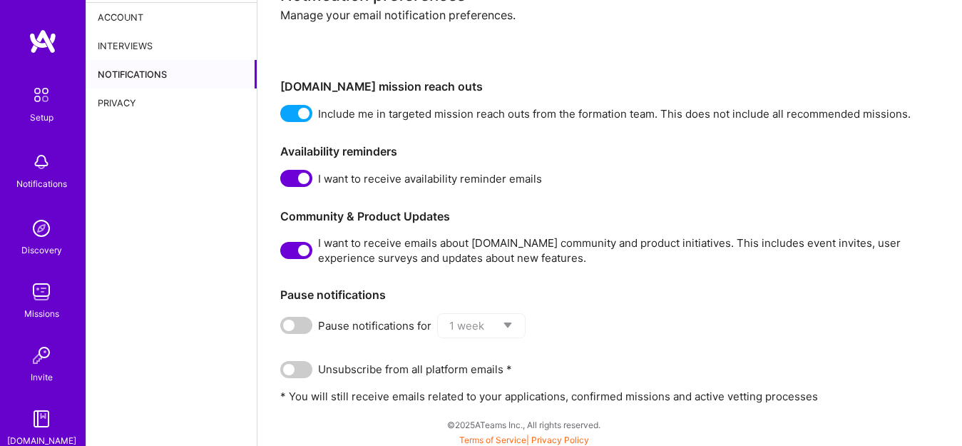
scroll to position [39, 0]
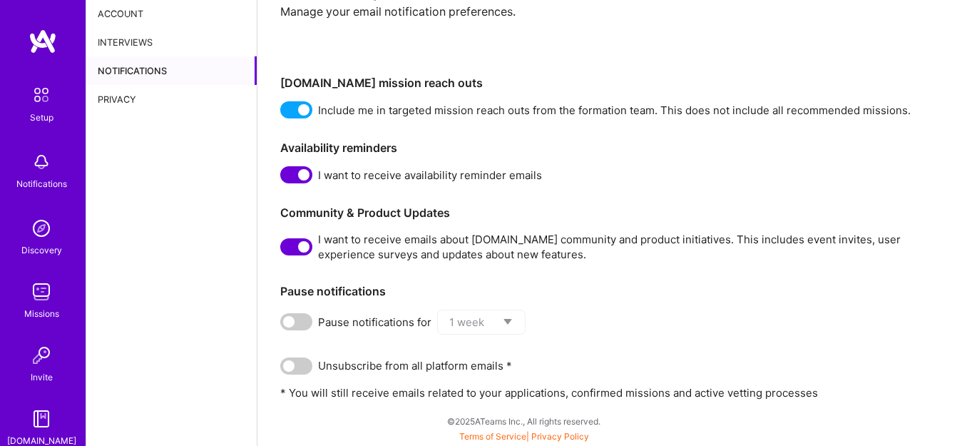
click at [207, 259] on div "Settings Account Interviews Notifications Privacy" at bounding box center [171, 203] width 171 height 485
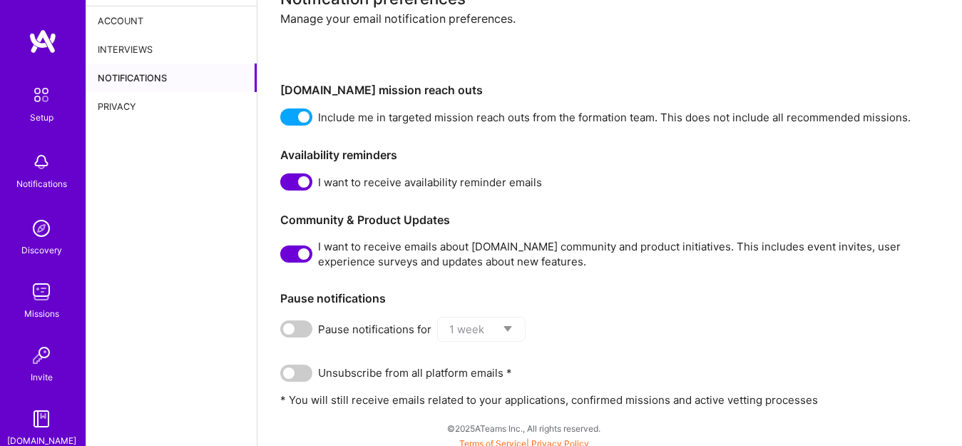
scroll to position [0, 0]
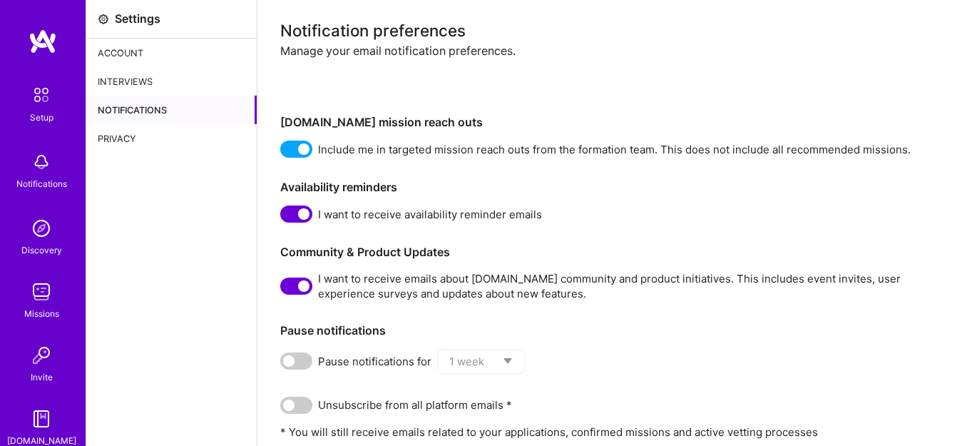
click at [155, 81] on div "Interviews" at bounding box center [171, 81] width 170 height 29
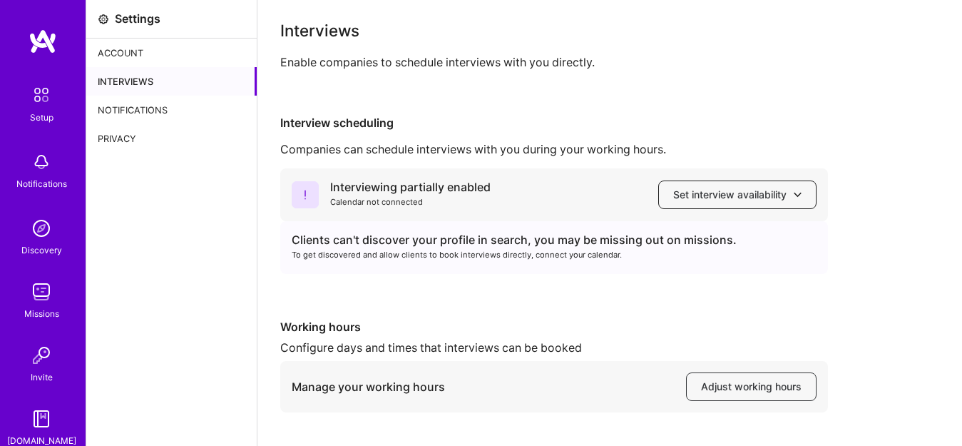
click at [699, 194] on span "Set interview availability" at bounding box center [737, 195] width 128 height 14
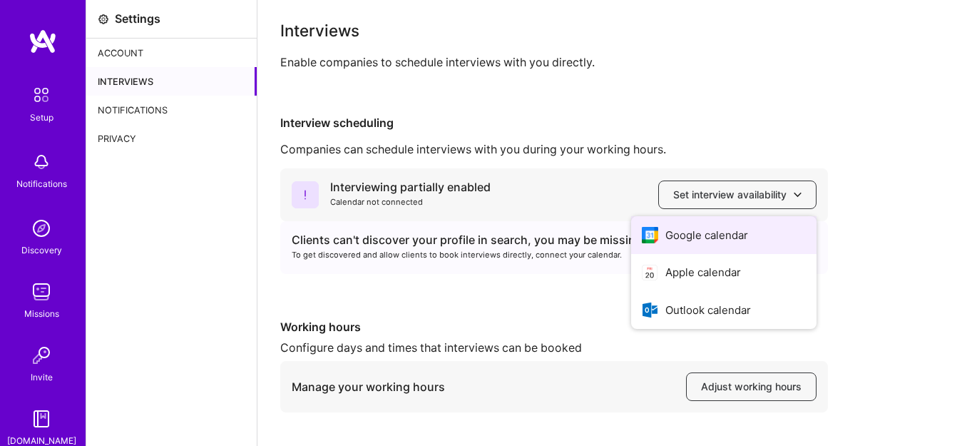
click at [708, 236] on button "Google calendar" at bounding box center [723, 235] width 185 height 38
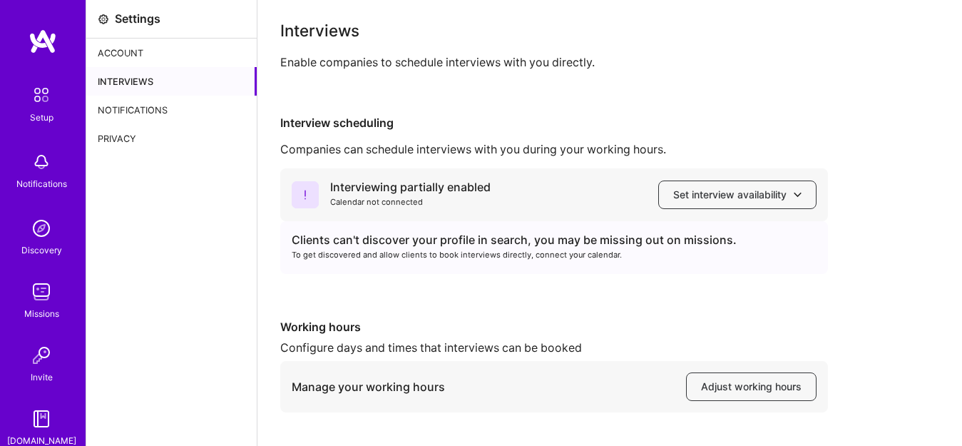
click at [449, 148] on div "Companies can schedule interviews with you during your working hours." at bounding box center [609, 149] width 659 height 15
click at [131, 59] on div "Account" at bounding box center [171, 53] width 170 height 29
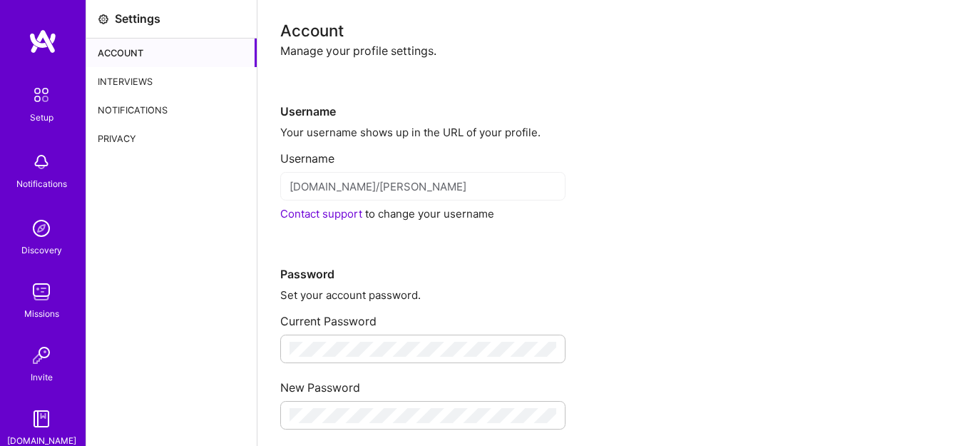
click at [137, 71] on div "Interviews" at bounding box center [171, 81] width 170 height 29
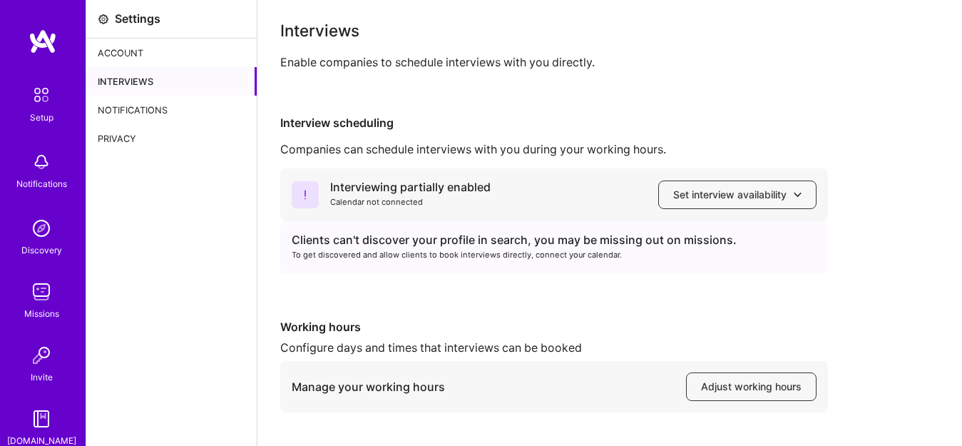
click at [139, 88] on div "Interviews" at bounding box center [171, 81] width 170 height 29
click at [176, 56] on div "Account" at bounding box center [171, 53] width 170 height 29
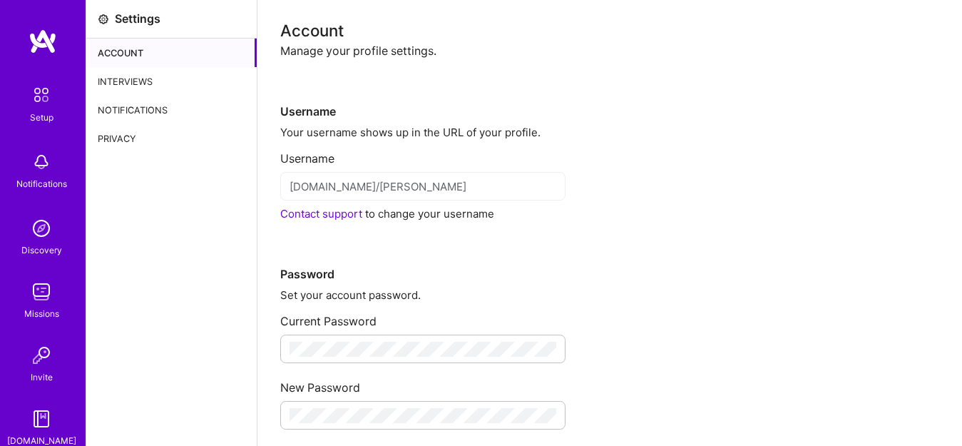
click at [408, 188] on input "platform.a.team/vivekkumargupta" at bounding box center [423, 186] width 267 height 15
click at [462, 188] on input "platform.a.team/vivekkumargupta" at bounding box center [423, 186] width 267 height 15
click at [417, 188] on input "platform.a.team/vivekkumargupta" at bounding box center [423, 186] width 267 height 15
click at [141, 97] on div "Notifications" at bounding box center [171, 110] width 170 height 29
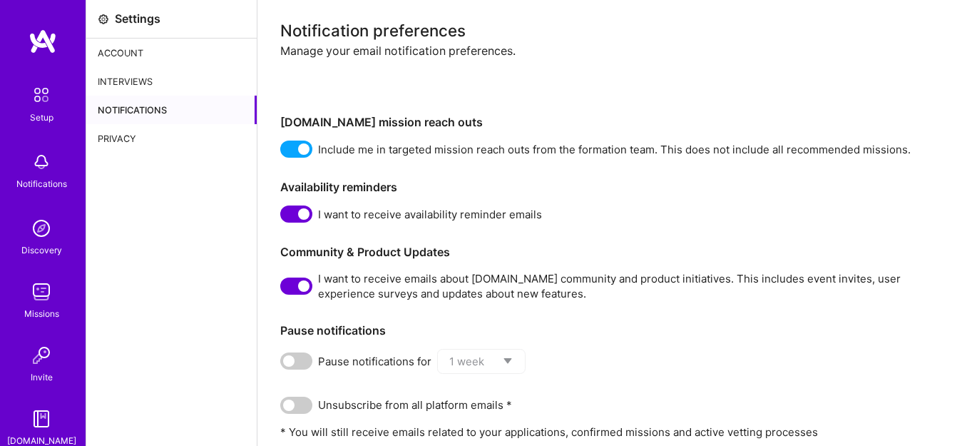
click at [128, 136] on div "Privacy" at bounding box center [171, 138] width 170 height 29
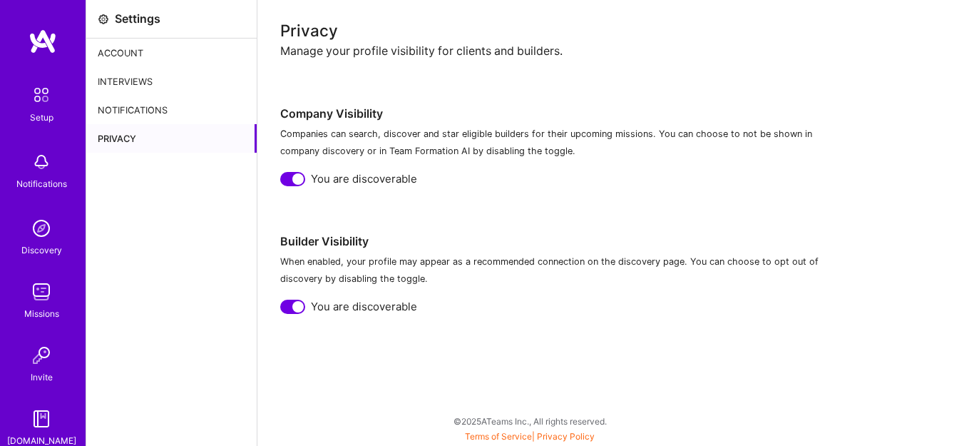
click at [145, 74] on div "Interviews" at bounding box center [171, 81] width 170 height 29
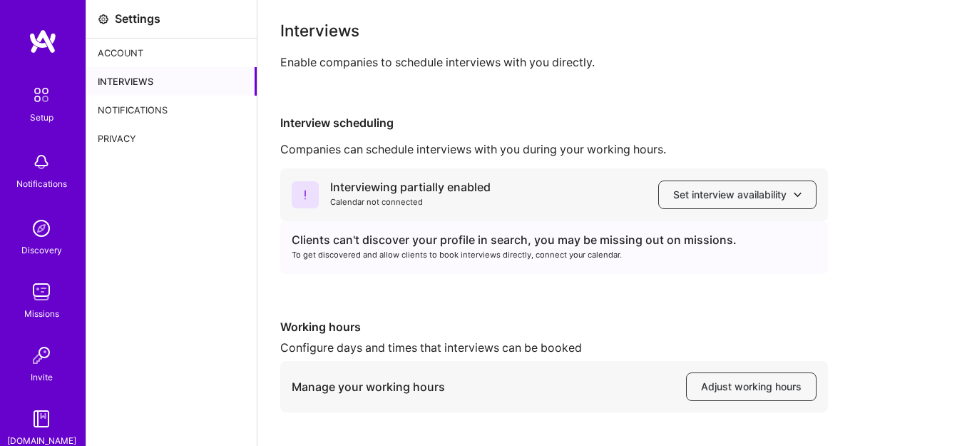
click at [41, 113] on div "Setup" at bounding box center [42, 117] width 24 height 15
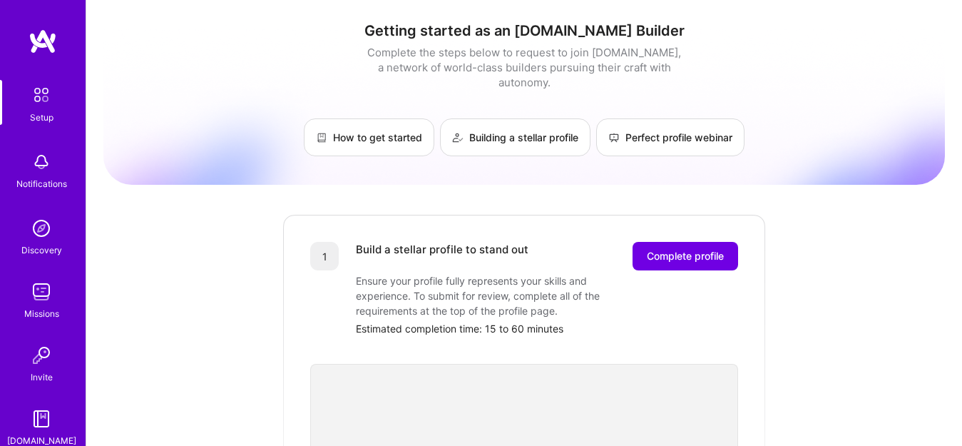
click at [49, 173] on img at bounding box center [41, 162] width 29 height 29
click at [28, 243] on div "Discovery" at bounding box center [41, 249] width 41 height 15
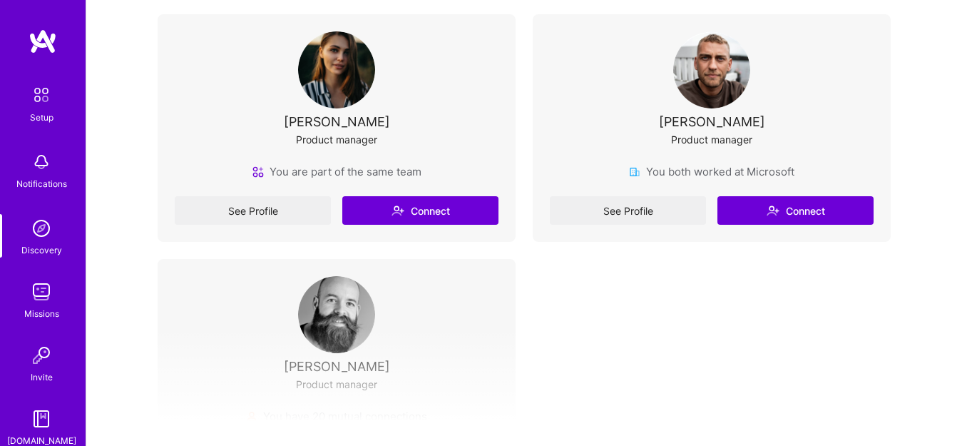
scroll to position [316, 0]
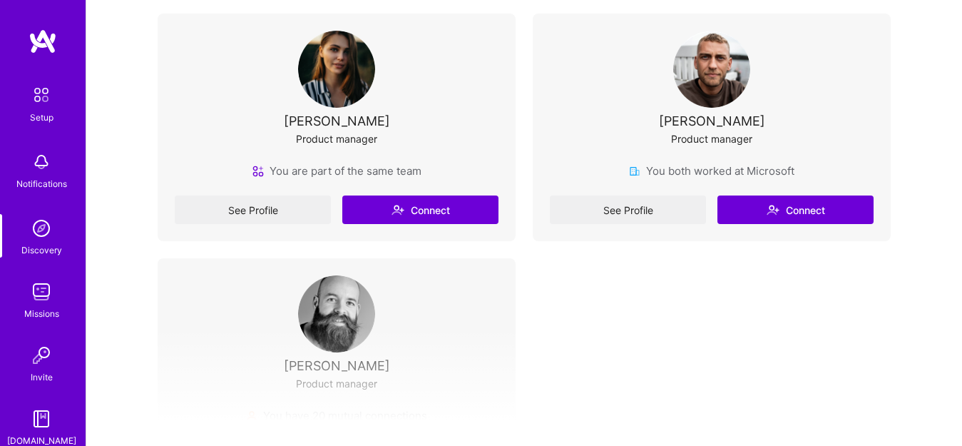
click at [387, 205] on div "See Profile Connect" at bounding box center [337, 209] width 324 height 29
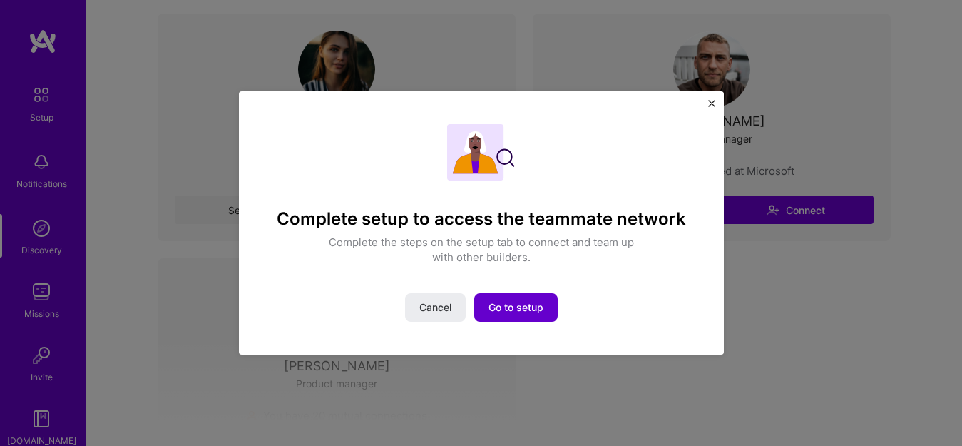
click at [525, 306] on span "Go to setup" at bounding box center [516, 307] width 55 height 14
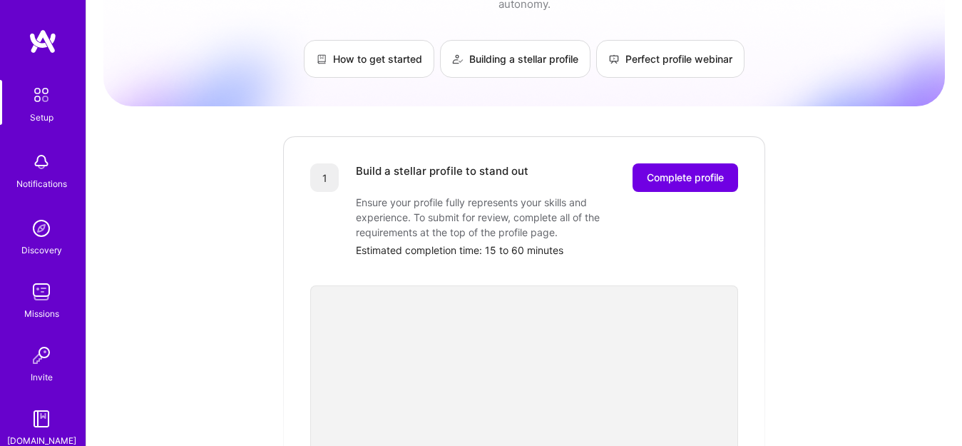
scroll to position [73, 0]
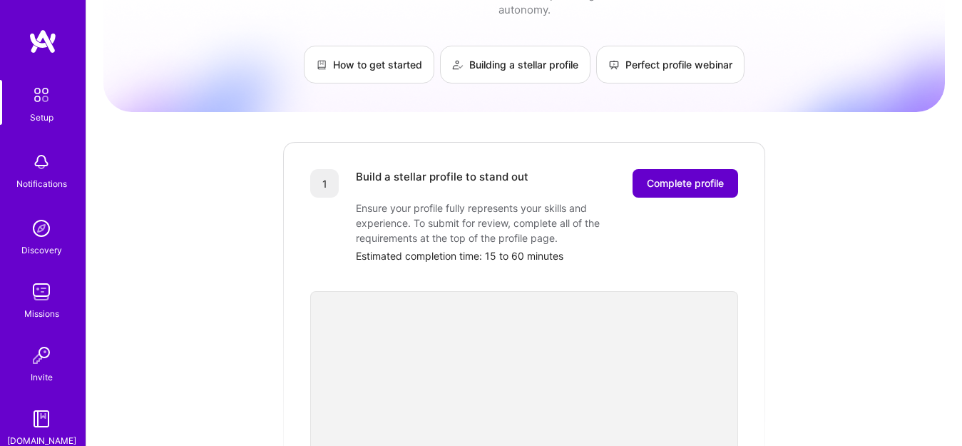
click at [705, 176] on span "Complete profile" at bounding box center [685, 183] width 77 height 14
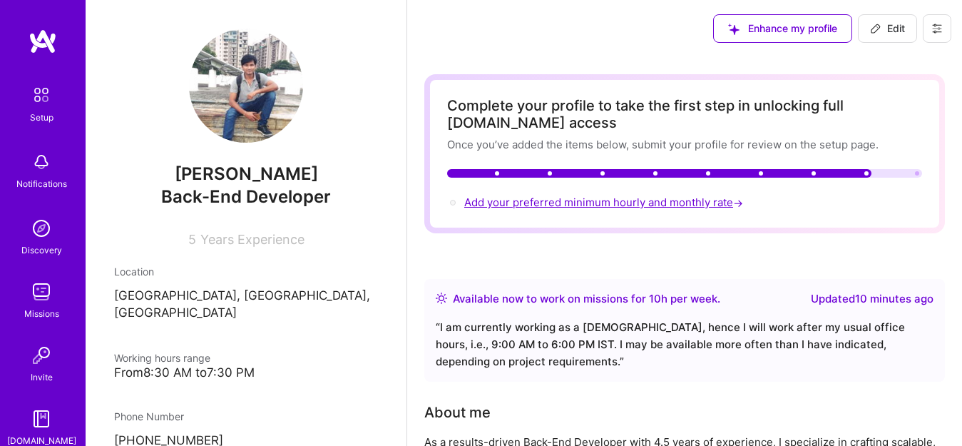
click at [586, 205] on span "Add your preferred minimum hourly and monthly rate →" at bounding box center [605, 202] width 282 height 14
select select "IN"
select select "Right Now"
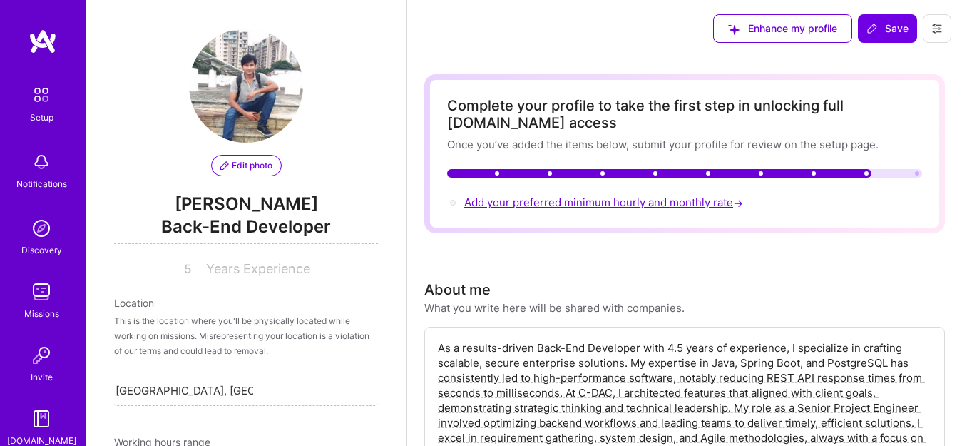
scroll to position [613, 0]
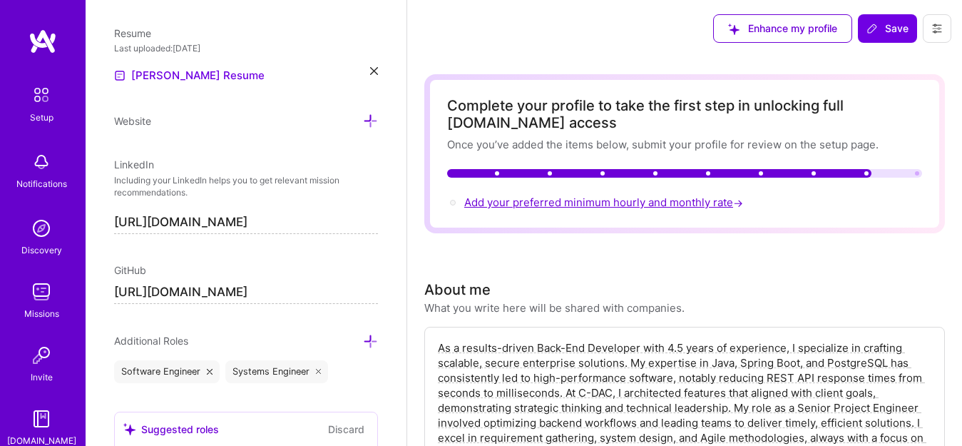
click at [586, 205] on span "Add your preferred minimum hourly and monthly rate →" at bounding box center [605, 202] width 282 height 14
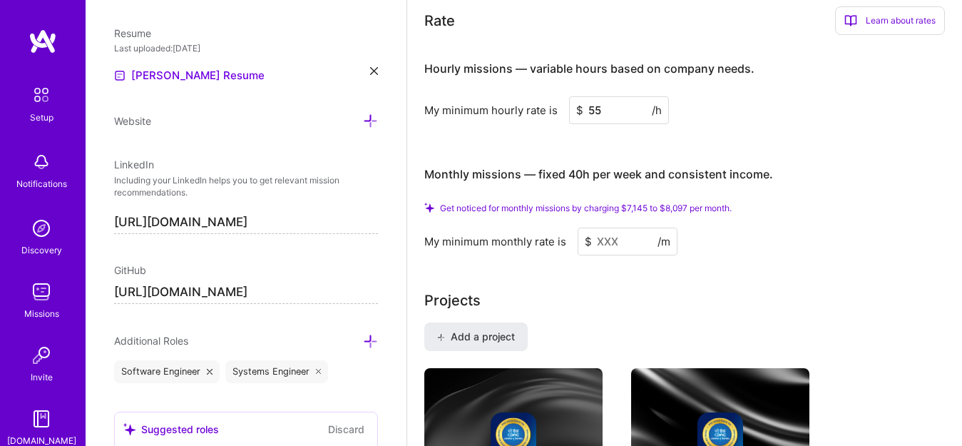
scroll to position [880, 0]
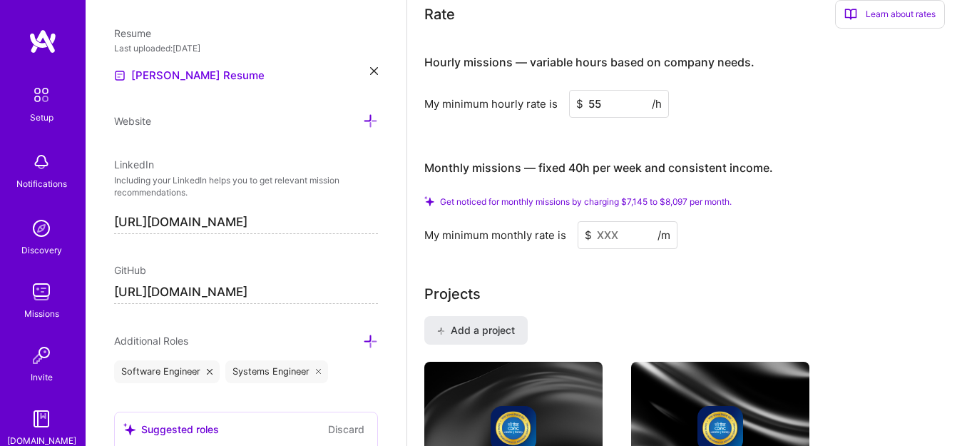
click at [603, 233] on input at bounding box center [628, 235] width 100 height 28
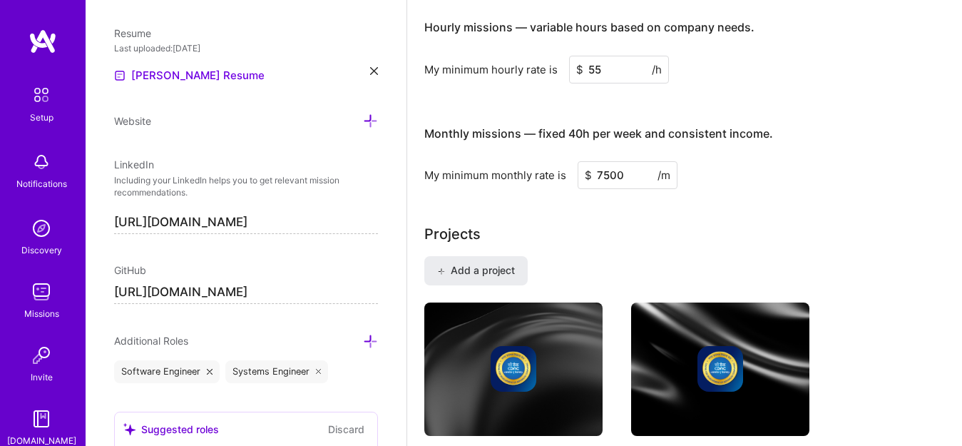
type input "7500"
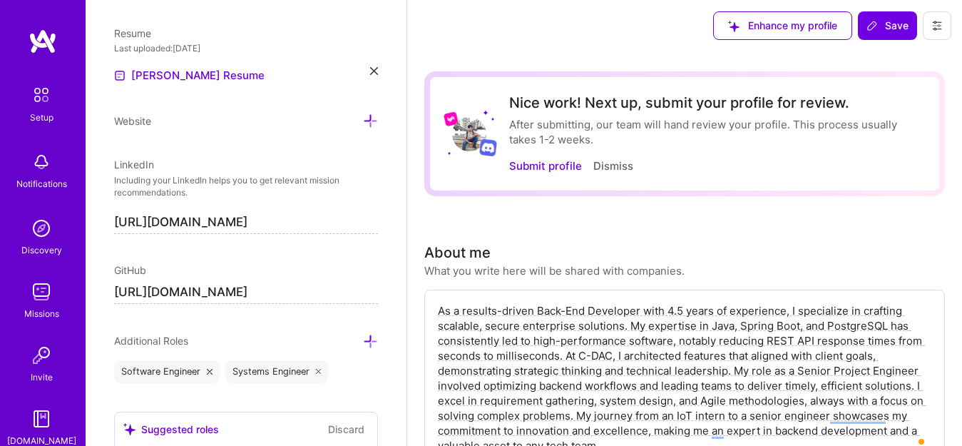
scroll to position [0, 0]
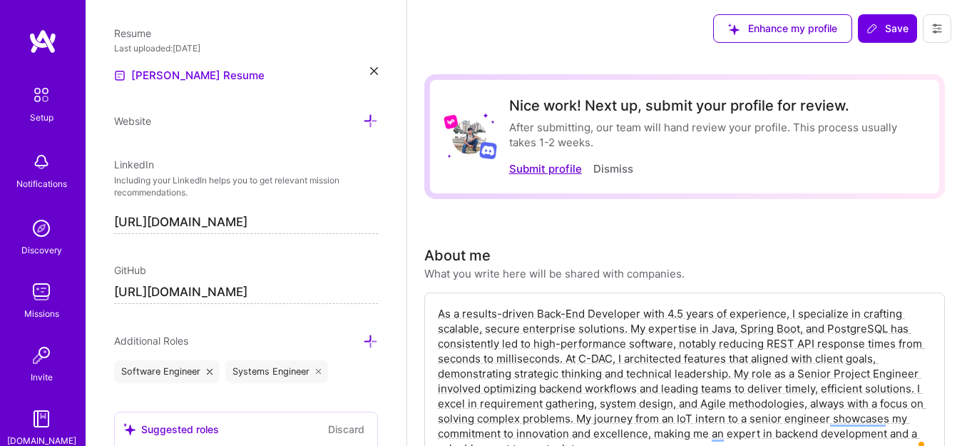
click at [549, 166] on button "Submit profile" at bounding box center [545, 168] width 73 height 15
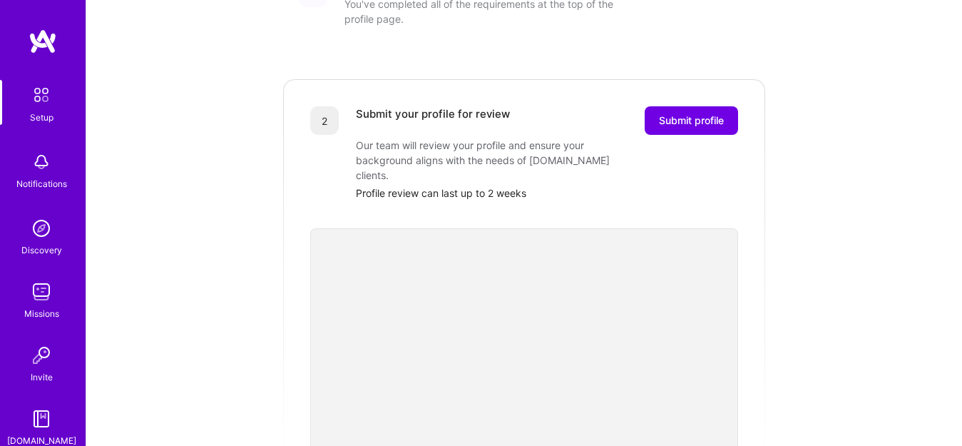
scroll to position [213, 0]
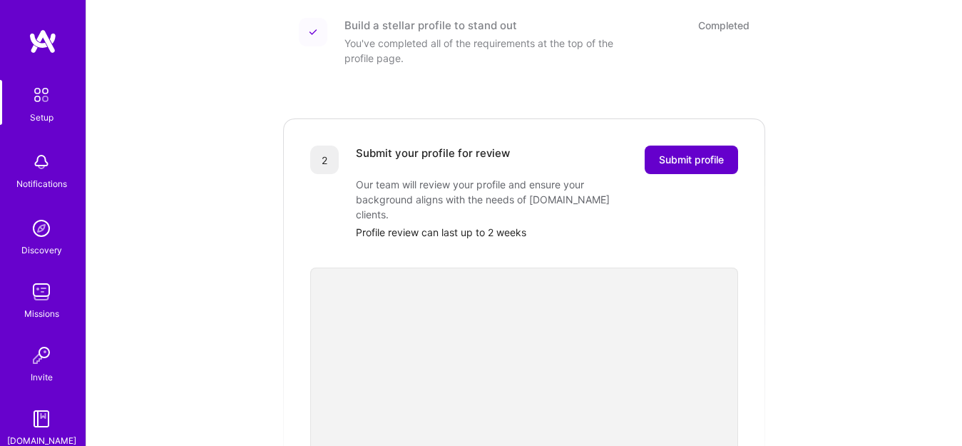
click at [696, 153] on button "Submit profile" at bounding box center [691, 159] width 93 height 29
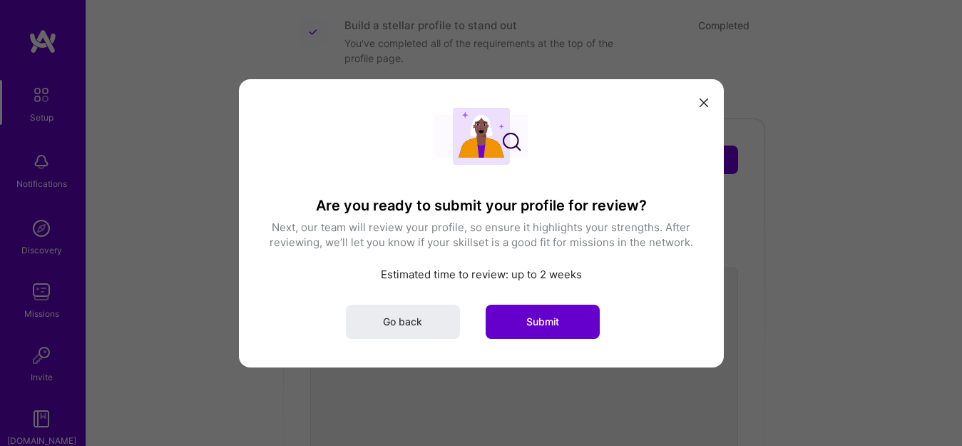
click at [549, 318] on span "Submit" at bounding box center [542, 321] width 33 height 14
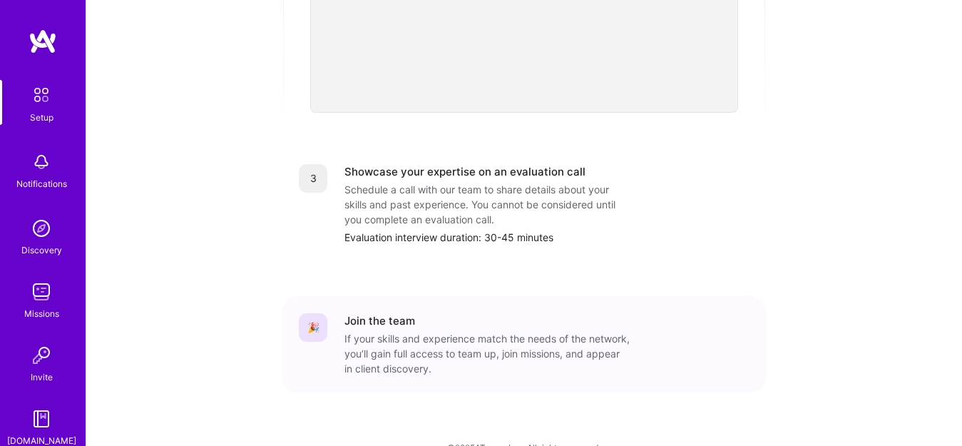
scroll to position [592, 0]
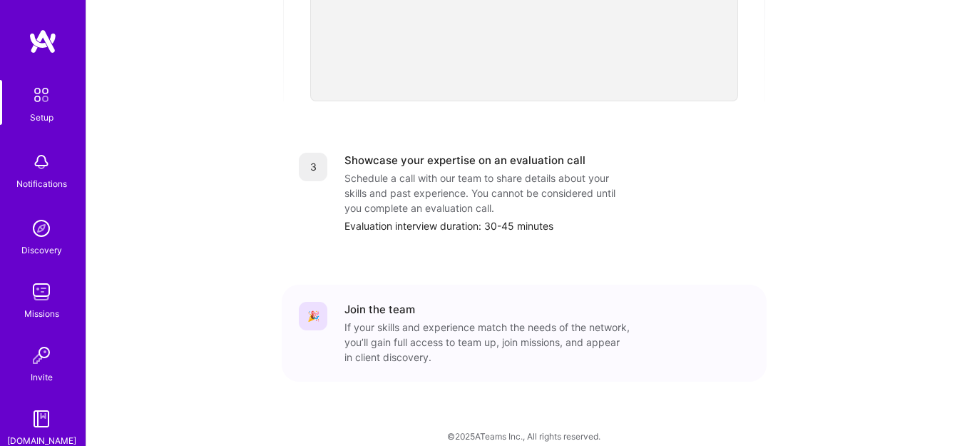
click at [398, 320] on div "If your skills and experience match the needs of the network, you’ll gain full …" at bounding box center [486, 342] width 285 height 45
click at [31, 176] on div "Notifications" at bounding box center [41, 183] width 51 height 15
click at [43, 257] on div "Setup Notifications Discovery Missions Invite [DOMAIN_NAME]" at bounding box center [43, 264] width 86 height 368
click at [34, 234] on img at bounding box center [41, 228] width 29 height 29
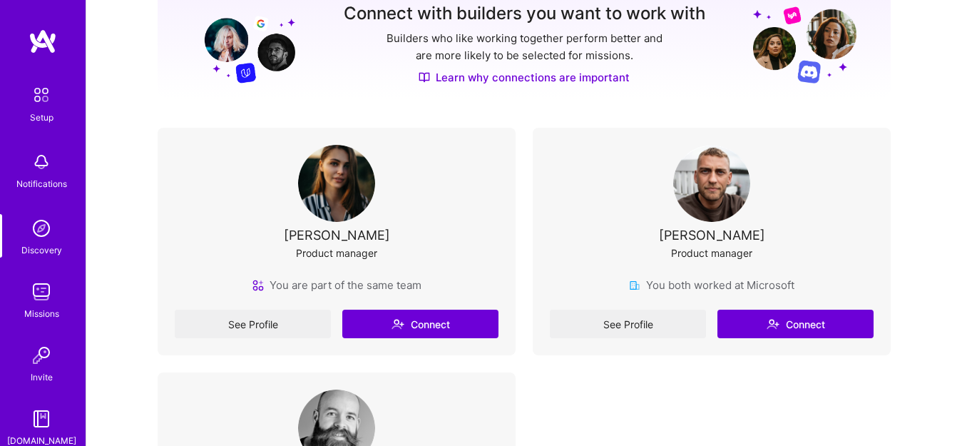
scroll to position [232, 0]
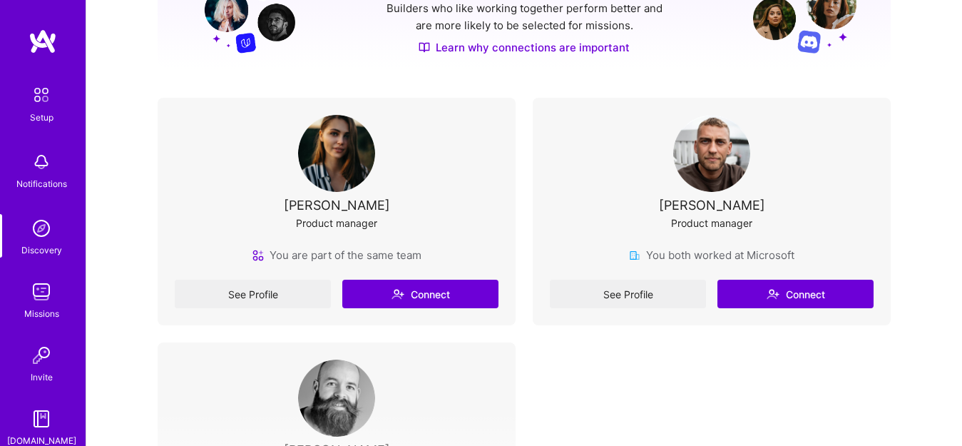
click at [418, 309] on div "[PERSON_NAME] Product manager You are part of the same team See Profile Connect" at bounding box center [337, 212] width 358 height 228
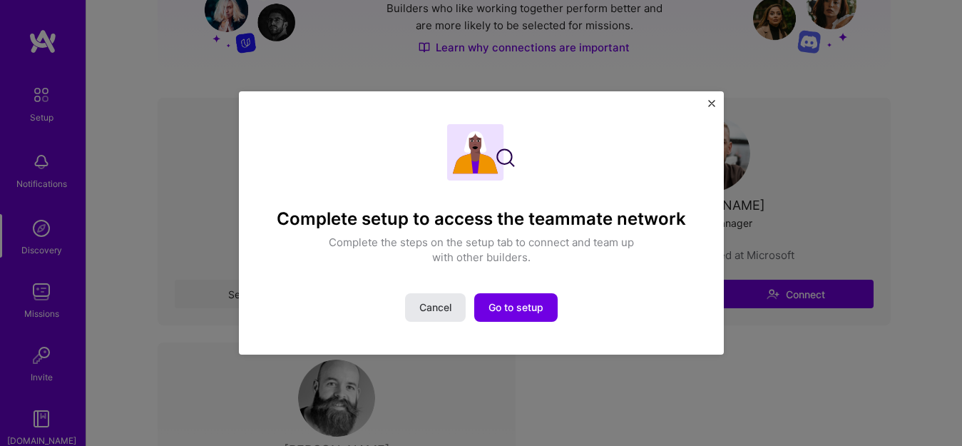
click at [437, 305] on span "Cancel" at bounding box center [435, 307] width 32 height 14
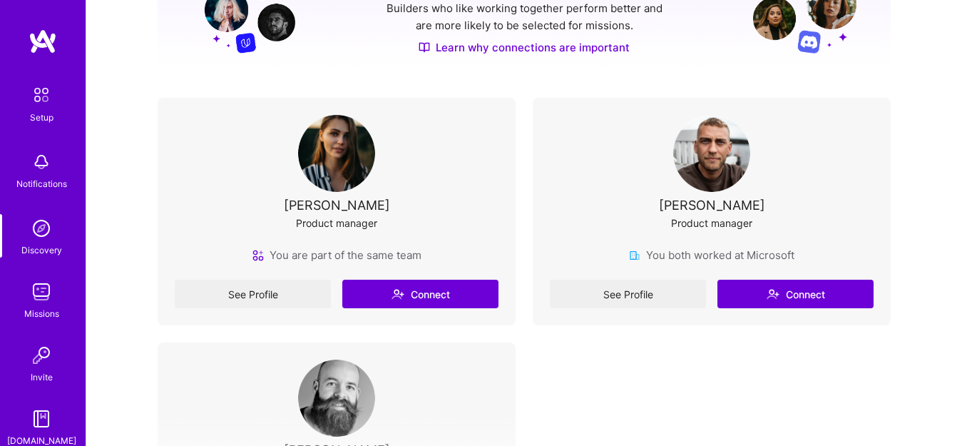
click at [789, 291] on div "See Profile Connect" at bounding box center [712, 294] width 324 height 29
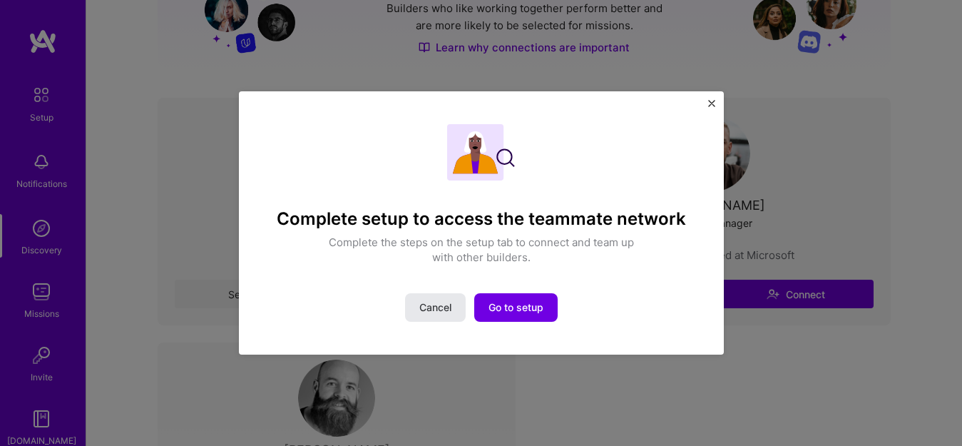
click at [439, 319] on button "Cancel" at bounding box center [435, 307] width 61 height 29
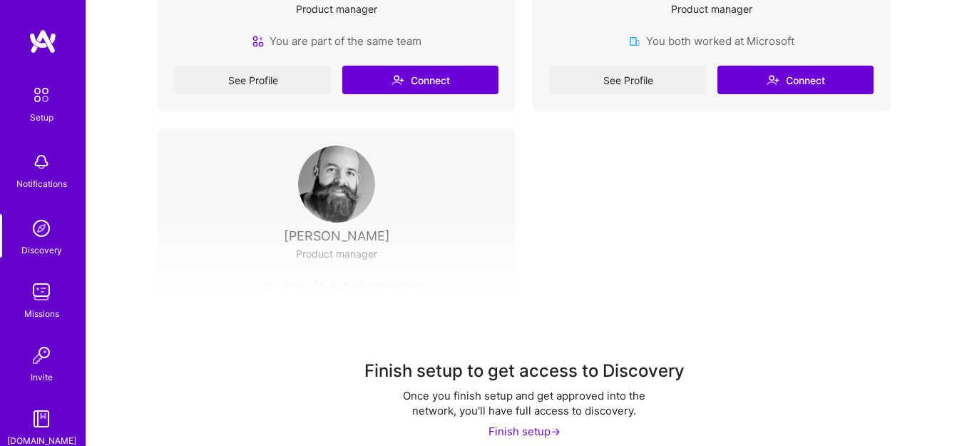
scroll to position [455, 0]
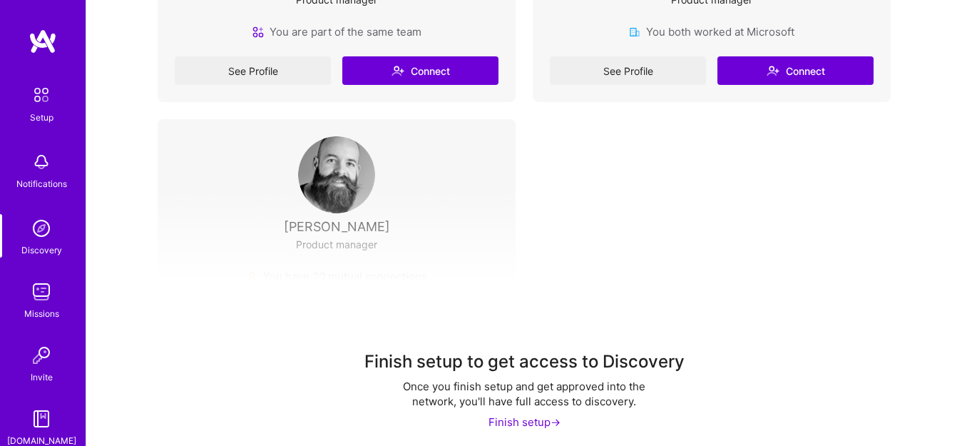
click at [358, 238] on div "Finish setup to get access to Discovery Once you finish setup and get approved …" at bounding box center [524, 321] width 876 height 266
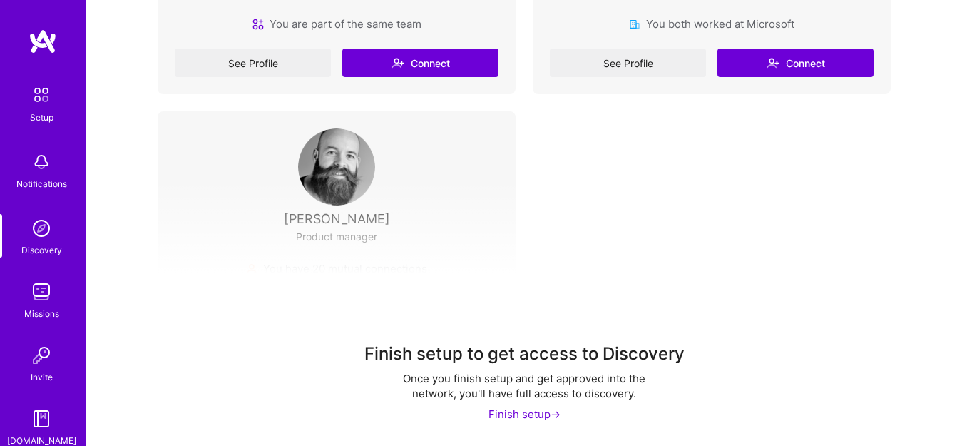
click at [48, 302] on img at bounding box center [41, 291] width 29 height 29
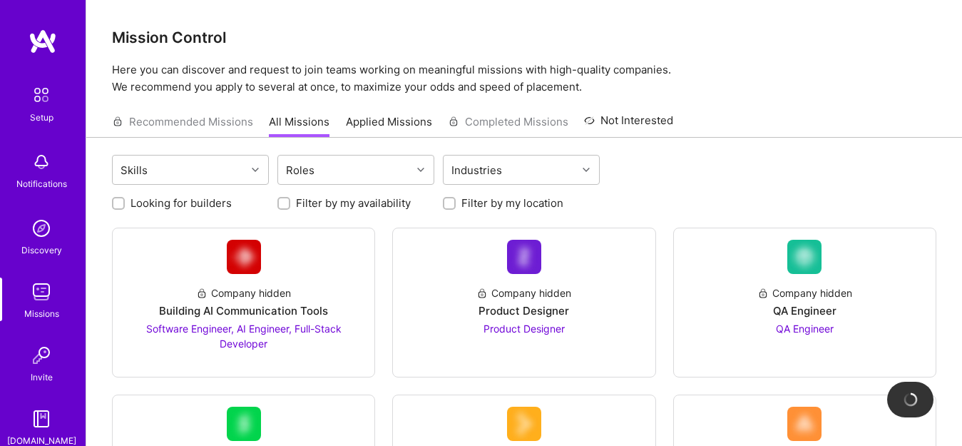
click at [34, 349] on img at bounding box center [41, 355] width 29 height 29
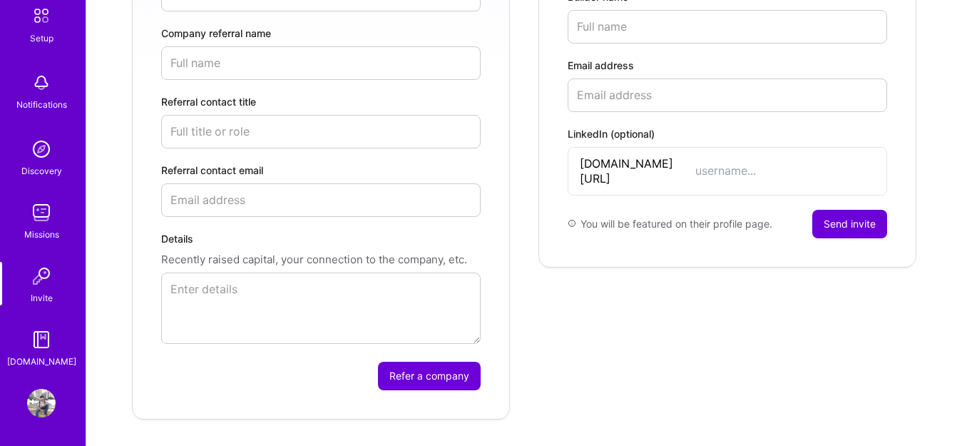
scroll to position [397, 0]
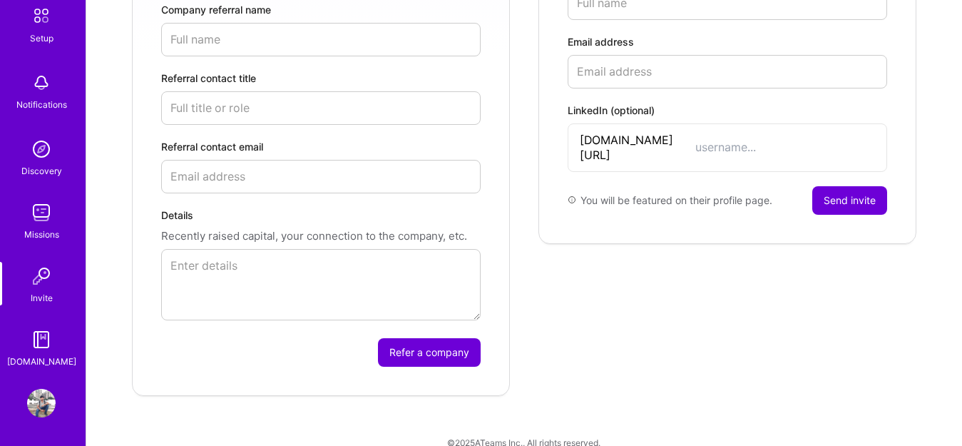
click at [43, 357] on div "[DOMAIN_NAME]" at bounding box center [41, 361] width 69 height 15
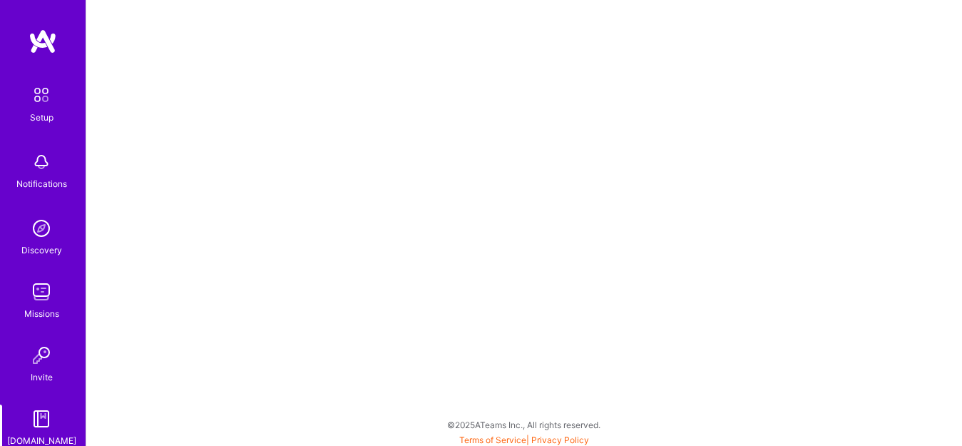
click at [34, 306] on div "Missions" at bounding box center [41, 313] width 35 height 15
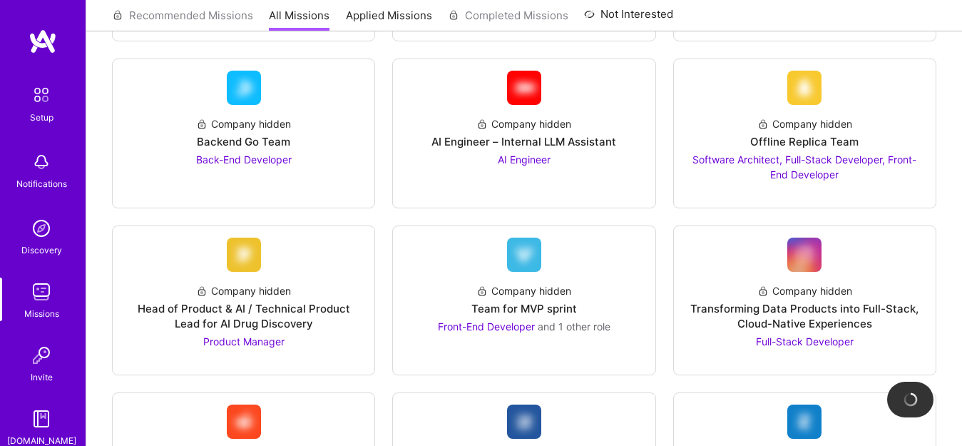
scroll to position [676, 0]
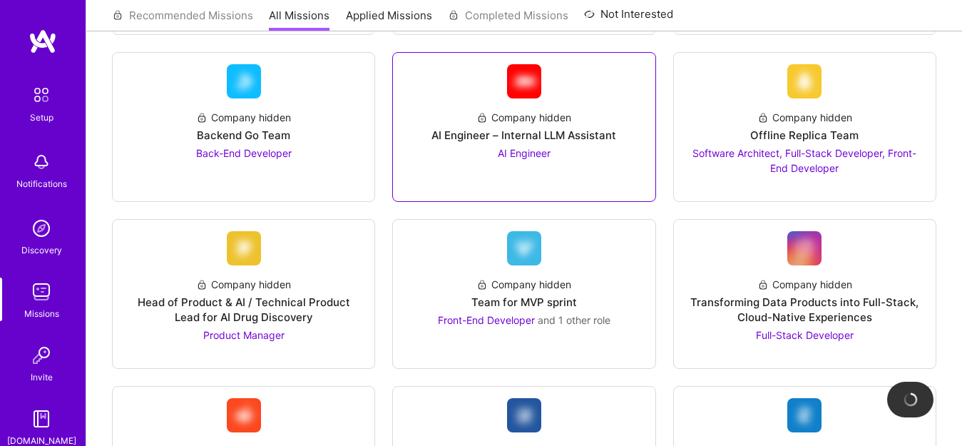
click at [518, 140] on div "AI Engineer – Internal LLM Assistant" at bounding box center [523, 135] width 185 height 15
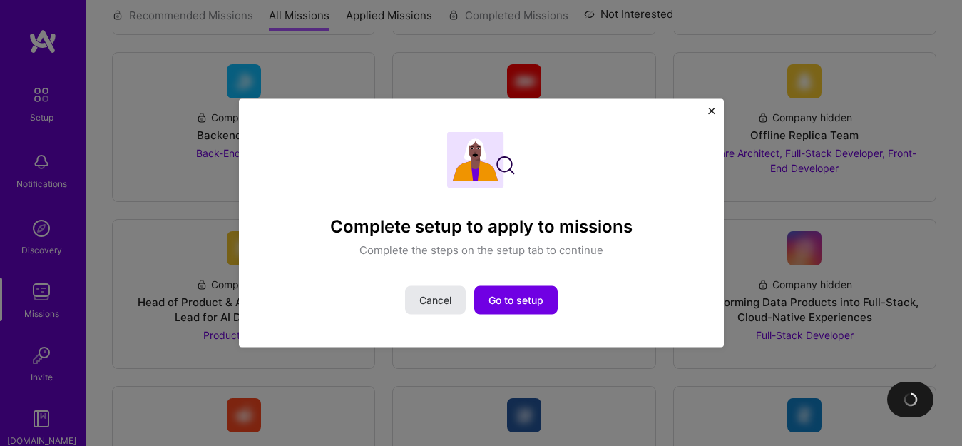
click at [442, 290] on button "Cancel" at bounding box center [435, 300] width 61 height 29
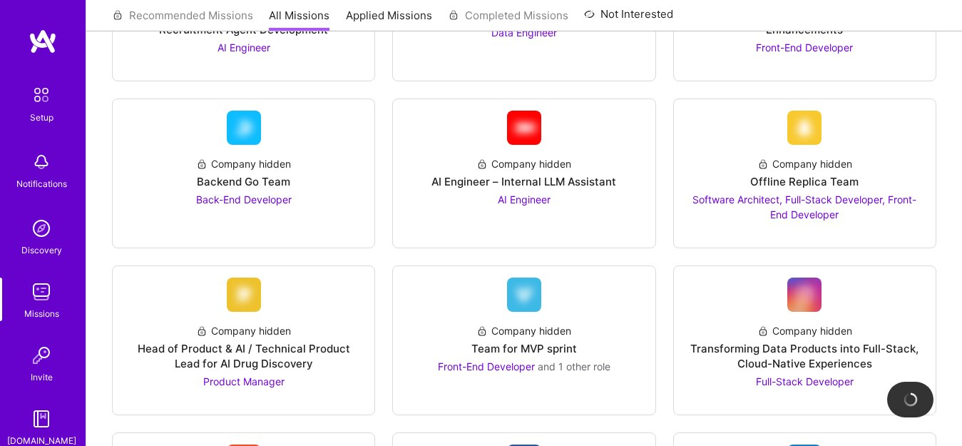
scroll to position [625, 0]
